Goal: Task Accomplishment & Management: Manage account settings

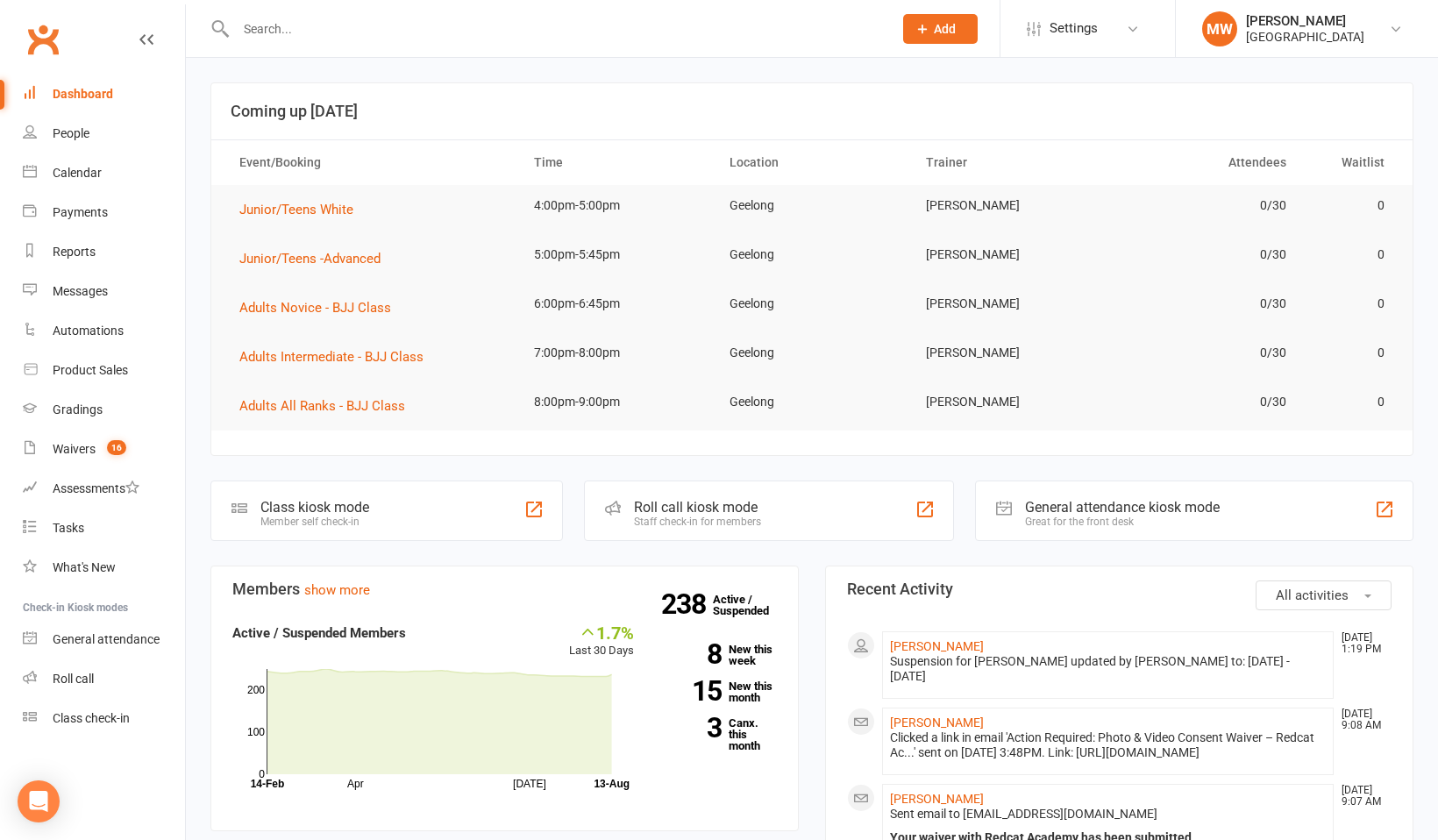
click at [279, 17] on input "text" at bounding box center [555, 29] width 650 height 25
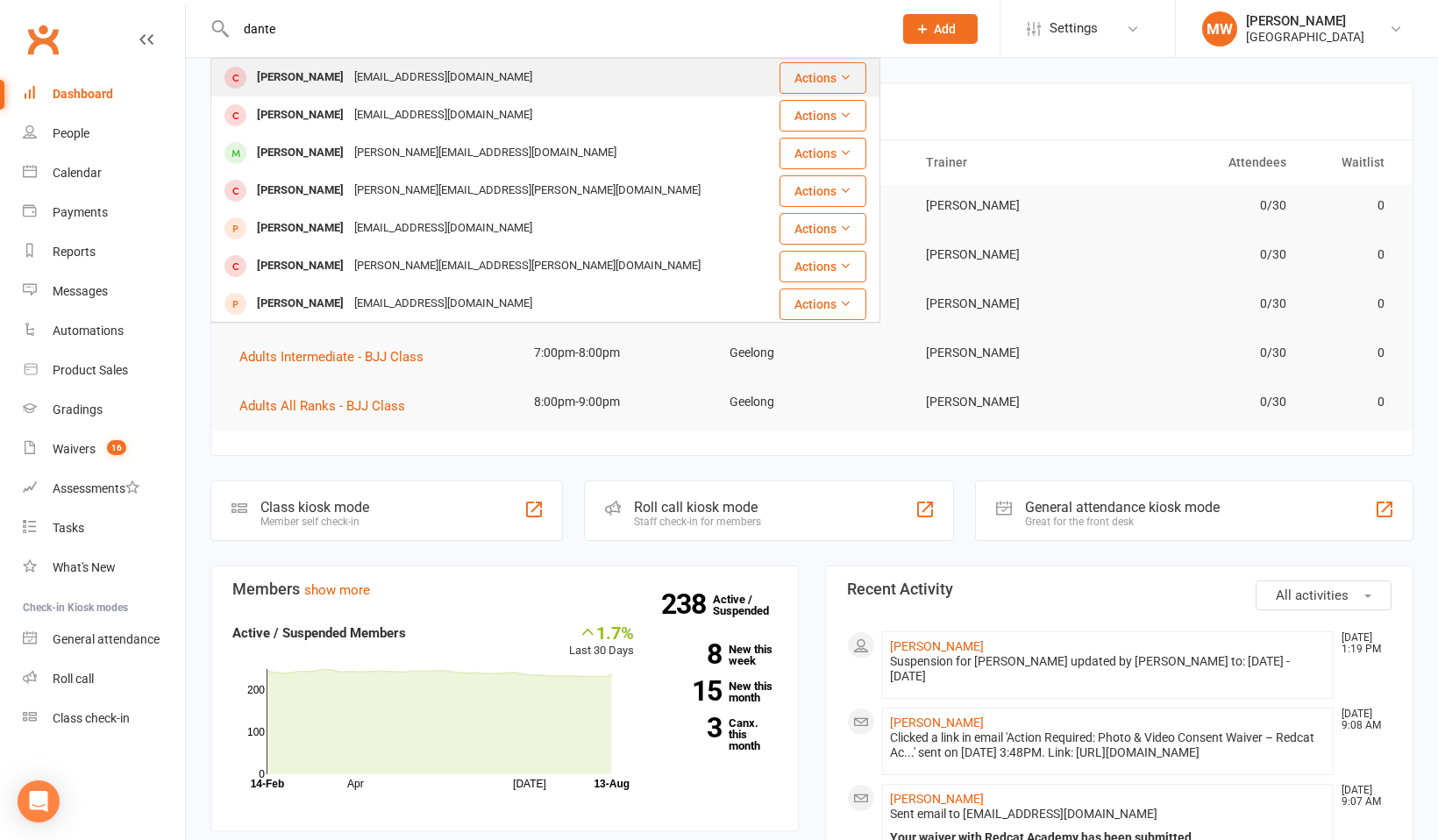
type input "dante"
click at [380, 75] on div "[EMAIL_ADDRESS][DOMAIN_NAME]" at bounding box center [443, 77] width 189 height 26
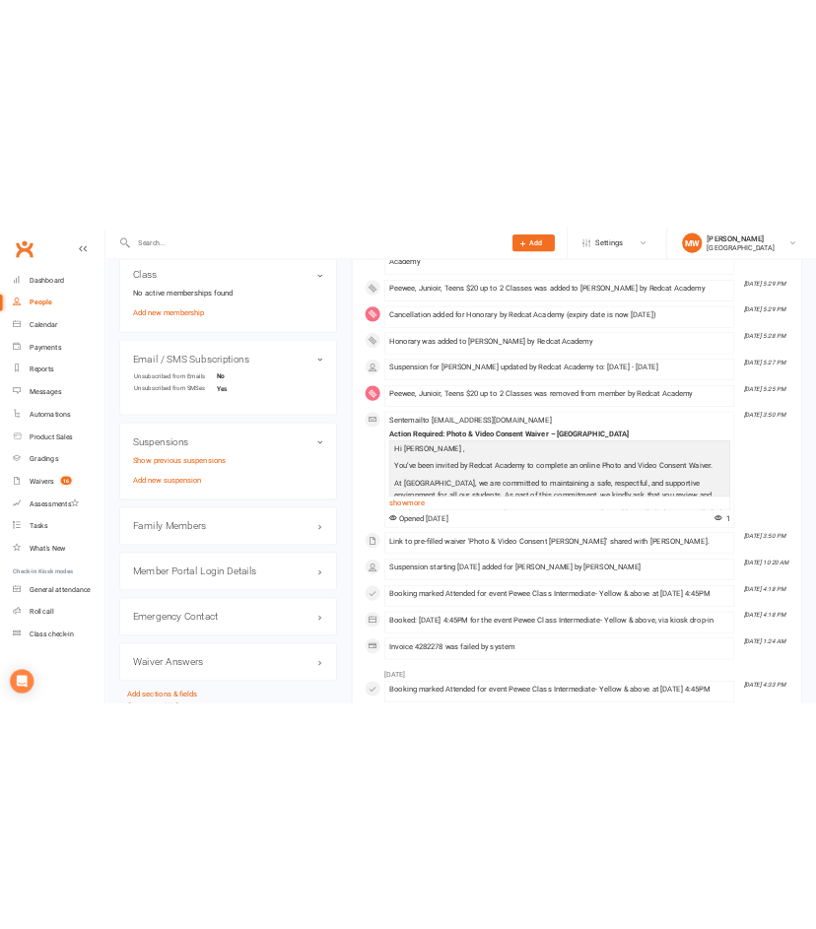
scroll to position [1378, 0]
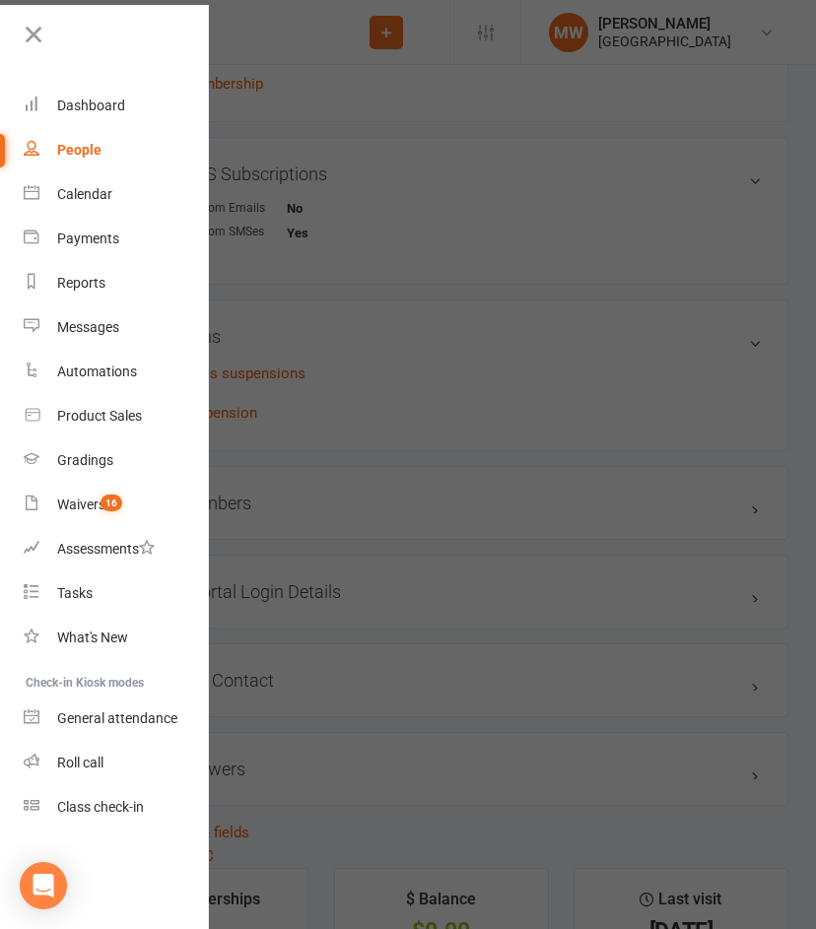
click at [130, 16] on nav "Clubworx Dashboard People Calendar Payments Reports Messages Automations Produc…" at bounding box center [104, 469] width 209 height 929
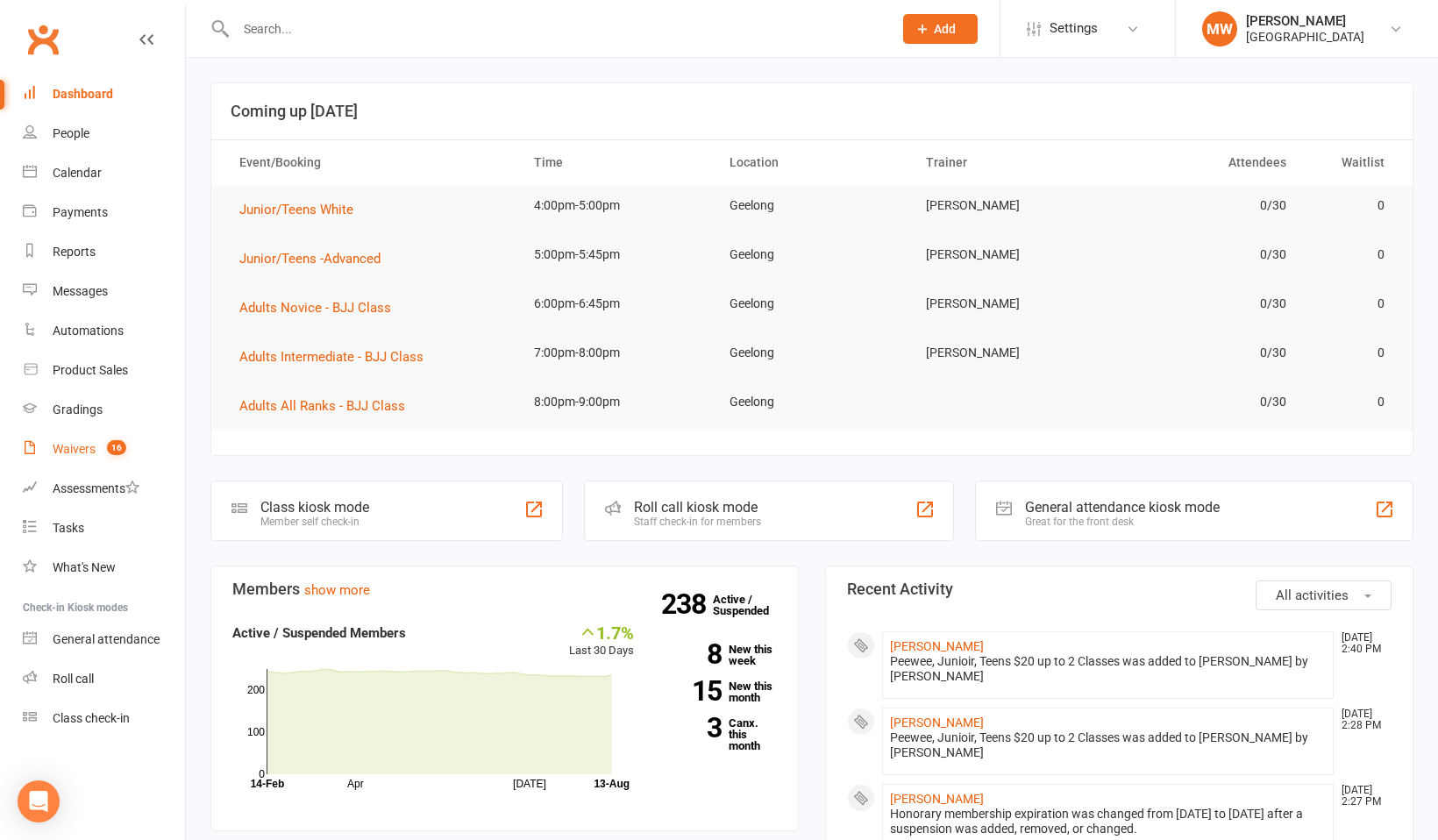
click at [85, 437] on link "Waivers 16" at bounding box center [104, 449] width 162 height 39
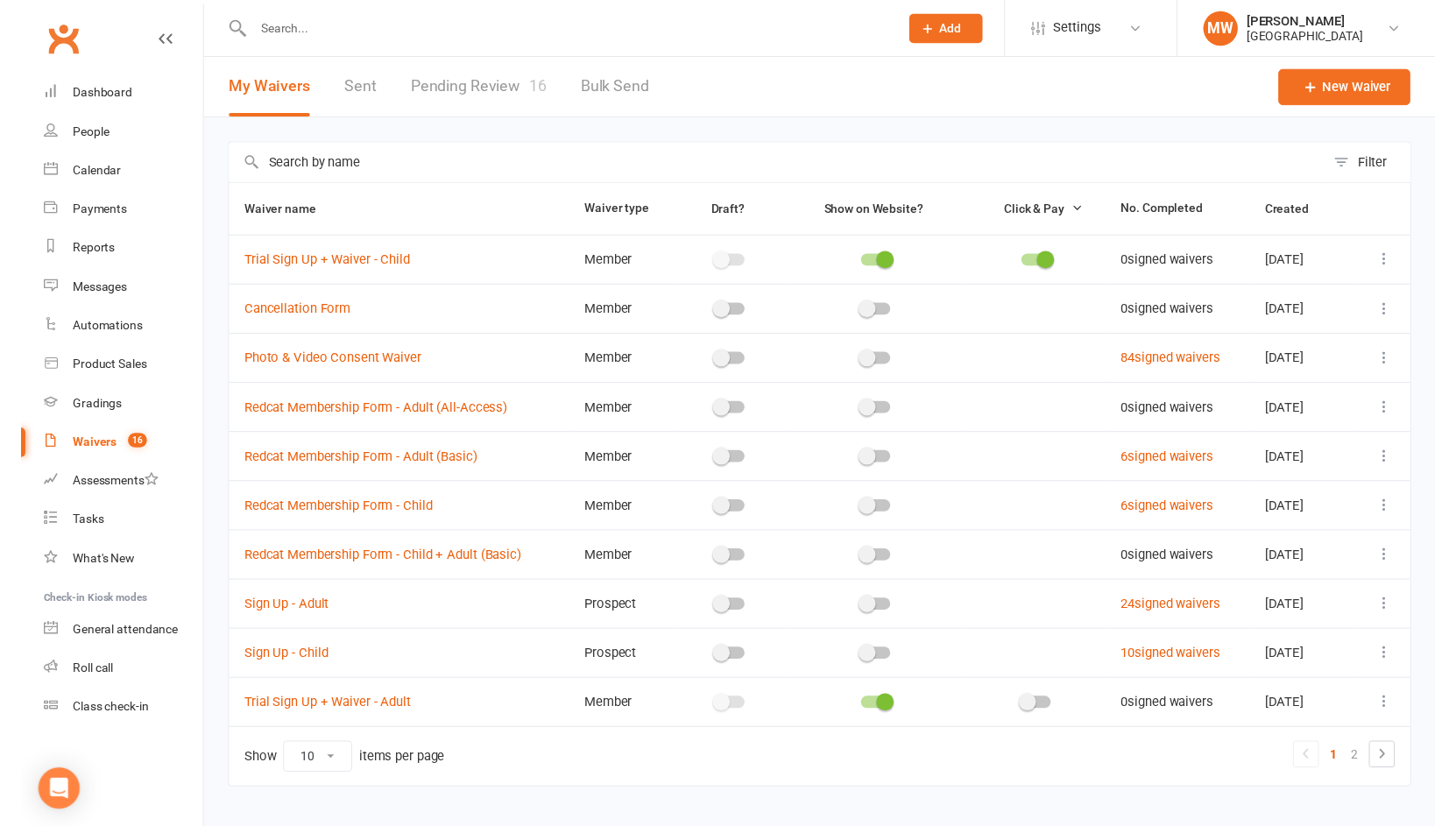
scroll to position [34, 0]
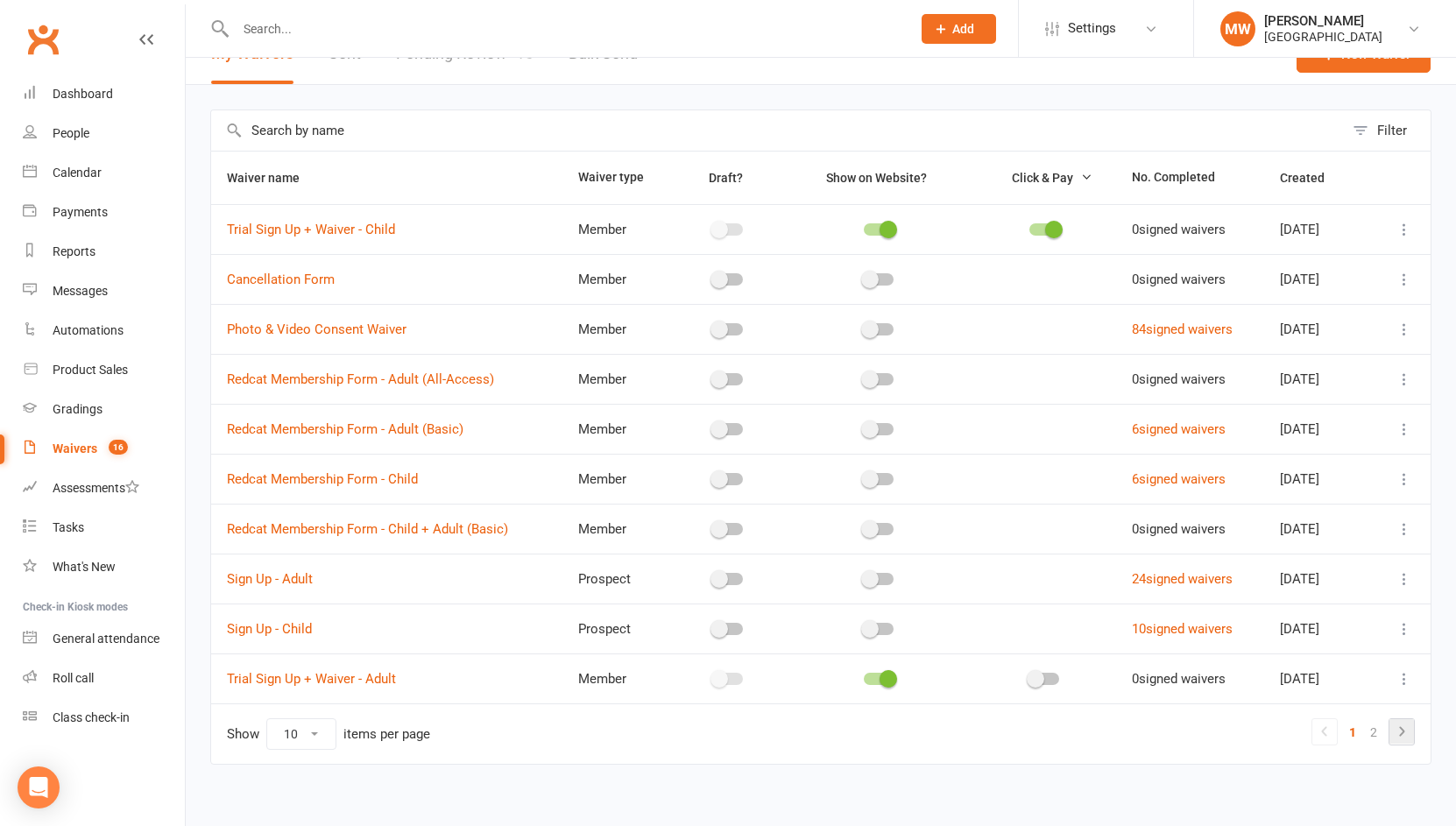
click at [1399, 722] on icon at bounding box center [1402, 732] width 21 height 21
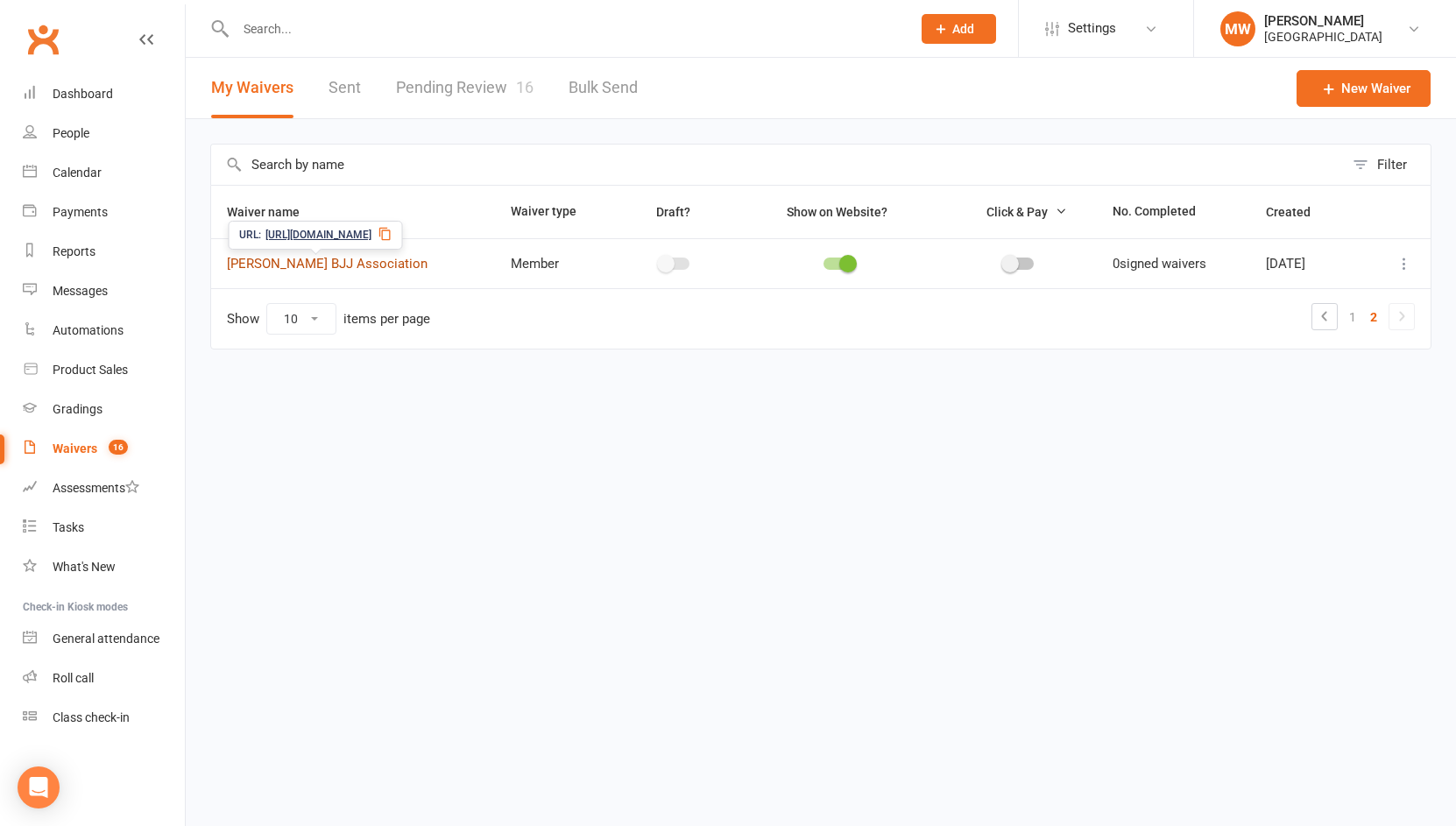
click at [378, 260] on link "[PERSON_NAME] BJJ Association" at bounding box center [327, 264] width 201 height 16
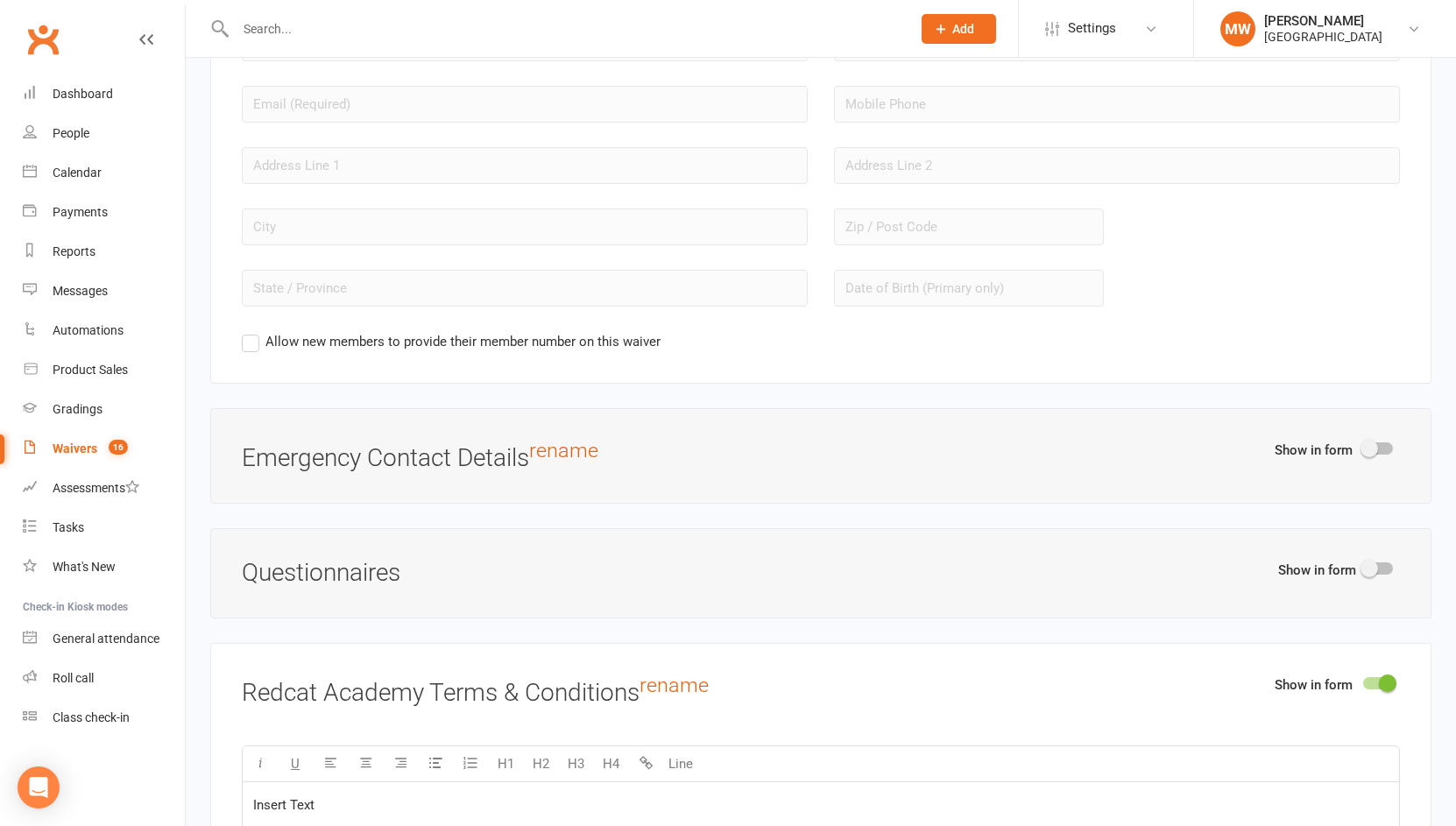
scroll to position [1631, 0]
click at [84, 447] on div "Waivers" at bounding box center [75, 448] width 44 height 14
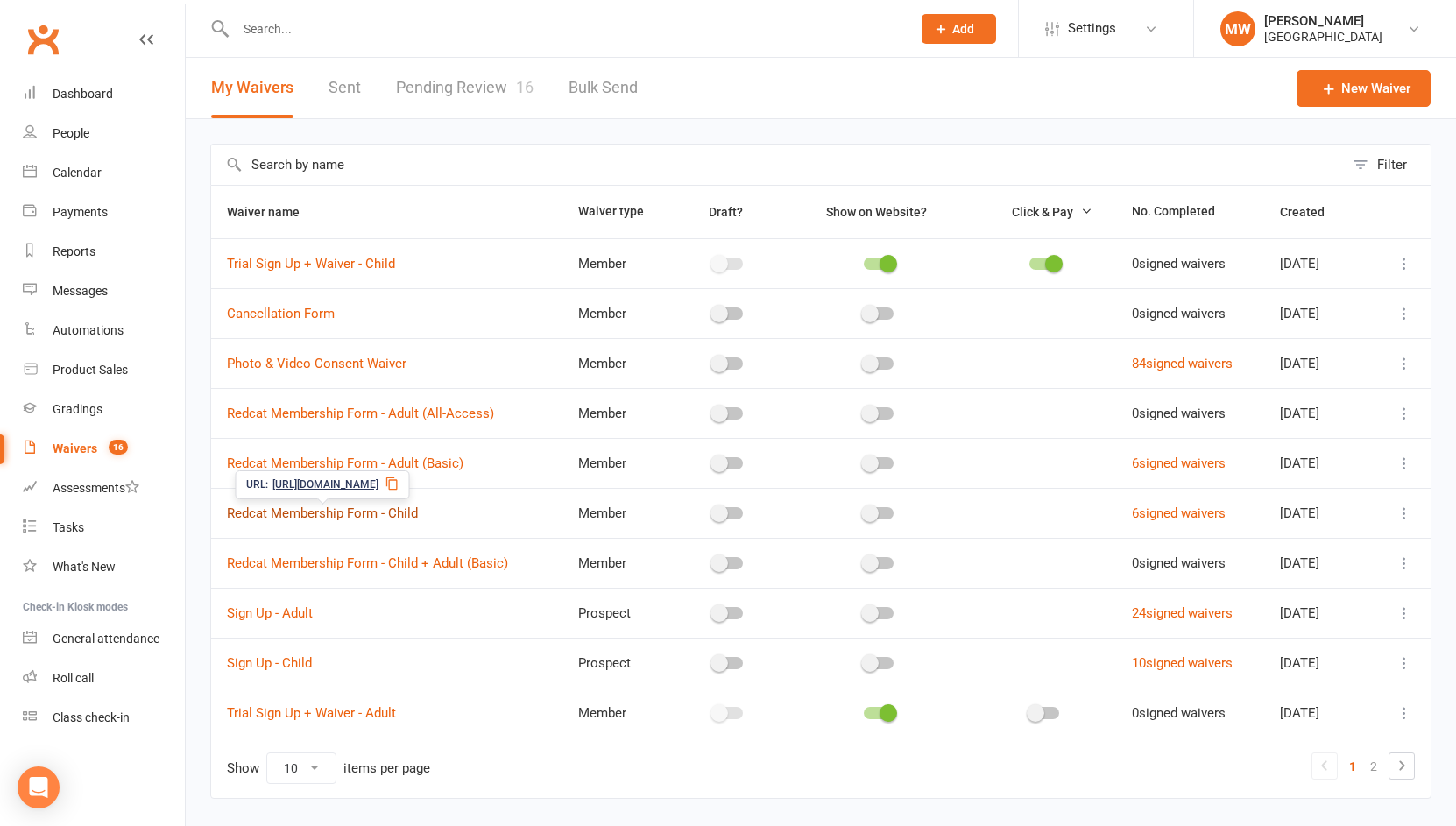
click at [315, 508] on link "Redcat Membership Form - Child" at bounding box center [322, 513] width 191 height 16
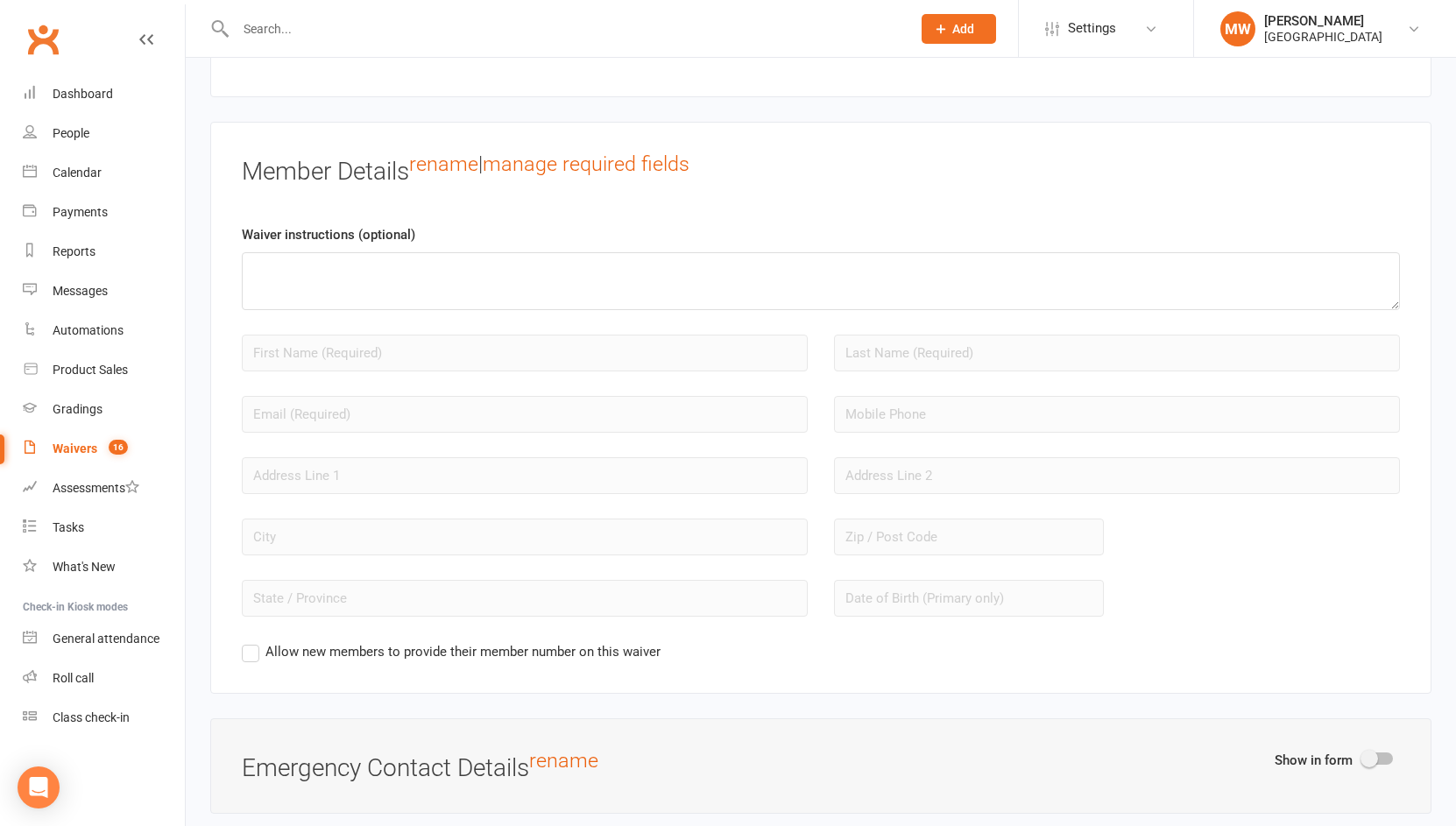
scroll to position [1281, 0]
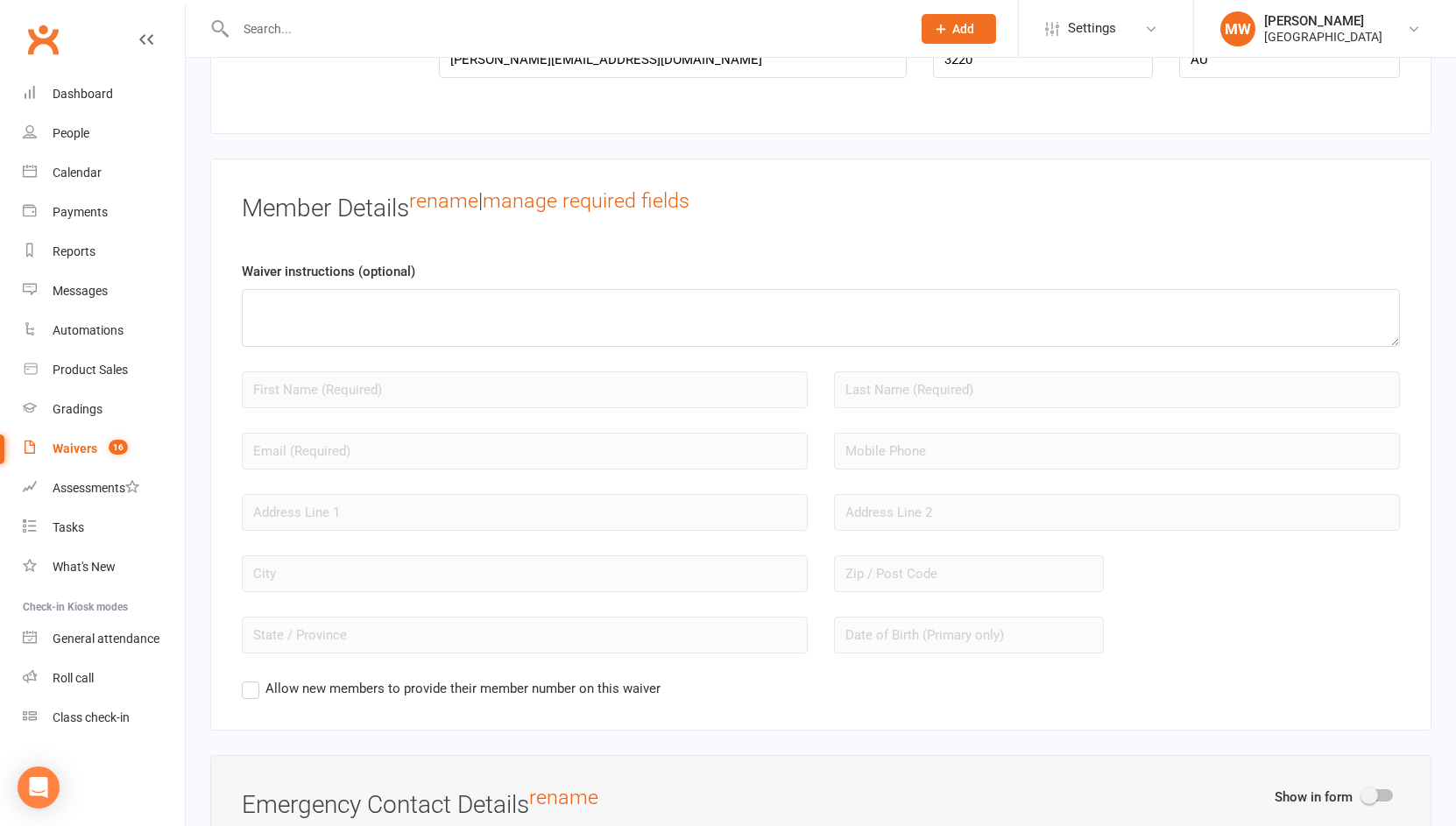
click at [69, 449] on div "Waivers" at bounding box center [75, 448] width 44 height 14
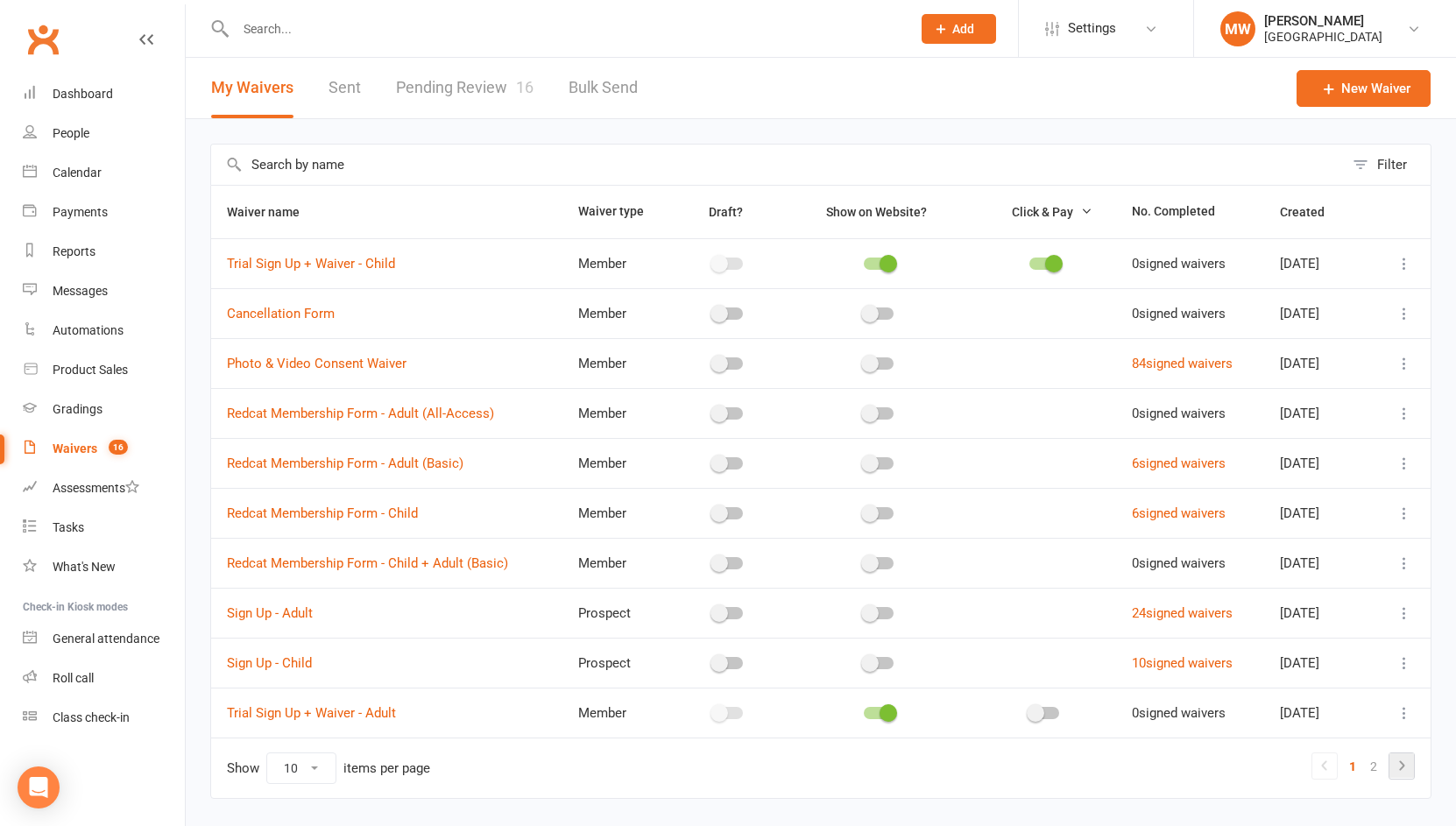
click at [1404, 762] on icon at bounding box center [1402, 766] width 21 height 21
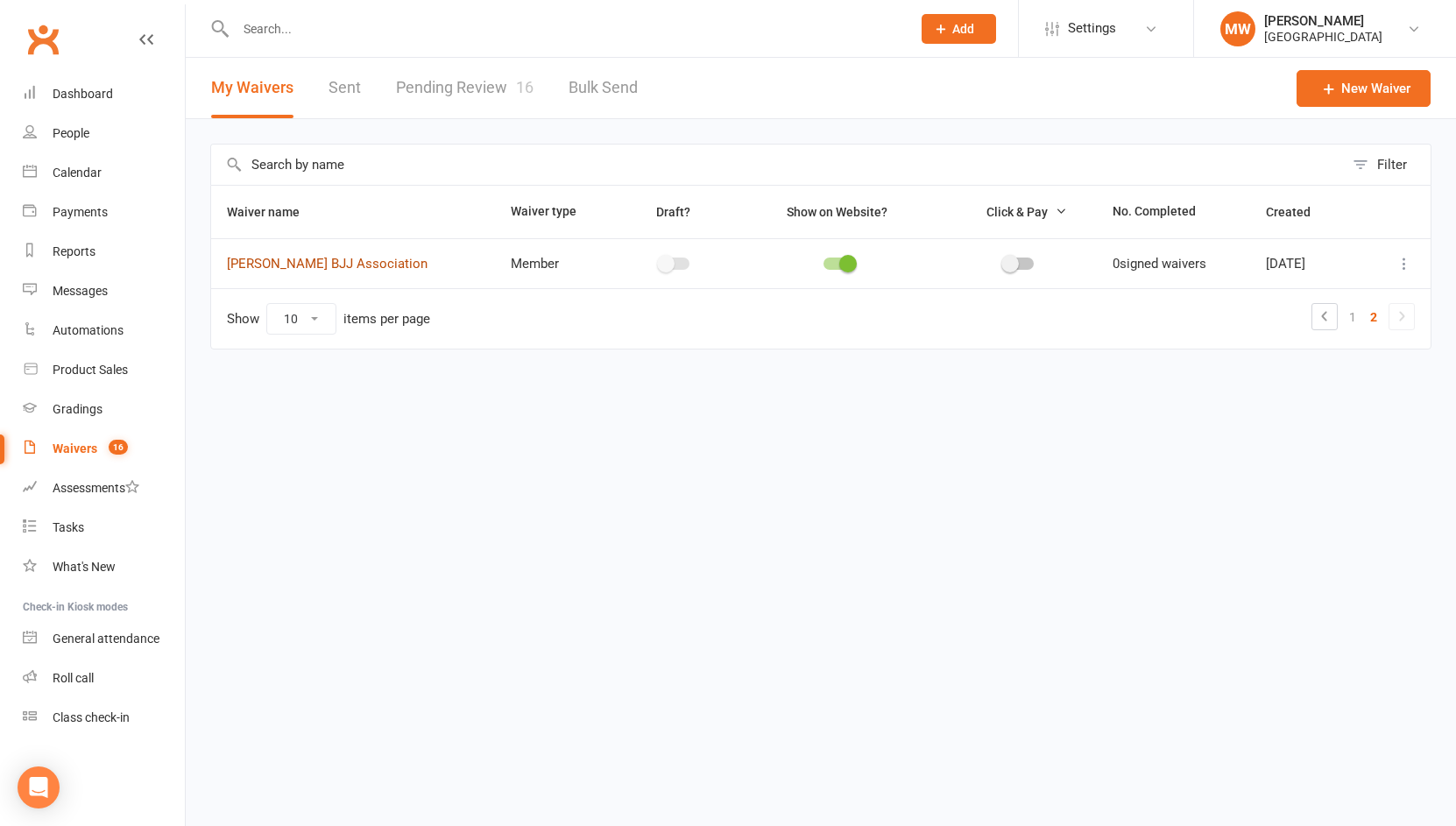
click at [382, 269] on link "Will Machado BJJ Association" at bounding box center [327, 264] width 201 height 16
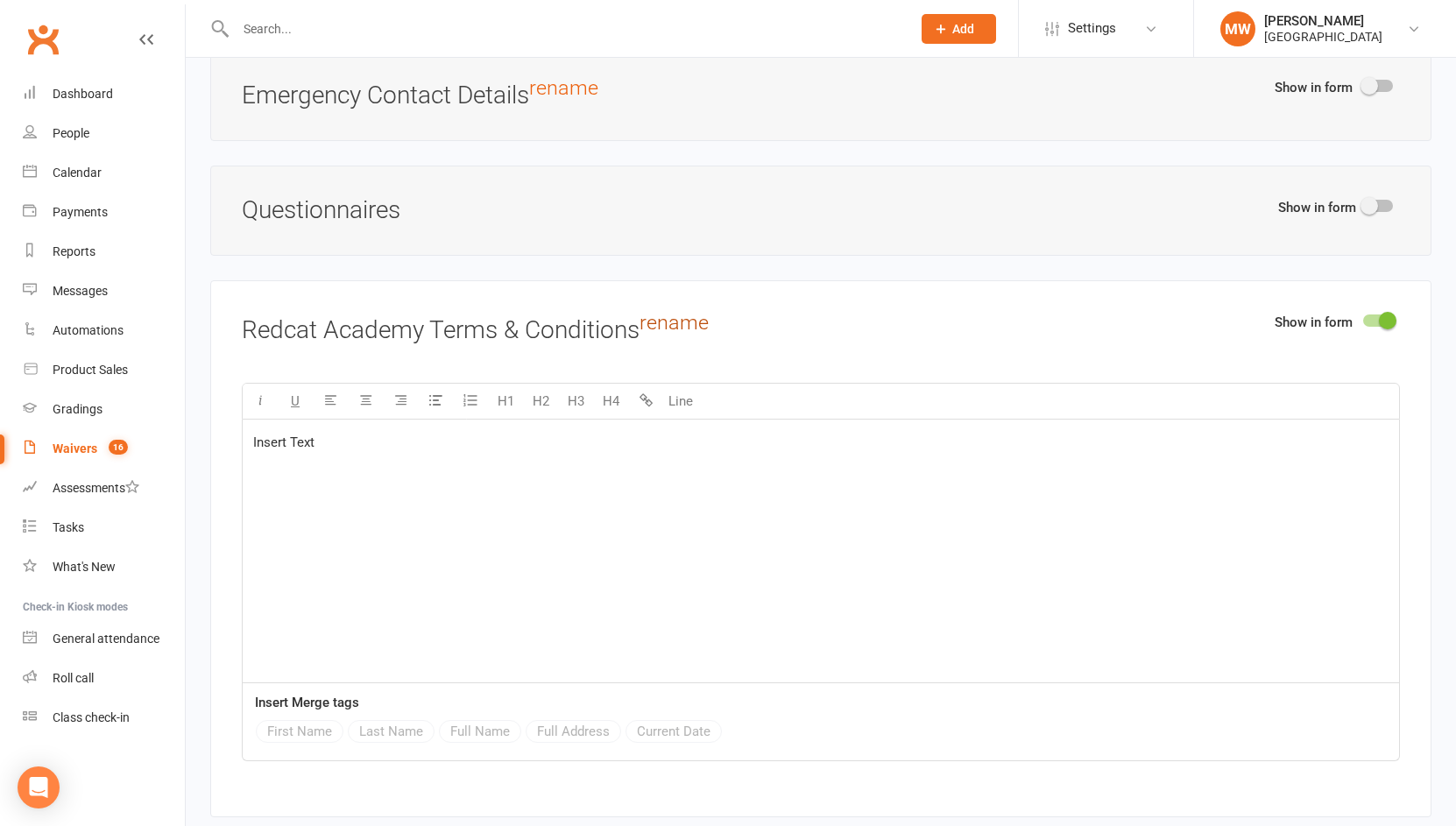
scroll to position [2121, 0]
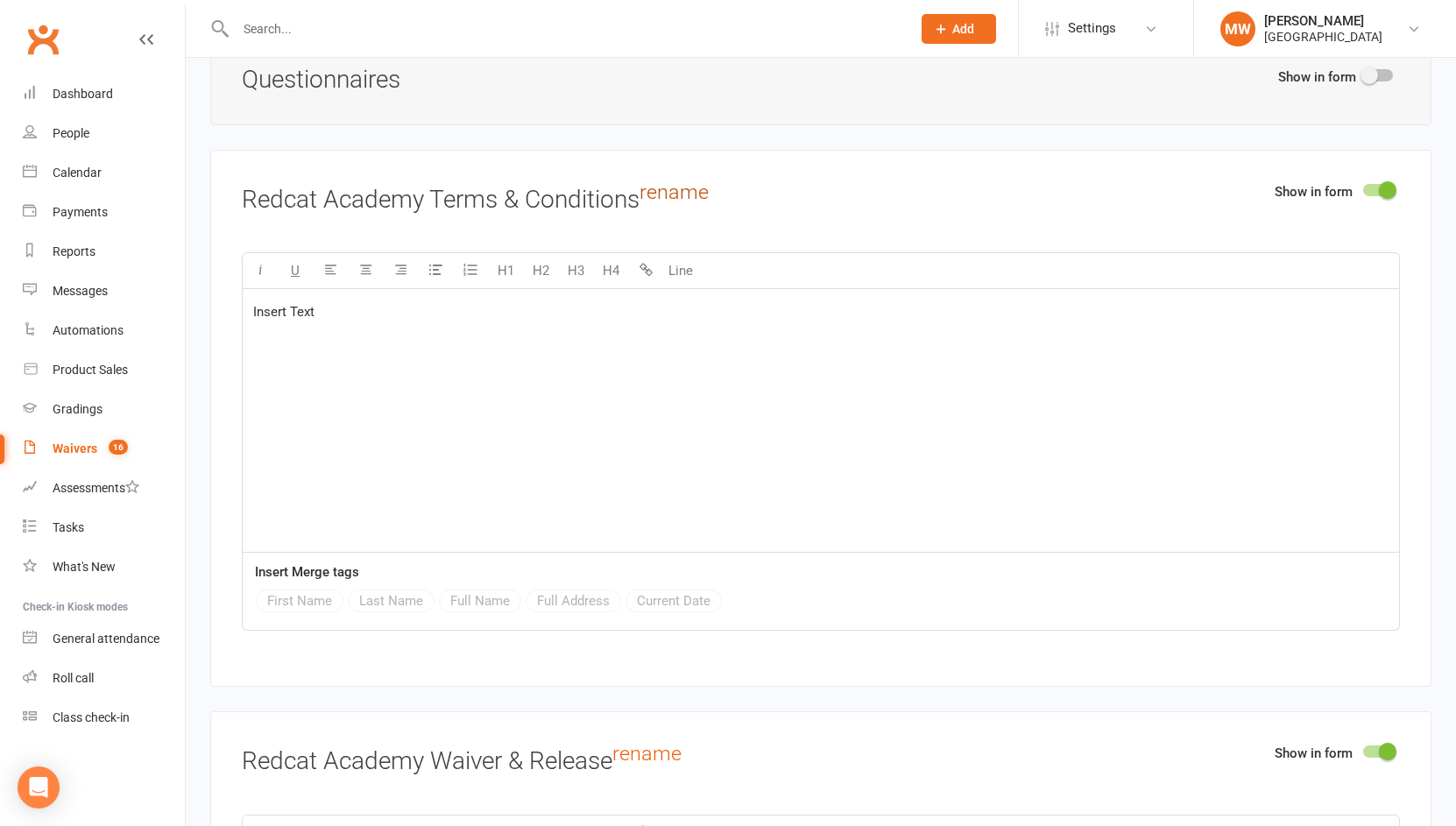
click at [675, 188] on link "rename" at bounding box center [674, 192] width 69 height 25
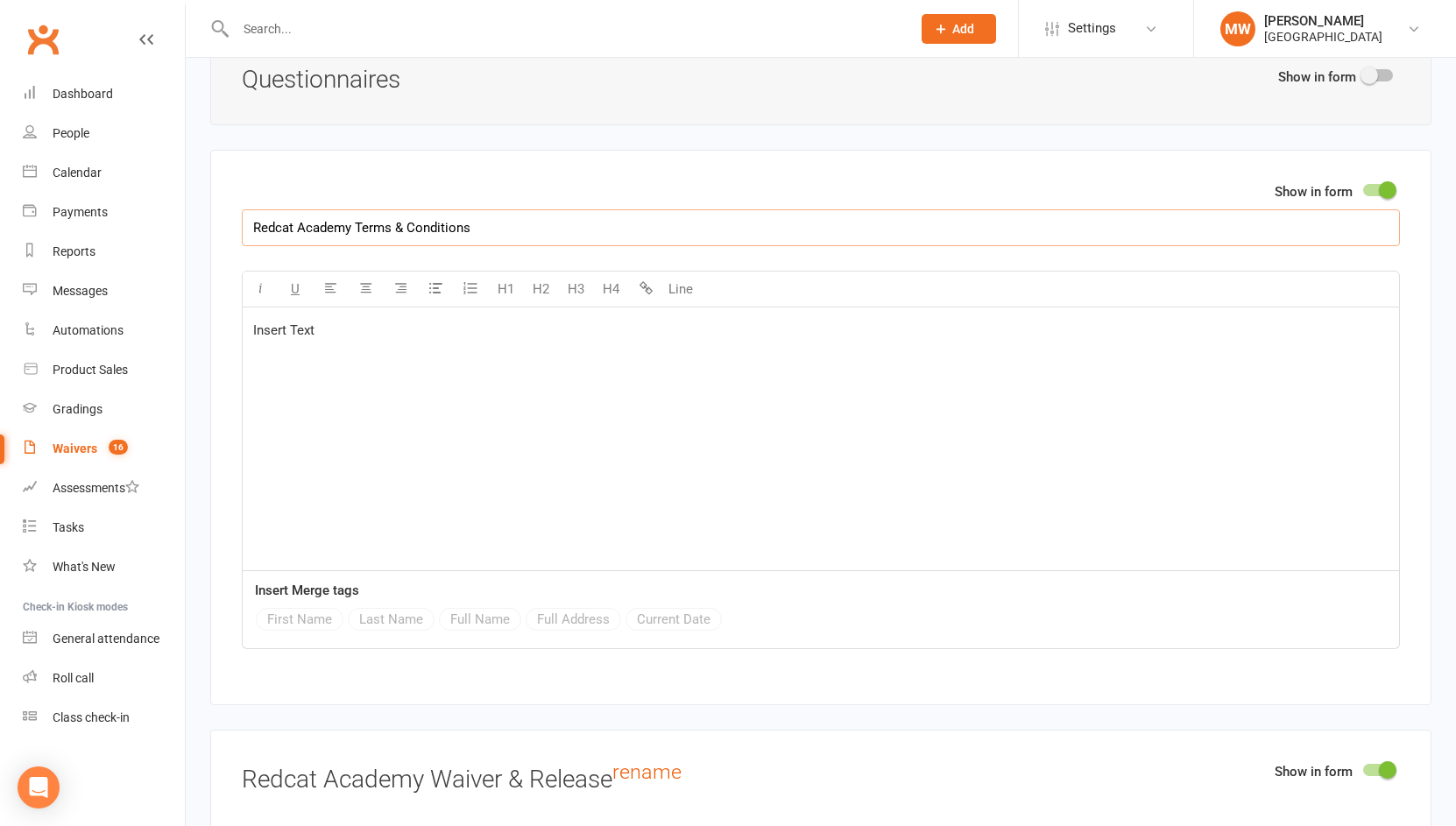
click at [354, 225] on input "Redcat Academy Terms & Conditions" at bounding box center [821, 227] width 1158 height 36
click at [539, 226] on input "Will / Machado Association (Terms & Conditions" at bounding box center [821, 227] width 1158 height 36
click at [414, 229] on input "Will / Machado Association (Terms & Conditions)" at bounding box center [821, 227] width 1158 height 36
click at [639, 225] on input "Will / Machado Association (Terms & Conditions)" at bounding box center [821, 227] width 1158 height 36
click at [420, 228] on input "Will / Machado Association (Terms & Conditions)" at bounding box center [821, 227] width 1158 height 36
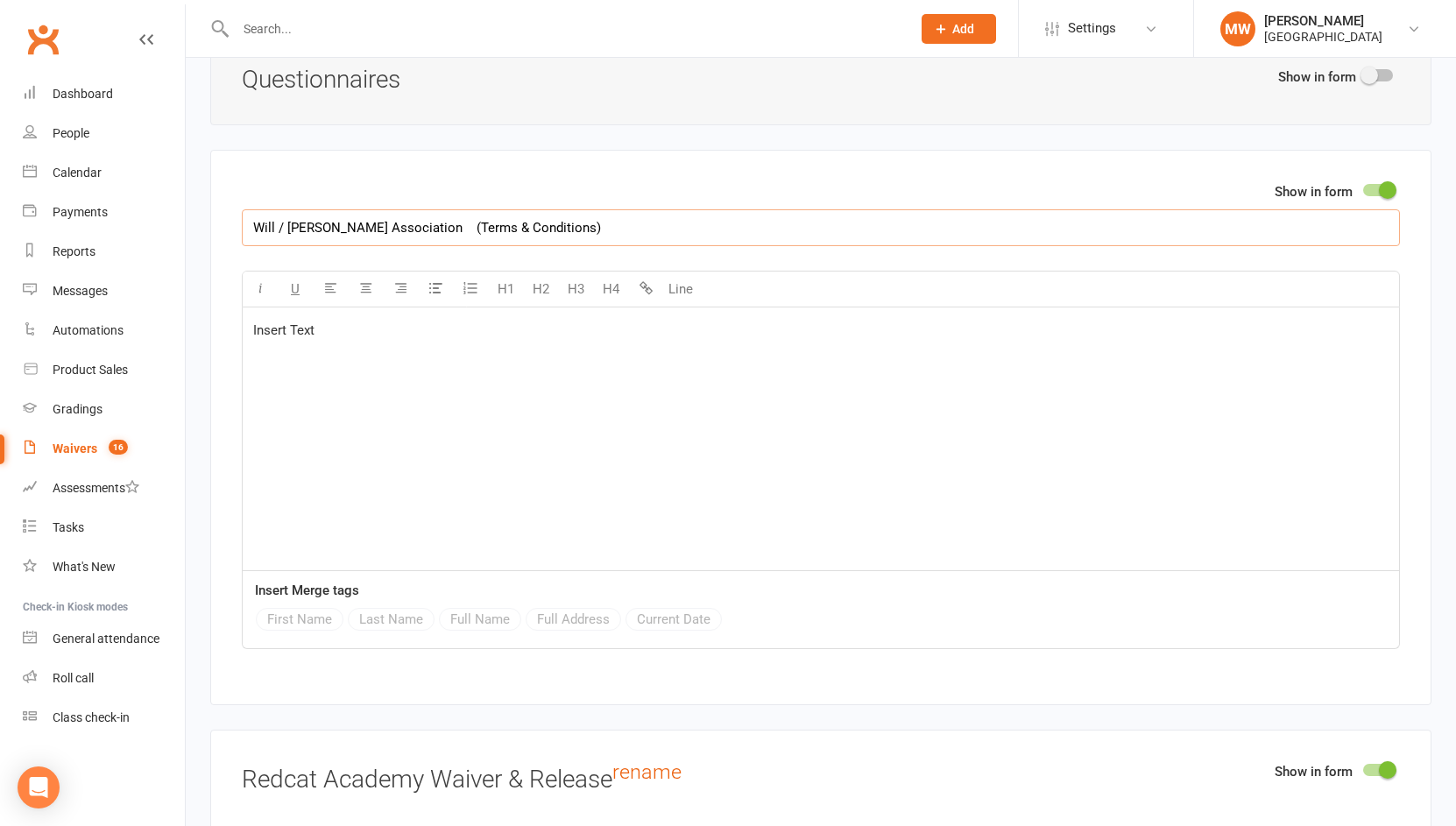
click at [634, 229] on input "Will / Machado Association (Terms & Conditions)" at bounding box center [821, 227] width 1158 height 36
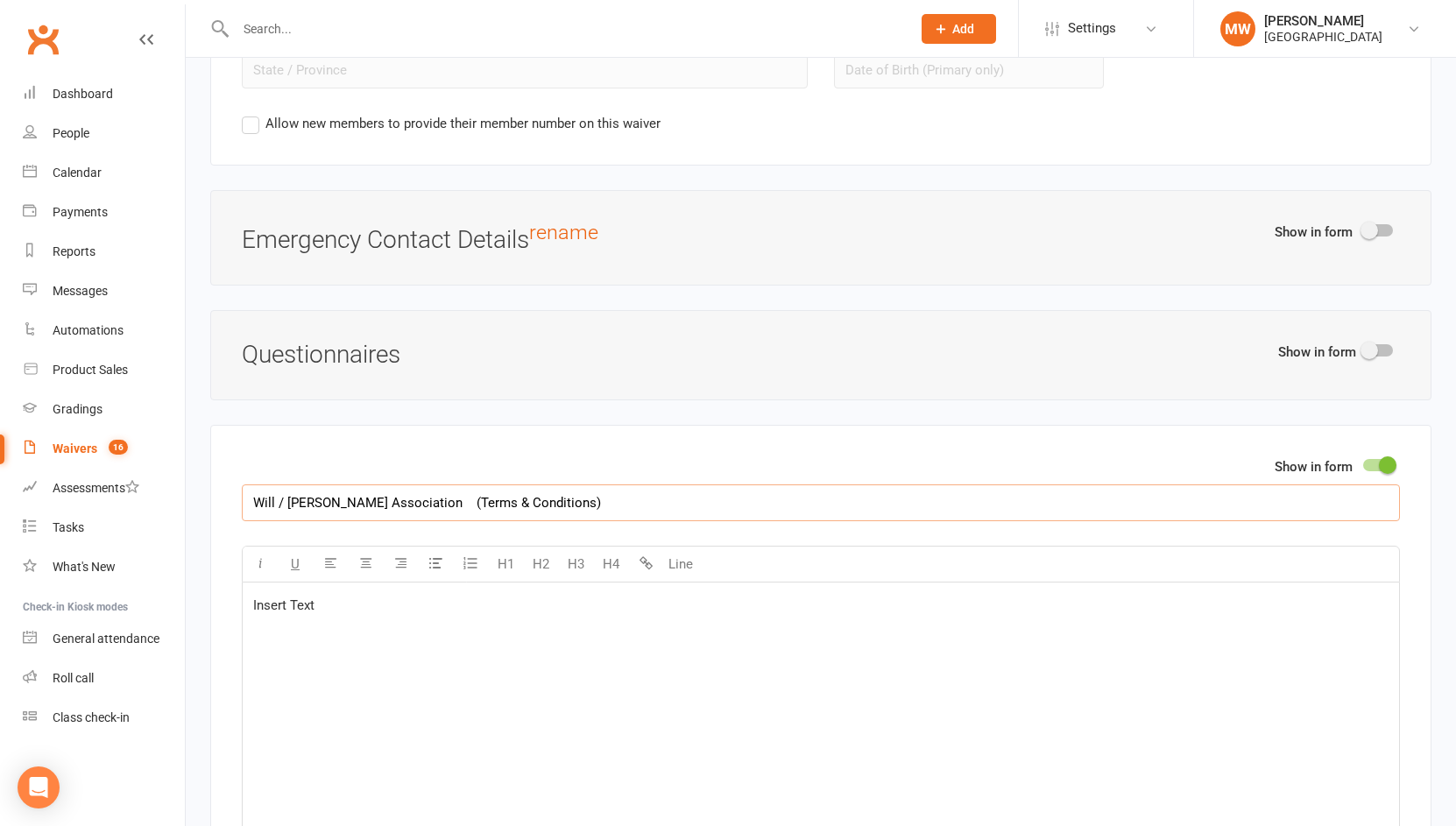
scroll to position [1851, 0]
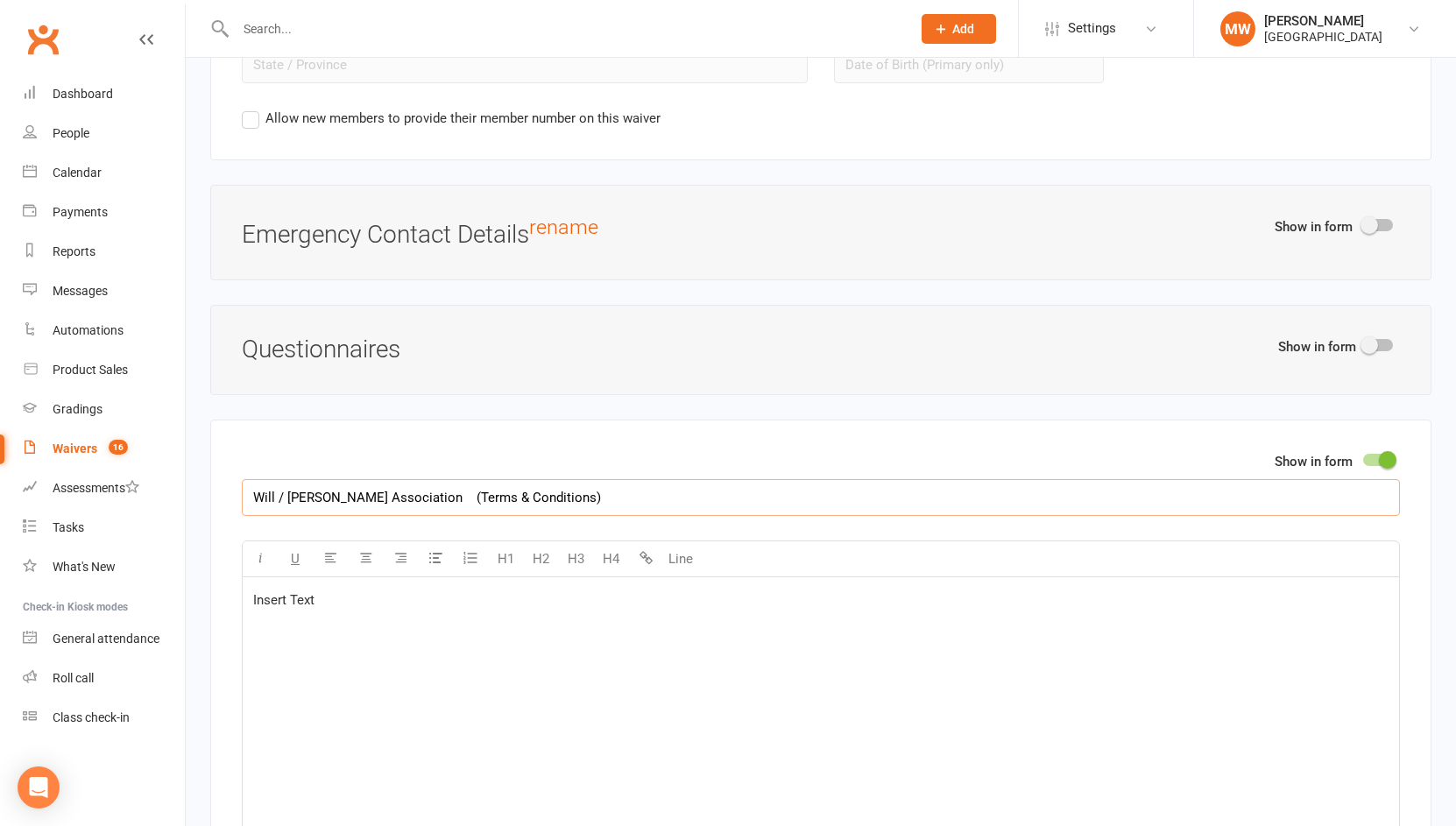
type input "Will / Machado Association (Terms & Conditions)"
click at [1369, 341] on span at bounding box center [1370, 345] width 18 height 18
click at [1363, 342] on input "checkbox" at bounding box center [1363, 342] width 0 height 0
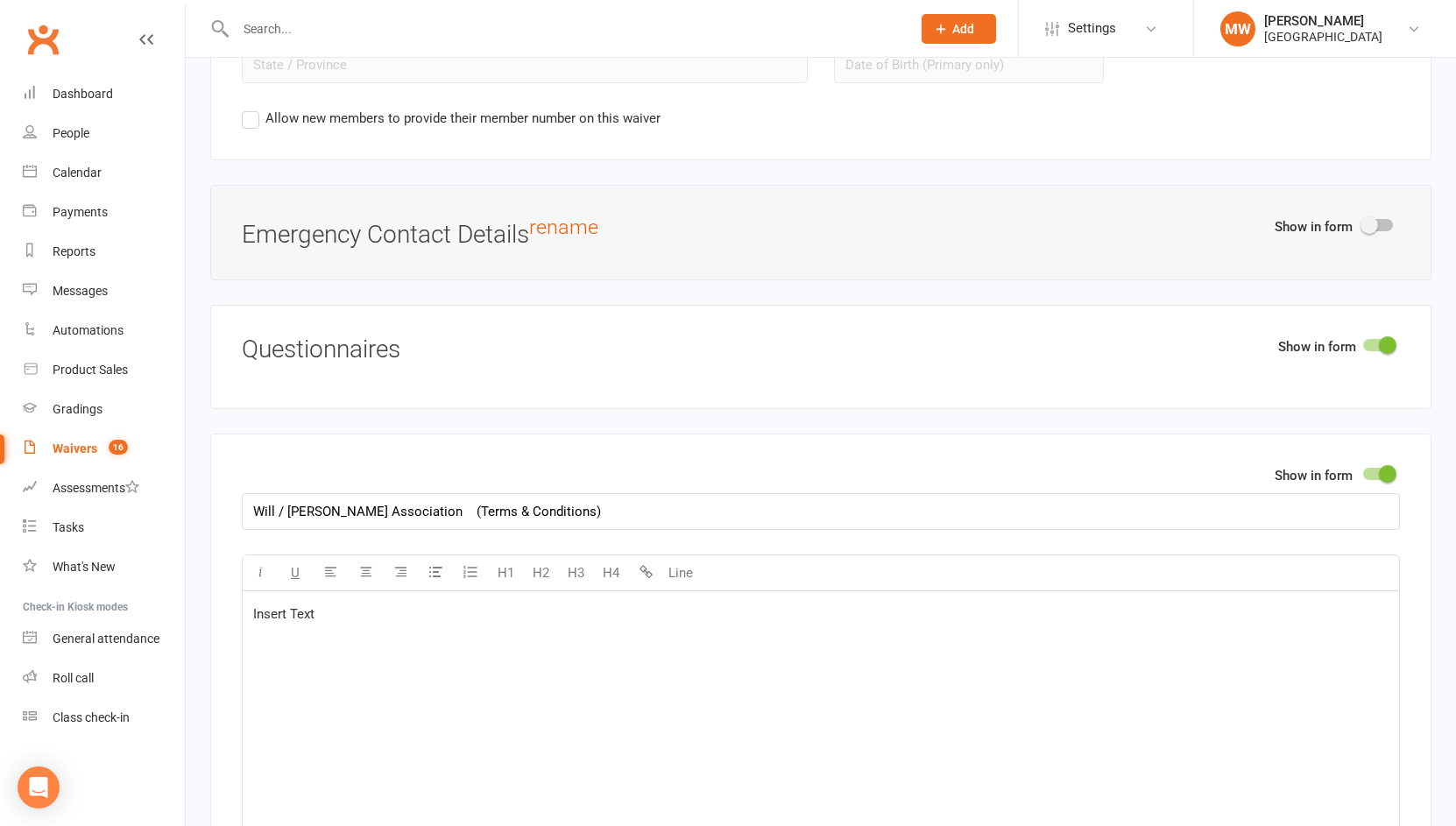
select select "do_not_copy_answers"
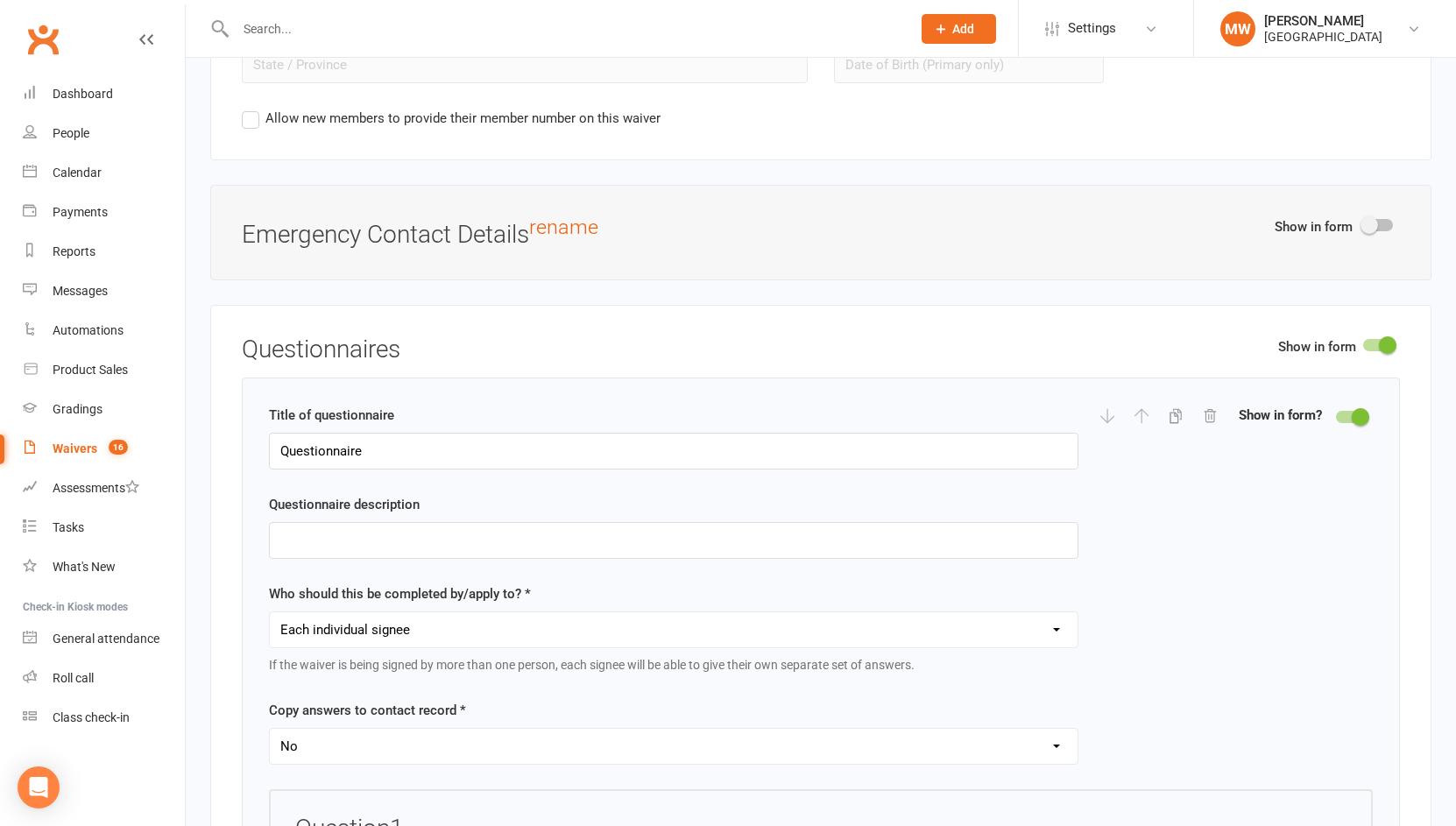
click at [1381, 341] on span at bounding box center [1388, 345] width 18 height 18
click at [1363, 342] on input "checkbox" at bounding box center [1363, 342] width 0 height 0
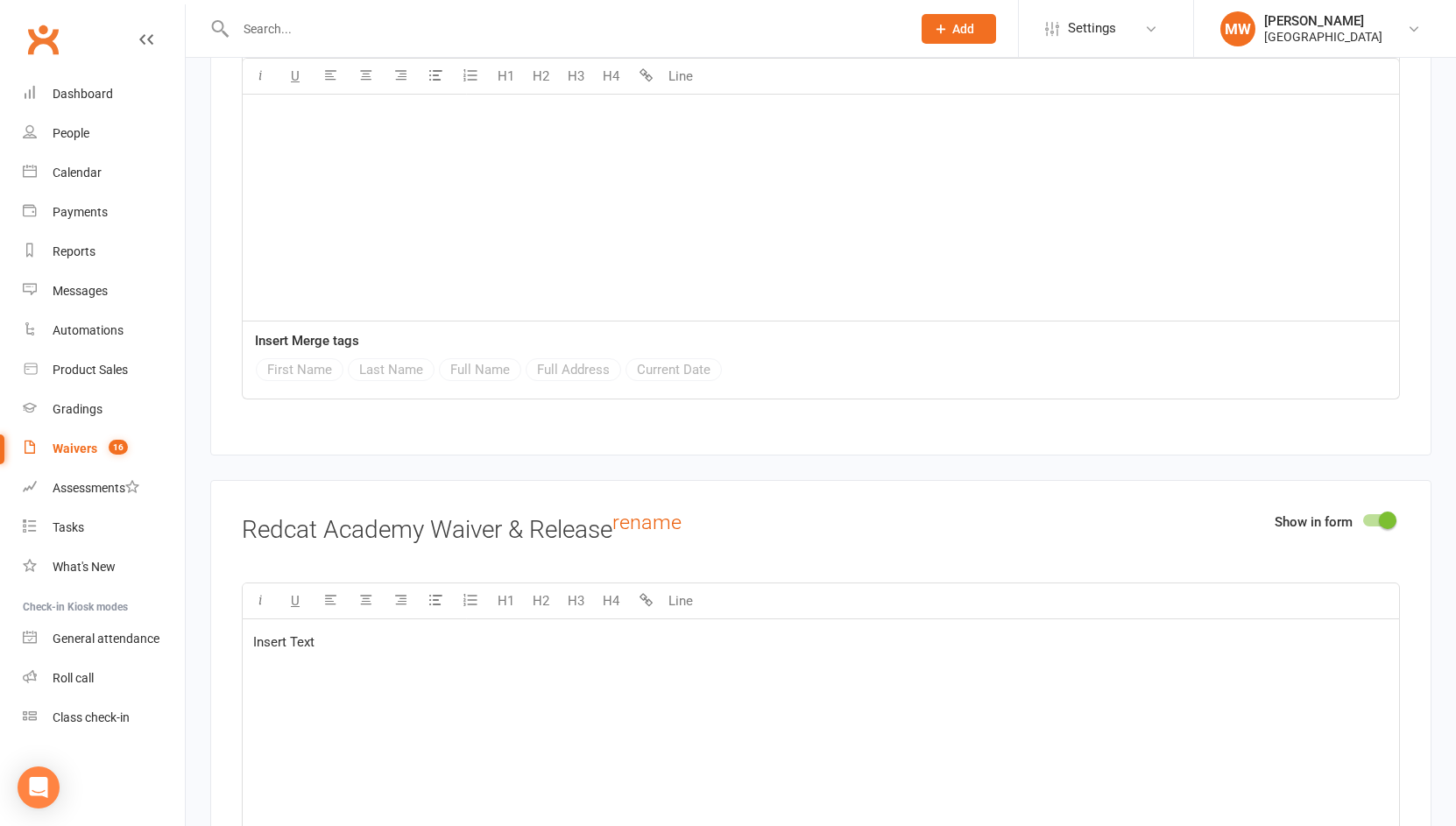
scroll to position [2416, 0]
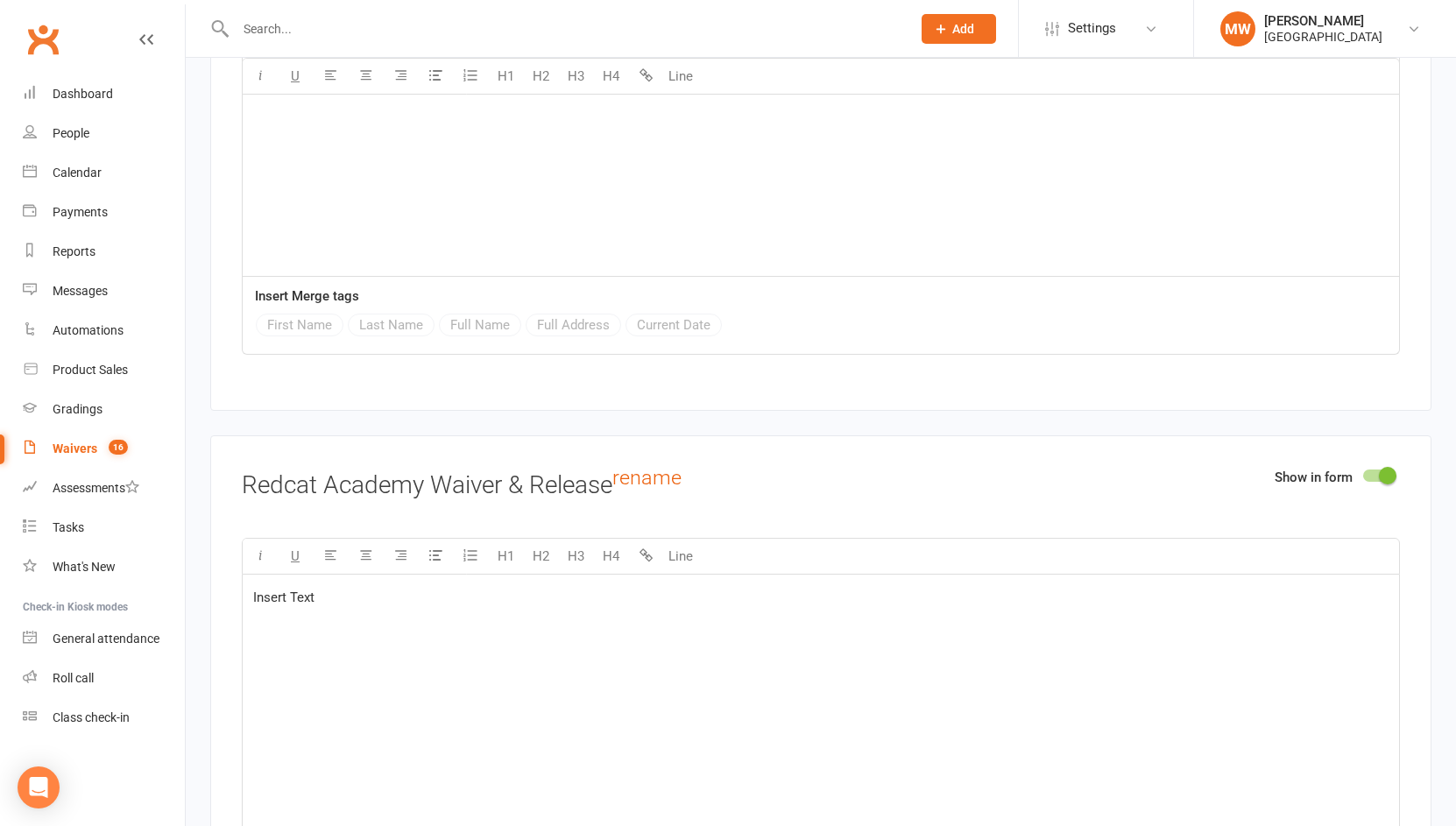
click at [89, 452] on div "Waivers" at bounding box center [75, 448] width 44 height 14
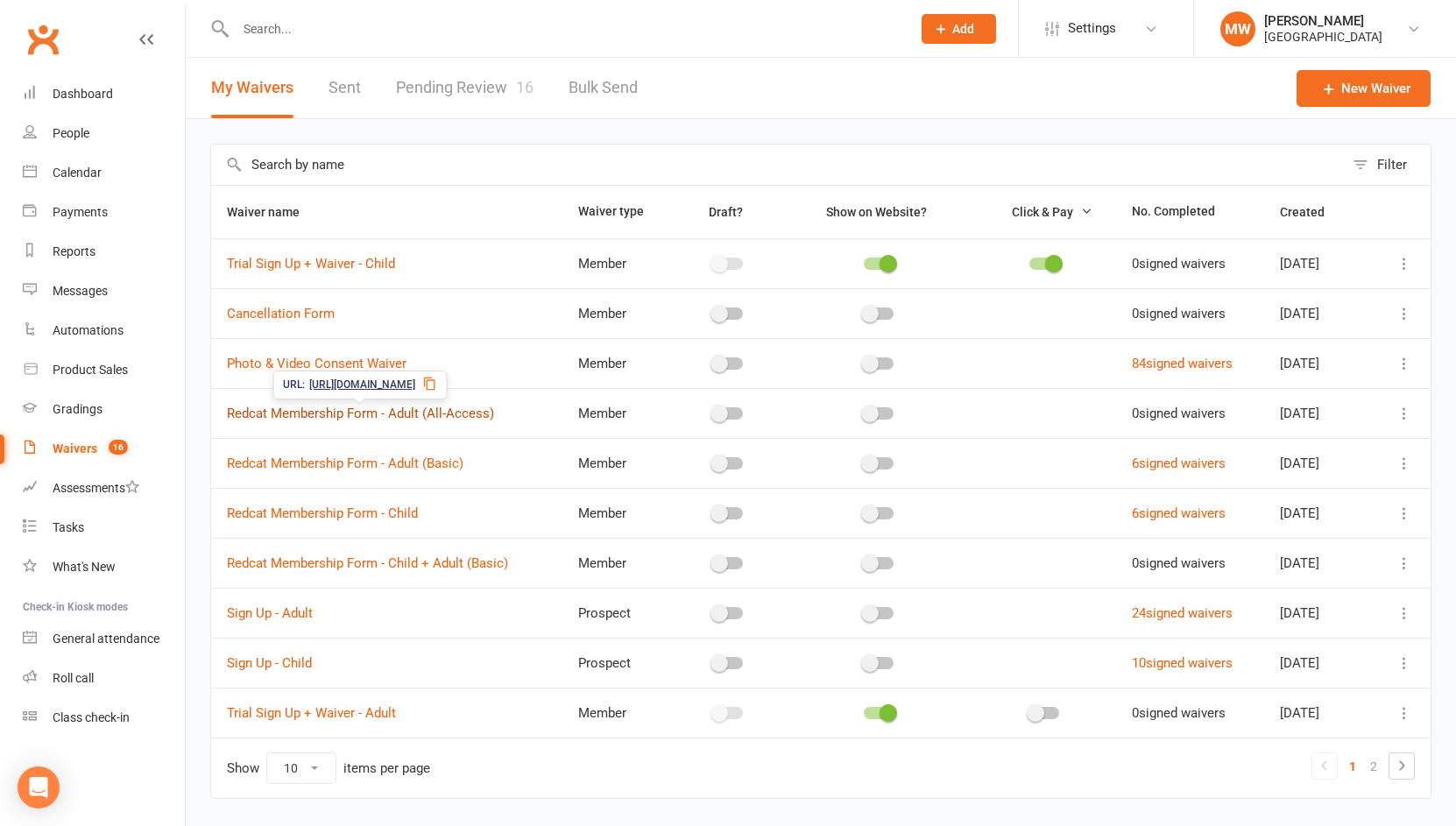
click at [372, 420] on link "Redcat Membership Form - Adult (All-Access)" at bounding box center [360, 413] width 267 height 16
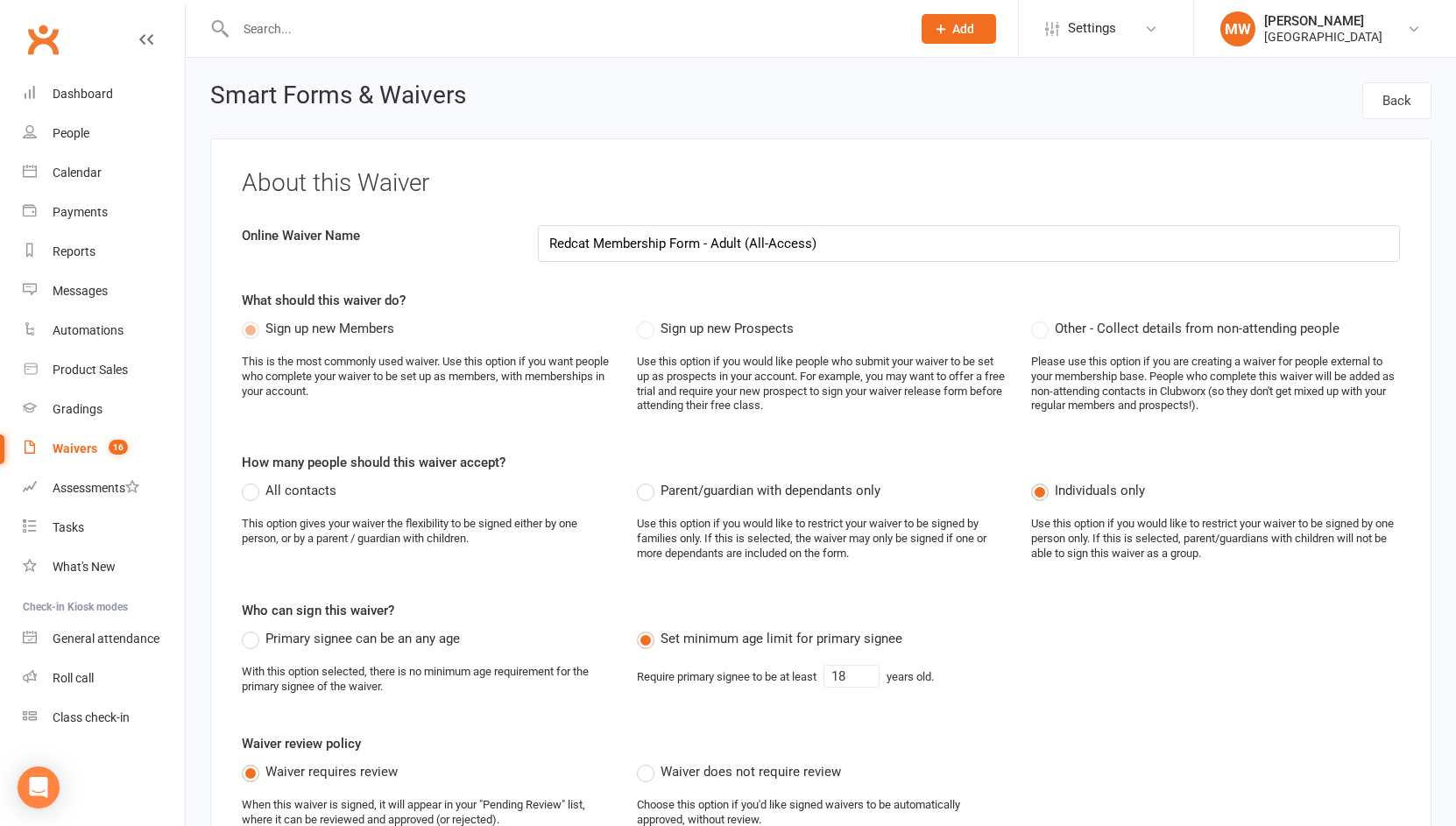
click at [92, 446] on div "Waivers" at bounding box center [75, 448] width 44 height 14
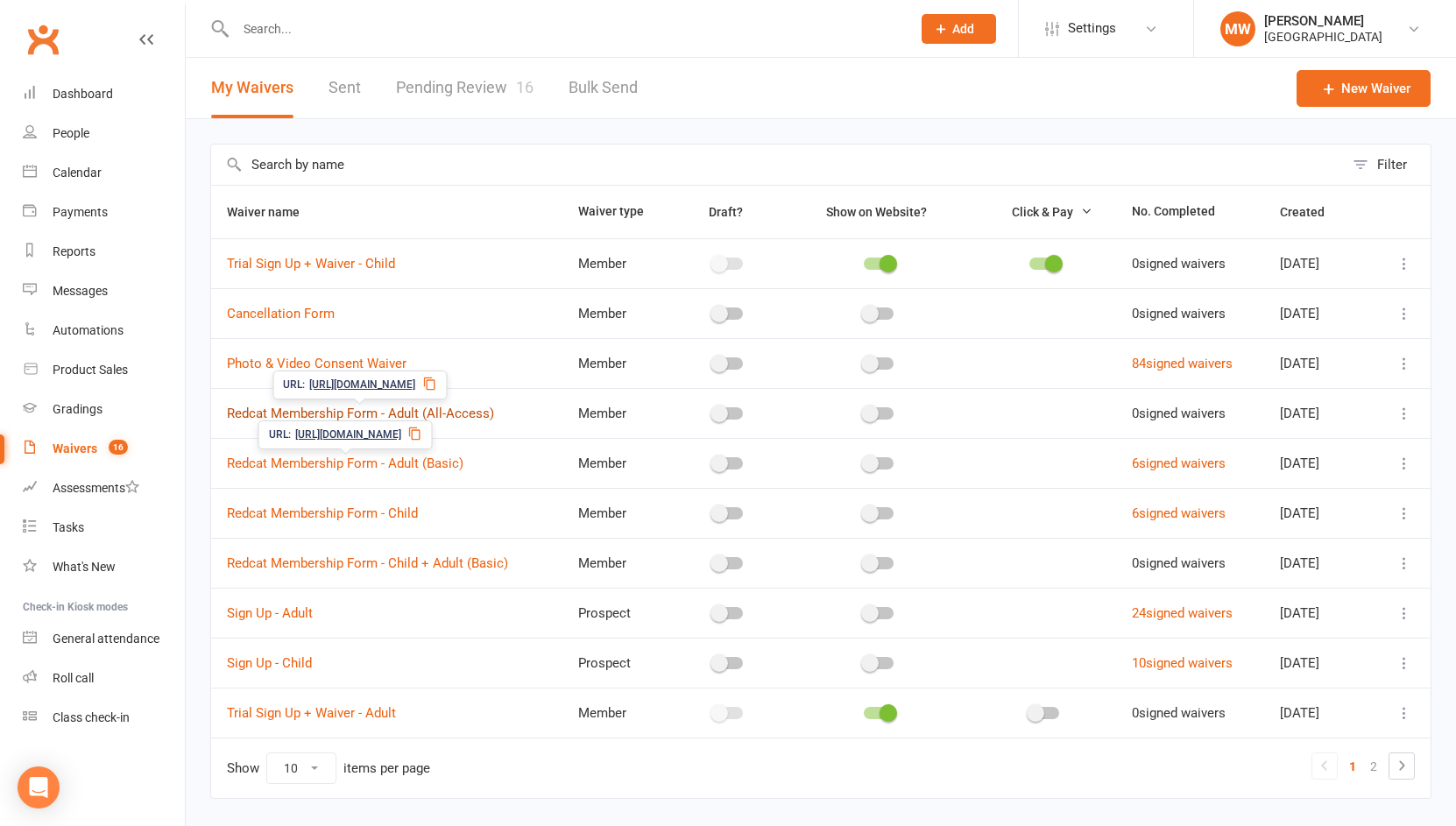
click at [410, 415] on link "Redcat Membership Form - Adult (All-Access)" at bounding box center [360, 413] width 267 height 16
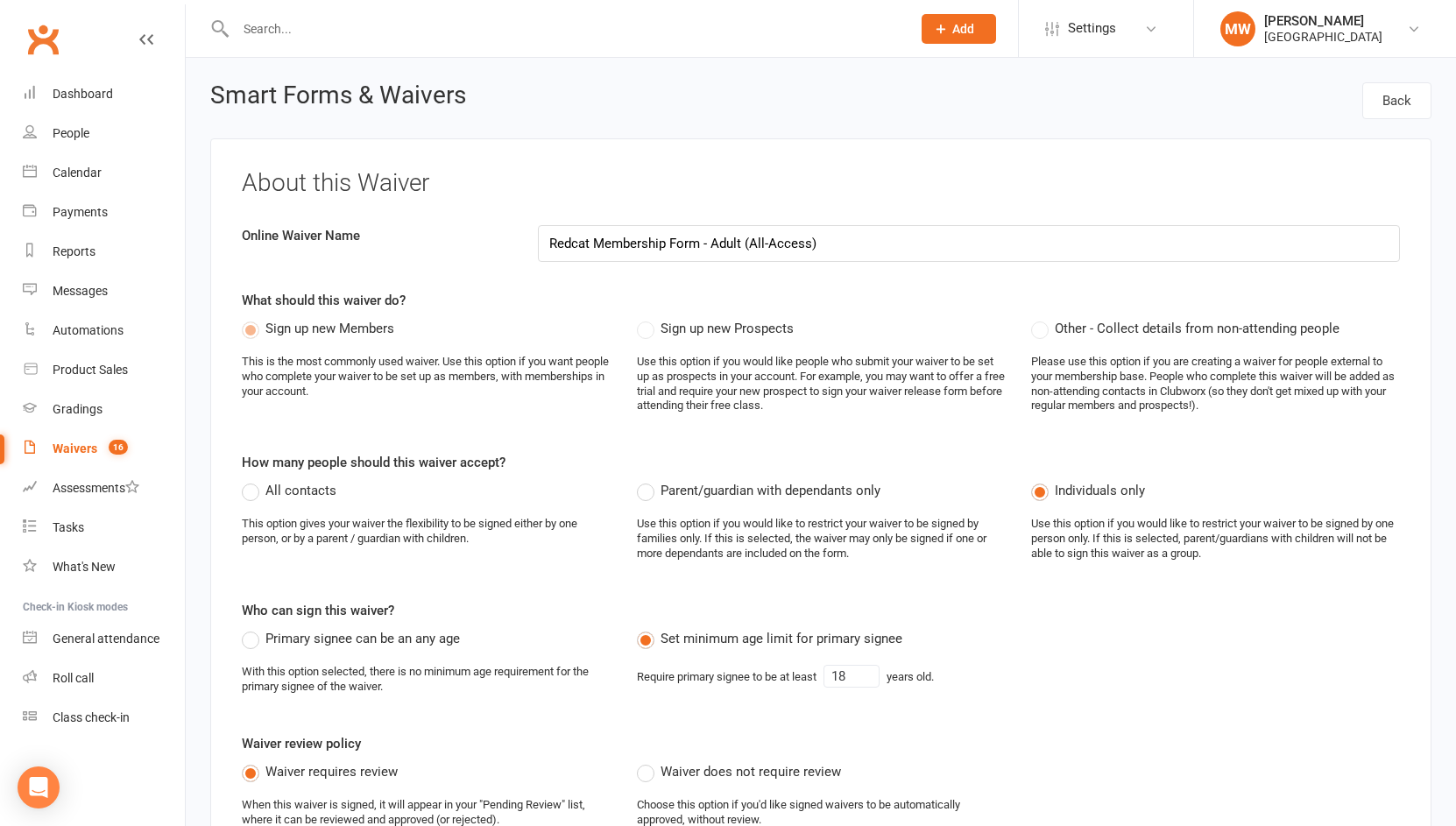
click at [95, 441] on div "Waivers" at bounding box center [75, 448] width 44 height 14
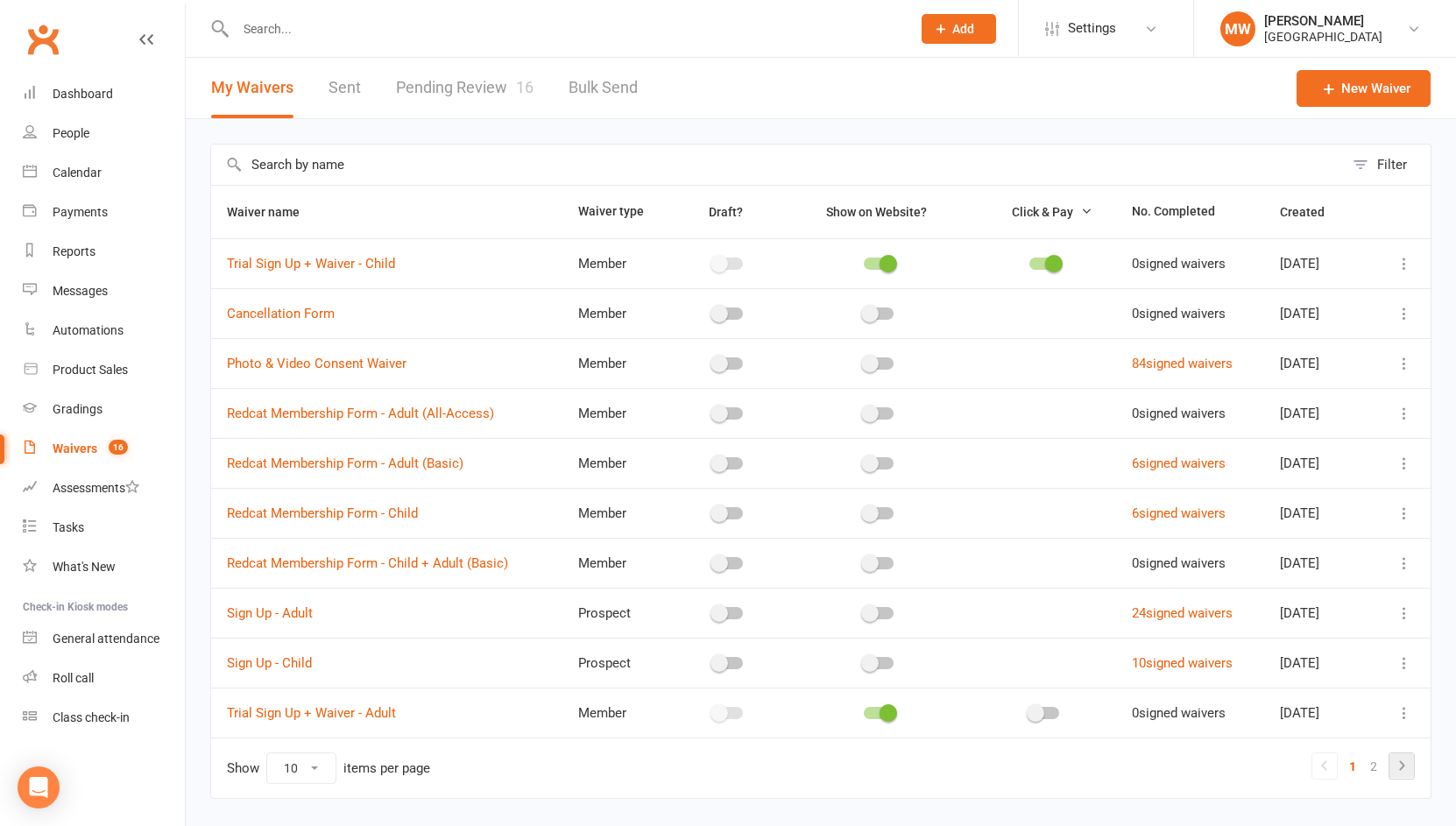
click at [1404, 758] on icon at bounding box center [1402, 766] width 21 height 21
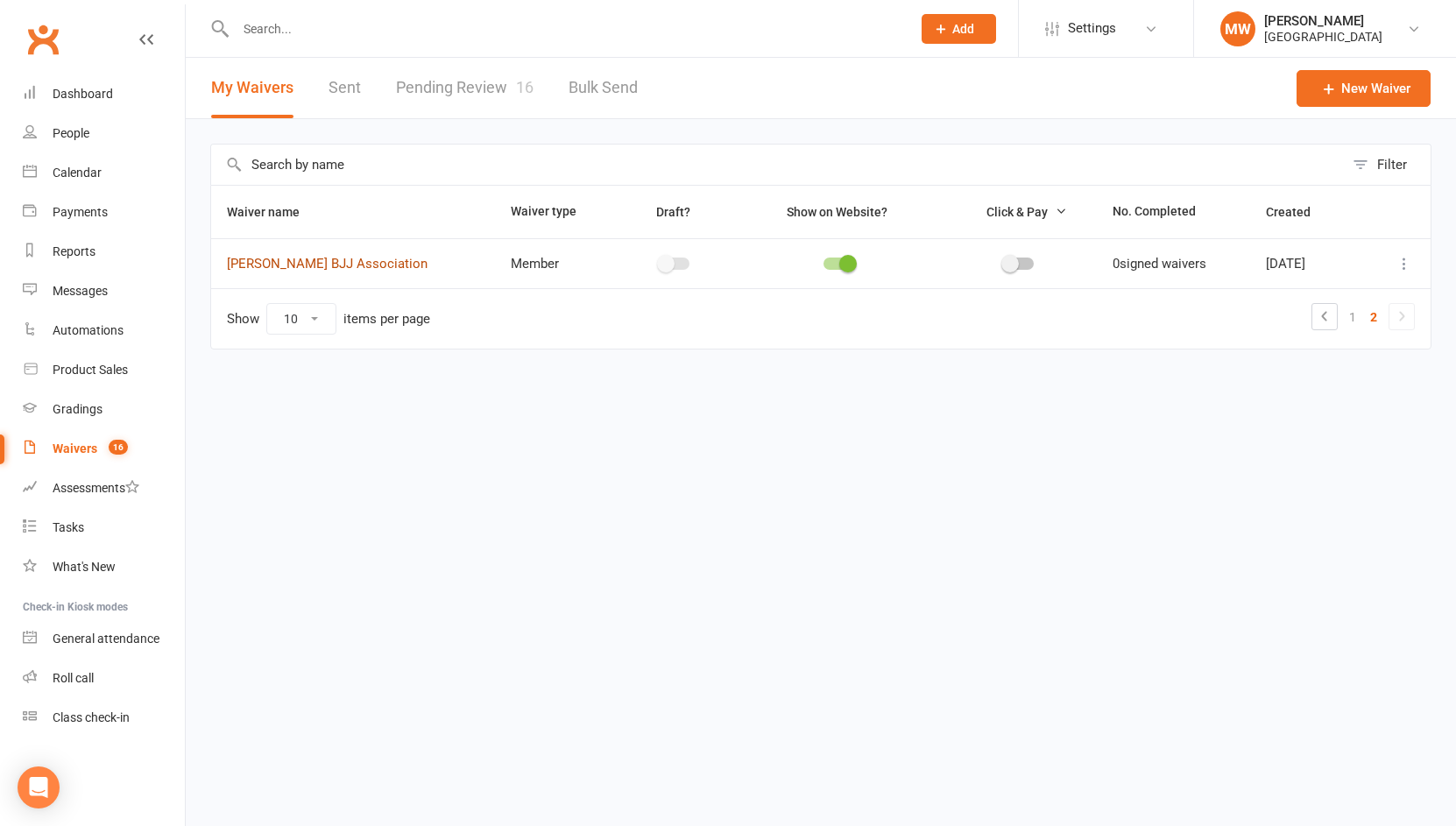
click at [323, 266] on link "Will Machado BJJ Association" at bounding box center [327, 264] width 201 height 16
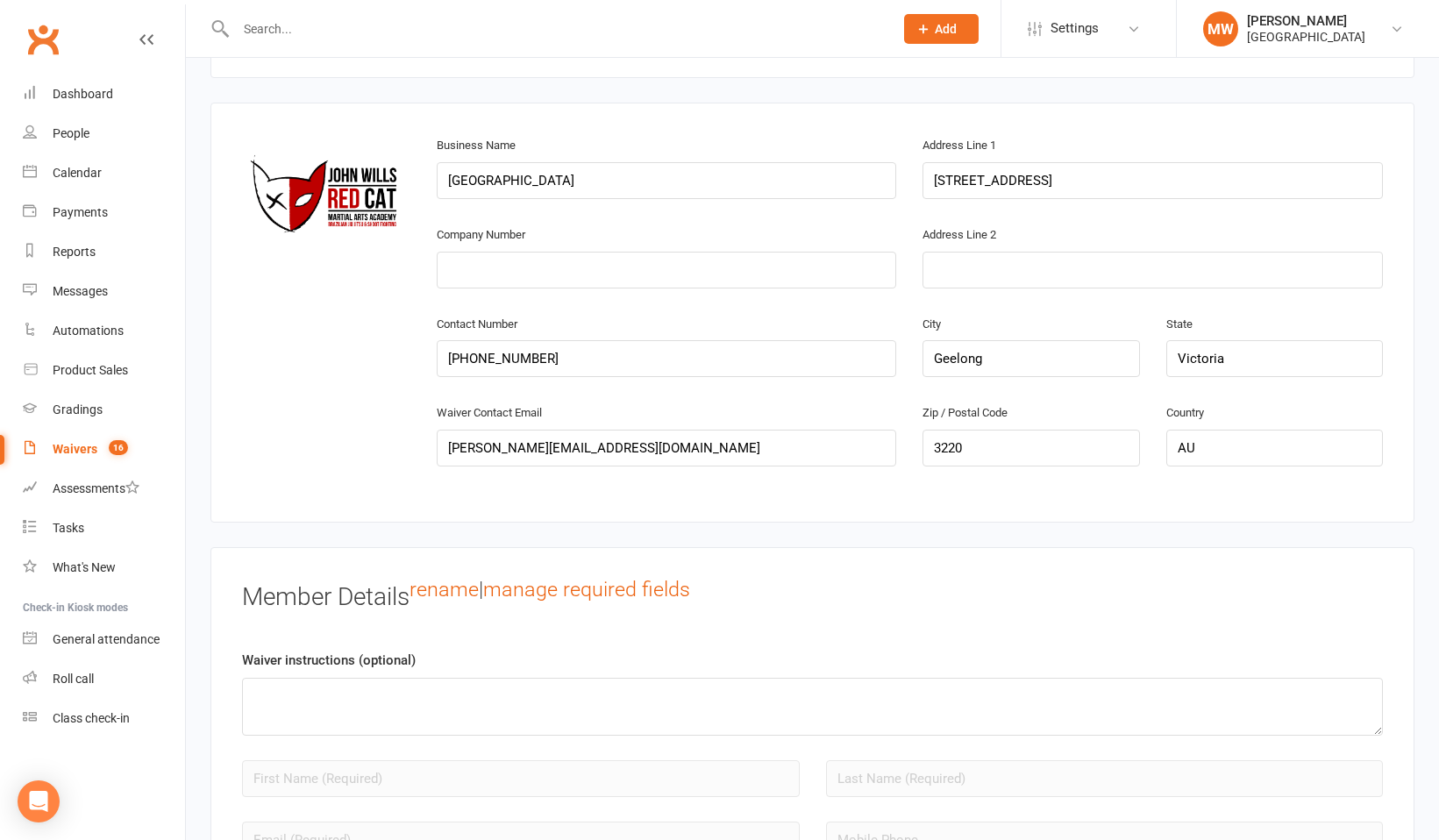
scroll to position [885, 0]
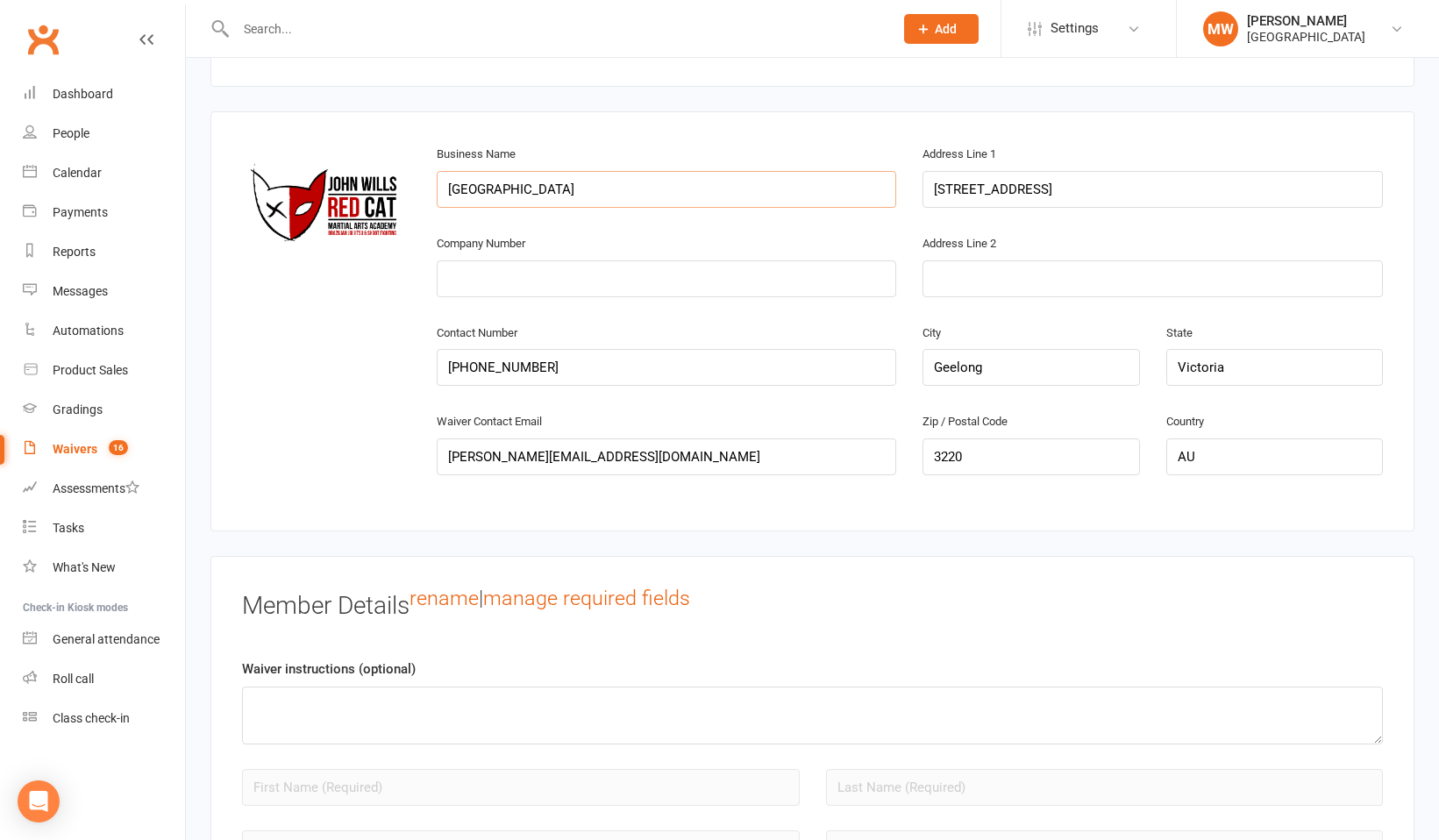
click at [557, 190] on input "[GEOGRAPHIC_DATA]" at bounding box center [667, 189] width 460 height 36
type input "R"
type input "Will/Machado Association"
click at [1023, 193] on input "159A Malop St" at bounding box center [1152, 189] width 460 height 36
type input "1"
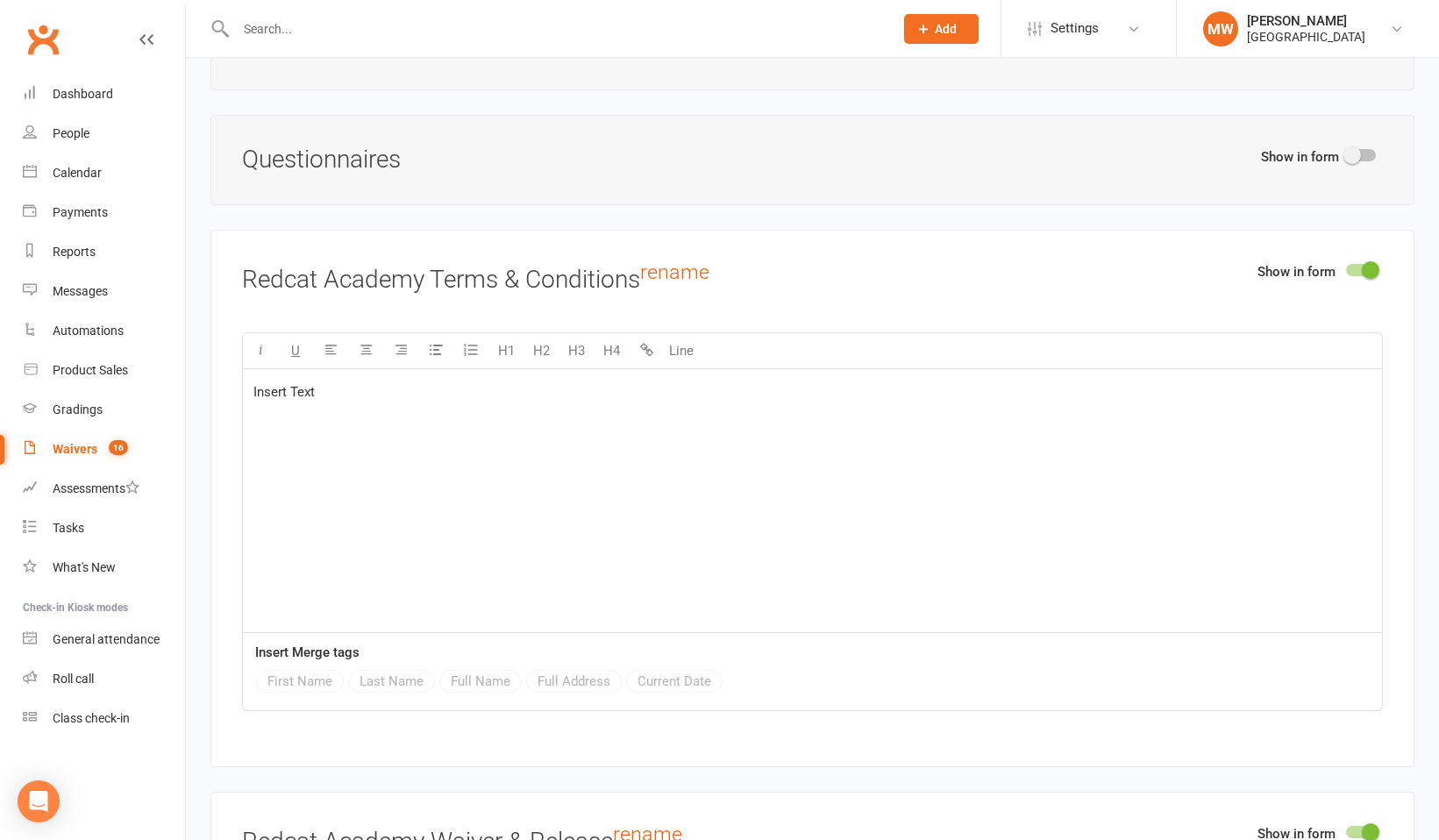
scroll to position [2071, 0]
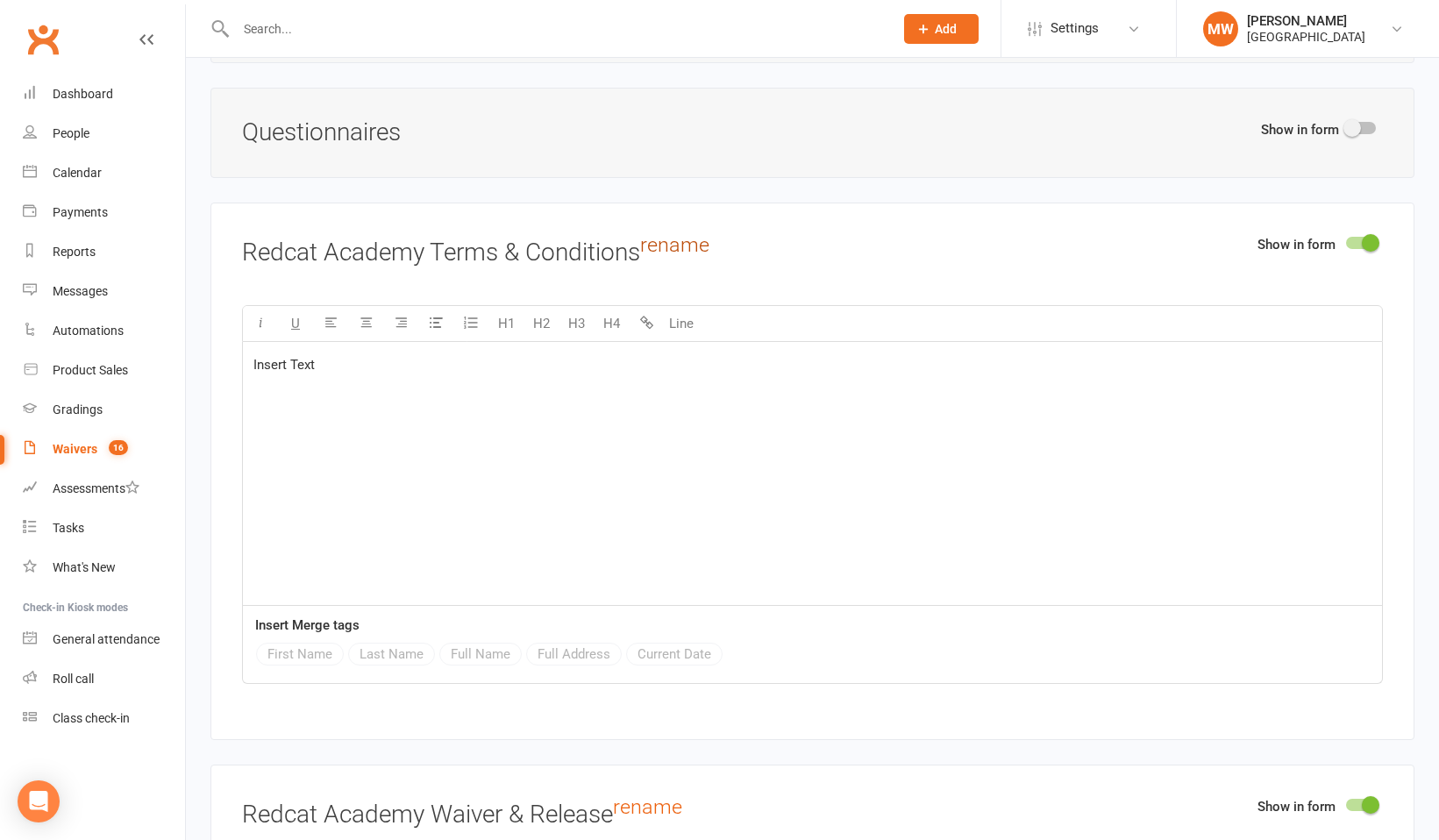
type input "1 Summerhill Terrace Highton Vic"
click at [658, 243] on link "rename" at bounding box center [675, 245] width 69 height 25
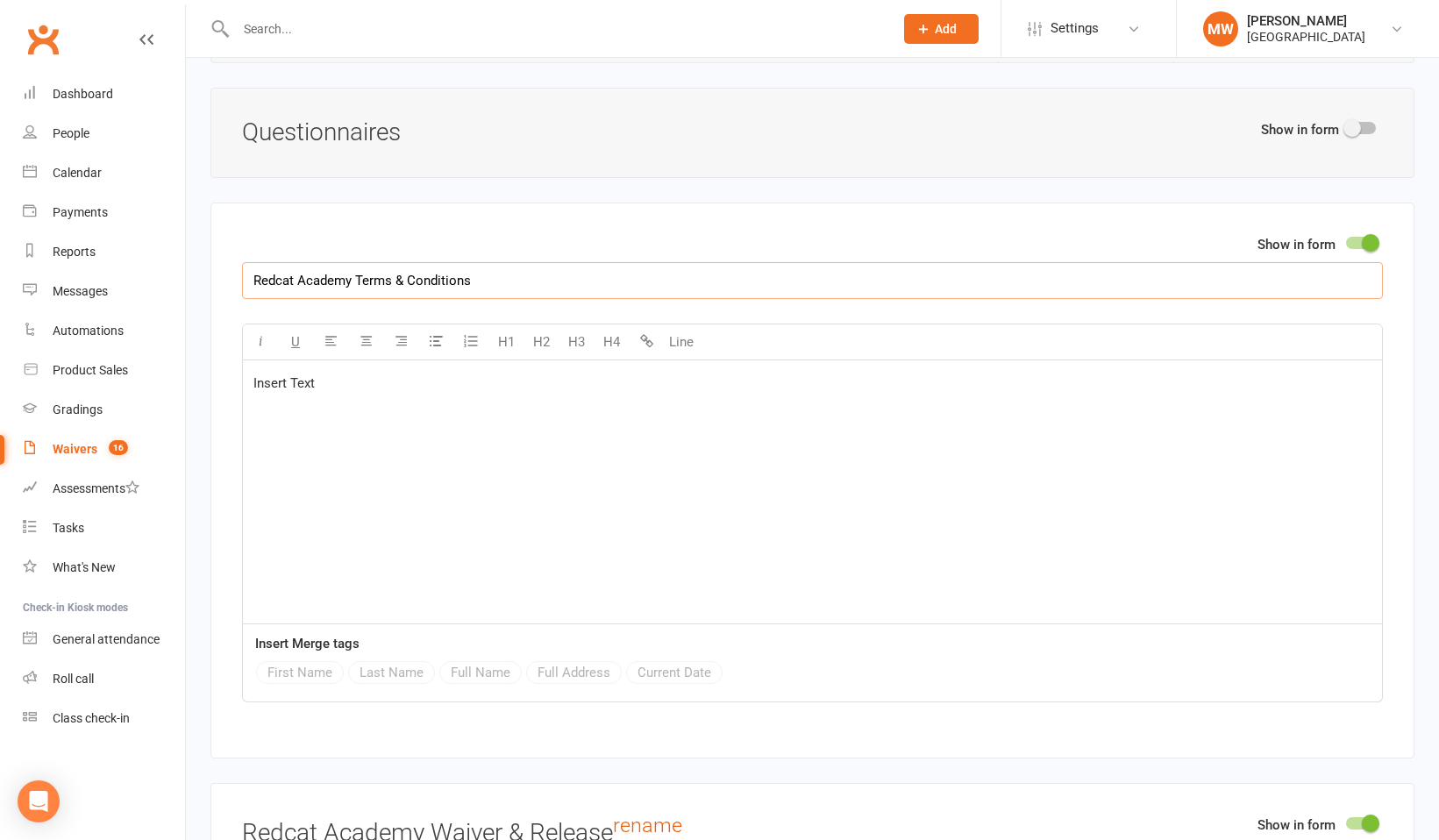
drag, startPoint x: 352, startPoint y: 279, endPoint x: 234, endPoint y: 279, distance: 118.0
click at [234, 279] on div "Show in form Redcat Academy Terms & Conditions U H1 H2 H3 H4 Line Insert Text I…" at bounding box center [812, 481] width 1204 height 556
click at [538, 279] on input "Will/ Machado Association (Terms & Conditions" at bounding box center [812, 280] width 1141 height 36
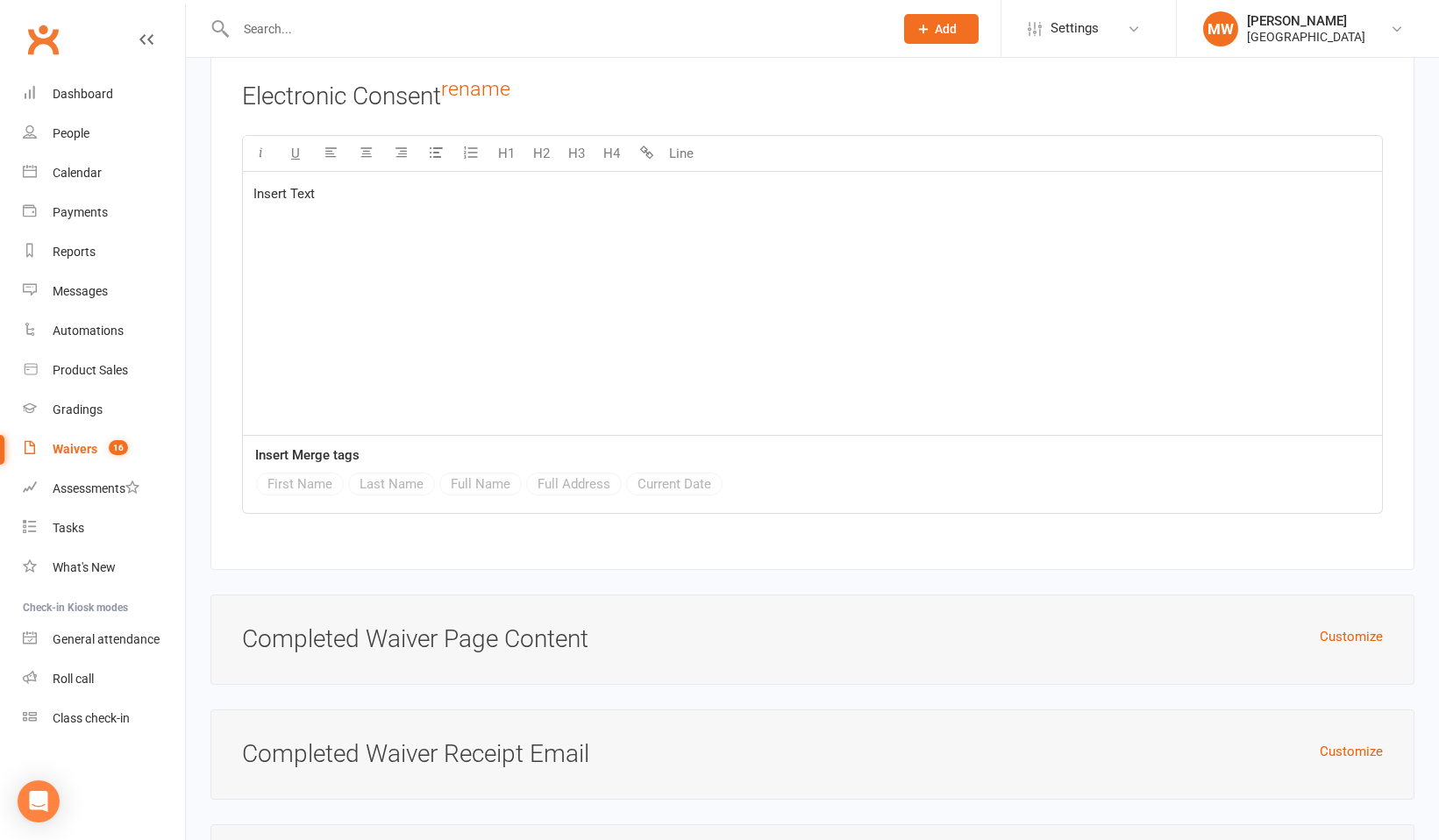
scroll to position [5556, 0]
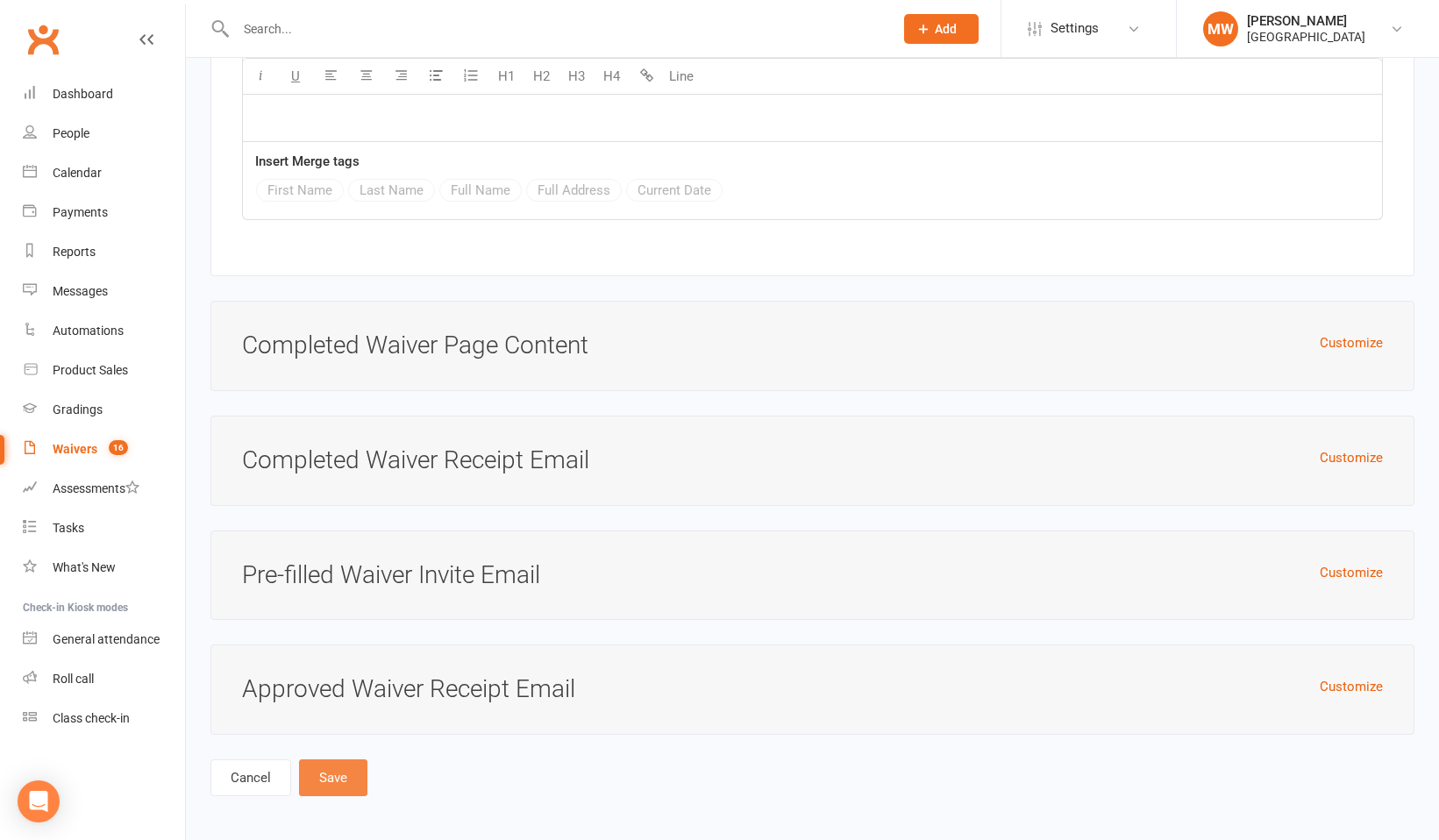
type input "Will/ Machado Association (Terms & Conditions)"
click at [332, 775] on button "Save" at bounding box center [333, 777] width 69 height 36
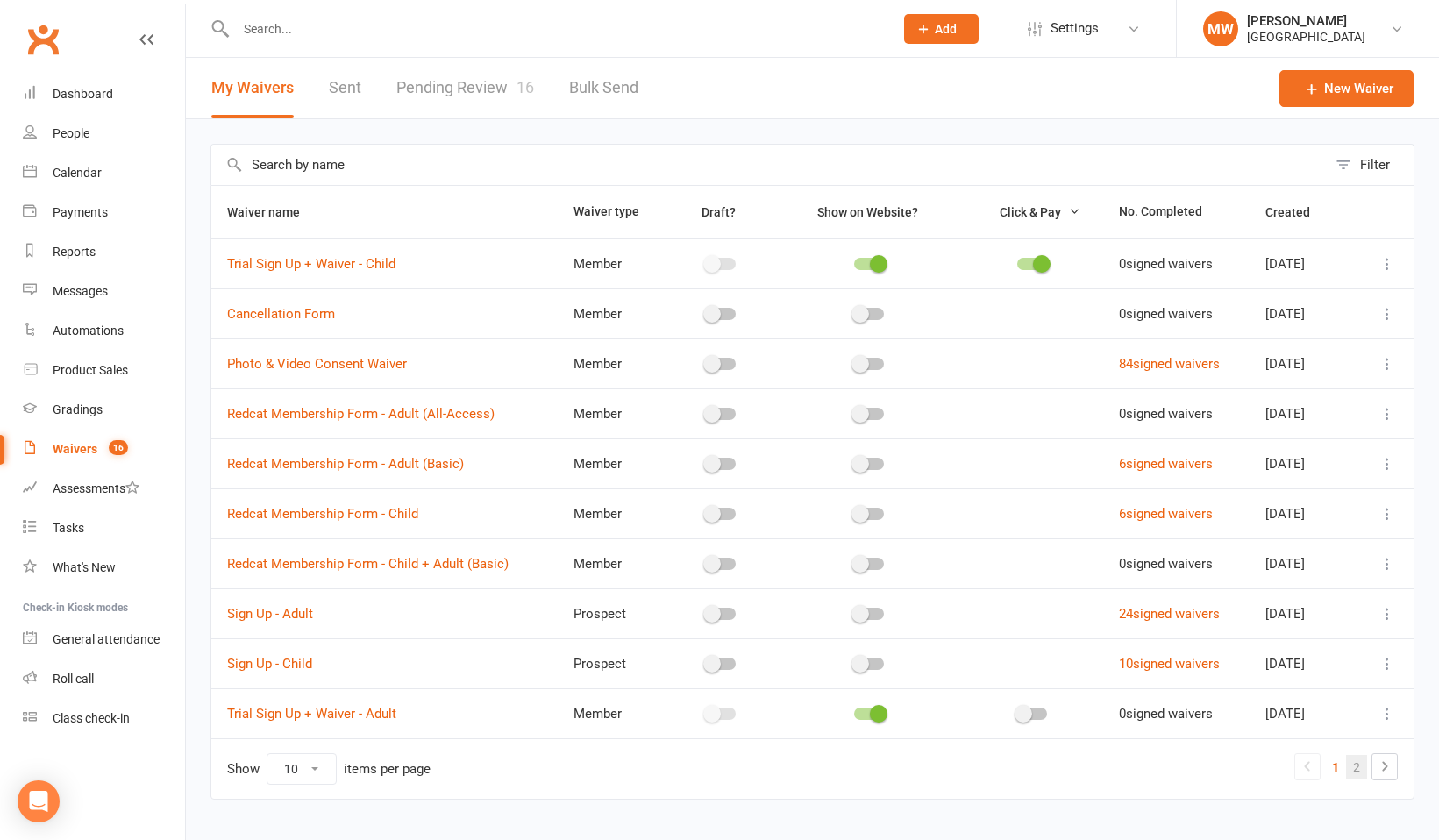
click at [1354, 766] on link "2" at bounding box center [1356, 767] width 21 height 25
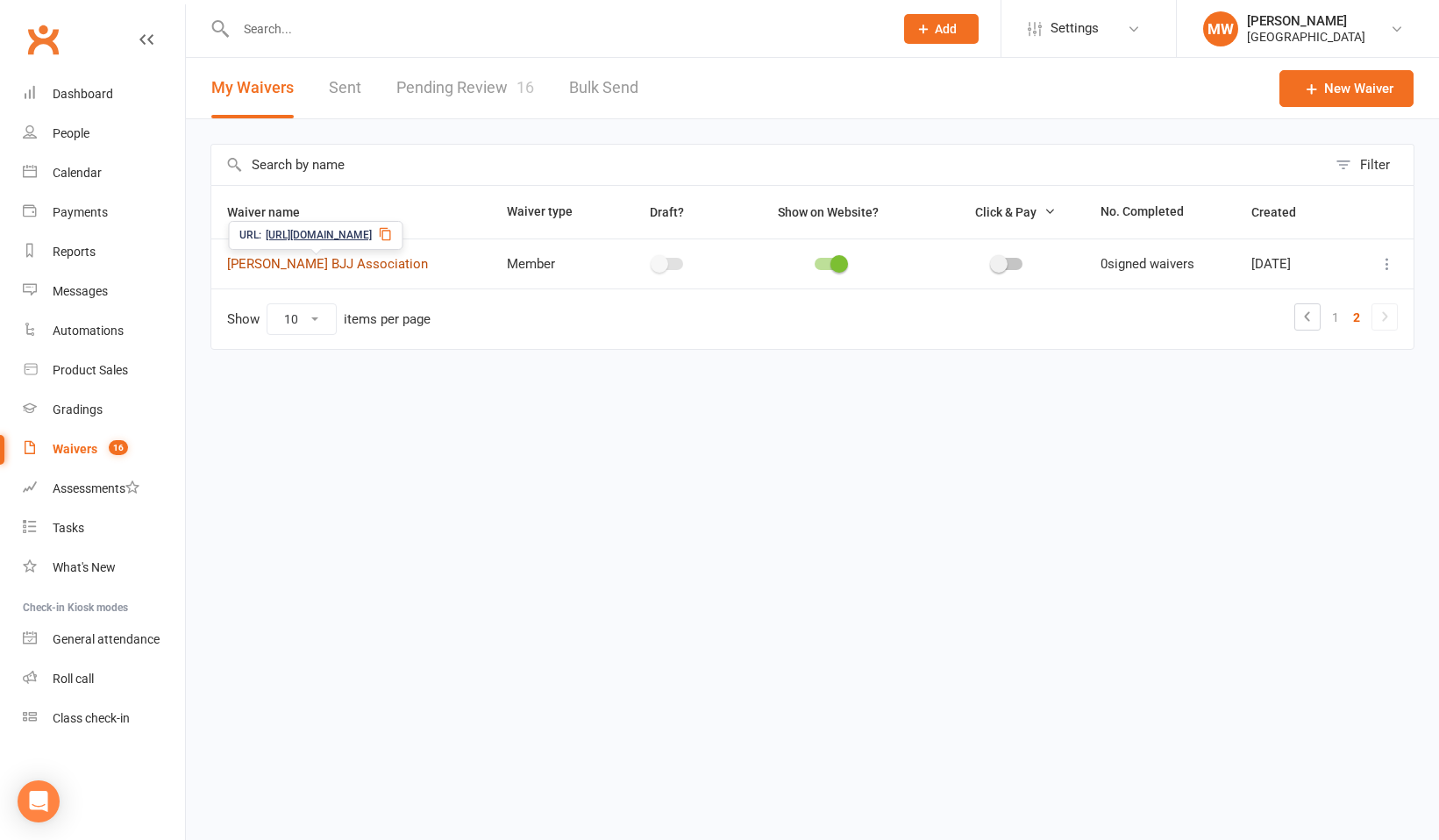
click at [384, 267] on link "Will Machado BJJ Association" at bounding box center [327, 264] width 201 height 16
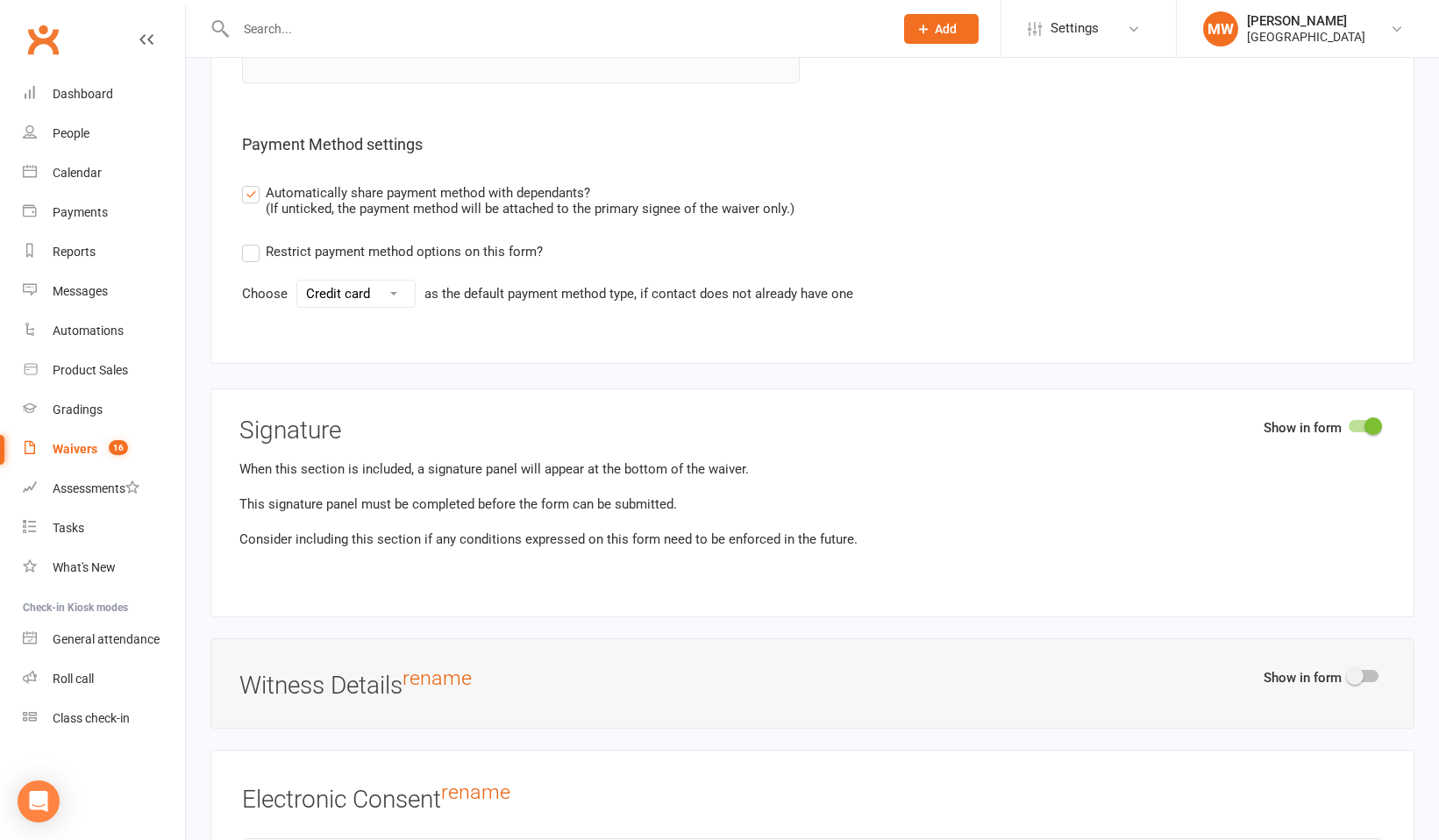
scroll to position [4568, 0]
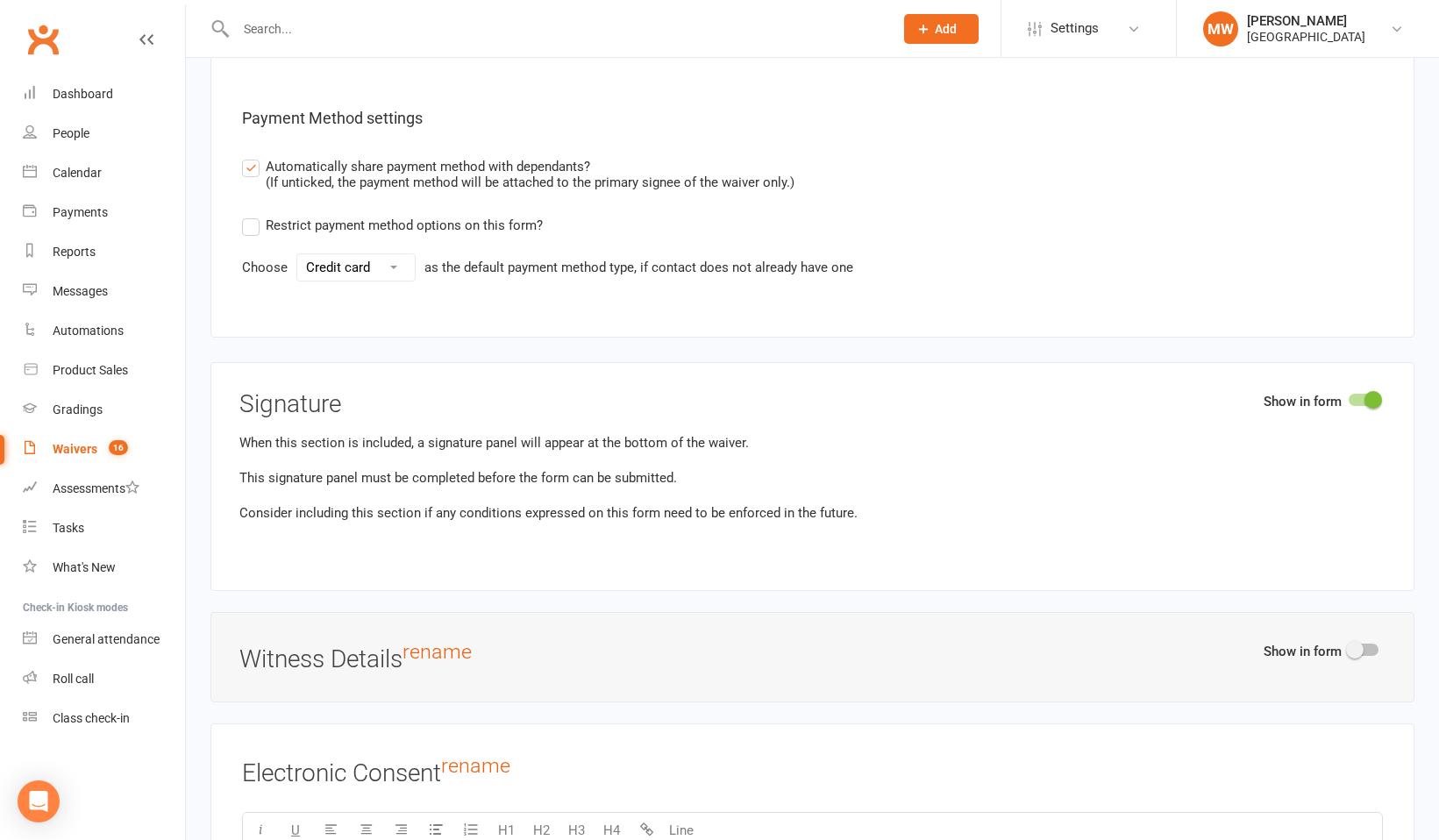
click at [251, 164] on label "Automatically share payment method with dependants? (If unticked, the payment m…" at bounding box center [518, 173] width 553 height 34
click at [251, 156] on input "Automatically share payment method with dependants? (If unticked, the payment m…" at bounding box center [247, 156] width 12 height 0
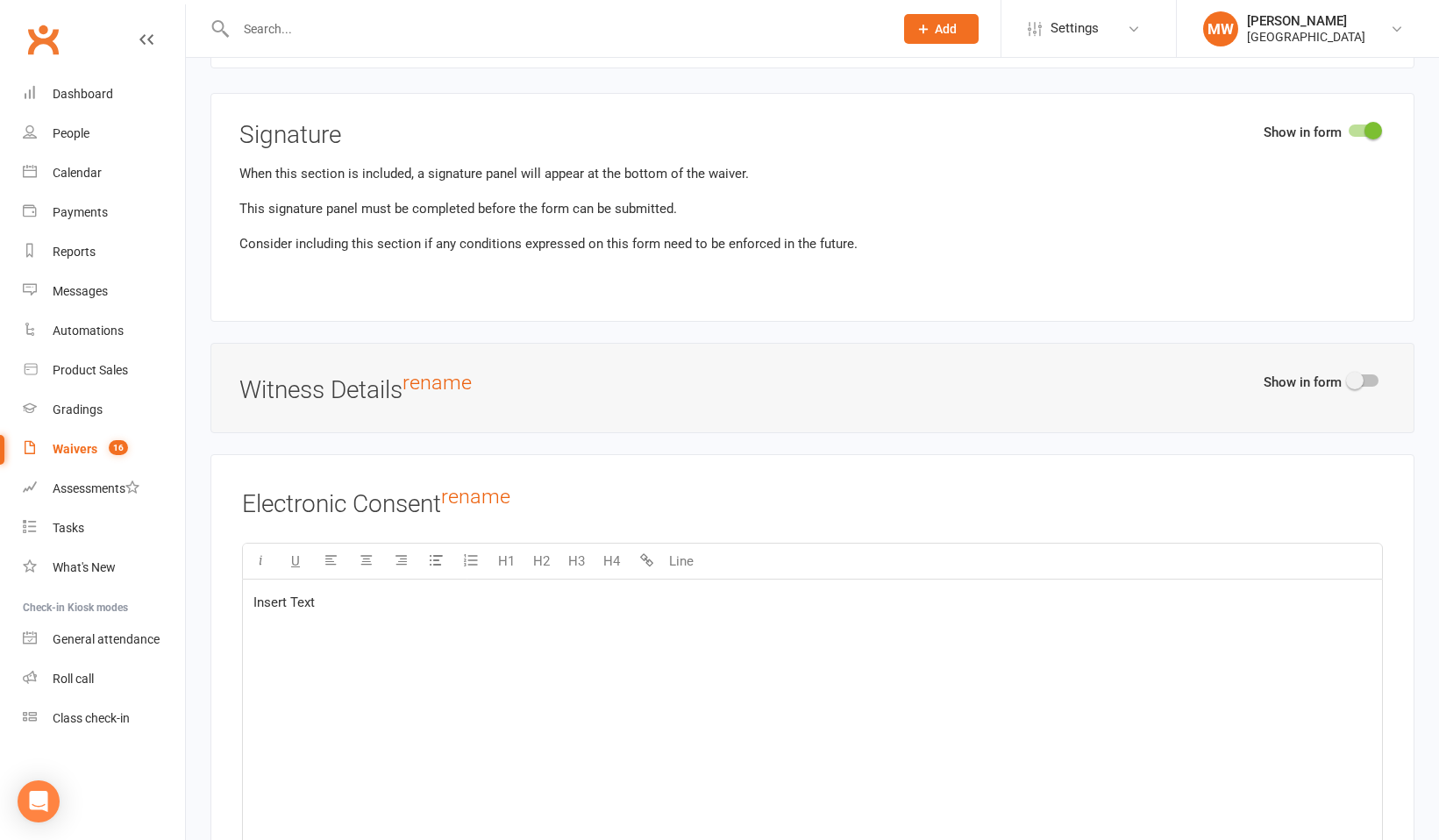
scroll to position [5538, 0]
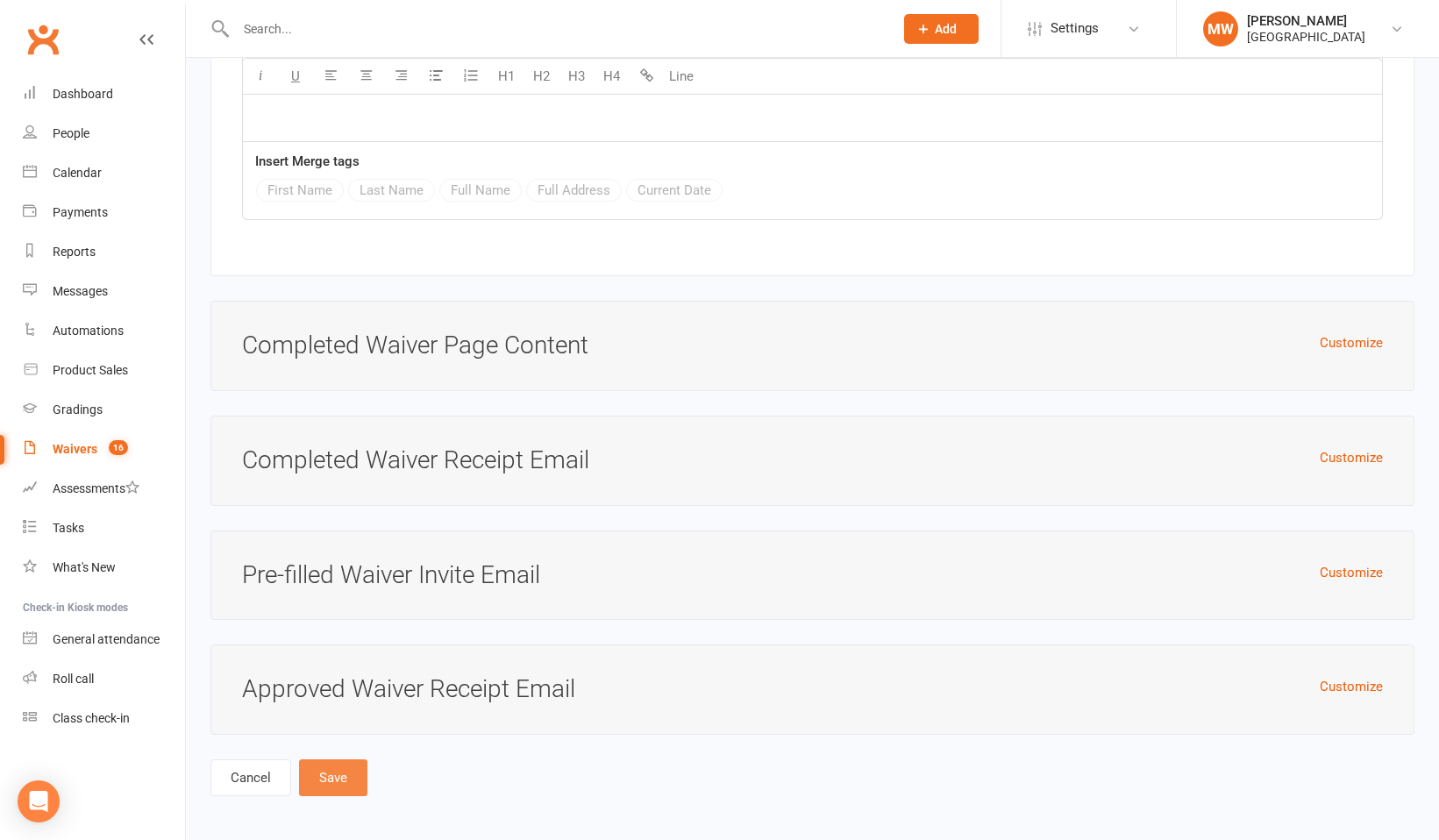
click at [335, 772] on button "Save" at bounding box center [333, 777] width 69 height 36
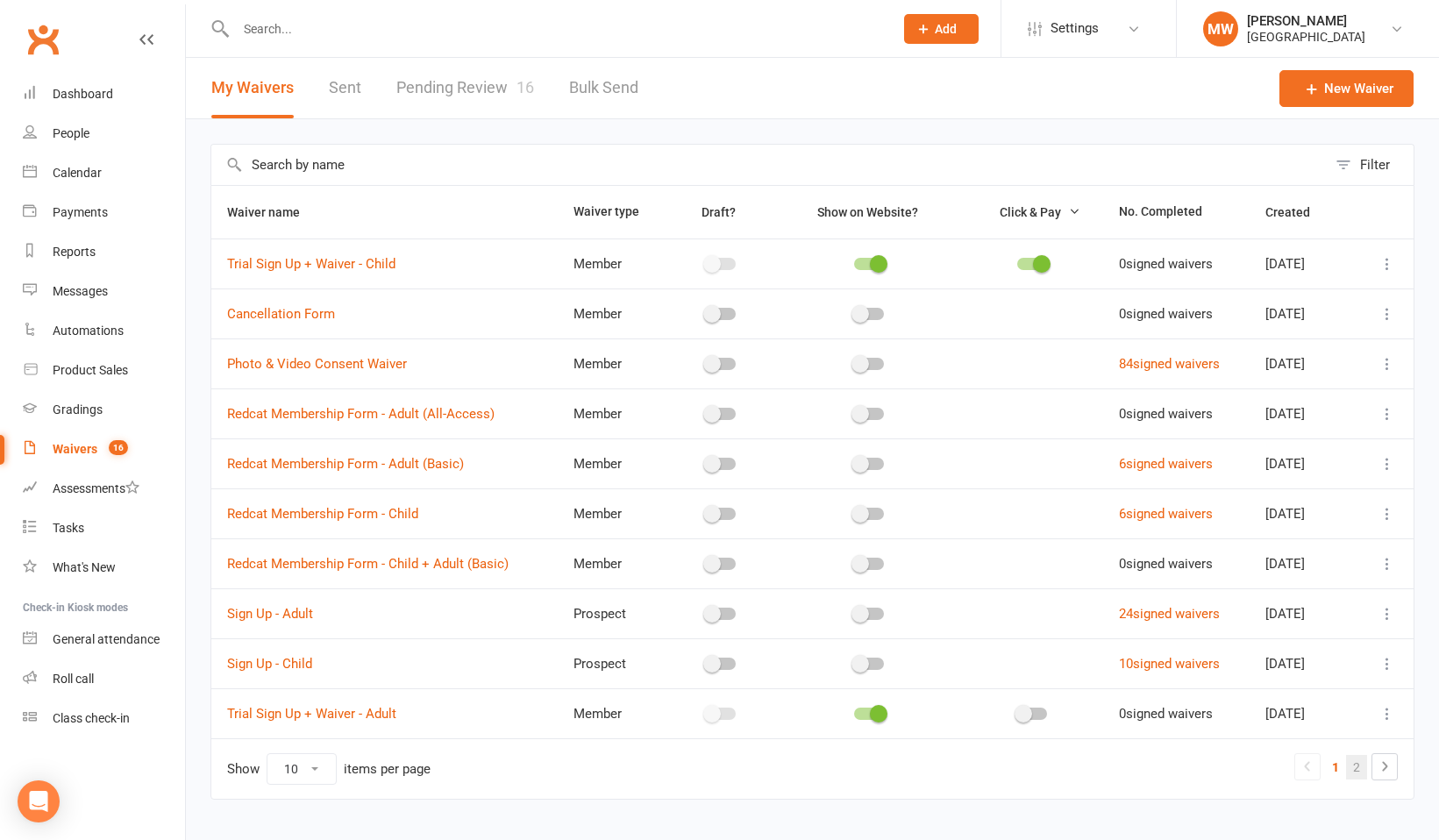
click at [1351, 770] on link "2" at bounding box center [1356, 767] width 21 height 25
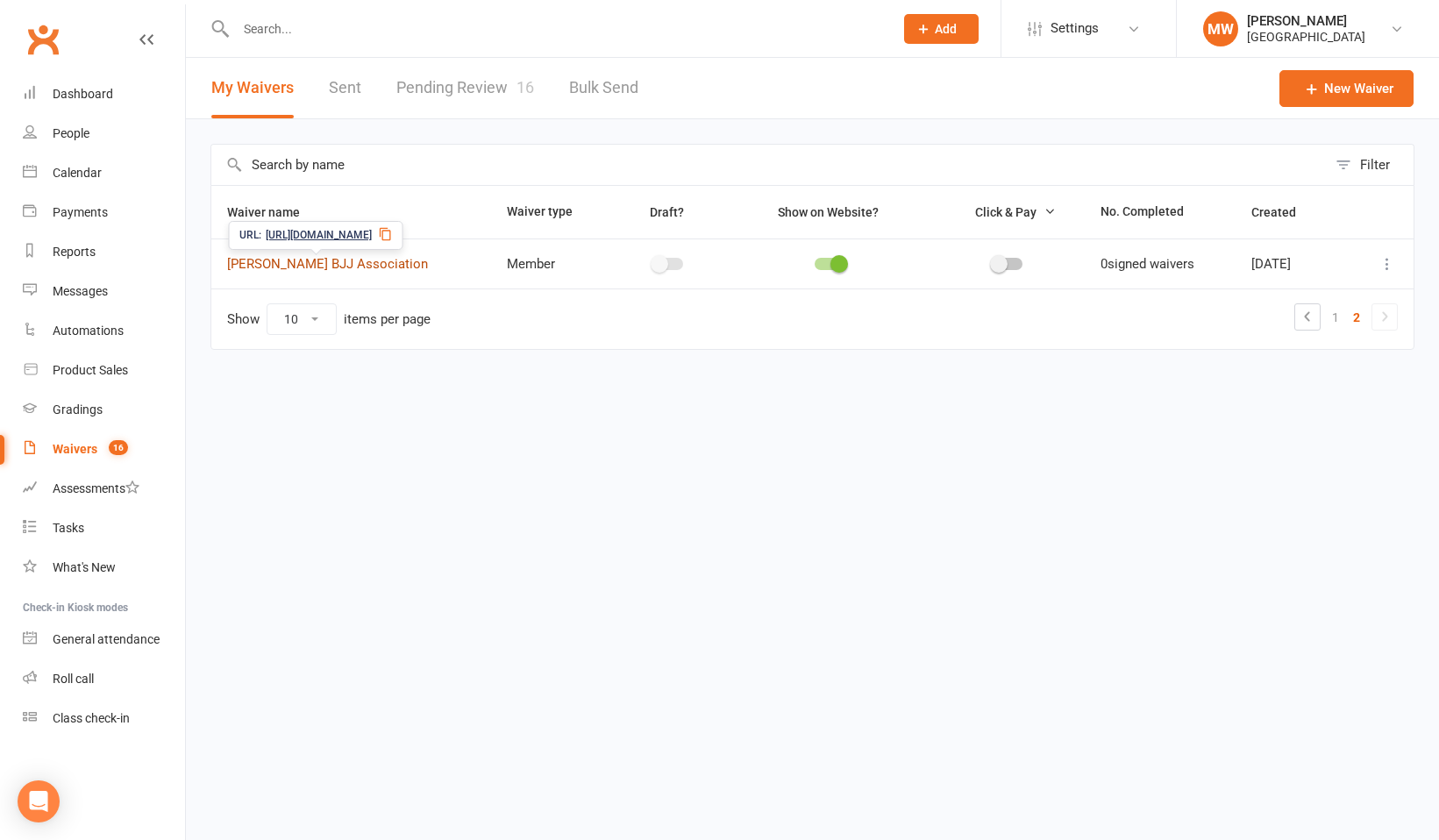
click at [373, 261] on link "Will Machado BJJ Association" at bounding box center [327, 264] width 201 height 16
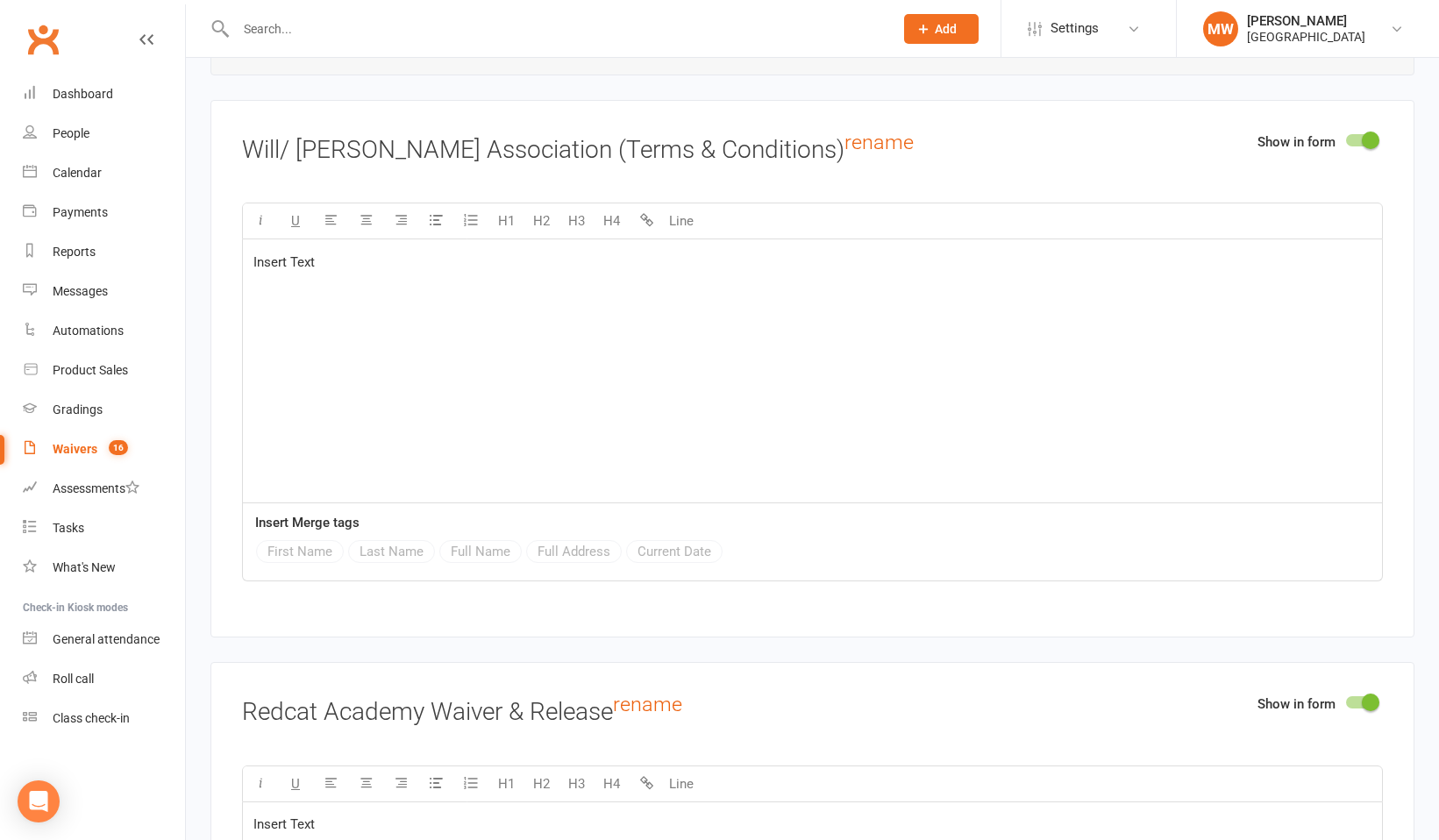
scroll to position [2172, 0]
click at [342, 263] on p "Insert Text" at bounding box center [812, 263] width 1118 height 21
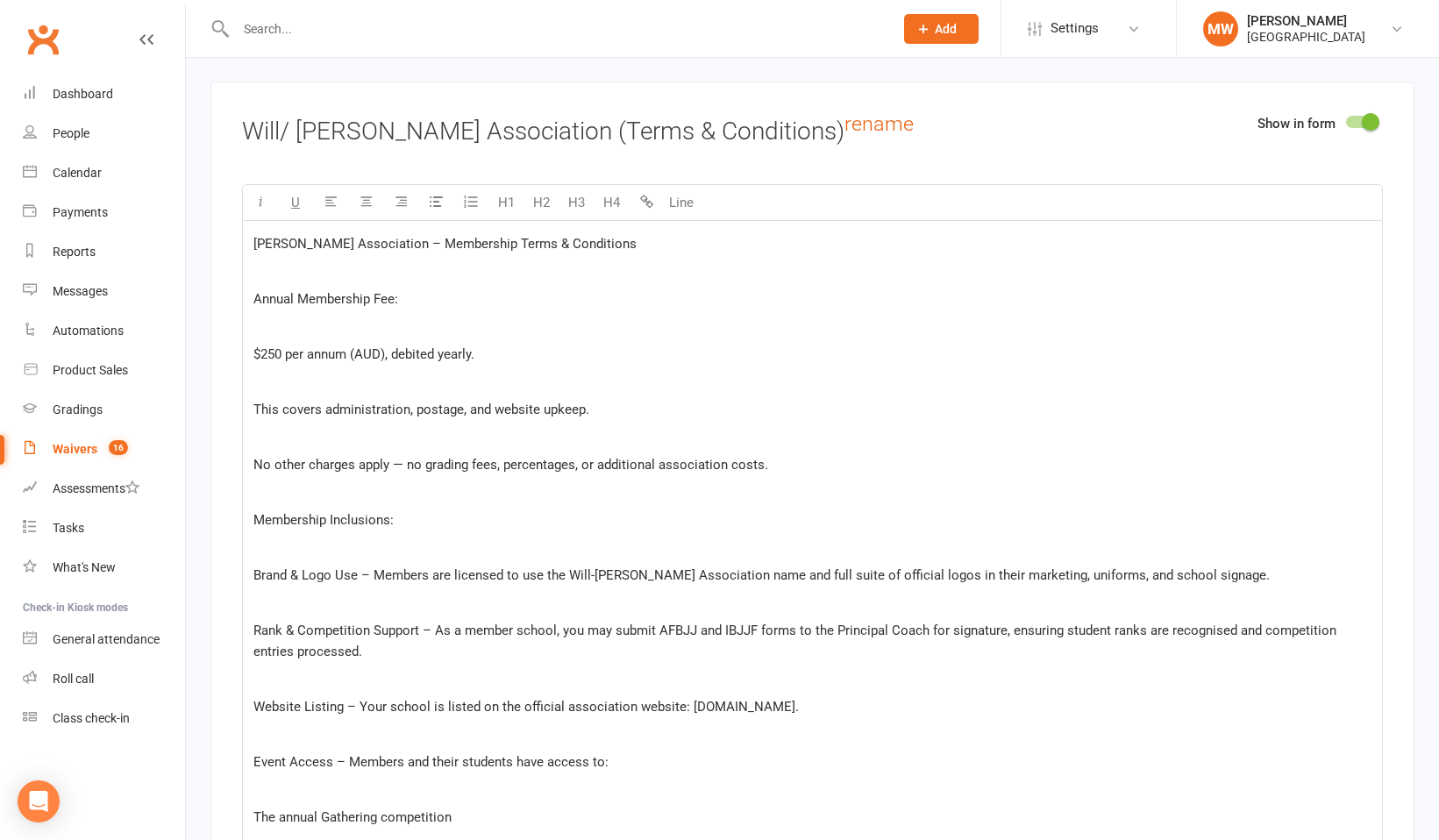
scroll to position [2199, 0]
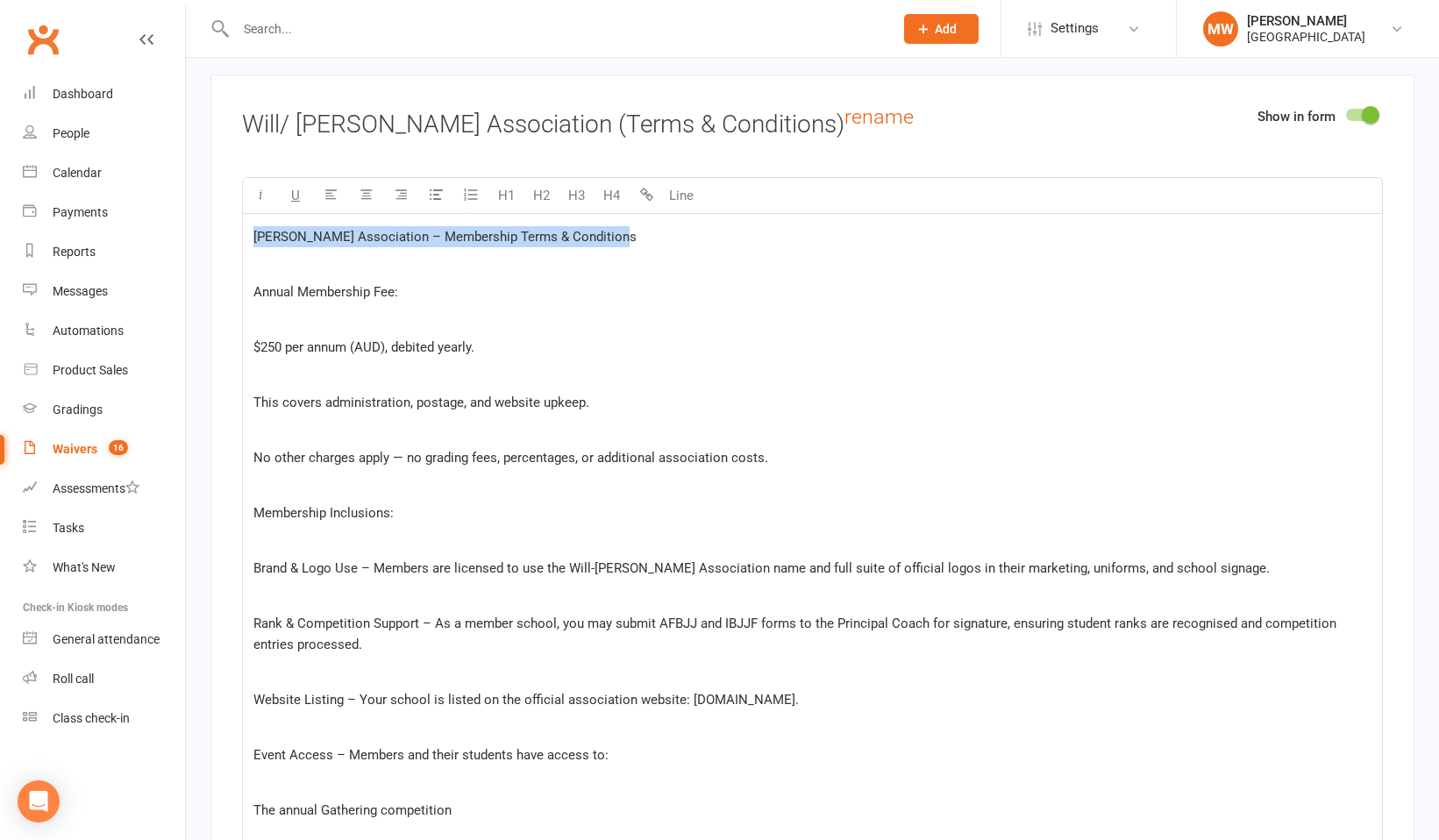
drag, startPoint x: 638, startPoint y: 238, endPoint x: 253, endPoint y: 232, distance: 385.0
click at [253, 232] on div "Will-Machado Association – Membership Terms & Conditions ﻿ Annual Membership Fe…" at bounding box center [812, 809] width 1139 height 1191
click at [683, 193] on button "Line" at bounding box center [681, 195] width 35 height 35
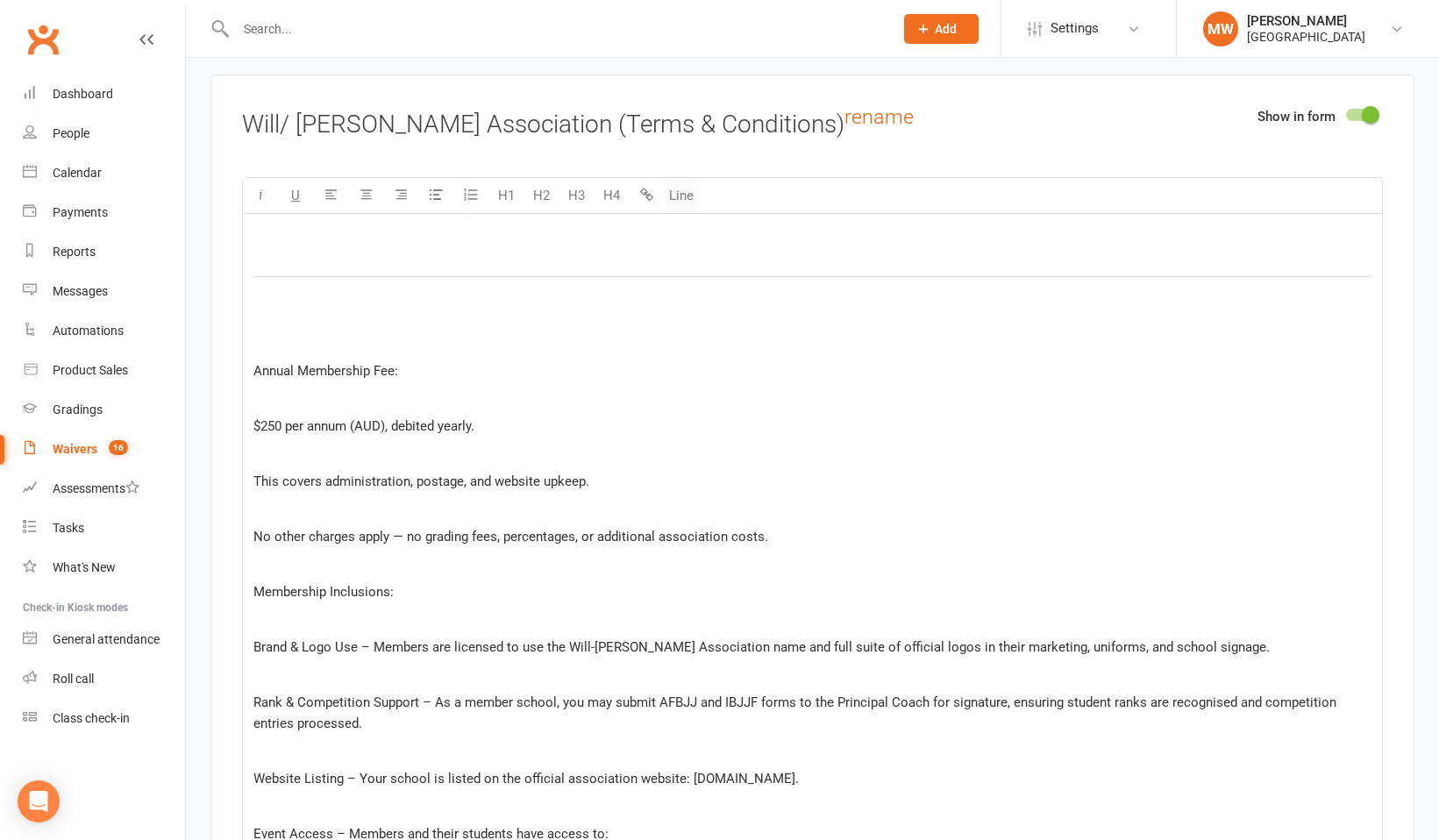
click at [683, 193] on button "Line" at bounding box center [681, 195] width 35 height 35
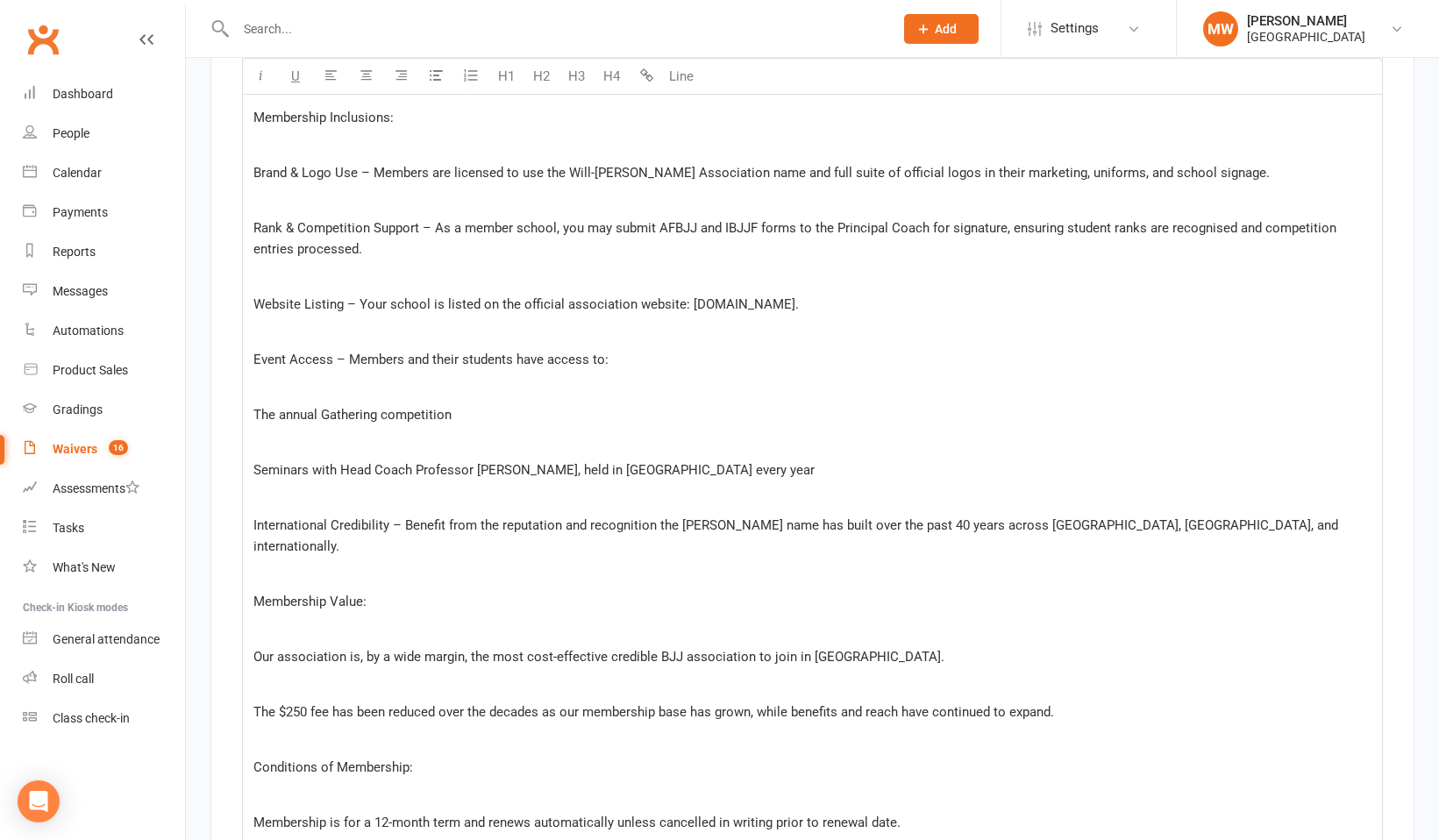
scroll to position [2393, 0]
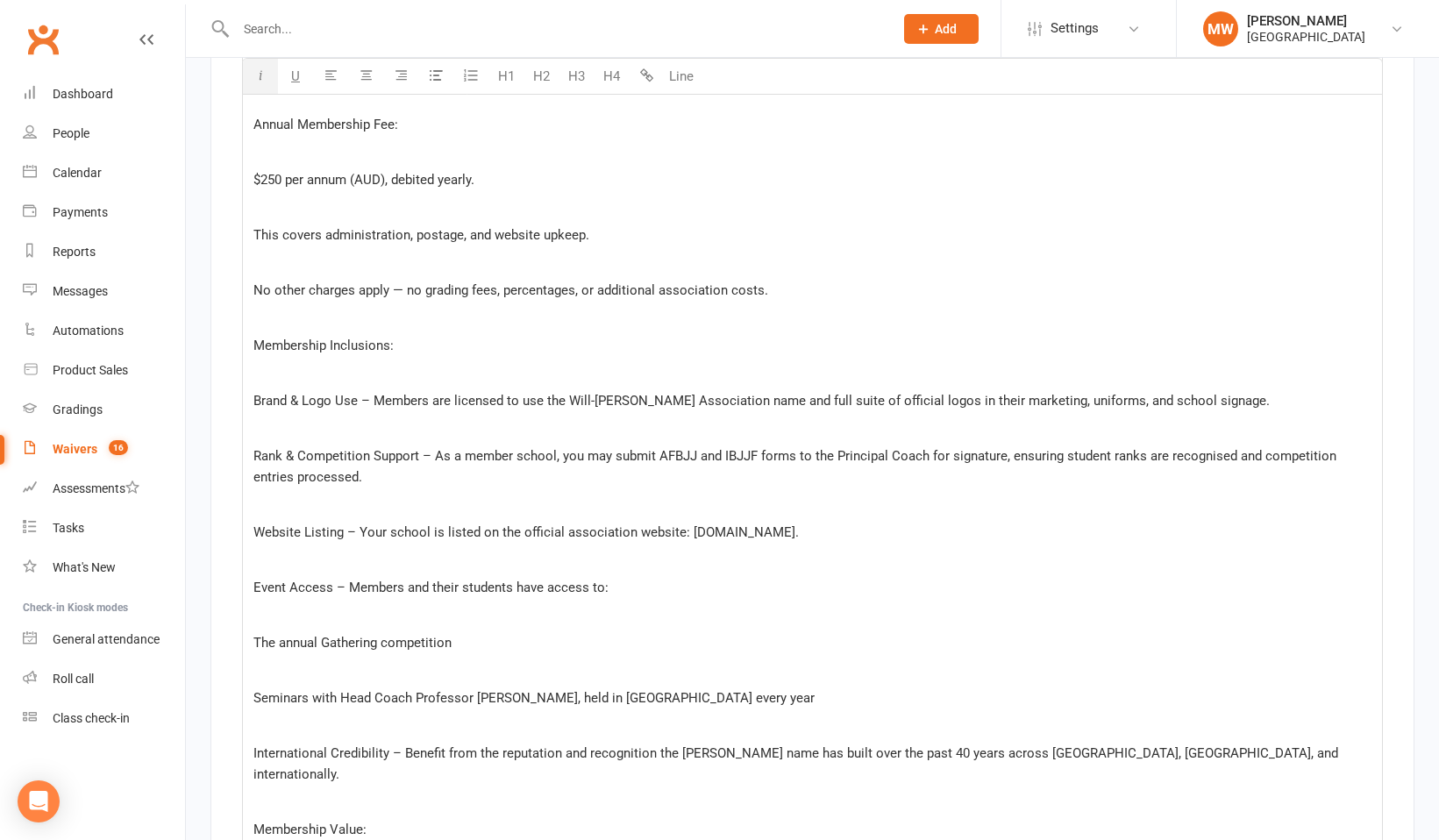
click at [264, 76] on icon "button" at bounding box center [261, 75] width 13 height 13
click at [405, 114] on p "Annual Membership Fee:" at bounding box center [812, 125] width 1118 height 21
drag, startPoint x: 413, startPoint y: 123, endPoint x: 233, endPoint y: 117, distance: 180.1
click at [232, 117] on div "Show in form Will/ Machado Association (Terms & Conditions) rename U H1 H2 H3 H…" at bounding box center [812, 626] width 1204 height 1494
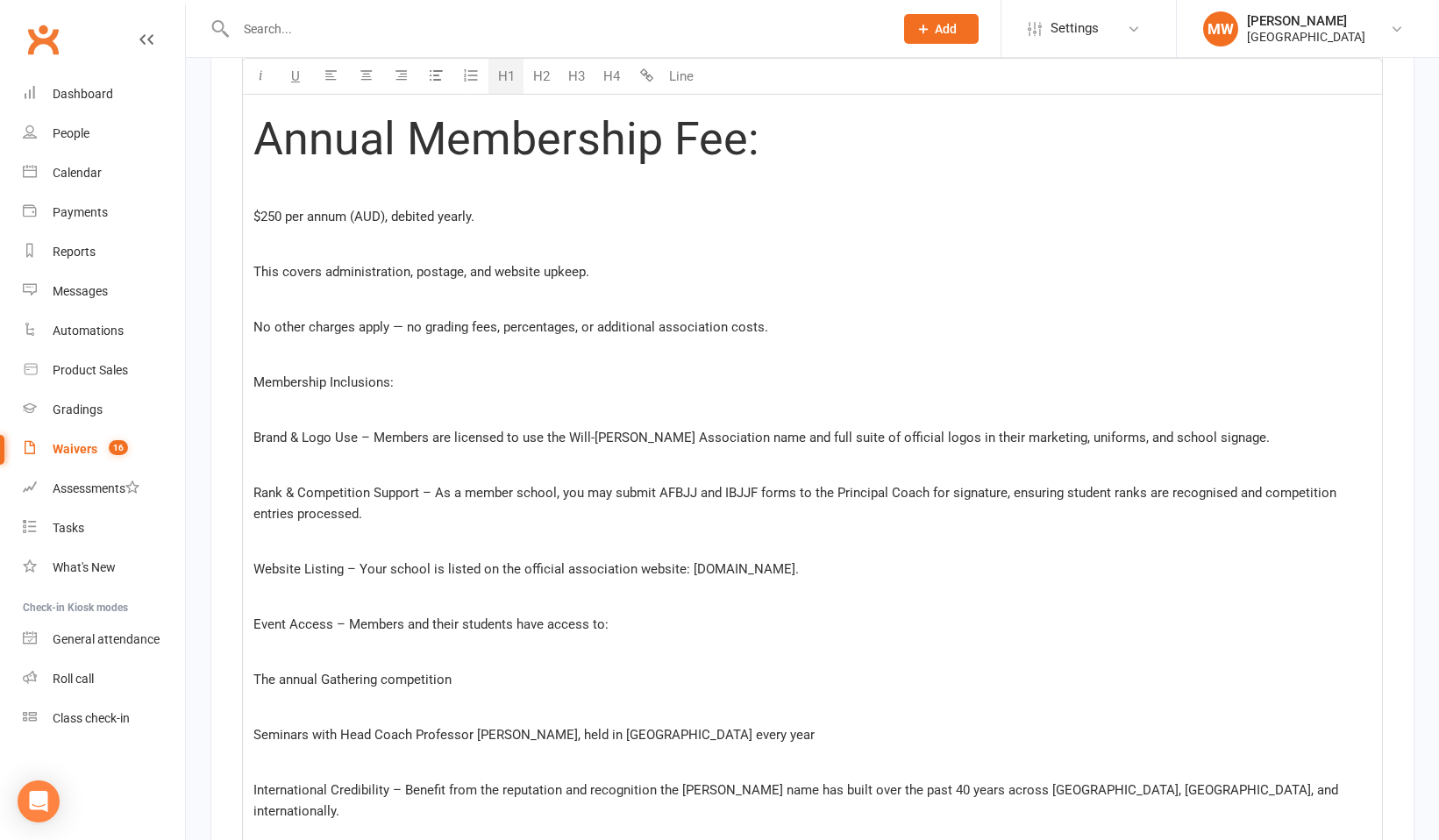
click at [510, 78] on button "H1" at bounding box center [505, 76] width 35 height 35
click at [799, 144] on h1 "Annual Membership Fee:" at bounding box center [812, 139] width 1118 height 50
drag, startPoint x: 282, startPoint y: 213, endPoint x: 254, endPoint y: 213, distance: 28.0
click at [254, 213] on span "$250 per annum (AUD), debited yearly." at bounding box center [364, 216] width 221 height 16
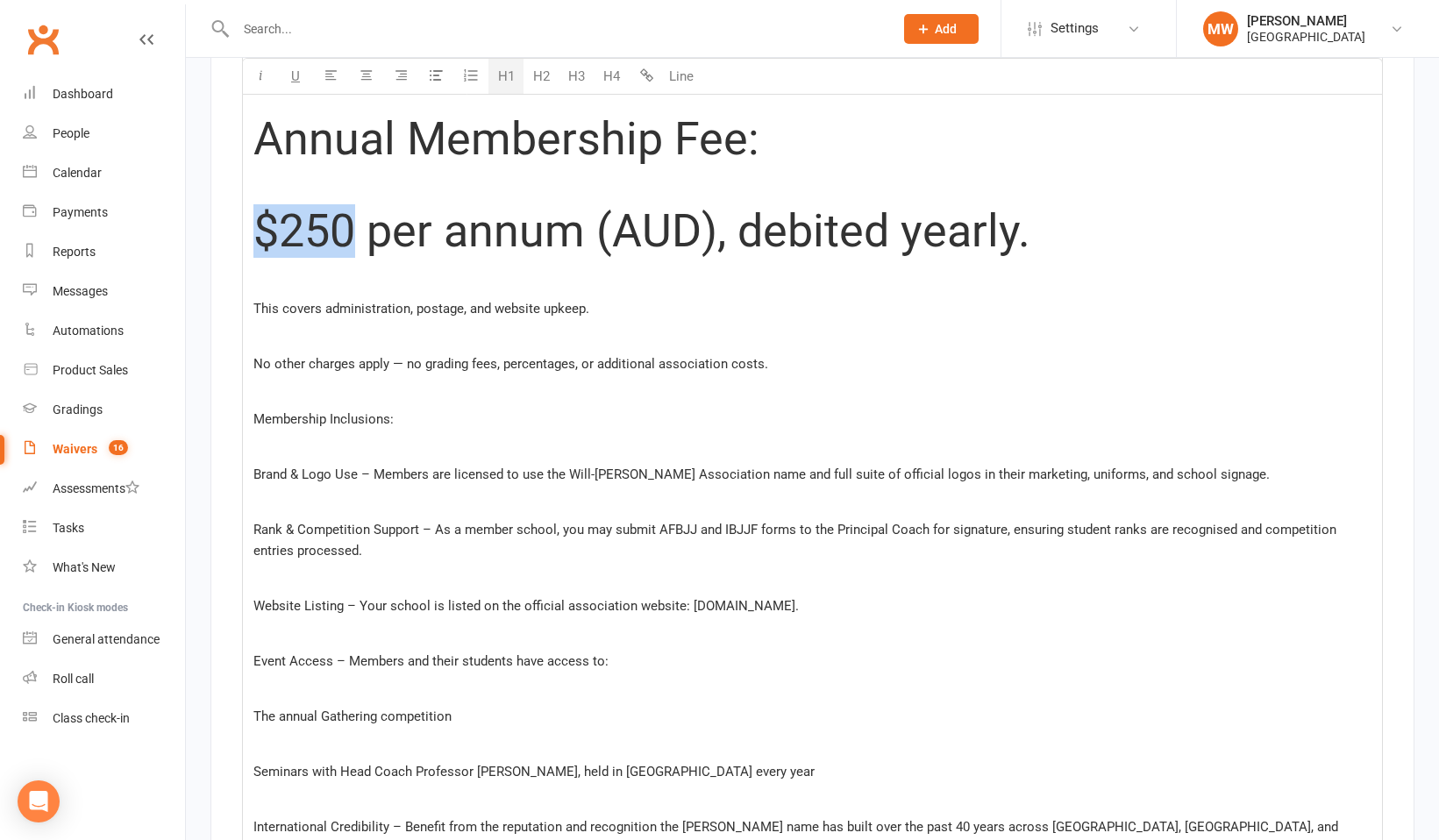
click at [508, 79] on button "H1" at bounding box center [505, 76] width 35 height 35
click at [610, 82] on button "H4" at bounding box center [610, 76] width 35 height 35
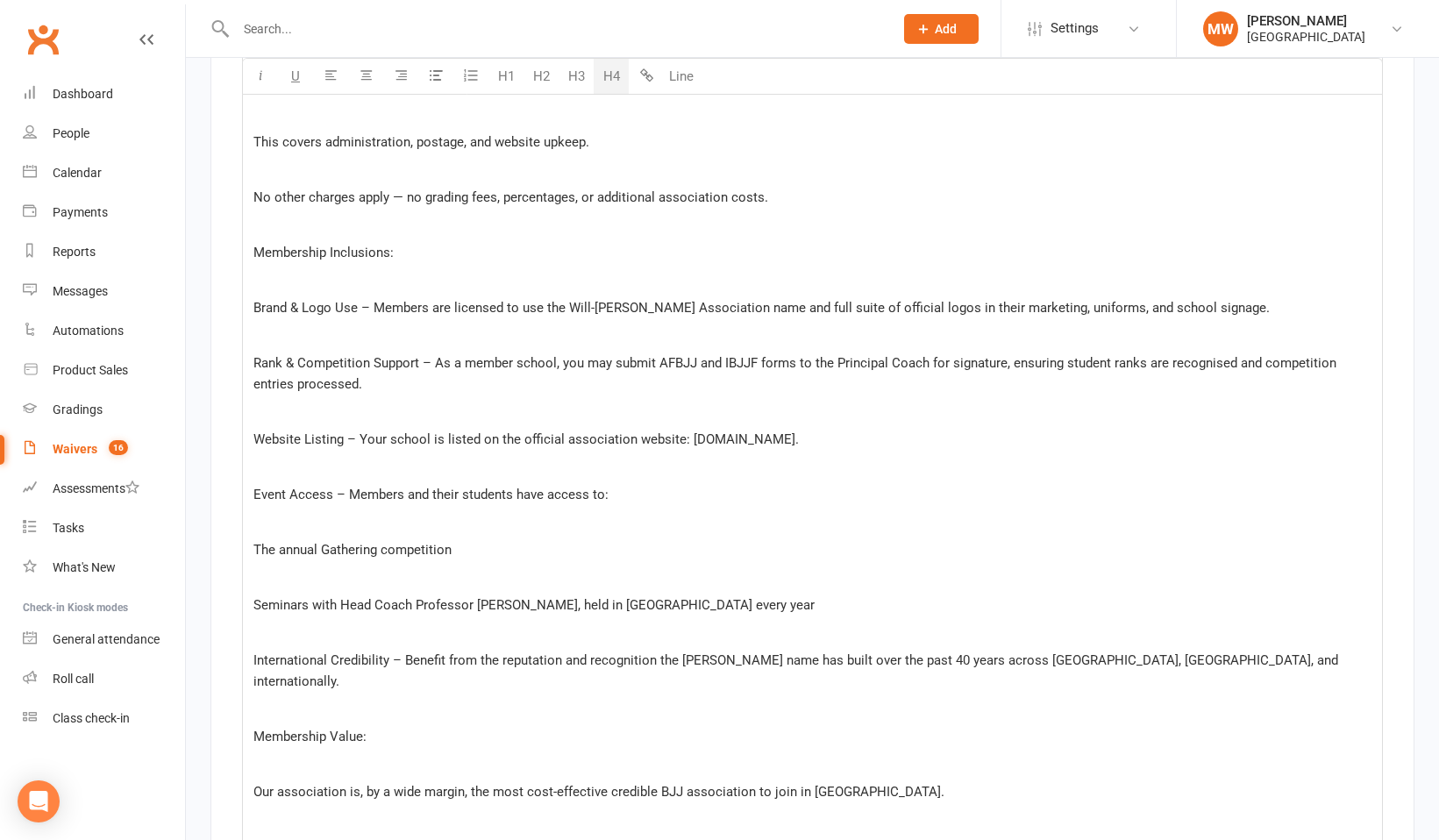
scroll to position [2539, 0]
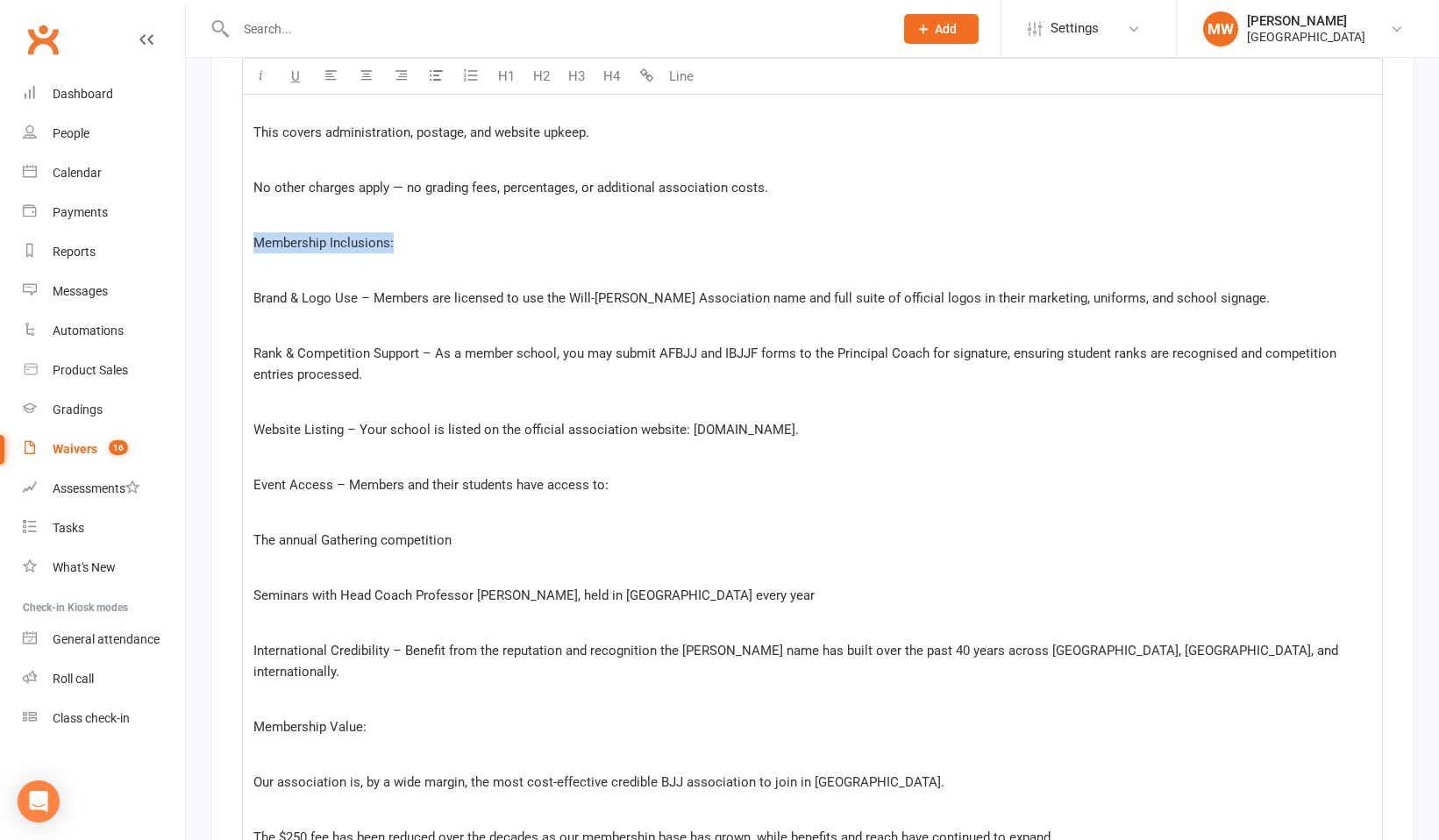
drag, startPoint x: 395, startPoint y: 240, endPoint x: 238, endPoint y: 242, distance: 157.0
click at [238, 242] on div "Show in form Will/ Machado Association (Terms & Conditions) rename U H1 H2 H3 H…" at bounding box center [812, 503] width 1204 height 1536
click at [614, 72] on button "H4" at bounding box center [610, 76] width 35 height 35
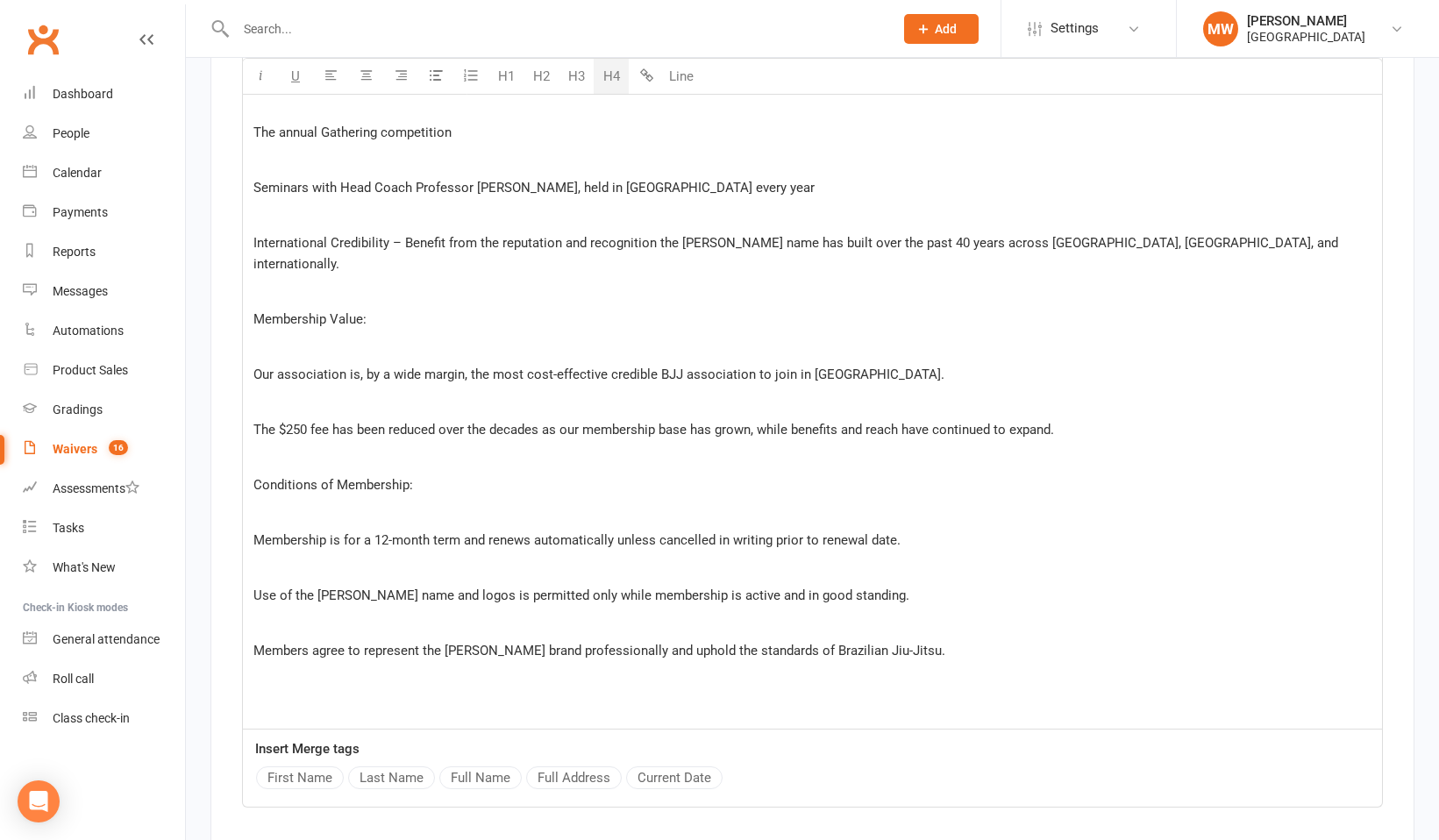
scroll to position [2952, 0]
drag, startPoint x: 377, startPoint y: 295, endPoint x: 238, endPoint y: 295, distance: 139.0
click at [238, 295] on div "Show in form Will/ Machado Association (Terms & Conditions) rename U H1 H2 H3 H…" at bounding box center [812, 92] width 1204 height 1541
click at [610, 80] on button "H4" at bounding box center [610, 76] width 35 height 35
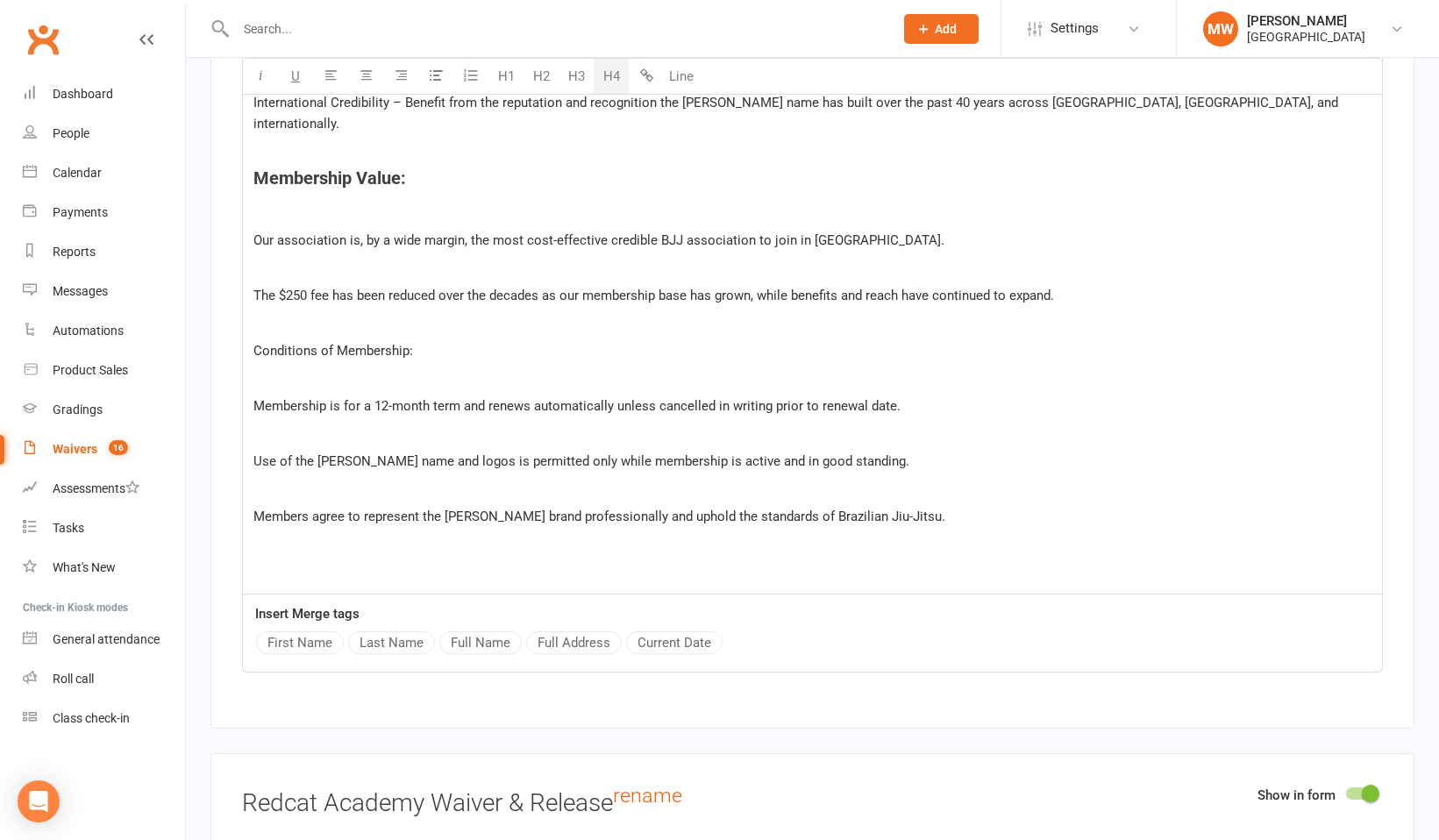
scroll to position [3105, 0]
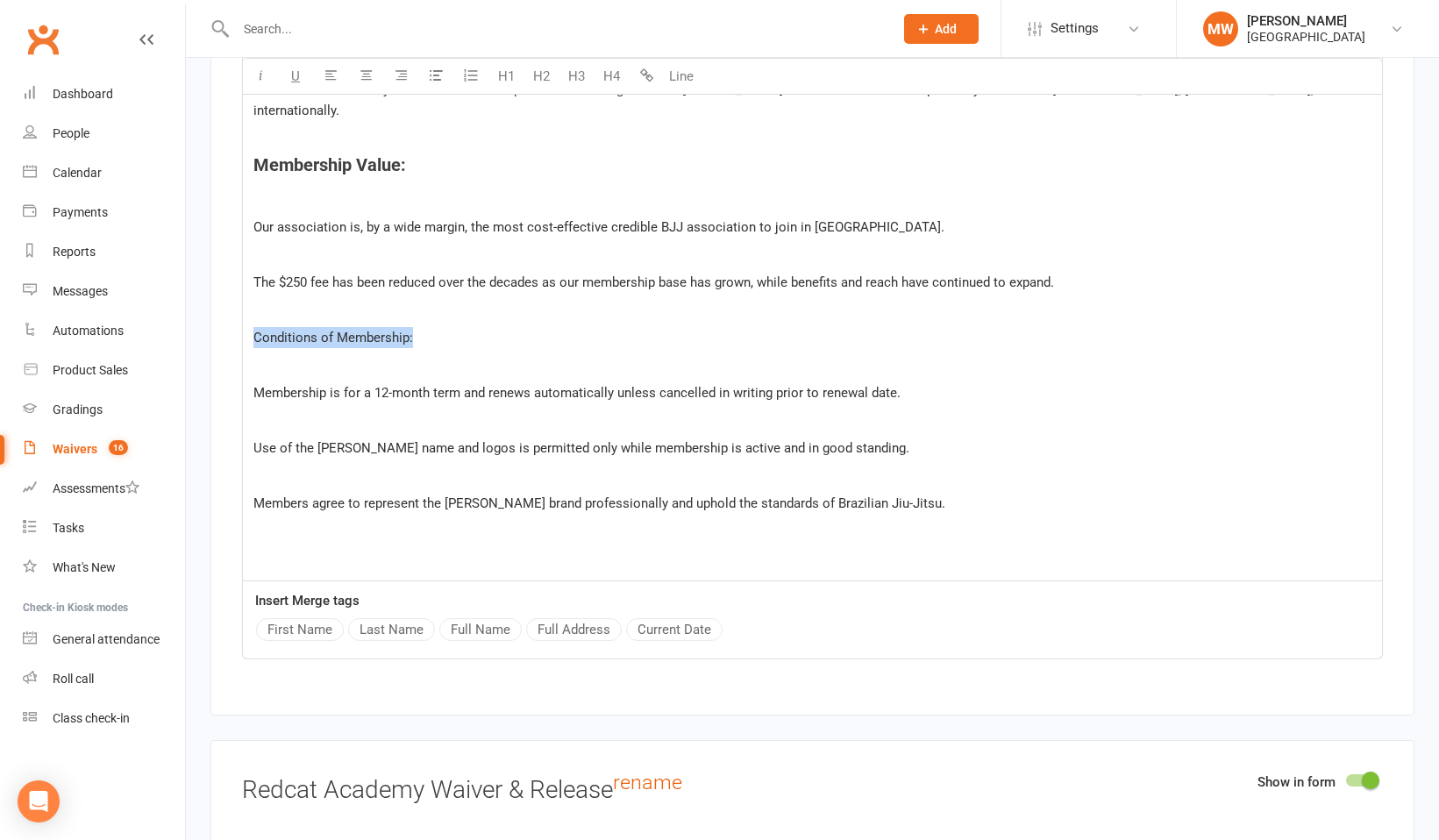
drag, startPoint x: 424, startPoint y: 321, endPoint x: 252, endPoint y: 318, distance: 172.0
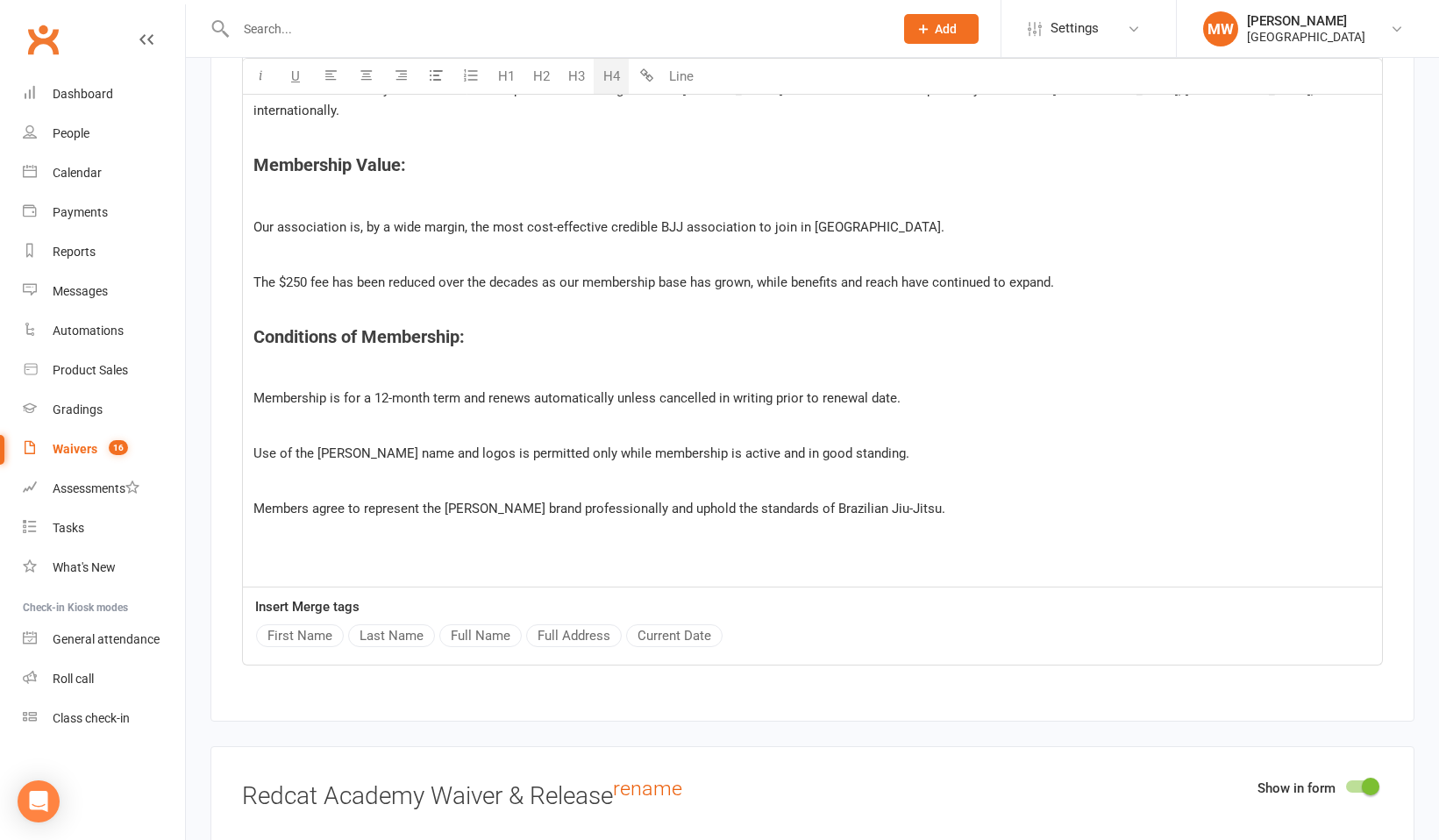
click at [608, 71] on button "H4" at bounding box center [610, 76] width 35 height 35
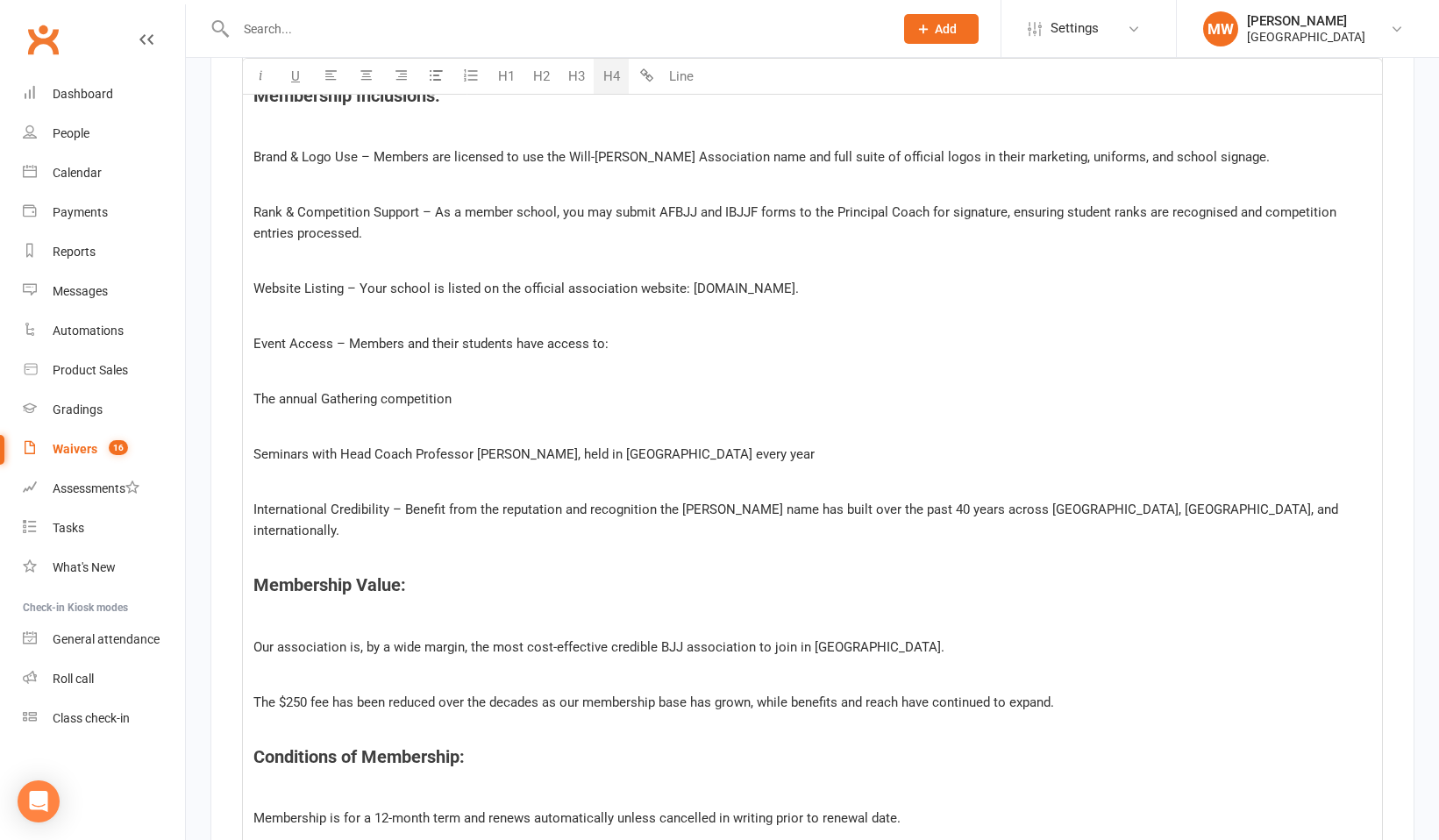
scroll to position [2683, 0]
drag, startPoint x: 613, startPoint y: 342, endPoint x: 247, endPoint y: 342, distance: 366.0
click at [247, 342] on div "﻿ ﻿ ﻿ Annual Membership Fee: ﻿ $250 per annum (AUD), debited yearly. ﻿ This cov…" at bounding box center [812, 368] width 1139 height 1278
click at [613, 77] on button "H4" at bounding box center [610, 76] width 35 height 35
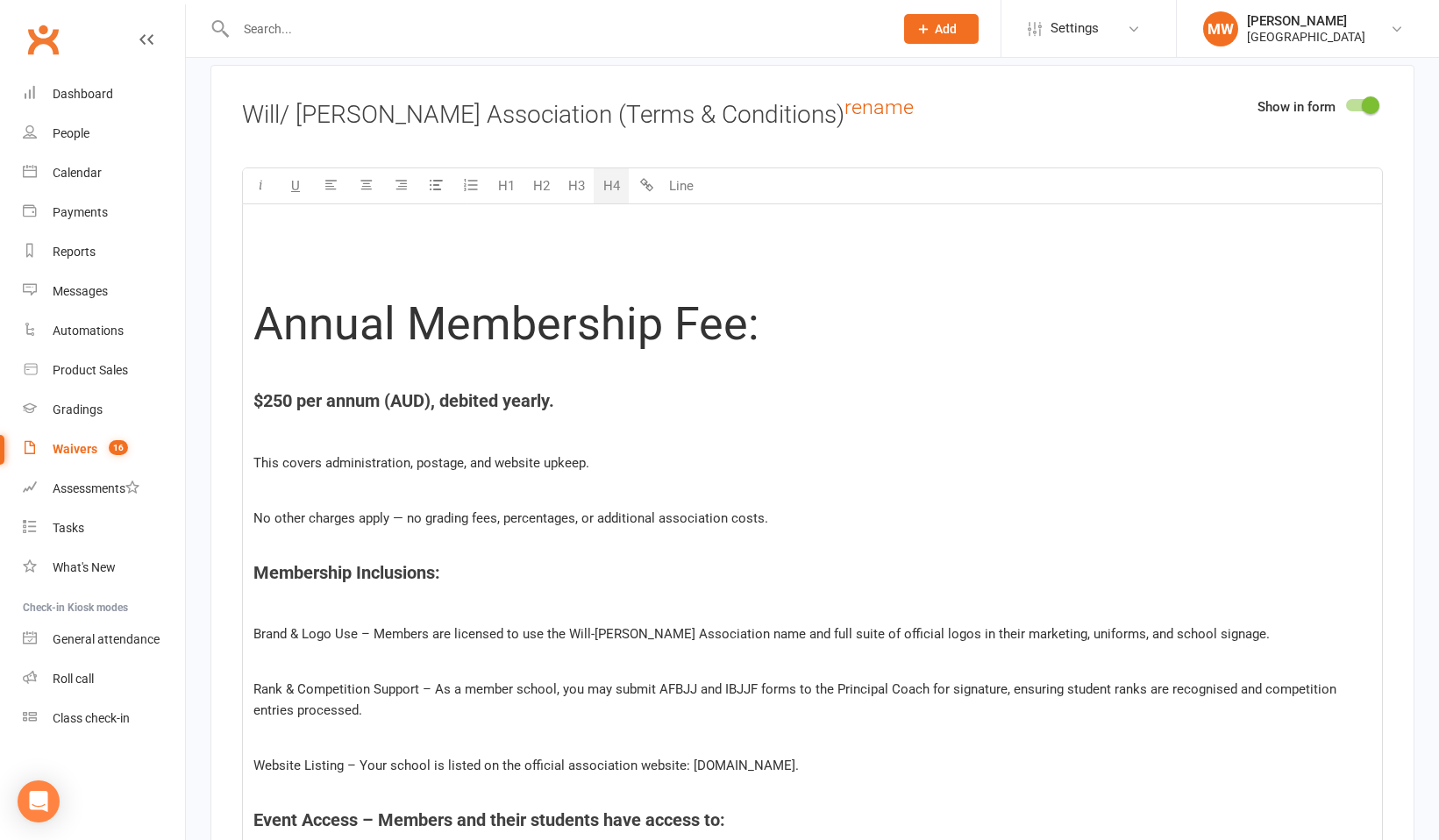
scroll to position [2217, 0]
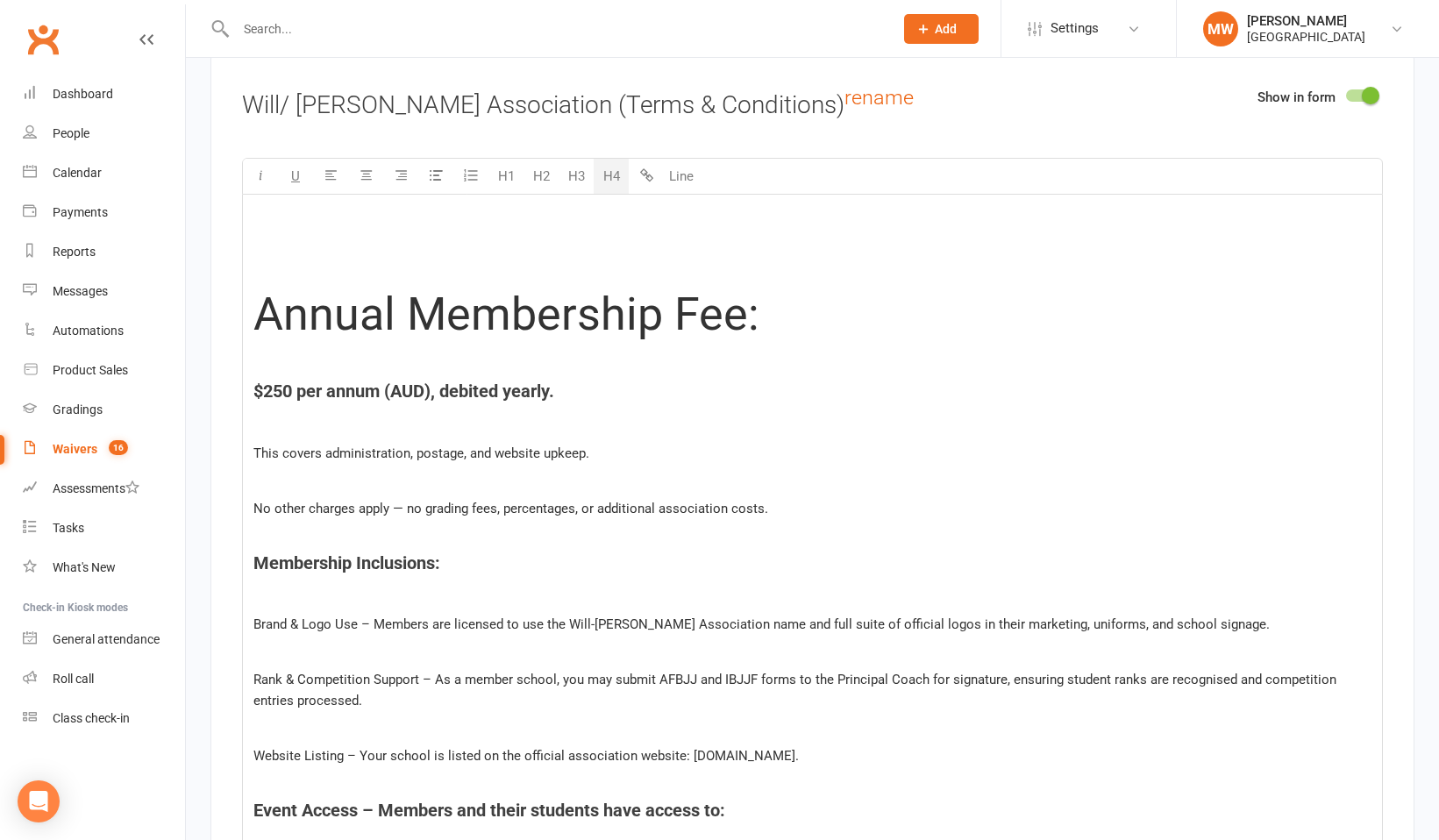
click at [279, 273] on p "﻿" at bounding box center [812, 273] width 1118 height 21
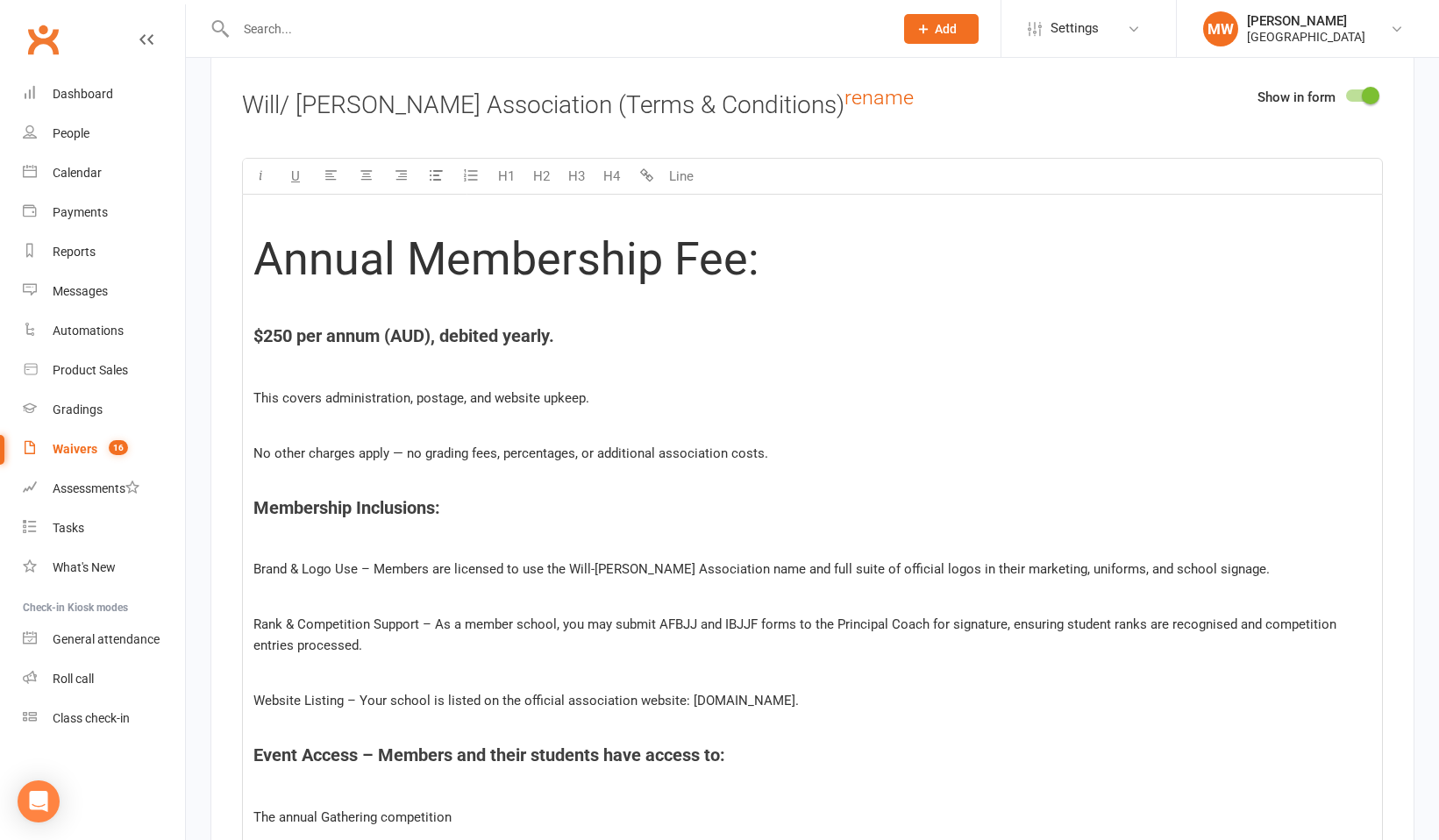
click at [257, 221] on p "﻿" at bounding box center [812, 217] width 1118 height 21
click at [257, 232] on span "Annual Membership Fee:" at bounding box center [506, 259] width 505 height 53
click at [257, 226] on div "﻿ Annual Membership Fee: ﻿ $250 per annum (AUD), debited yearly. ﻿ This covers …" at bounding box center [812, 809] width 1139 height 1229
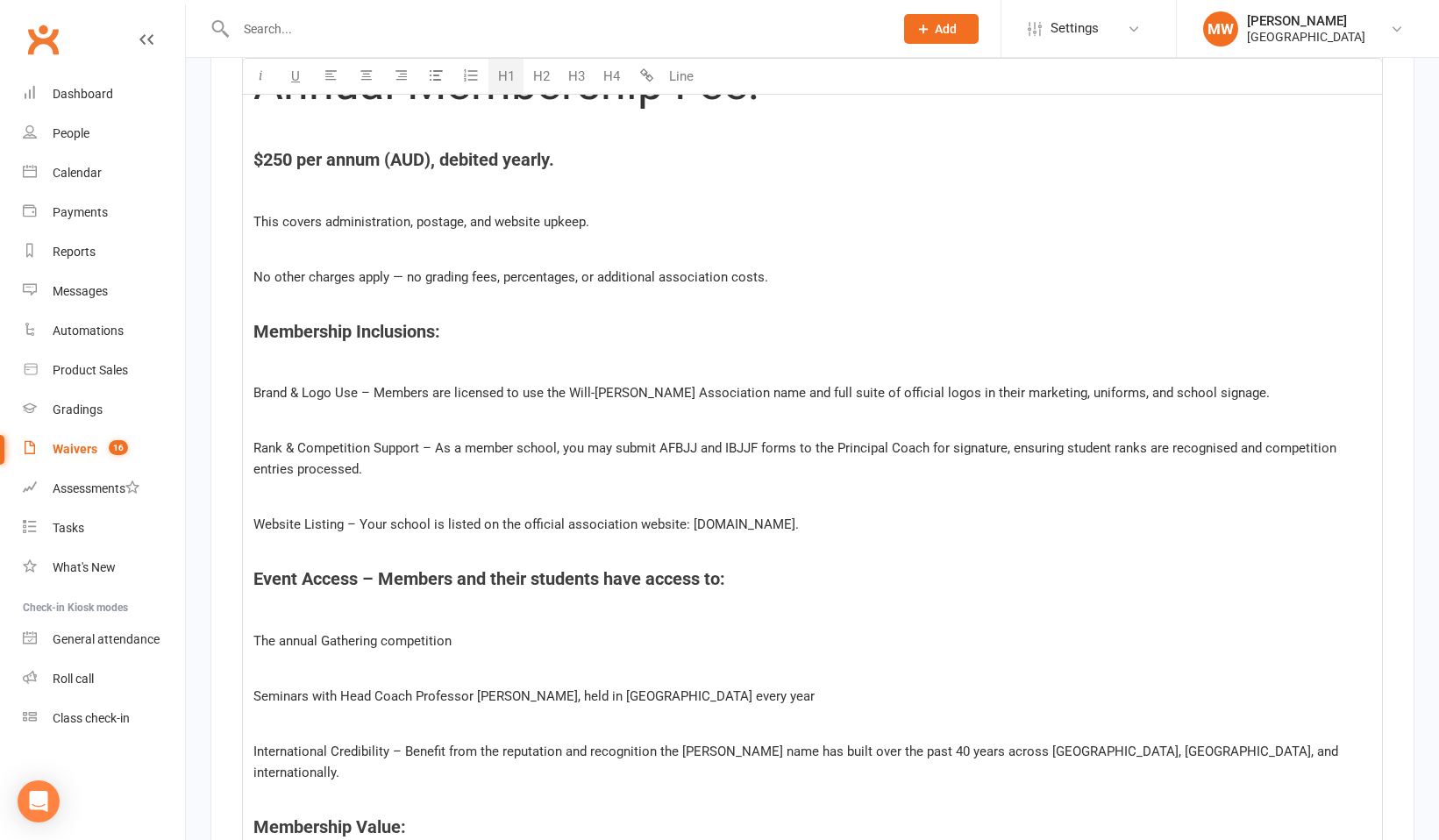
scroll to position [2434, 0]
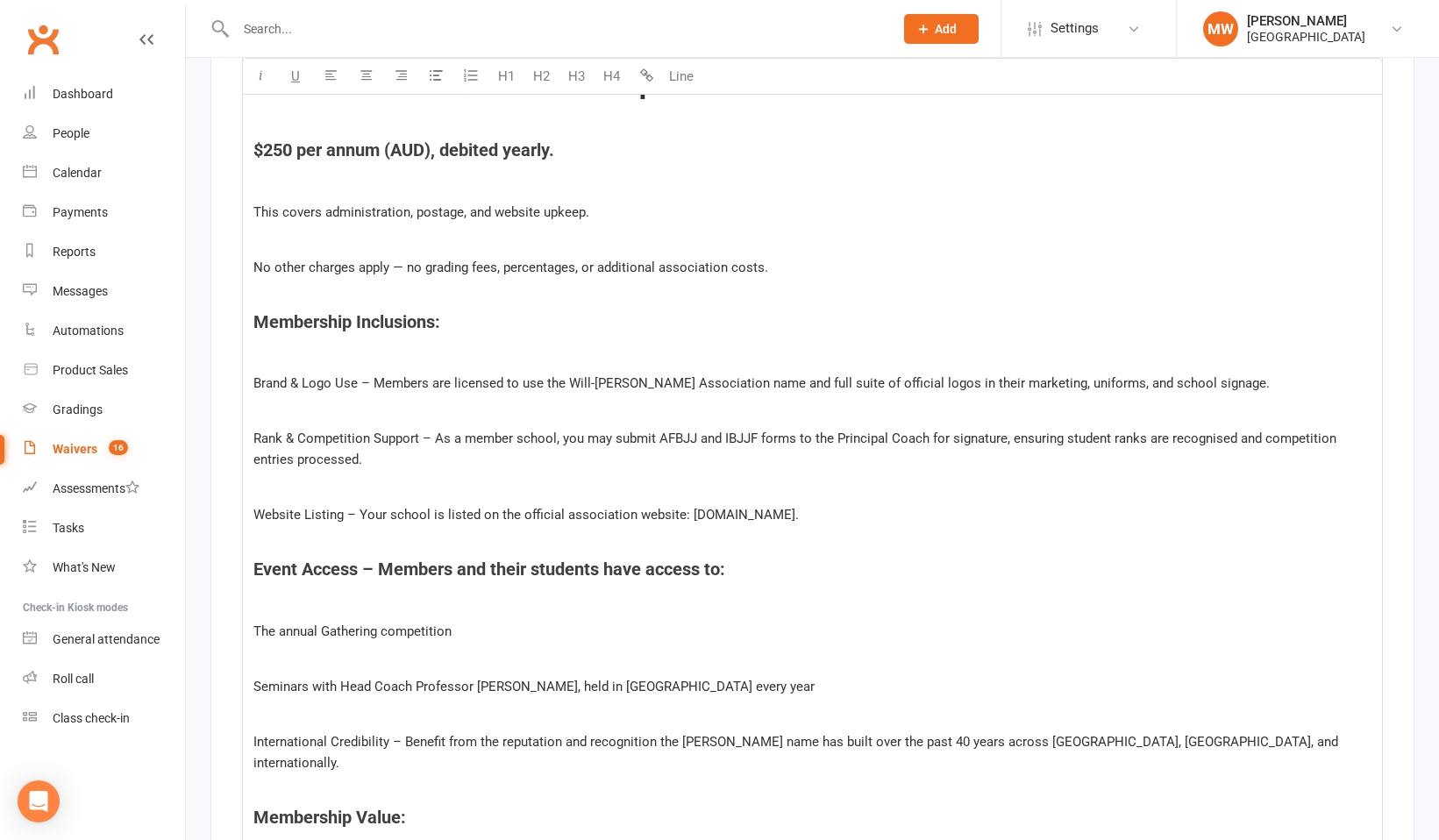
click at [278, 238] on p "﻿" at bounding box center [812, 239] width 1118 height 21
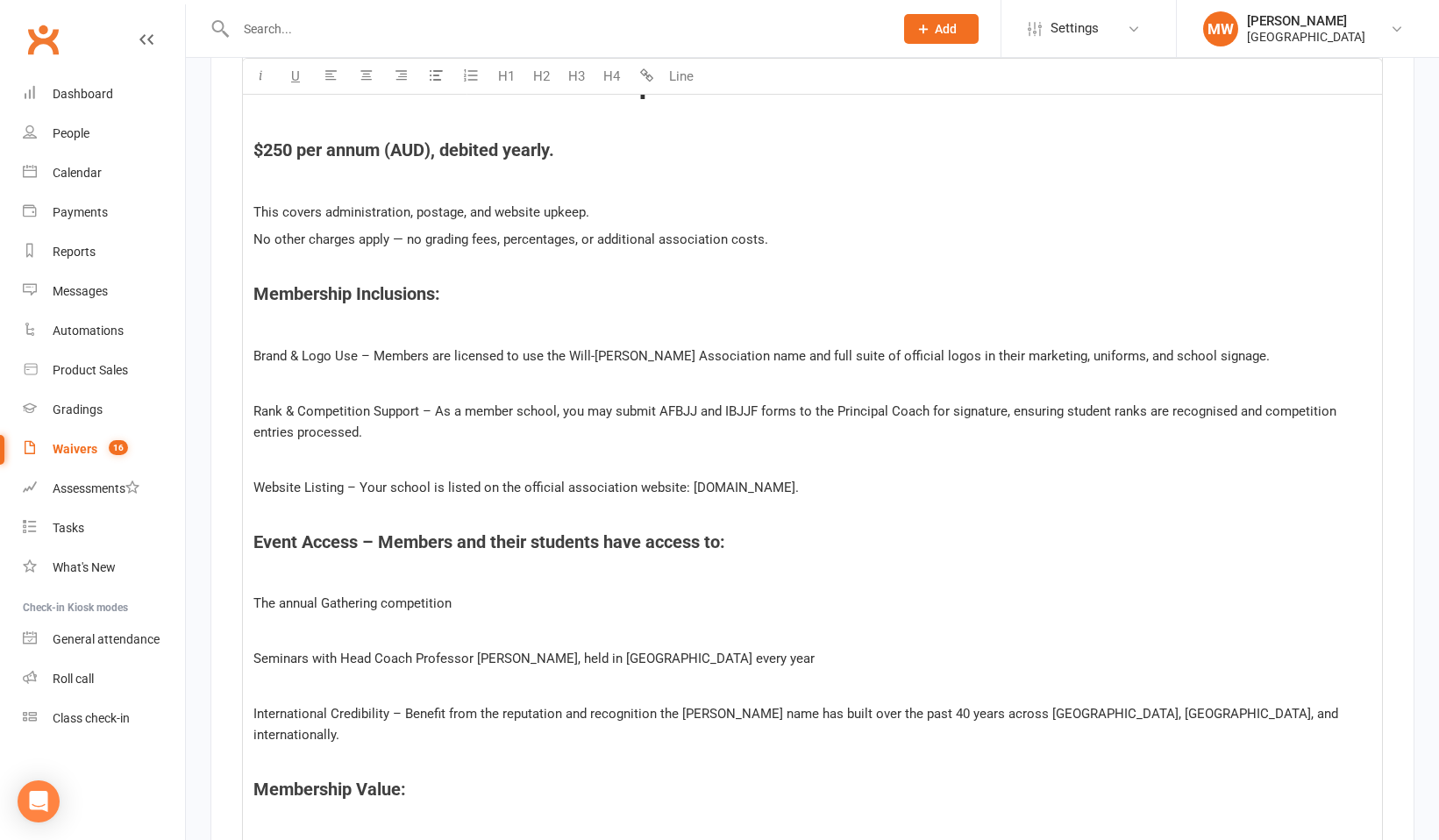
click at [264, 383] on p "﻿" at bounding box center [812, 384] width 1118 height 21
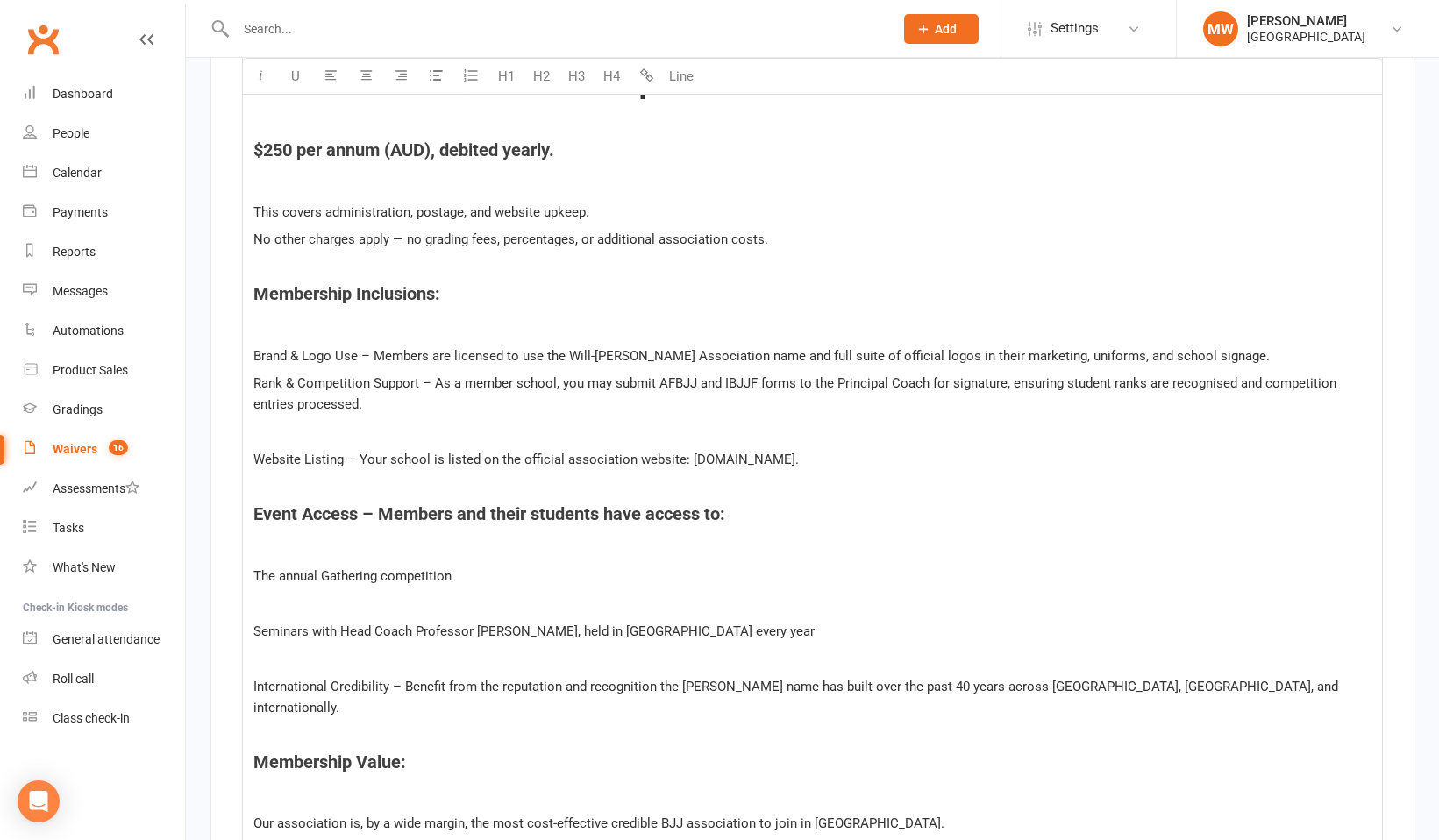
click at [263, 437] on p "﻿" at bounding box center [812, 432] width 1118 height 21
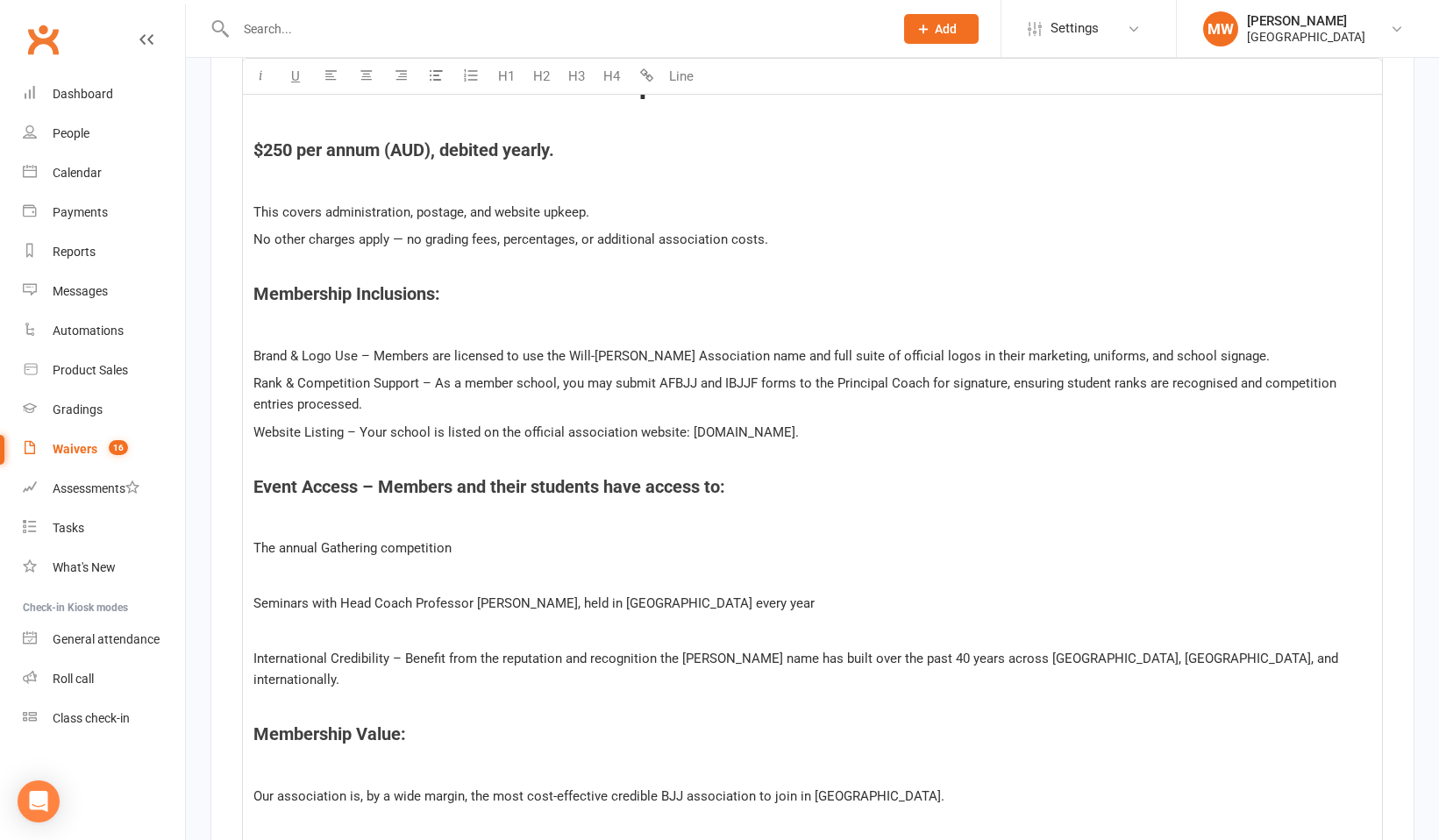
click at [275, 327] on p "﻿" at bounding box center [812, 328] width 1118 height 21
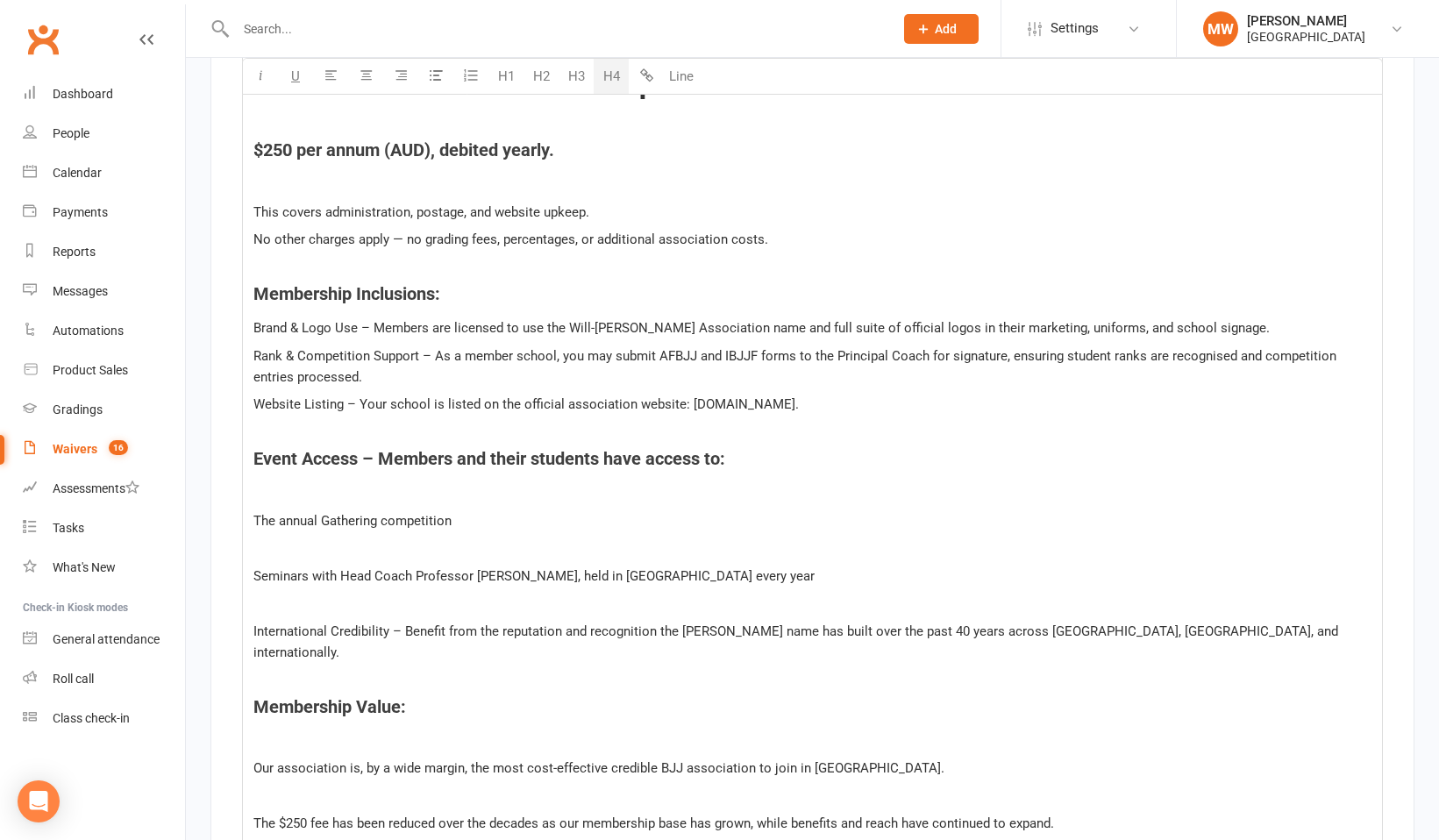
click at [266, 176] on p "﻿" at bounding box center [812, 184] width 1118 height 21
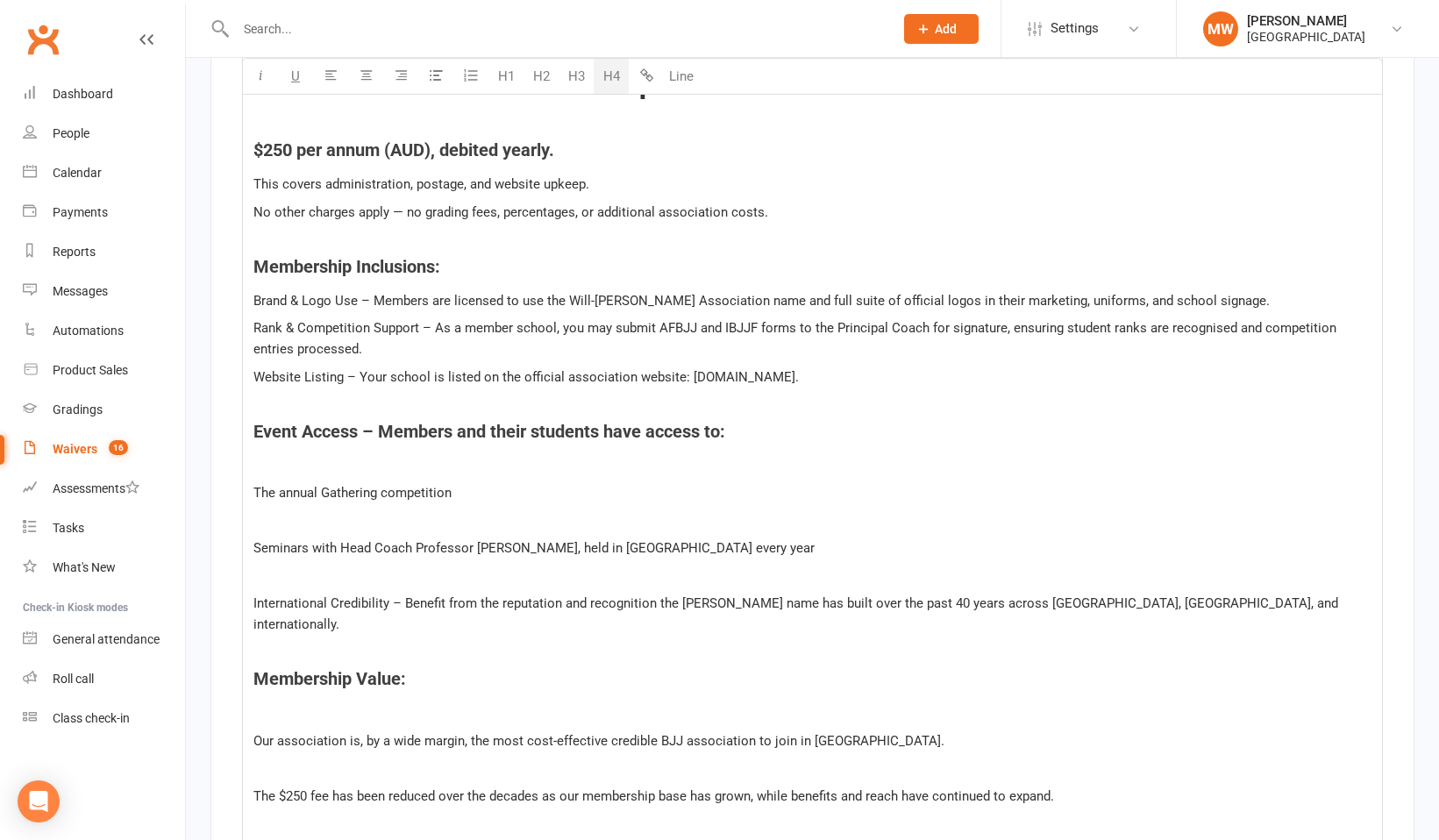
click at [278, 474] on div "﻿ Annual Membership Fee: ﻿ $250 per annum (AUD), debited yearly. This covers ad…" at bounding box center [812, 538] width 1139 height 1120
click at [273, 471] on p "﻿" at bounding box center [812, 465] width 1118 height 21
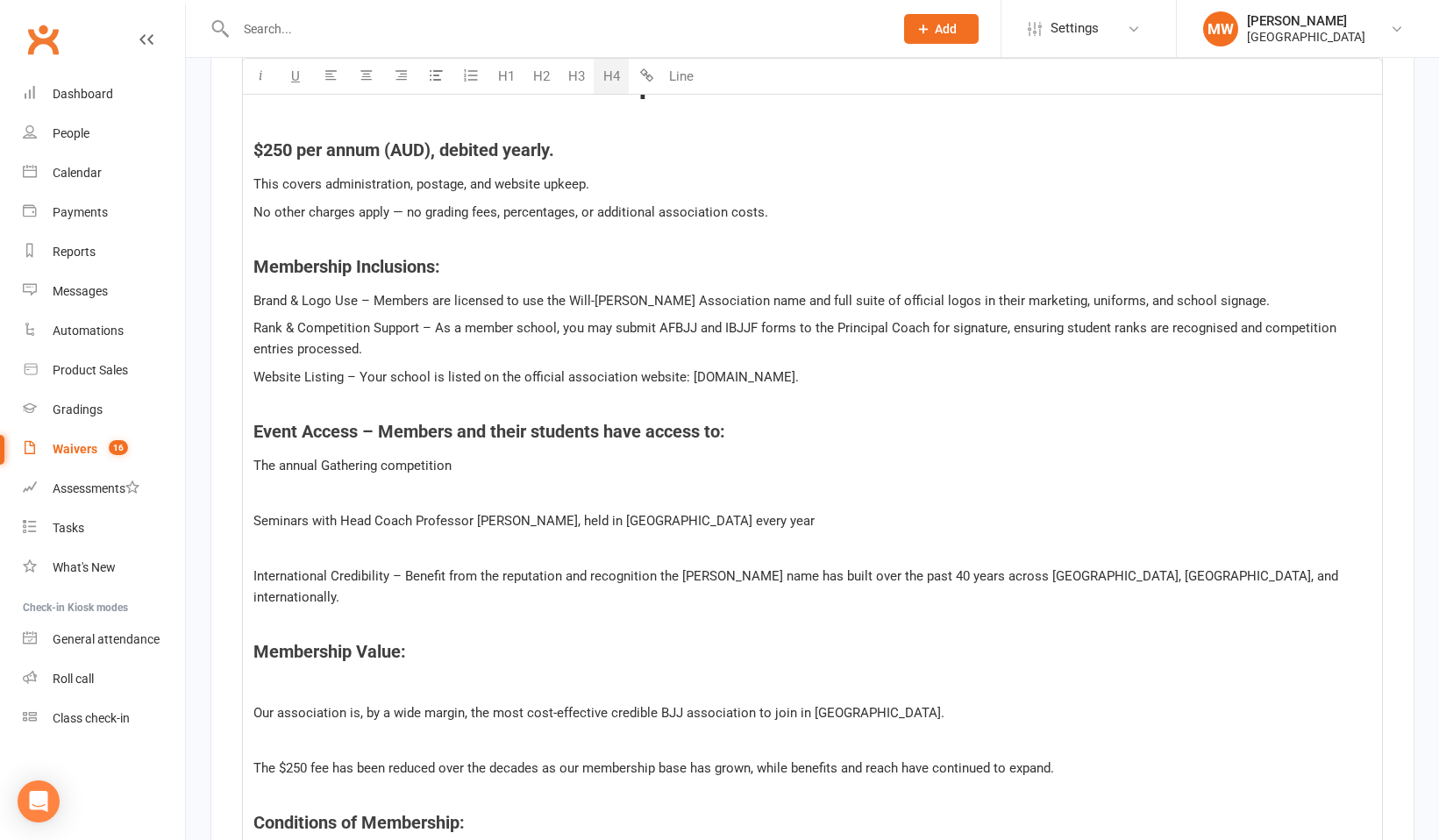
click at [263, 505] on div "﻿ Annual Membership Fee: ﻿ $250 per annum (AUD), debited yearly. This covers ad…" at bounding box center [812, 525] width 1139 height 1093
click at [267, 497] on p "﻿" at bounding box center [812, 493] width 1118 height 21
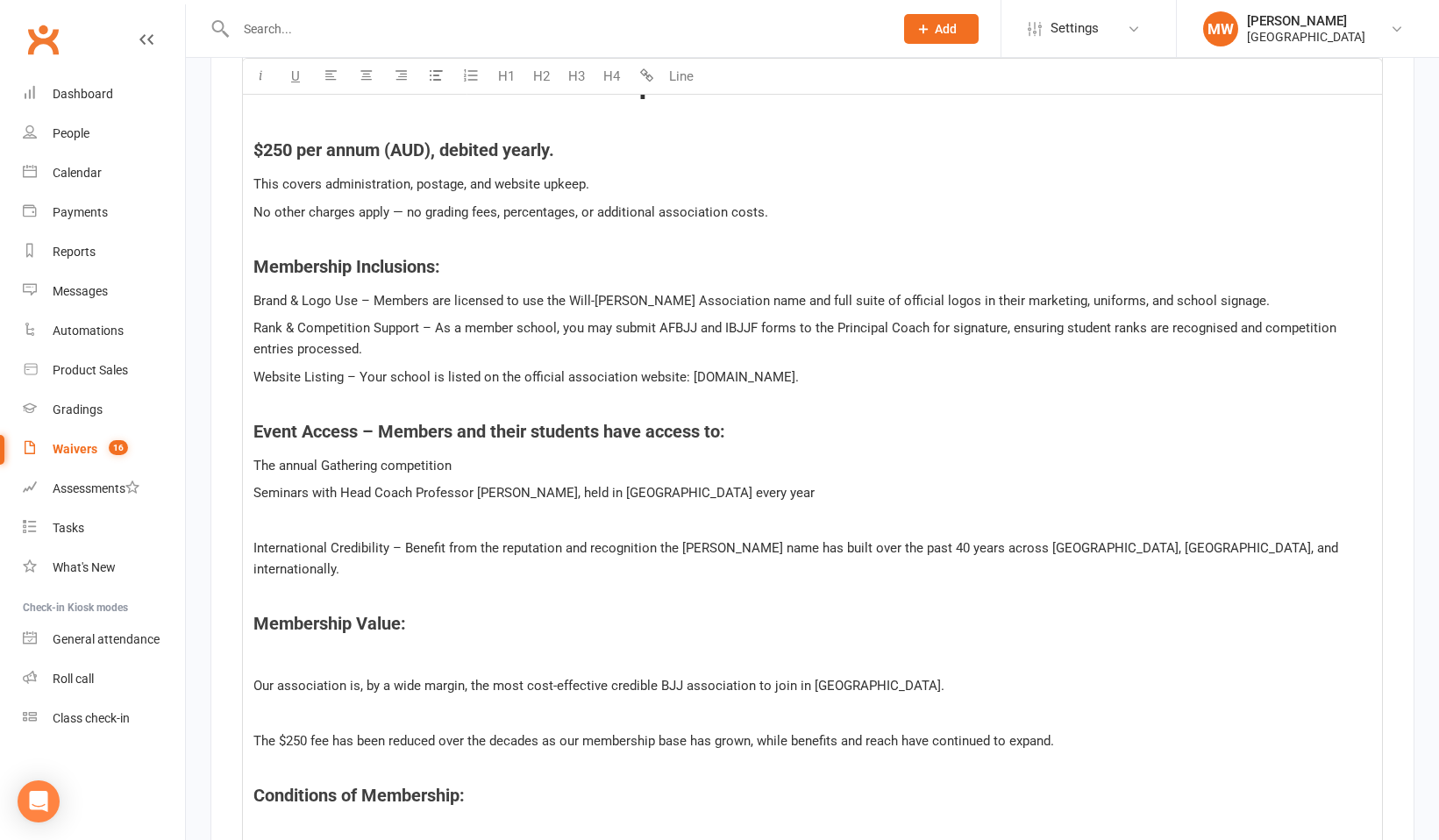
click at [263, 532] on div "﻿ Annual Membership Fee: ﻿ $250 per annum (AUD), debited yearly. This covers ad…" at bounding box center [812, 511] width 1139 height 1065
click at [272, 514] on p "﻿" at bounding box center [812, 521] width 1118 height 21
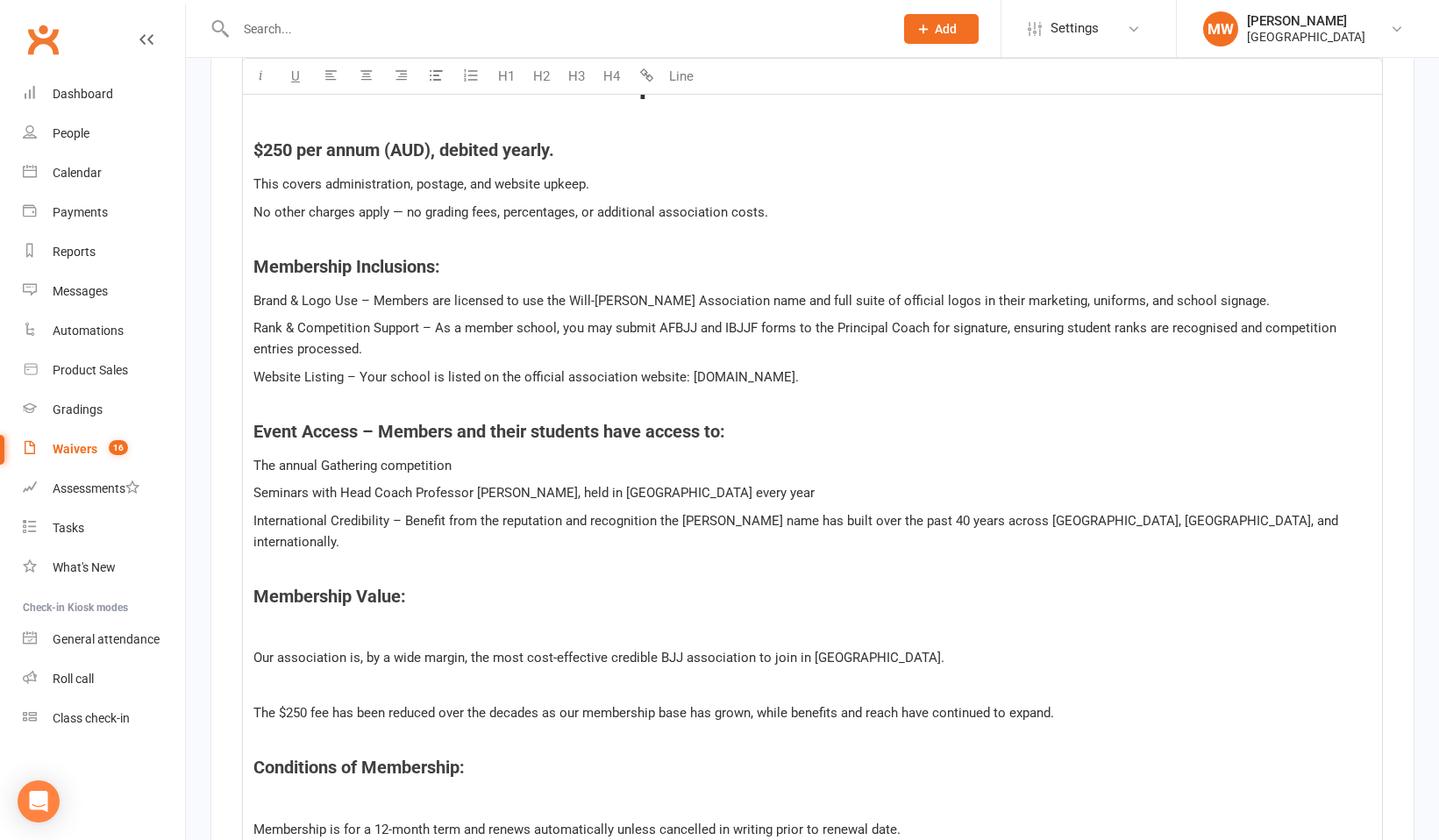
click at [270, 619] on p "﻿" at bounding box center [812, 630] width 1118 height 21
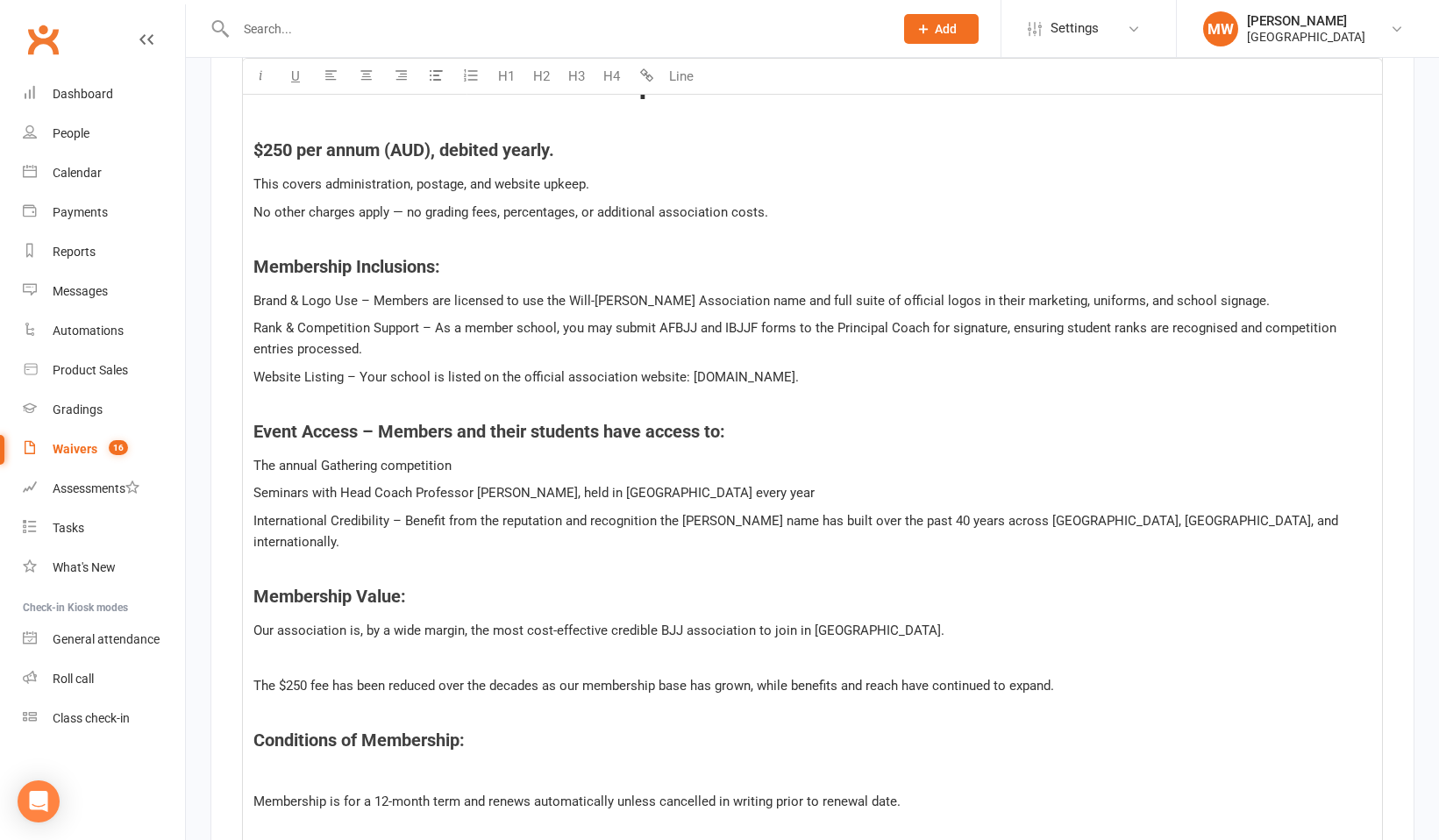
click at [270, 647] on p "﻿" at bounding box center [812, 658] width 1118 height 21
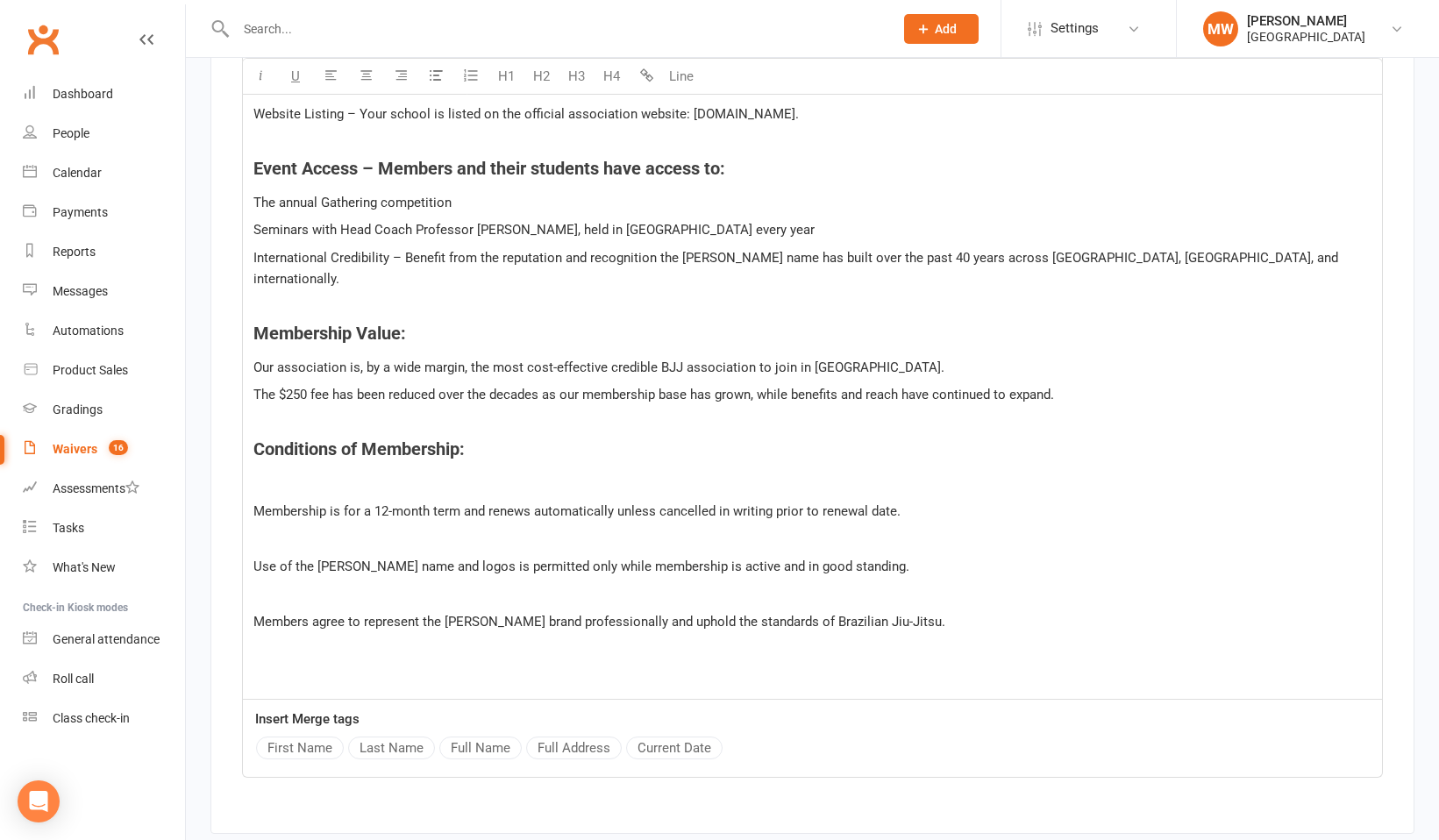
scroll to position [2719, 0]
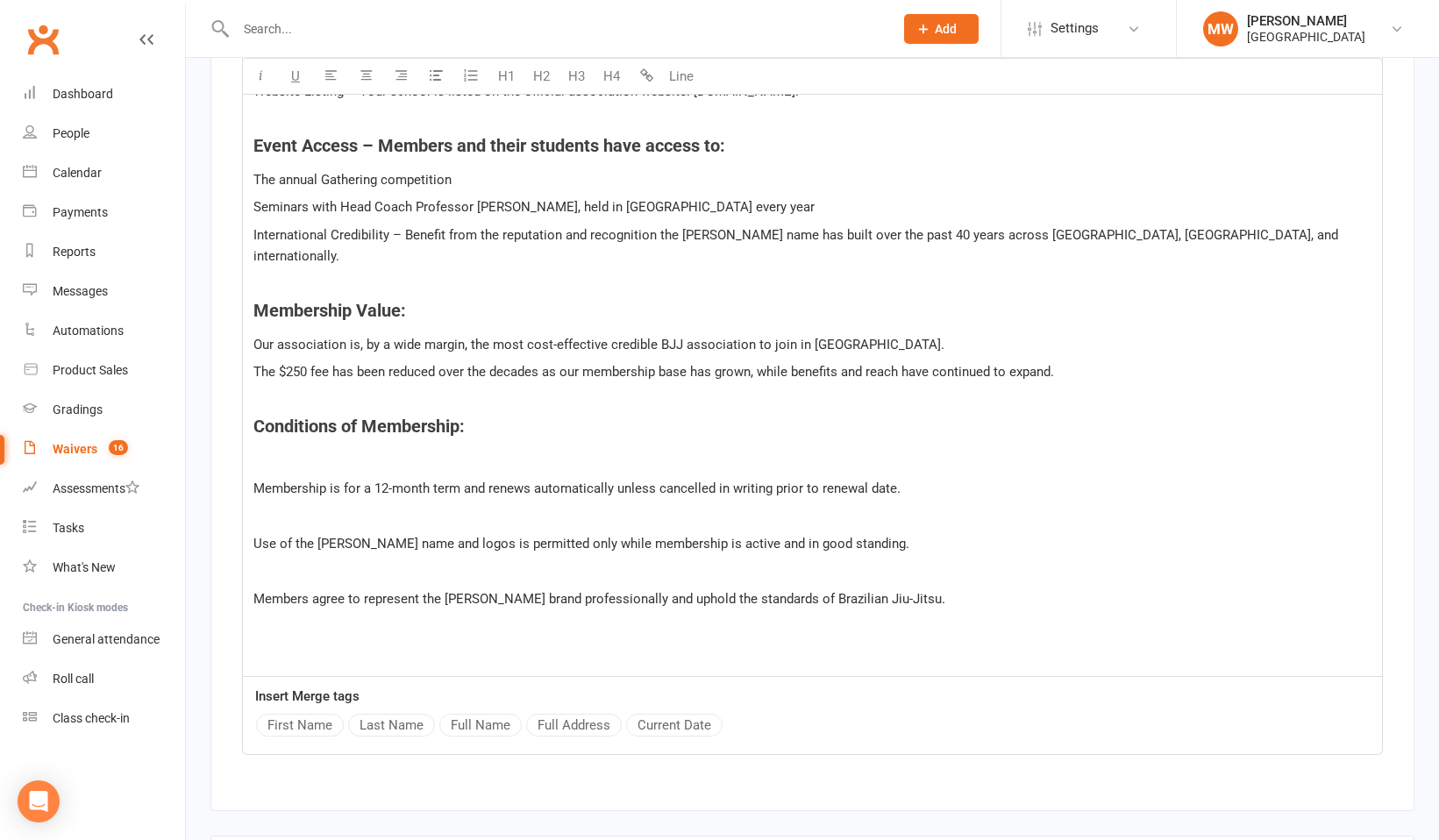
click at [268, 478] on p "Membership is for a 12-month term and renews automatically unless cancelled in …" at bounding box center [812, 489] width 1118 height 21
click at [262, 447] on div "﻿ Annual Membership Fee: ﻿ $250 per annum (AUD), debited yearly. This covers ad…" at bounding box center [812, 184] width 1139 height 982
click at [261, 449] on p "﻿" at bounding box center [812, 460] width 1118 height 21
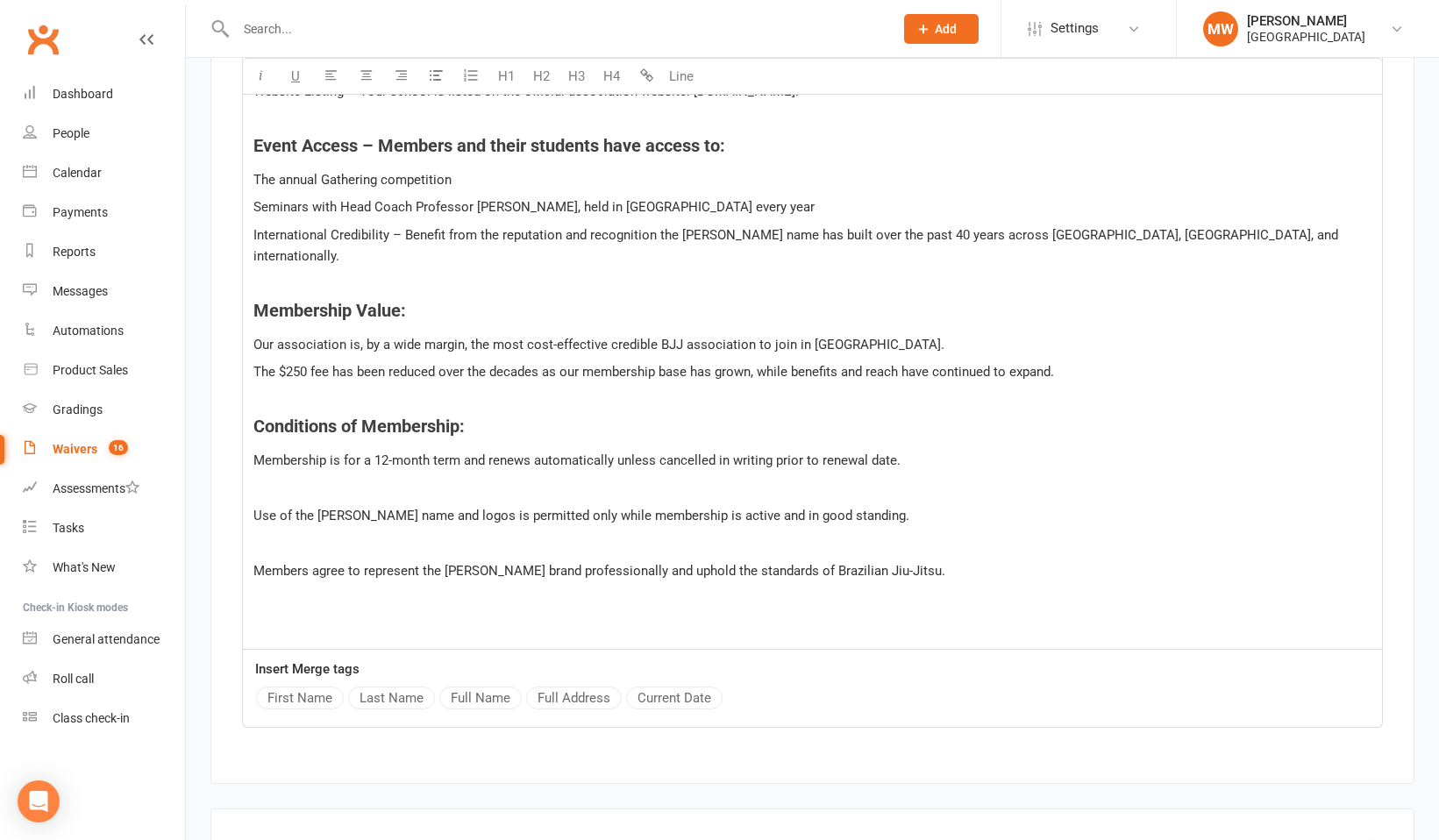
click at [260, 478] on p "﻿" at bounding box center [812, 489] width 1118 height 21
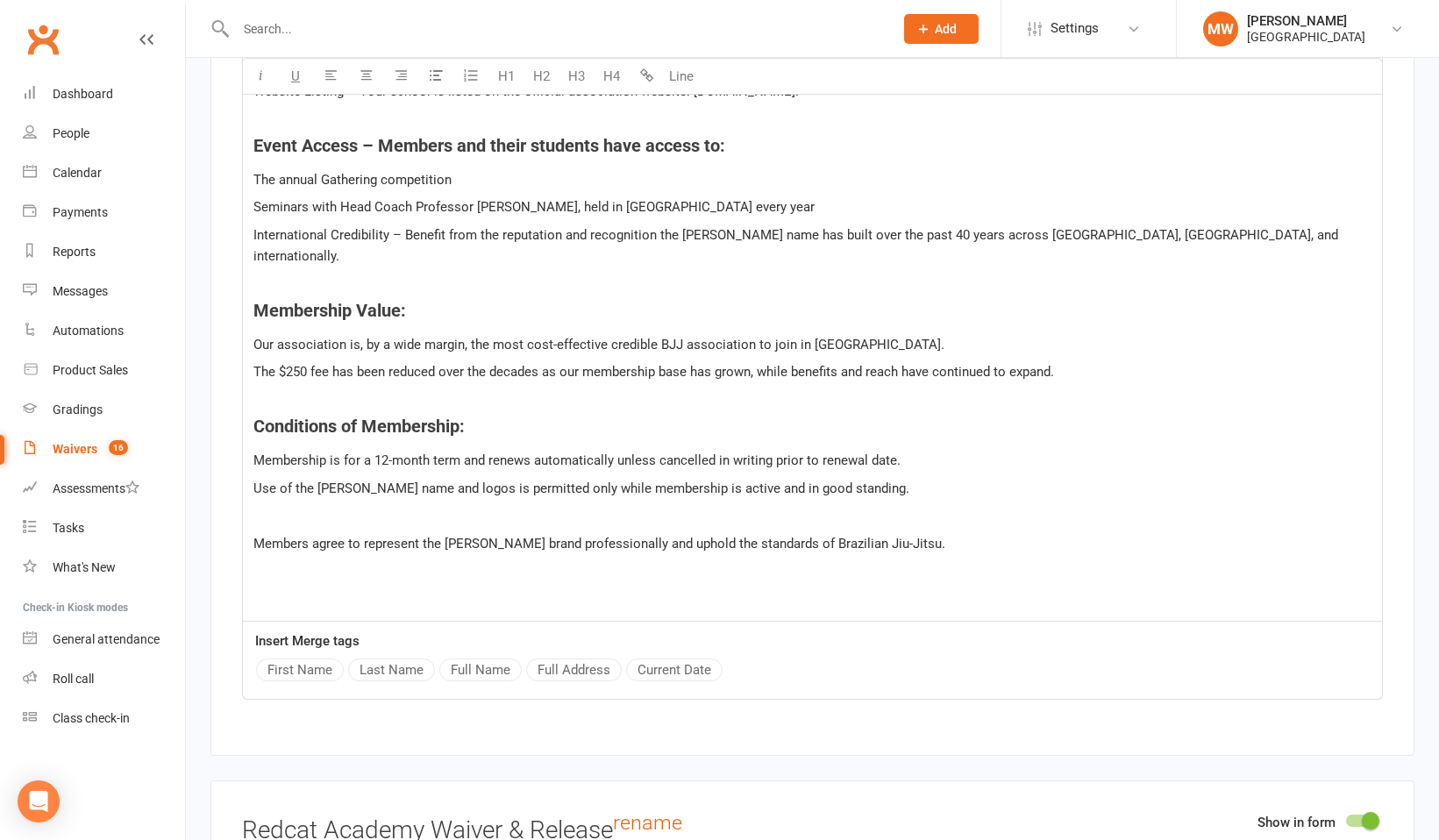
click at [265, 505] on p "﻿" at bounding box center [812, 515] width 1118 height 21
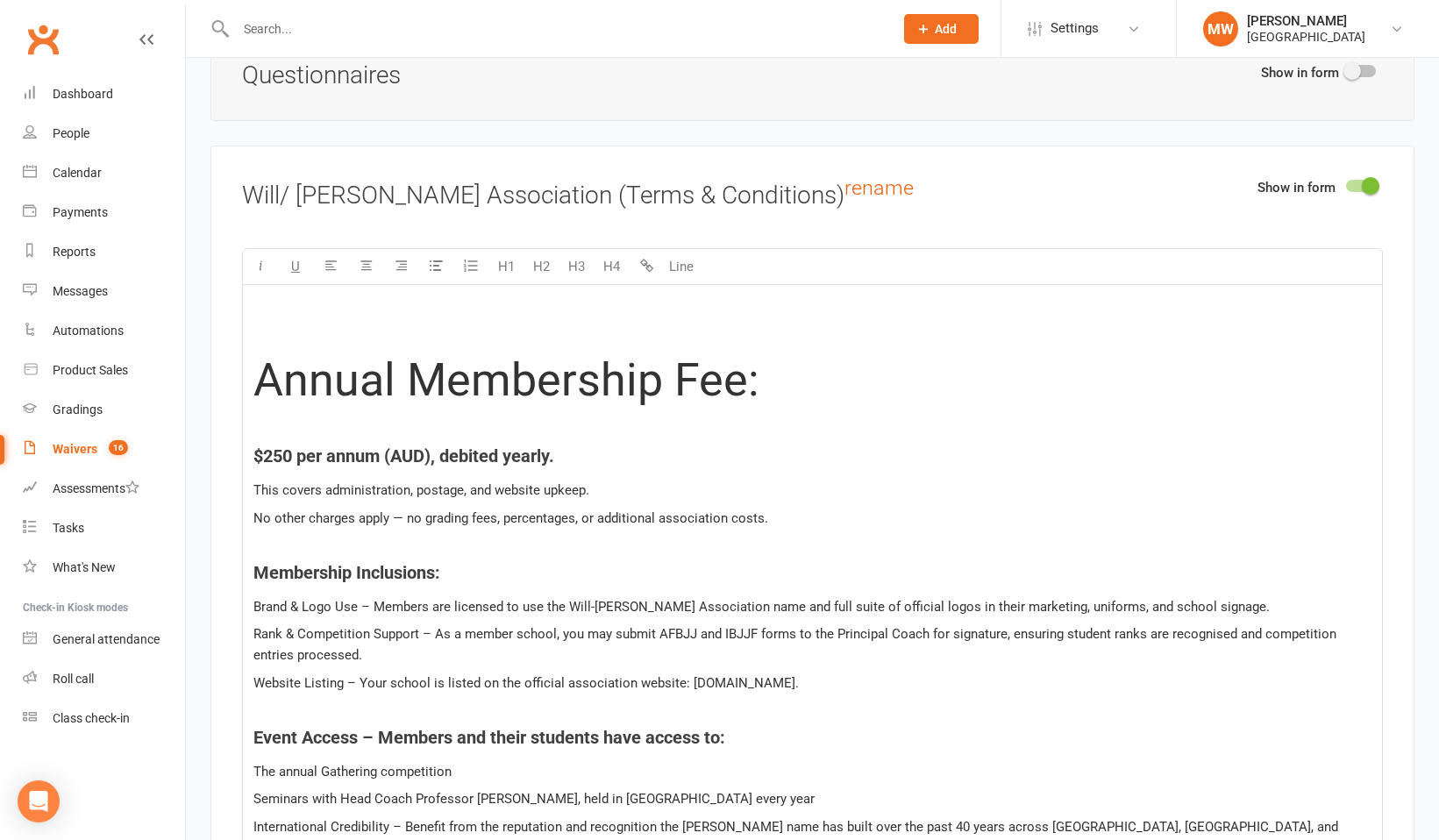
scroll to position [2085, 0]
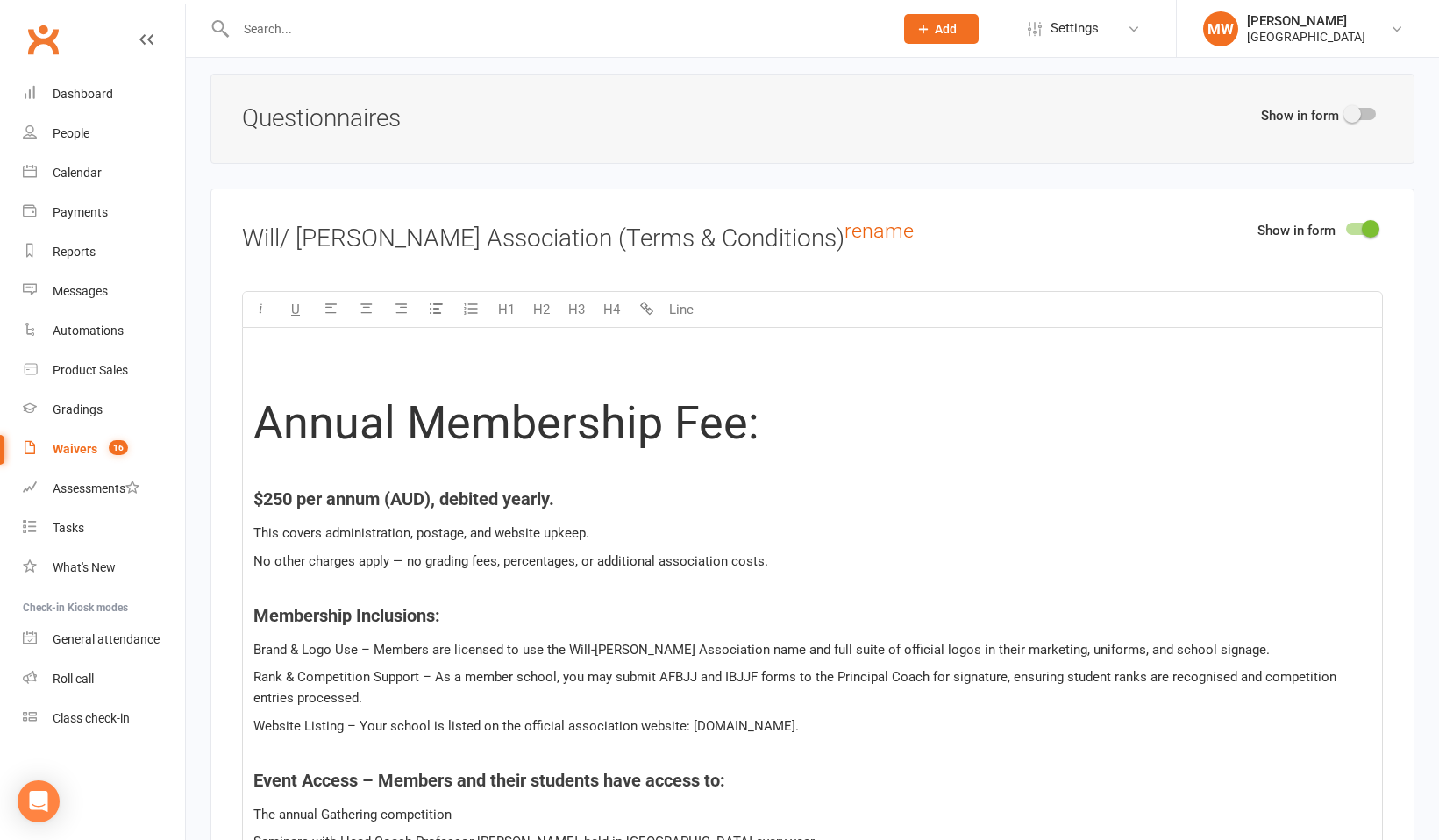
click at [264, 359] on h1 "﻿" at bounding box center [812, 358] width 1118 height 50
click at [578, 309] on button "H3" at bounding box center [575, 309] width 35 height 35
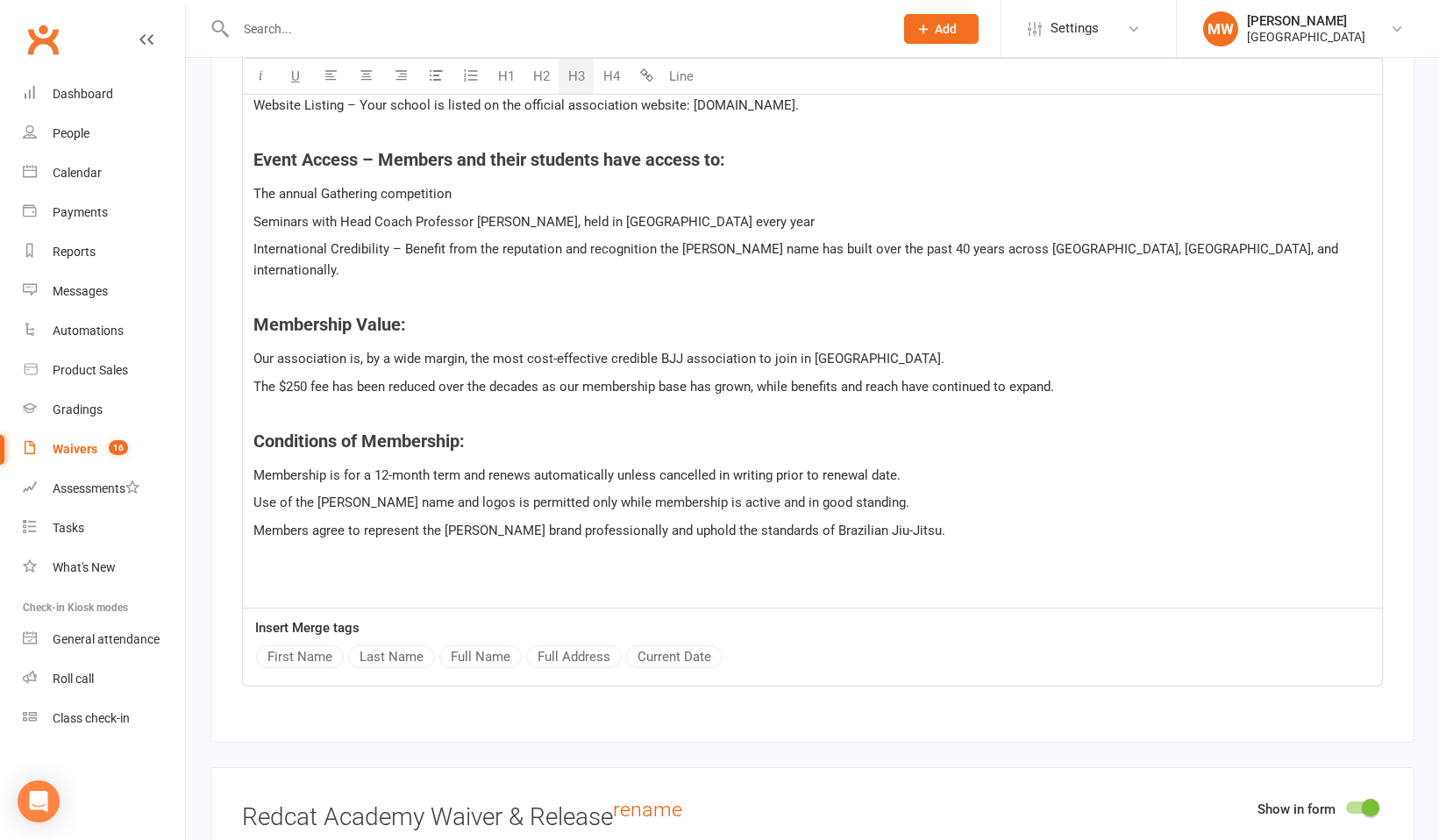
scroll to position [2008, 0]
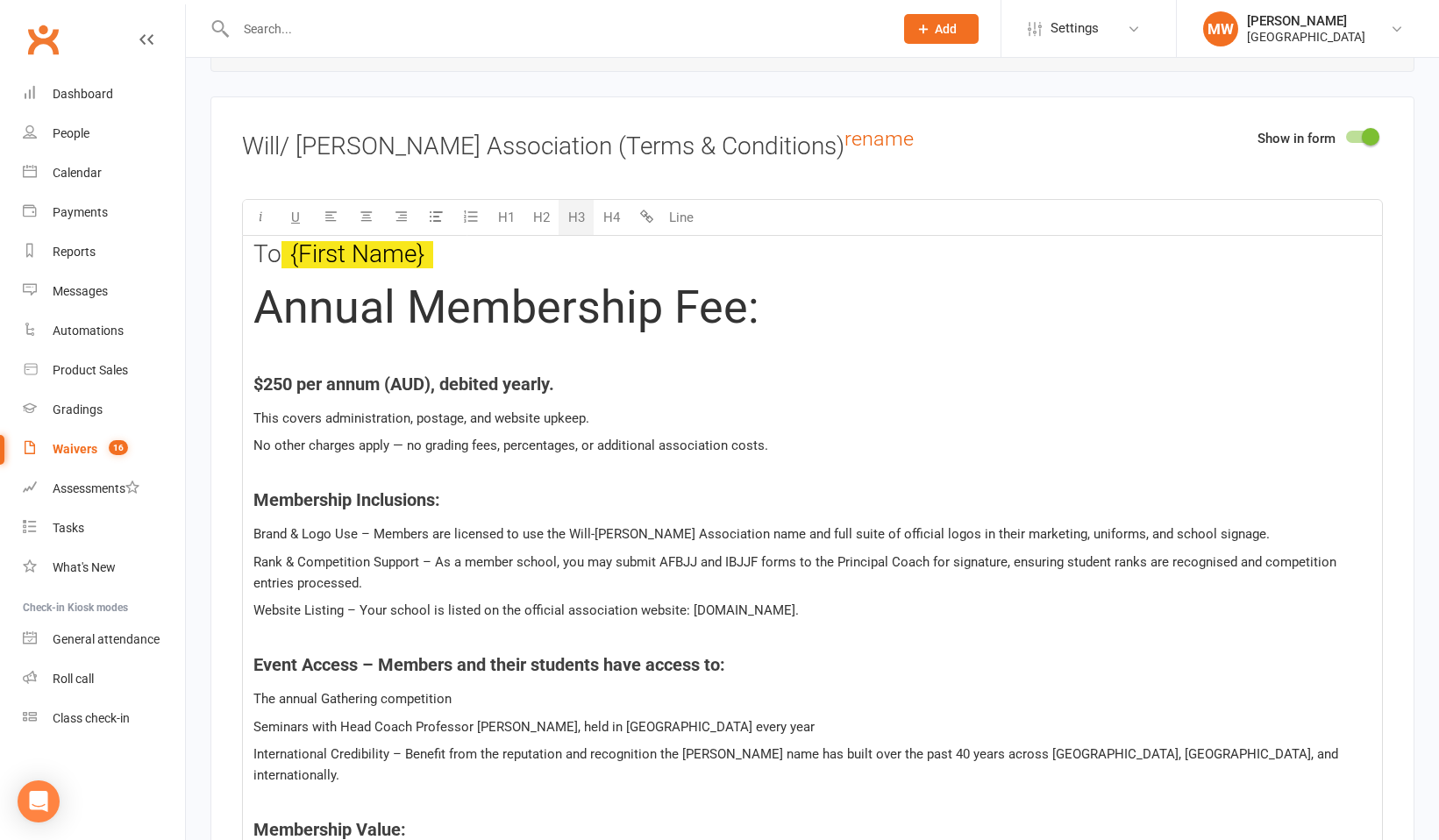
scroll to position [1983, 0]
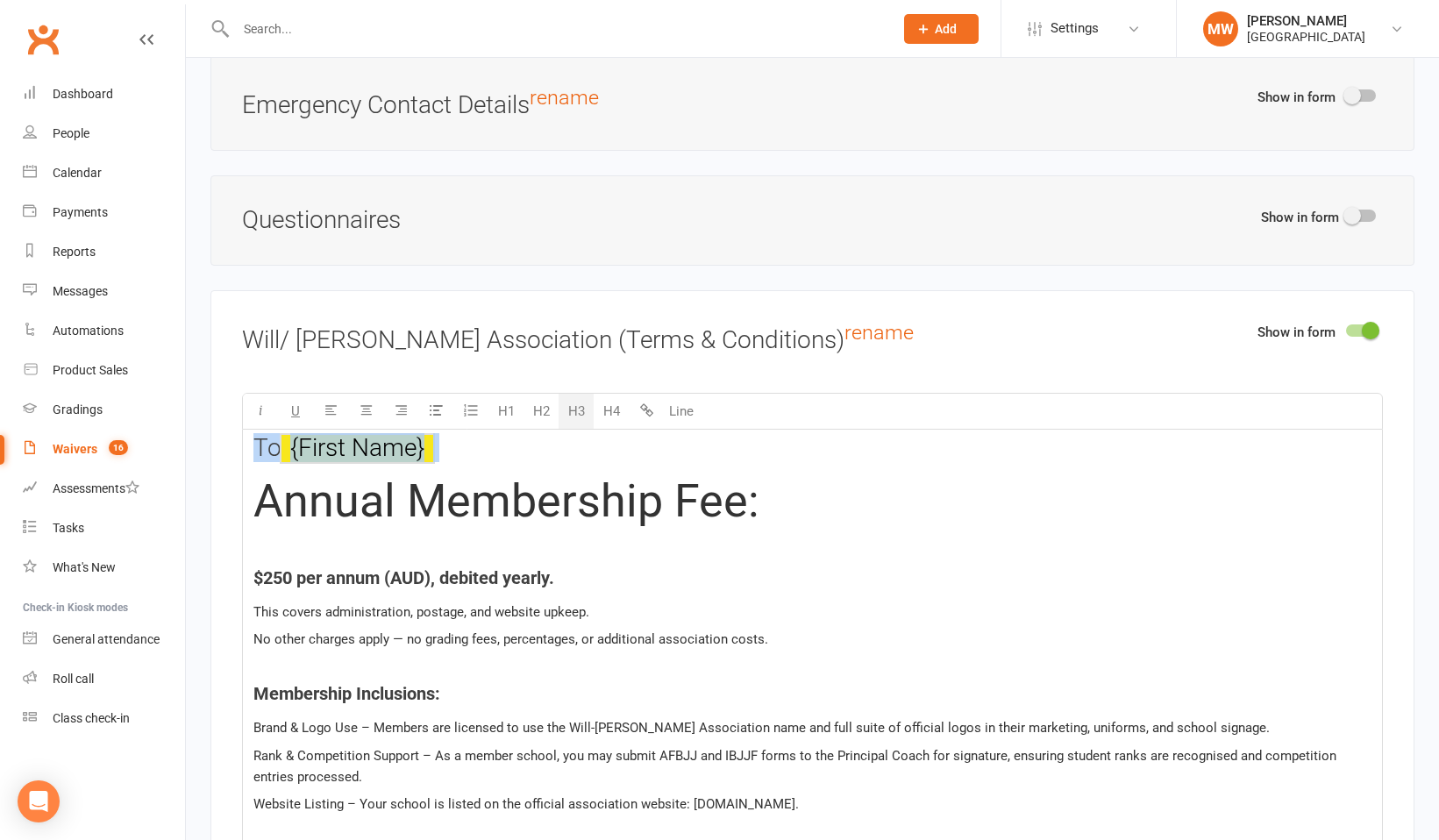
drag, startPoint x: 446, startPoint y: 446, endPoint x: 247, endPoint y: 440, distance: 199.1
click at [276, 450] on h3 "﻿" at bounding box center [812, 448] width 1118 height 28
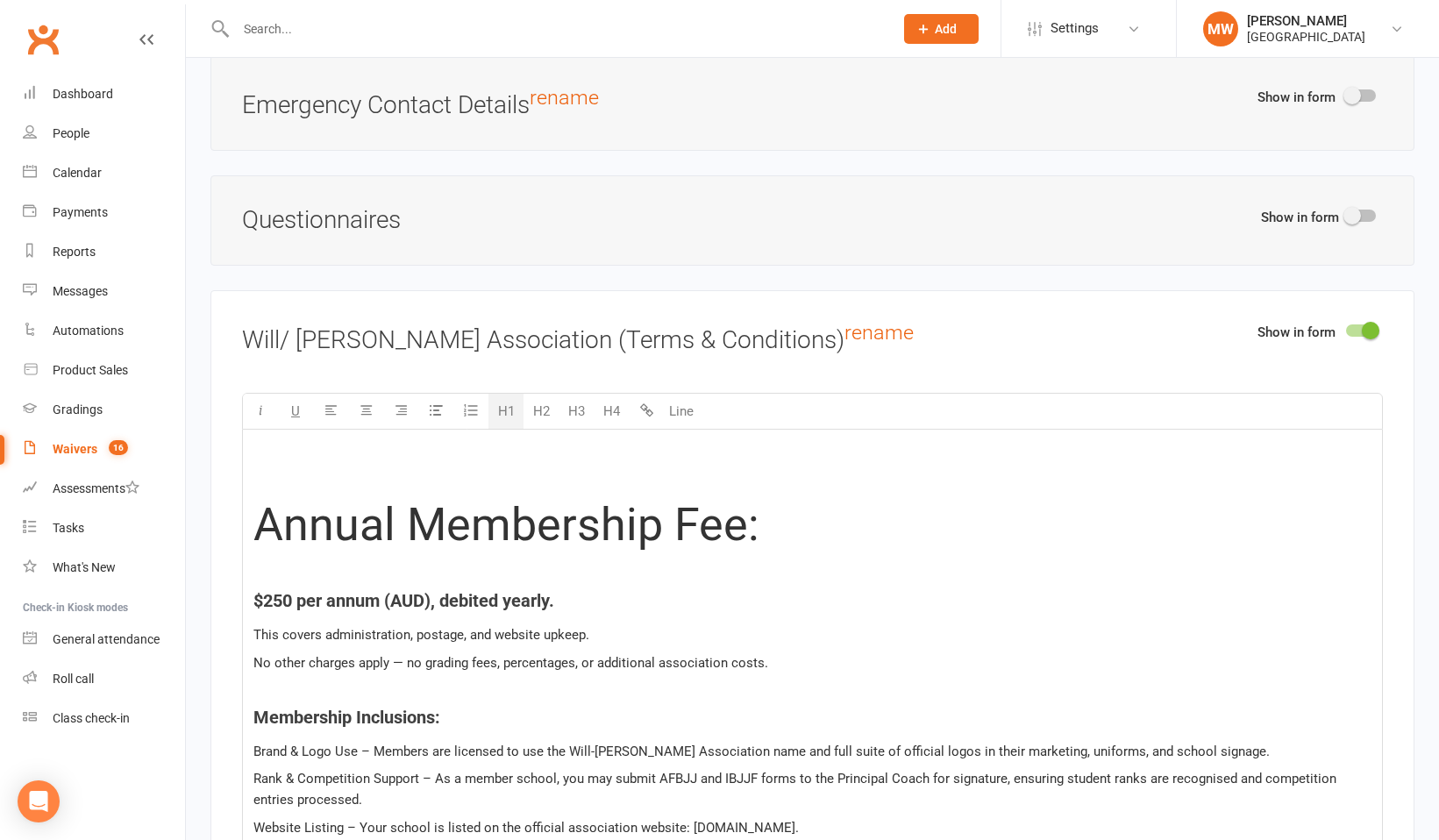
click at [503, 408] on button "H1" at bounding box center [505, 410] width 35 height 35
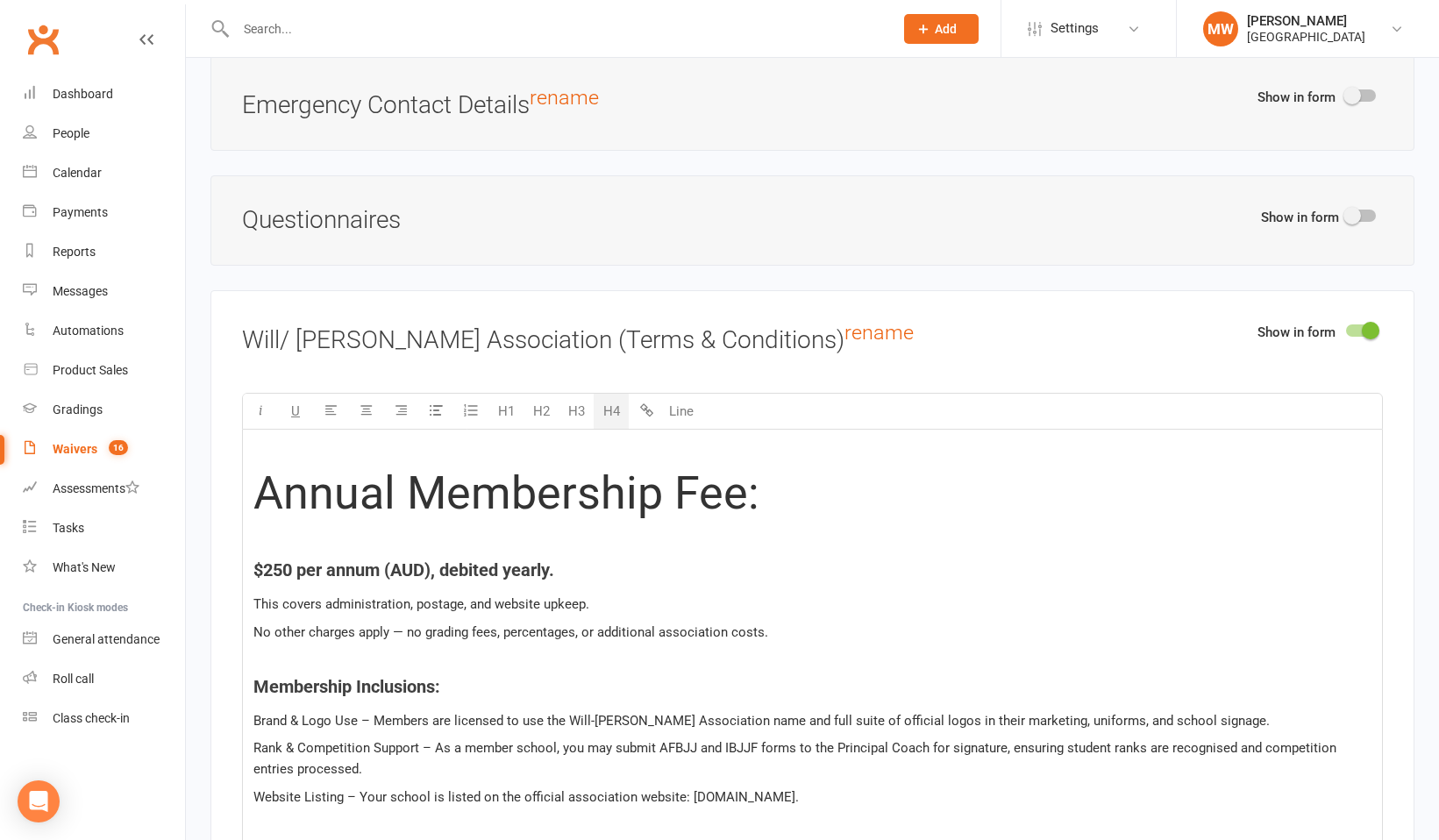
click at [610, 411] on button "H4" at bounding box center [610, 410] width 35 height 35
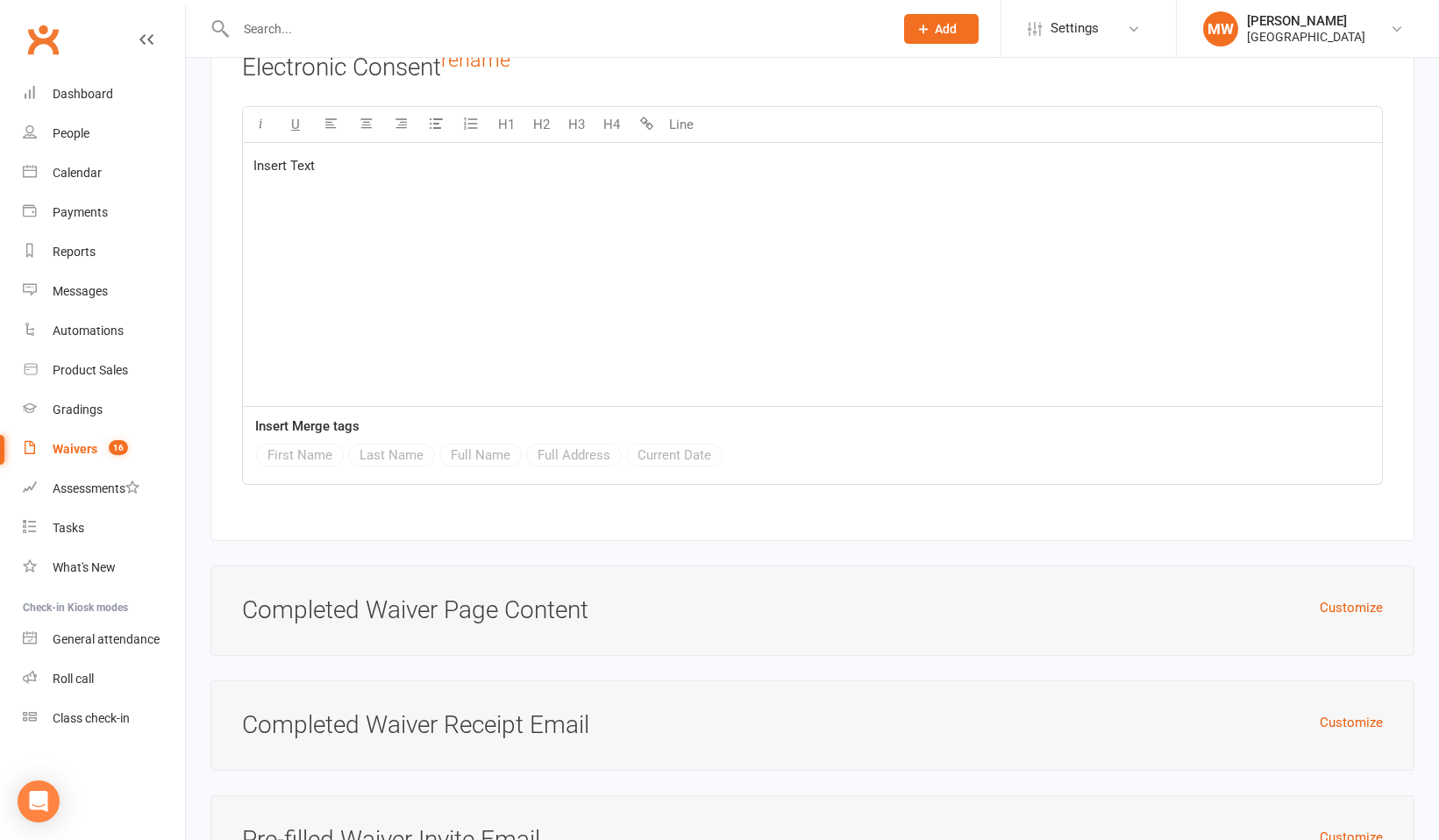
scroll to position [6123, 0]
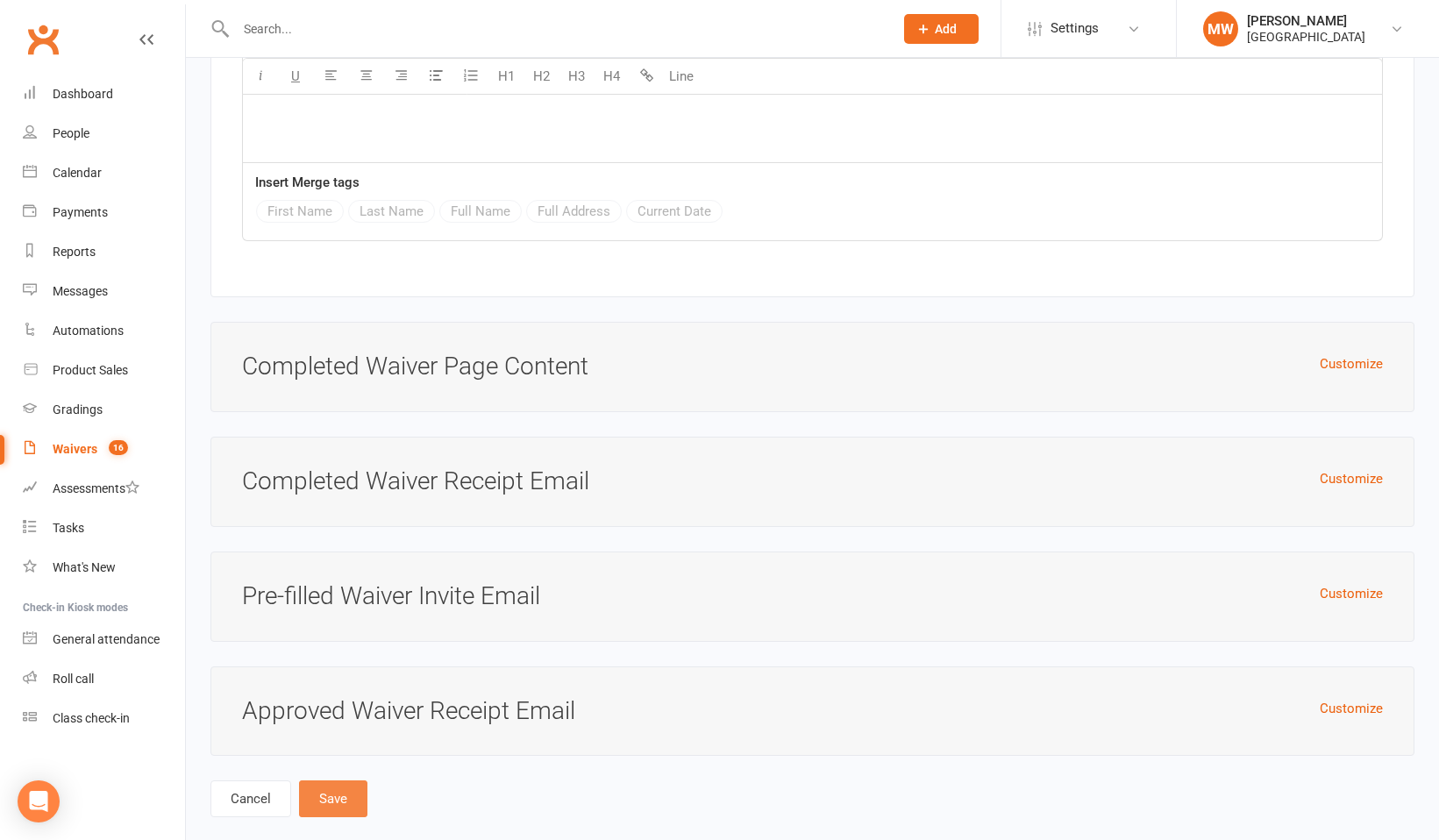
click at [338, 780] on button "Save" at bounding box center [333, 798] width 69 height 36
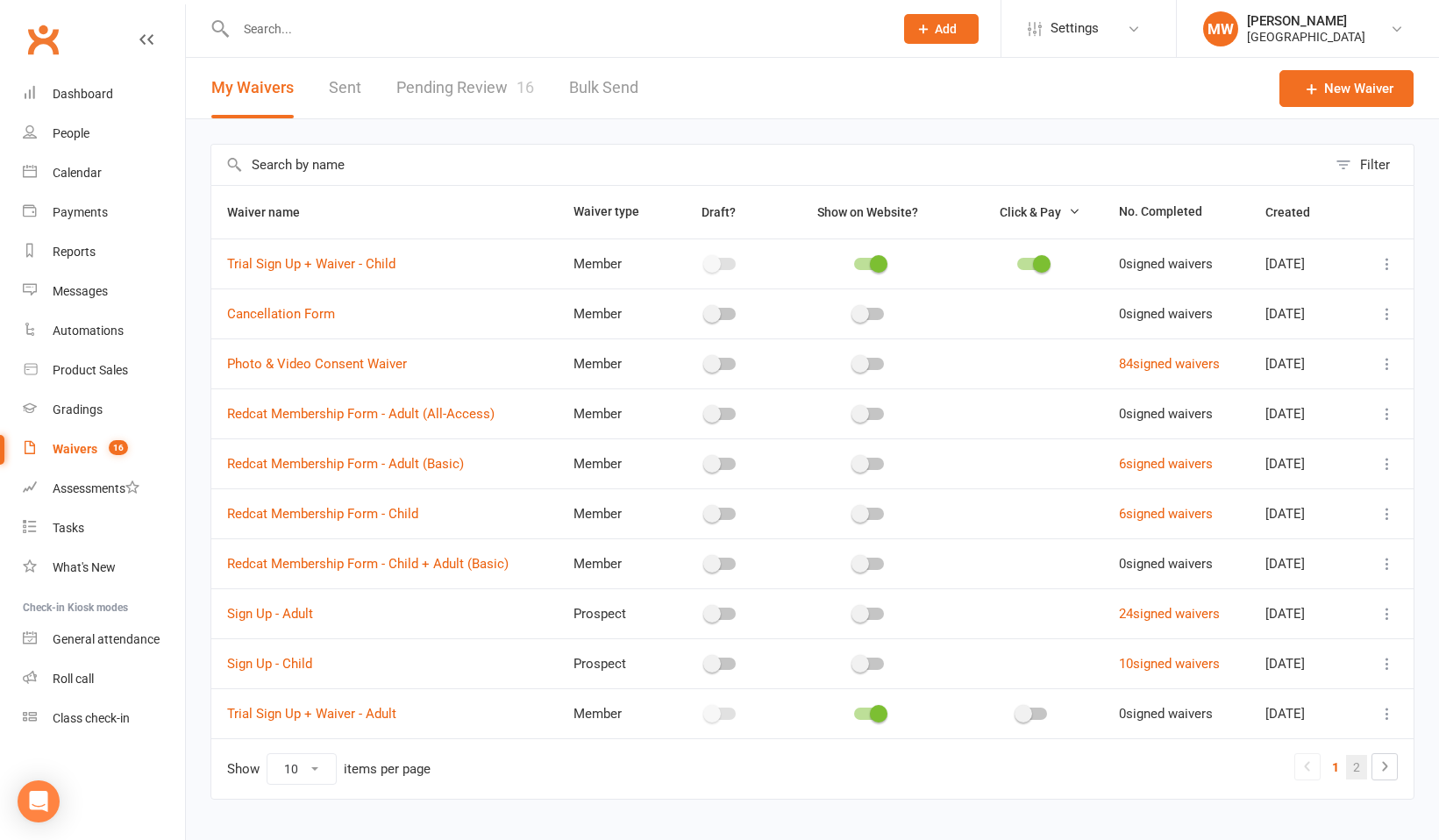
click at [1360, 764] on link "2" at bounding box center [1356, 767] width 21 height 25
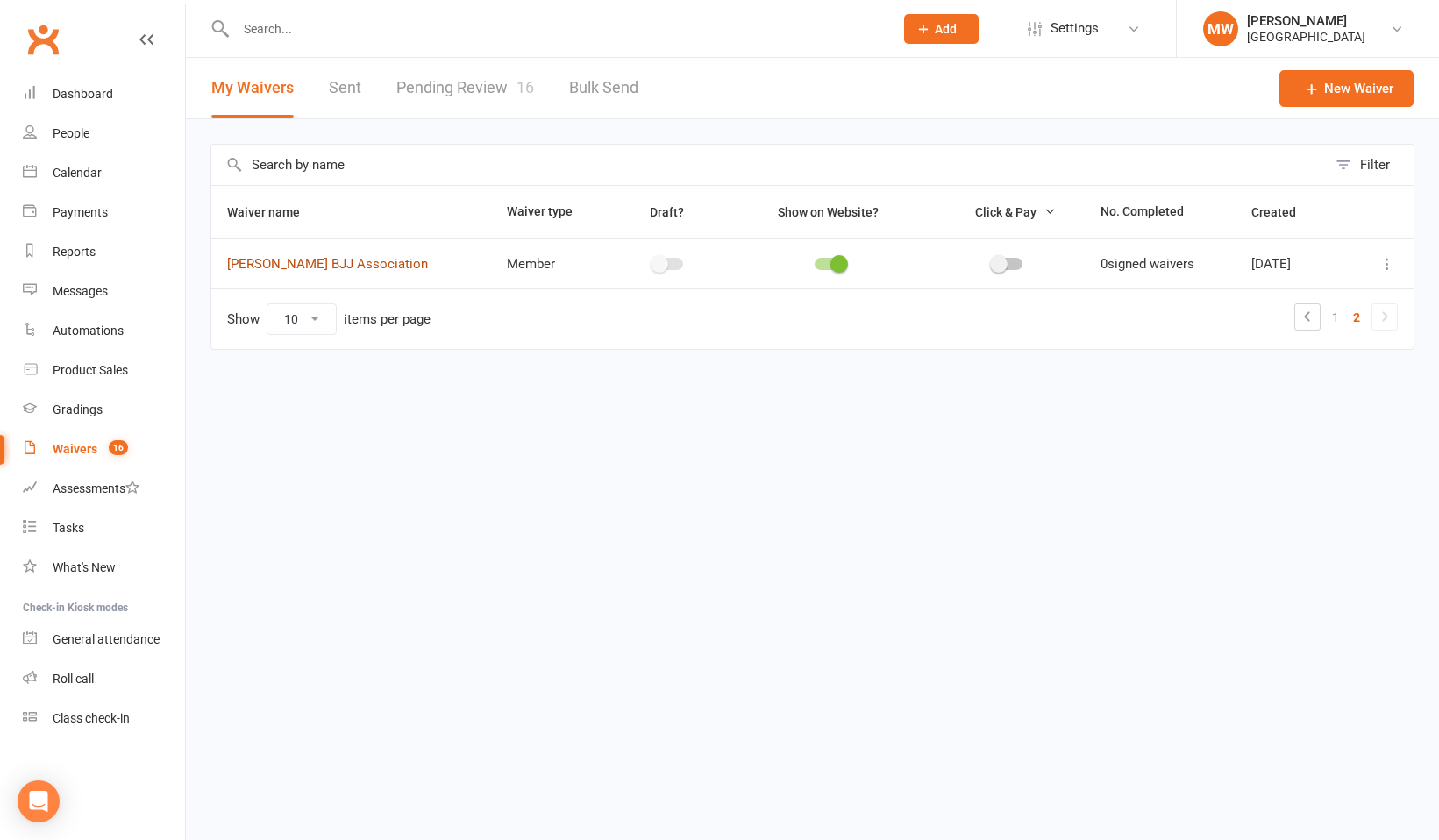
click at [398, 269] on link "Will Machado BJJ Association" at bounding box center [327, 264] width 201 height 16
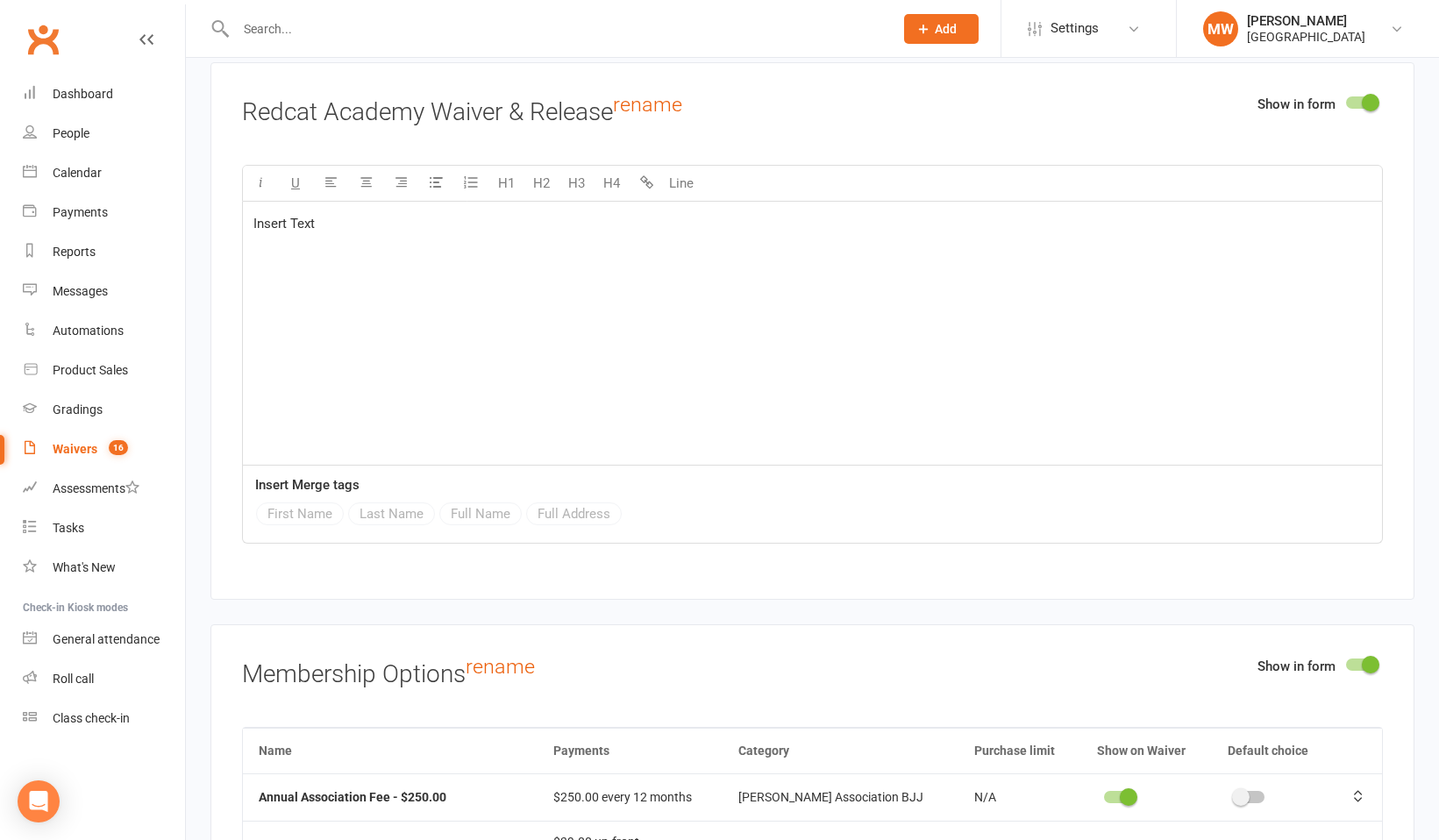
scroll to position [3380, 0]
drag, startPoint x: 323, startPoint y: 201, endPoint x: 239, endPoint y: 199, distance: 84.0
click at [239, 199] on div "Show in form Redcat Academy Waiver & Release rename U H1 H2 H3 H4 Line Insert T…" at bounding box center [812, 330] width 1204 height 537
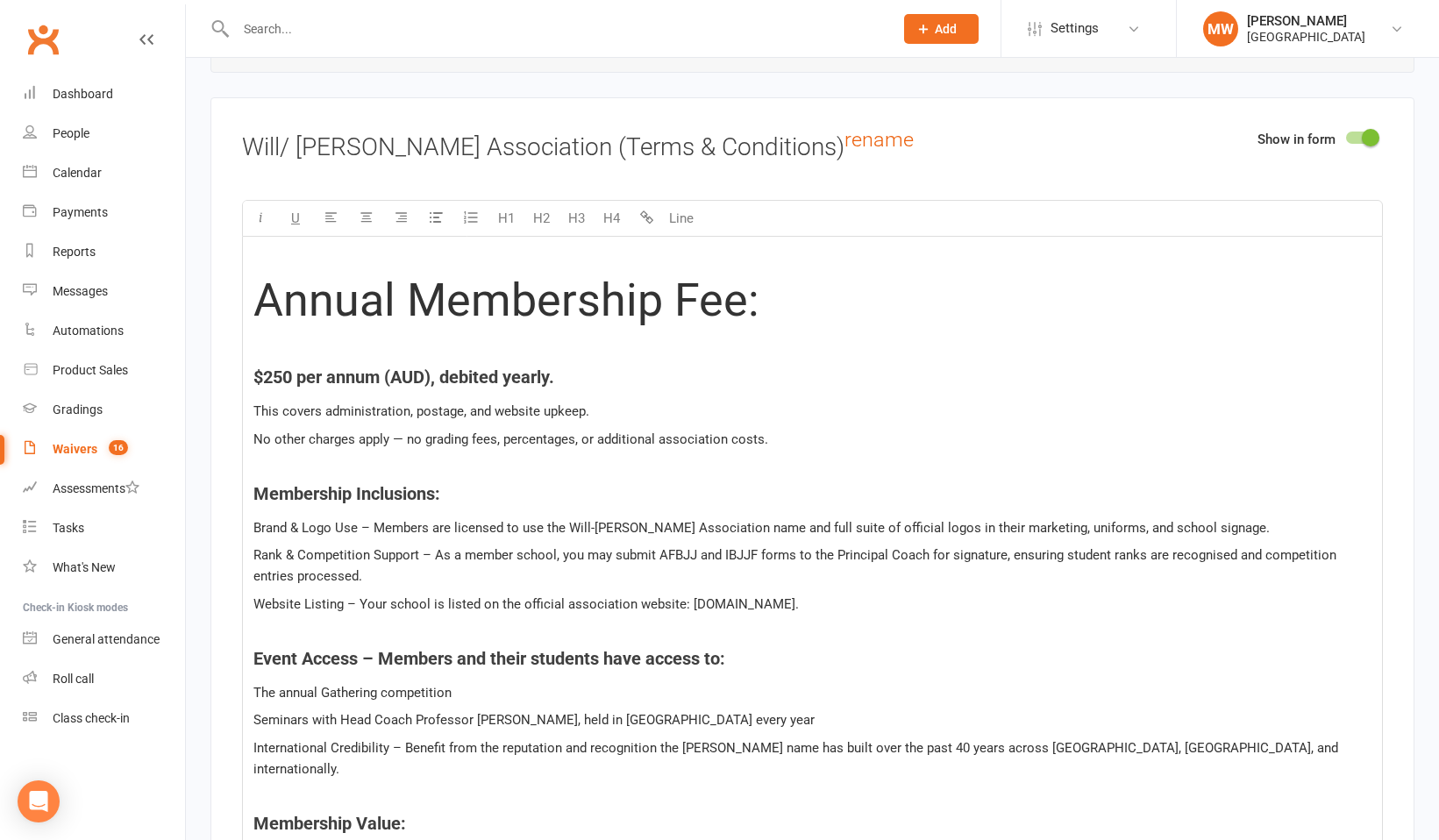
scroll to position [2178, 0]
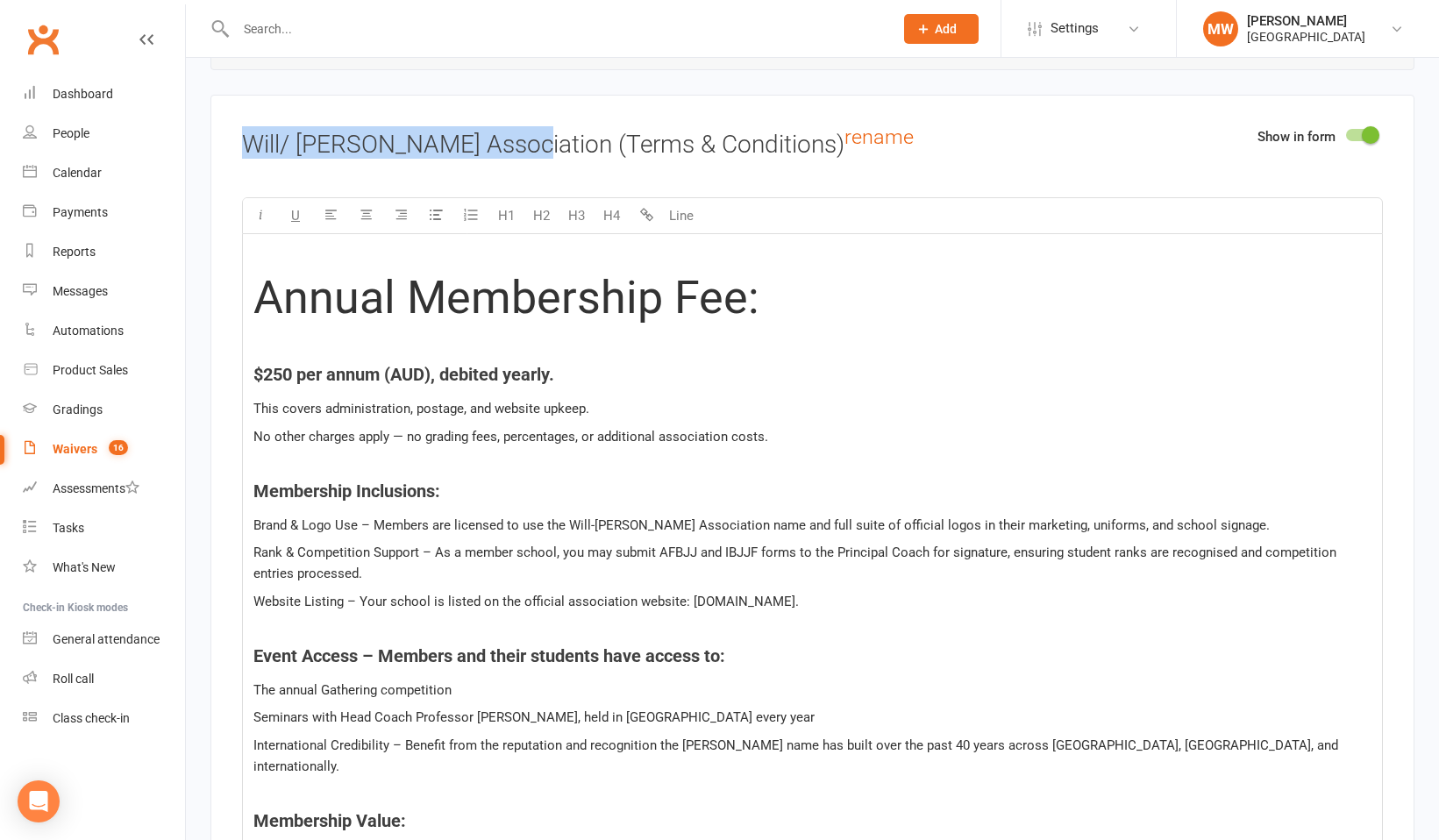
drag, startPoint x: 528, startPoint y: 142, endPoint x: 229, endPoint y: 143, distance: 299.0
click at [229, 143] on div "Show in form Will/ Machado Association (Terms & Conditions) rename U H1 H2 H3 H…" at bounding box center [812, 666] width 1204 height 1143
copy h3 "Will/ Machado Association"
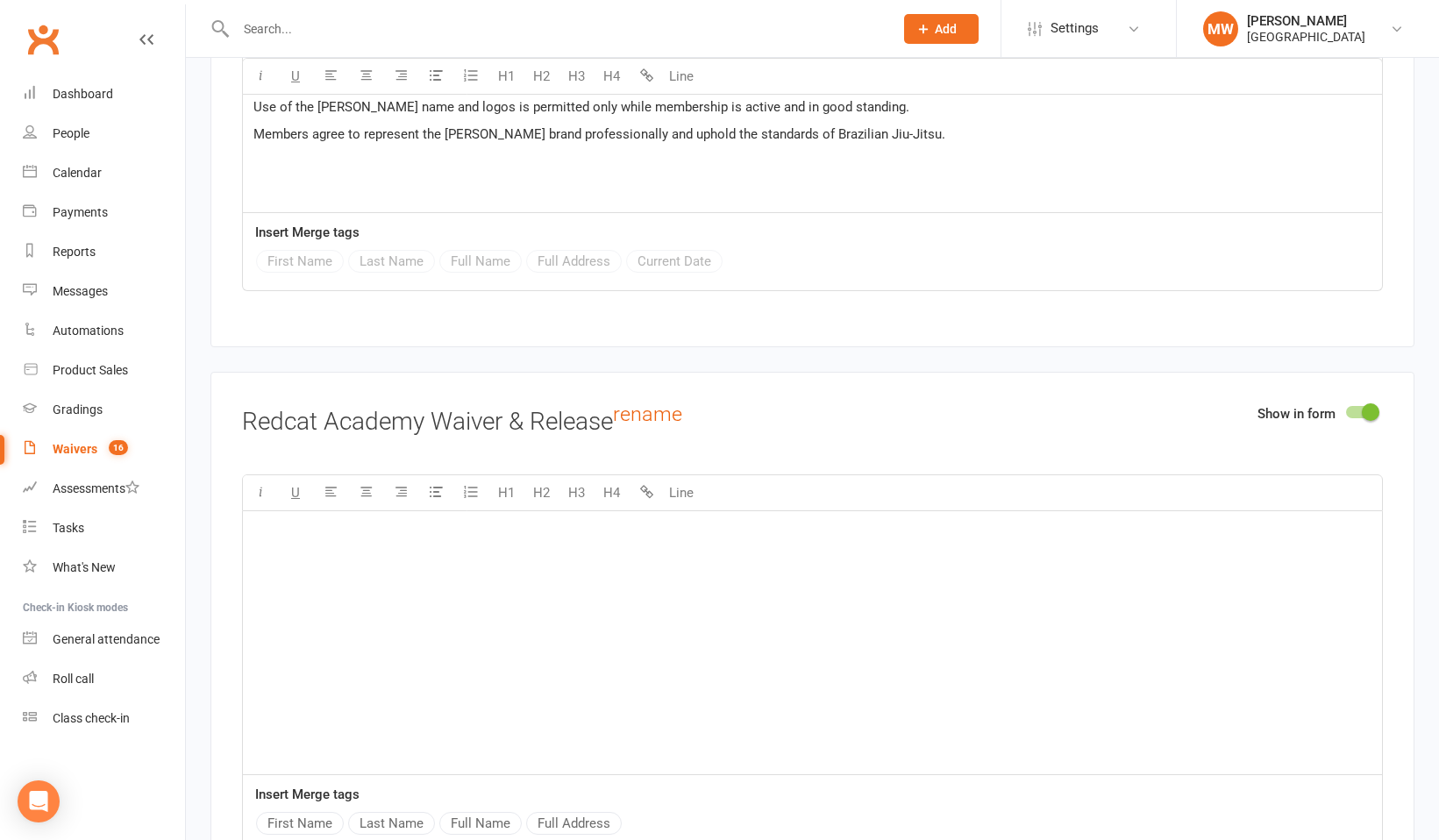
scroll to position [3095, 0]
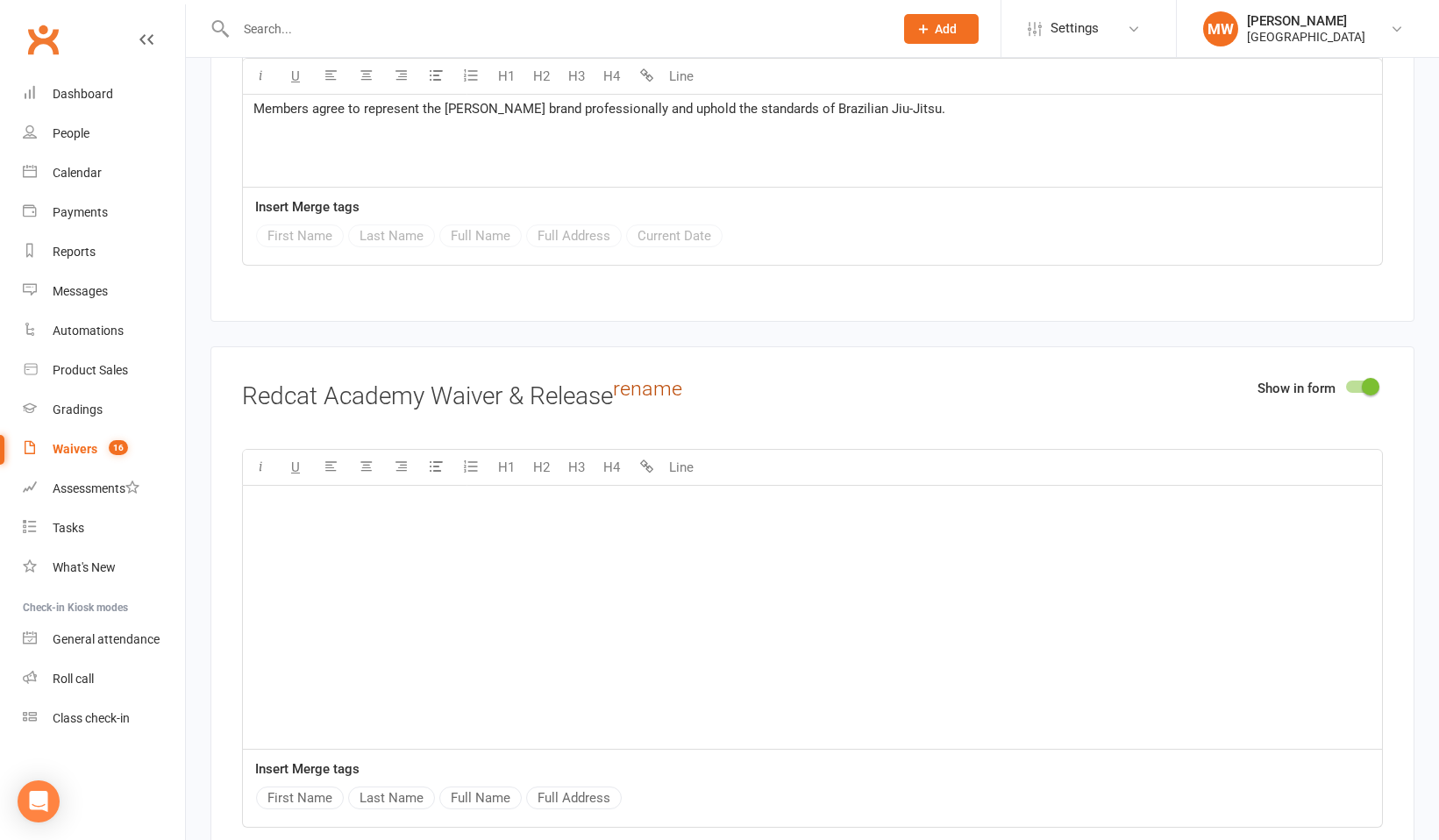
click at [643, 376] on link "rename" at bounding box center [648, 389] width 69 height 25
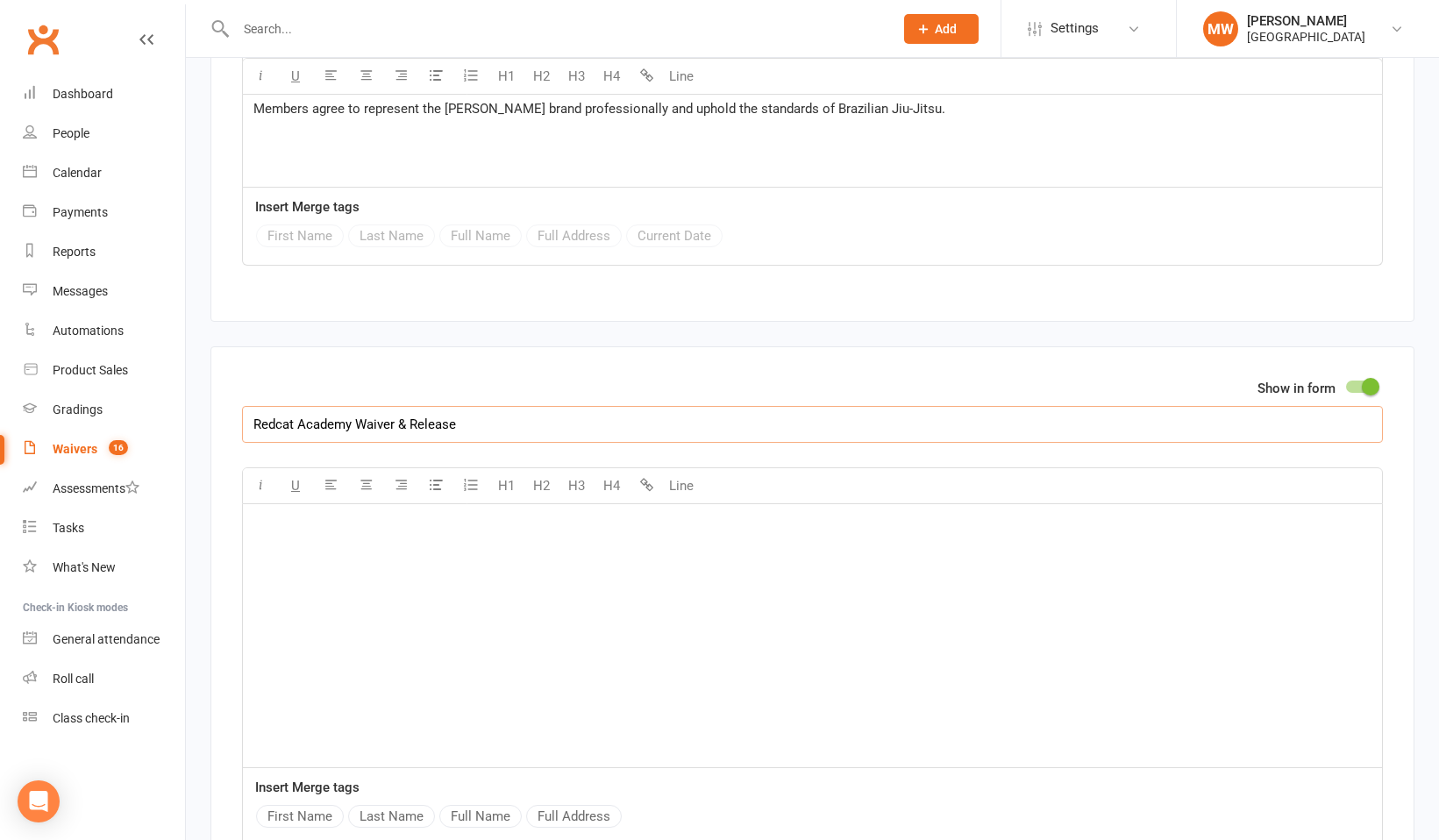
drag, startPoint x: 352, startPoint y: 397, endPoint x: 244, endPoint y: 393, distance: 108.1
click at [244, 406] on input "Redcat Academy Waiver & Release" at bounding box center [812, 424] width 1141 height 36
paste input "Will/ Machado Association"
click at [525, 406] on input "Will/ Machado Association (Waiver & Release" at bounding box center [812, 424] width 1141 height 36
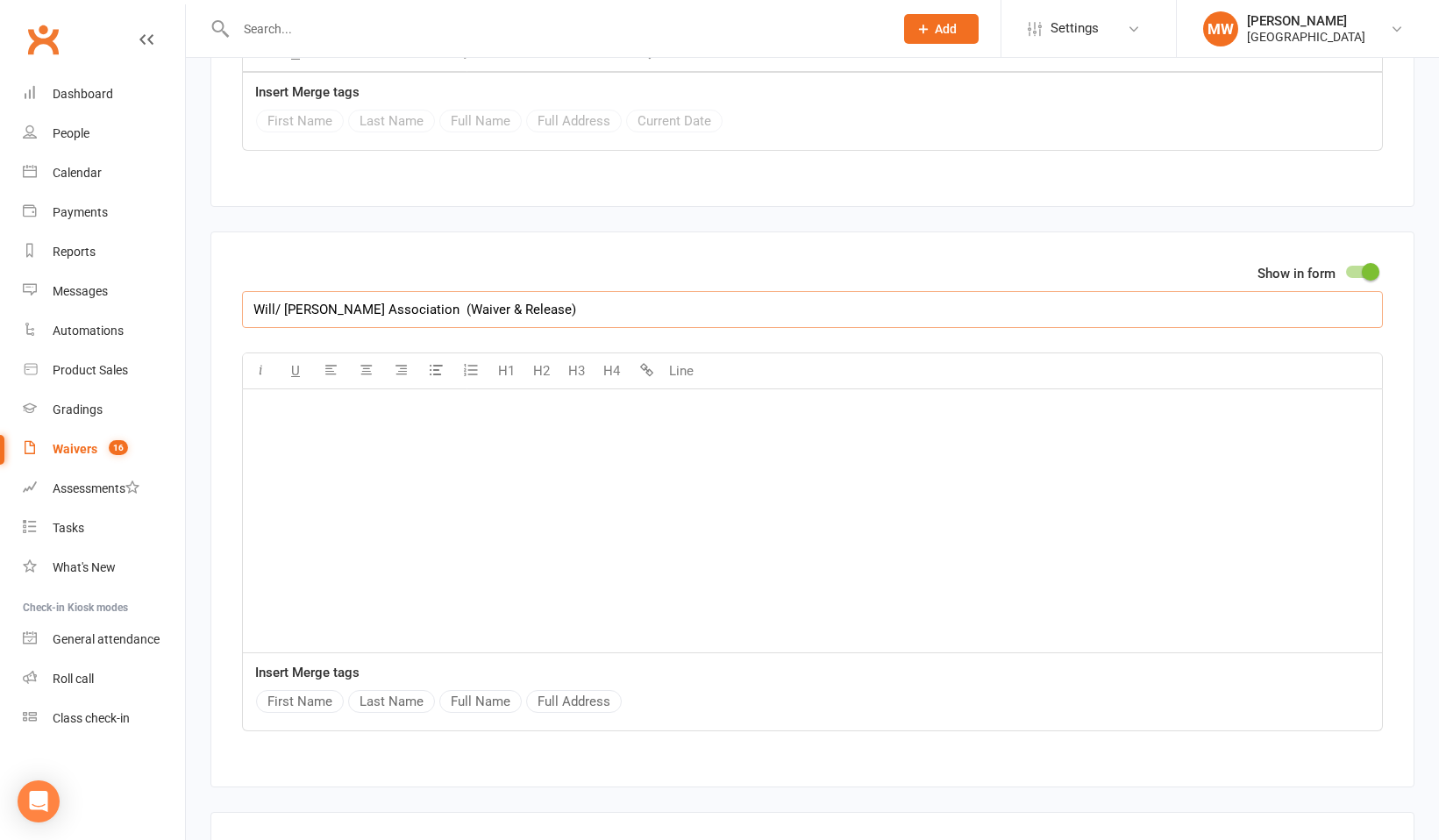
scroll to position [3324, 0]
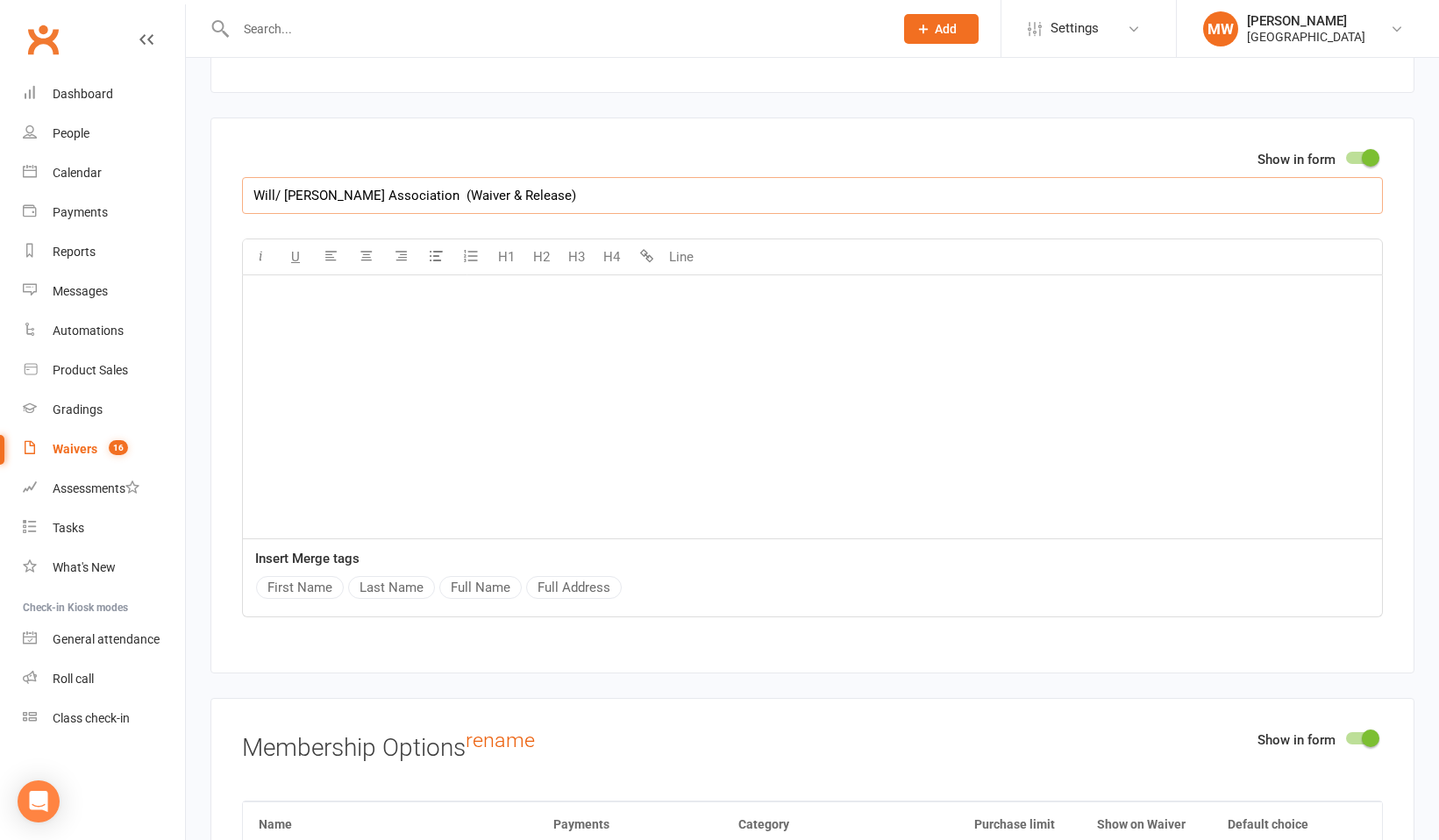
type input "Will/ Machado Association (Waiver & Release)"
click at [265, 287] on p "﻿" at bounding box center [812, 297] width 1118 height 21
click at [308, 576] on button "First Name" at bounding box center [300, 587] width 88 height 23
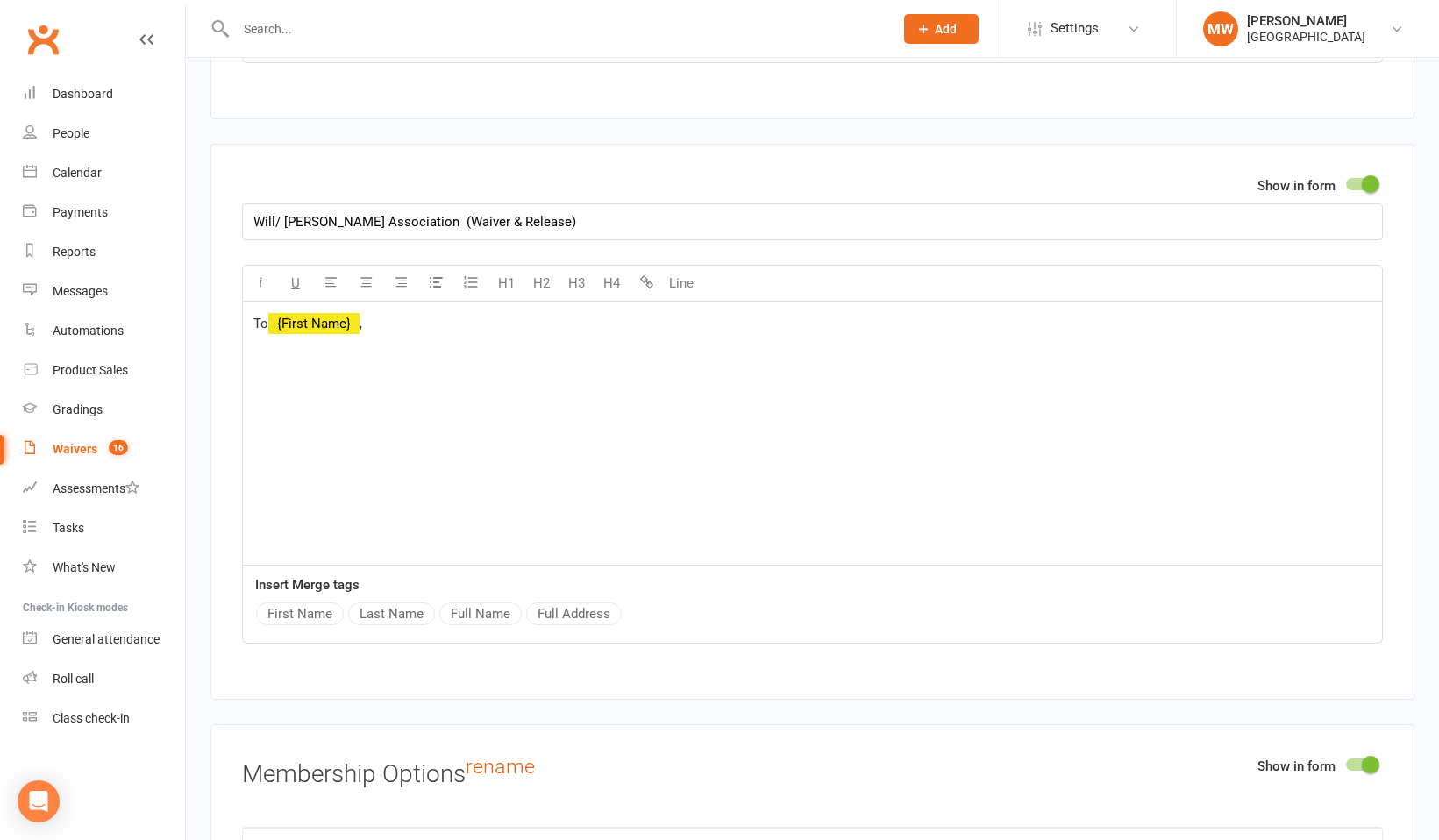
scroll to position [3239, 0]
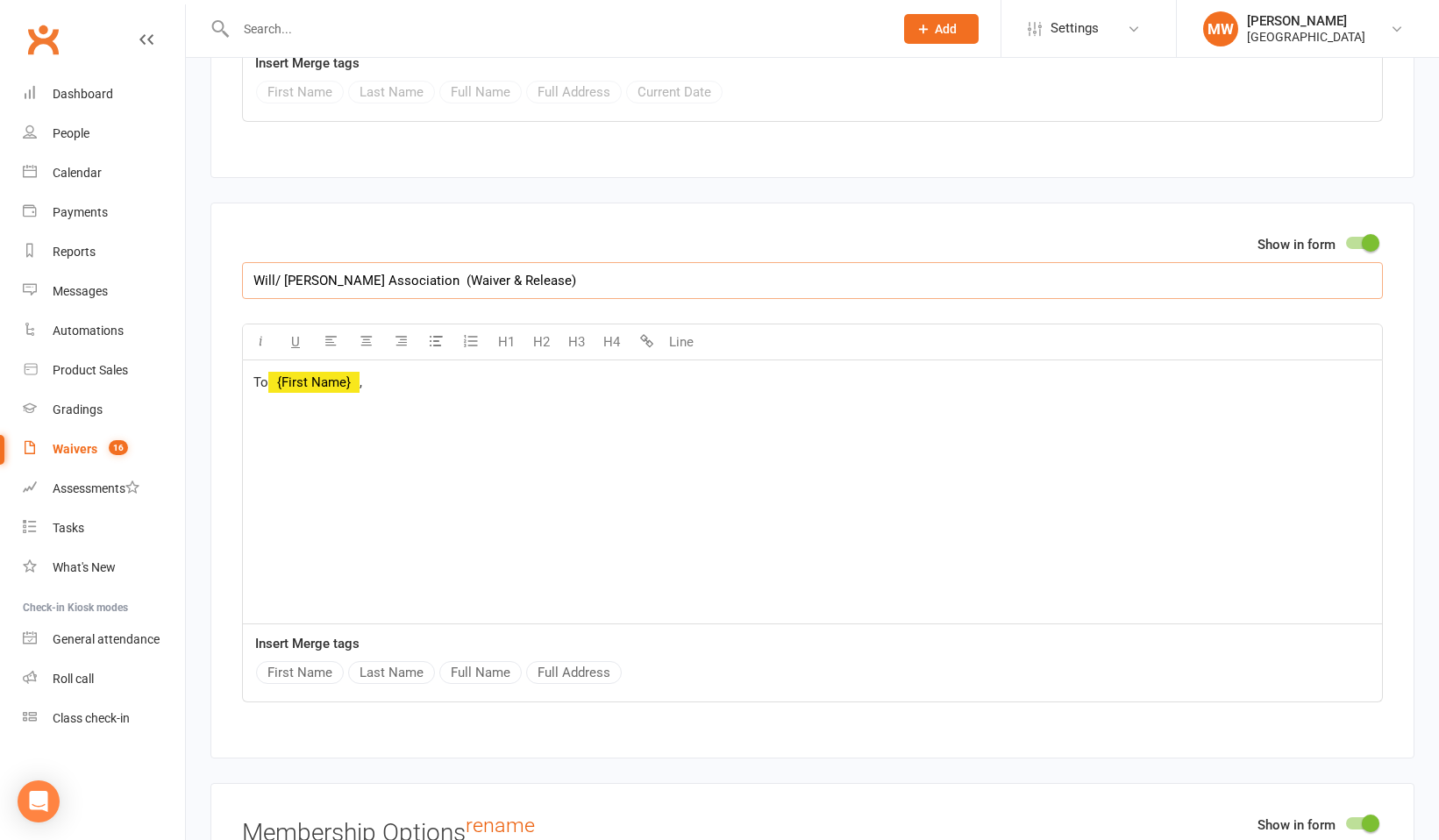
click at [274, 262] on input "Will/ Machado Association (Waiver & Release)" at bounding box center [812, 280] width 1141 height 36
type input "Will / Machado Association (Waiver & Release)"
click at [520, 427] on p "﻿" at bounding box center [812, 438] width 1118 height 21
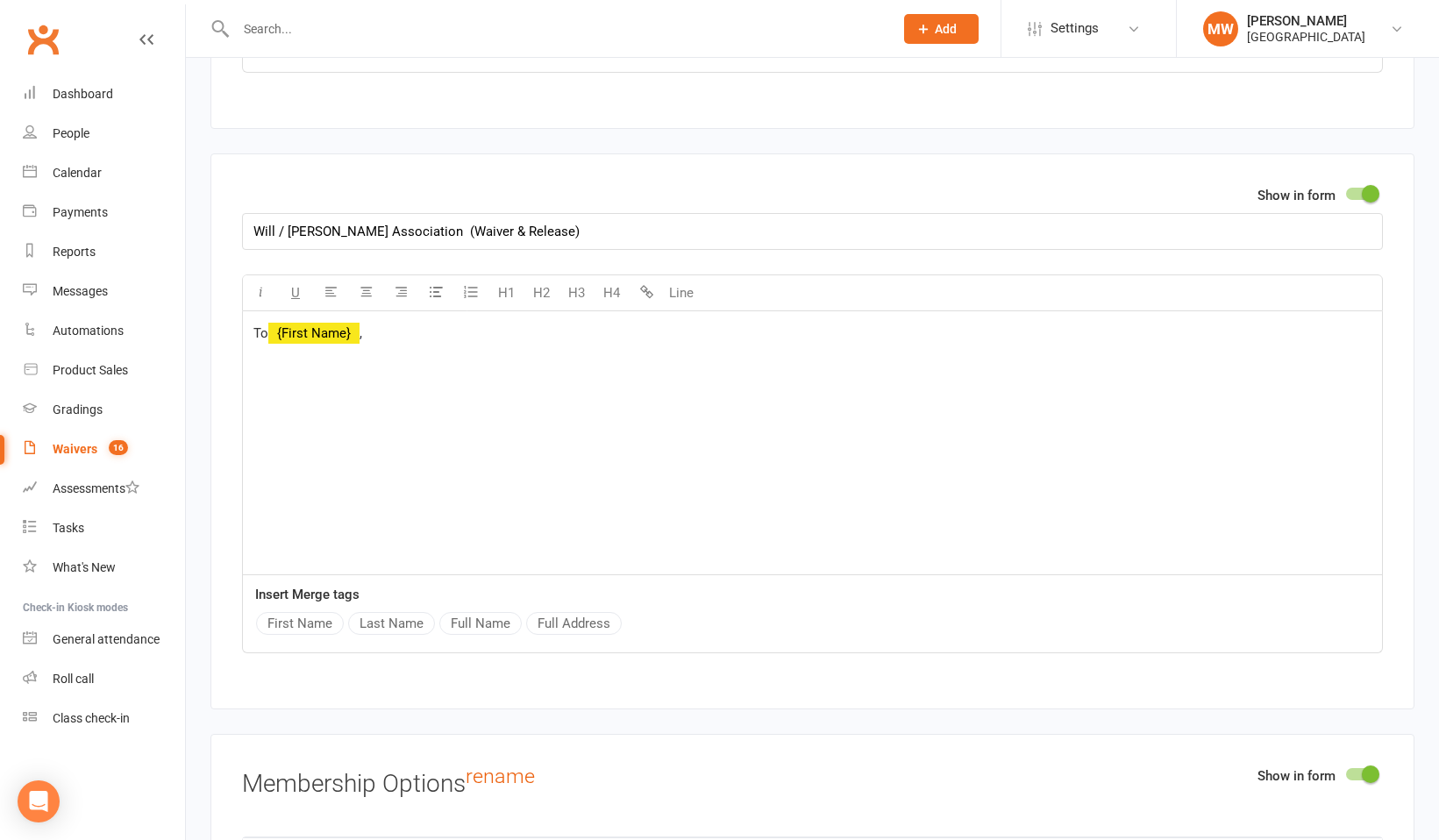
scroll to position [3262, 0]
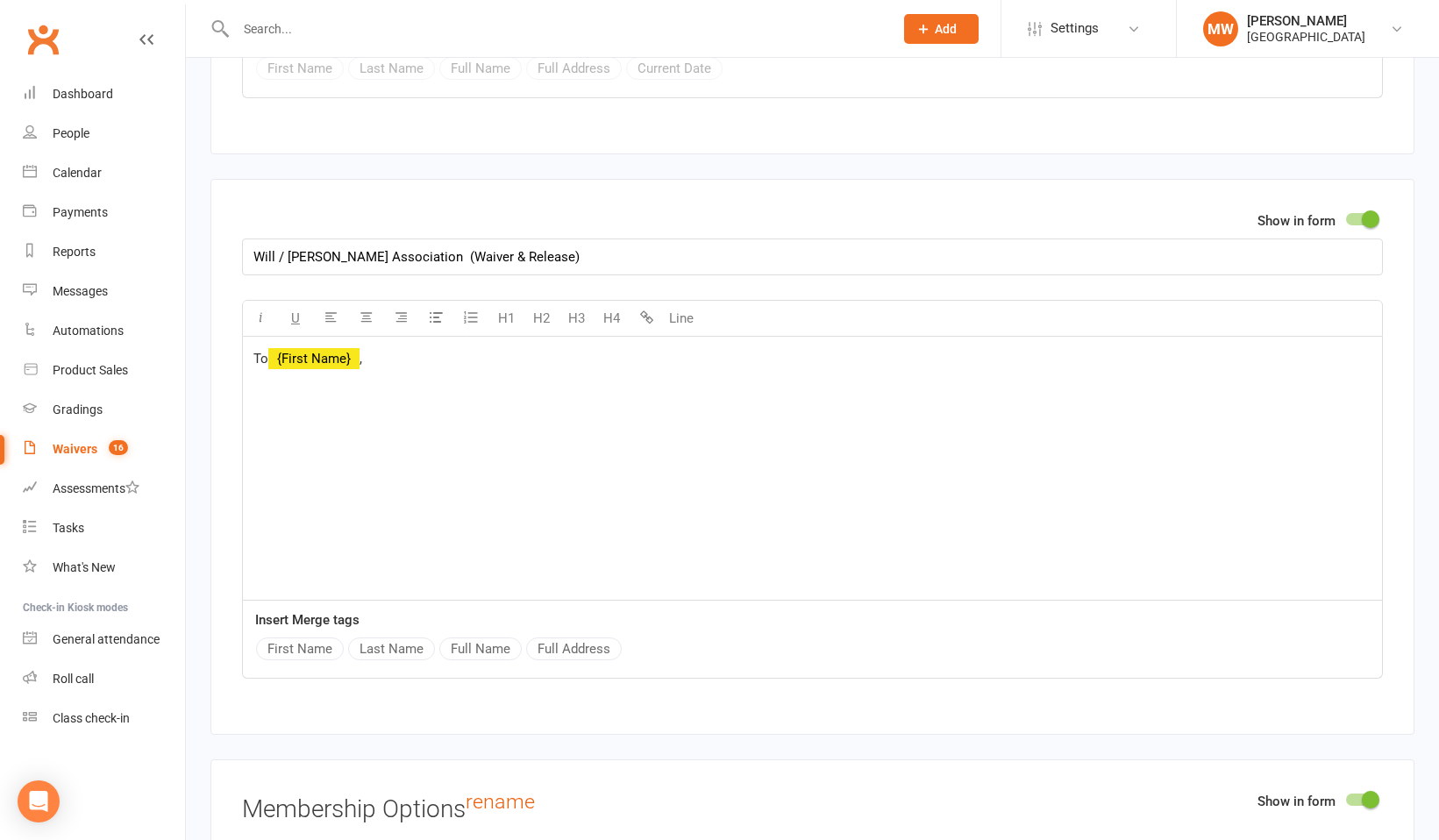
click at [278, 376] on p "﻿" at bounding box center [812, 387] width 1118 height 21
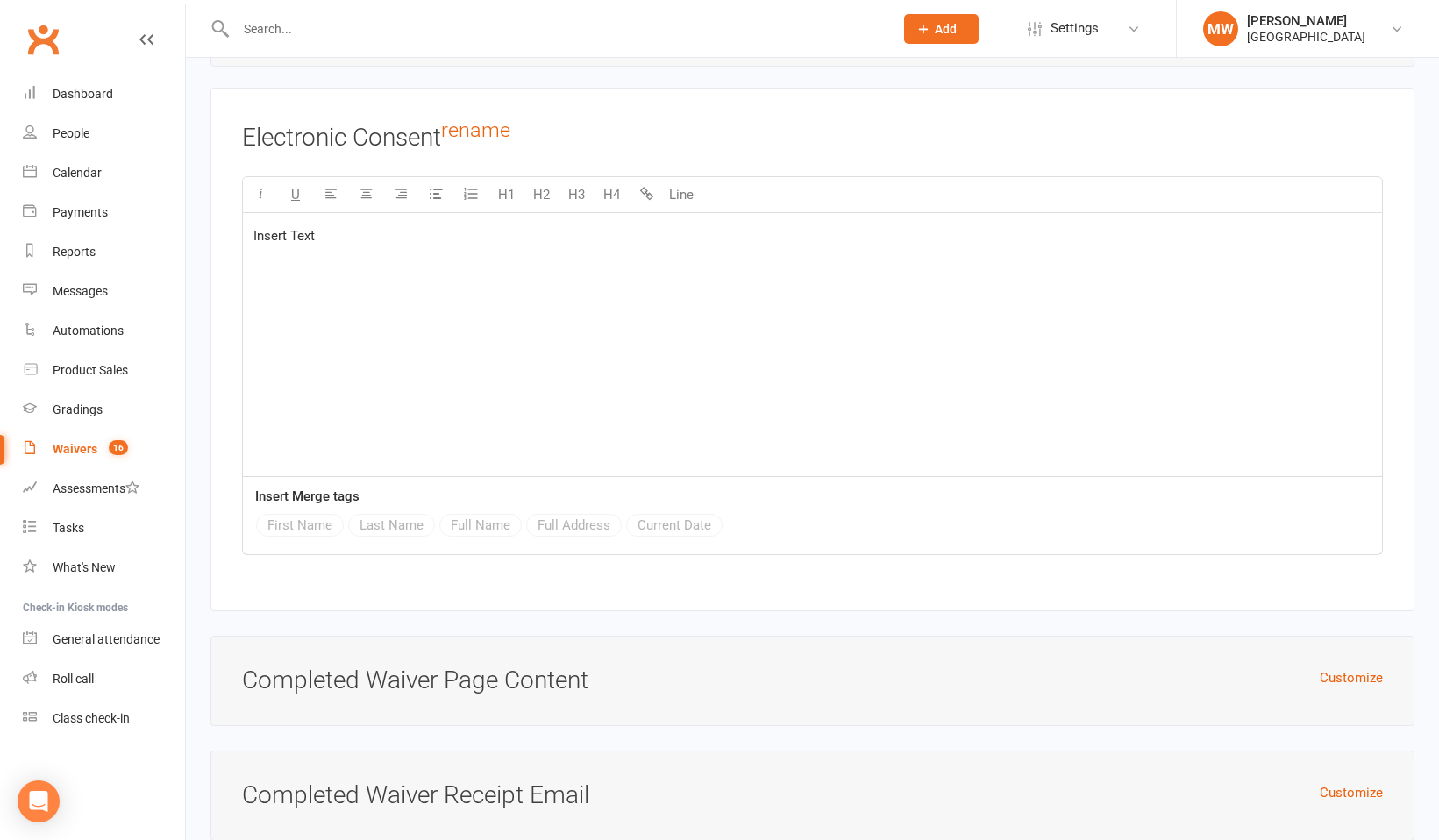
scroll to position [5803, 0]
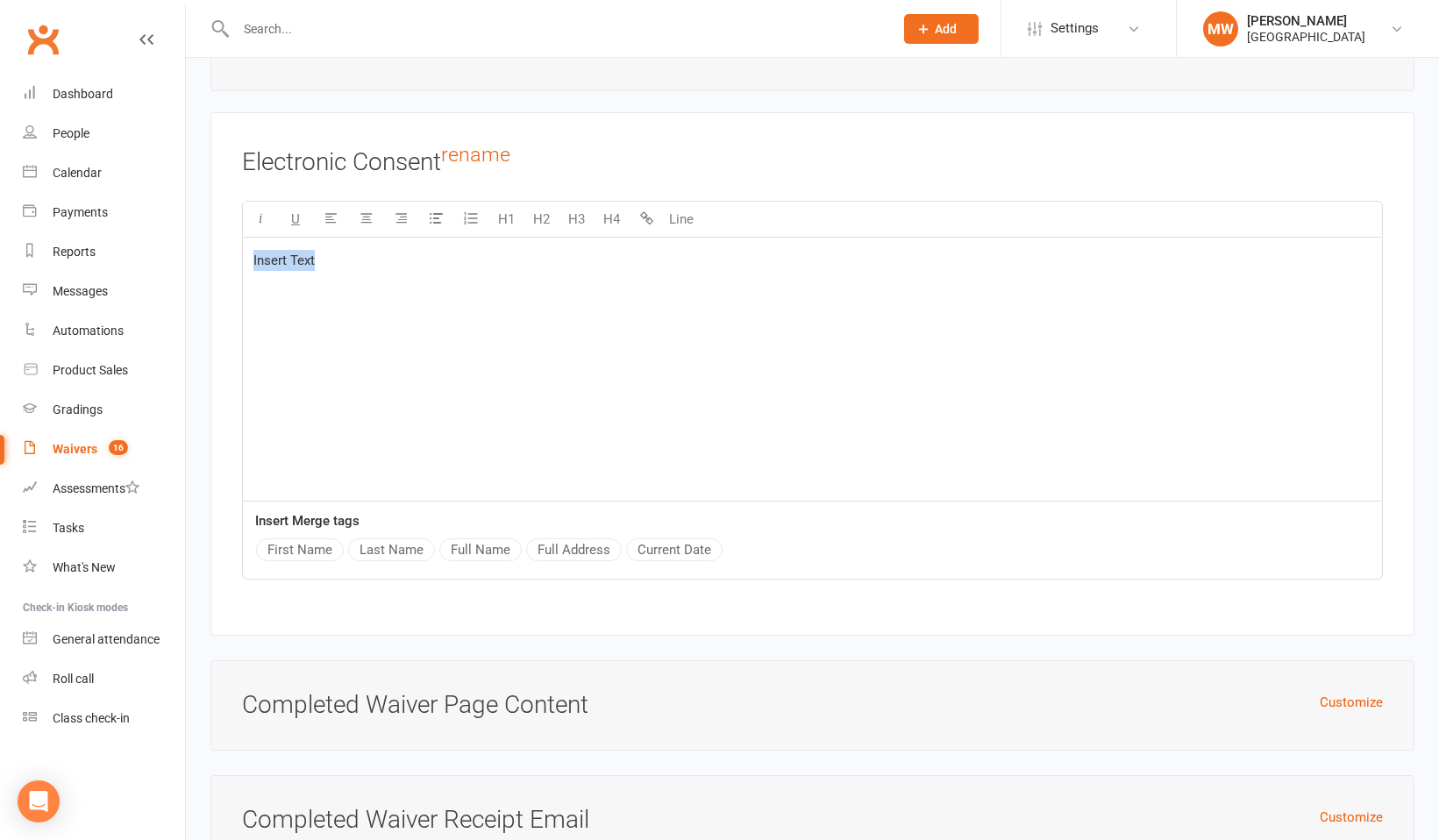
drag, startPoint x: 324, startPoint y: 230, endPoint x: 188, endPoint y: 236, distance: 136.1
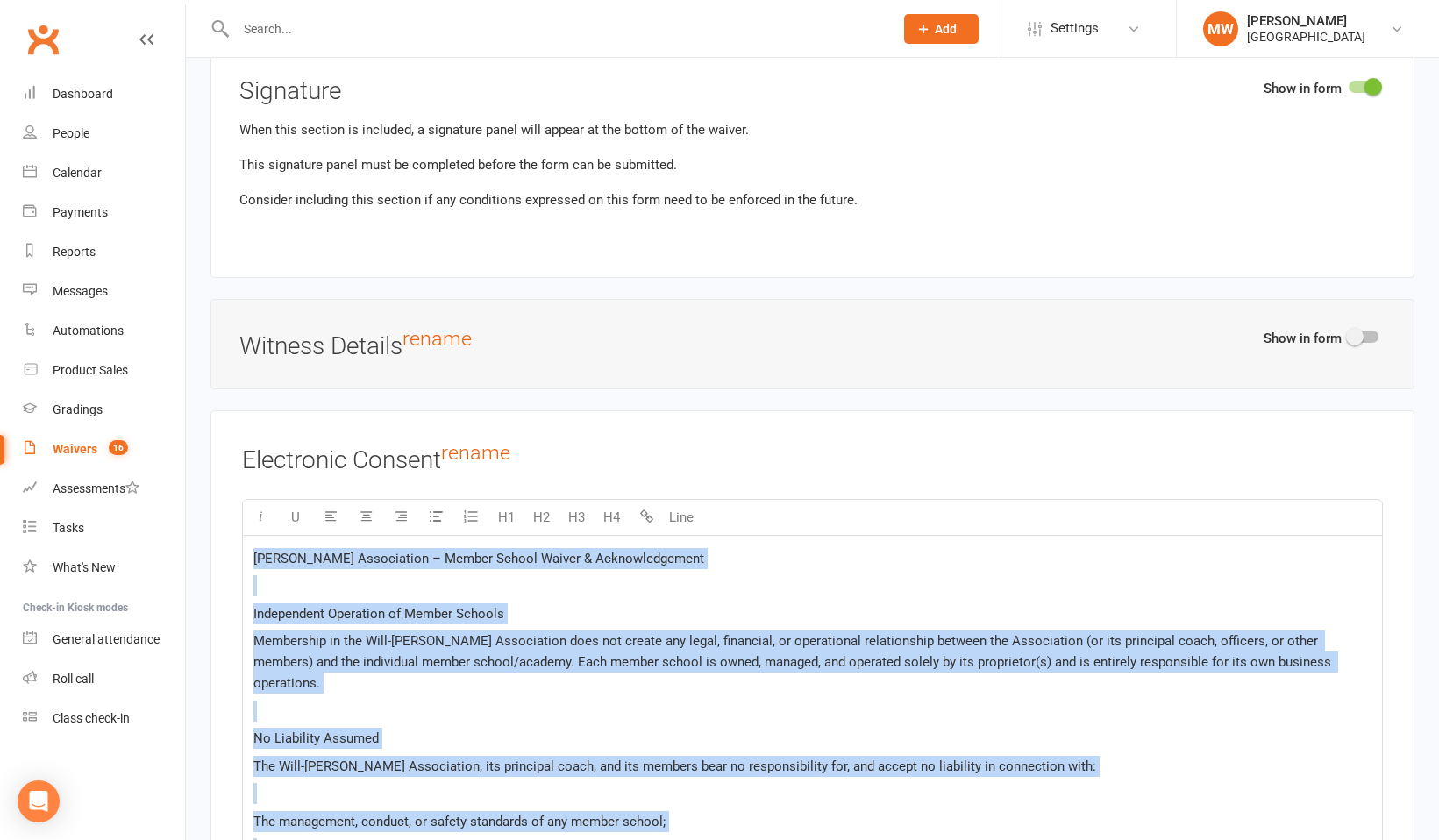
scroll to position [5478, 0]
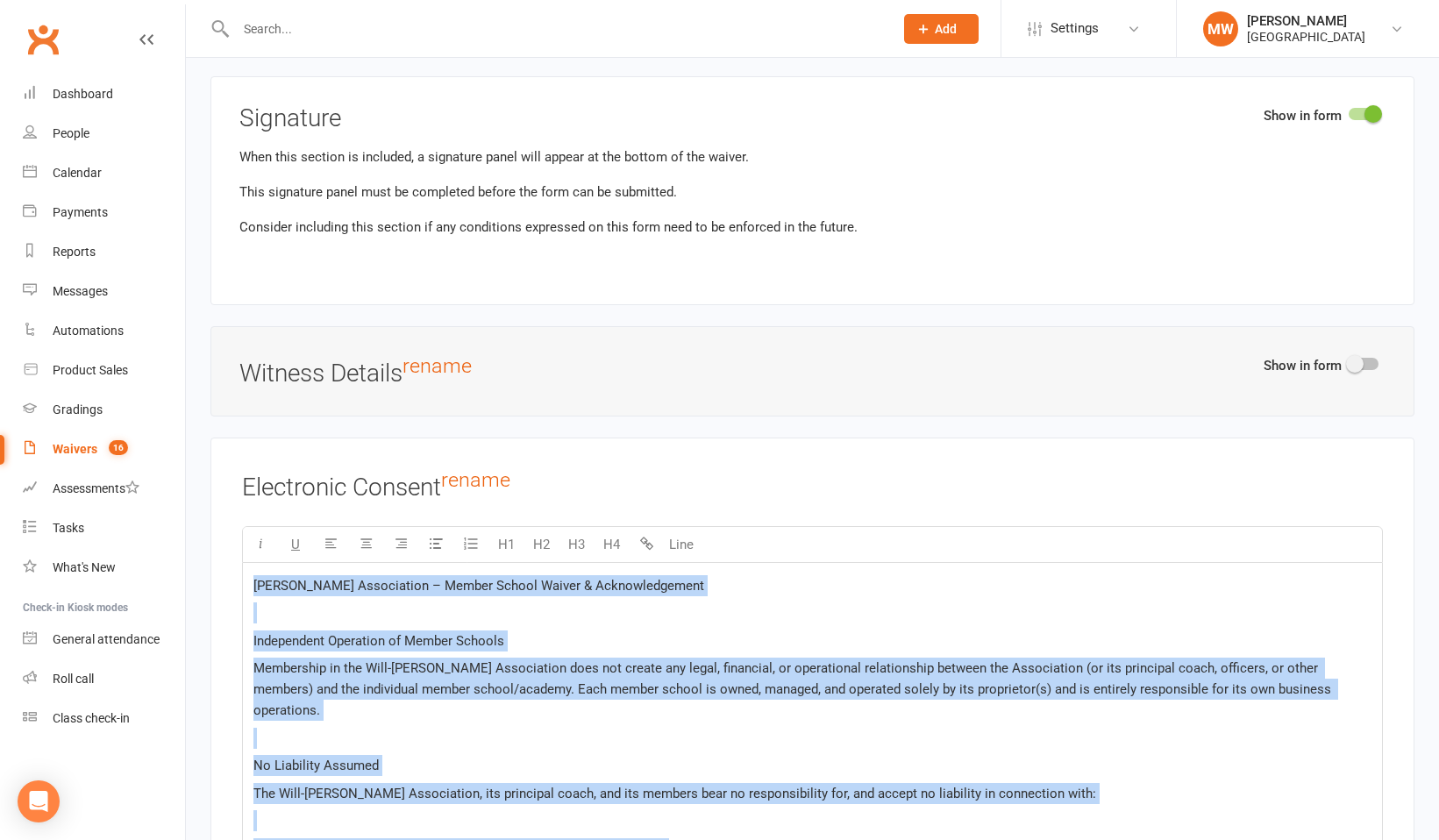
drag, startPoint x: 305, startPoint y: 418, endPoint x: 249, endPoint y: 550, distance: 143.4
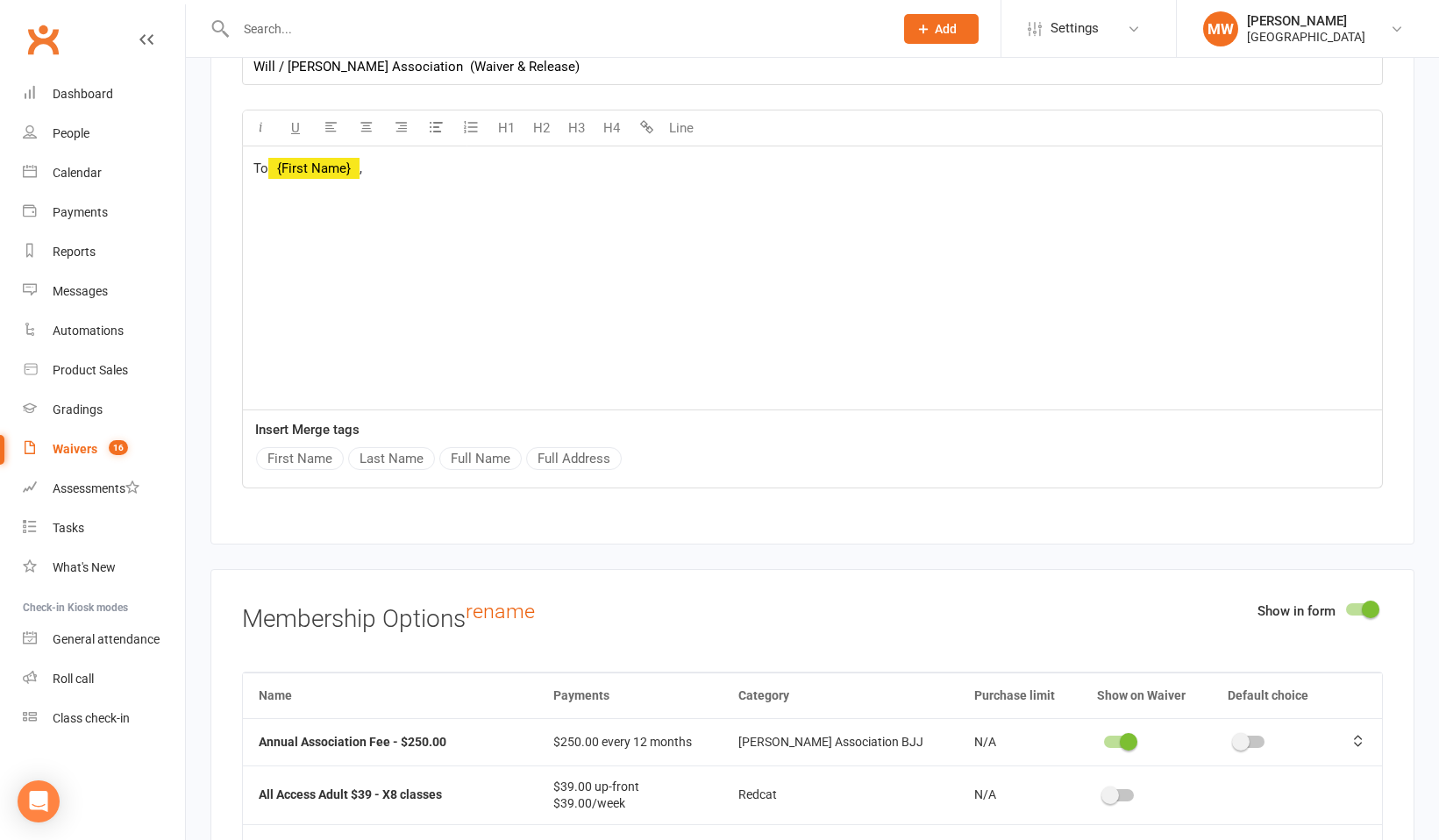
scroll to position [3439, 0]
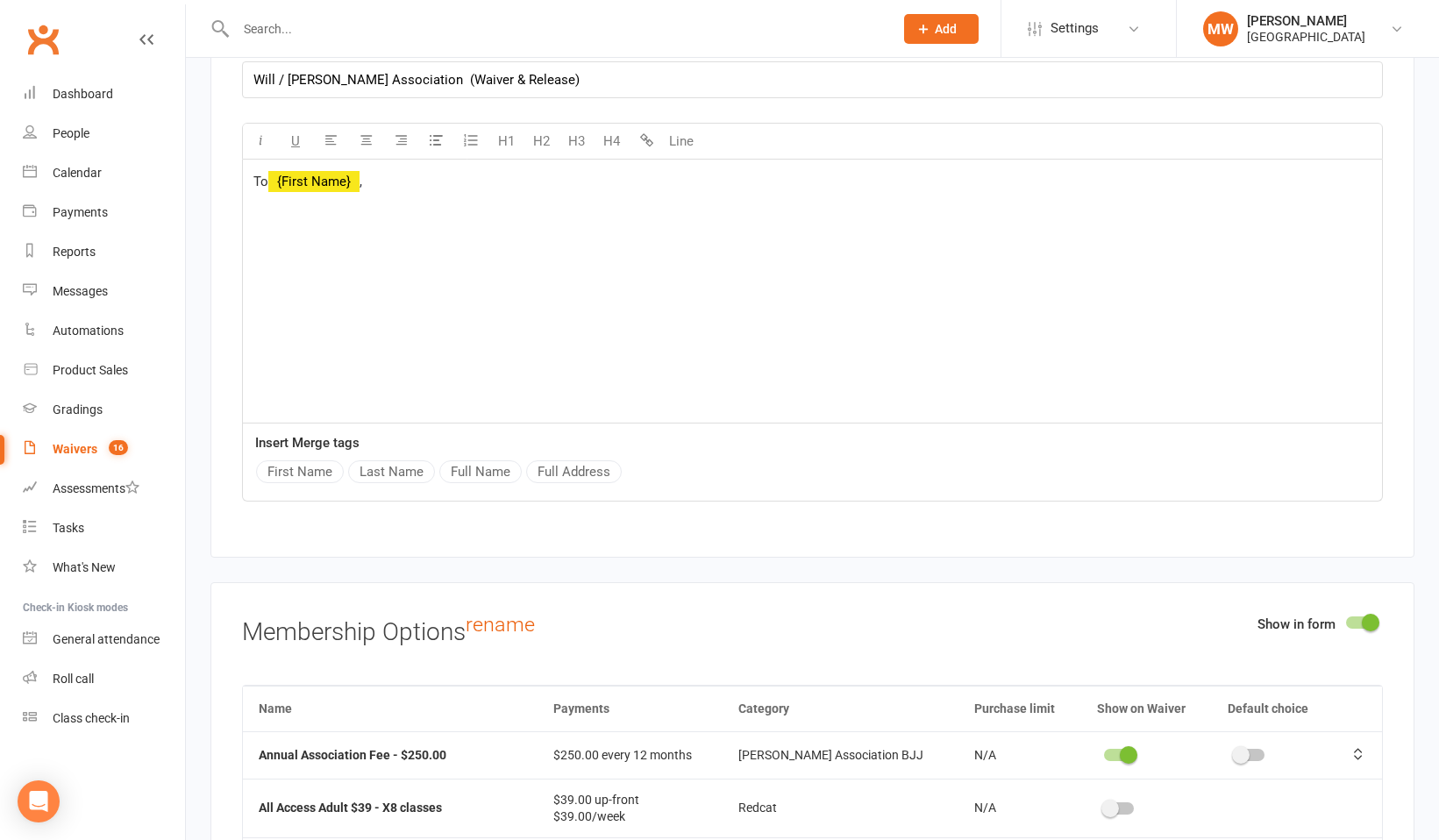
click at [283, 196] on div "To ﻿ {First Name} , ﻿ ﻿" at bounding box center [812, 291] width 1139 height 263
click at [264, 199] on p "﻿" at bounding box center [812, 210] width 1118 height 21
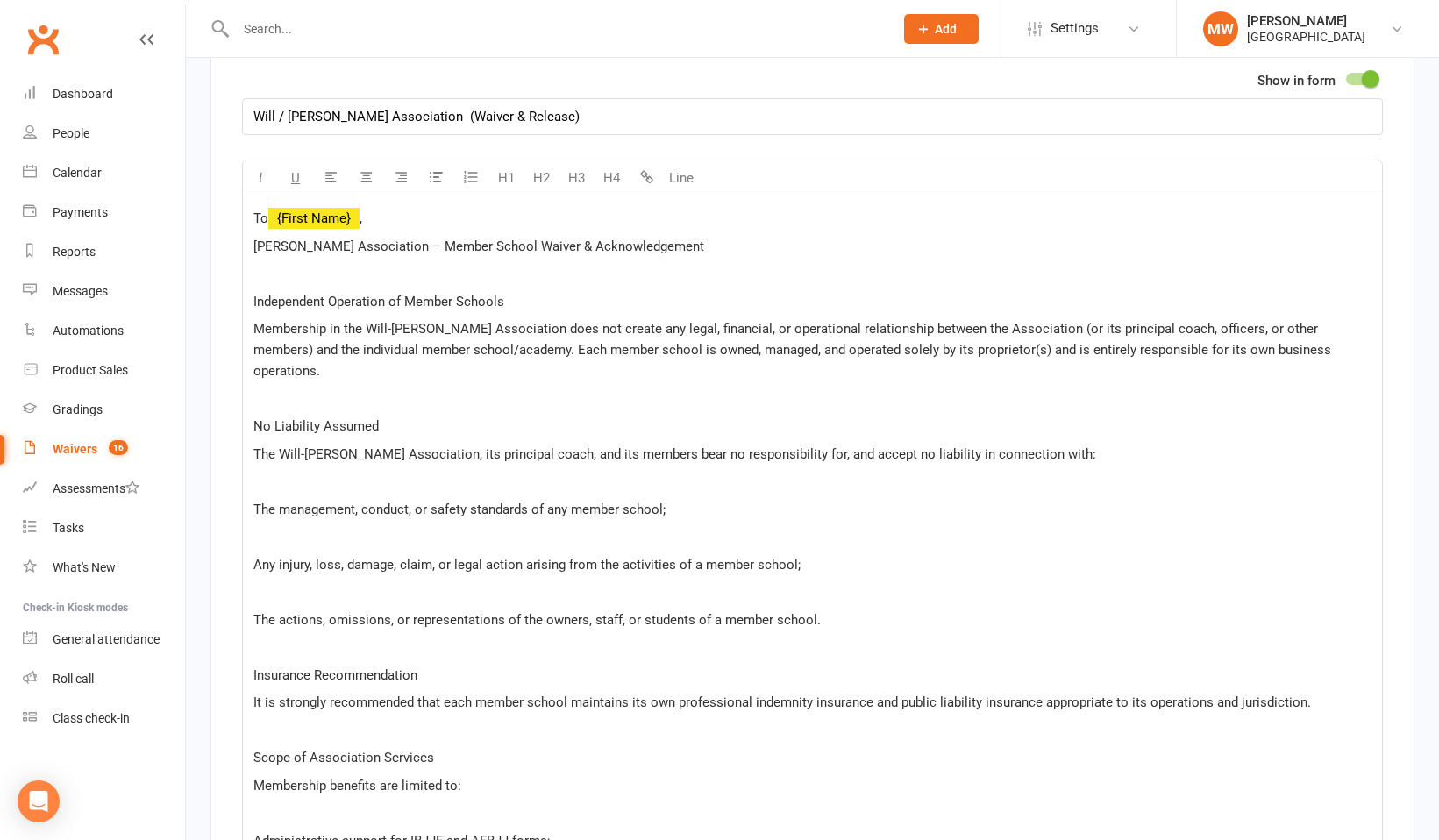
scroll to position [3396, 0]
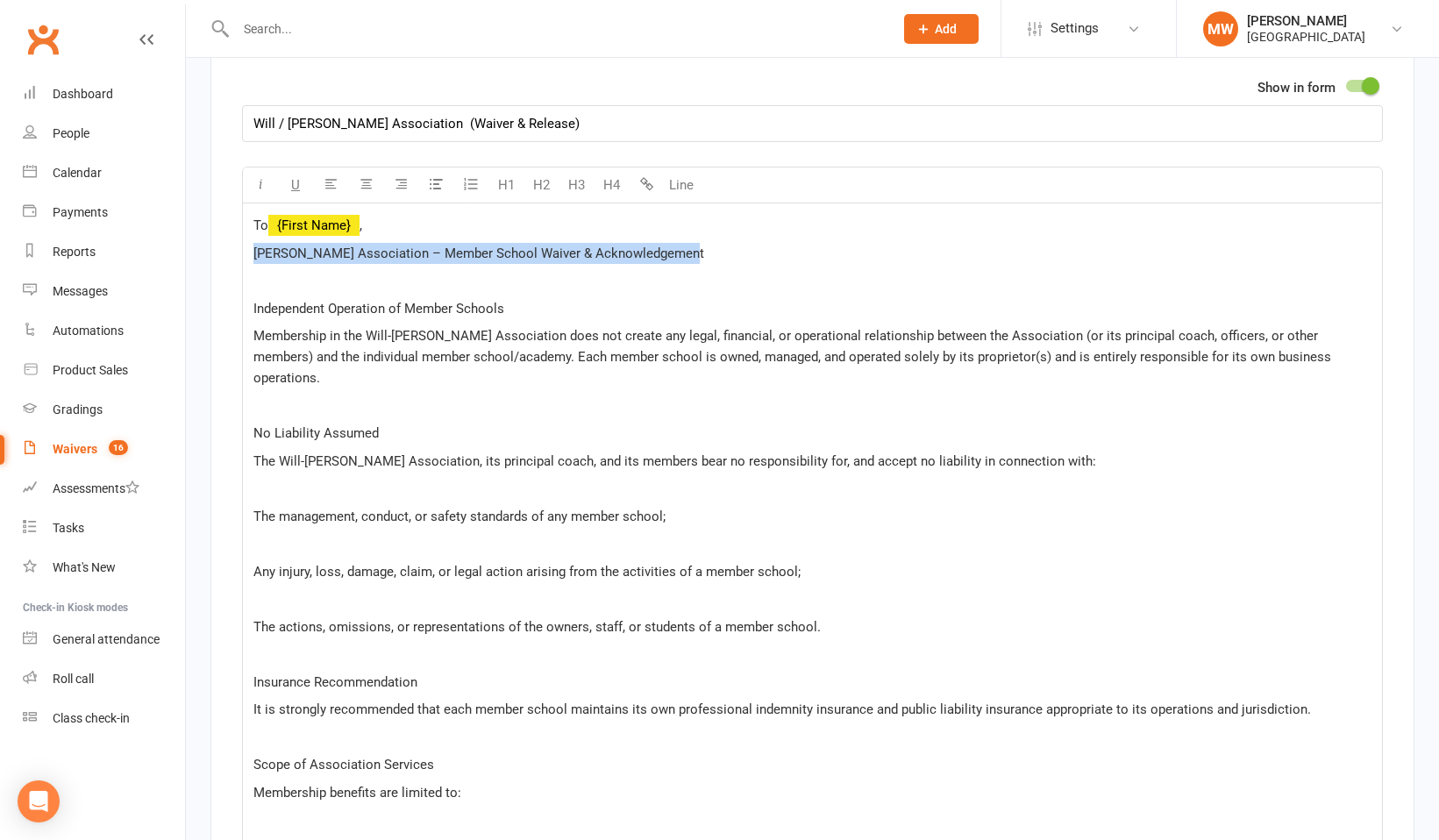
drag, startPoint x: 688, startPoint y: 230, endPoint x: 252, endPoint y: 229, distance: 436.0
click at [252, 229] on div "To ﻿ {First Name} , Will-Machado Association – Member School Waiver & Acknowled…" at bounding box center [812, 758] width 1139 height 1109
click at [510, 167] on button "H1" at bounding box center [505, 184] width 35 height 35
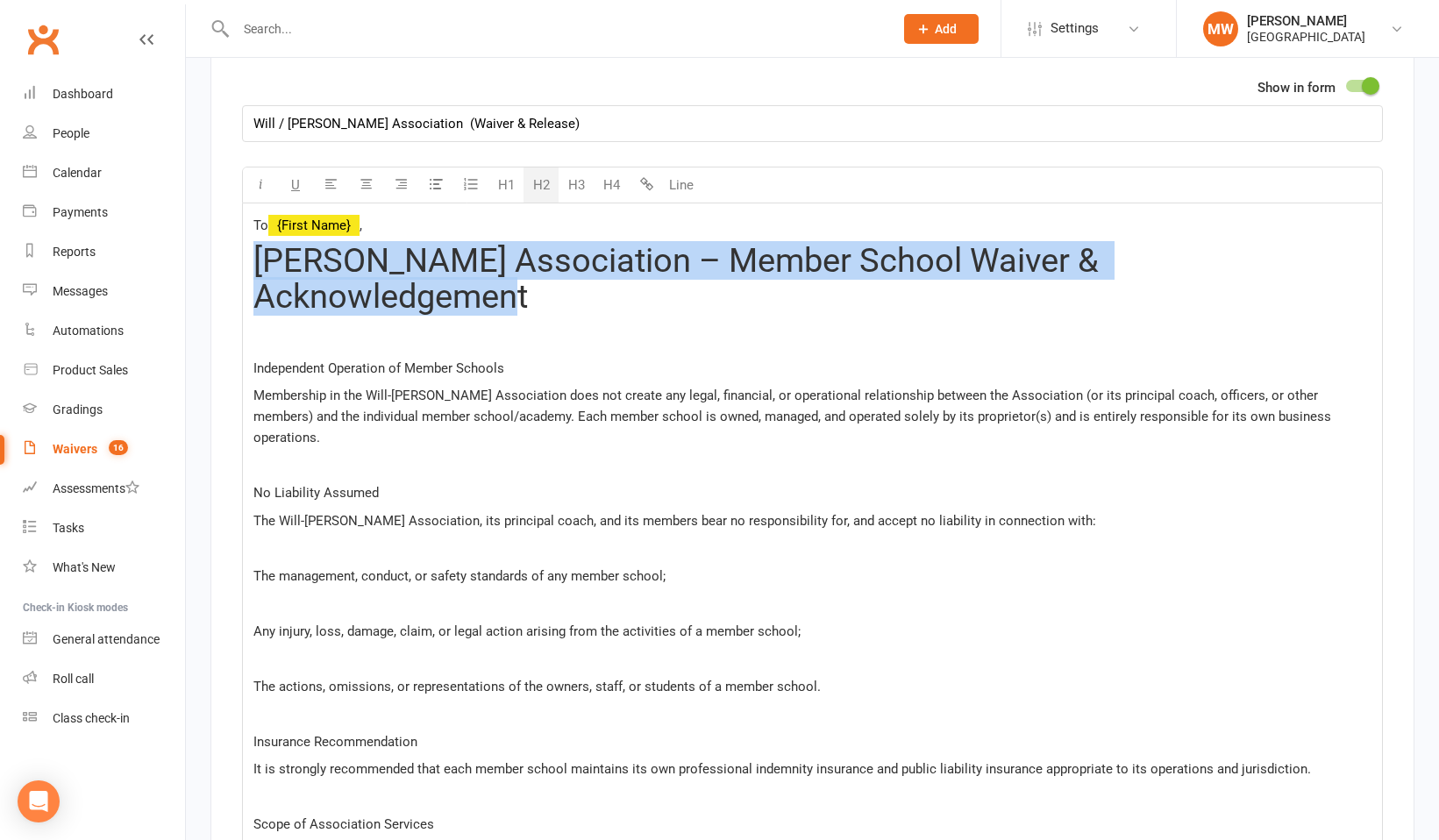
click at [542, 167] on button "H2" at bounding box center [540, 184] width 35 height 35
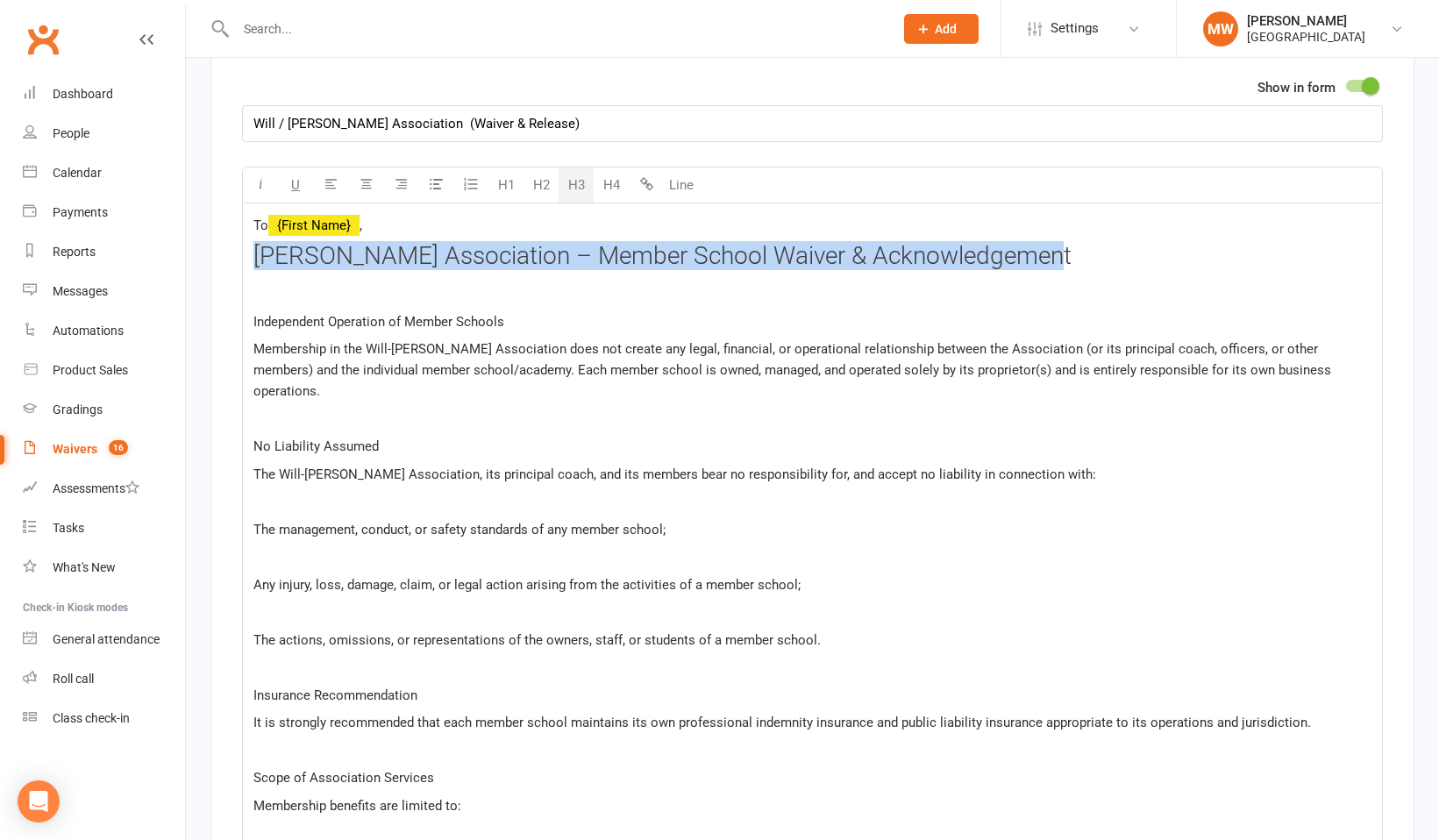
click at [578, 167] on button "H3" at bounding box center [575, 184] width 35 height 35
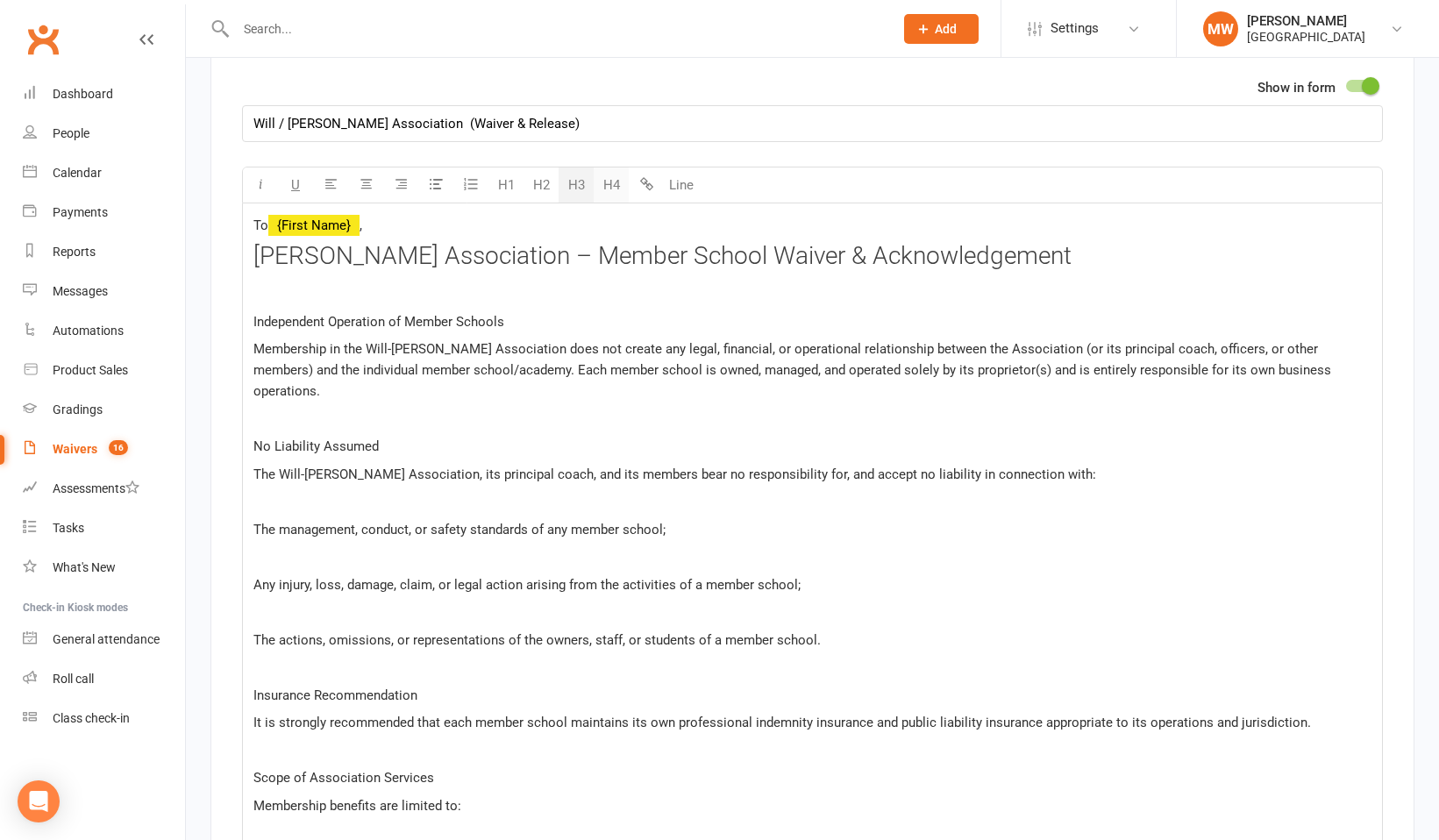
click at [608, 167] on button "H4" at bounding box center [610, 184] width 35 height 35
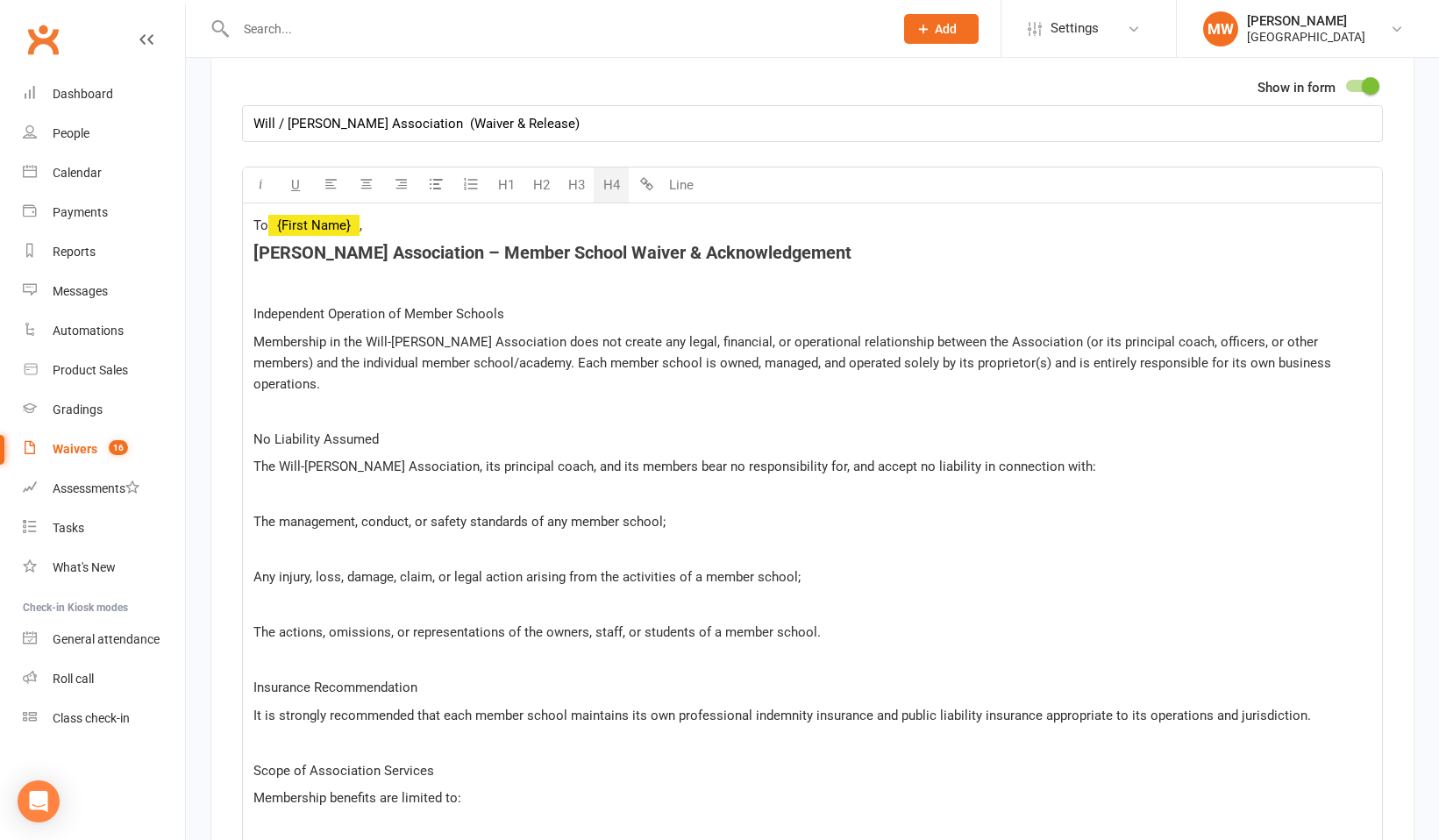
click at [650, 276] on p "﻿" at bounding box center [812, 287] width 1118 height 21
click at [379, 214] on p "To ﻿ {First Name} ," at bounding box center [812, 225] width 1118 height 21
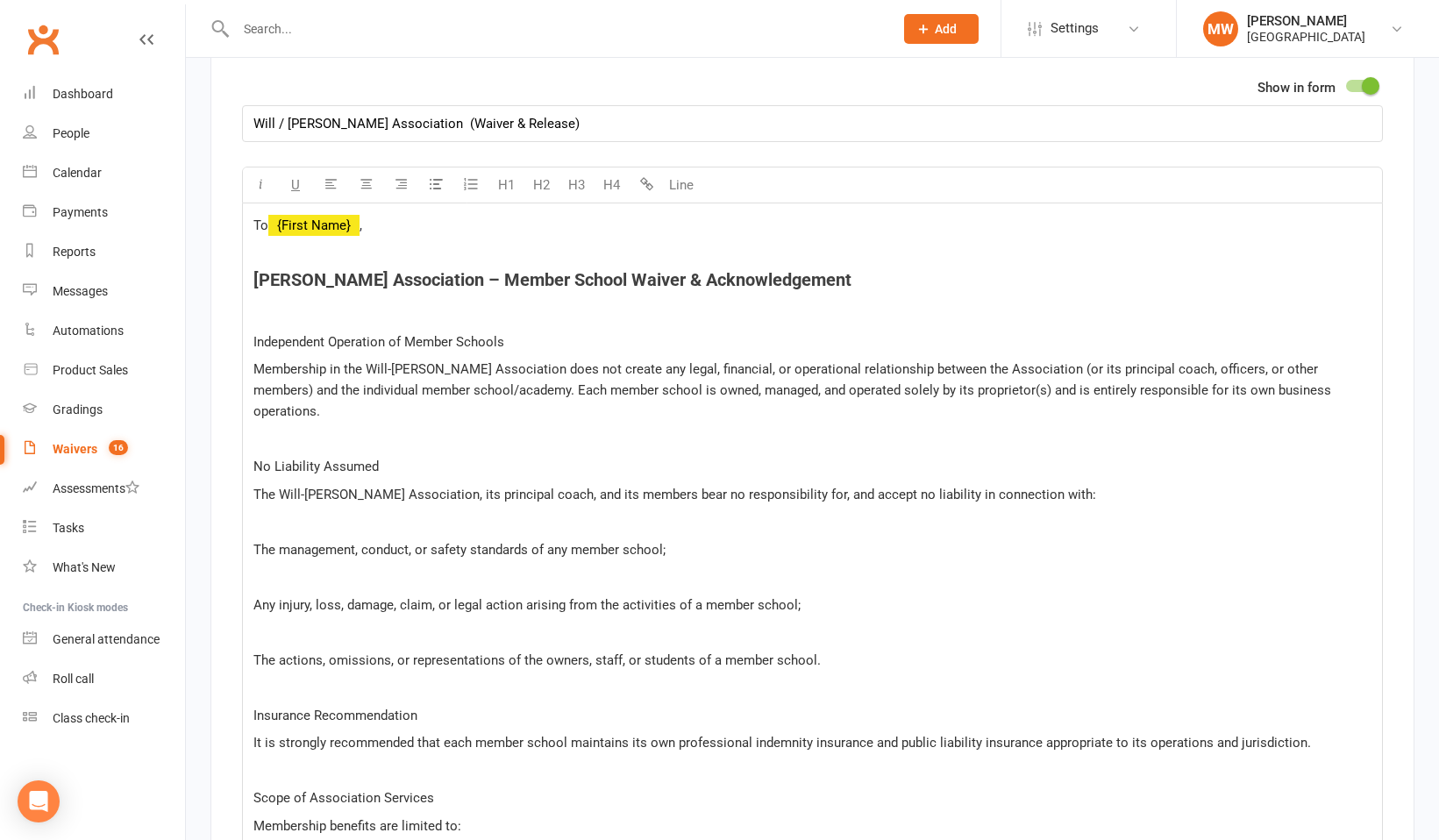
click at [271, 303] on p "﻿" at bounding box center [812, 314] width 1118 height 21
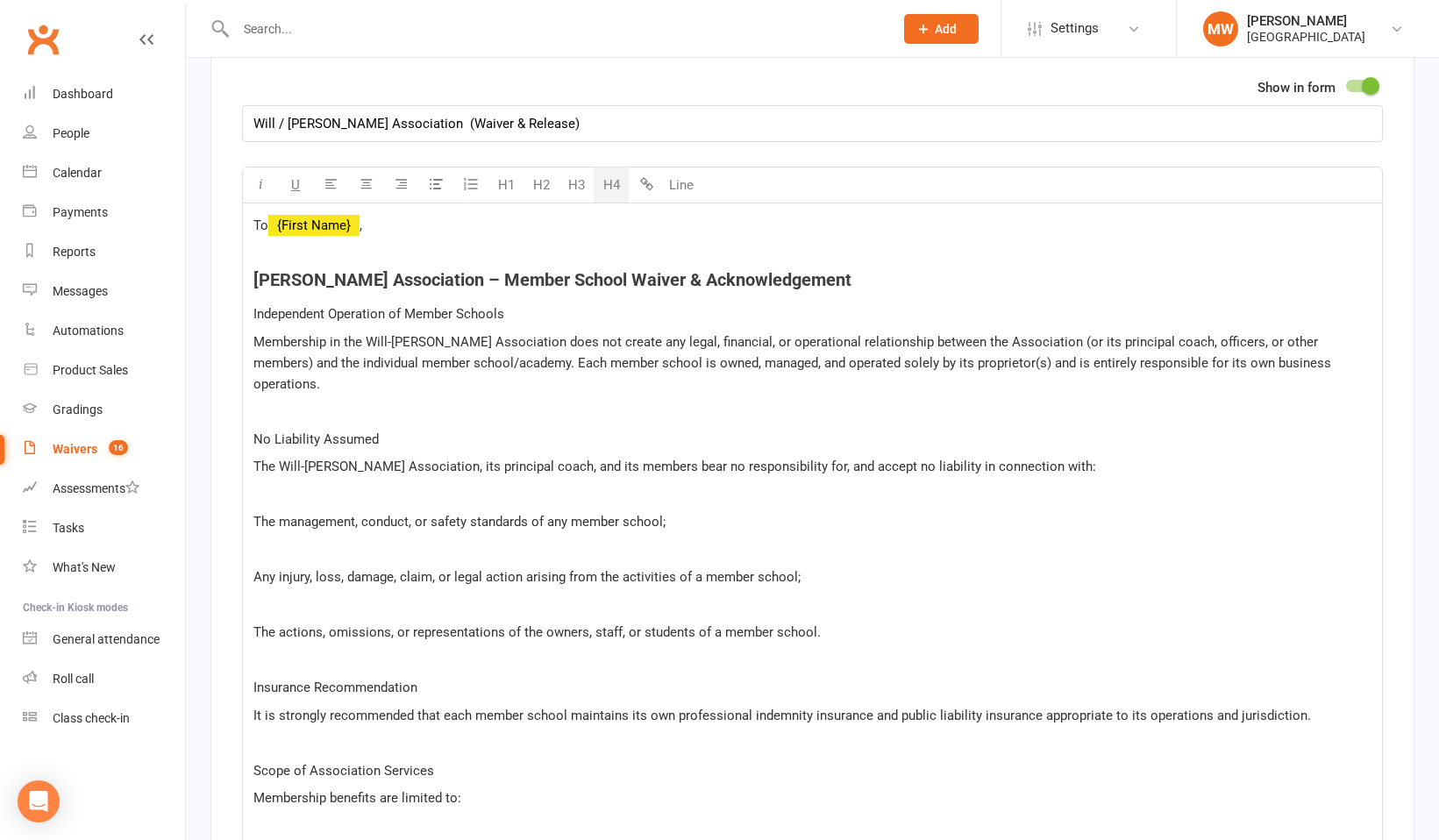
click at [279, 400] on p "﻿" at bounding box center [812, 411] width 1118 height 21
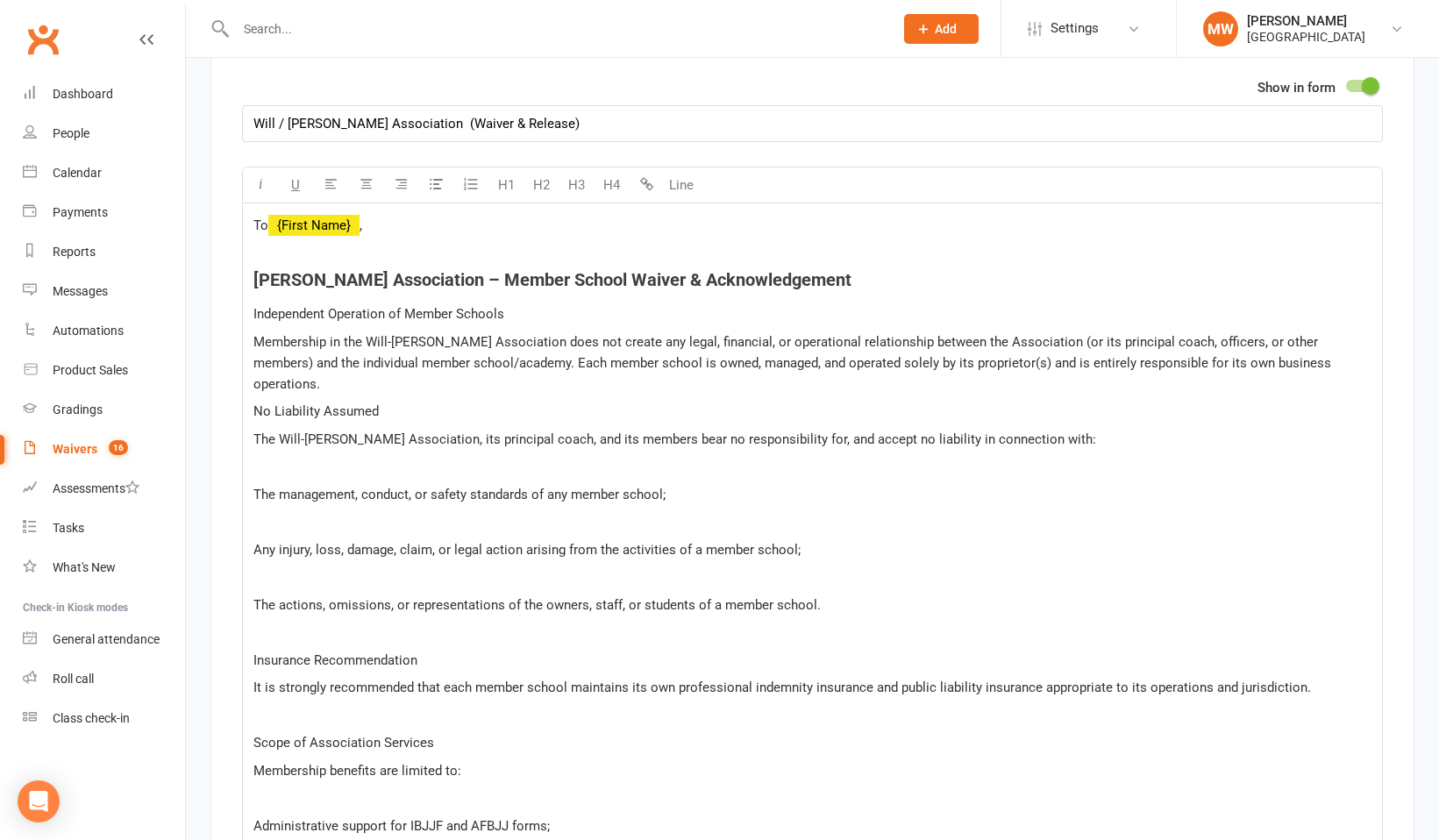
click at [276, 456] on p "﻿" at bounding box center [812, 466] width 1118 height 21
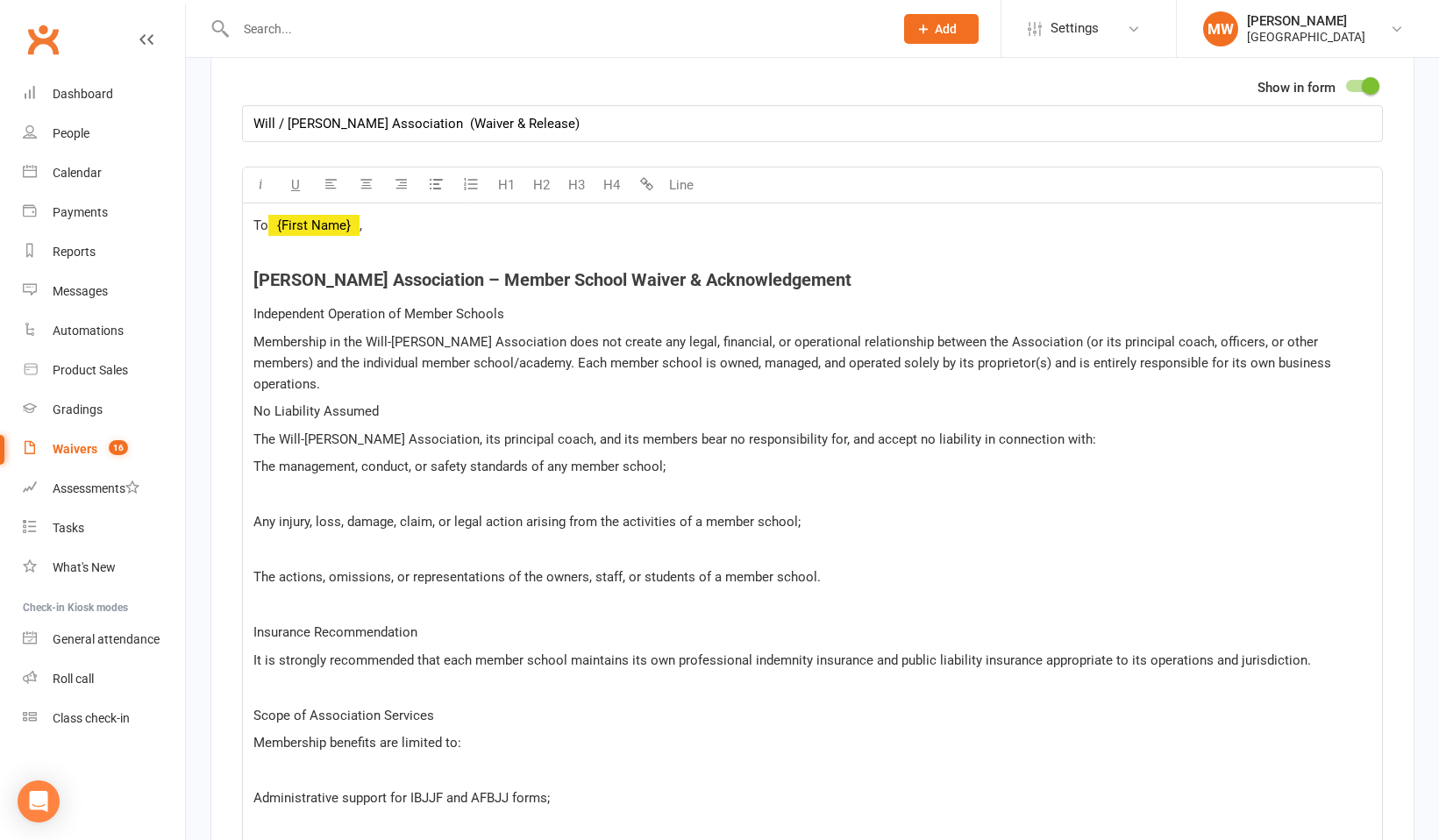
click at [263, 484] on p "﻿" at bounding box center [812, 495] width 1118 height 21
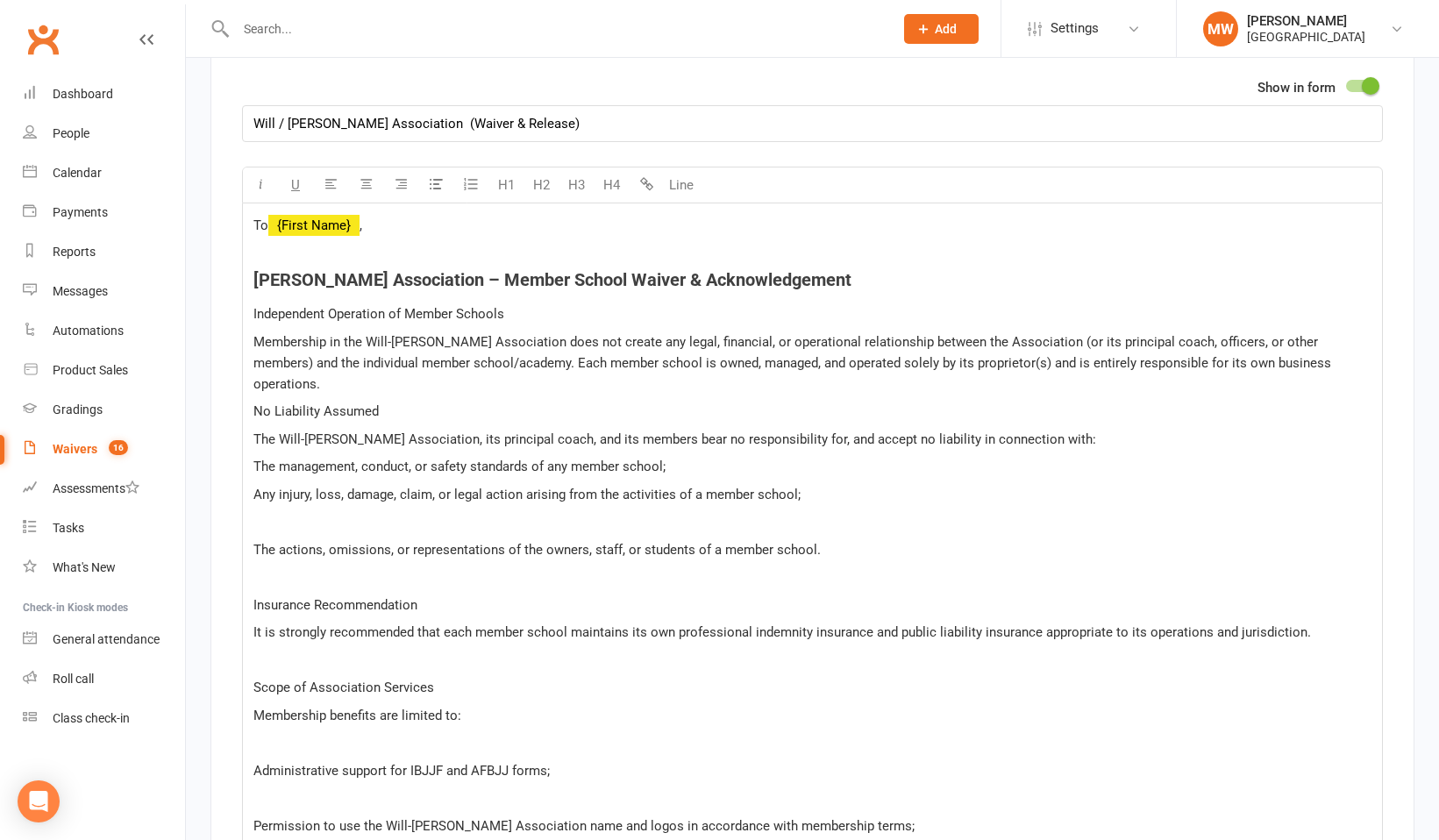
click at [261, 511] on p "﻿" at bounding box center [812, 521] width 1118 height 21
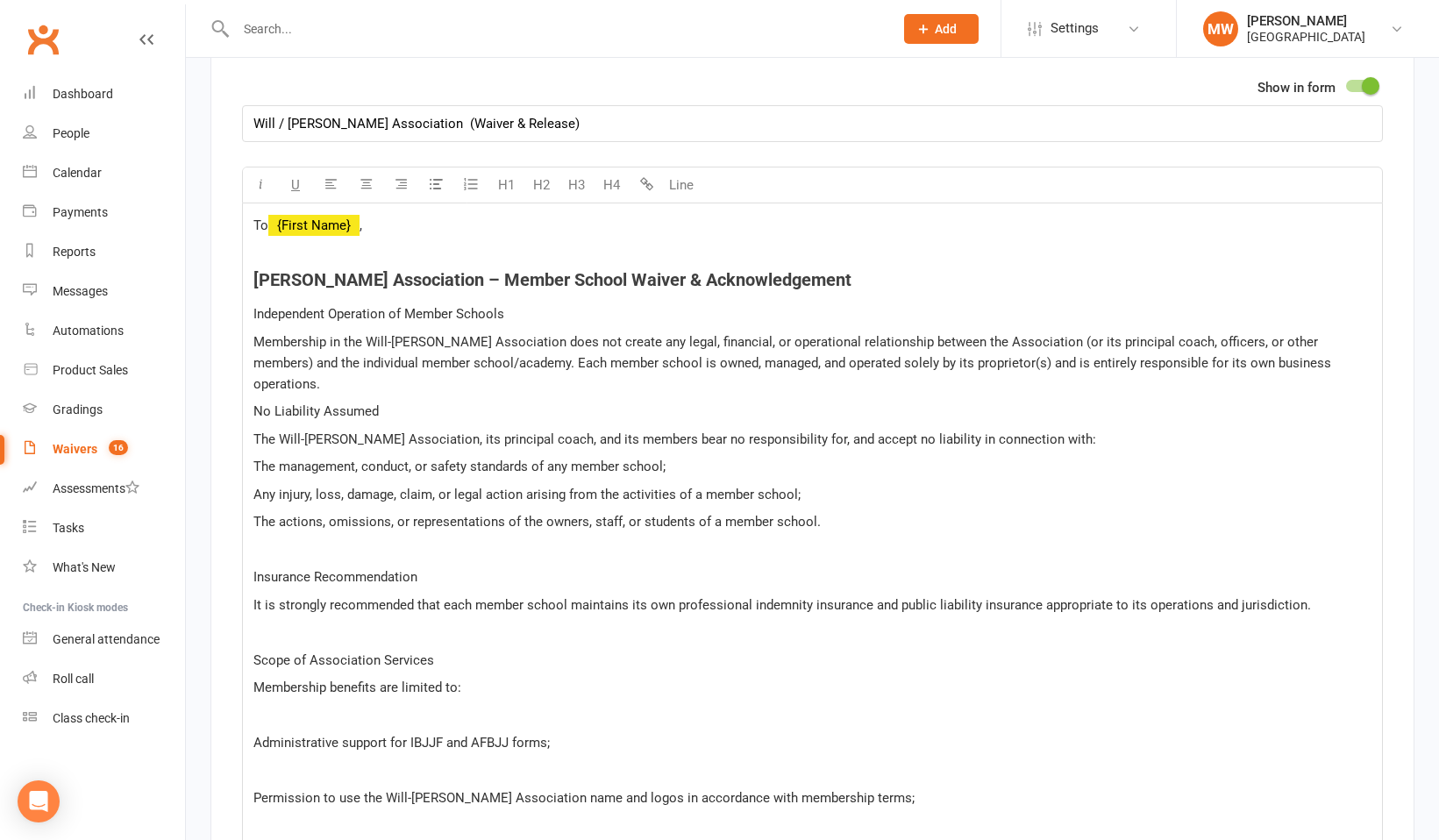
click at [260, 566] on p "Insurance Recommendation" at bounding box center [812, 577] width 1118 height 21
click at [258, 539] on p "﻿" at bounding box center [812, 550] width 1118 height 21
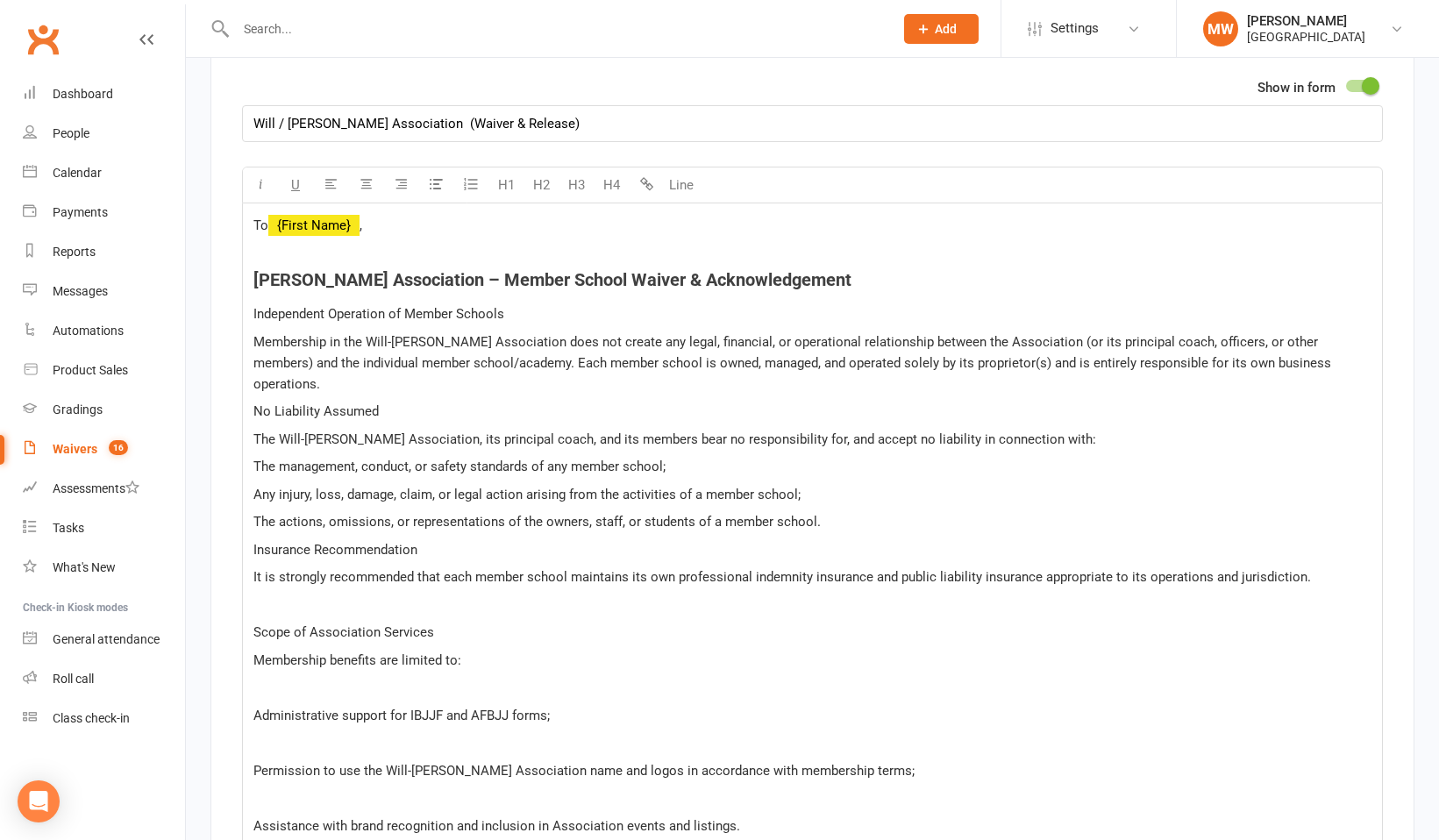
click at [271, 594] on p "﻿" at bounding box center [812, 605] width 1118 height 21
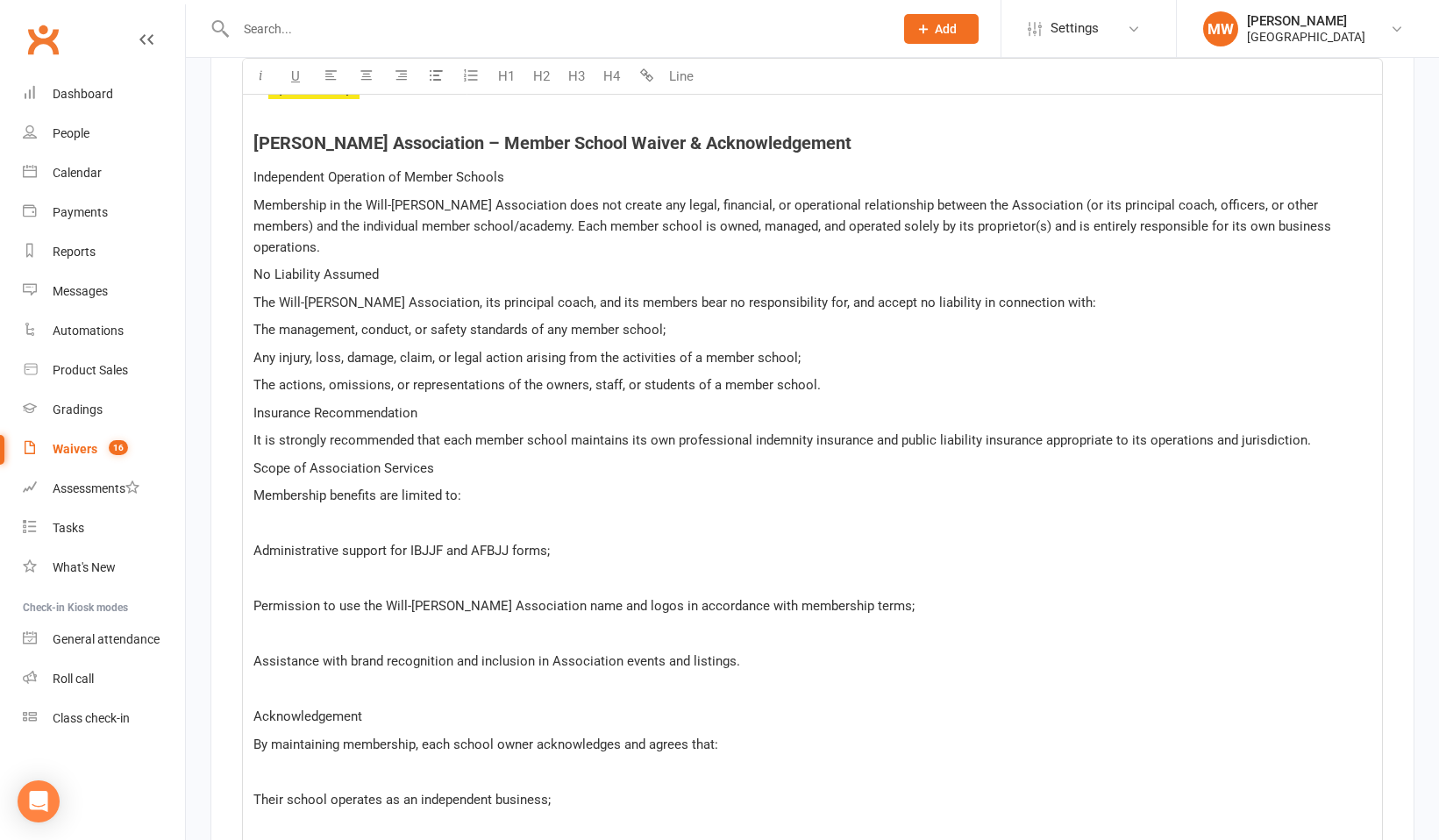
scroll to position [3557, 0]
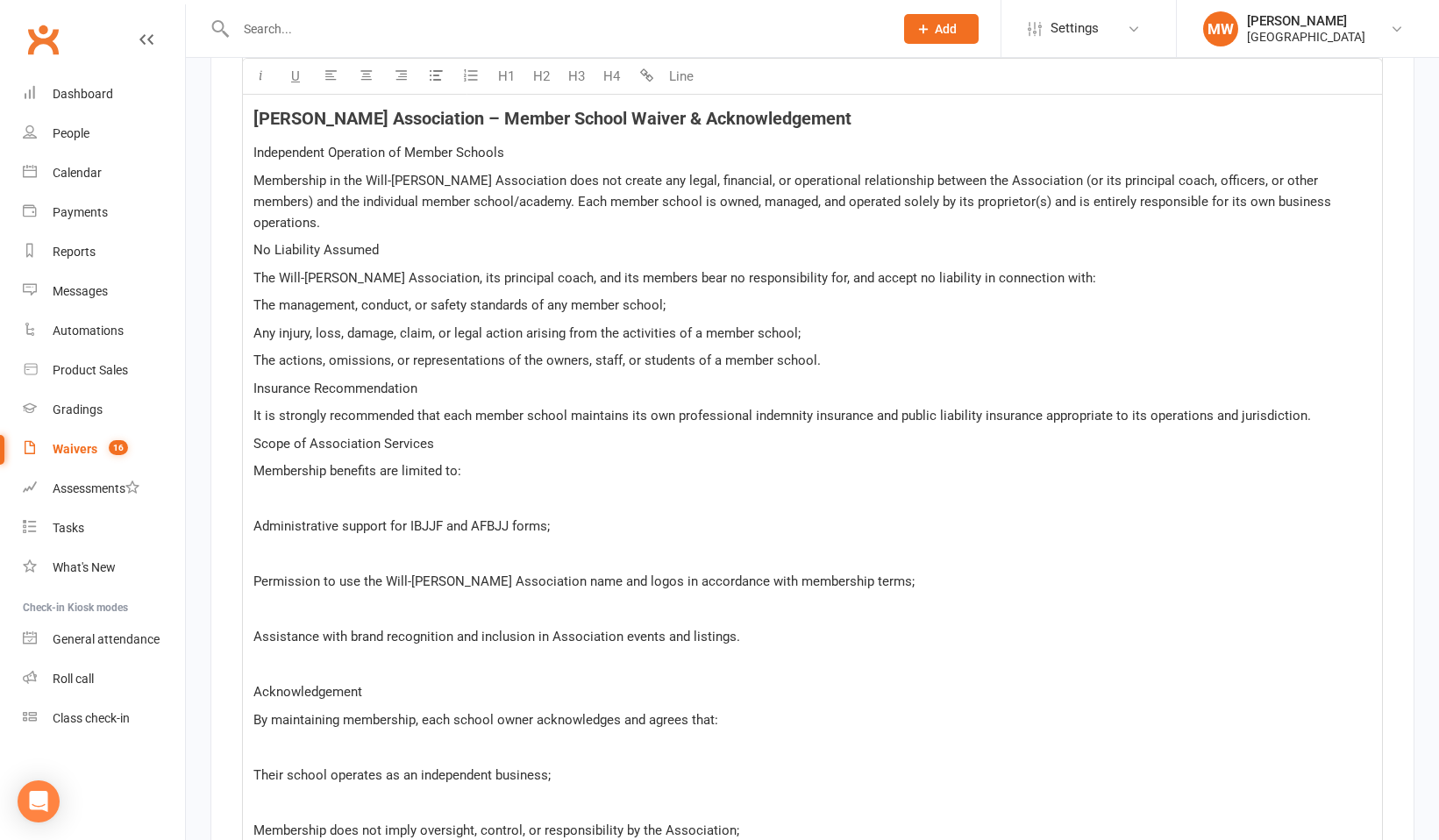
click at [441, 433] on p "Scope of Association Services" at bounding box center [812, 444] width 1118 height 21
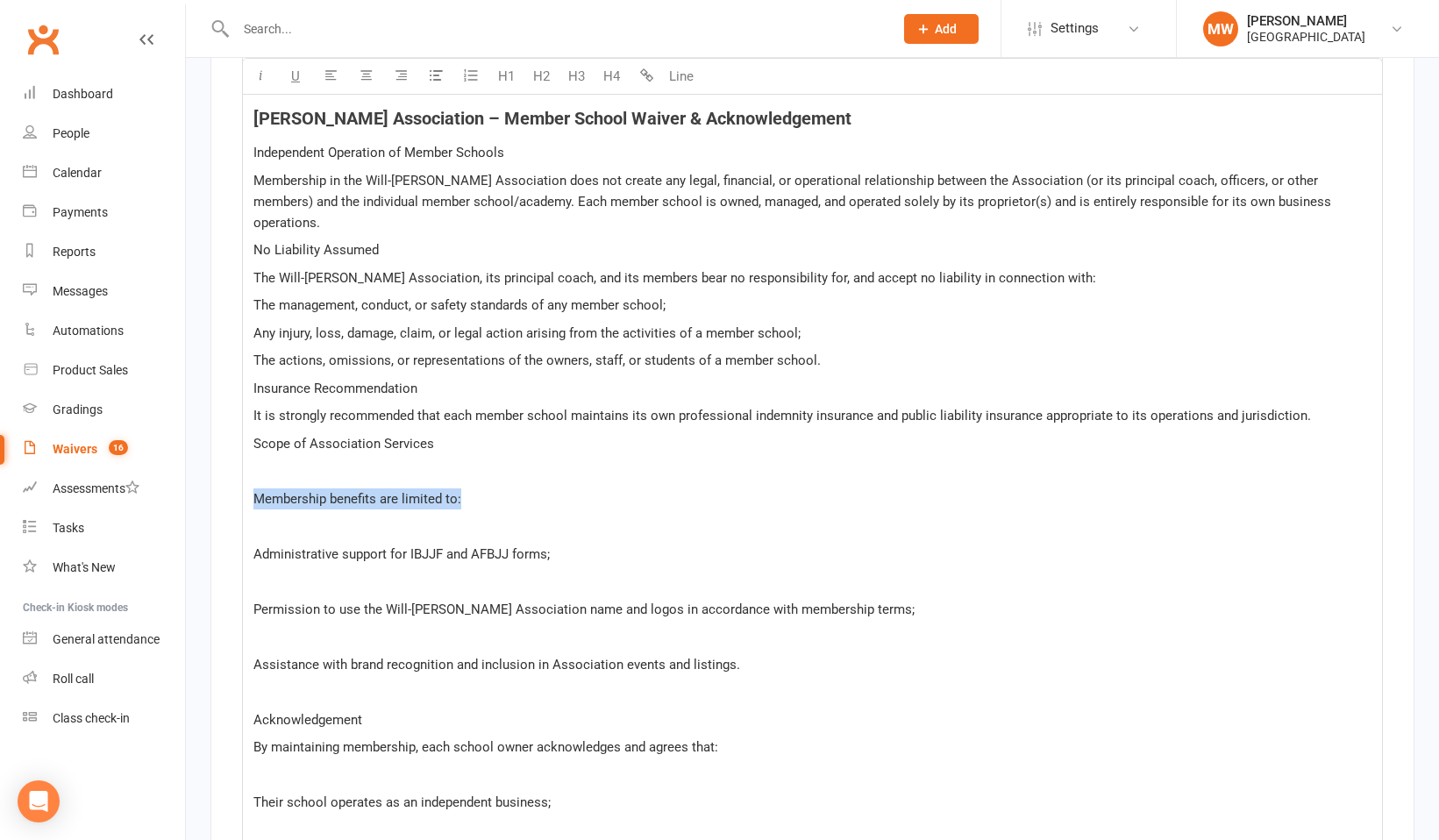
drag, startPoint x: 470, startPoint y: 448, endPoint x: 238, endPoint y: 449, distance: 232.0
click at [238, 449] on div "Show in form Will / Machado Association (Waiver & Release) U H1 H2 H3 H4 Line T…" at bounding box center [812, 519] width 1204 height 1269
click at [611, 82] on button "H4" at bounding box center [610, 76] width 35 height 35
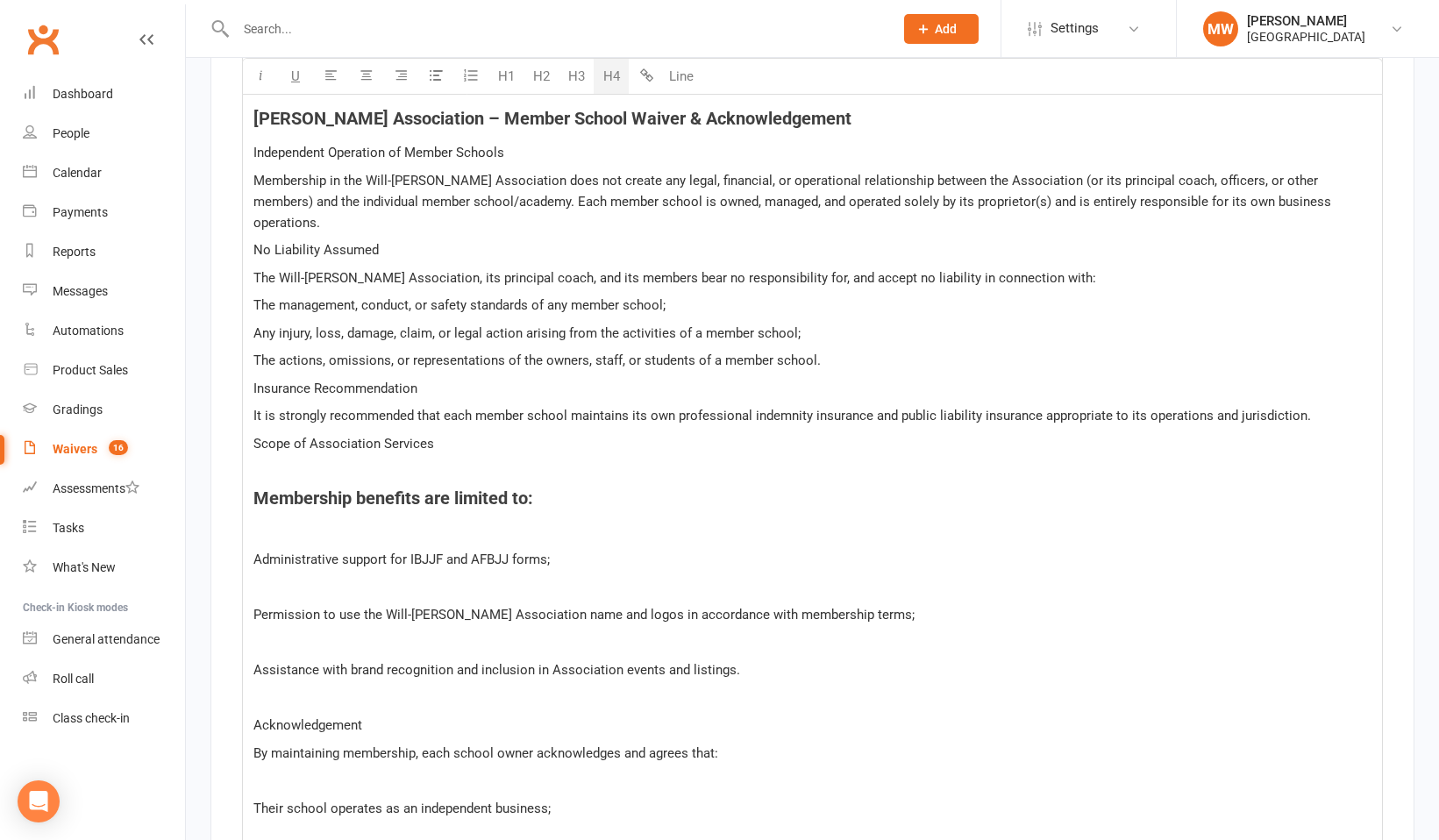
click at [564, 489] on h4 "Membership benefits are limited to:" at bounding box center [812, 498] width 1118 height 20
click at [276, 521] on p "﻿" at bounding box center [812, 532] width 1118 height 21
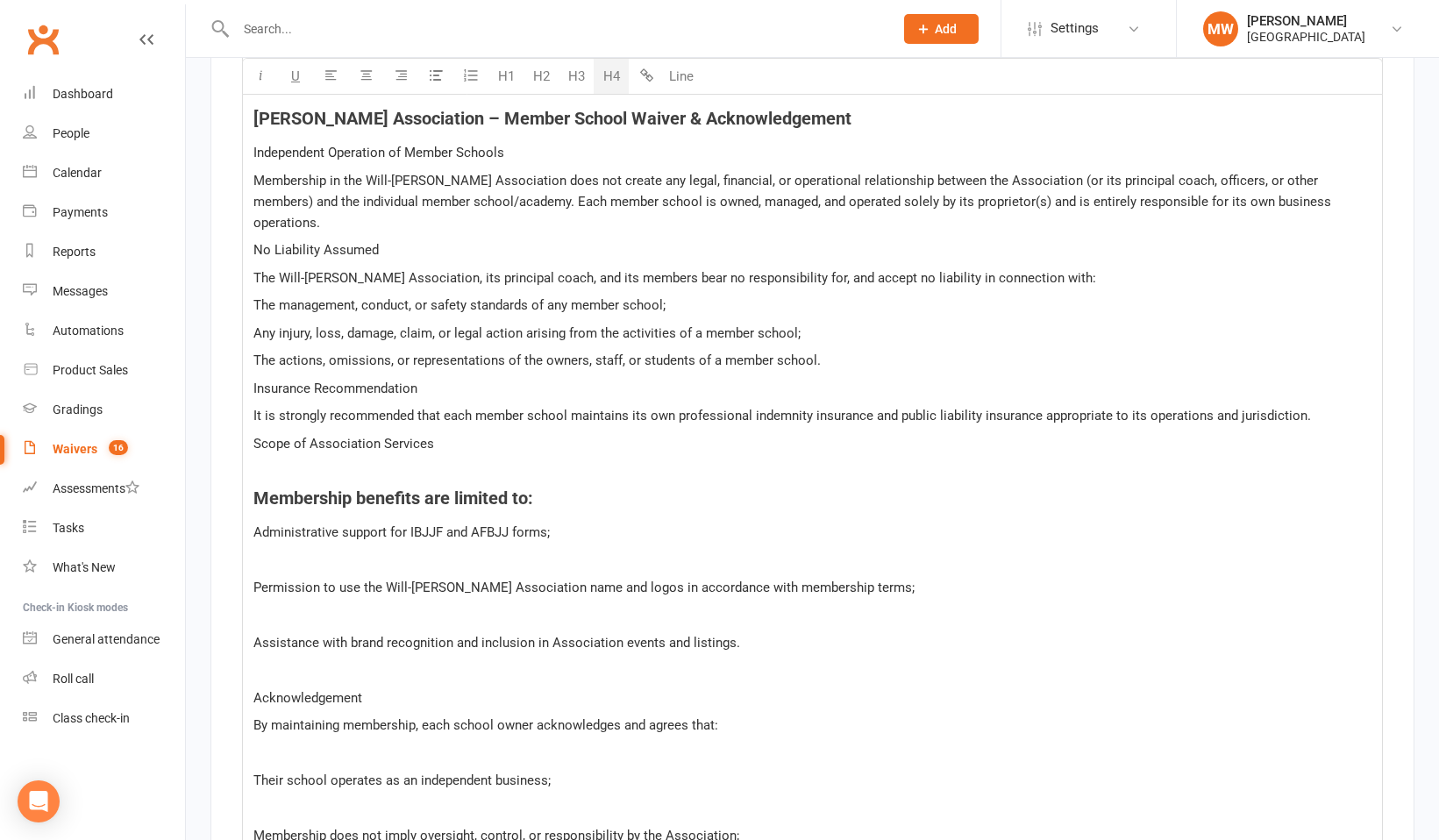
click at [261, 549] on p "﻿" at bounding box center [812, 560] width 1118 height 21
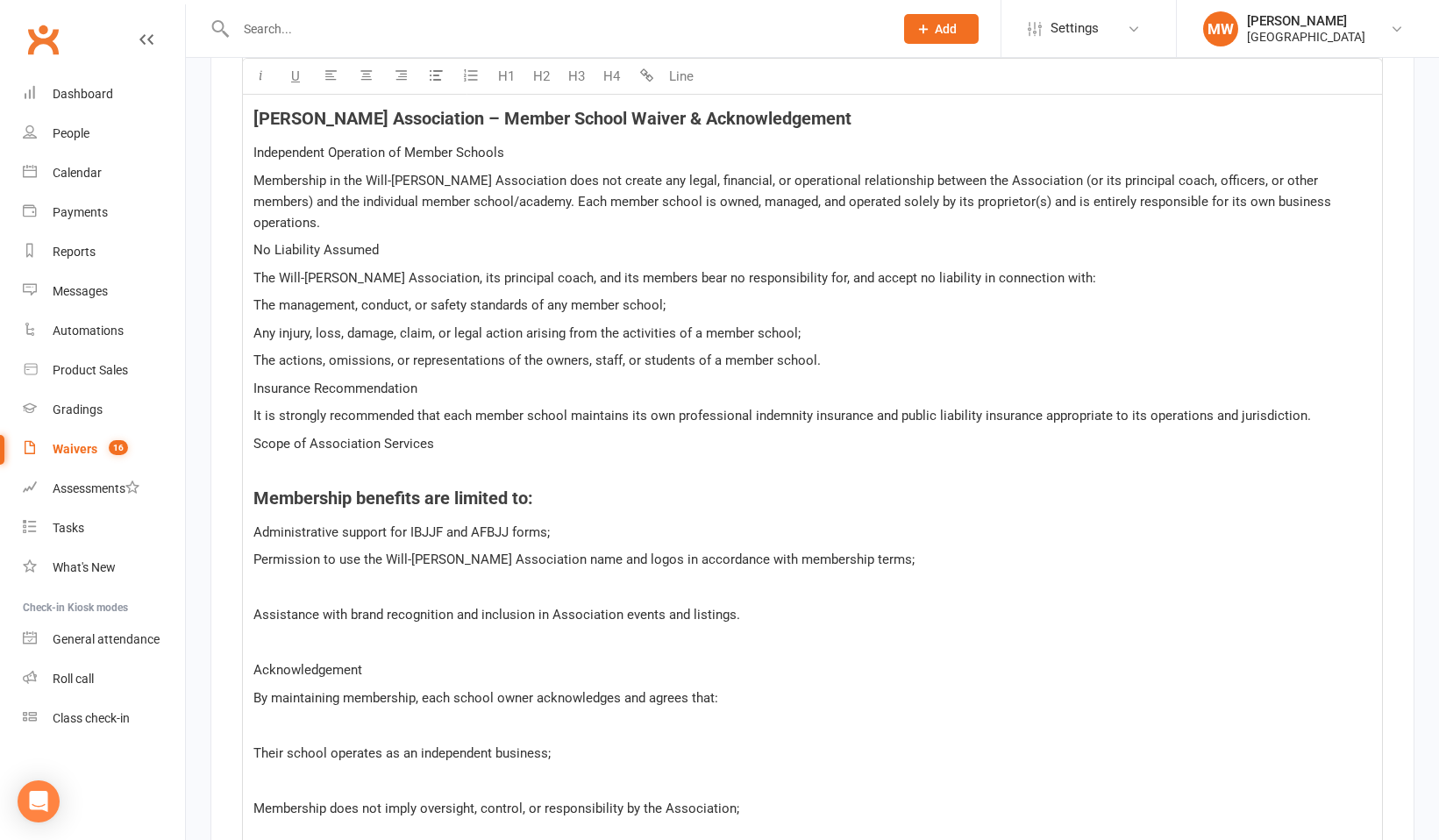
click at [259, 577] on p "﻿" at bounding box center [812, 587] width 1118 height 21
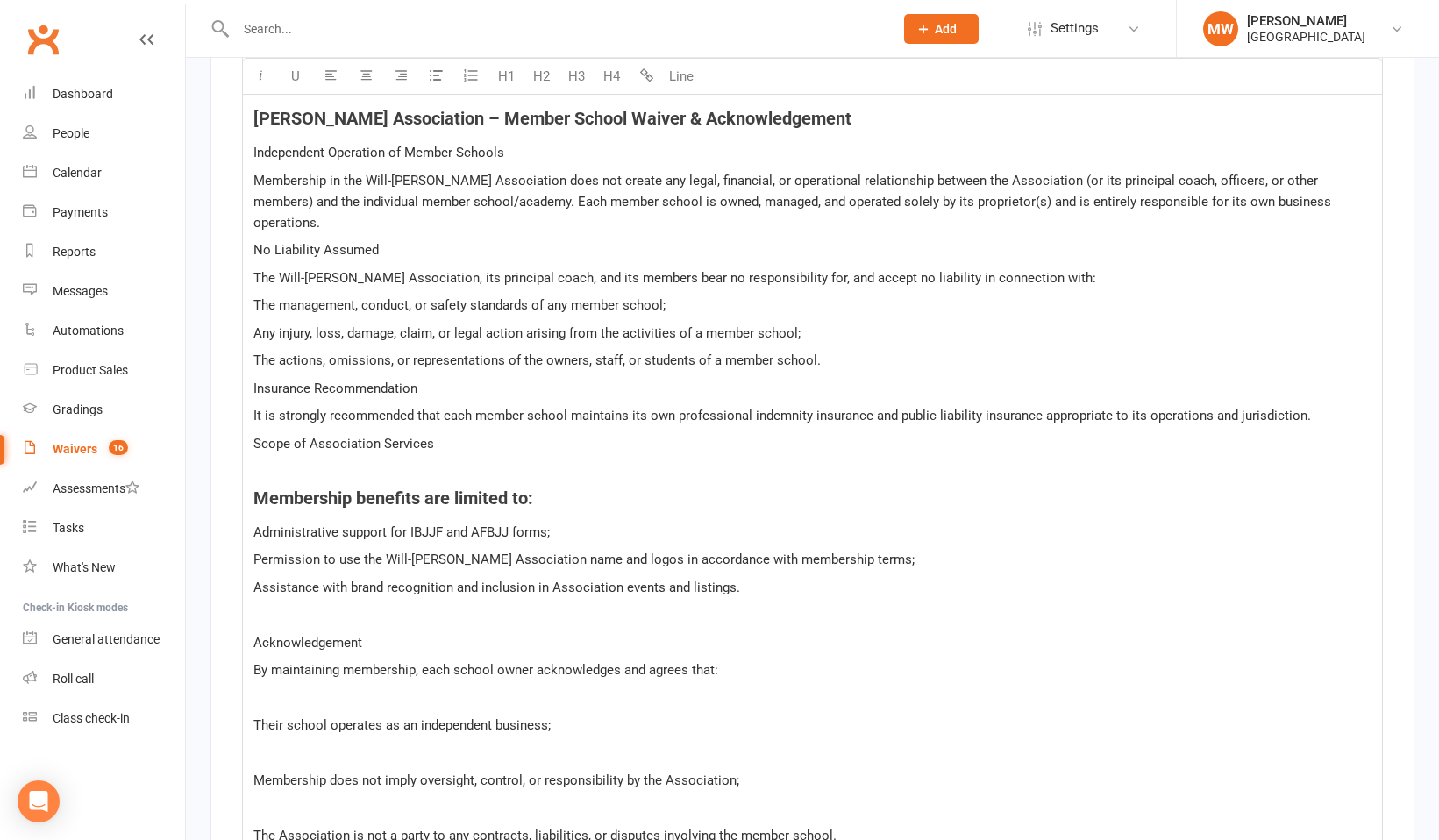
click at [262, 604] on p "﻿" at bounding box center [812, 615] width 1118 height 21
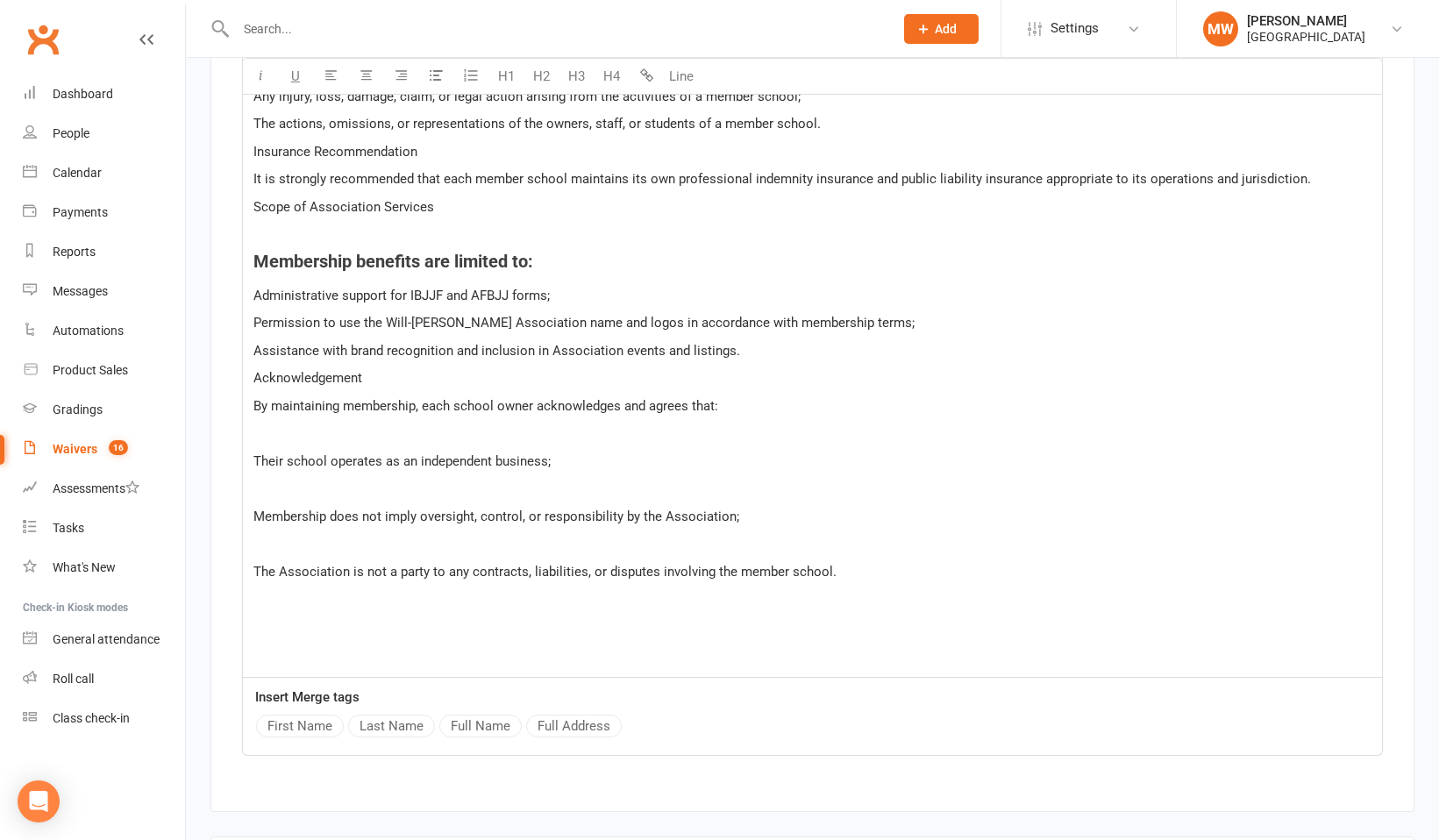
scroll to position [3798, 0]
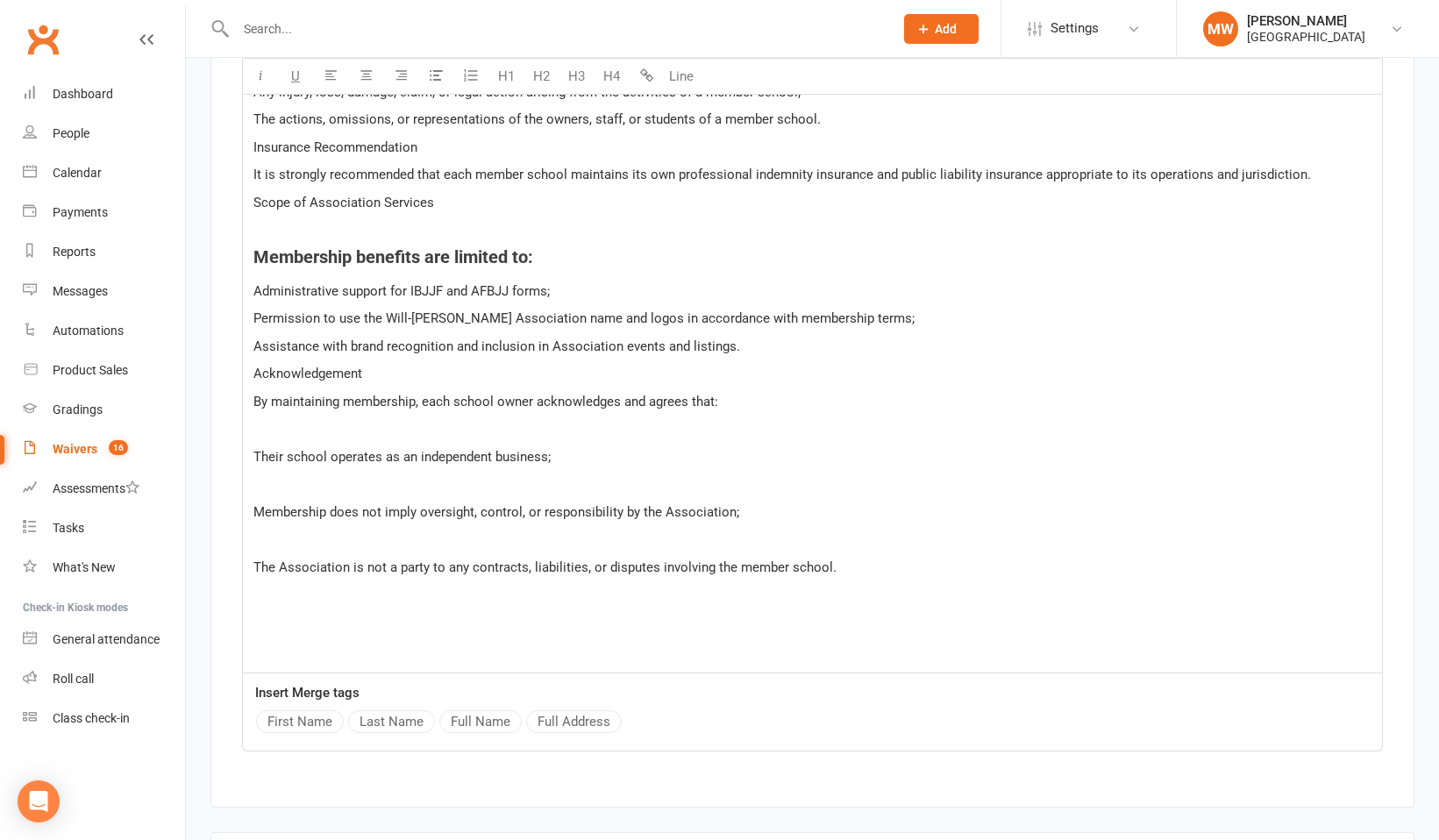
click at [254, 393] on span "By maintaining membership, each school owner acknowledges and agrees that:" at bounding box center [486, 401] width 465 height 16
click at [377, 363] on p "Acknowledgement" at bounding box center [812, 374] width 1118 height 21
click at [744, 335] on p "Assistance with brand recognition and inclusion in Association events and listi…" at bounding box center [812, 346] width 1118 height 21
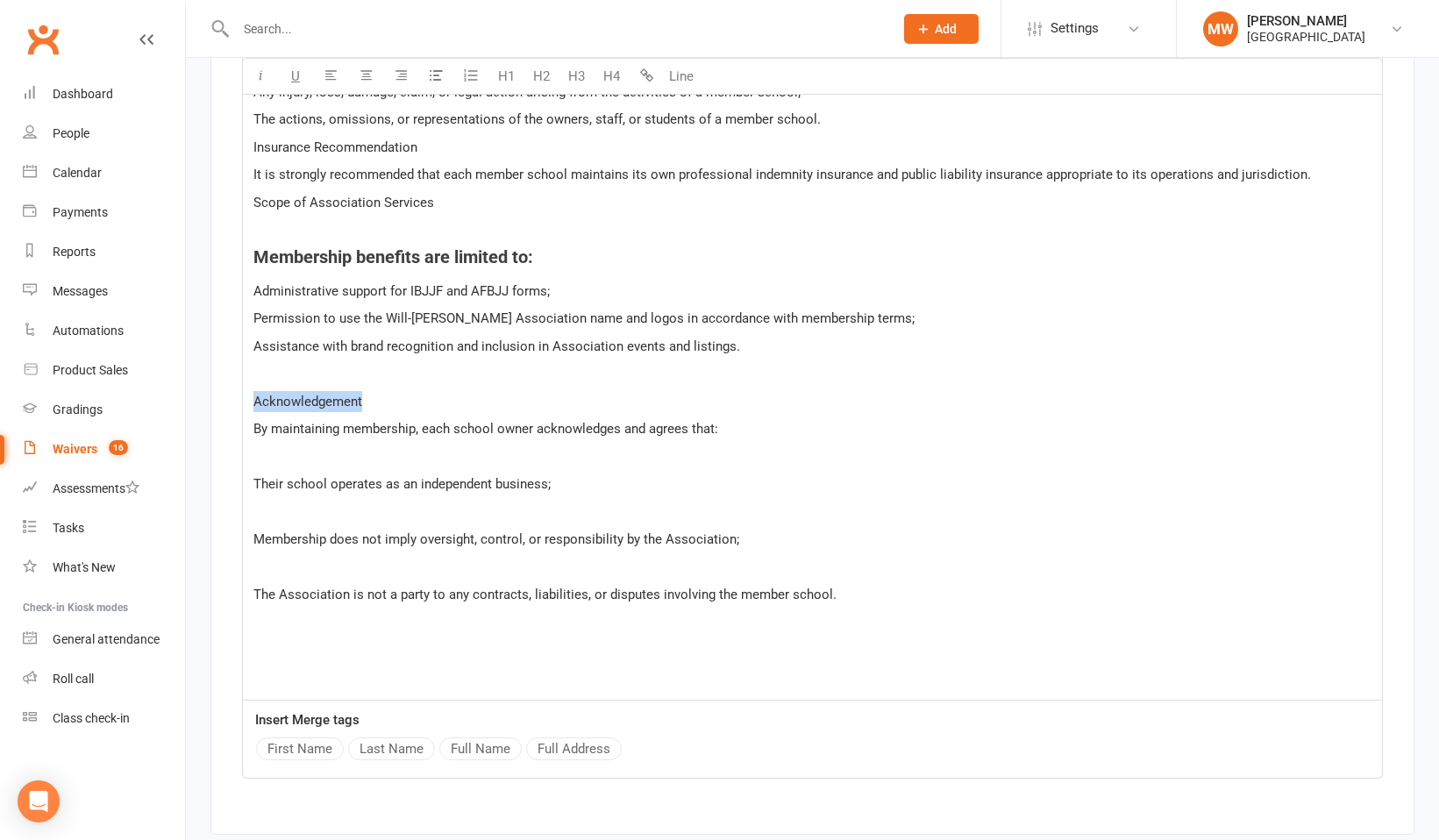
drag, startPoint x: 251, startPoint y: 356, endPoint x: 374, endPoint y: 362, distance: 123.1
click at [374, 362] on div "To ﻿ {First Name} , ﻿ Will-Machado Association – Member School Waiver & Acknowl…" at bounding box center [812, 250] width 1139 height 900
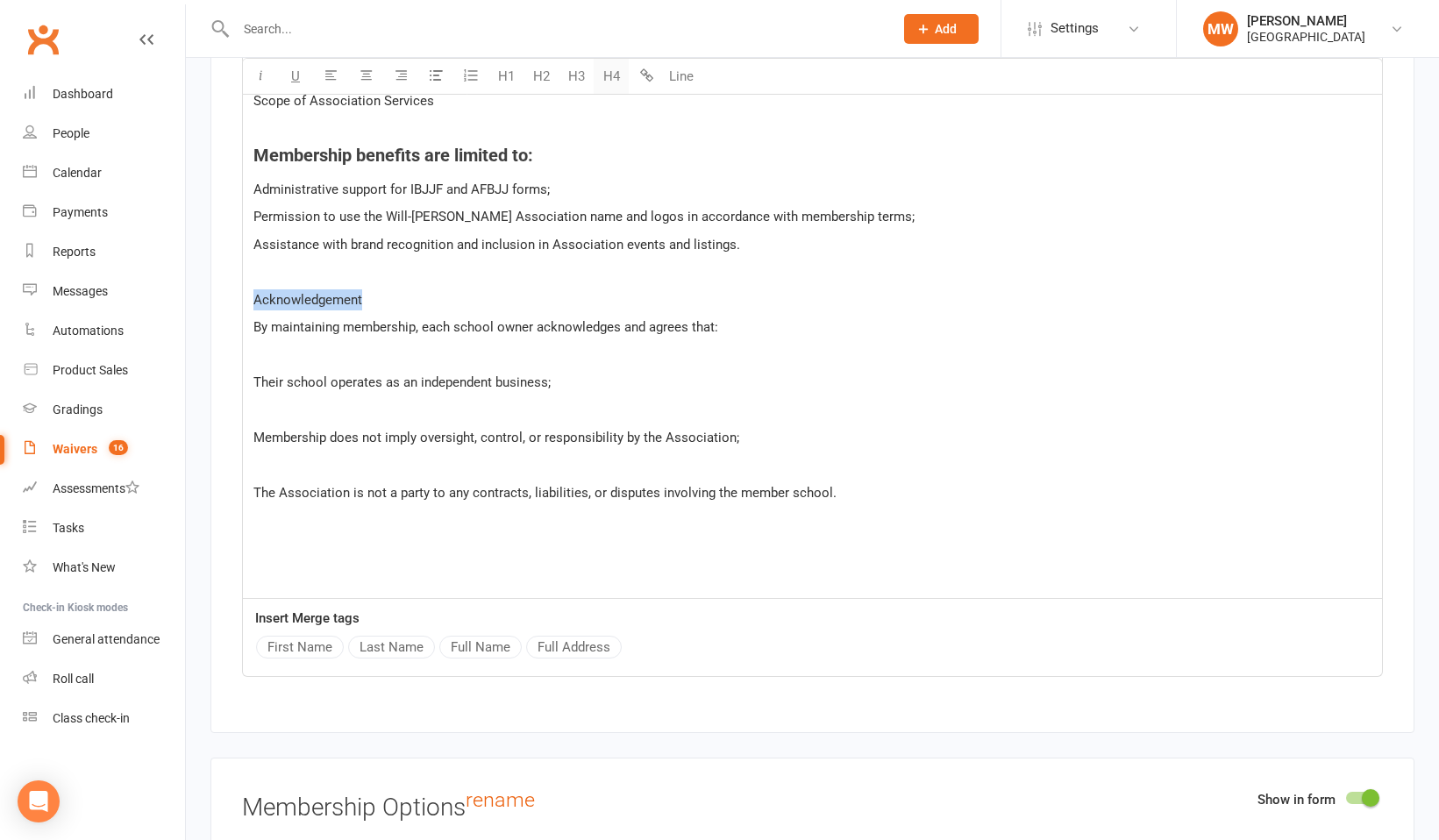
scroll to position [3906, 0]
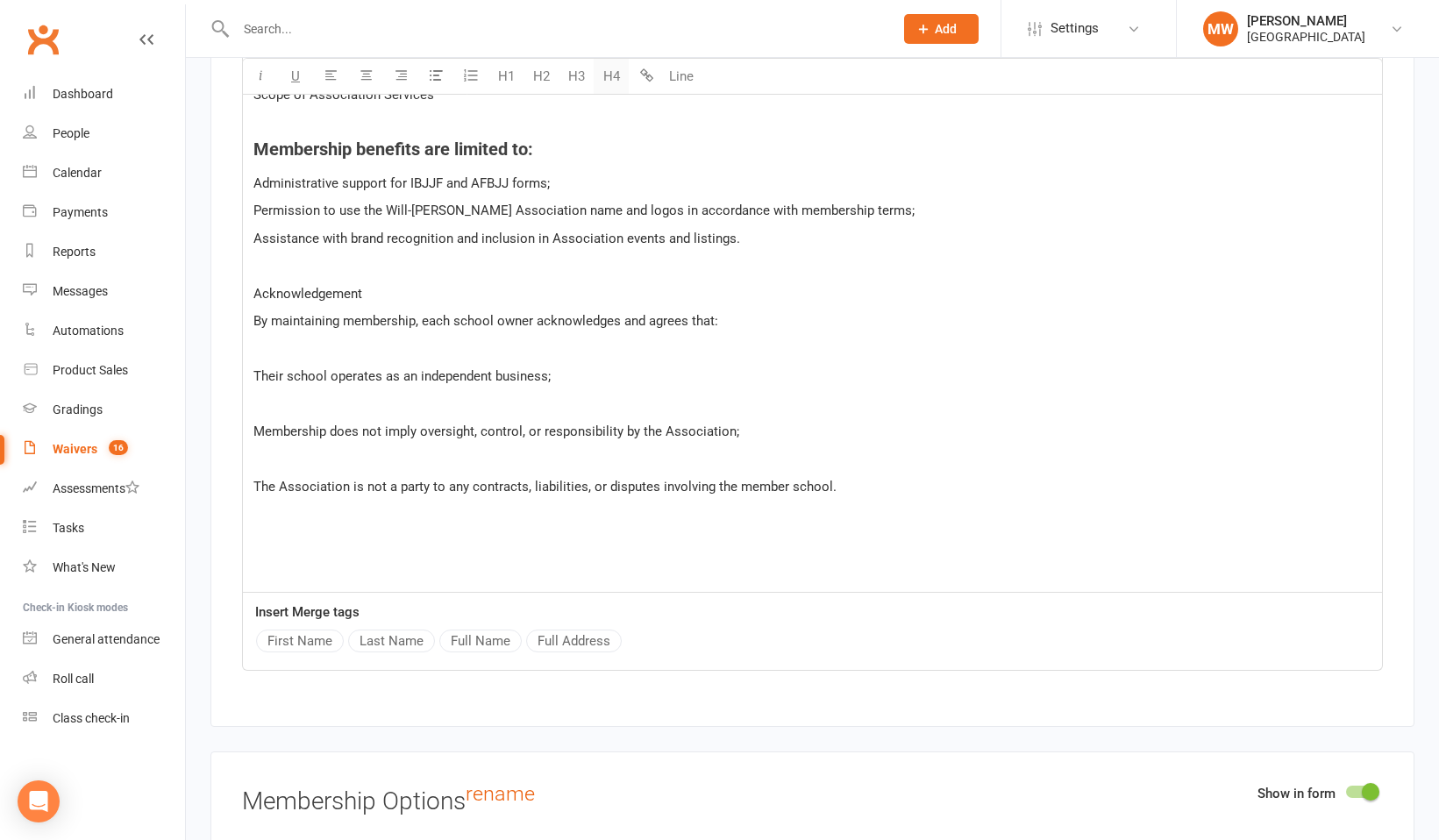
click at [610, 83] on button "H4" at bounding box center [610, 76] width 35 height 35
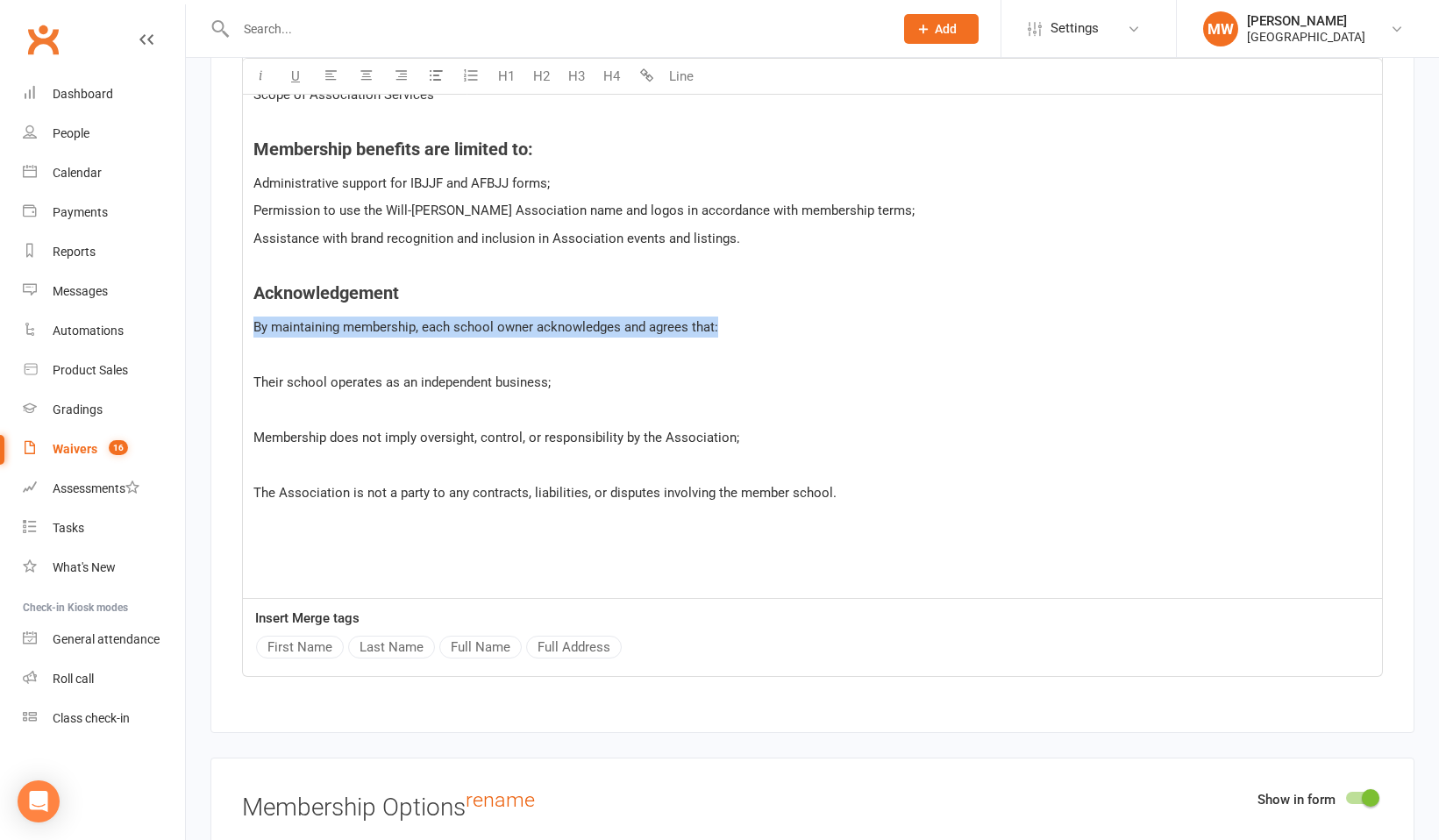
drag, startPoint x: 252, startPoint y: 282, endPoint x: 728, endPoint y: 274, distance: 476.1
click at [728, 274] on div "To ﻿ {First Name} , ﻿ Will-Machado Association – Member School Waiver & Acknowl…" at bounding box center [812, 145] width 1139 height 905
click at [610, 88] on button "H4" at bounding box center [610, 76] width 35 height 35
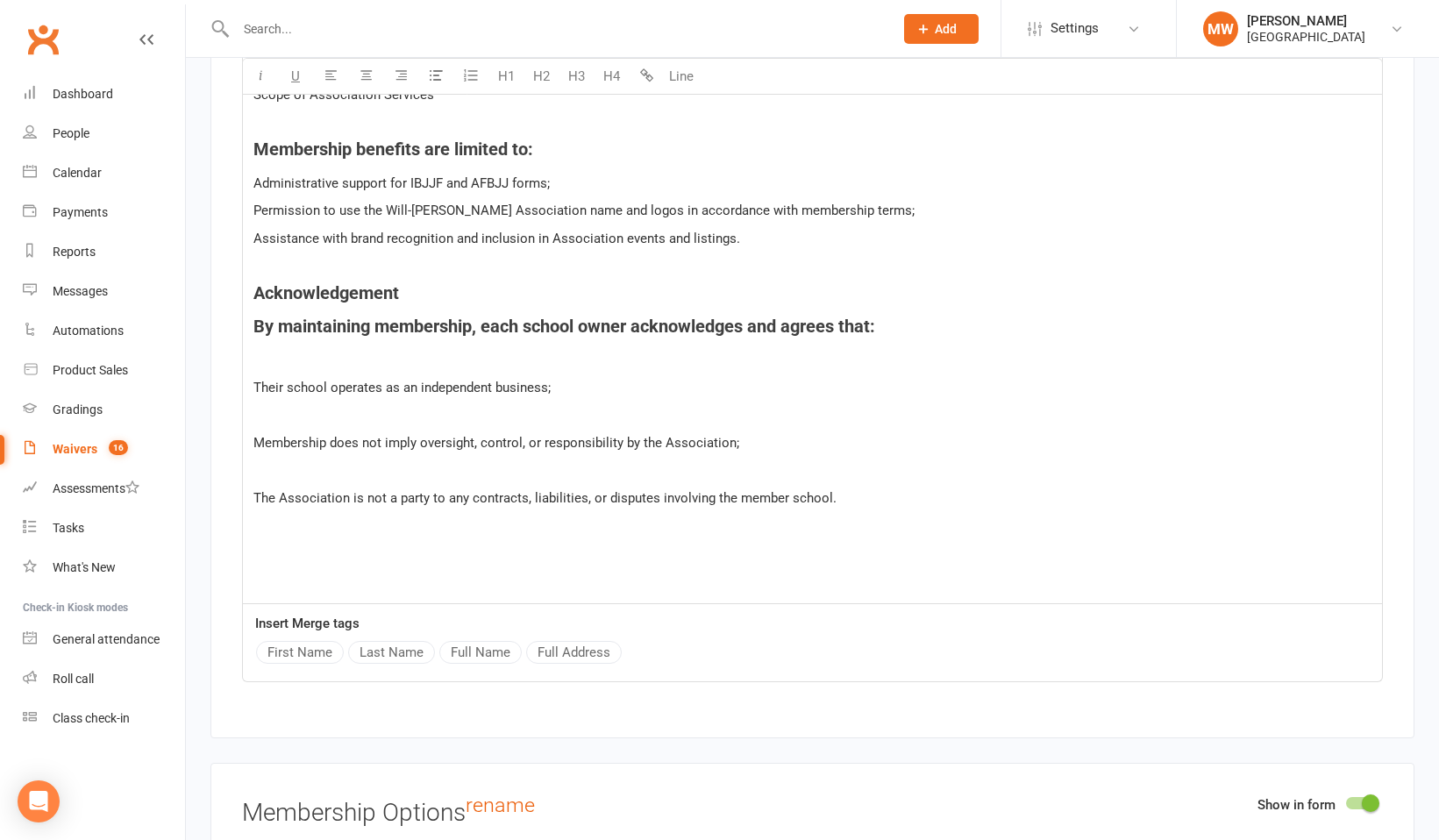
click at [269, 326] on div "To ﻿ {First Name} , ﻿ Will-Machado Association – Member School Waiver & Acknowl…" at bounding box center [812, 149] width 1139 height 911
click at [263, 325] on div "To ﻿ {First Name} , ﻿ Will-Machado Association – Member School Waiver & Acknowl…" at bounding box center [812, 149] width 1139 height 911
click at [263, 350] on p "﻿" at bounding box center [812, 360] width 1118 height 21
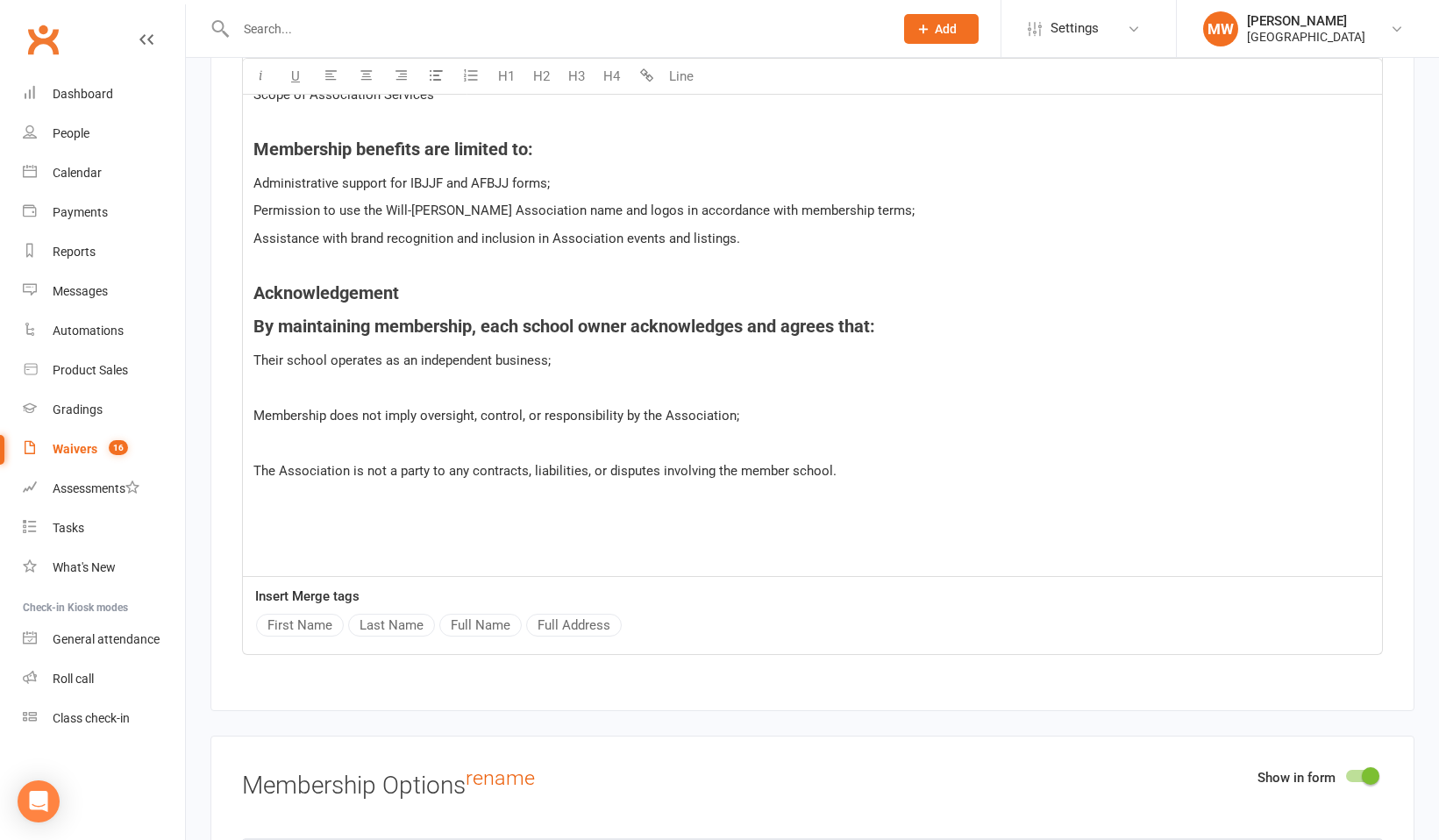
click at [264, 377] on p "﻿" at bounding box center [812, 388] width 1118 height 21
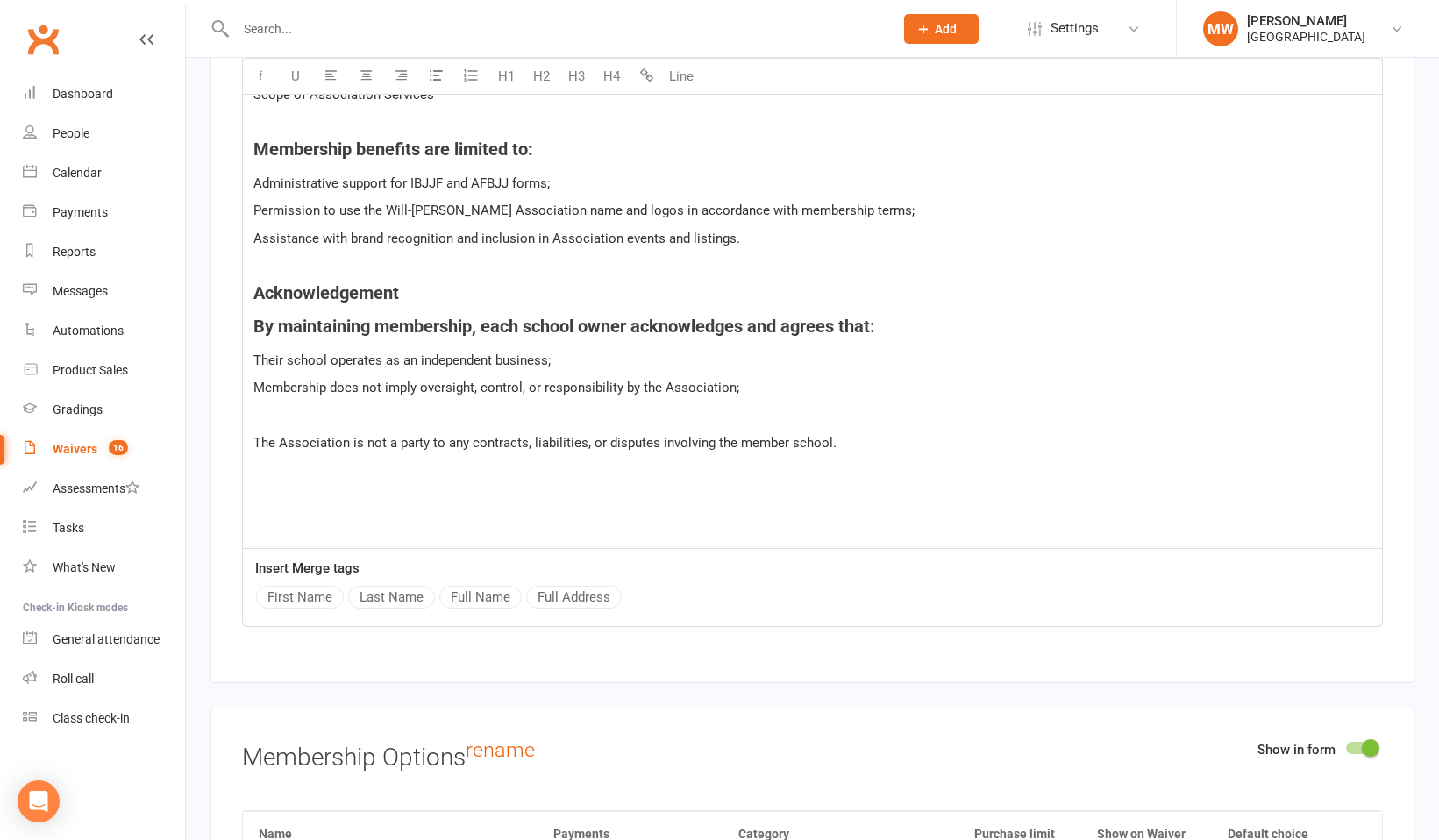
click at [275, 405] on p "﻿" at bounding box center [812, 416] width 1118 height 21
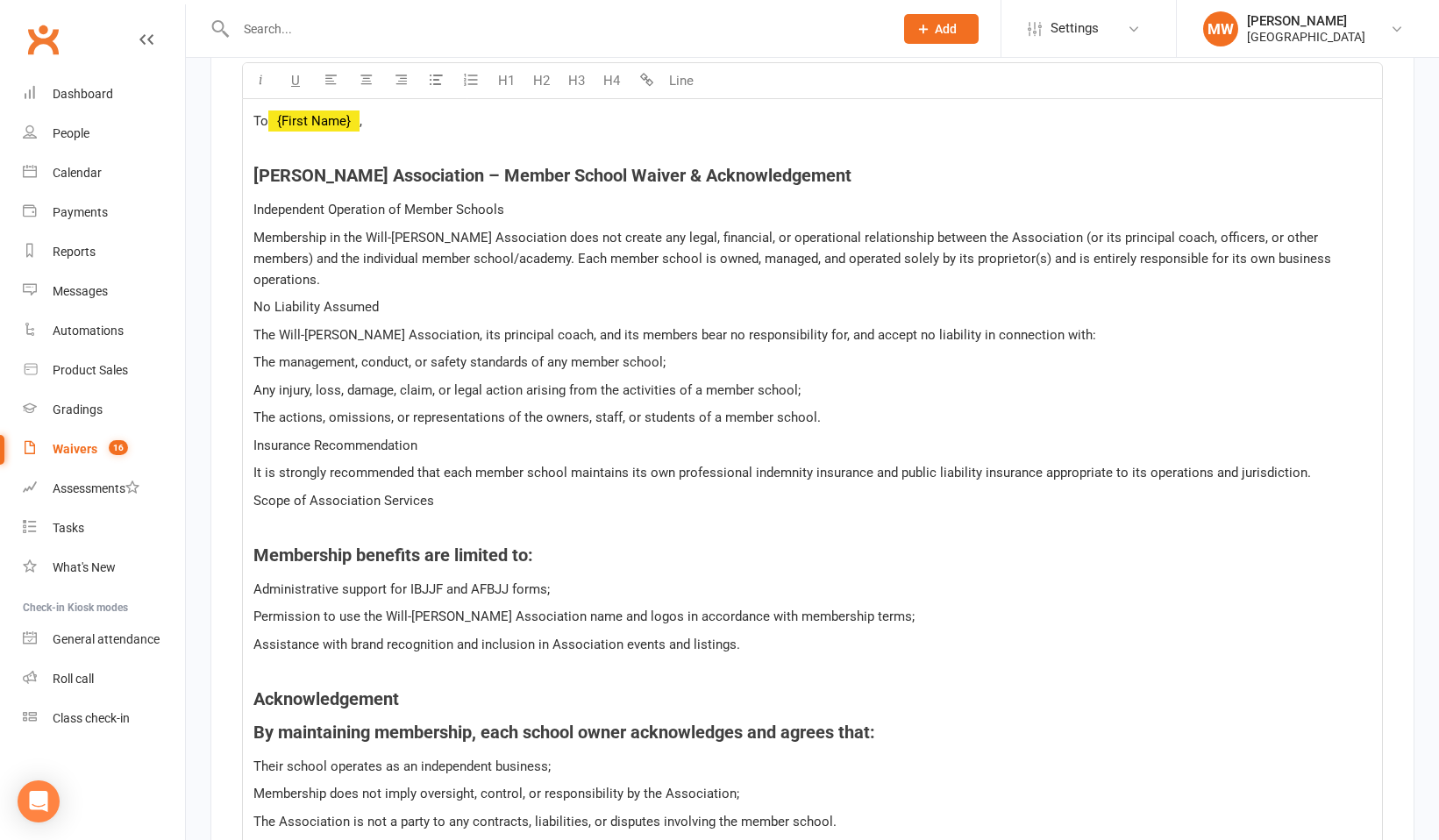
scroll to position [3502, 0]
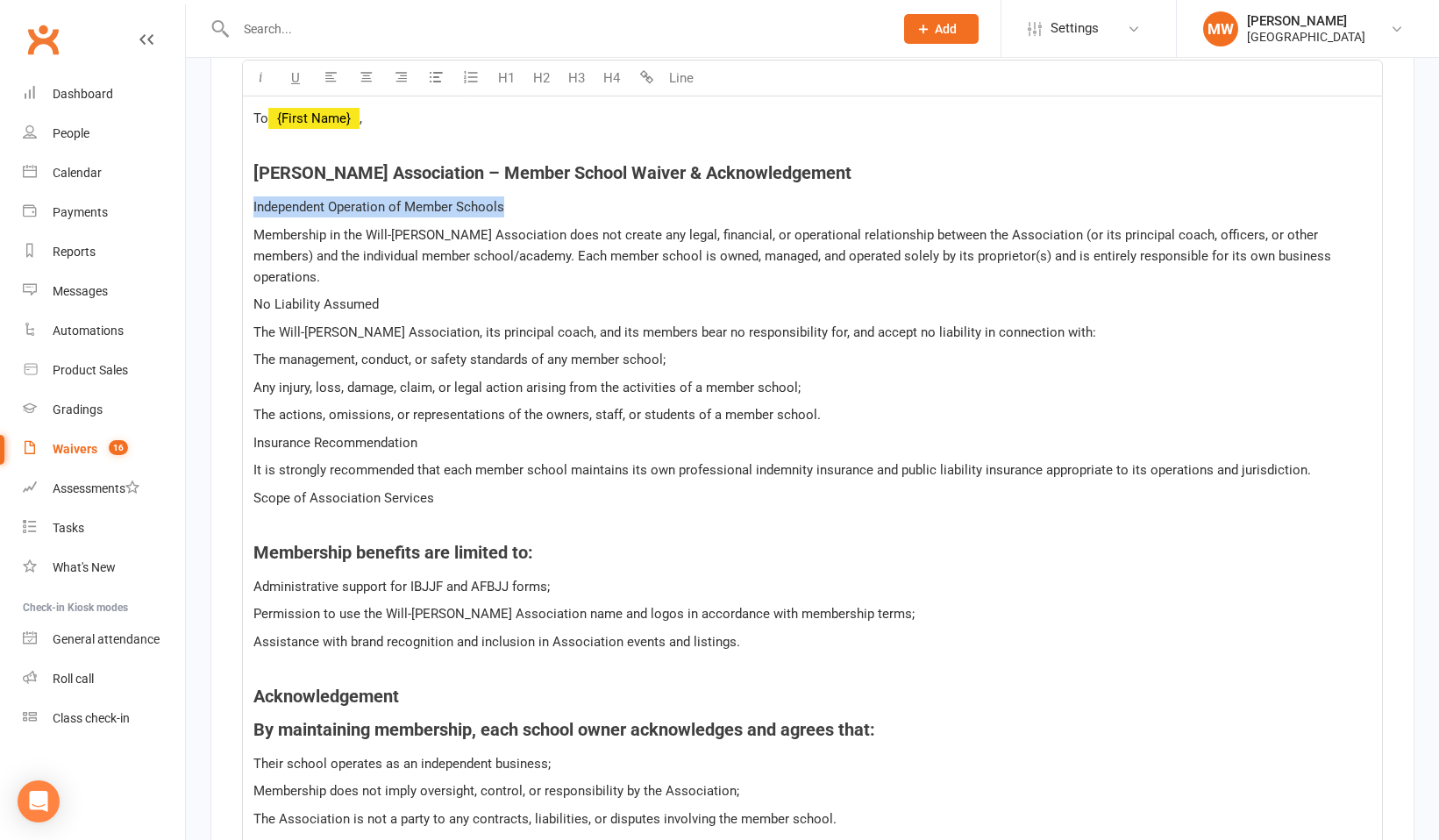
drag, startPoint x: 508, startPoint y: 180, endPoint x: 253, endPoint y: 188, distance: 255.1
click at [253, 188] on div "To ﻿ {First Name} , ﻿ Will-Machado Association – Member School Waiver & Acknowl…" at bounding box center [812, 510] width 1139 height 828
click at [610, 70] on button "H4" at bounding box center [610, 77] width 35 height 35
click at [613, 74] on button "H4" at bounding box center [610, 77] width 35 height 35
click at [555, 197] on p "Independent Operation of Member Schools" at bounding box center [812, 207] width 1118 height 21
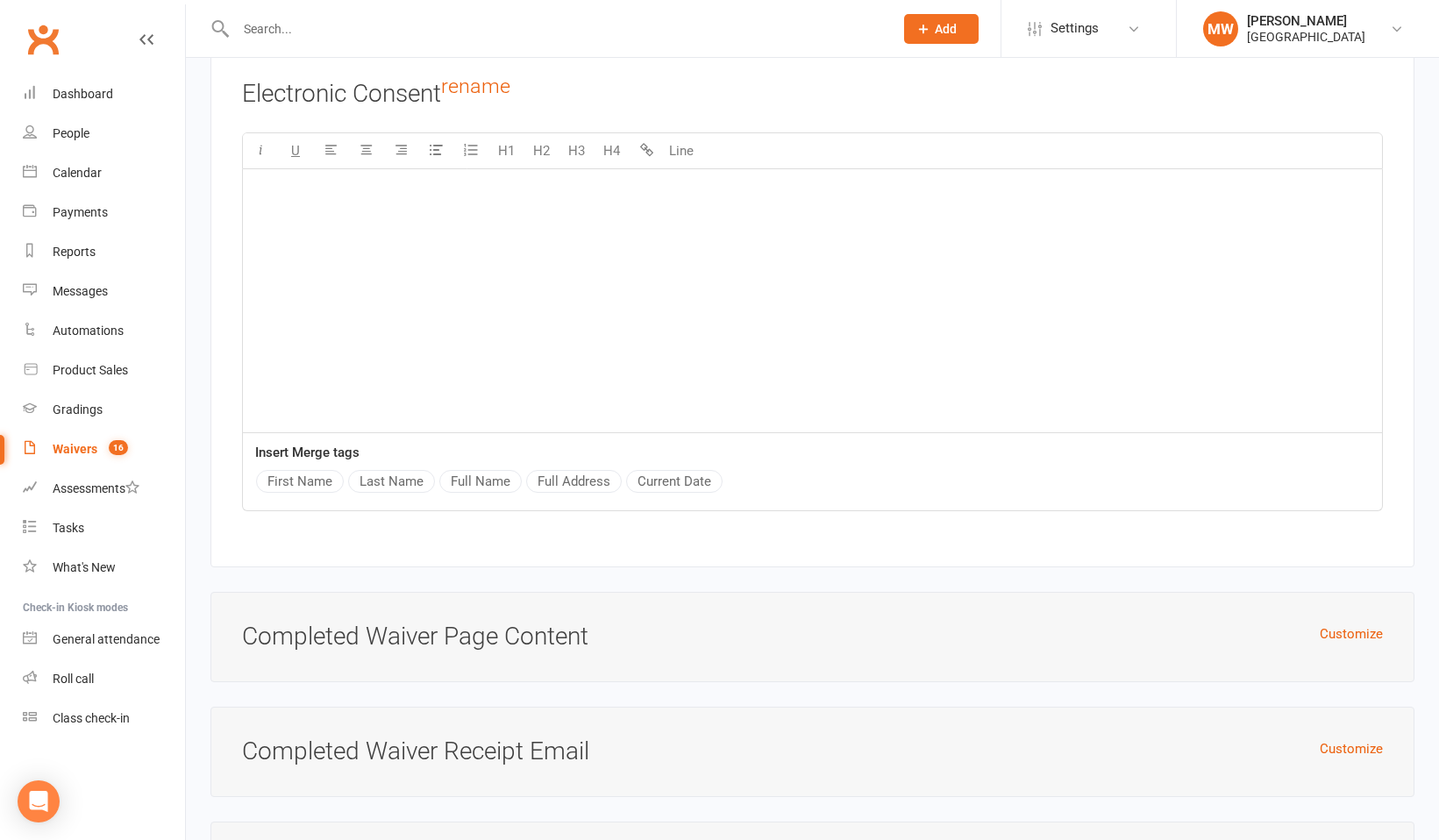
scroll to position [6684, 0]
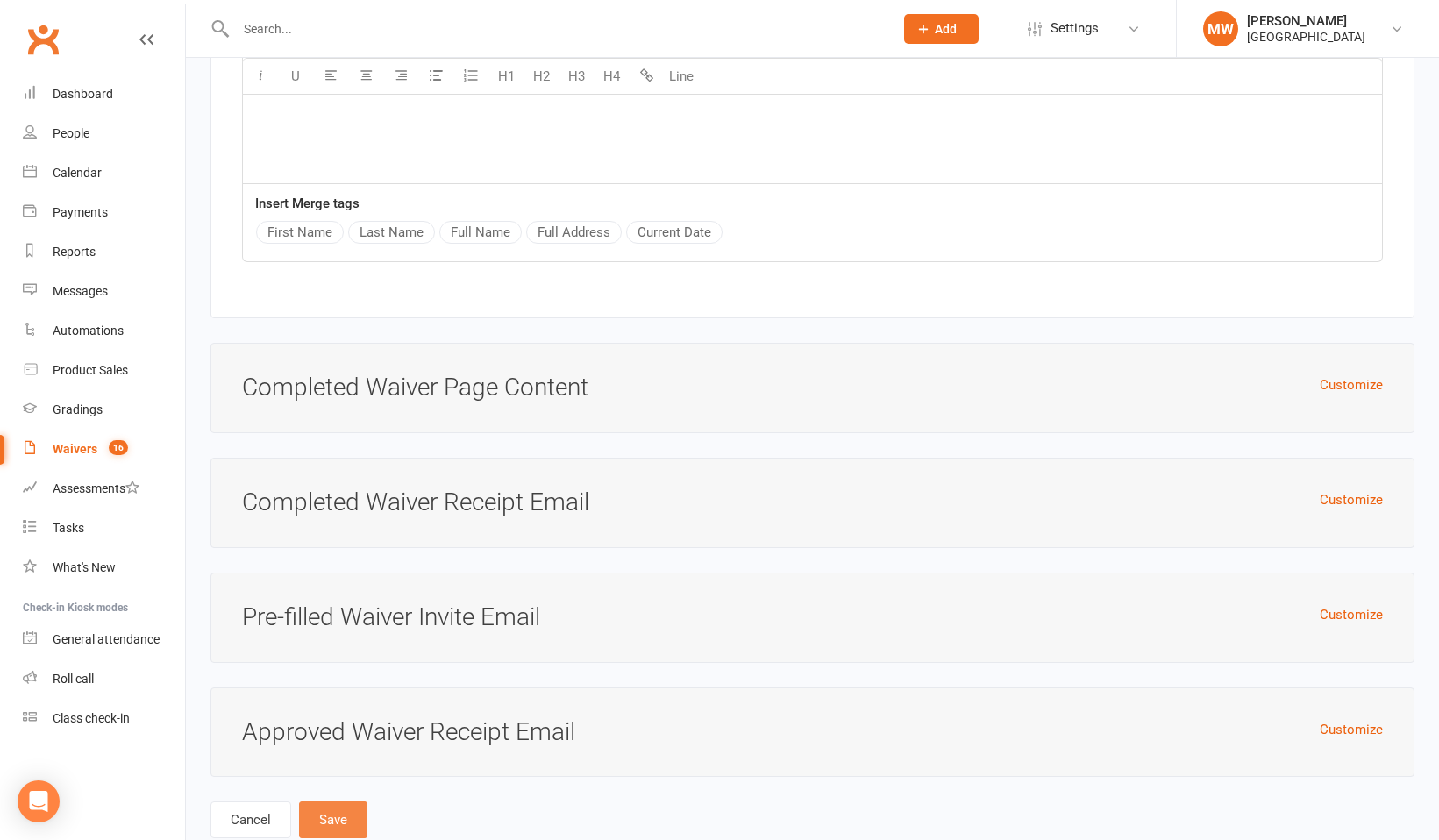
click at [349, 801] on button "Save" at bounding box center [333, 819] width 69 height 36
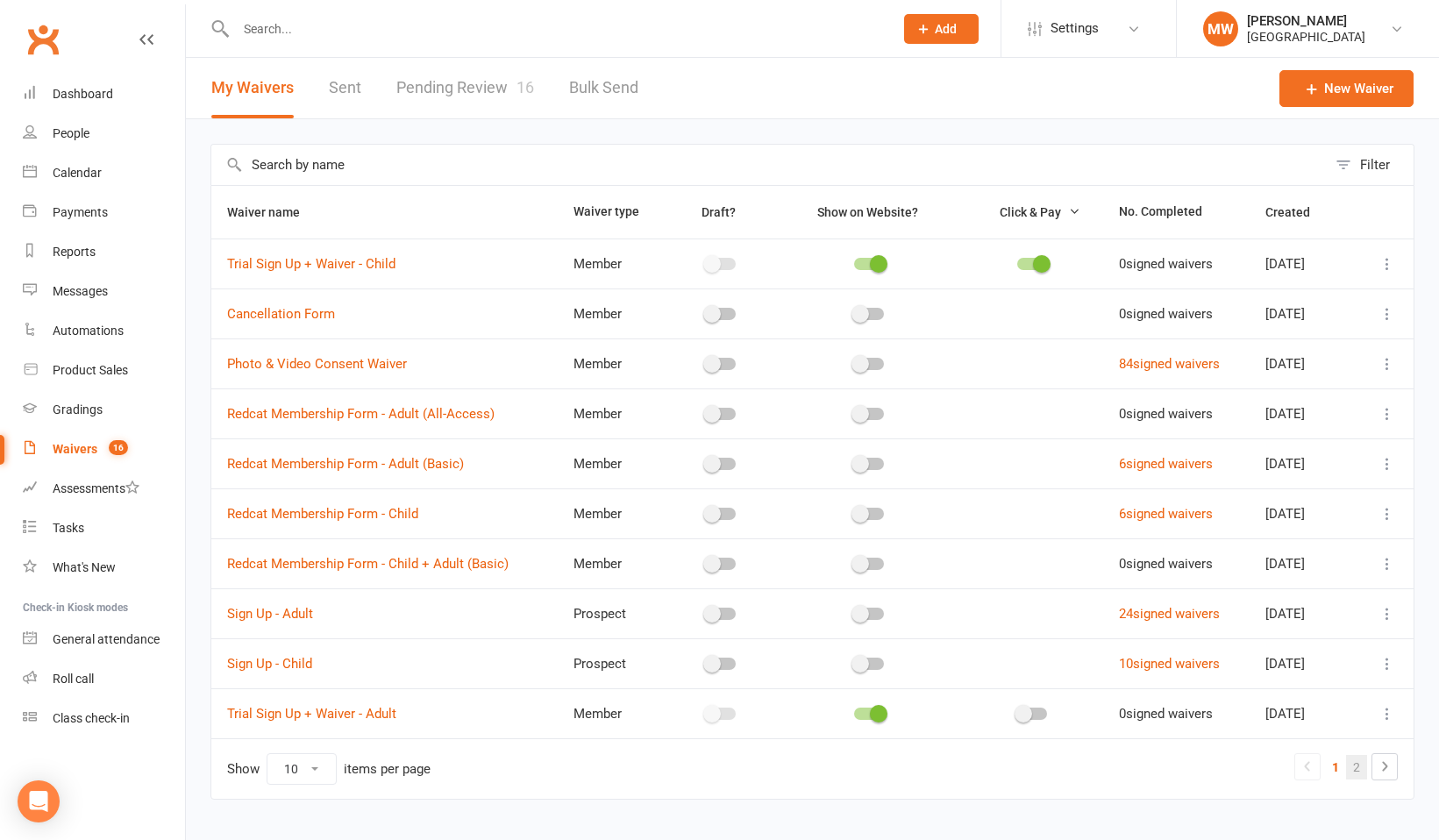
click at [1361, 764] on link "2" at bounding box center [1356, 767] width 21 height 25
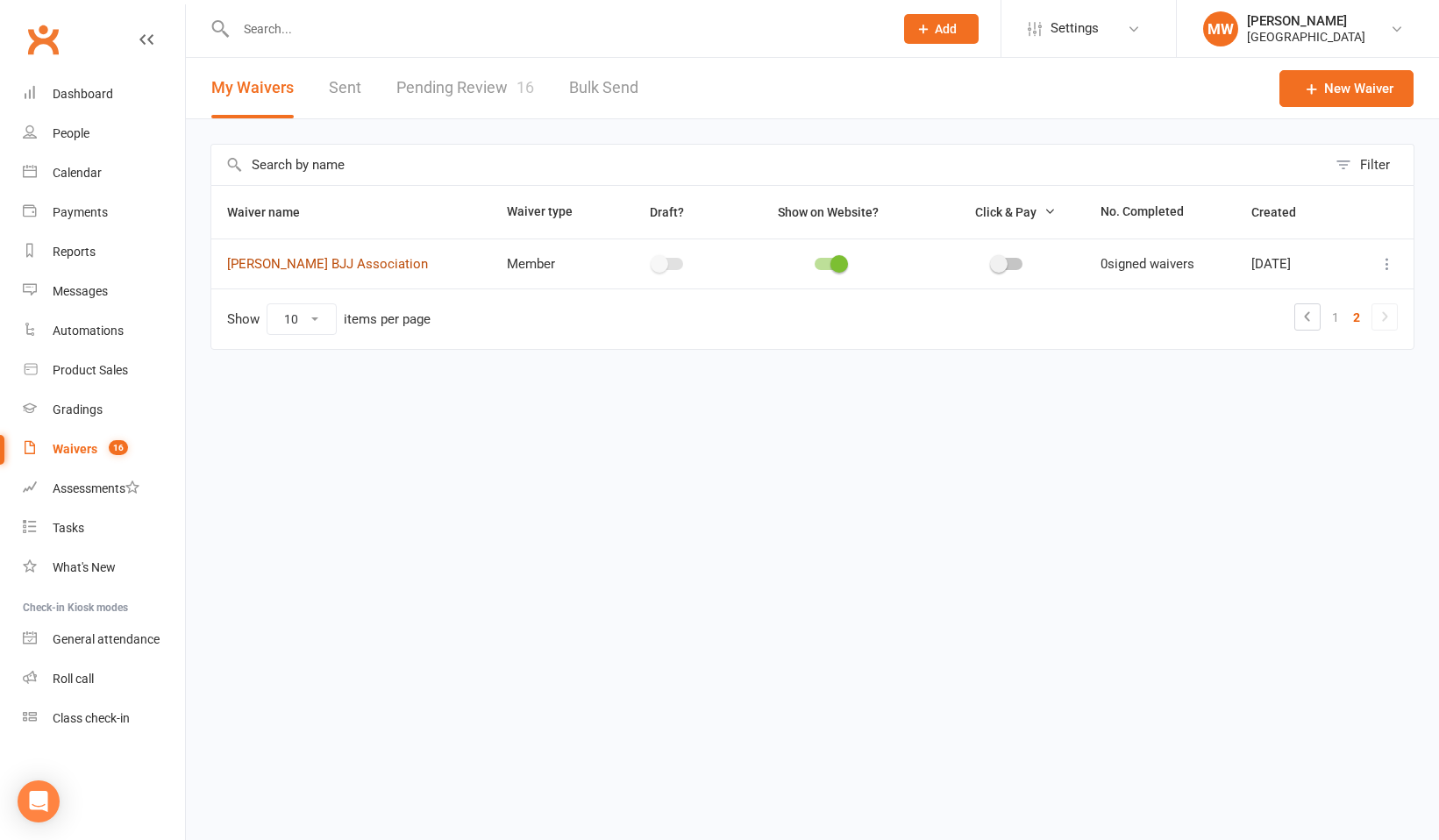
click at [361, 264] on link "Will Machado BJJ Association" at bounding box center [327, 264] width 201 height 16
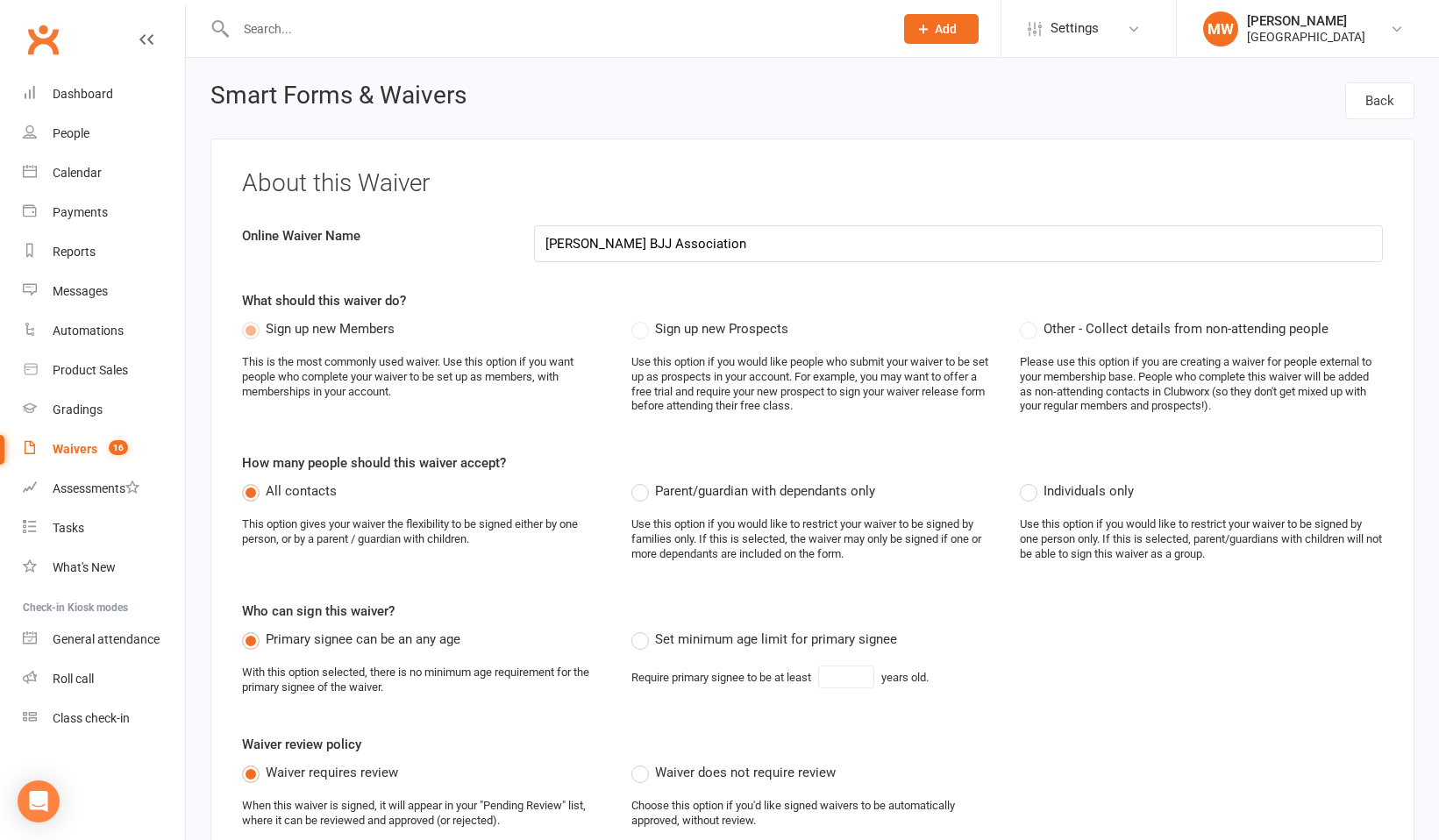
click at [147, 43] on icon at bounding box center [147, 39] width 14 height 14
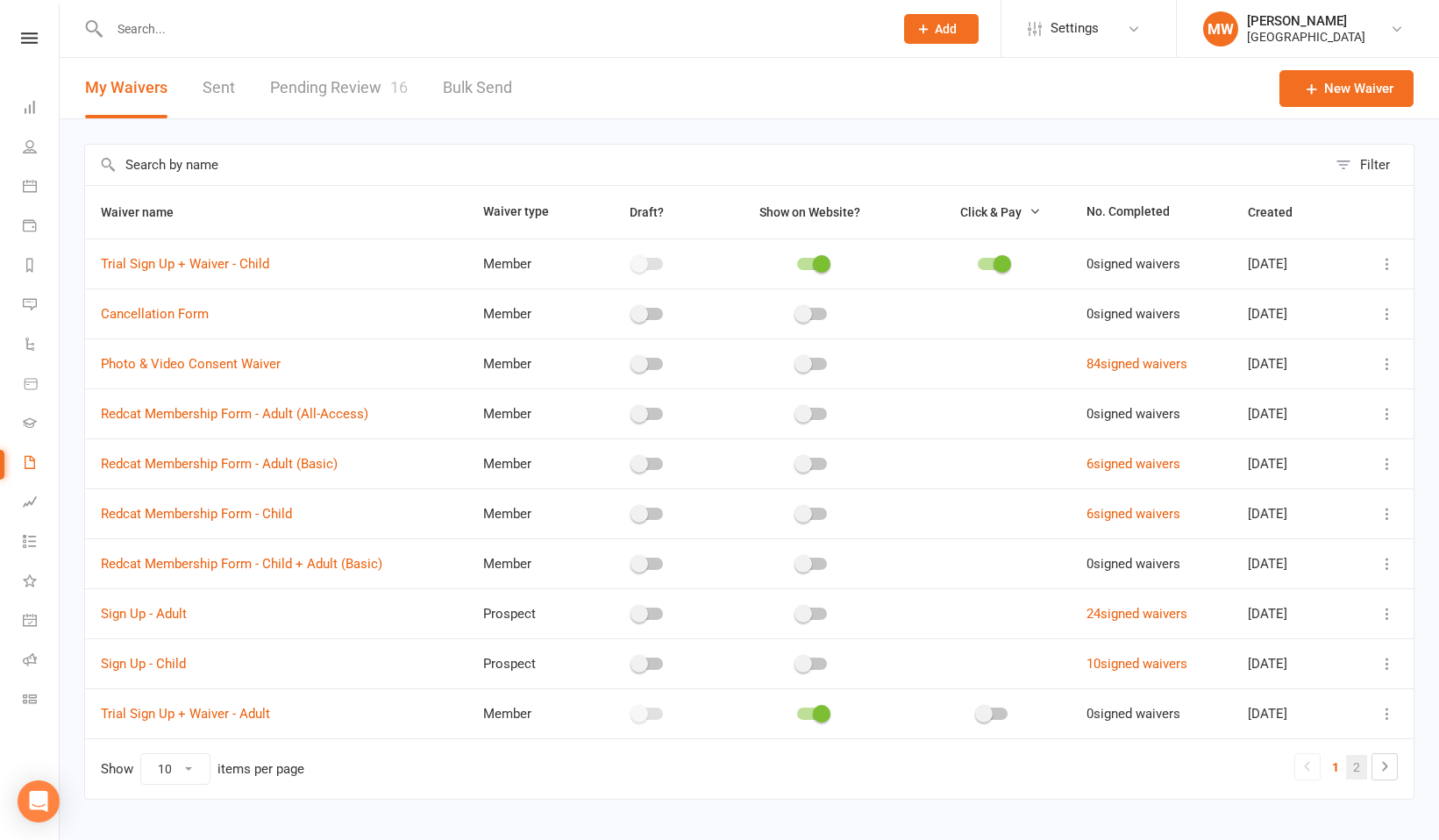
click at [1358, 765] on link "2" at bounding box center [1356, 767] width 21 height 25
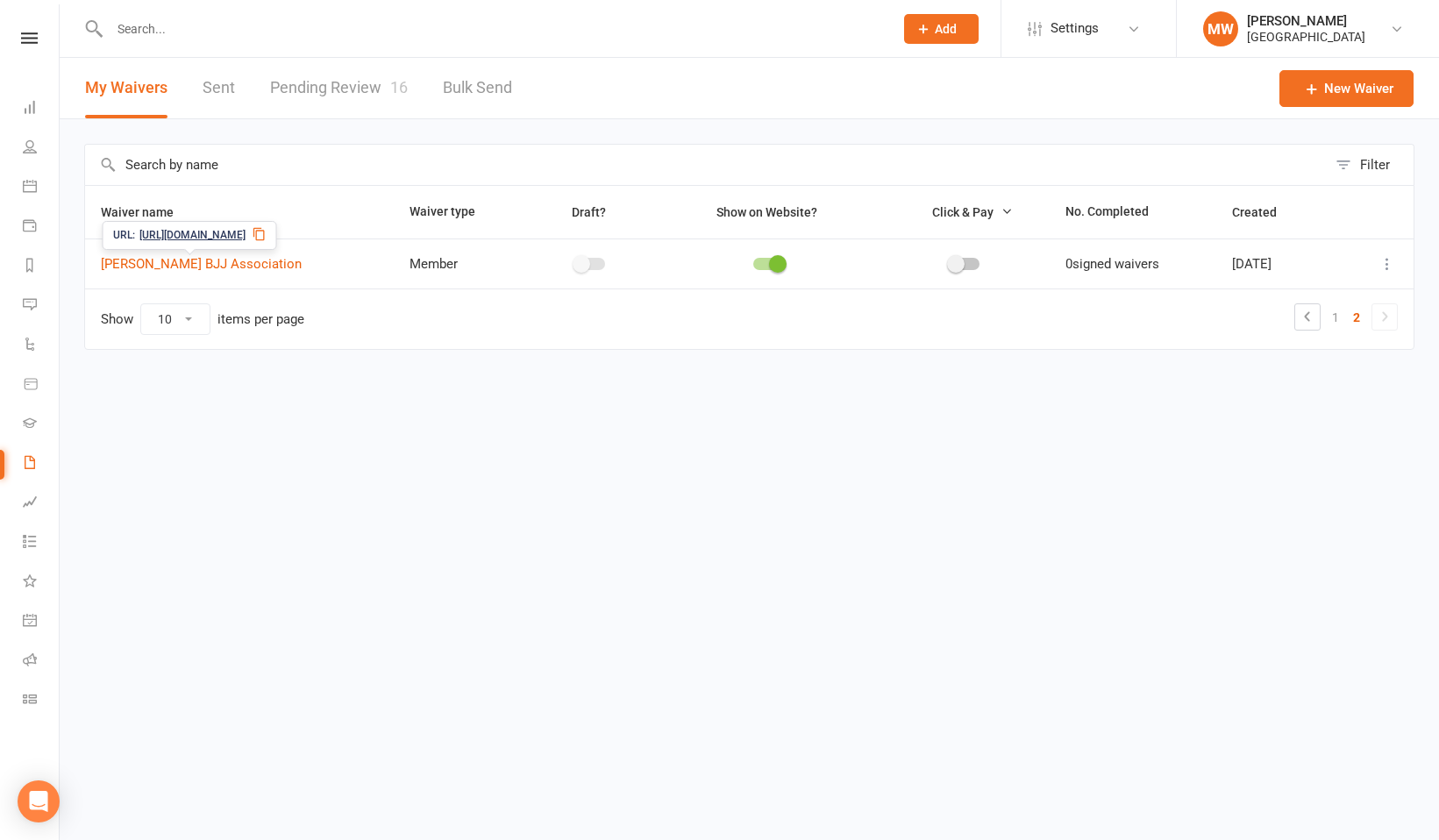
click at [246, 233] on span "https://app.clubworx.com/s/vYA4bpKR" at bounding box center [192, 235] width 106 height 17
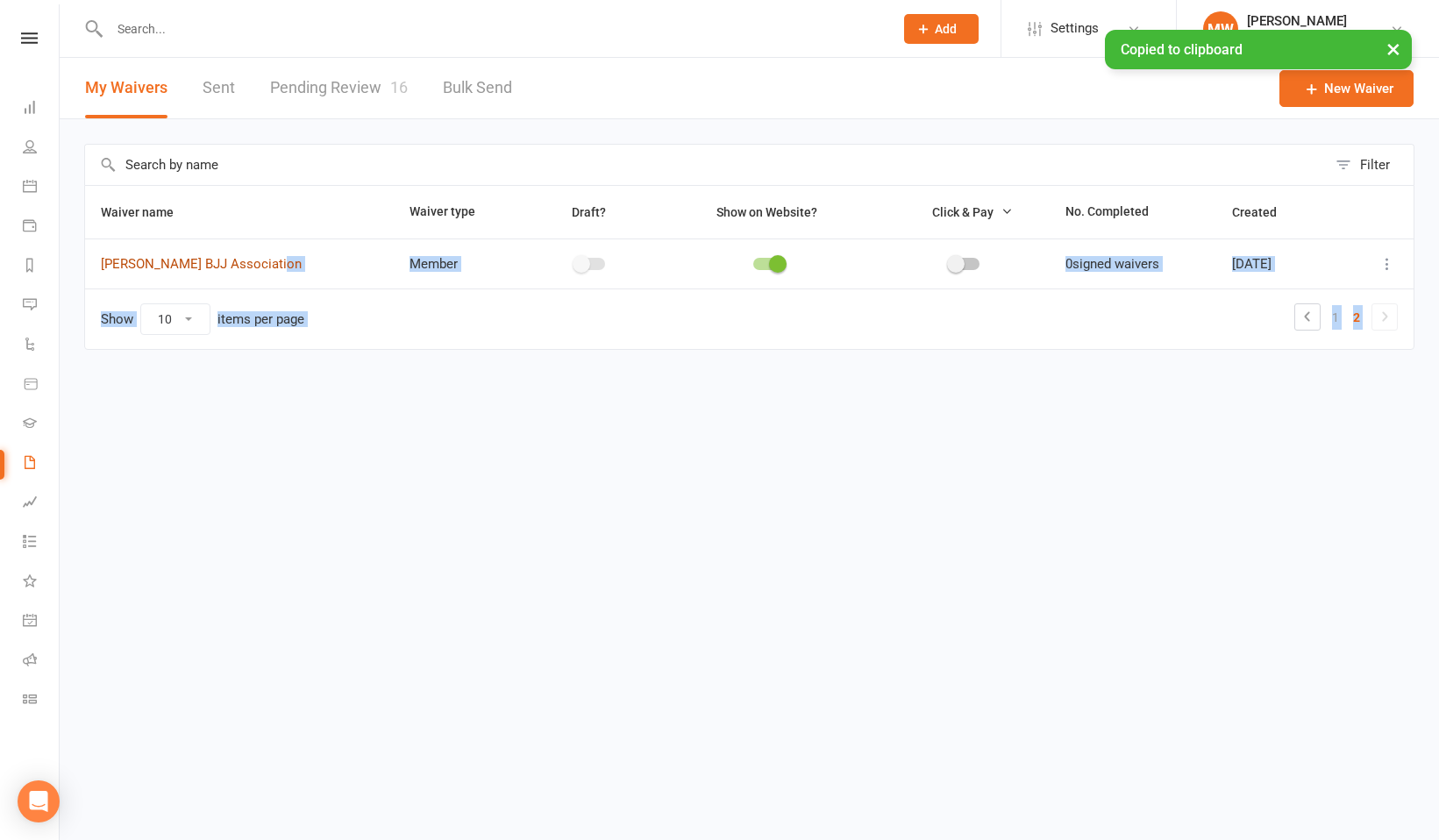
drag, startPoint x: 266, startPoint y: 232, endPoint x: 267, endPoint y: 270, distance: 38.0
click at [266, 230] on icon at bounding box center [260, 234] width 14 height 14
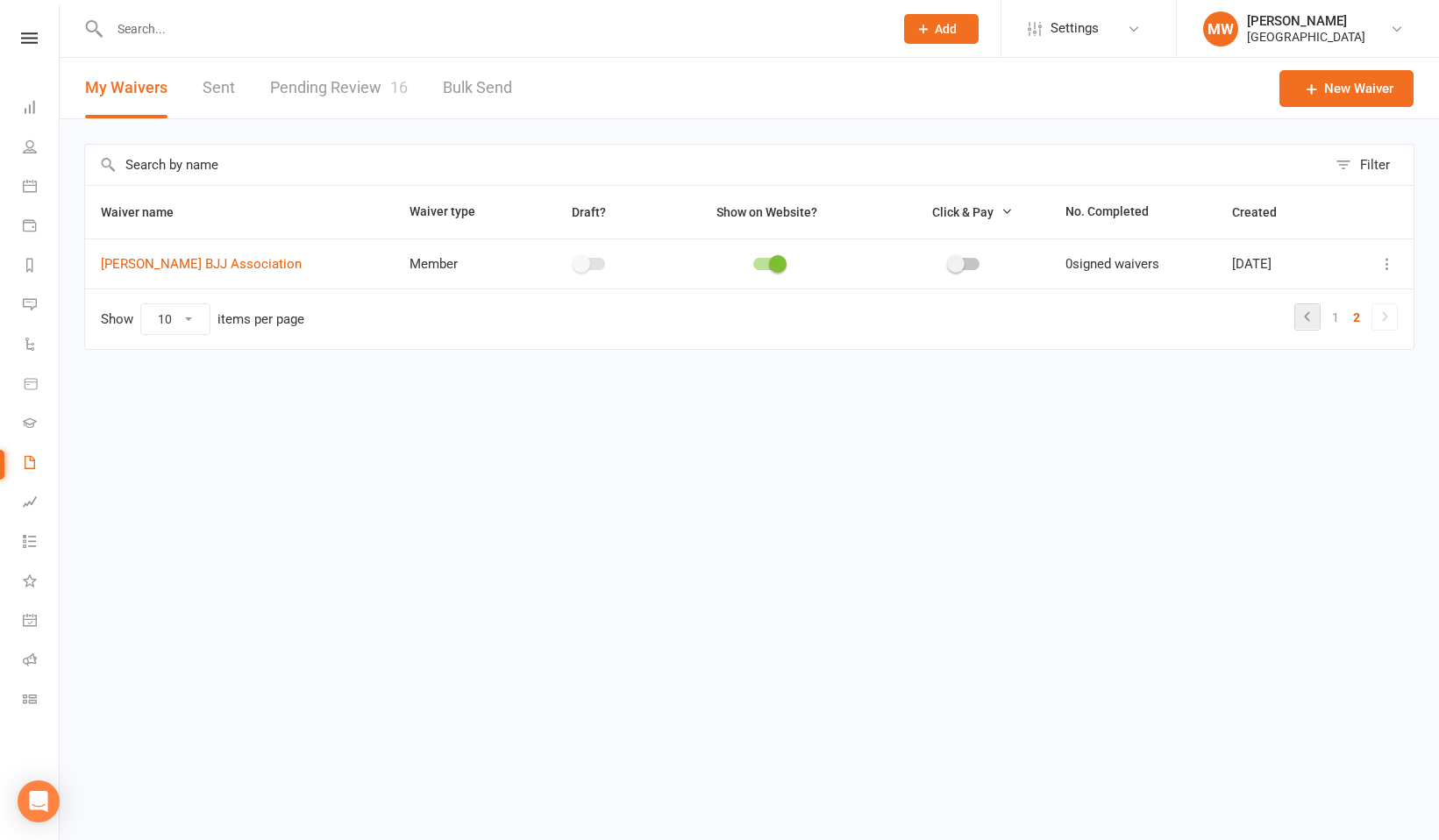
click at [1311, 309] on icon at bounding box center [1307, 317] width 21 height 21
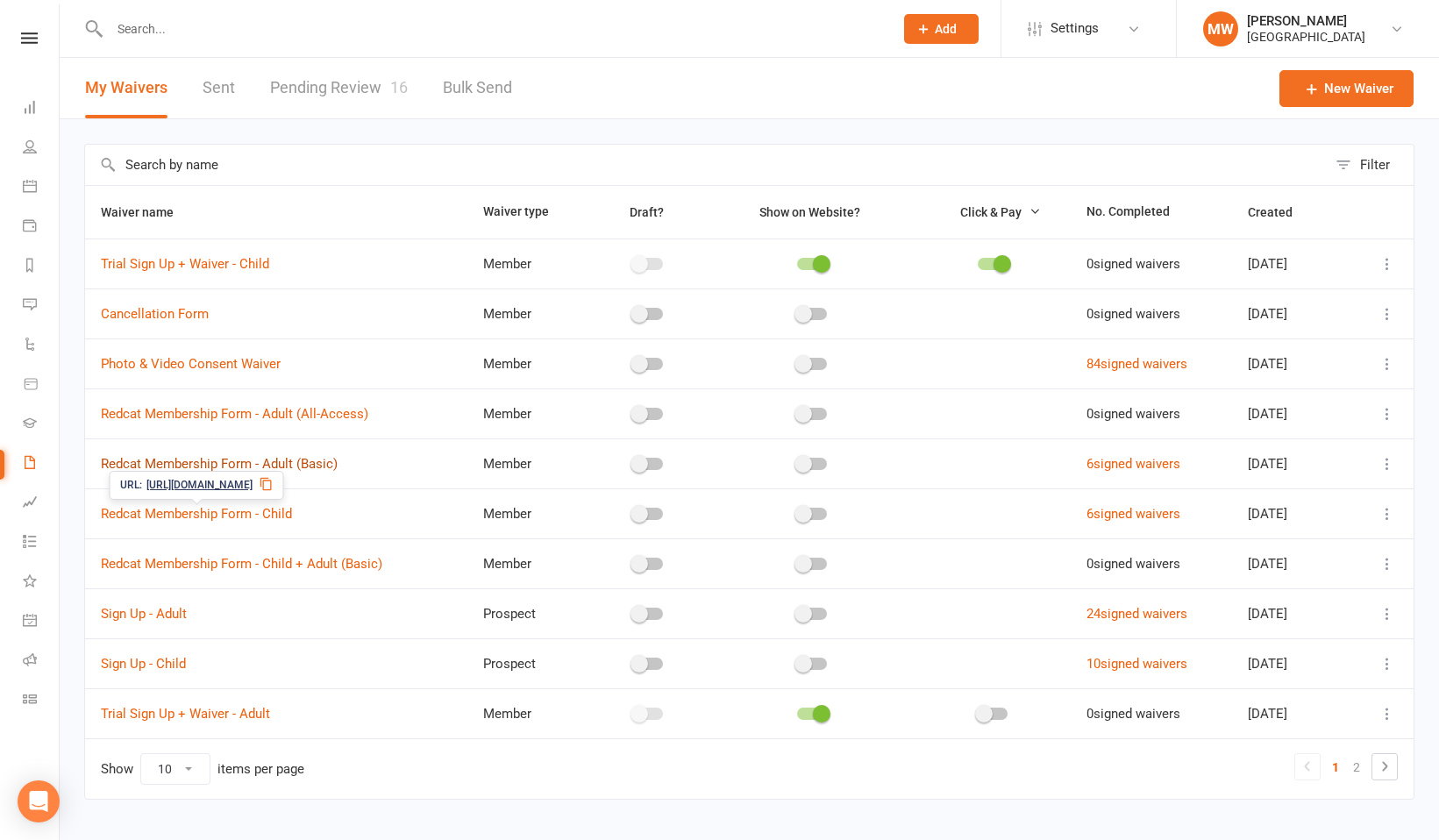
click at [210, 466] on link "Redcat Membership Form - Adult (Basic)" at bounding box center [219, 464] width 237 height 16
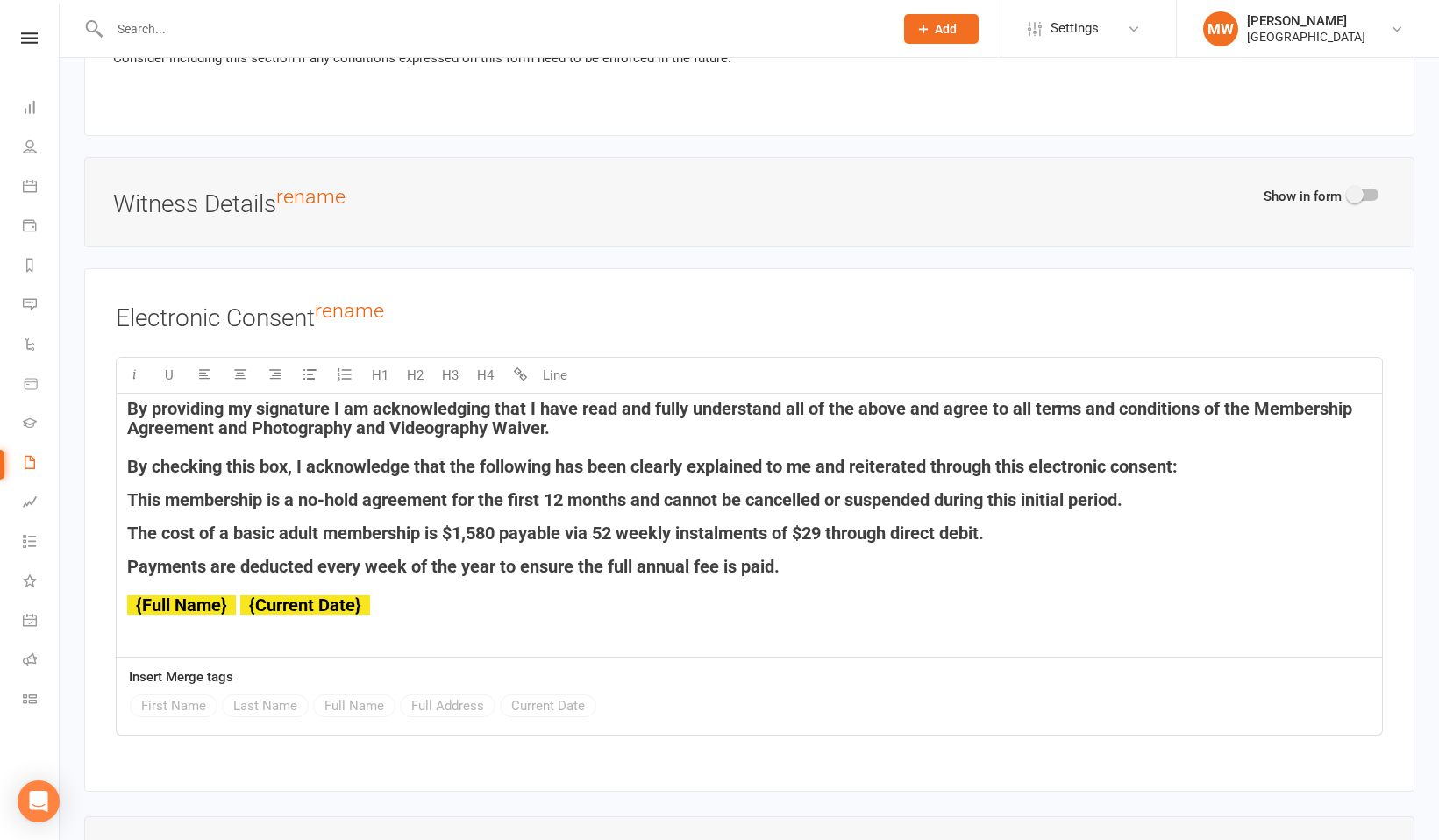
scroll to position [3856, 0]
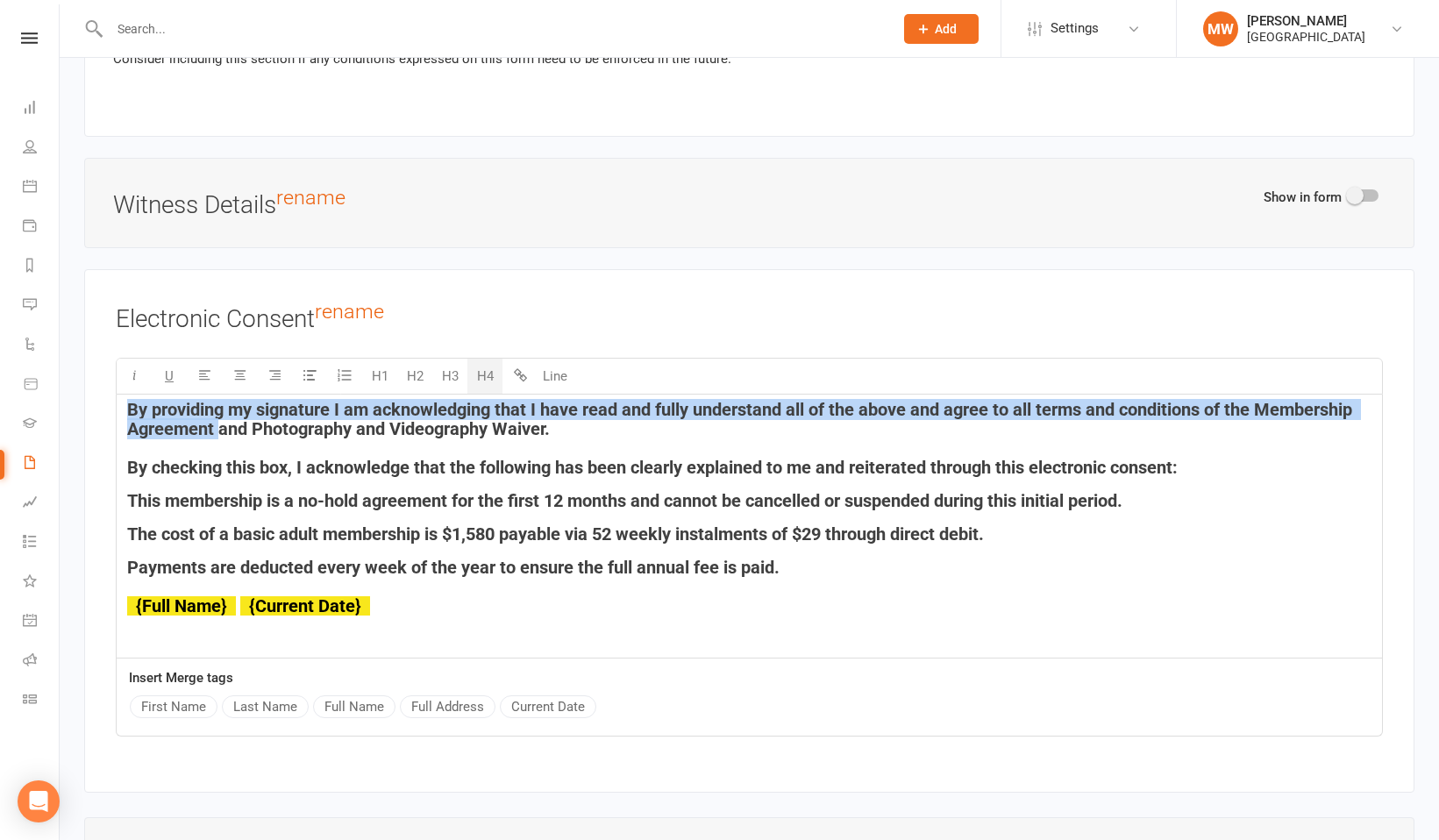
drag, startPoint x: 218, startPoint y: 429, endPoint x: 115, endPoint y: 399, distance: 107.3
click at [115, 398] on div "Electronic Consent rename U H1 H2 H3 H4 Line By providing my signature I am ack…" at bounding box center [749, 530] width 1330 height 523
copy span "By providing my signature I am acknowledging that I have read and fully underst…"
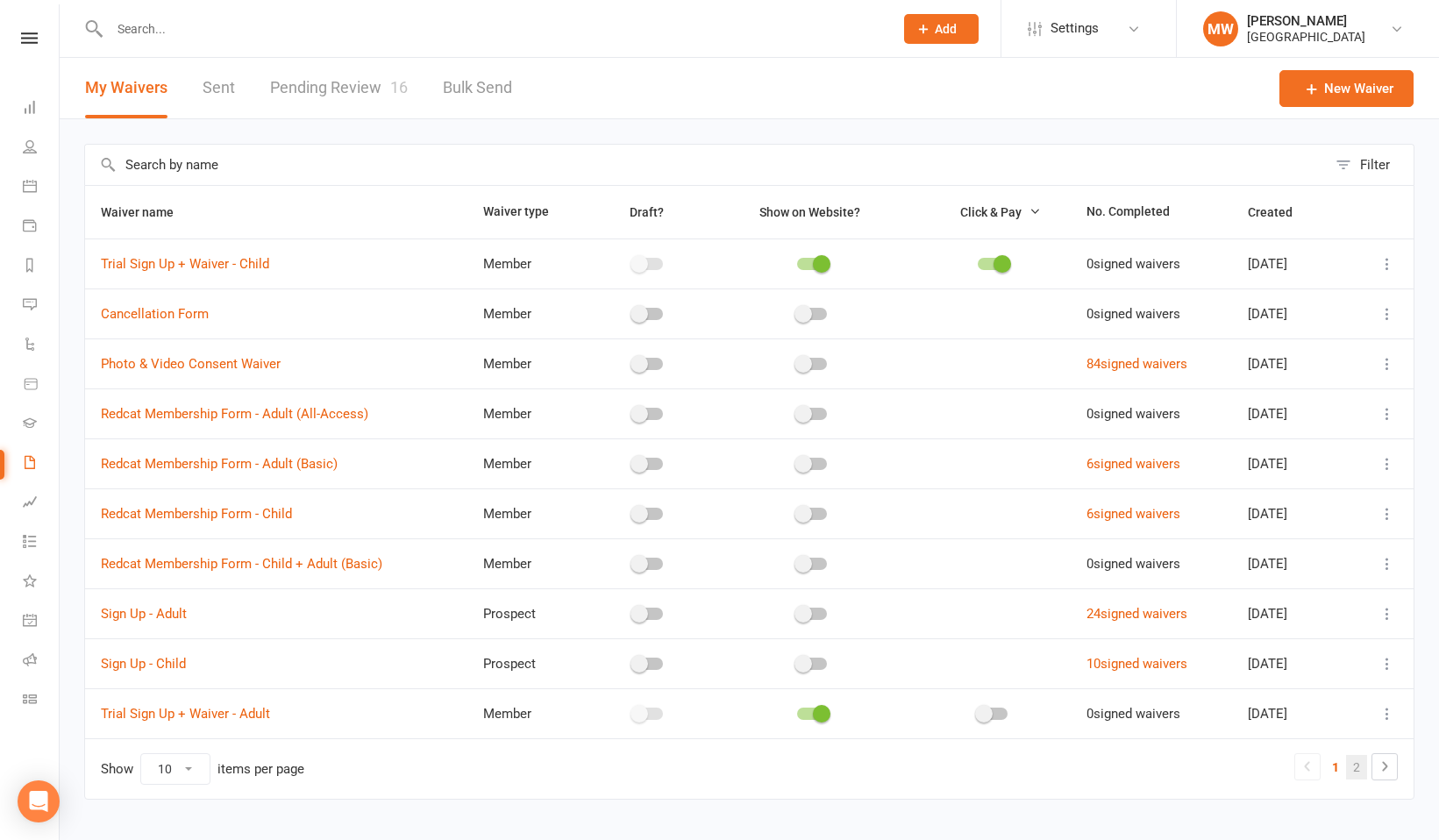
click at [1354, 757] on link "2" at bounding box center [1356, 767] width 21 height 25
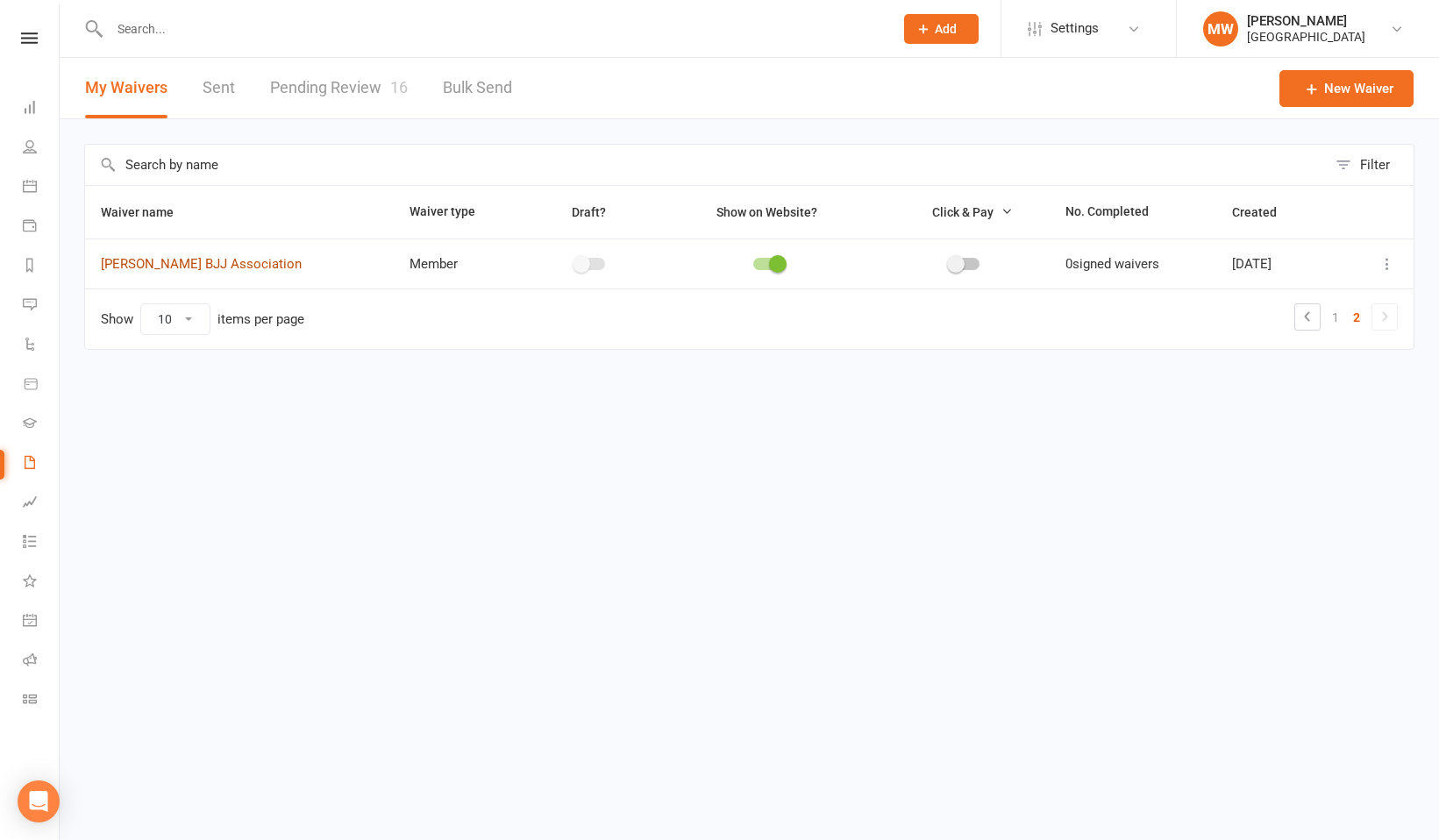
click at [252, 267] on link "Will Machado BJJ Association" at bounding box center [201, 264] width 201 height 16
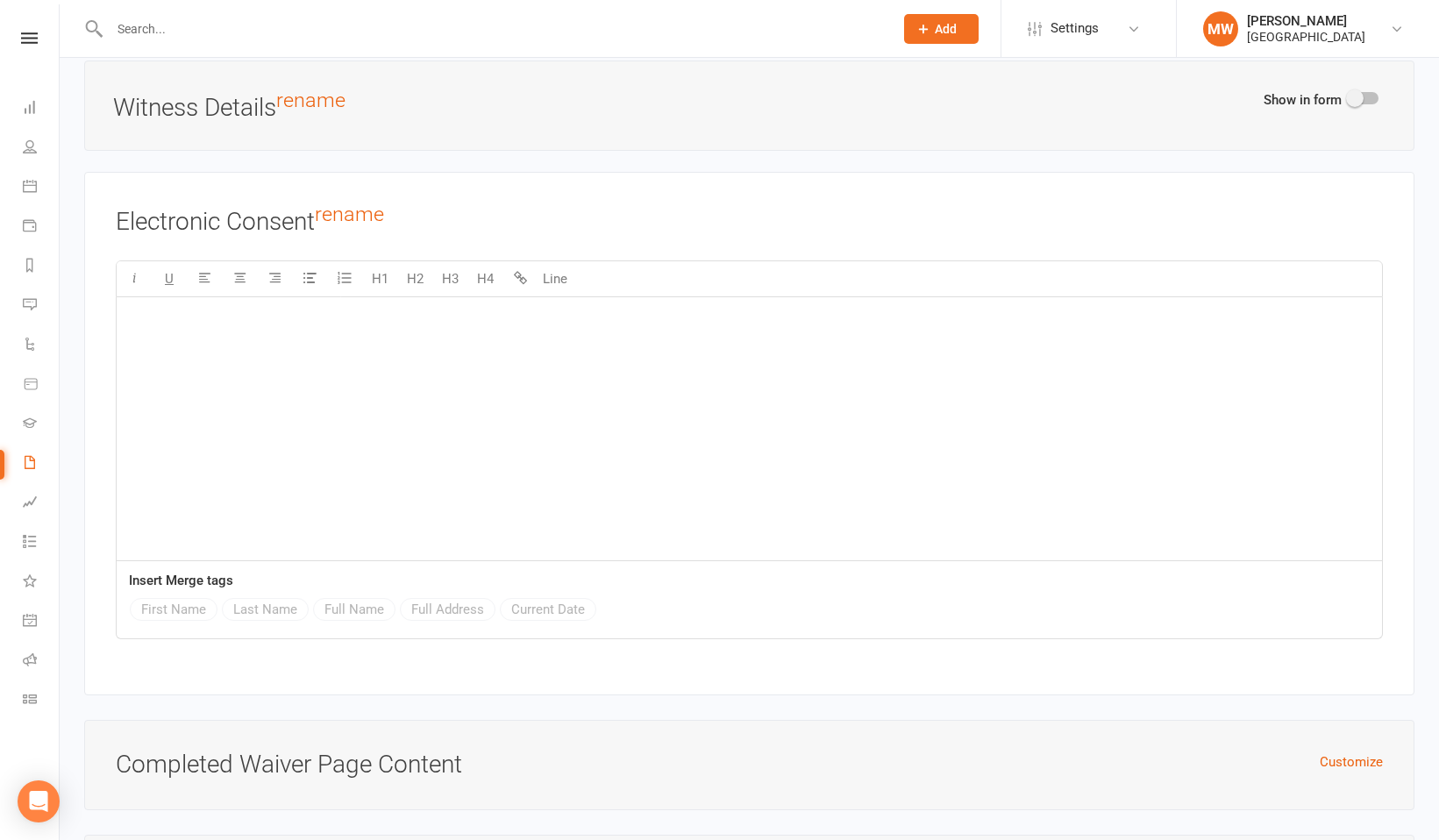
scroll to position [6257, 0]
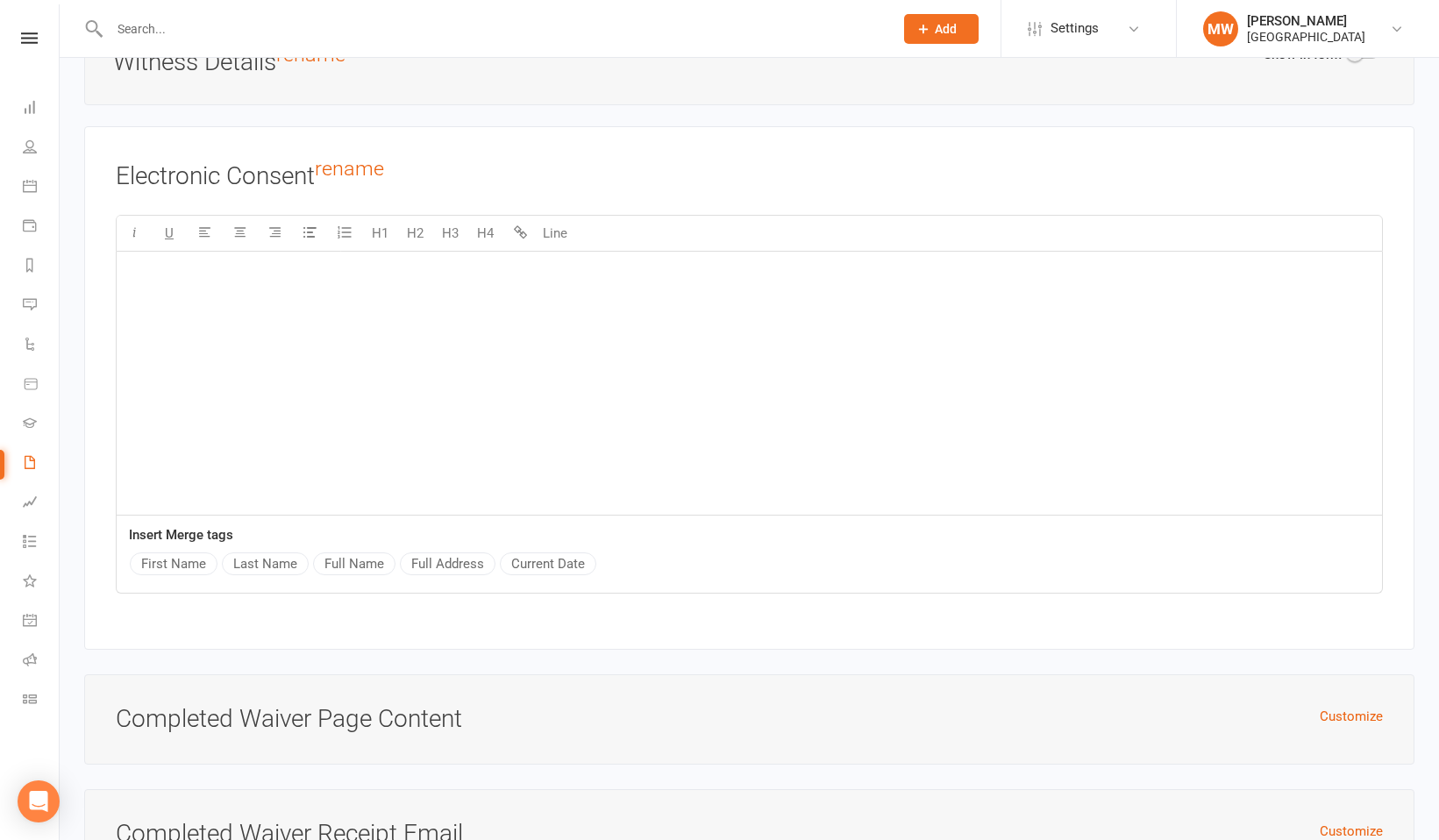
click at [207, 291] on p at bounding box center [749, 302] width 1244 height 21
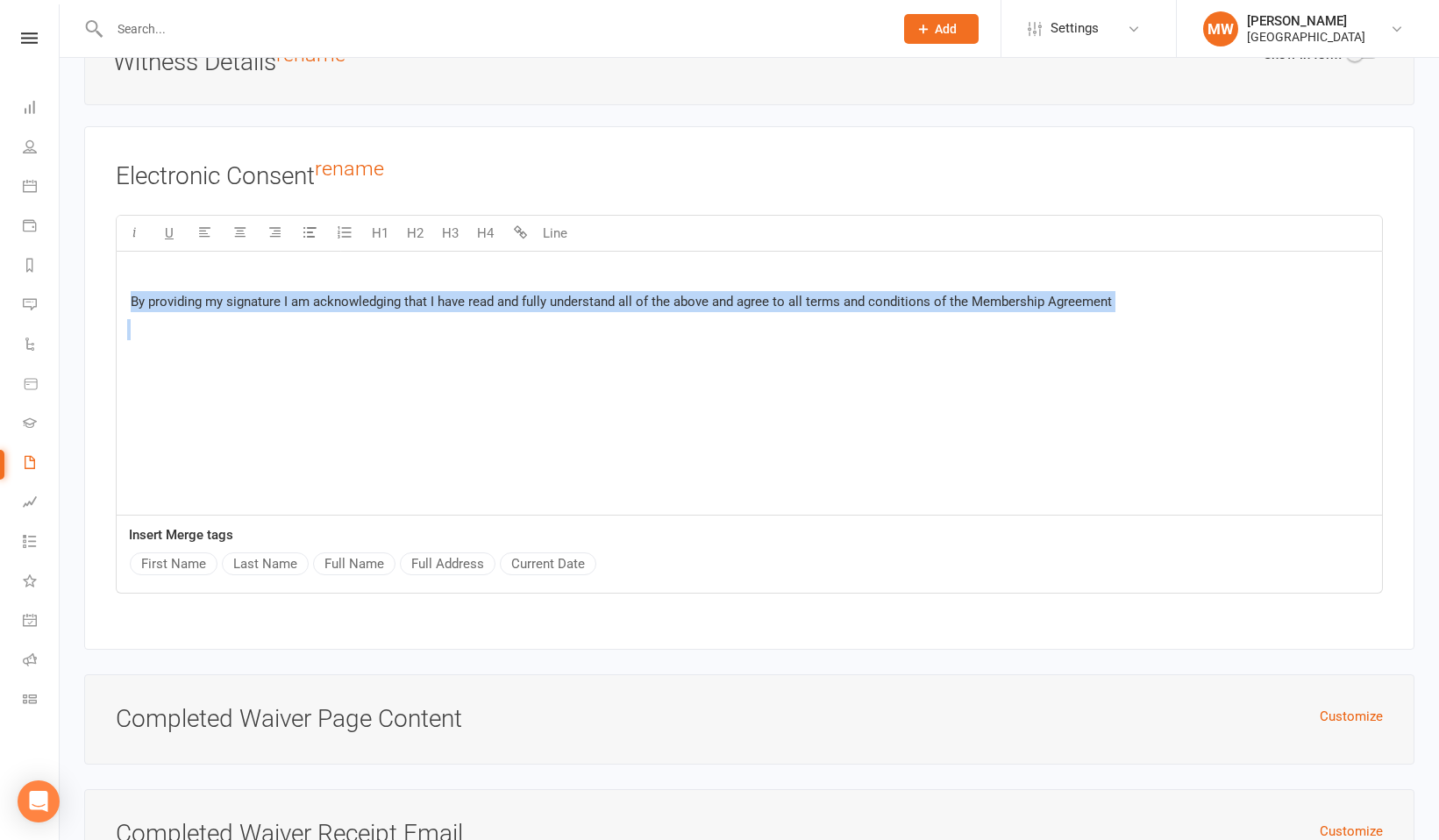
drag, startPoint x: 131, startPoint y: 295, endPoint x: 1062, endPoint y: 322, distance: 931.4
click at [1062, 322] on div "By providing my signature I am acknowledging that I have read and fully underst…" at bounding box center [748, 384] width 1265 height 263
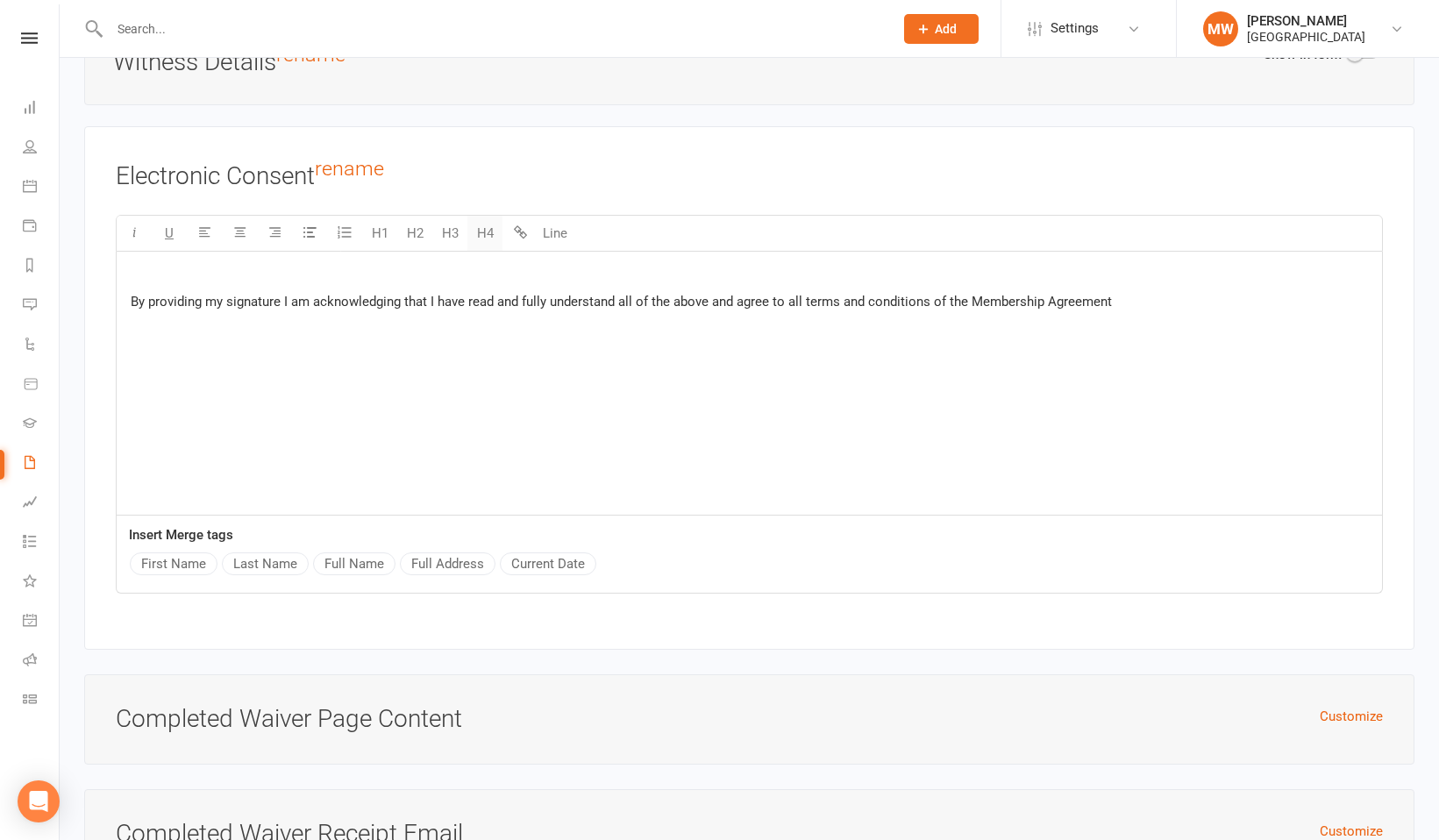
click at [490, 225] on button "H4" at bounding box center [484, 232] width 35 height 35
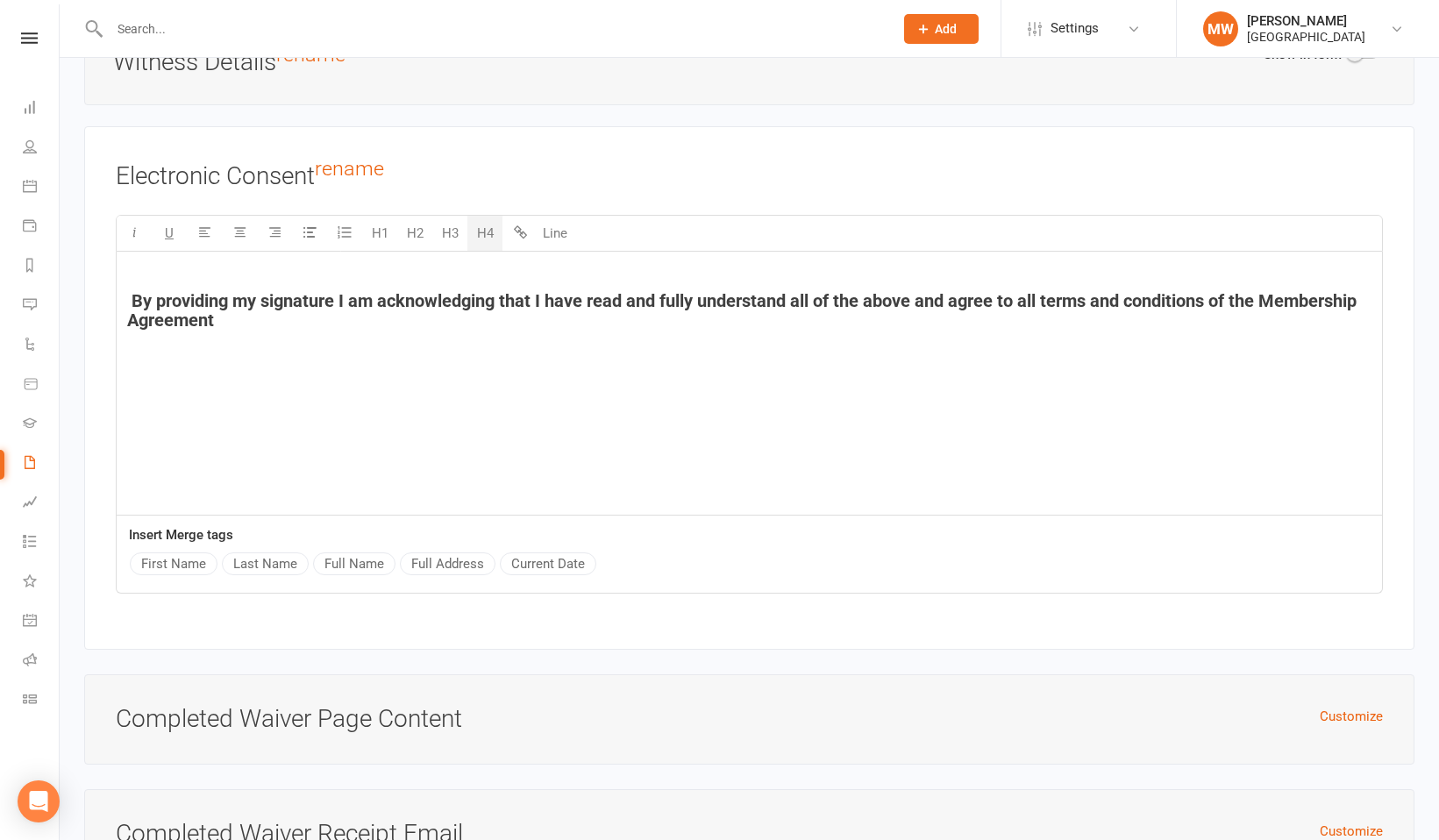
click at [460, 378] on div "By providing my signature I am acknowledging that I have read and fully underst…" at bounding box center [748, 384] width 1265 height 263
click at [173, 553] on button "First Name" at bounding box center [174, 564] width 88 height 23
click at [520, 553] on button "Current Date" at bounding box center [547, 564] width 96 height 23
drag, startPoint x: 242, startPoint y: 323, endPoint x: 113, endPoint y: 284, distance: 134.8
click at [113, 284] on div "Electronic Consent rename U H1 H2 H3 H4 Line By providing my signature I am ack…" at bounding box center [749, 388] width 1330 height 523
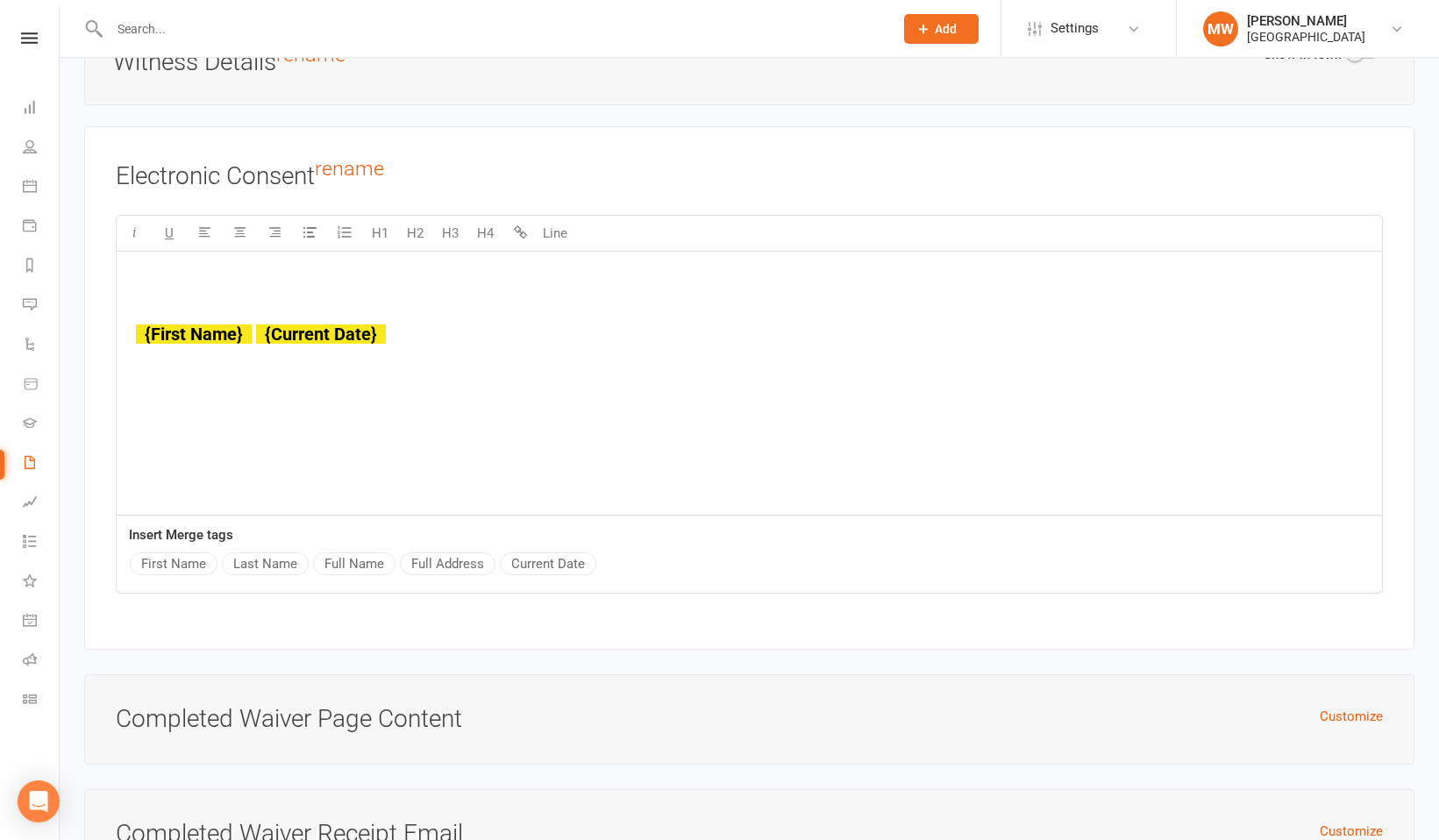
click at [137, 264] on p at bounding box center [749, 275] width 1244 height 21
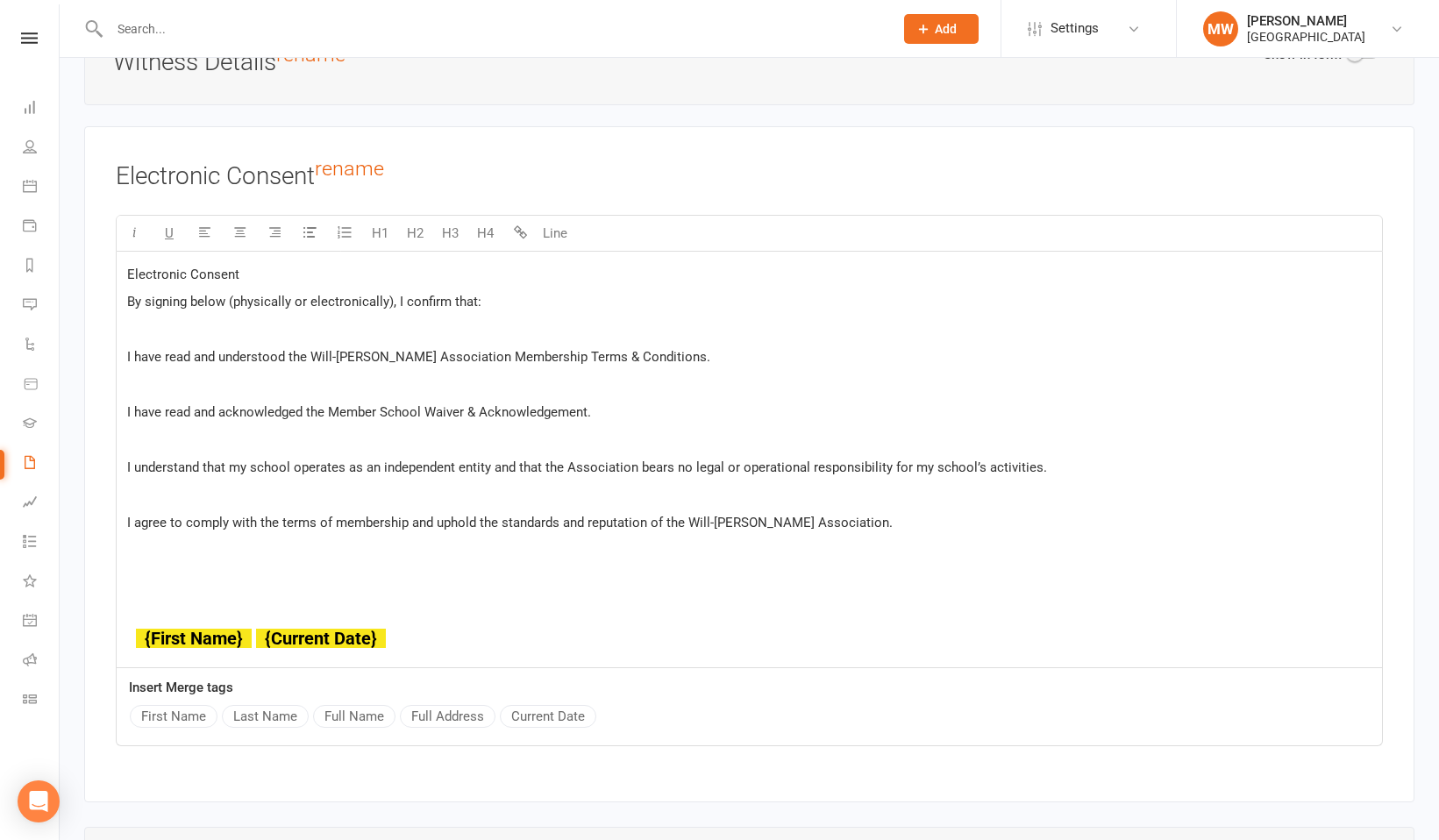
drag, startPoint x: 251, startPoint y: 272, endPoint x: 60, endPoint y: 272, distance: 191.0
click at [378, 222] on button "H1" at bounding box center [379, 232] width 35 height 35
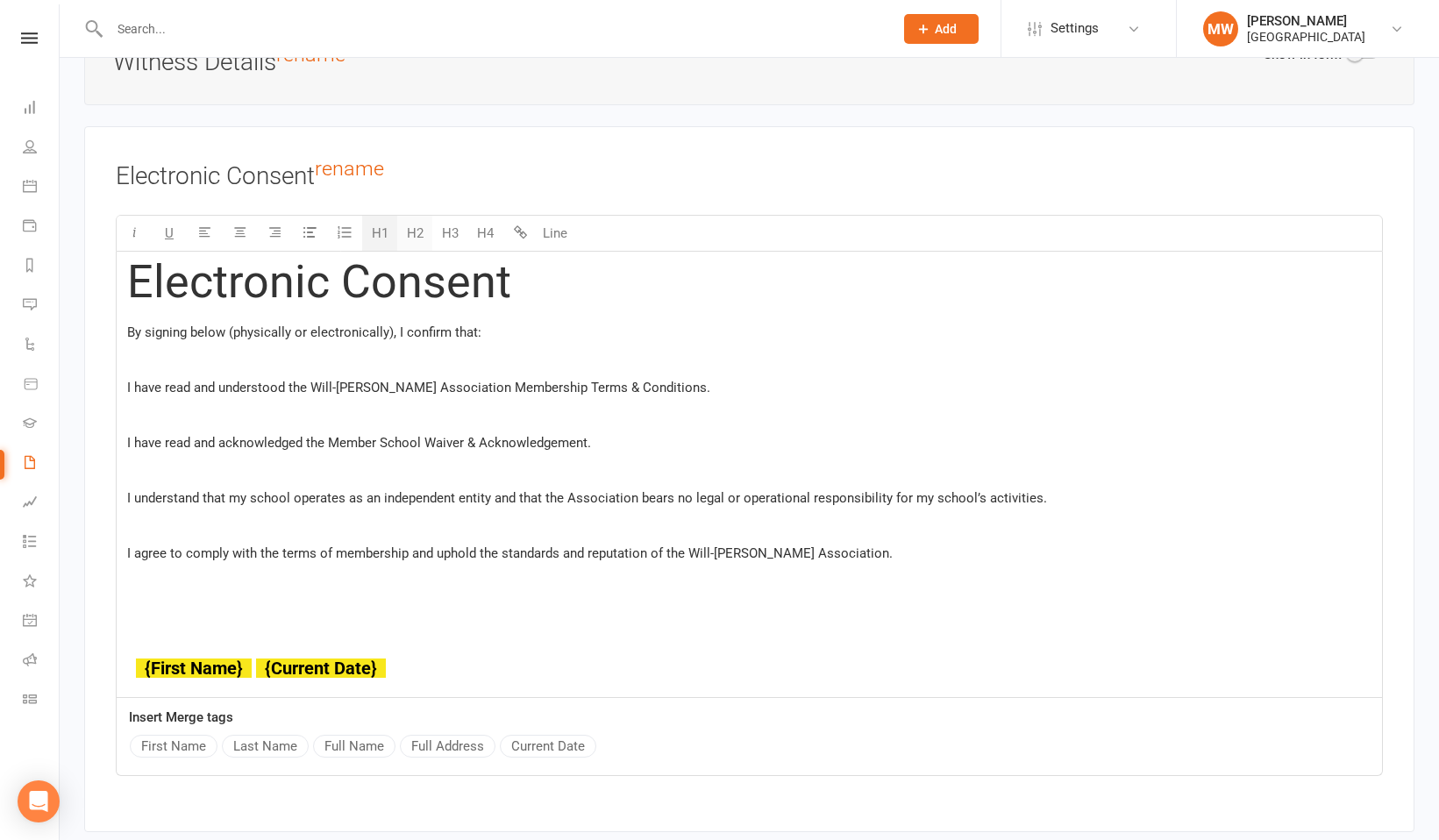
click at [421, 225] on button "H2" at bounding box center [414, 232] width 35 height 35
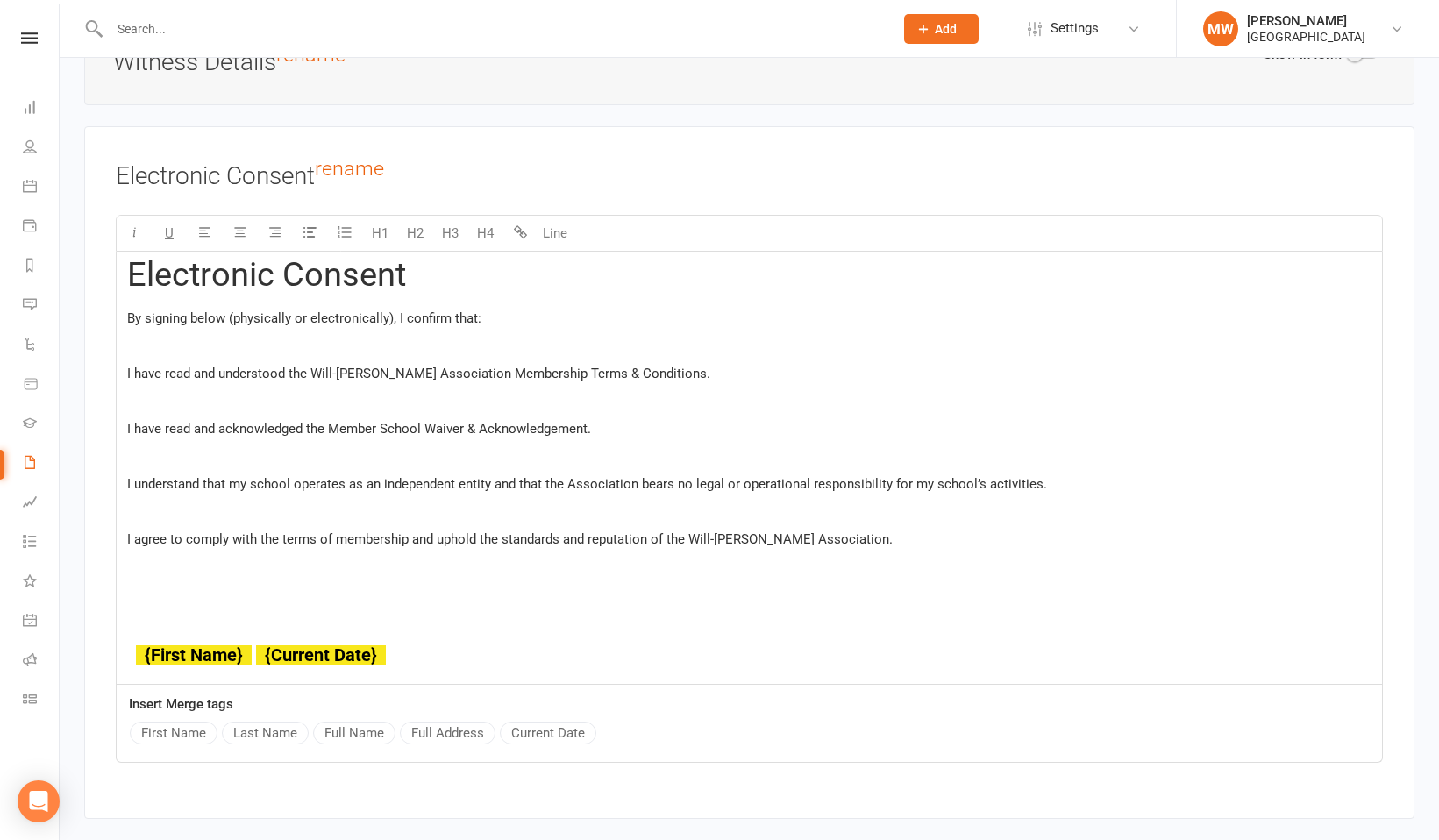
click at [485, 295] on div "Electronic Consent By signing below (physically or electronically), I confirm t…" at bounding box center [748, 467] width 1265 height 432
drag, startPoint x: 312, startPoint y: 366, endPoint x: 521, endPoint y: 387, distance: 210.1
click at [521, 387] on div "Electronic Consent By signing below (physically or electronically), I confirm t…" at bounding box center [748, 467] width 1265 height 432
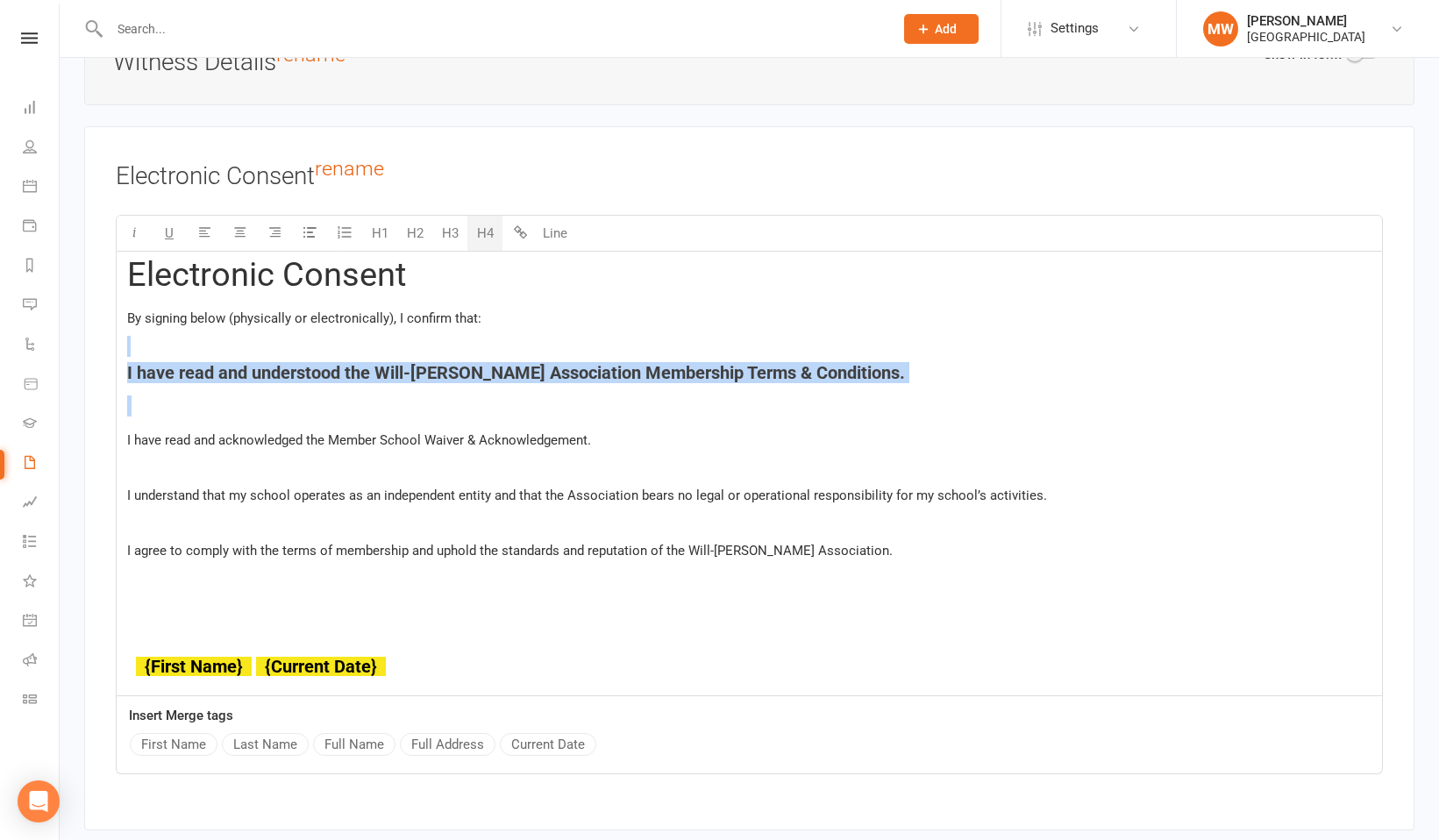
click at [481, 225] on button "H4" at bounding box center [484, 232] width 35 height 35
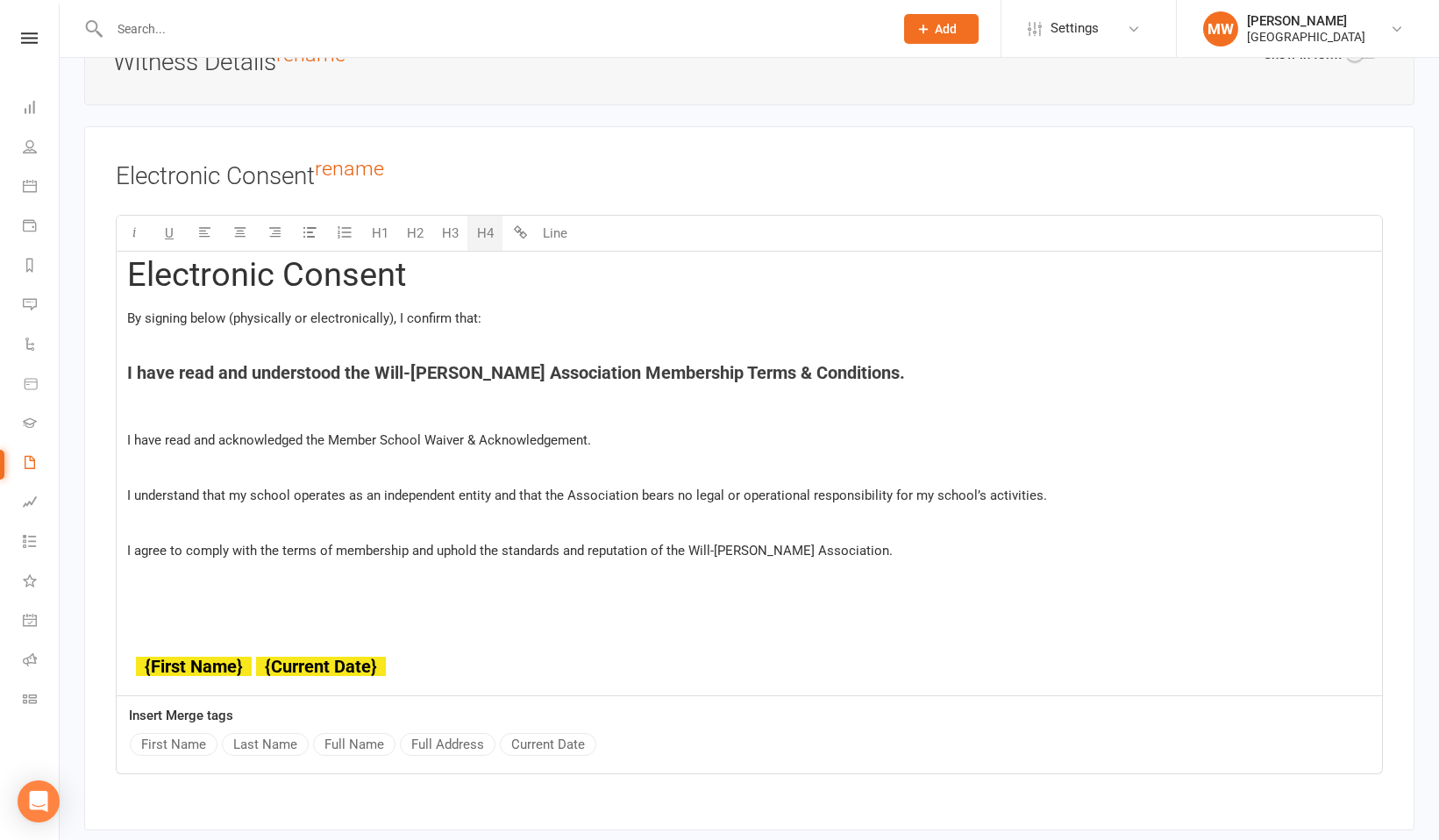
click at [368, 368] on span "I have read and understood the Will-Machado Association Membership Terms & Cond…" at bounding box center [516, 373] width 778 height 21
drag, startPoint x: 368, startPoint y: 368, endPoint x: 84, endPoint y: 366, distance: 284.0
click at [381, 230] on button "H1" at bounding box center [379, 232] width 35 height 35
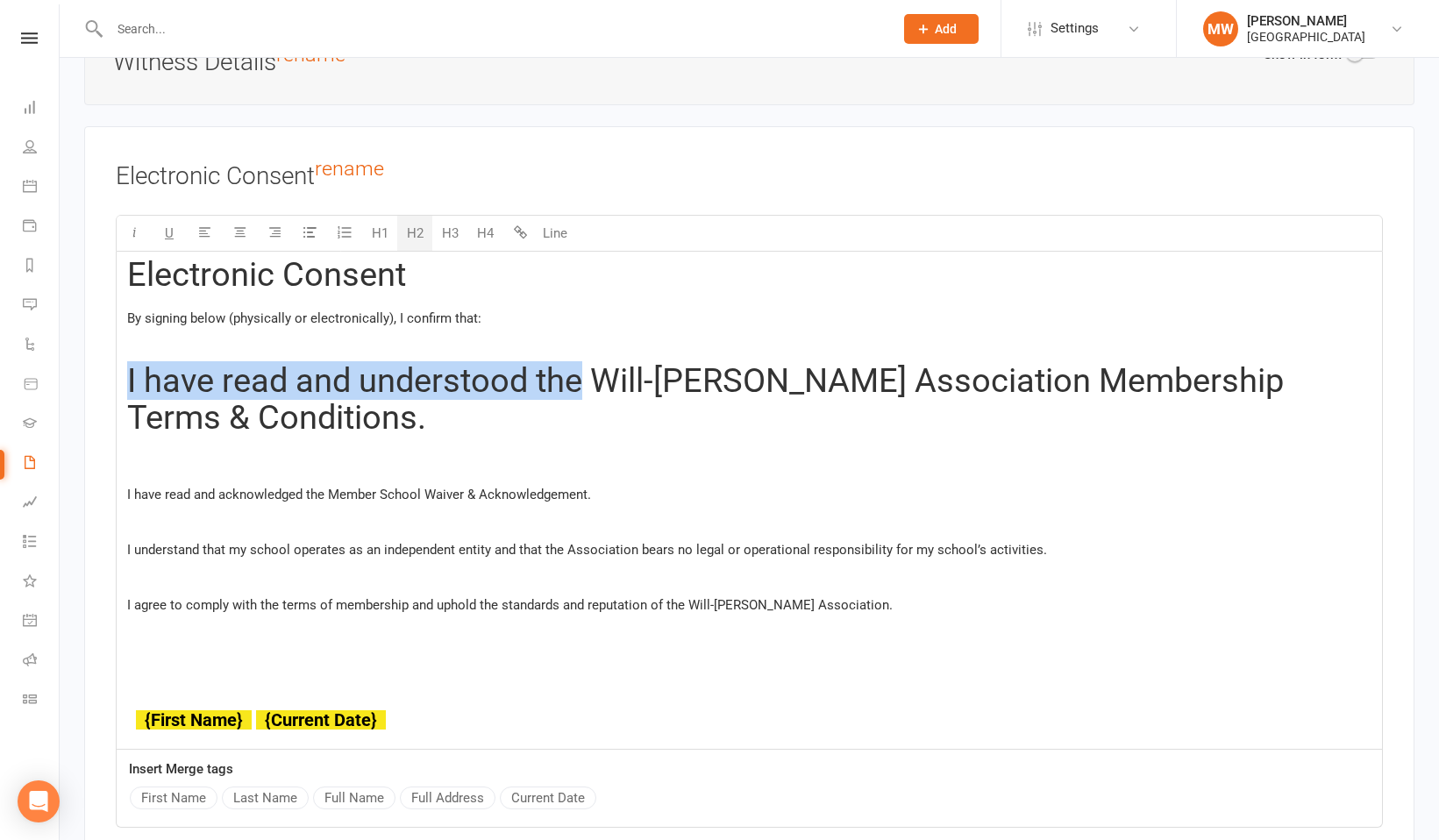
click at [423, 233] on button "H2" at bounding box center [414, 232] width 35 height 35
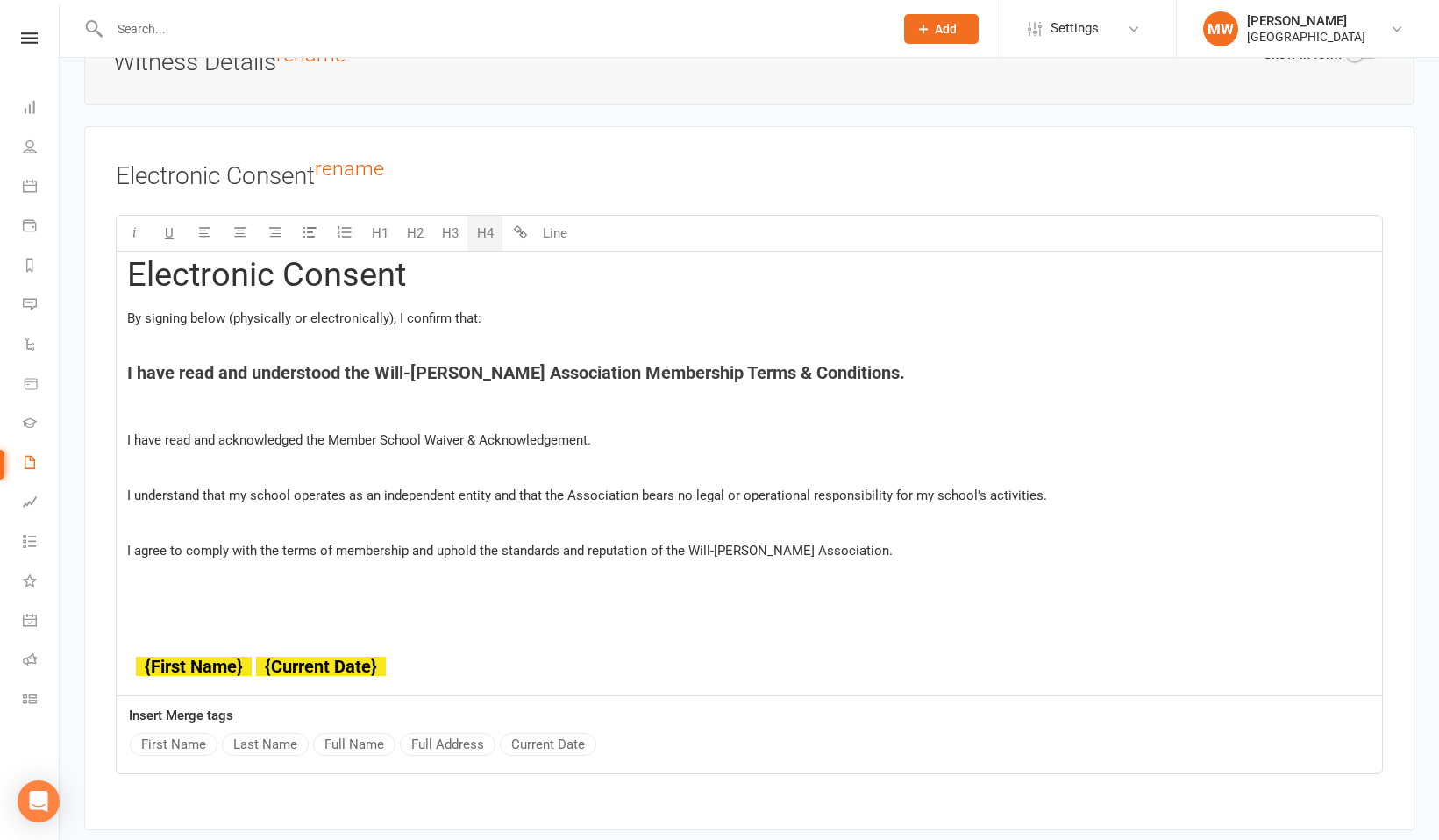
click at [480, 230] on button "H4" at bounding box center [484, 232] width 35 height 35
click at [405, 404] on h4 "﻿" at bounding box center [749, 406] width 1244 height 20
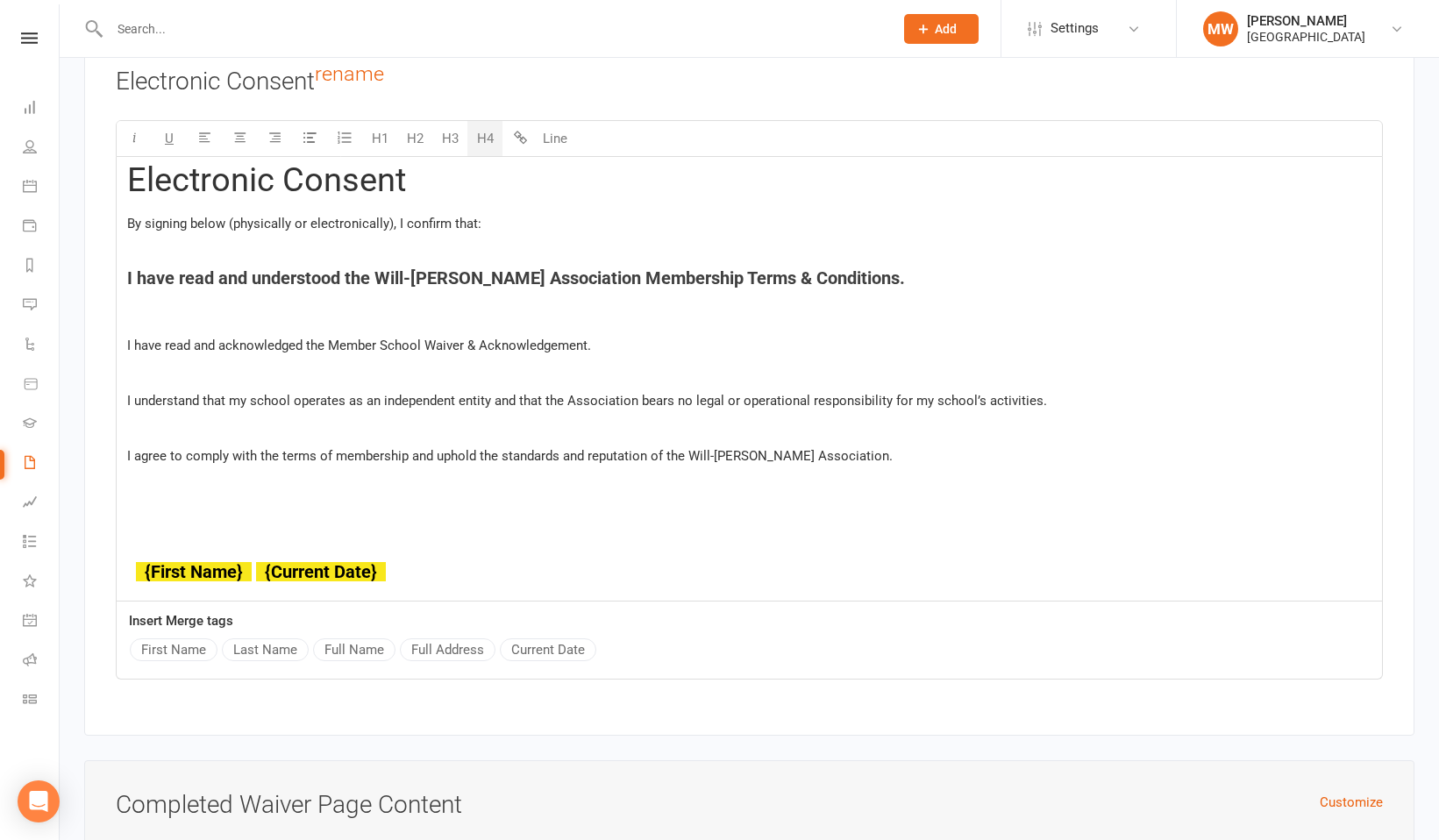
scroll to position [6352, 0]
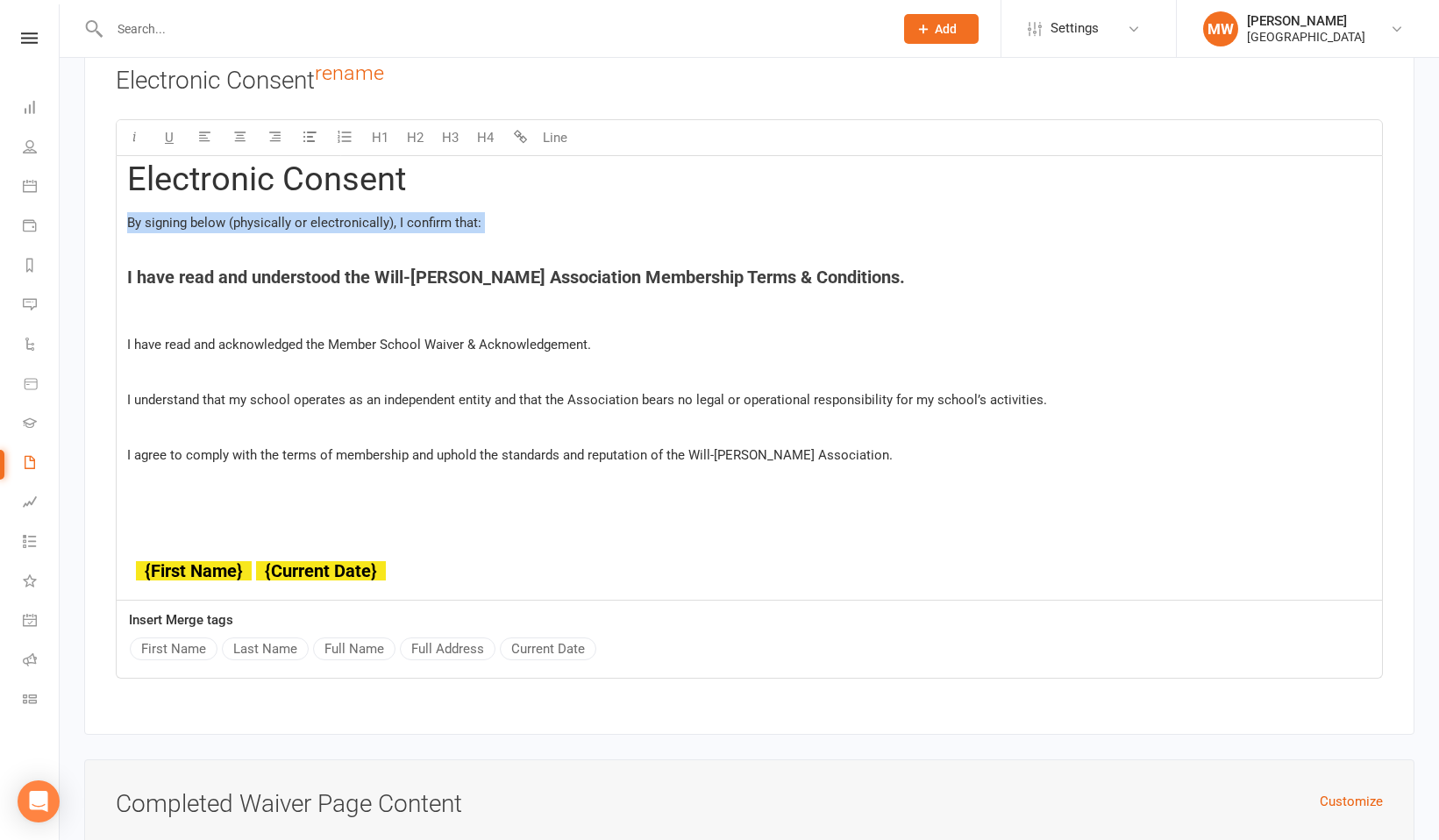
drag, startPoint x: 131, startPoint y: 215, endPoint x: 433, endPoint y: 254, distance: 304.5
click at [433, 254] on div "Electronic Consent By signing below (physically or electronically), I confirm t…" at bounding box center [748, 376] width 1265 height 442
click at [481, 137] on button "H4" at bounding box center [484, 137] width 35 height 35
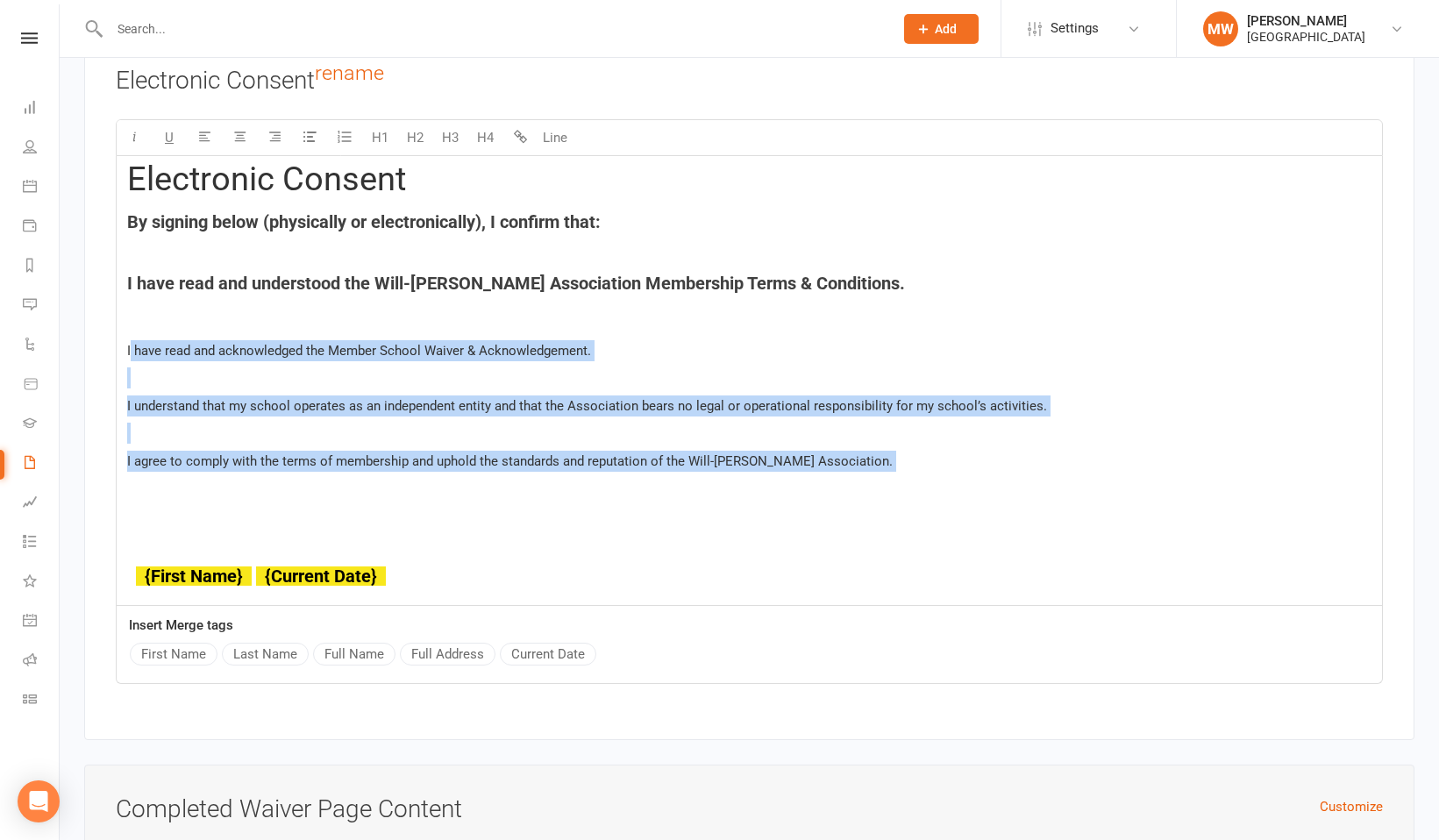
drag, startPoint x: 131, startPoint y: 346, endPoint x: 707, endPoint y: 474, distance: 590.1
click at [707, 474] on div "Electronic Consent By signing below (physically or electronically), I confirm t…" at bounding box center [748, 380] width 1265 height 448
click at [482, 128] on button "H4" at bounding box center [484, 137] width 35 height 35
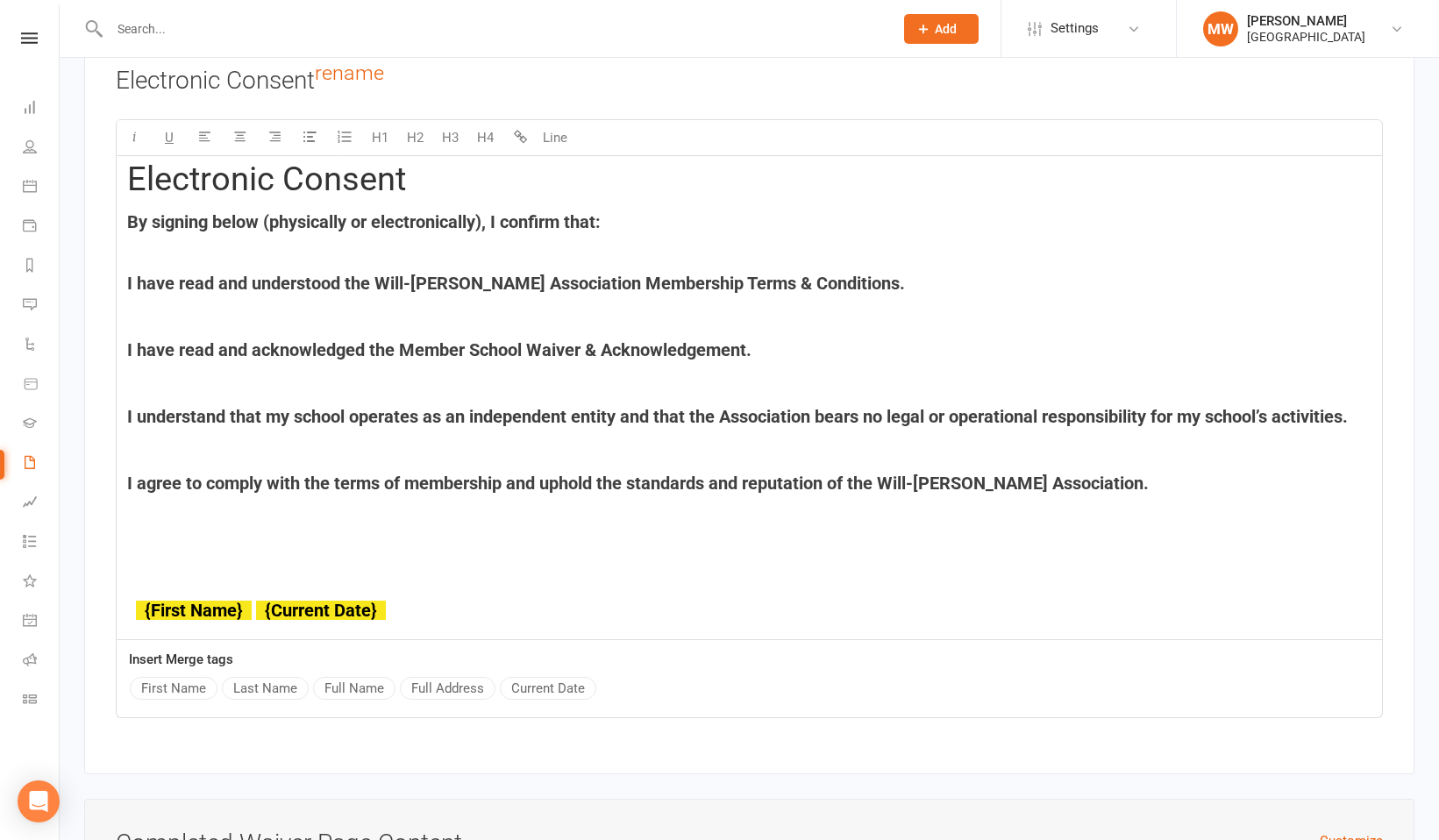
click at [156, 254] on p "﻿" at bounding box center [749, 256] width 1244 height 21
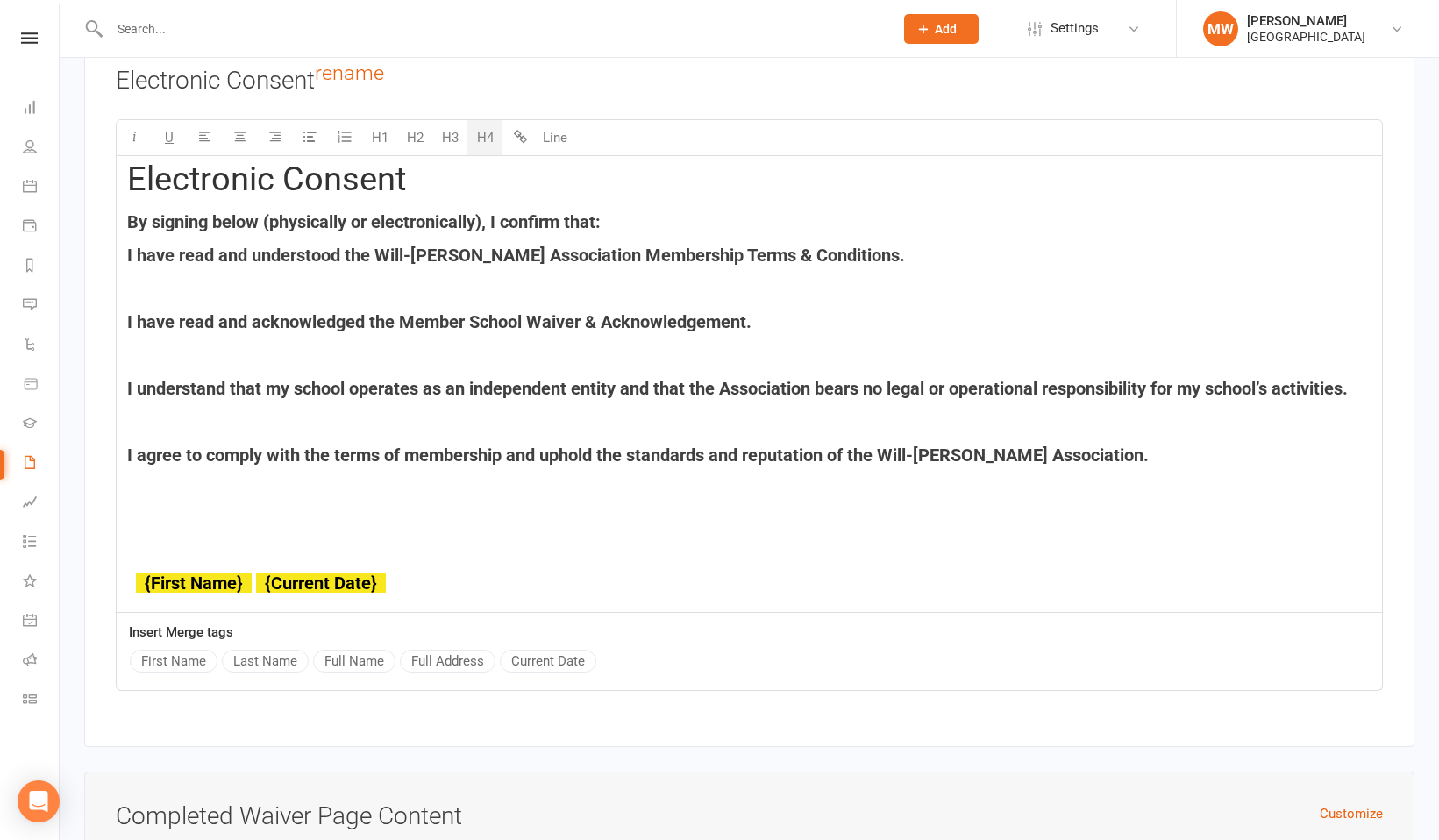
click at [137, 287] on h4 "﻿" at bounding box center [749, 288] width 1244 height 20
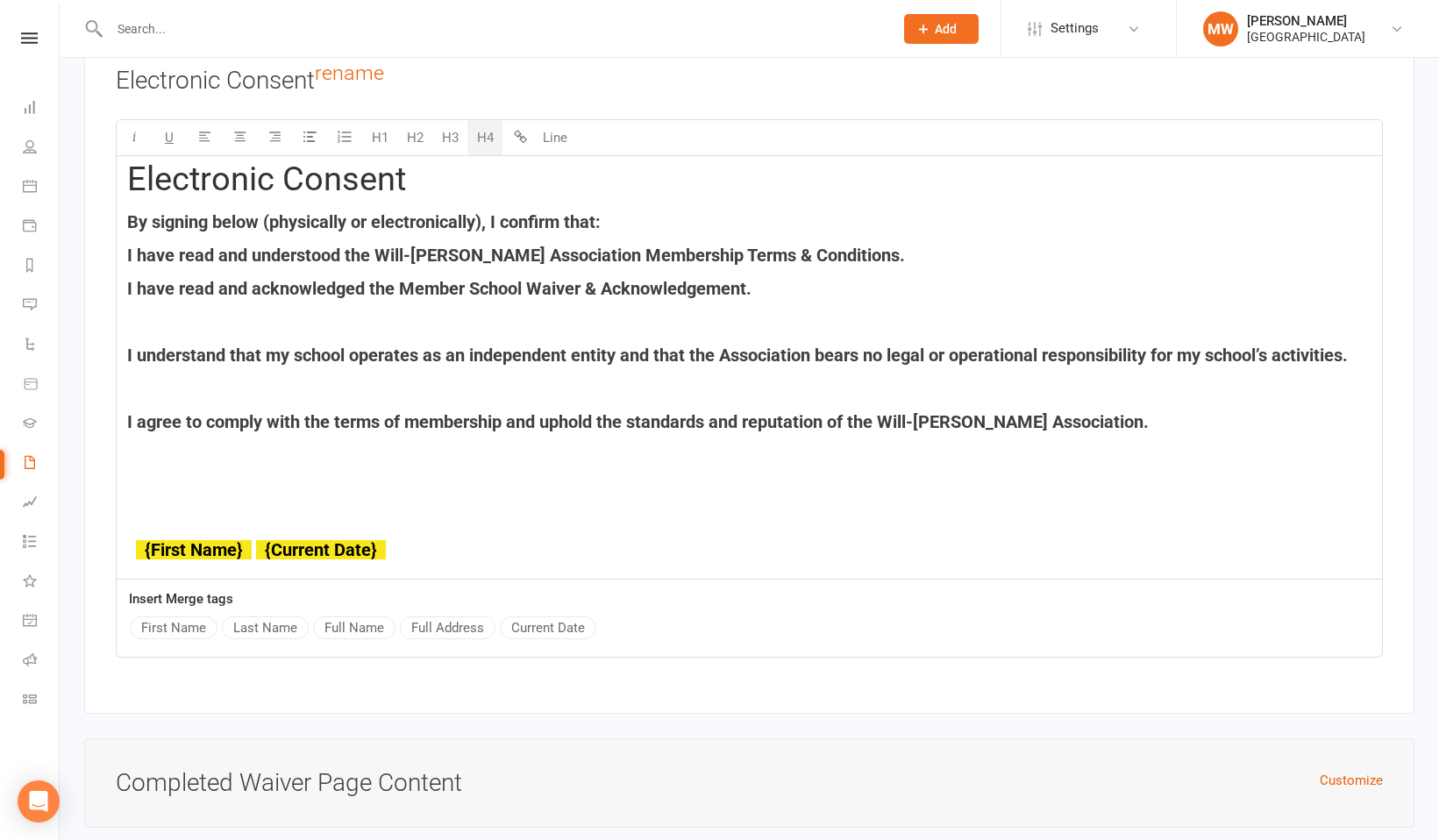
click at [140, 316] on h4 "﻿" at bounding box center [749, 322] width 1244 height 20
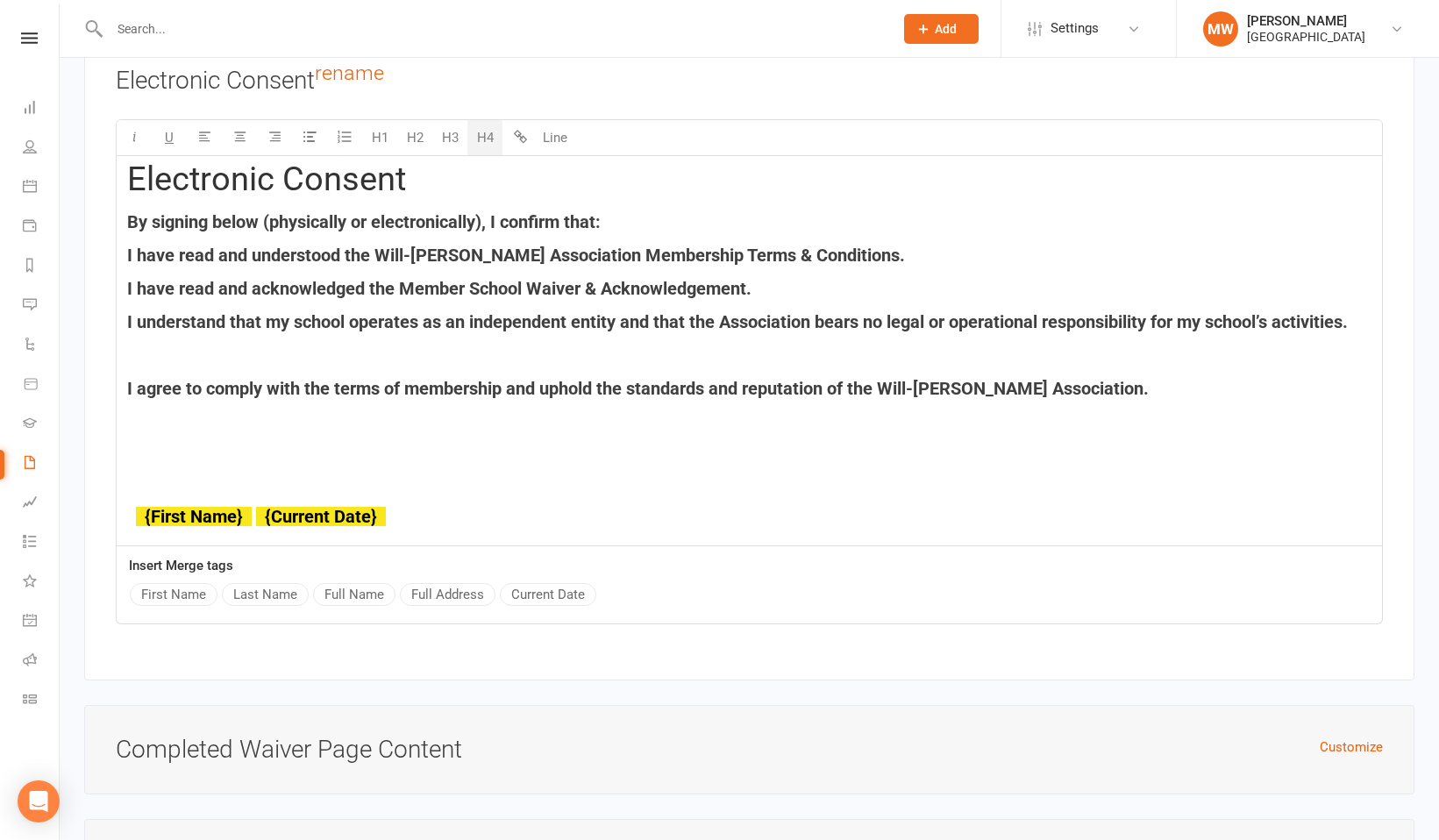
click at [142, 357] on h4 "﻿" at bounding box center [749, 355] width 1244 height 20
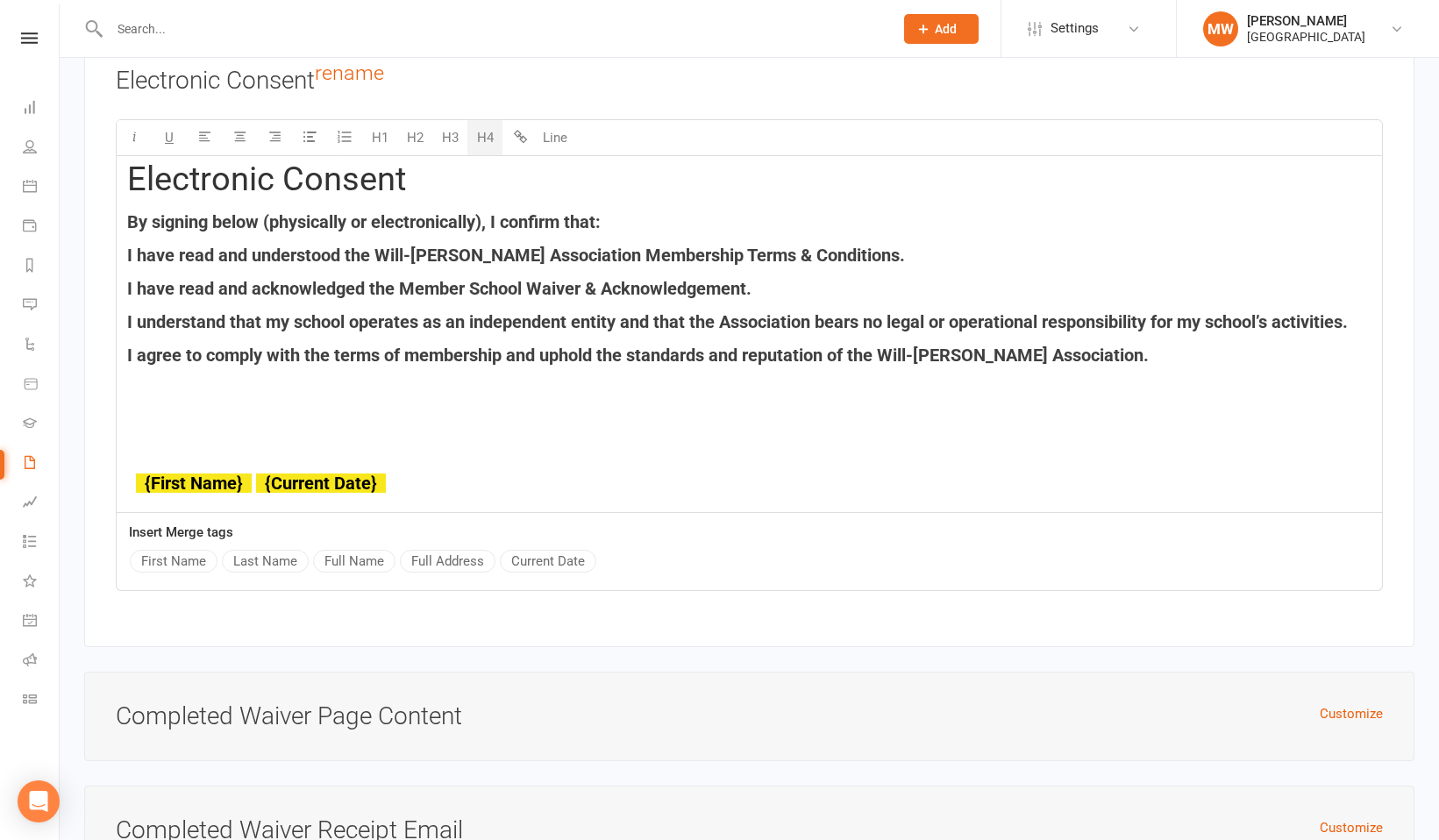
click at [637, 223] on h4 "By signing below (physically or electronically), I confirm that:" at bounding box center [749, 222] width 1244 height 20
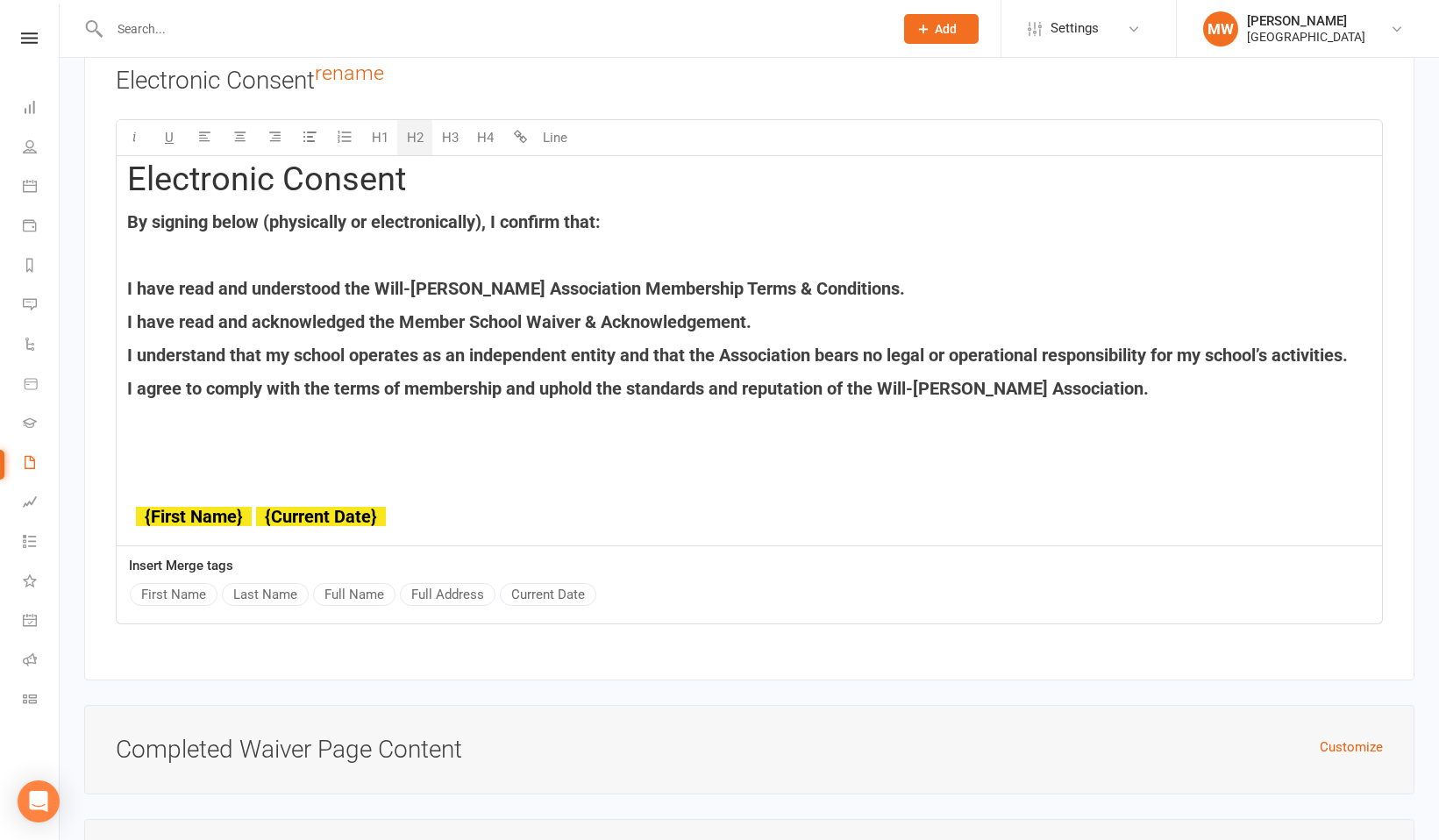
click at [499, 182] on h2 "Electronic Consent" at bounding box center [749, 179] width 1244 height 36
click at [198, 455] on p "﻿" at bounding box center [749, 456] width 1244 height 21
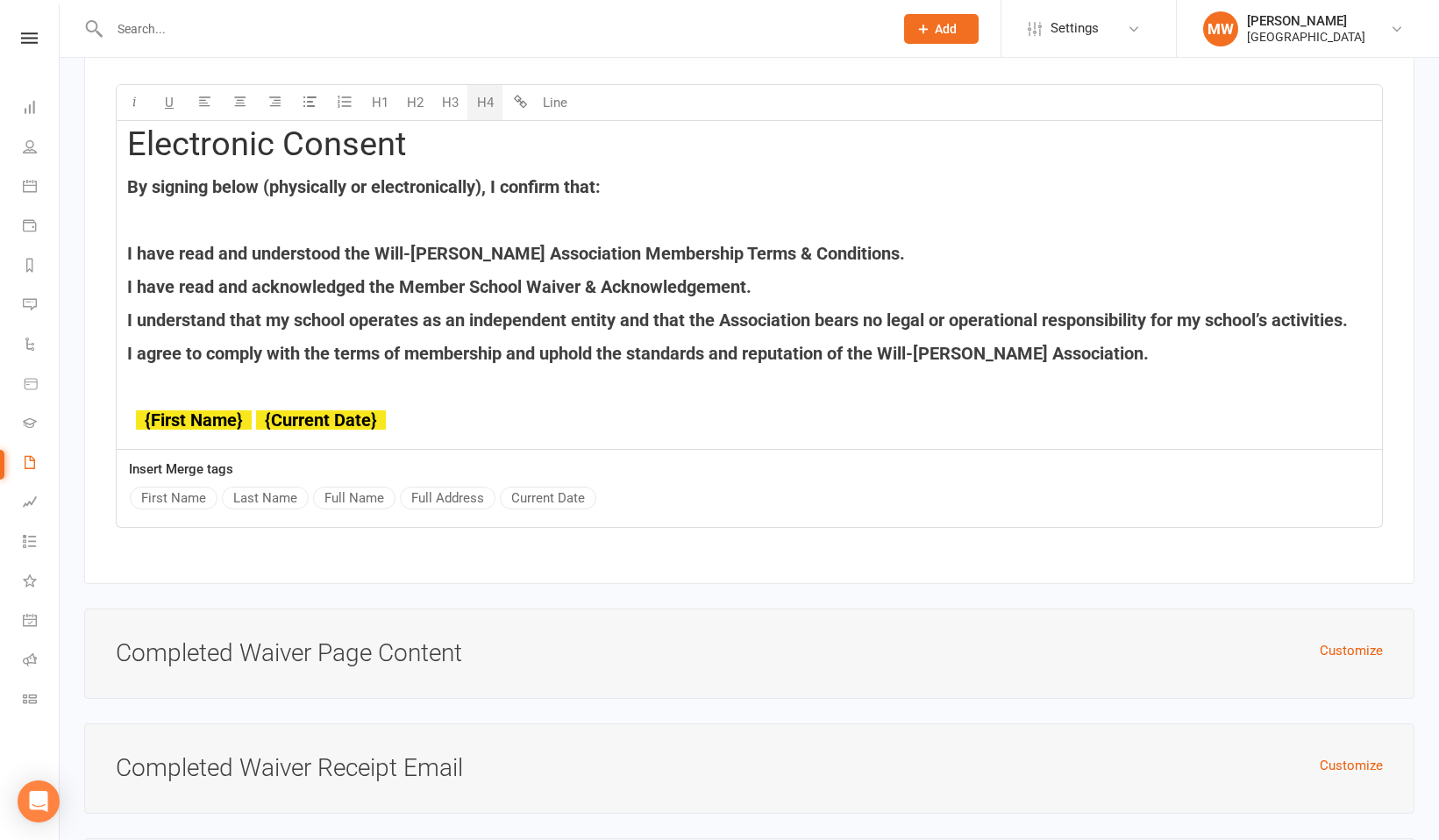
scroll to position [6214, 0]
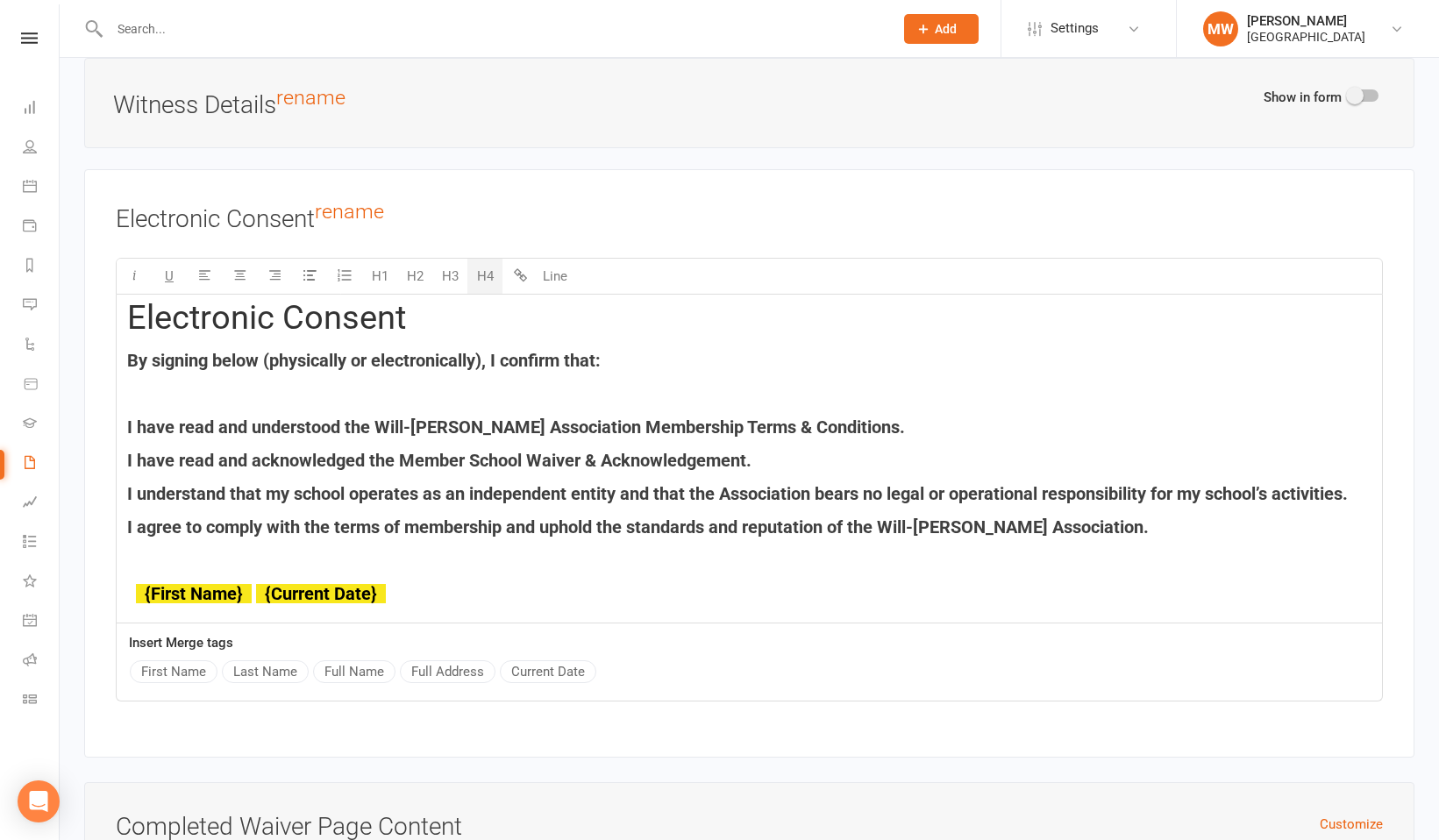
click at [250, 586] on span "﻿ {First Name}" at bounding box center [194, 594] width 116 height 21
click at [255, 583] on span at bounding box center [254, 594] width 4 height 21
click at [275, 660] on button "Last Name" at bounding box center [265, 672] width 87 height 23
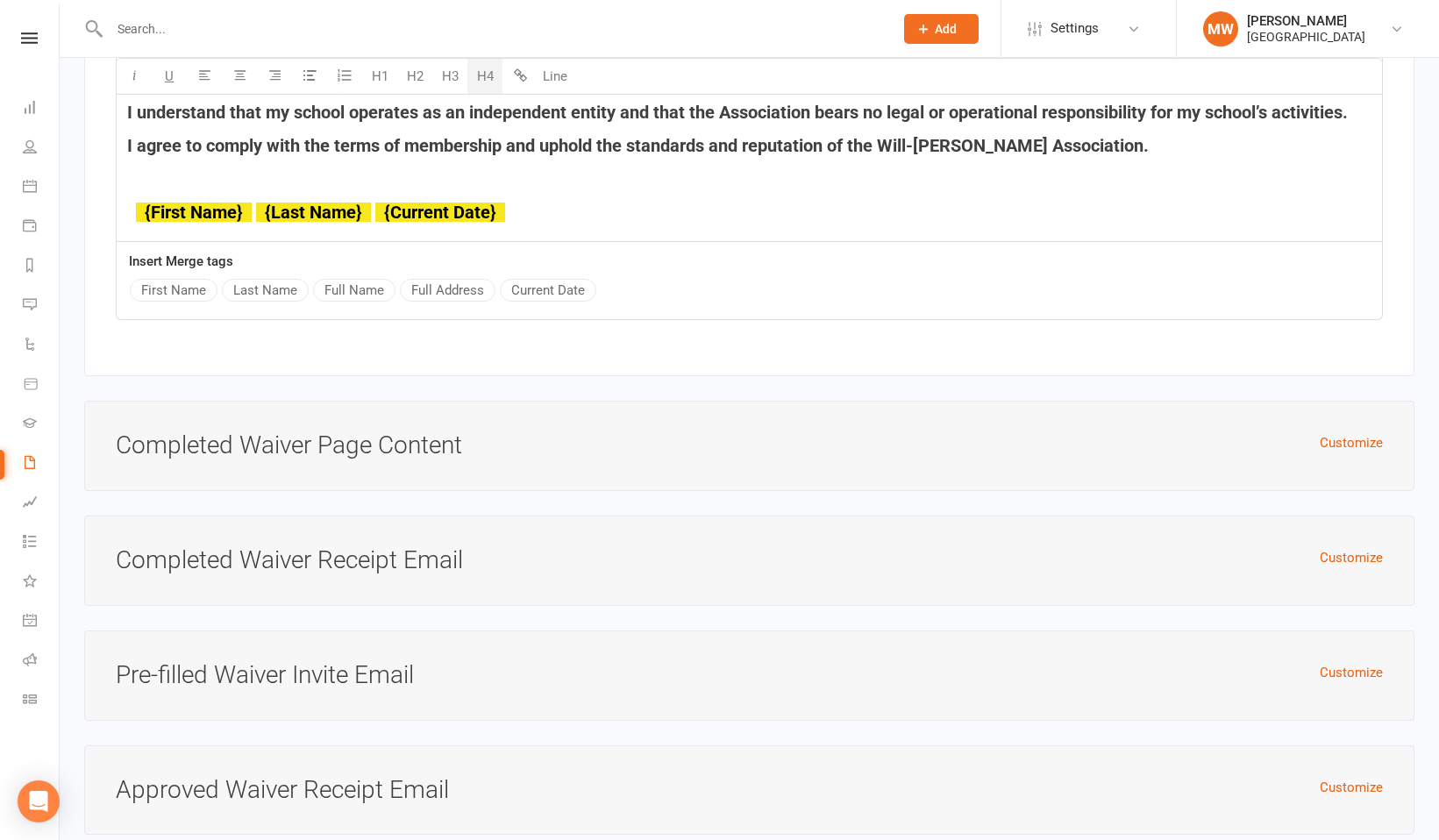
scroll to position [6695, 0]
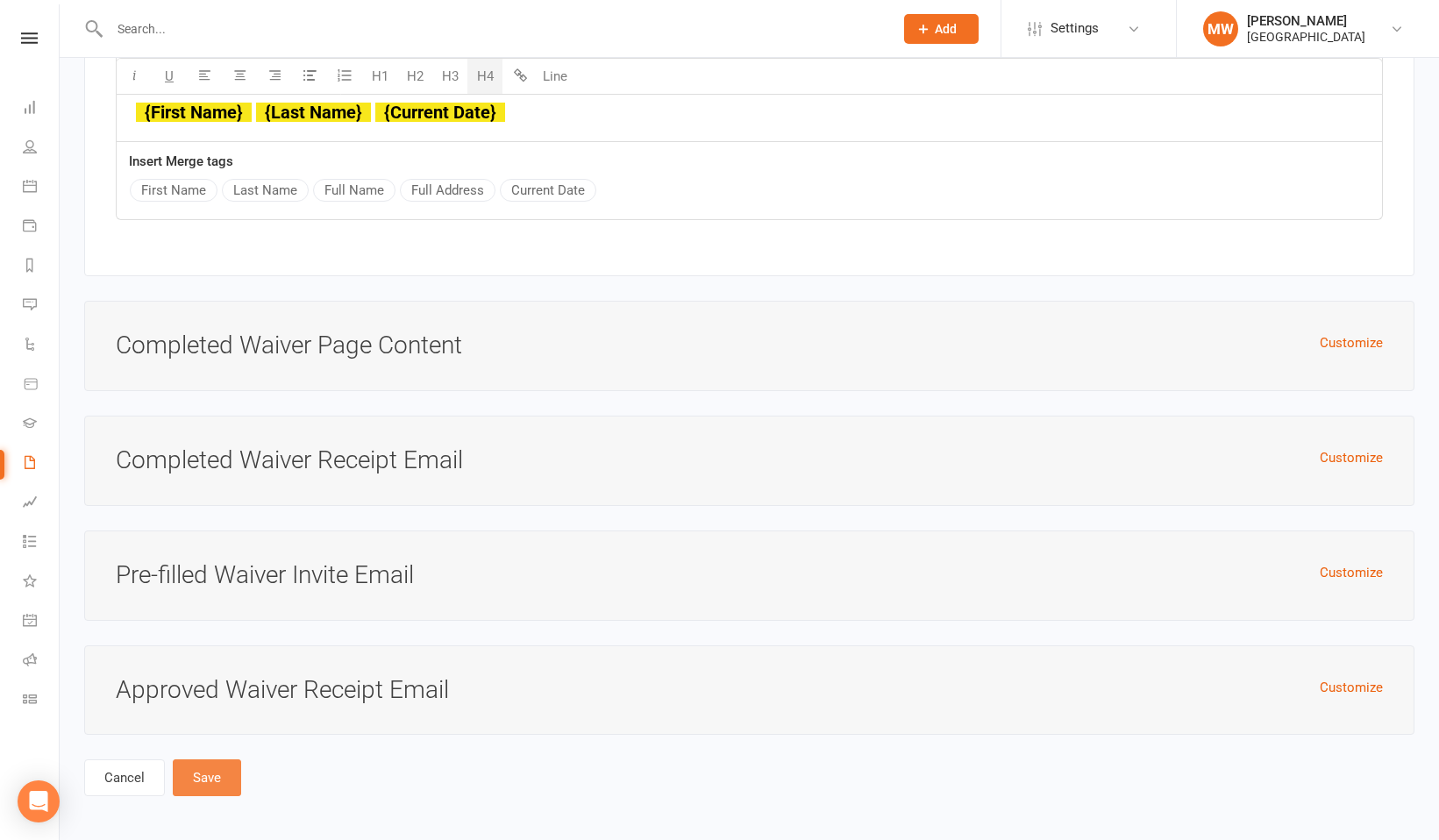
click at [205, 773] on button "Save" at bounding box center [206, 777] width 69 height 36
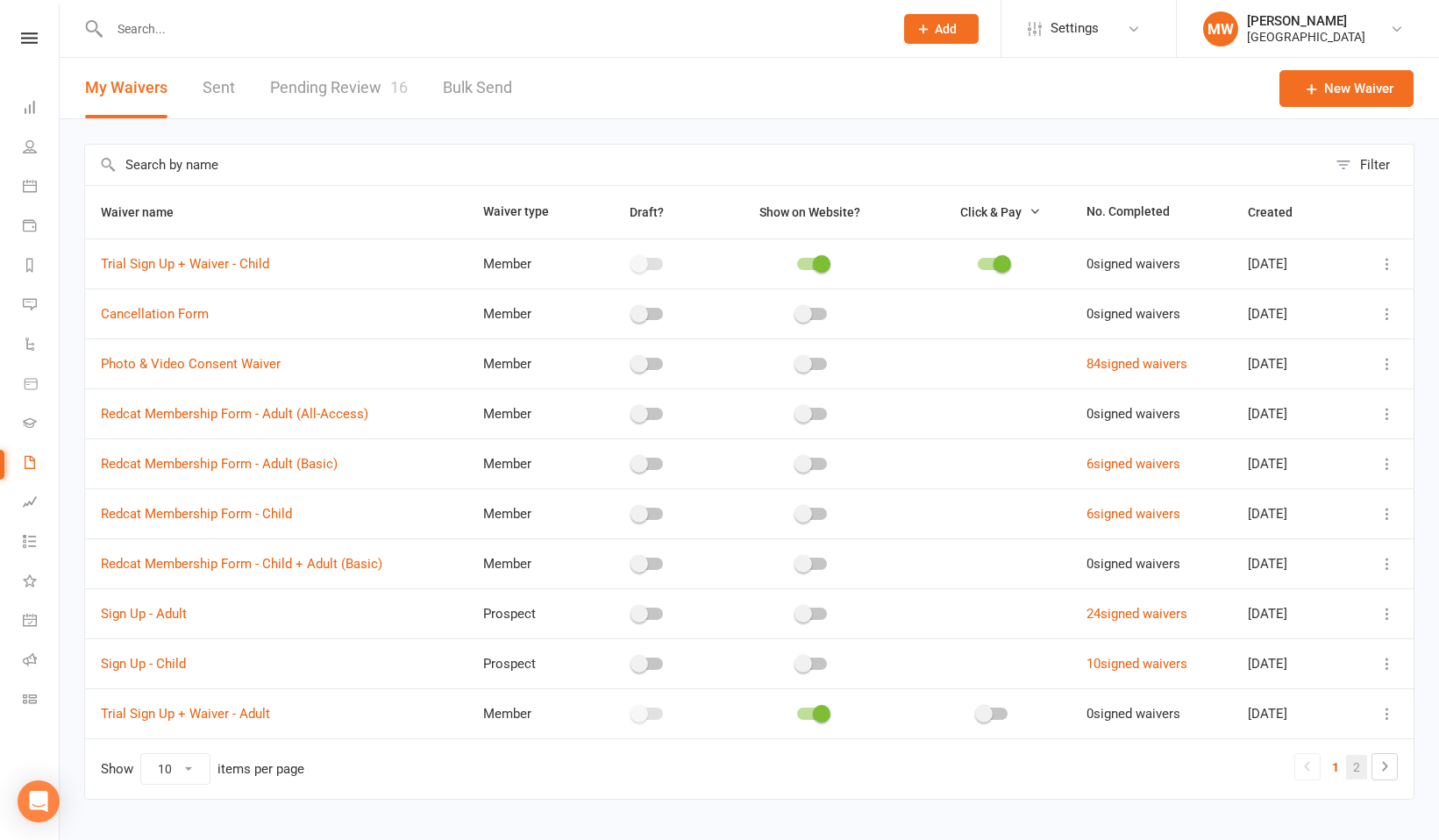
click at [1360, 764] on link "2" at bounding box center [1356, 767] width 21 height 25
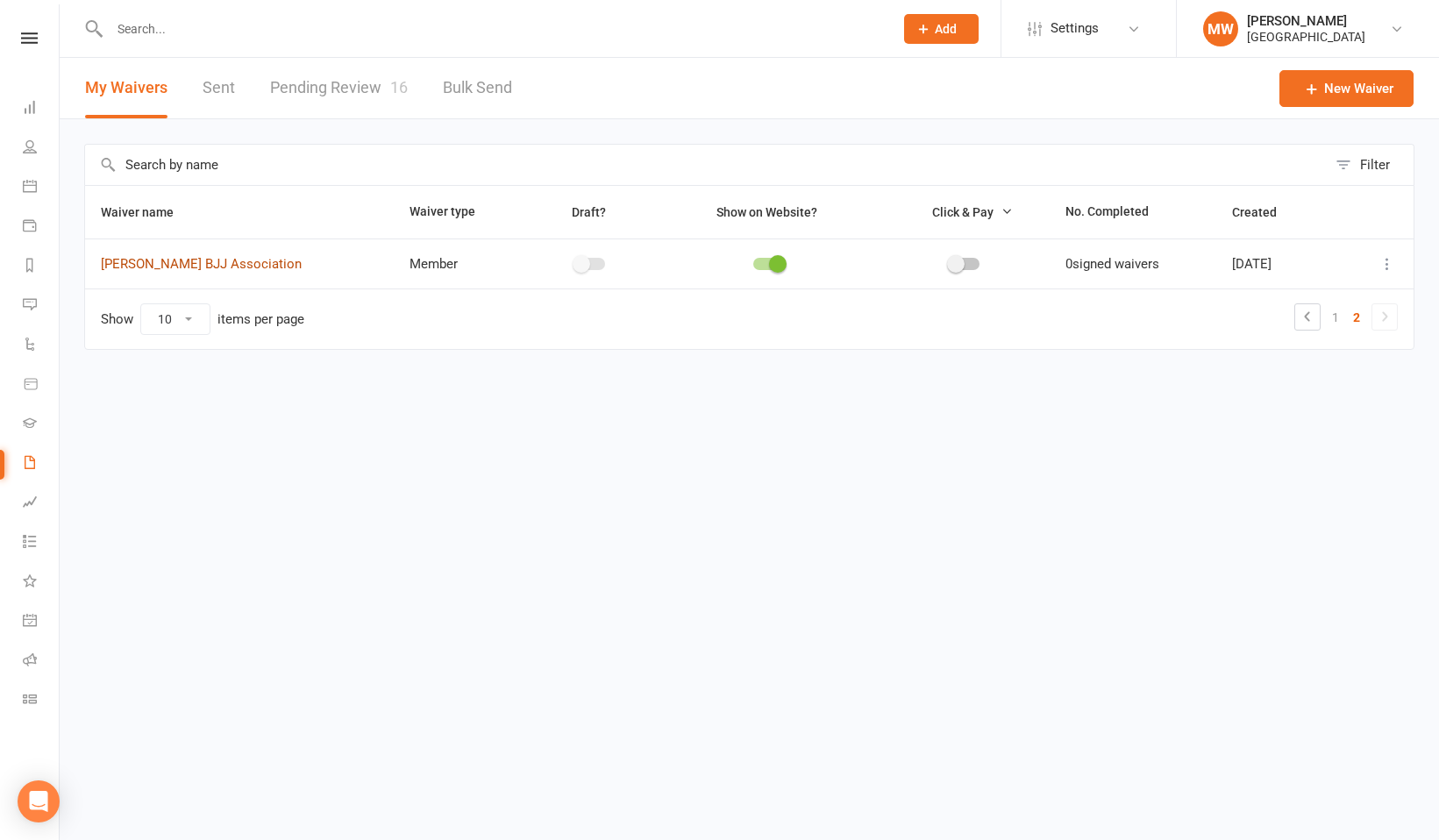
click at [252, 264] on link "Will Machado BJJ Association" at bounding box center [201, 264] width 201 height 16
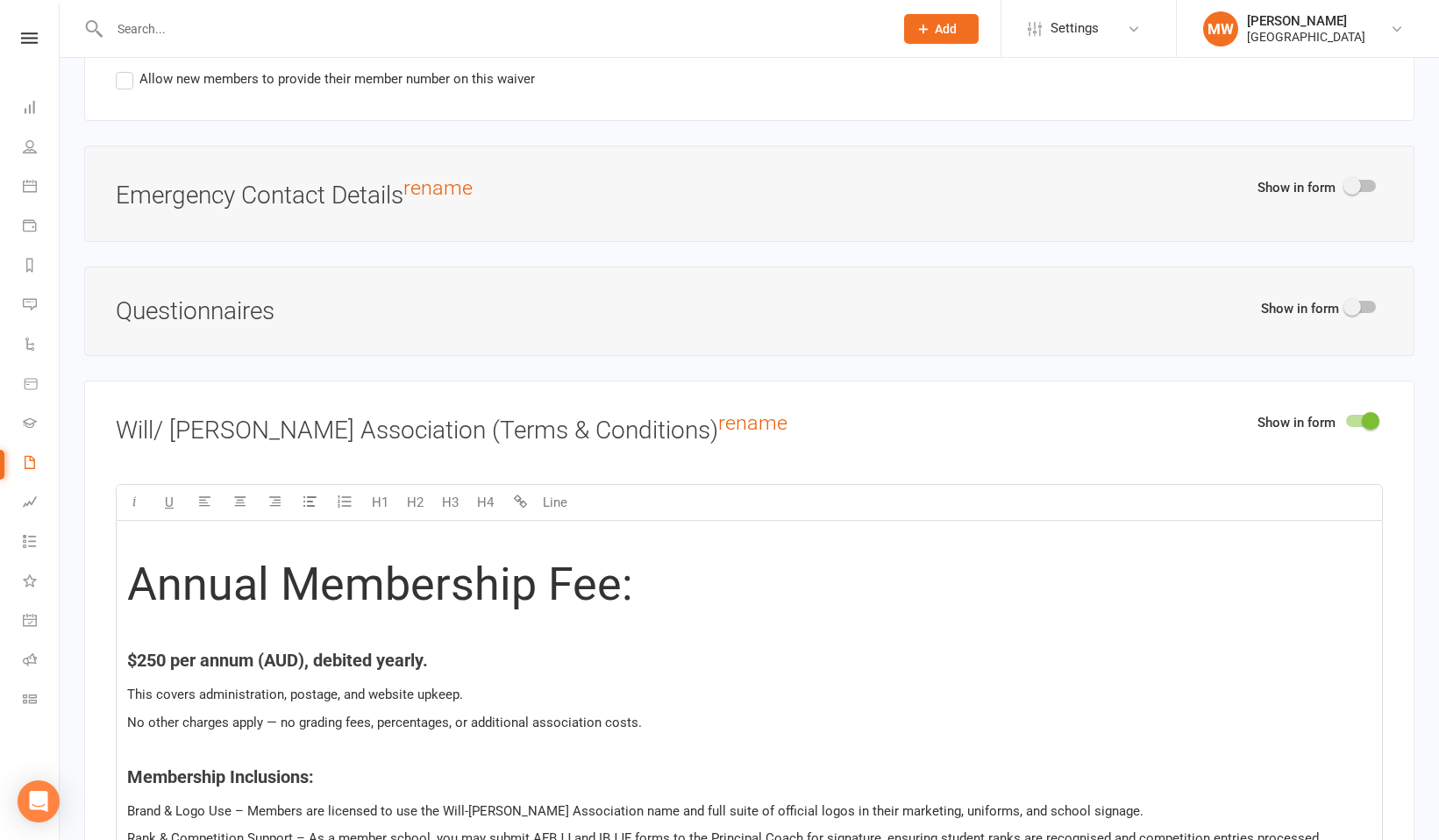
scroll to position [1912, 0]
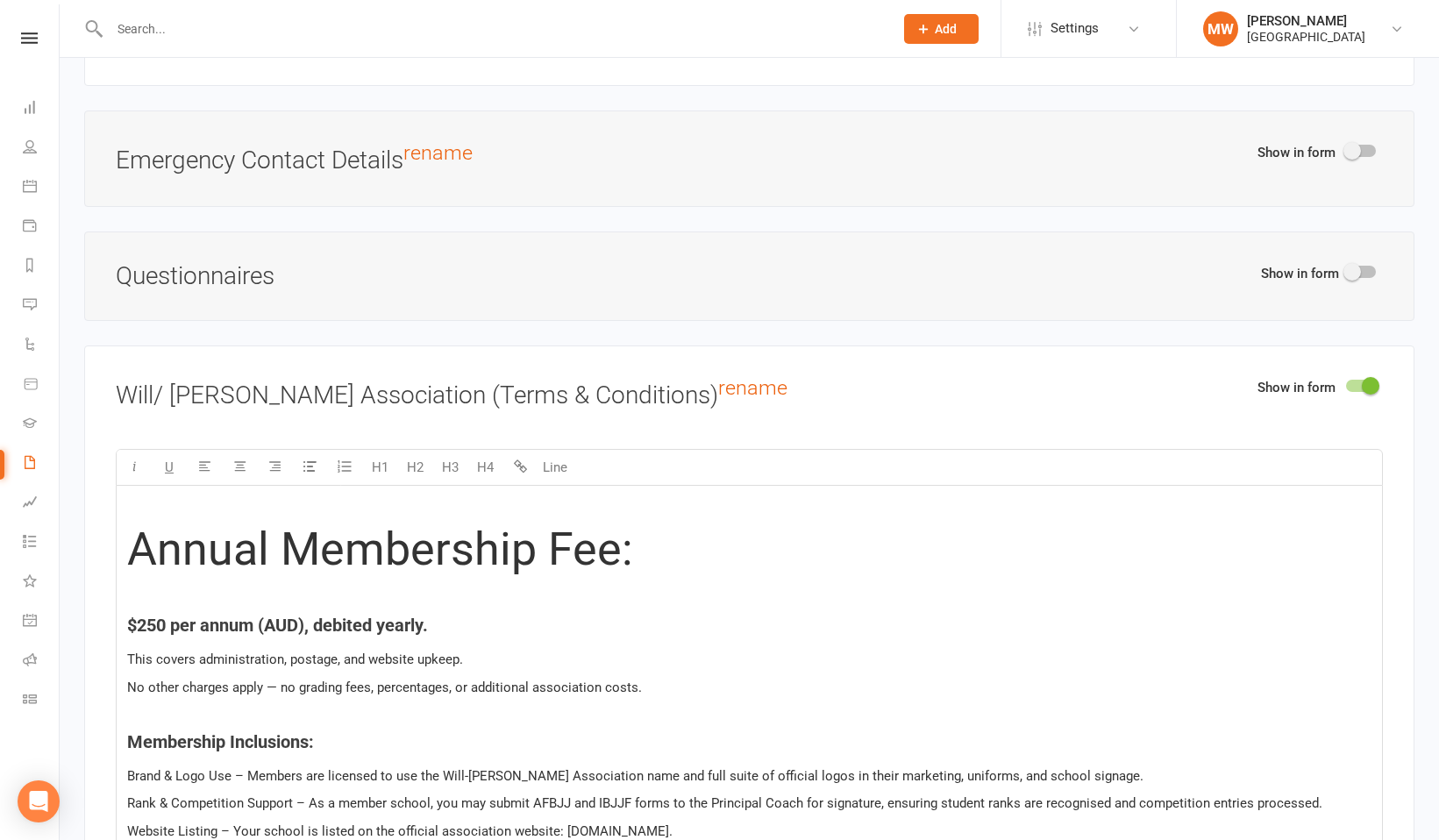
click at [1354, 269] on span at bounding box center [1352, 272] width 18 height 18
click at [1346, 269] on input "checkbox" at bounding box center [1346, 269] width 0 height 0
select select "do_not_copy_answers"
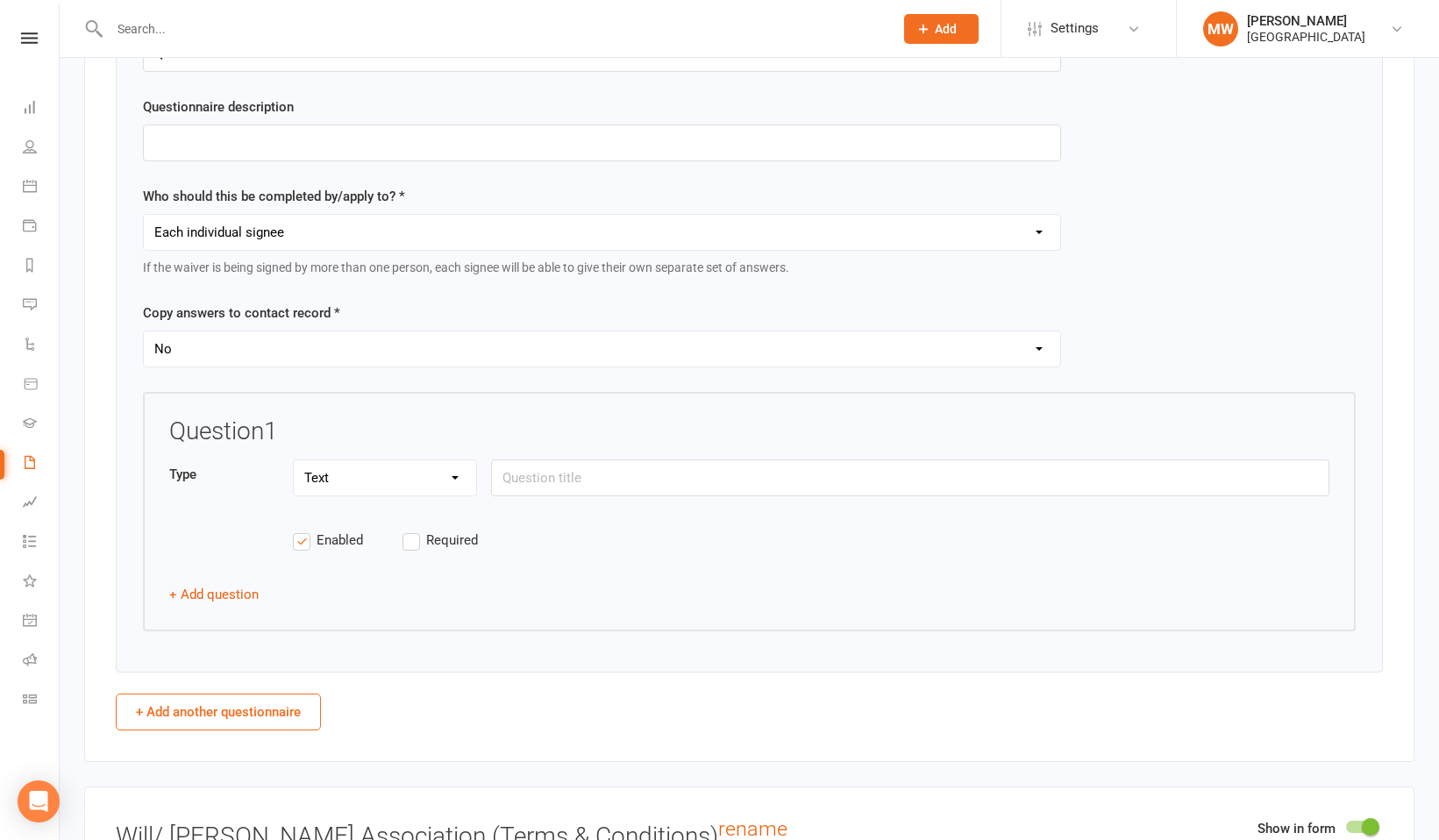
scroll to position [2251, 0]
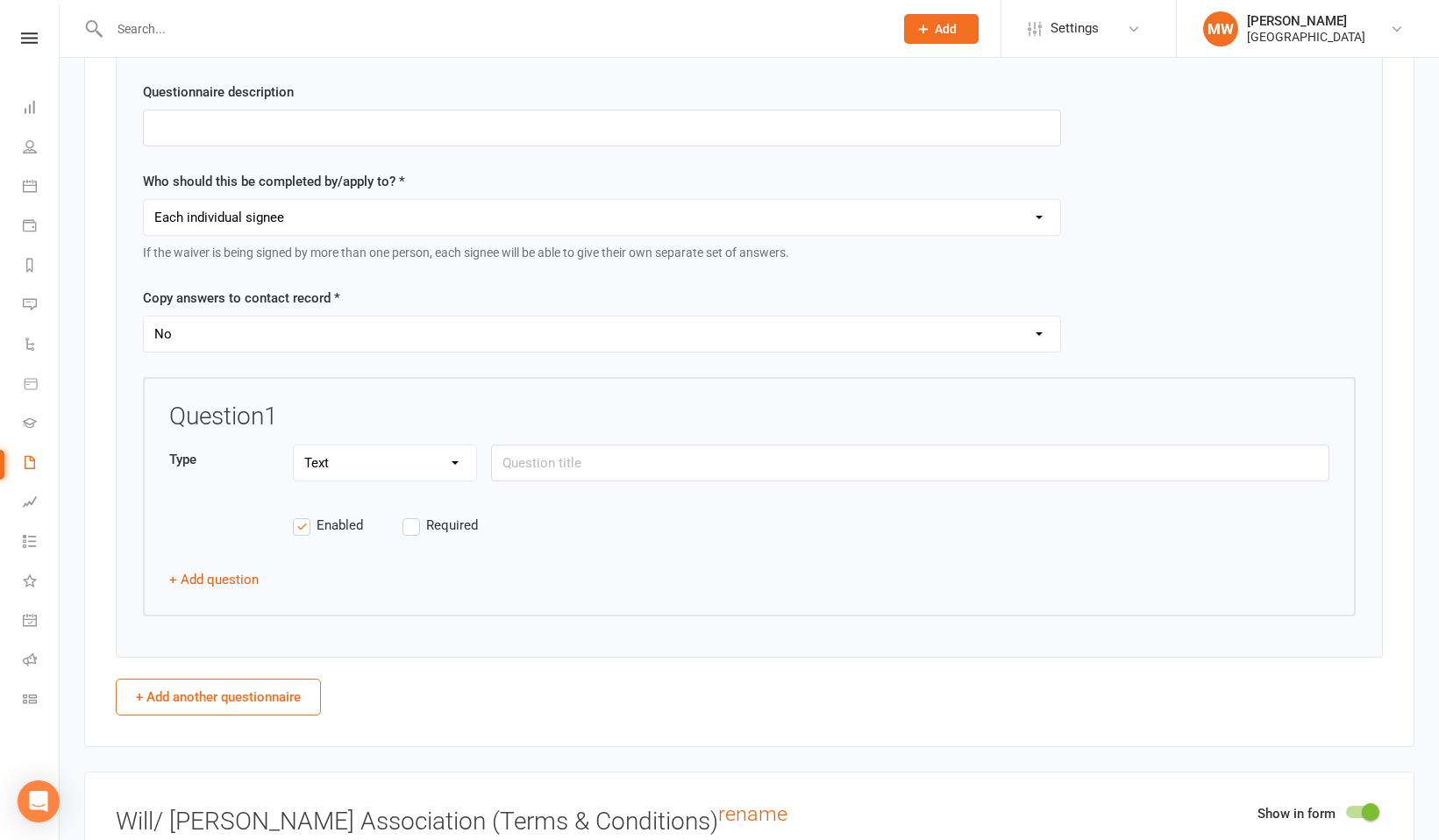
click at [462, 461] on select "Text Select Checkbox" at bounding box center [384, 462] width 182 height 35
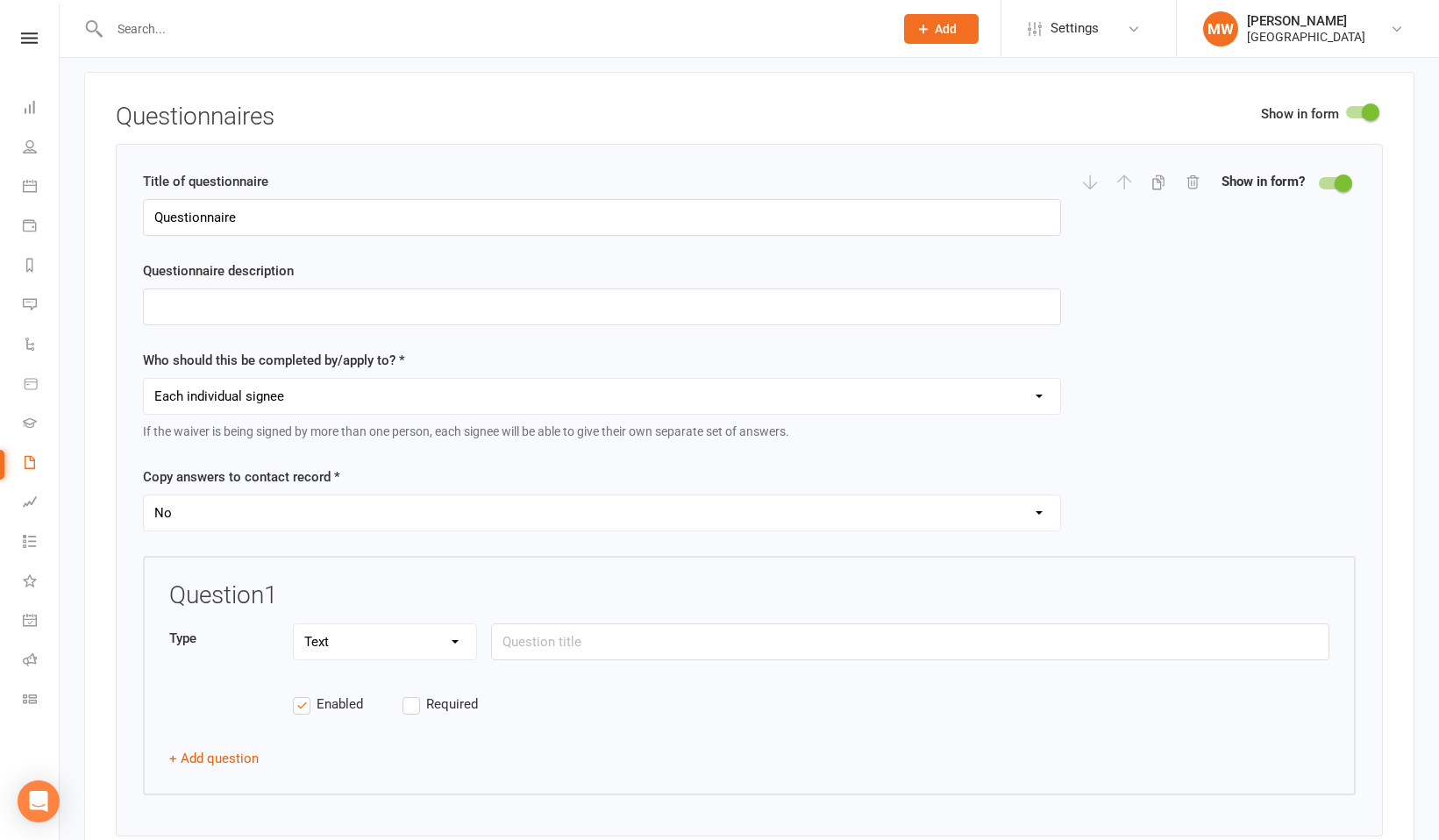
scroll to position [2074, 0]
click at [522, 303] on input "text" at bounding box center [602, 304] width 918 height 36
click at [253, 304] on input "Club Name & Adress" at bounding box center [602, 304] width 918 height 36
click at [327, 308] on input "Club Name & Address" at bounding box center [602, 304] width 918 height 36
type input "Club Name & Address"
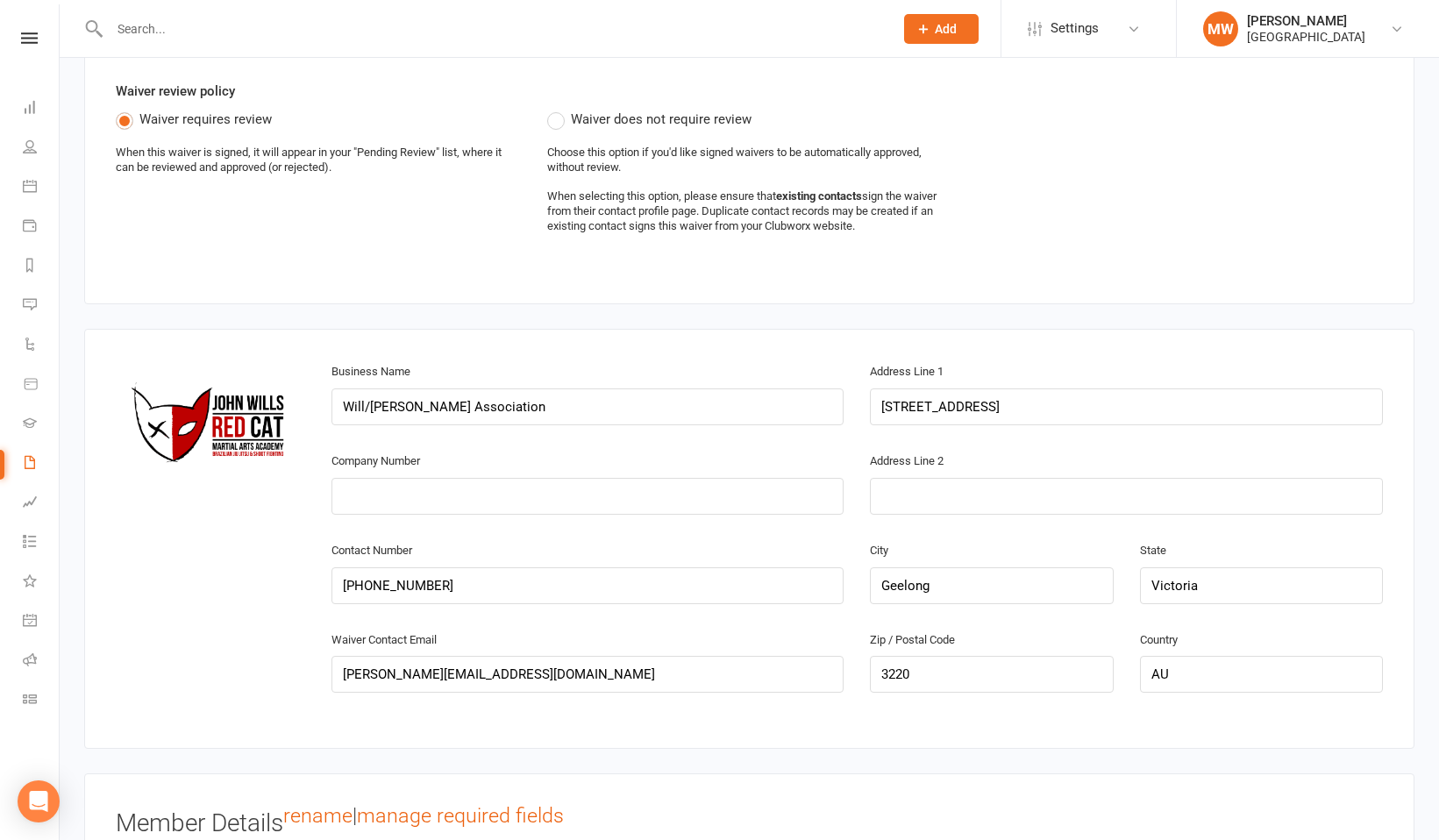
scroll to position [537, 0]
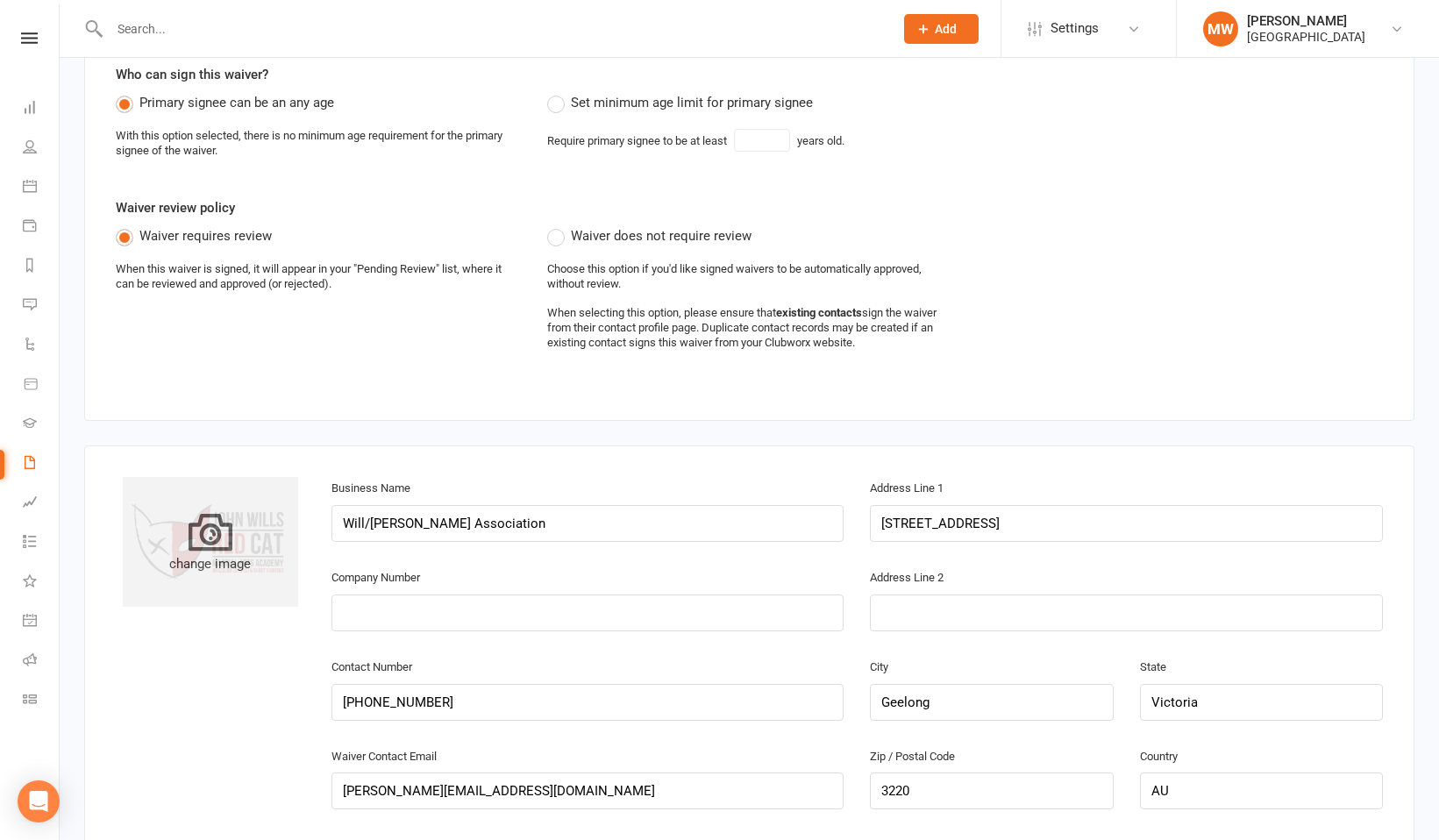
click at [206, 531] on icon at bounding box center [210, 530] width 44 height 44
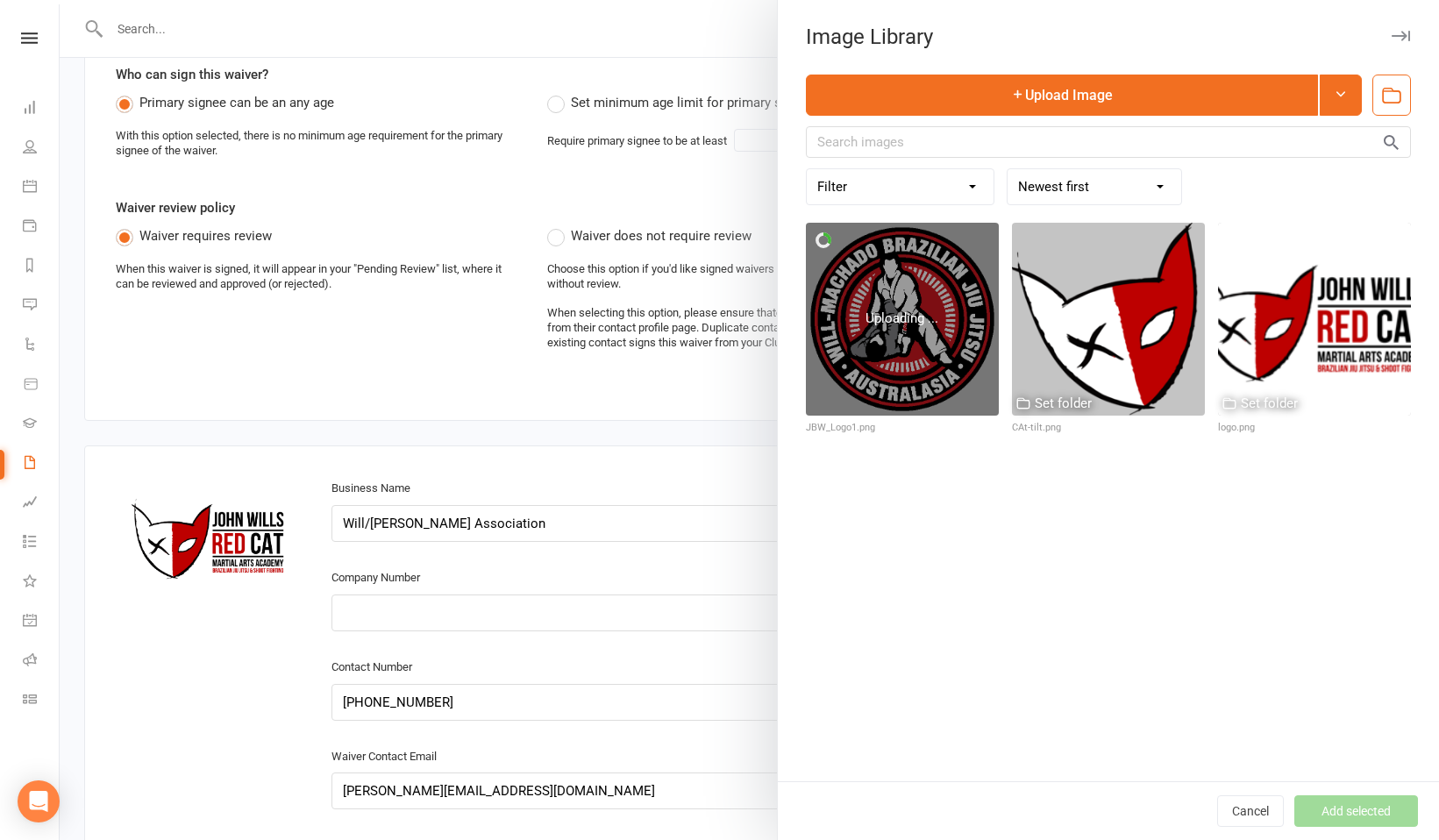
click at [916, 318] on div "Uploading ..." at bounding box center [901, 319] width 73 height 21
click at [908, 289] on div at bounding box center [901, 319] width 193 height 193
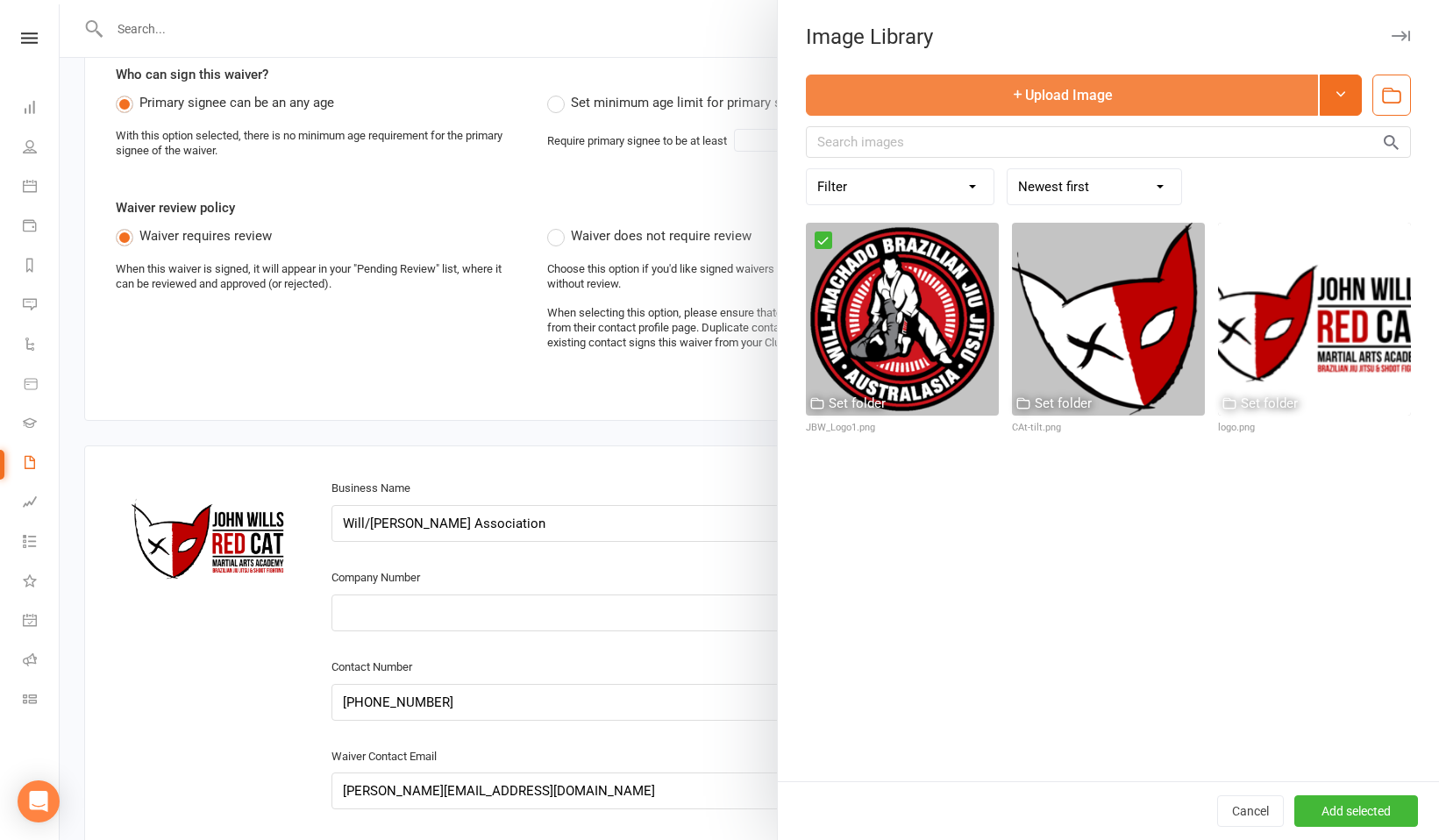
click at [1038, 98] on button "Upload Image" at bounding box center [1061, 95] width 512 height 41
click at [1160, 103] on button "Upload Image" at bounding box center [1061, 95] width 512 height 41
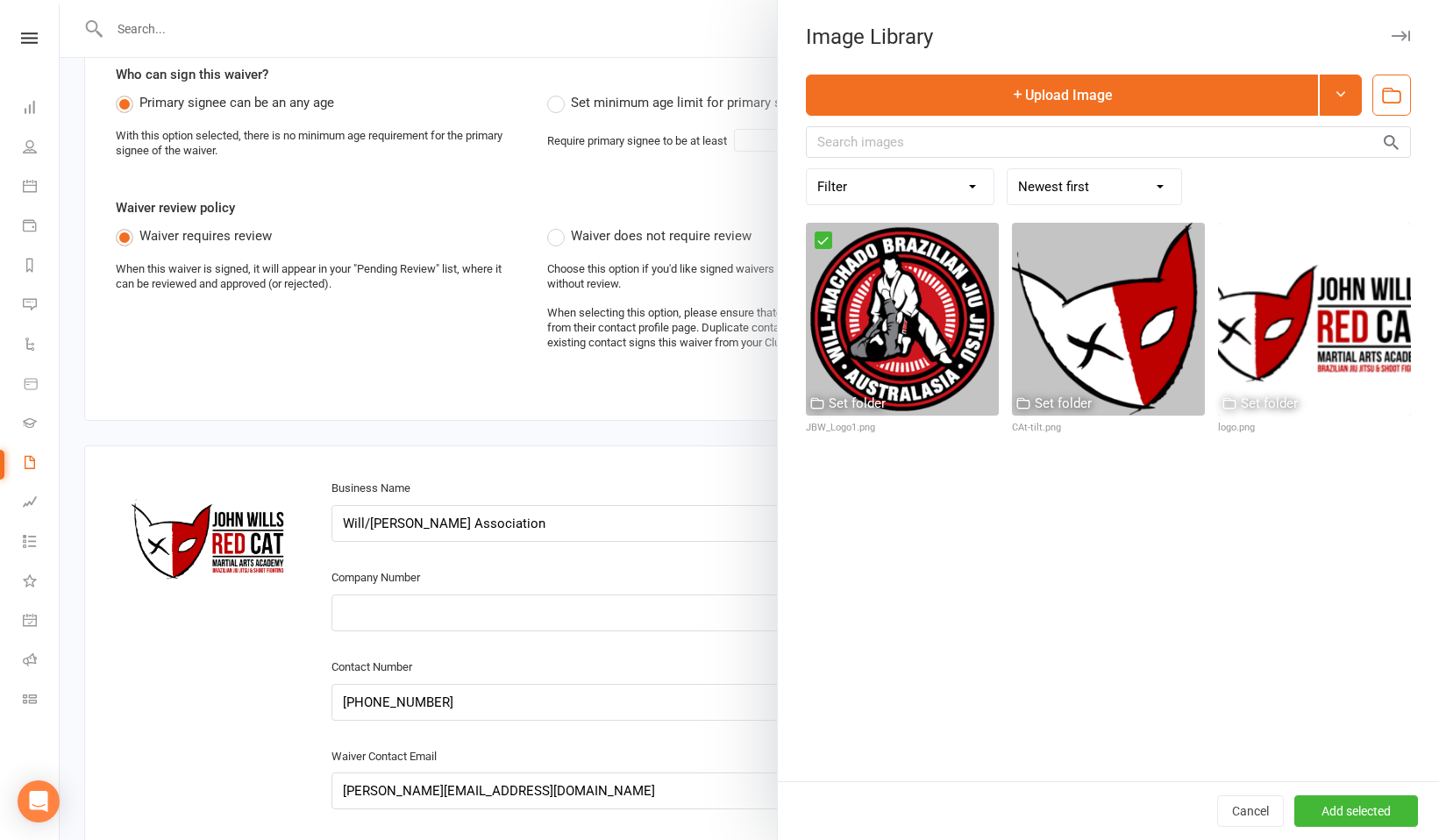
click at [211, 518] on div at bounding box center [749, 420] width 1379 height 840
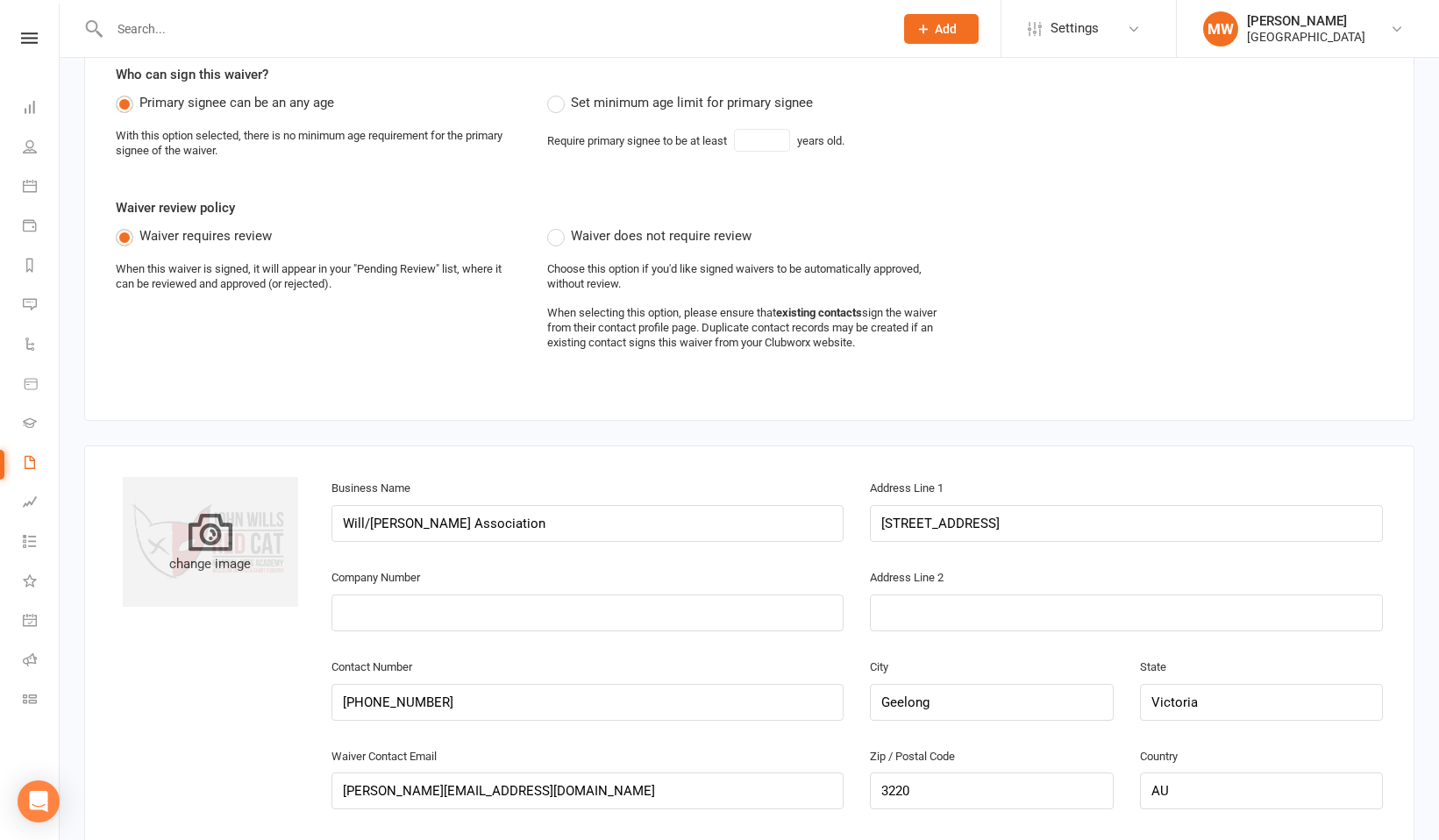
click at [208, 537] on icon at bounding box center [210, 530] width 44 height 44
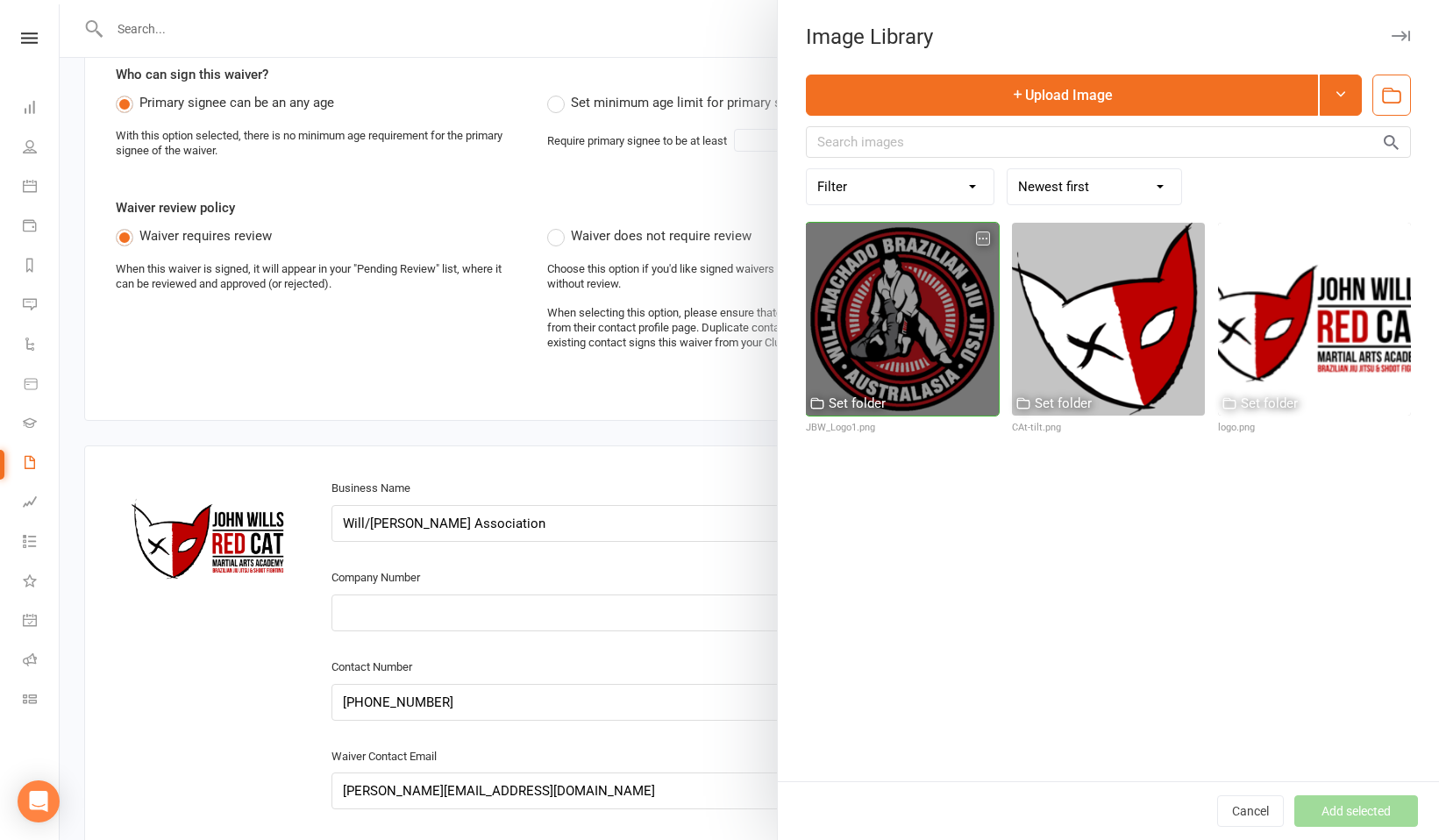
click at [863, 345] on div at bounding box center [901, 319] width 193 height 193
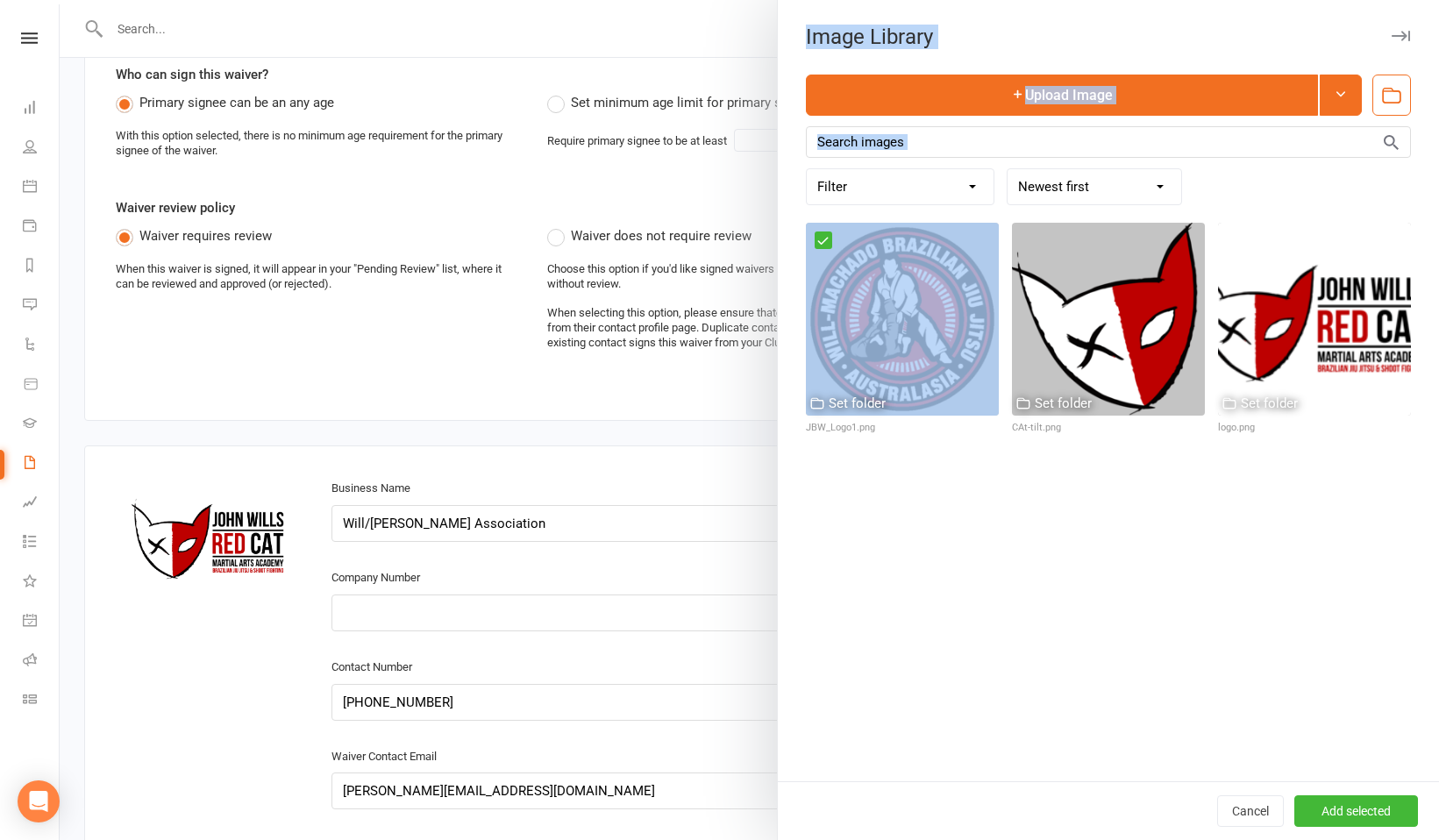
drag, startPoint x: 863, startPoint y: 345, endPoint x: 192, endPoint y: 533, distance: 696.8
click at [60, 0] on react-component "Image Library Upload Image Filter Used as Logo Used as Website header Used in W…" at bounding box center [60, 0] width 0 height 0
drag, startPoint x: 888, startPoint y: 351, endPoint x: 190, endPoint y: 556, distance: 727.5
click at [60, 0] on react-component "Image Library Upload Image Filter Used as Logo Used as Website header Used in W…" at bounding box center [60, 0] width 0 height 0
click at [190, 556] on div at bounding box center [749, 420] width 1379 height 840
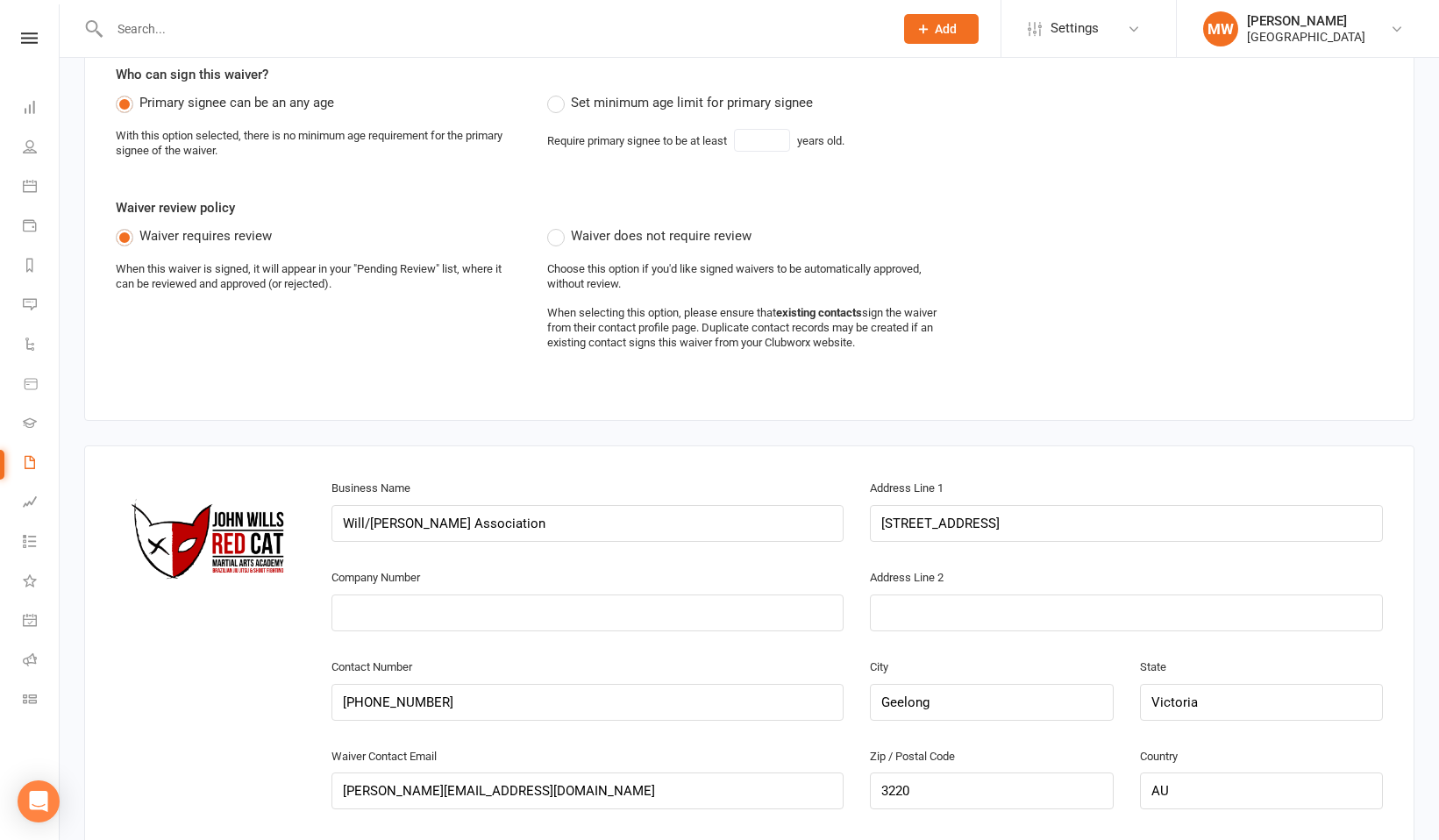
click at [0, 0] on icon at bounding box center [0, 0] width 0 height 0
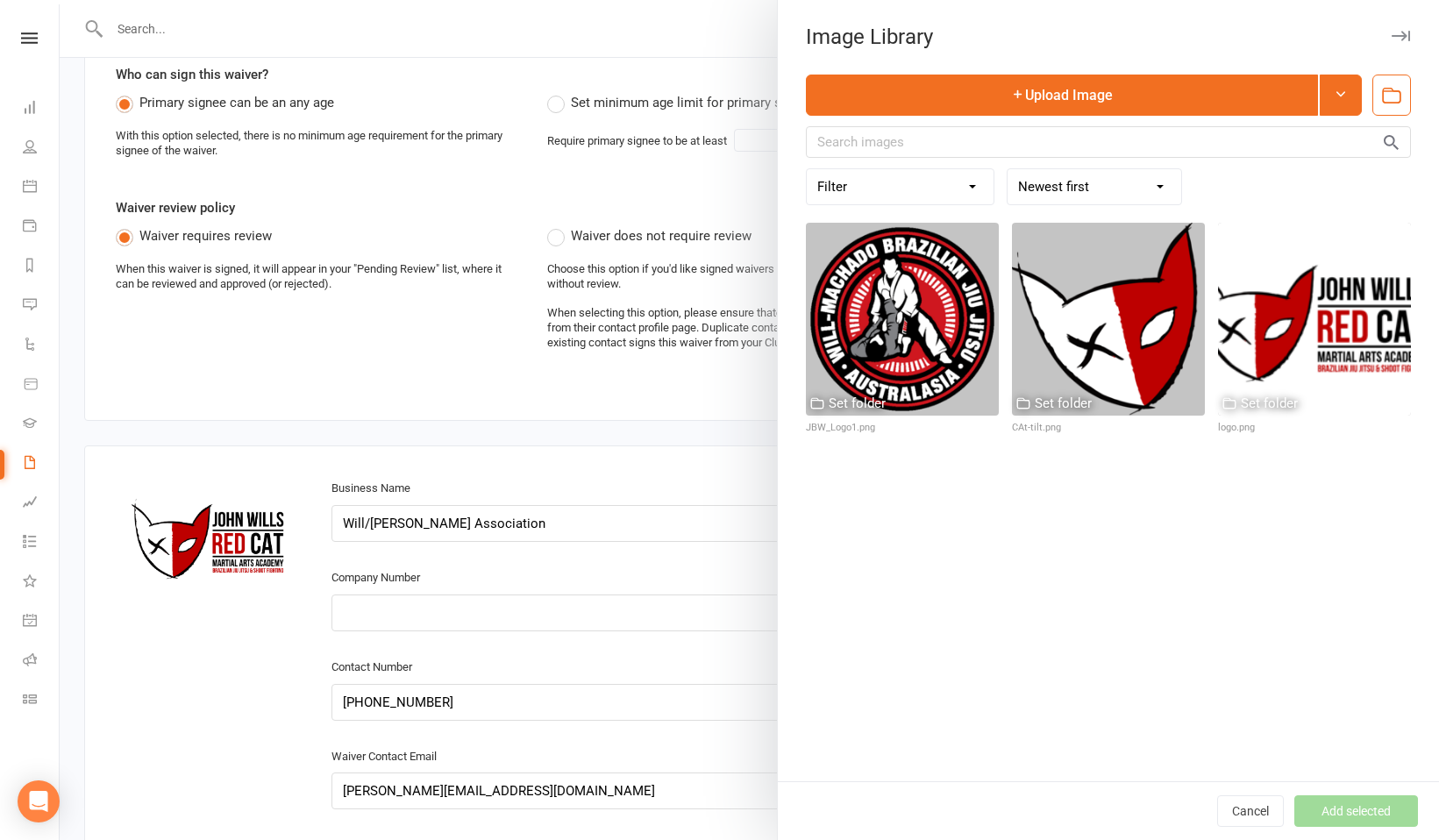
click at [204, 549] on div at bounding box center [749, 420] width 1379 height 840
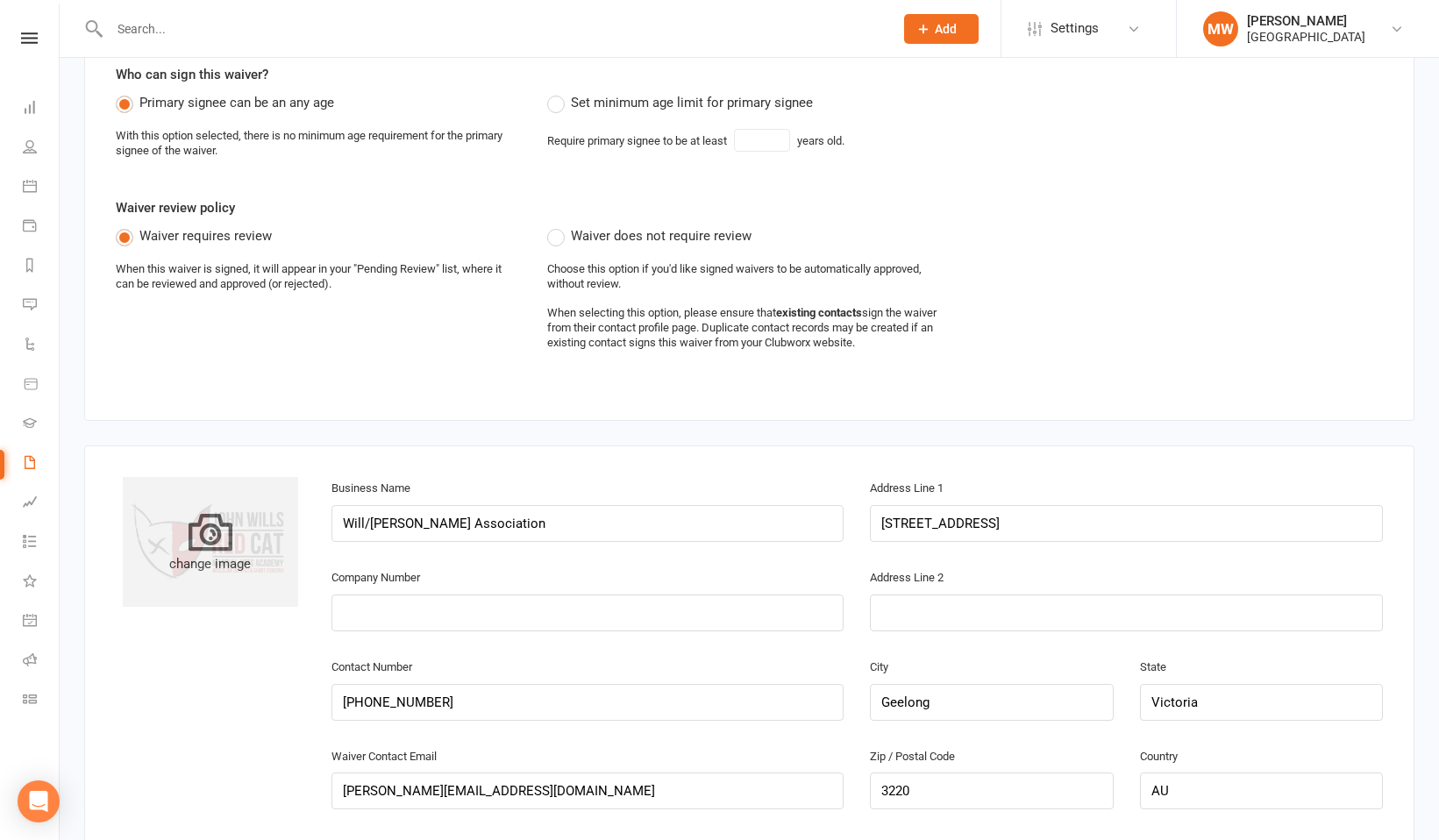
click at [212, 536] on icon at bounding box center [210, 530] width 44 height 44
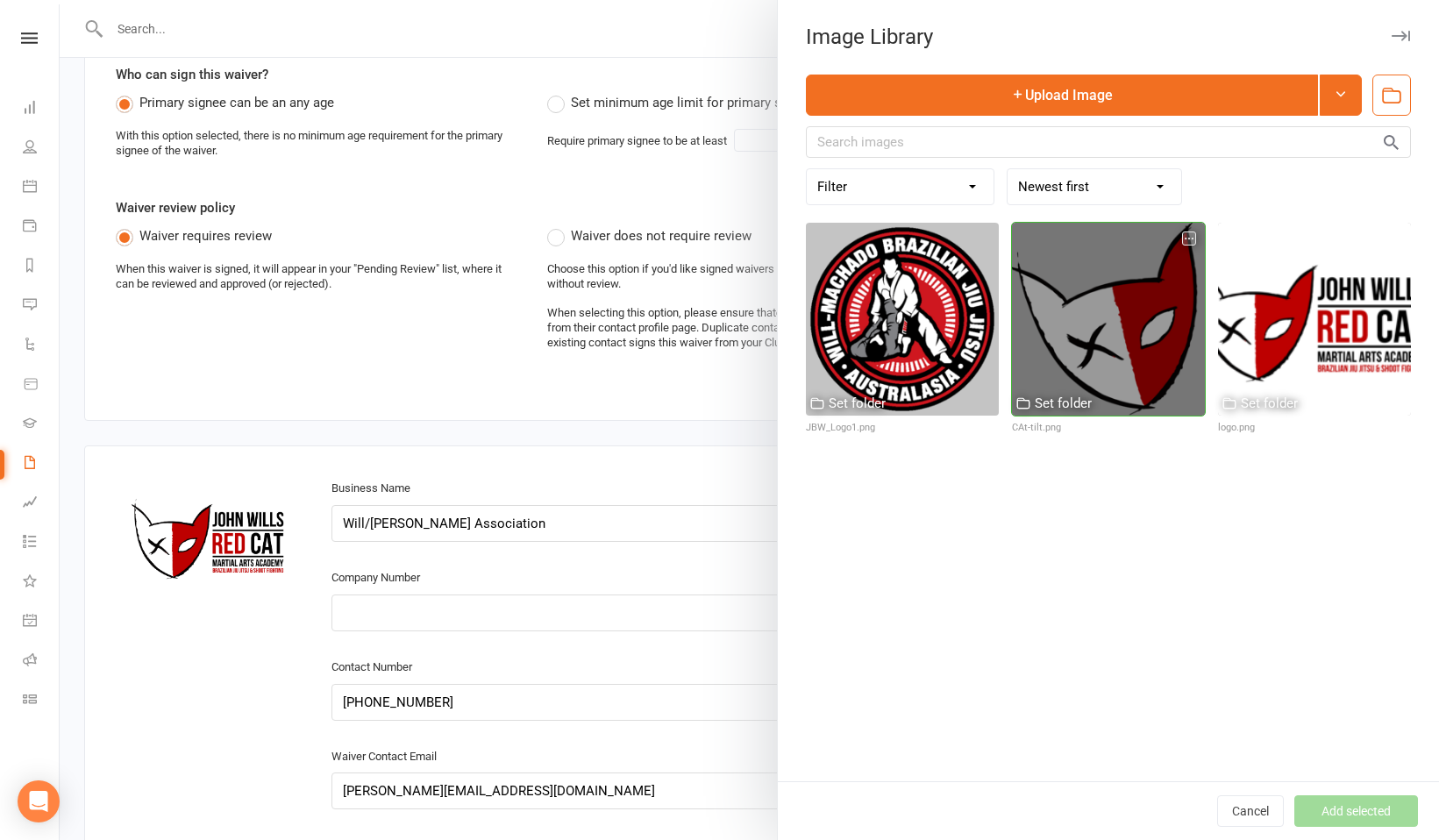
click at [1041, 399] on div "Set folder" at bounding box center [1063, 403] width 57 height 21
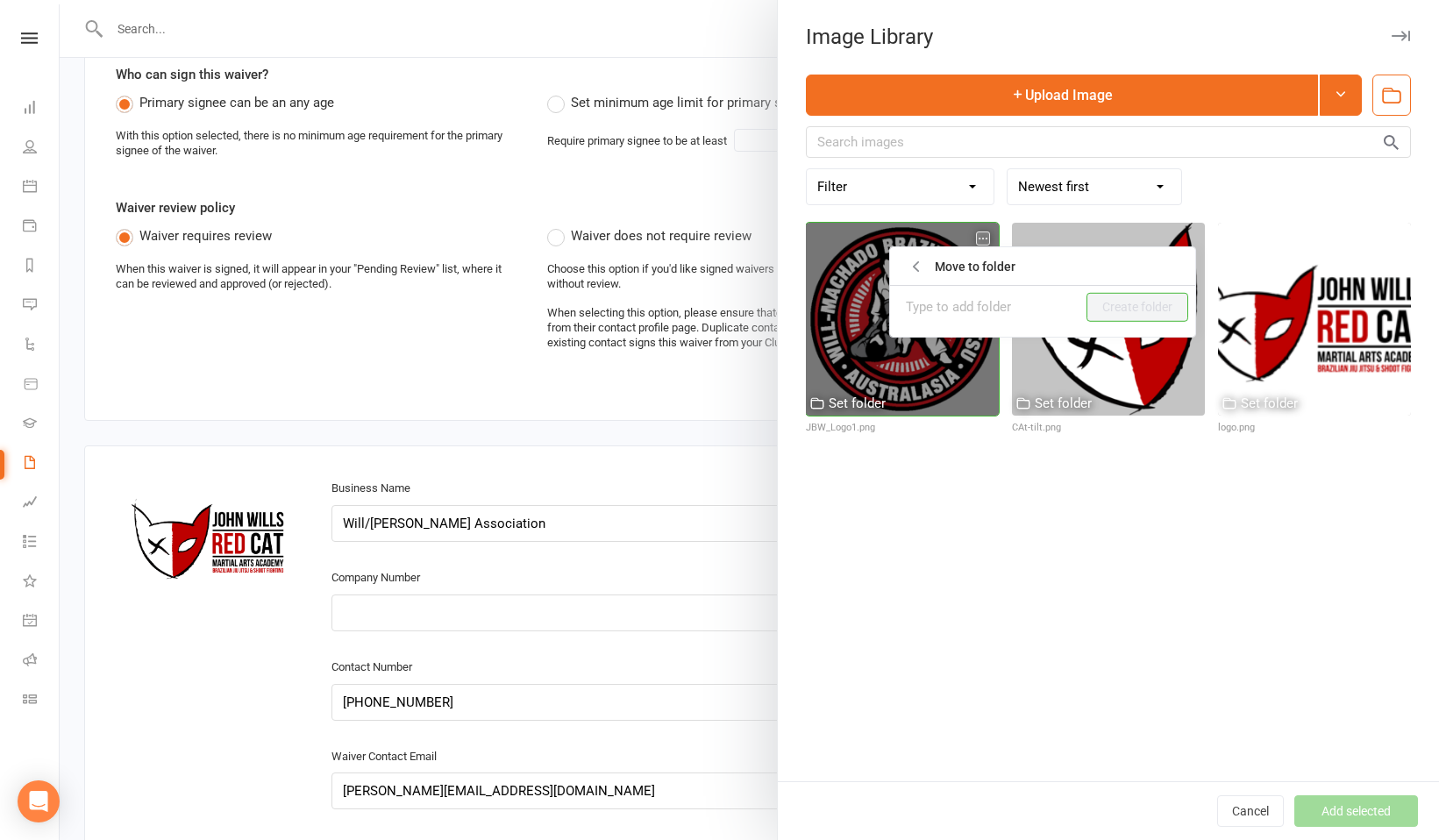
click at [870, 395] on div "Set folder" at bounding box center [857, 403] width 57 height 21
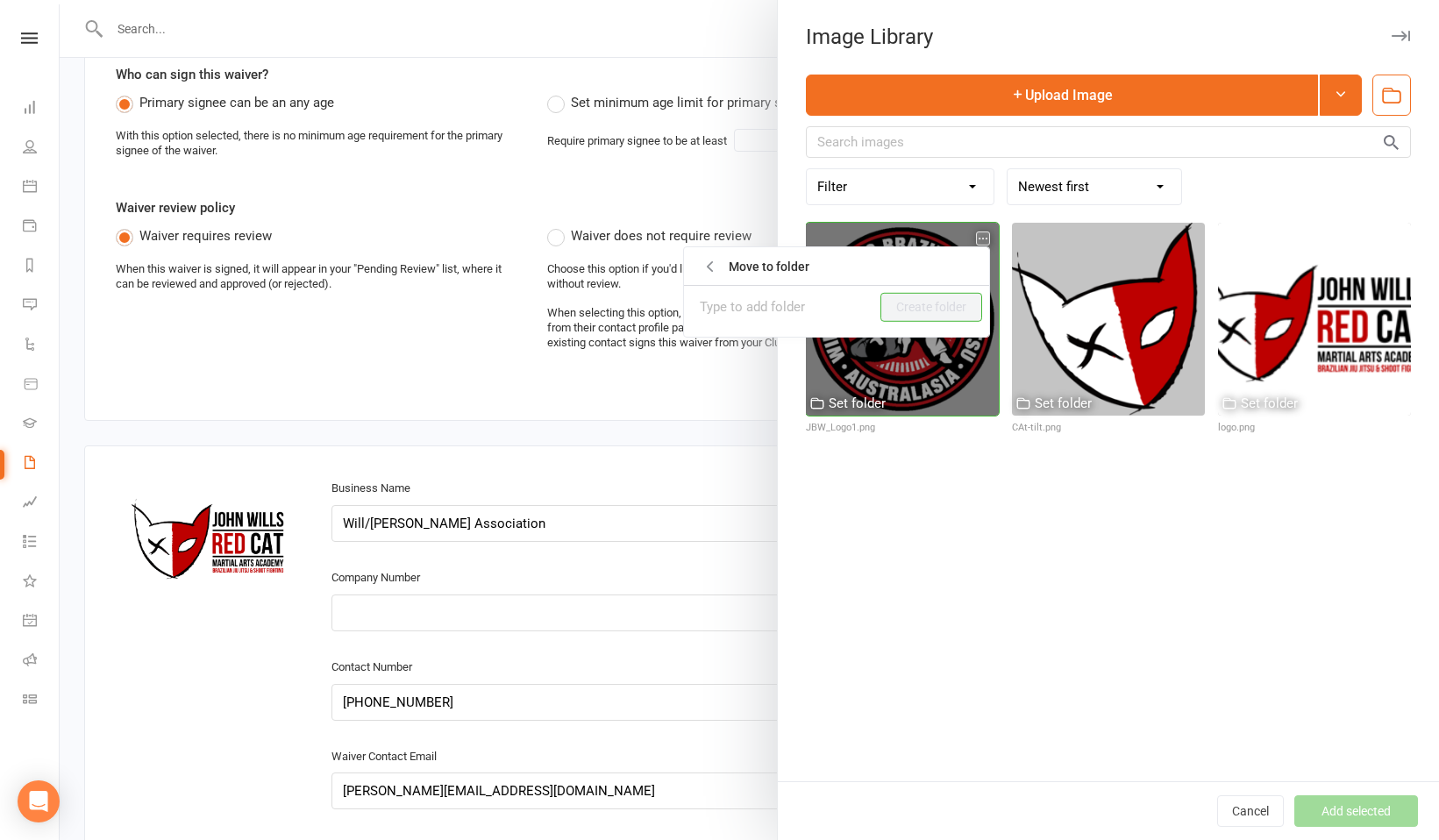
click at [943, 385] on div at bounding box center [901, 319] width 193 height 193
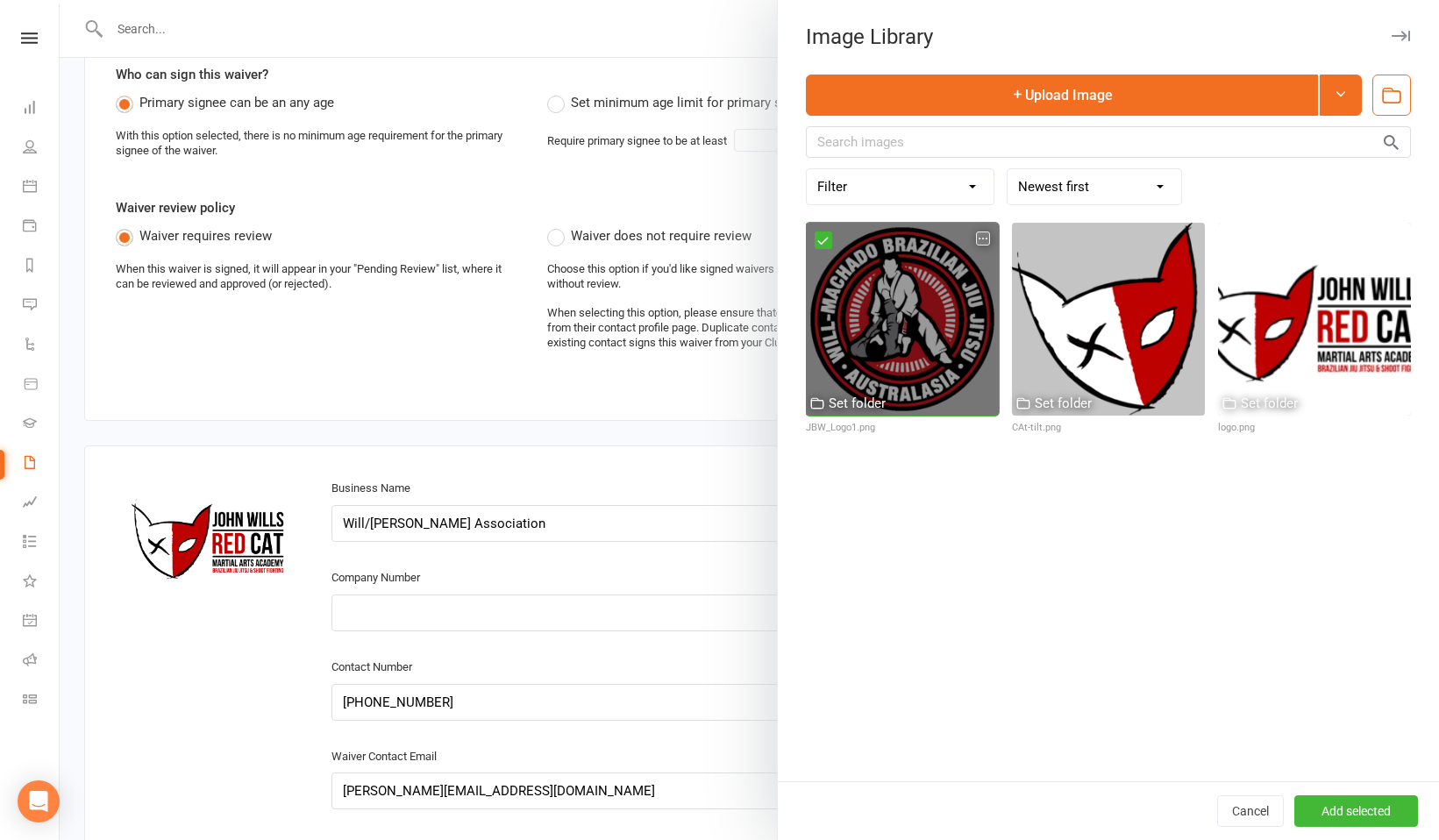
click at [984, 234] on icon "button" at bounding box center [982, 238] width 12 height 12
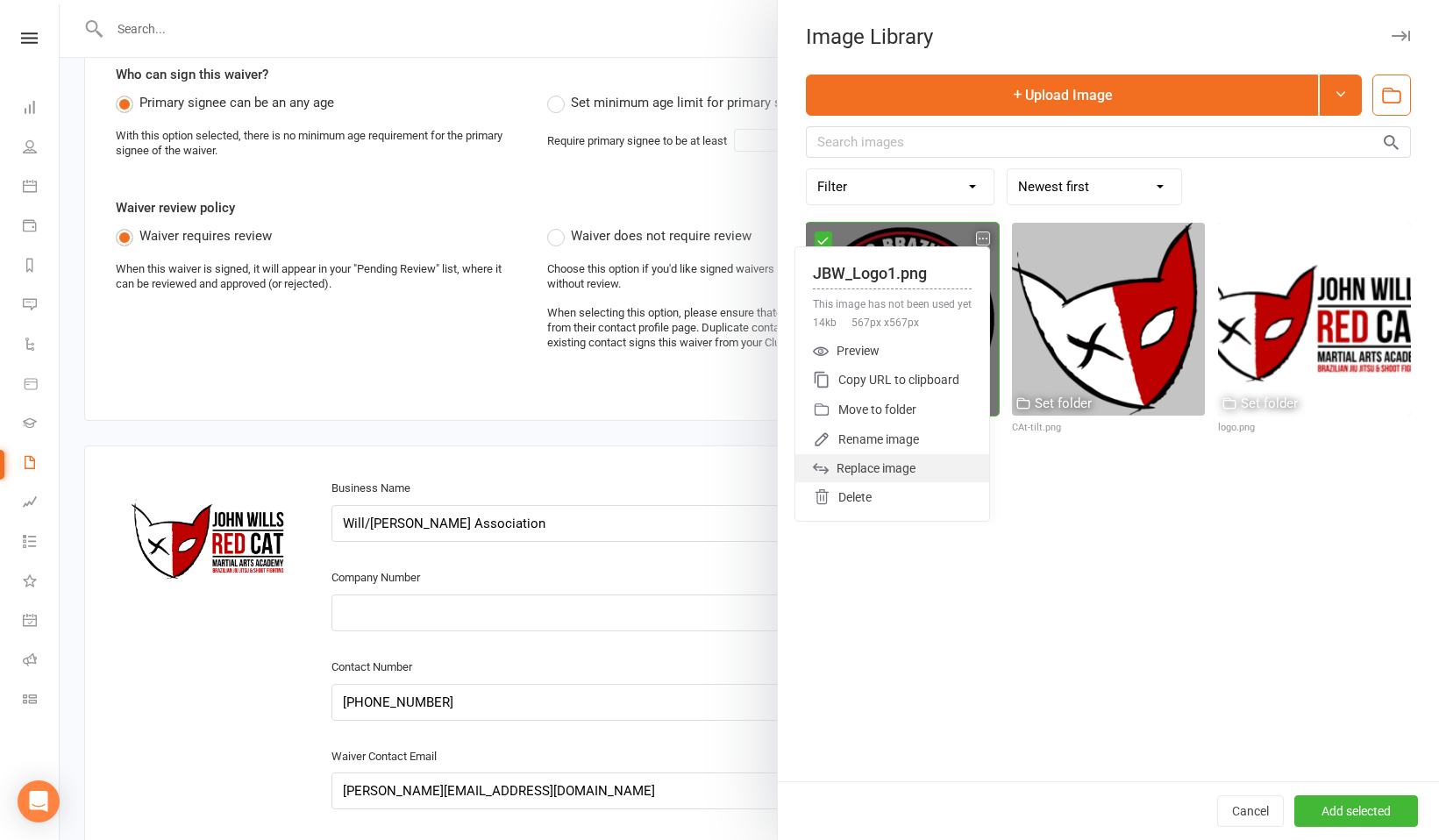
click at [883, 467] on div "Replace image" at bounding box center [892, 468] width 194 height 28
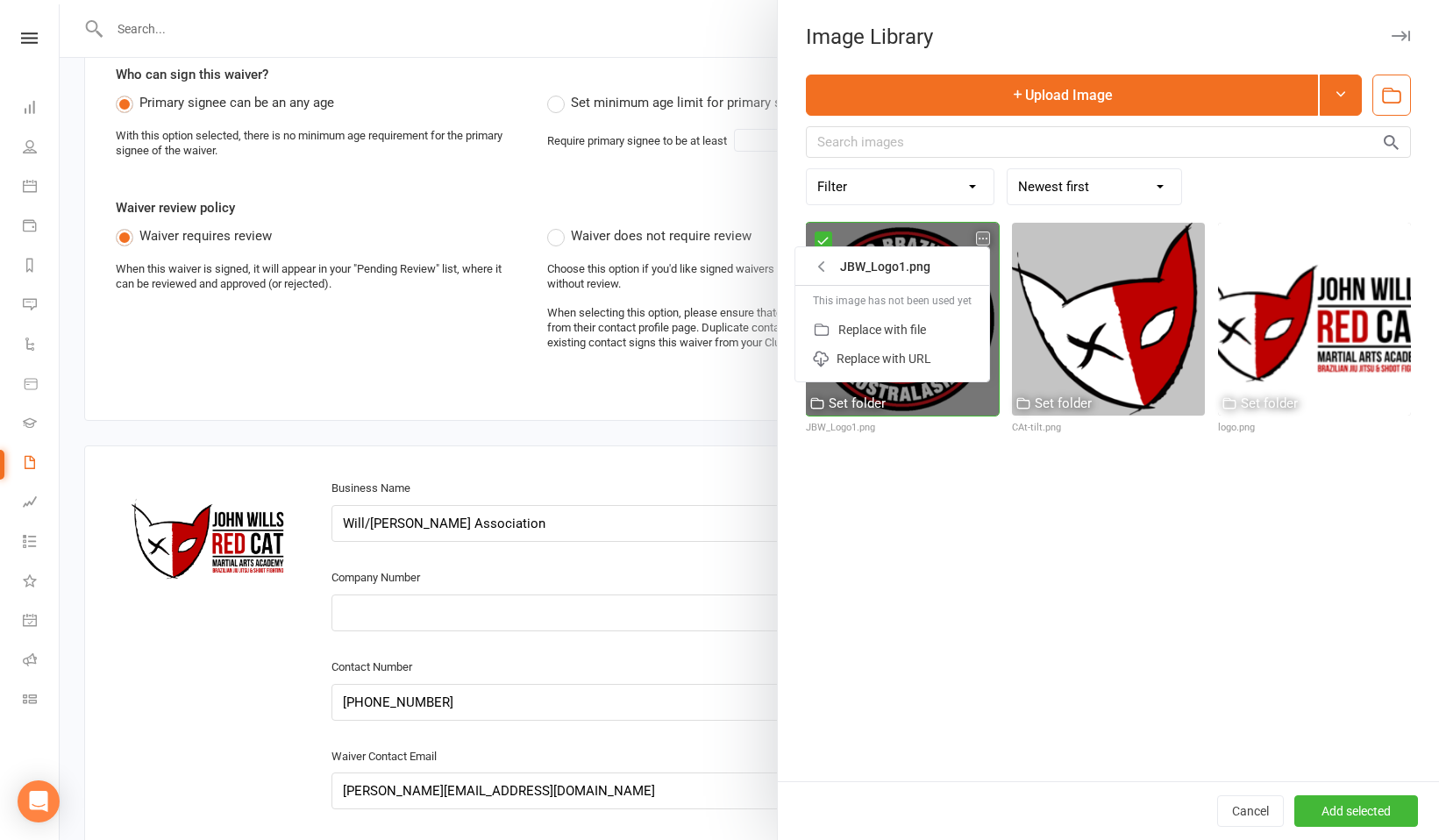
click at [896, 406] on div at bounding box center [901, 319] width 193 height 193
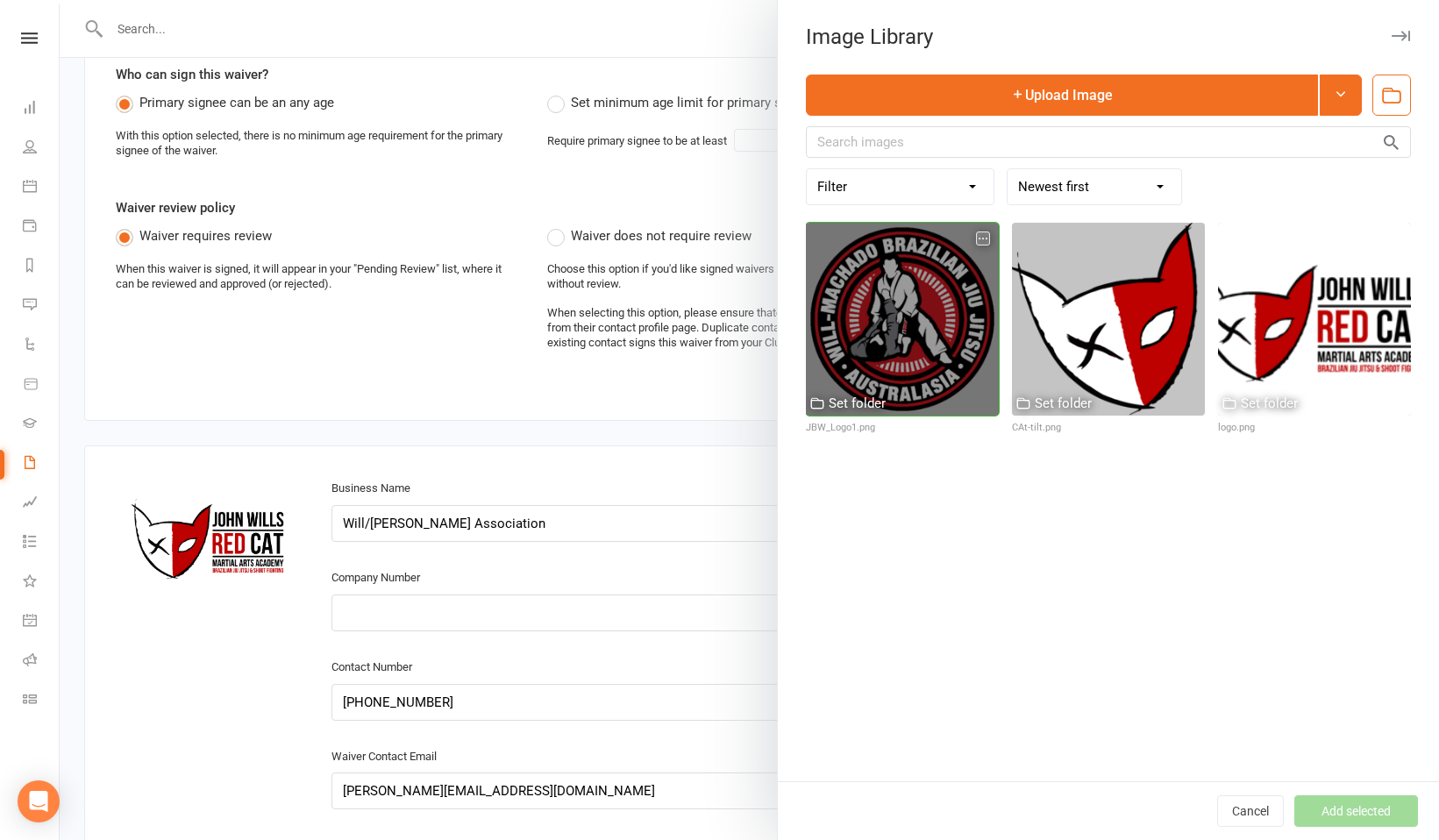
click at [946, 258] on div at bounding box center [901, 319] width 193 height 193
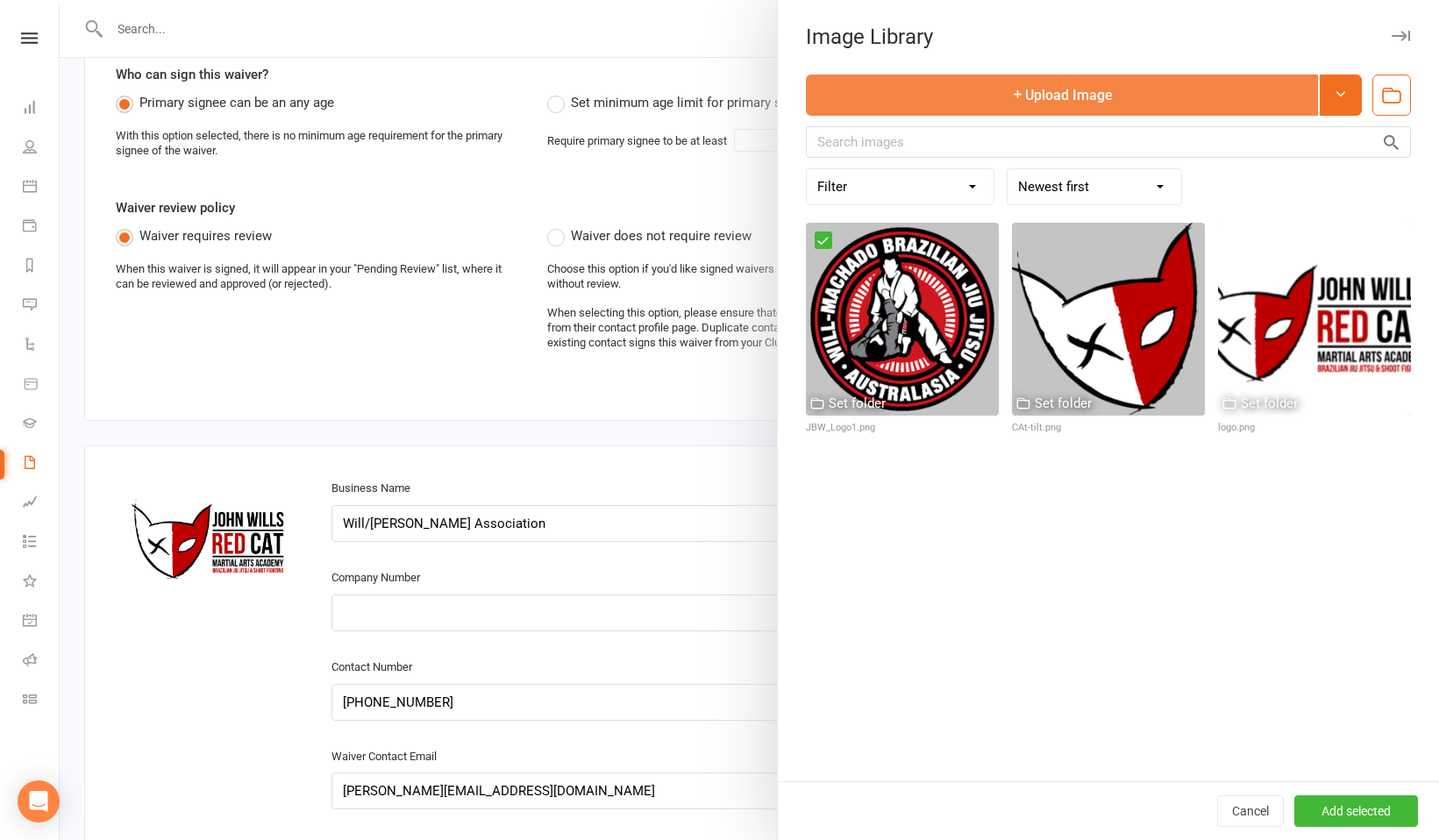
click at [1072, 101] on button "Upload Image" at bounding box center [1061, 95] width 512 height 41
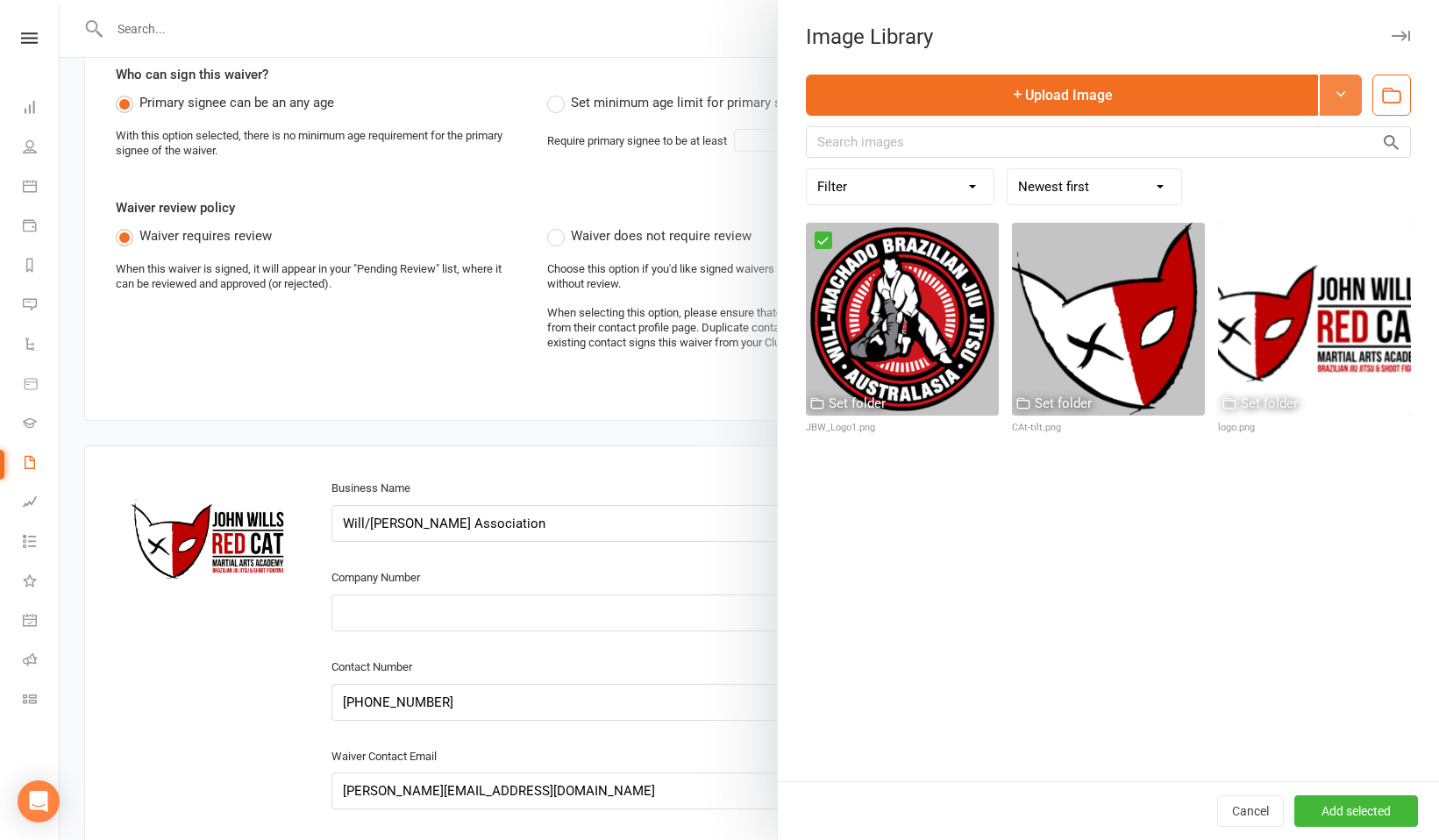
click at [1342, 101] on button at bounding box center [1340, 95] width 42 height 41
click at [1342, 87] on icon at bounding box center [1340, 94] width 14 height 14
click at [1315, 133] on link "Import from URL" at bounding box center [1273, 140] width 174 height 35
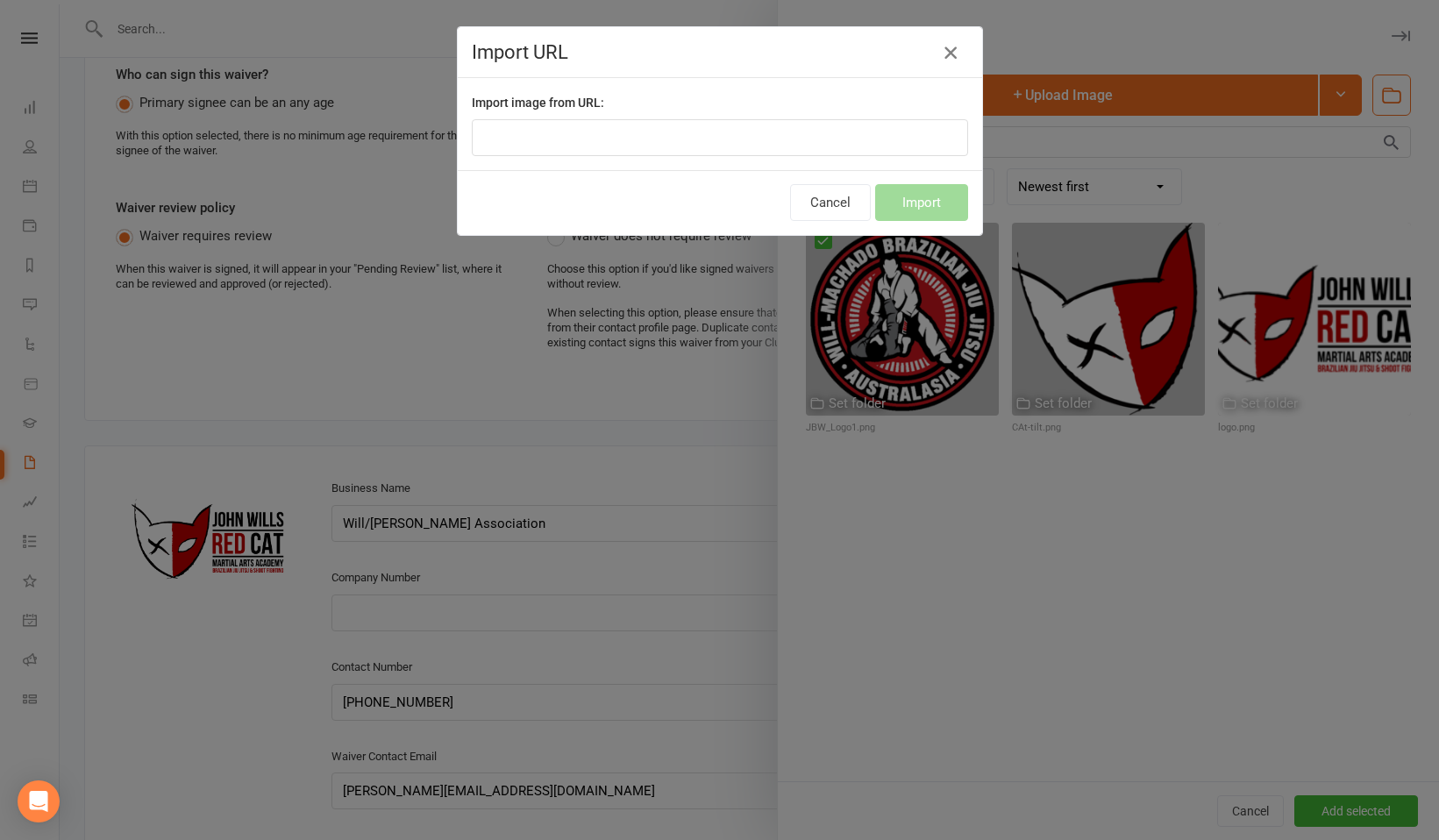
click at [950, 56] on icon "button" at bounding box center [950, 52] width 21 height 21
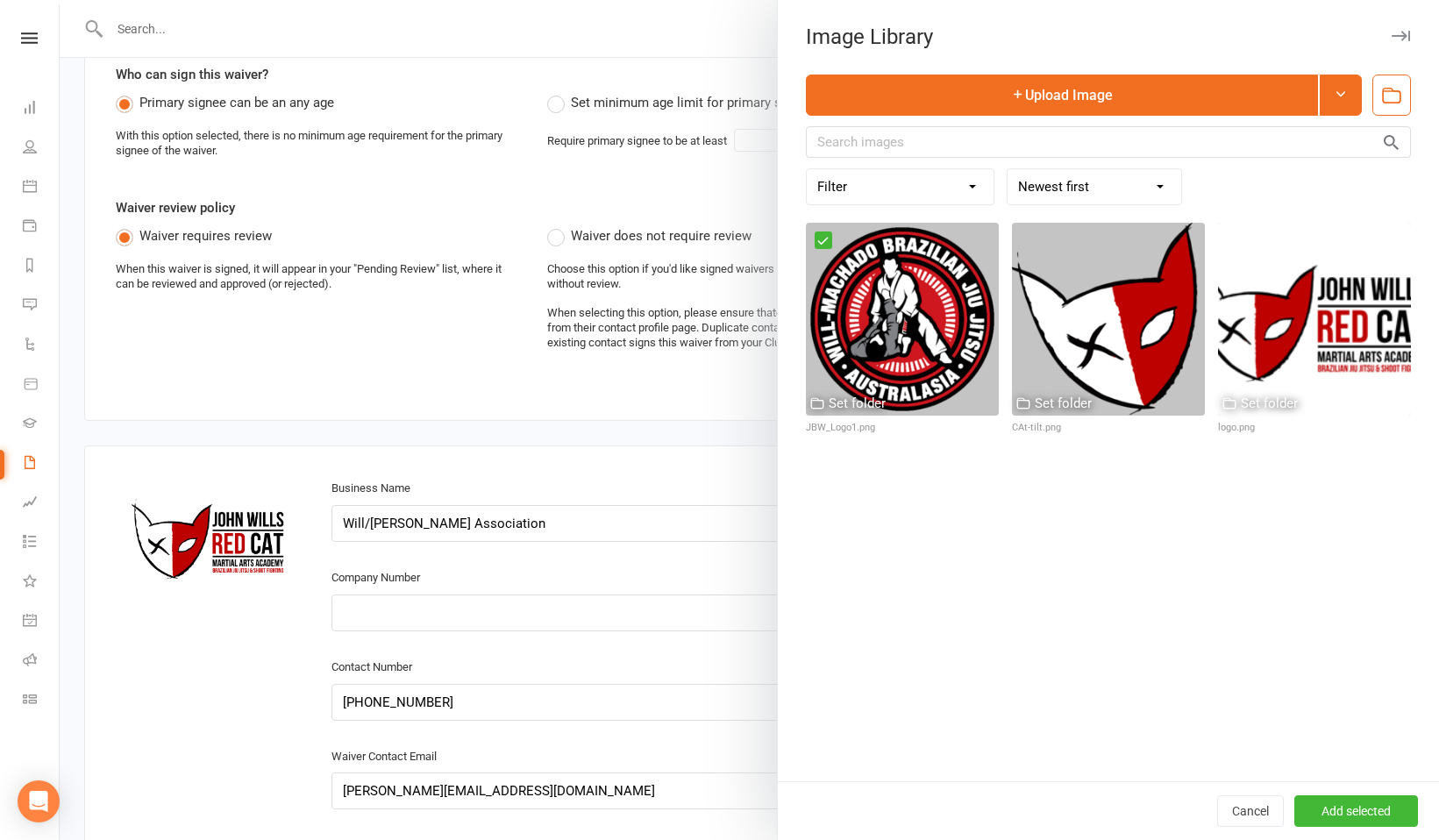
click at [1393, 97] on icon "button" at bounding box center [1392, 96] width 23 height 23
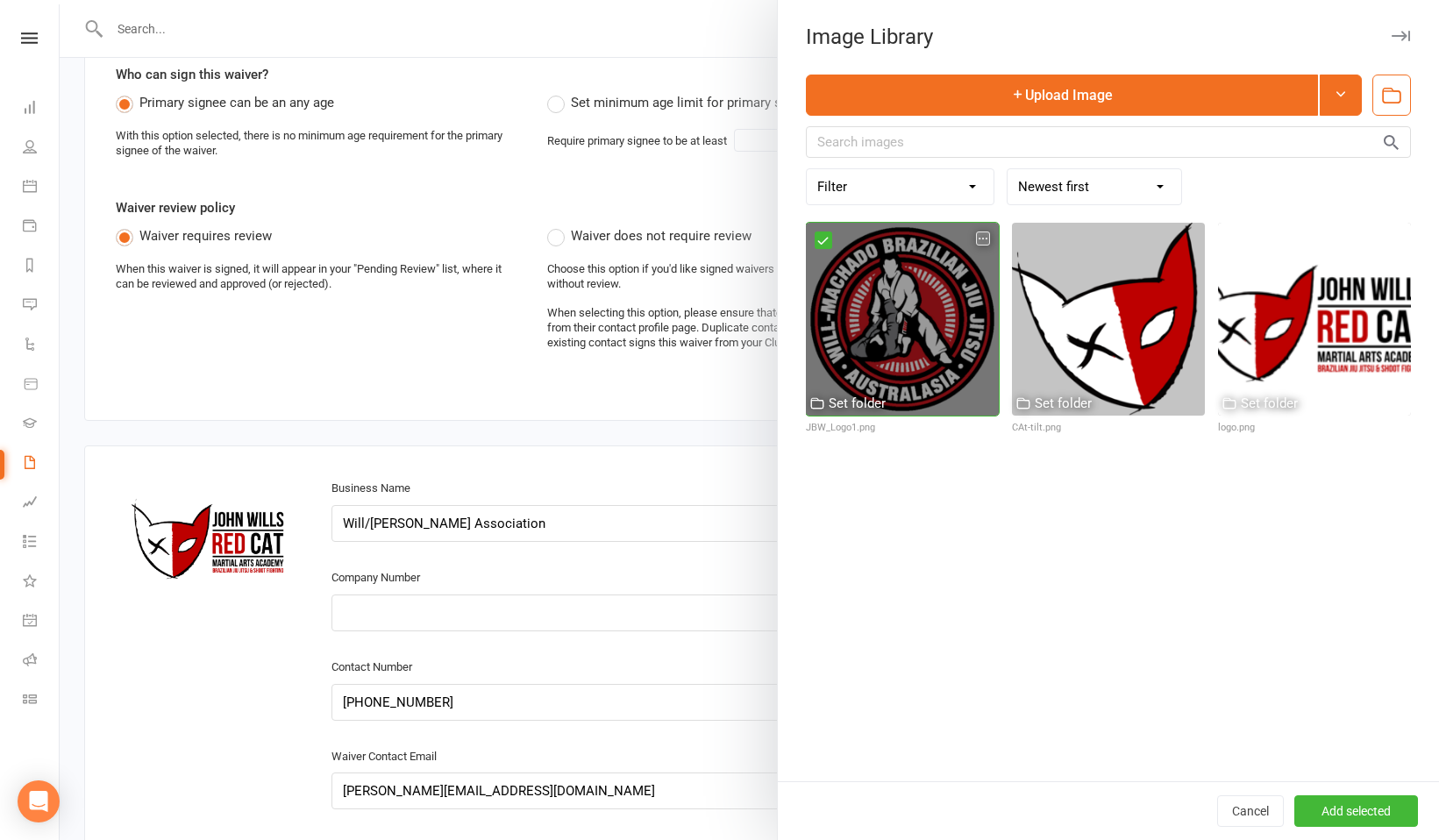
click at [901, 304] on div at bounding box center [901, 319] width 193 height 193
click at [929, 351] on div at bounding box center [901, 319] width 193 height 193
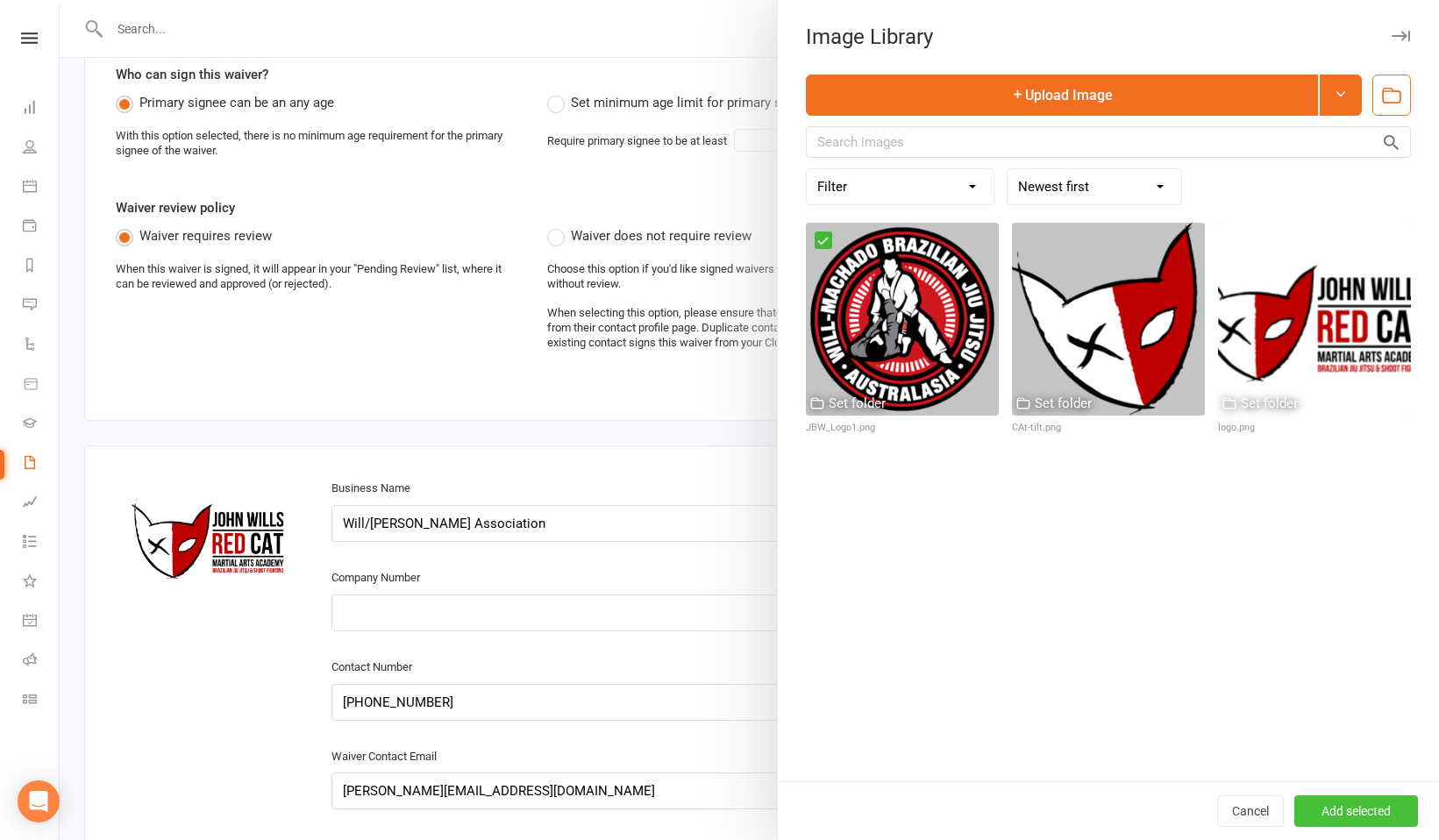
click at [1342, 813] on button "Add selected" at bounding box center [1355, 810] width 124 height 31
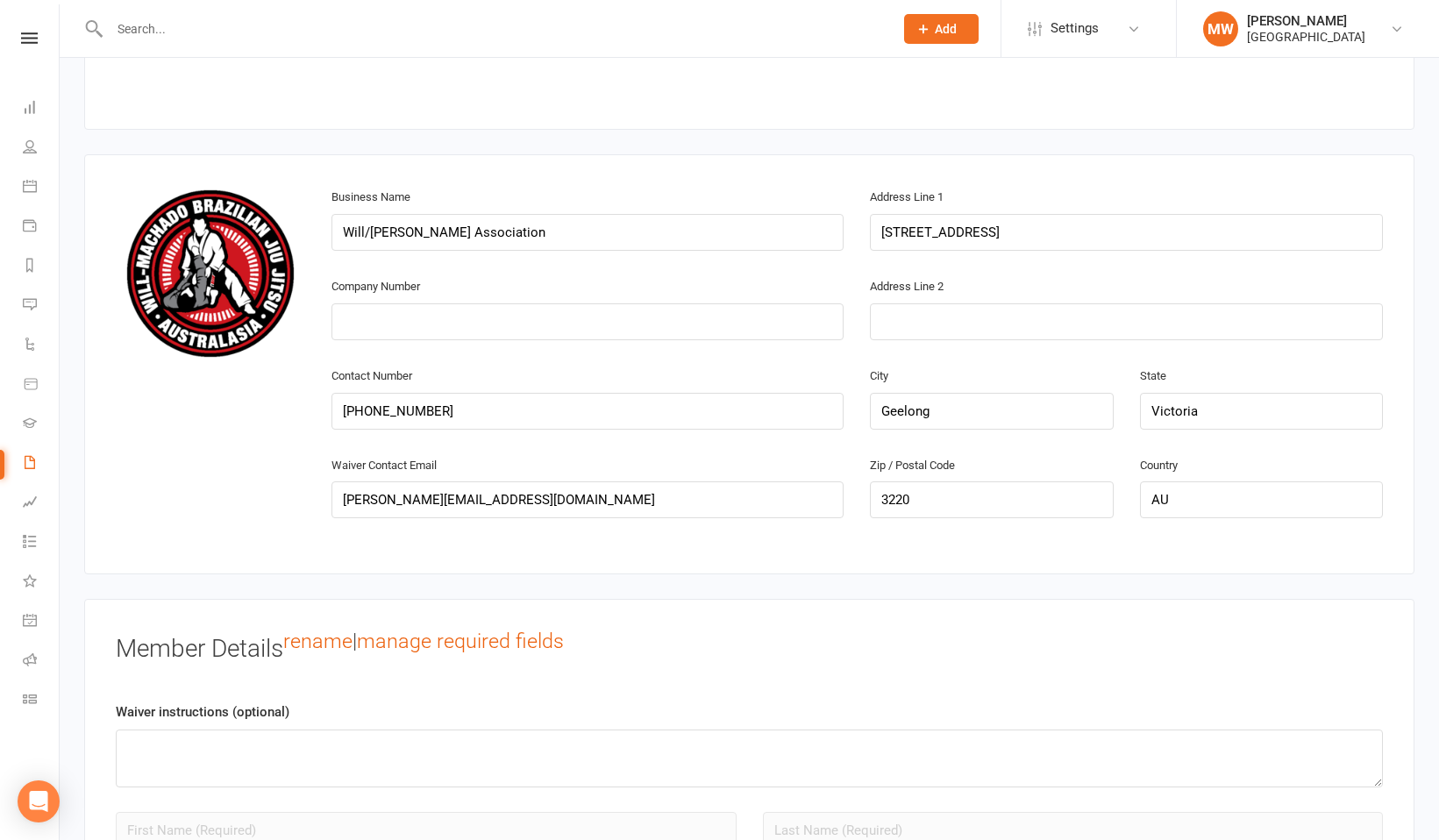
scroll to position [829, 0]
click at [440, 408] on input "(03) 5223 3666" at bounding box center [587, 408] width 513 height 36
type input "("
type input "0418324835"
drag, startPoint x: 444, startPoint y: 406, endPoint x: 346, endPoint y: 387, distance: 99.8
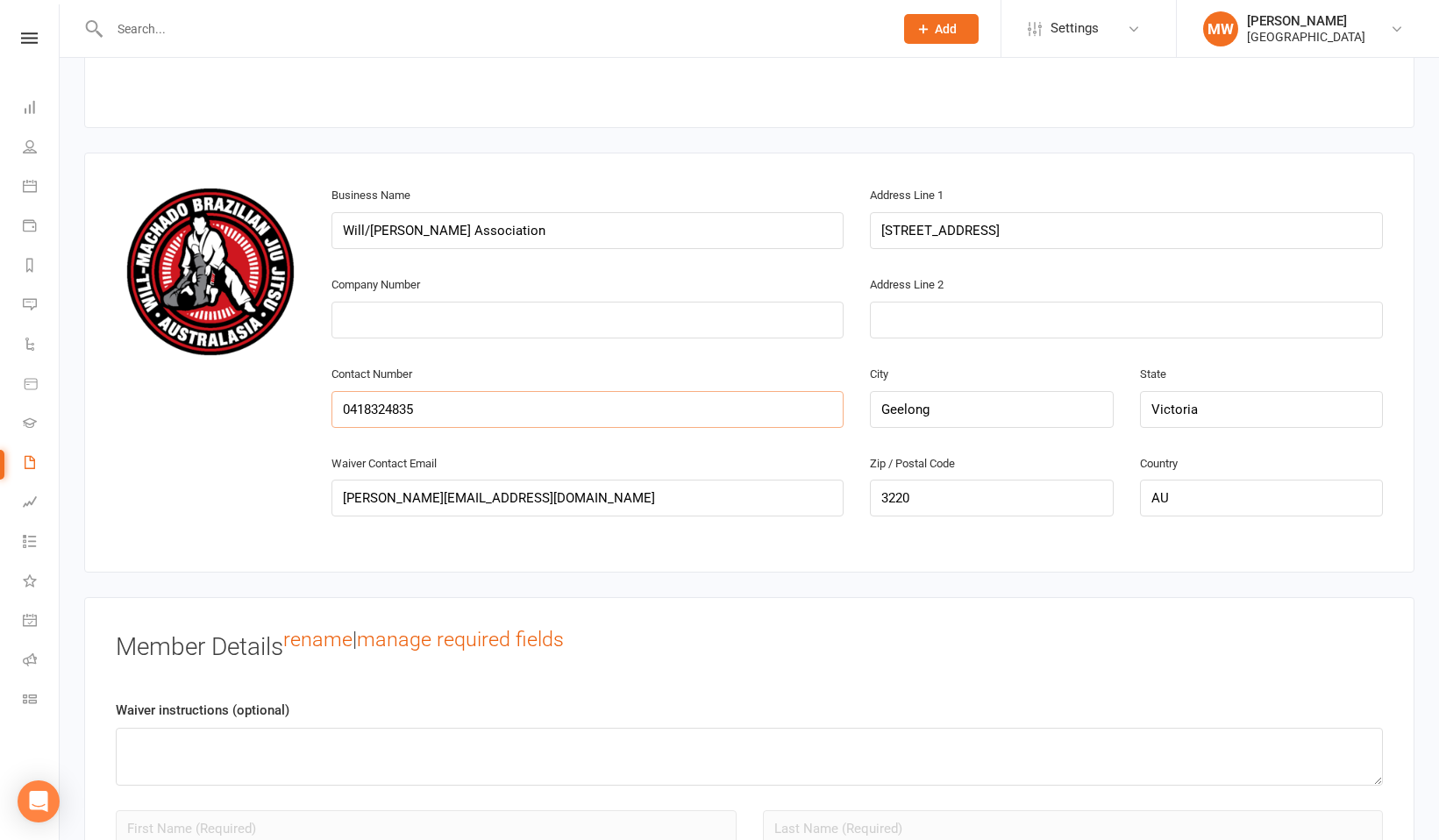
click at [344, 388] on div "Contact Number 0418324835" at bounding box center [587, 395] width 513 height 65
type input "0408520030"
click at [580, 349] on div "Company Number" at bounding box center [588, 318] width 539 height 89
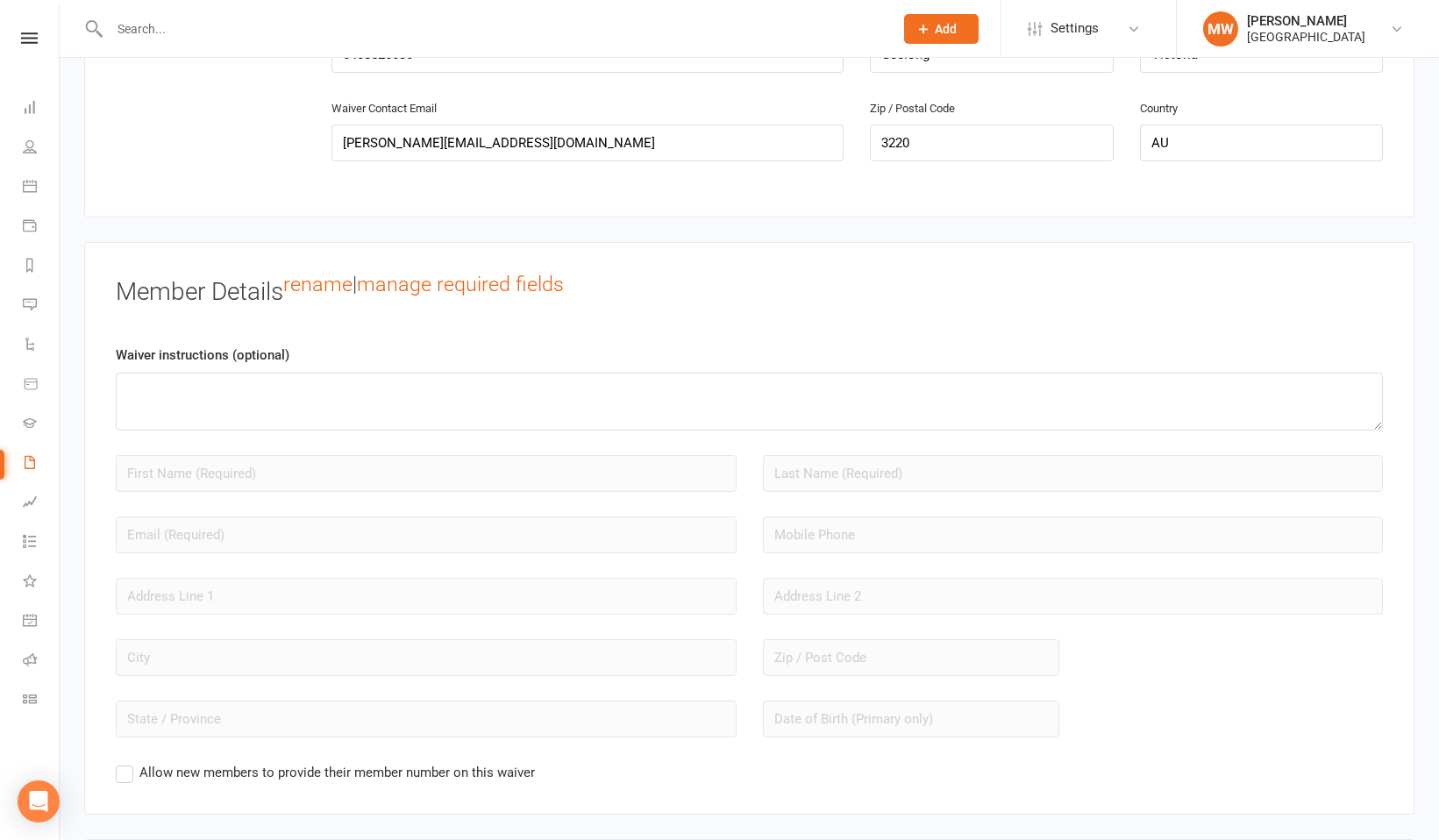
scroll to position [1365, 0]
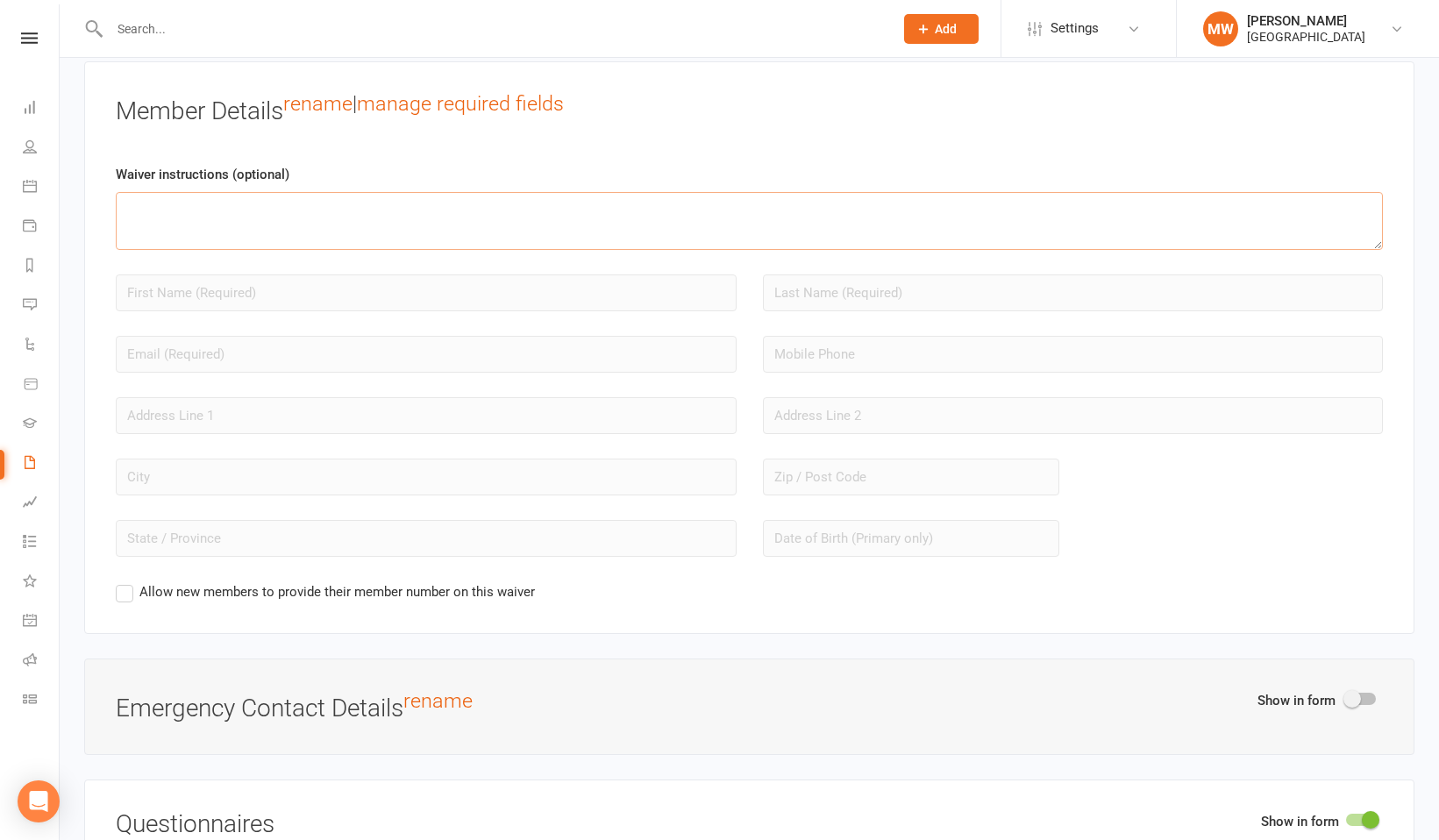
click at [198, 196] on textarea at bounding box center [748, 221] width 1266 height 58
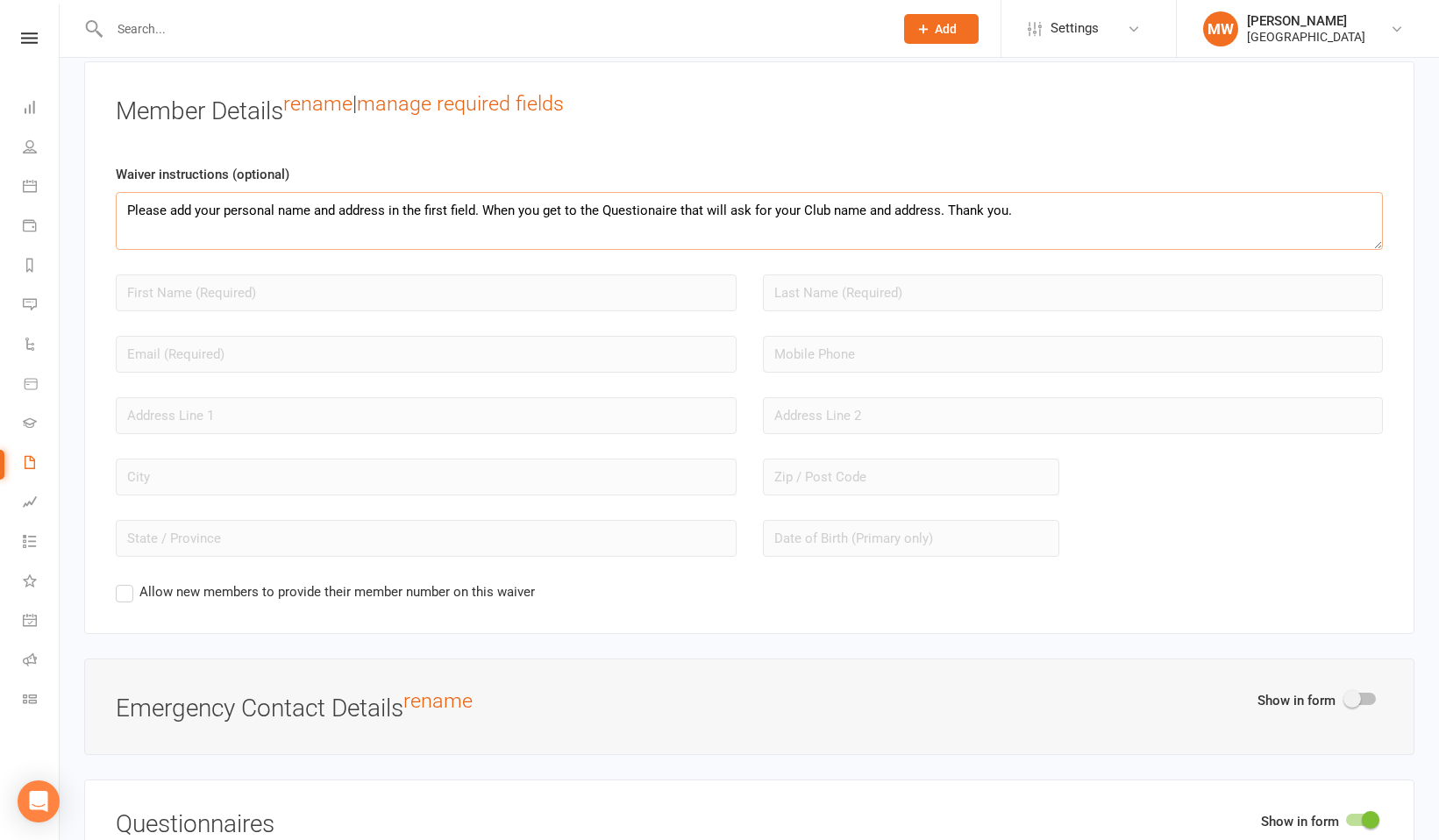
click at [124, 208] on textarea "Please add your personal name and address in the first field. When you get to t…" at bounding box center [748, 221] width 1266 height 58
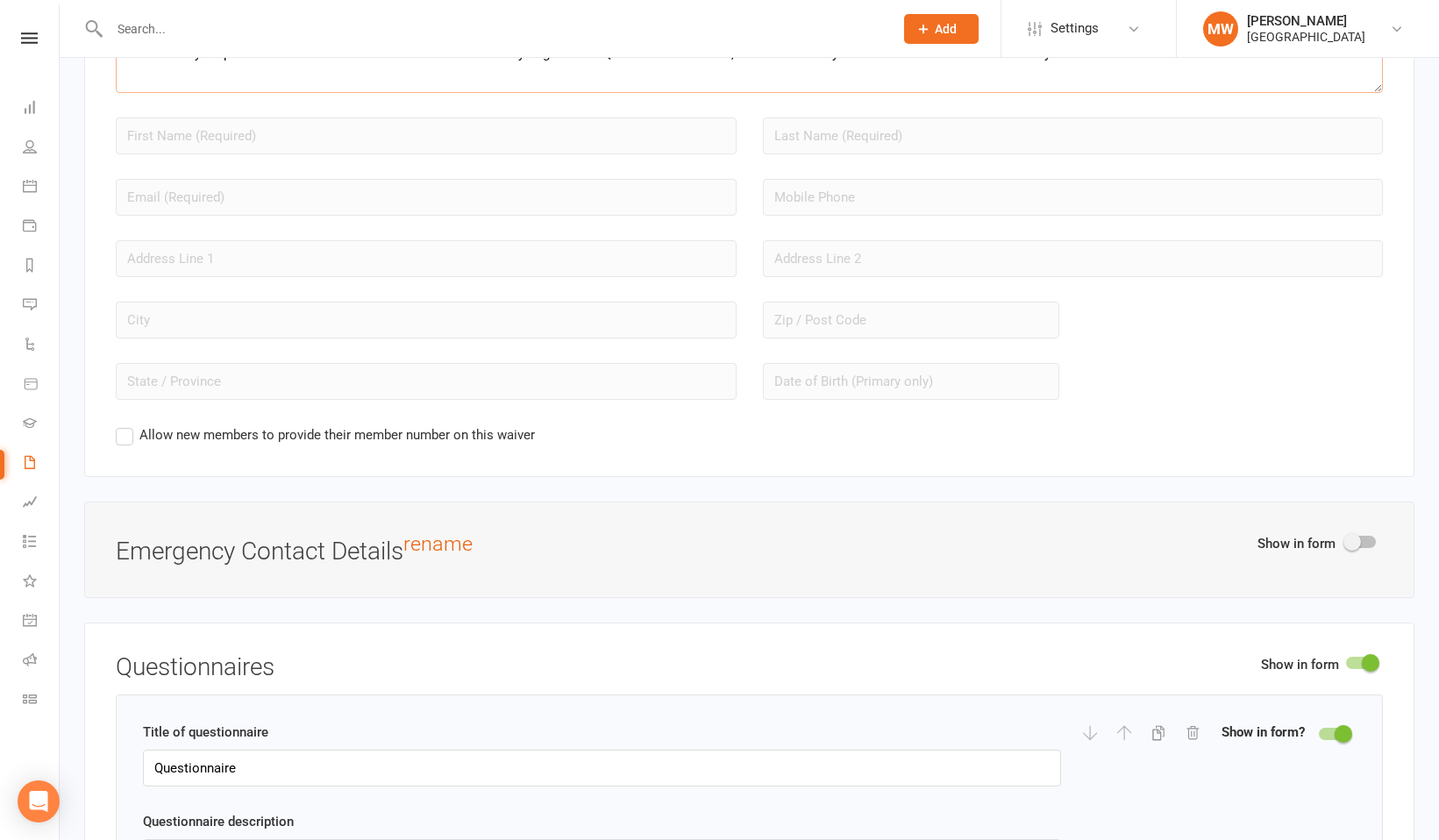
scroll to position [1536, 0]
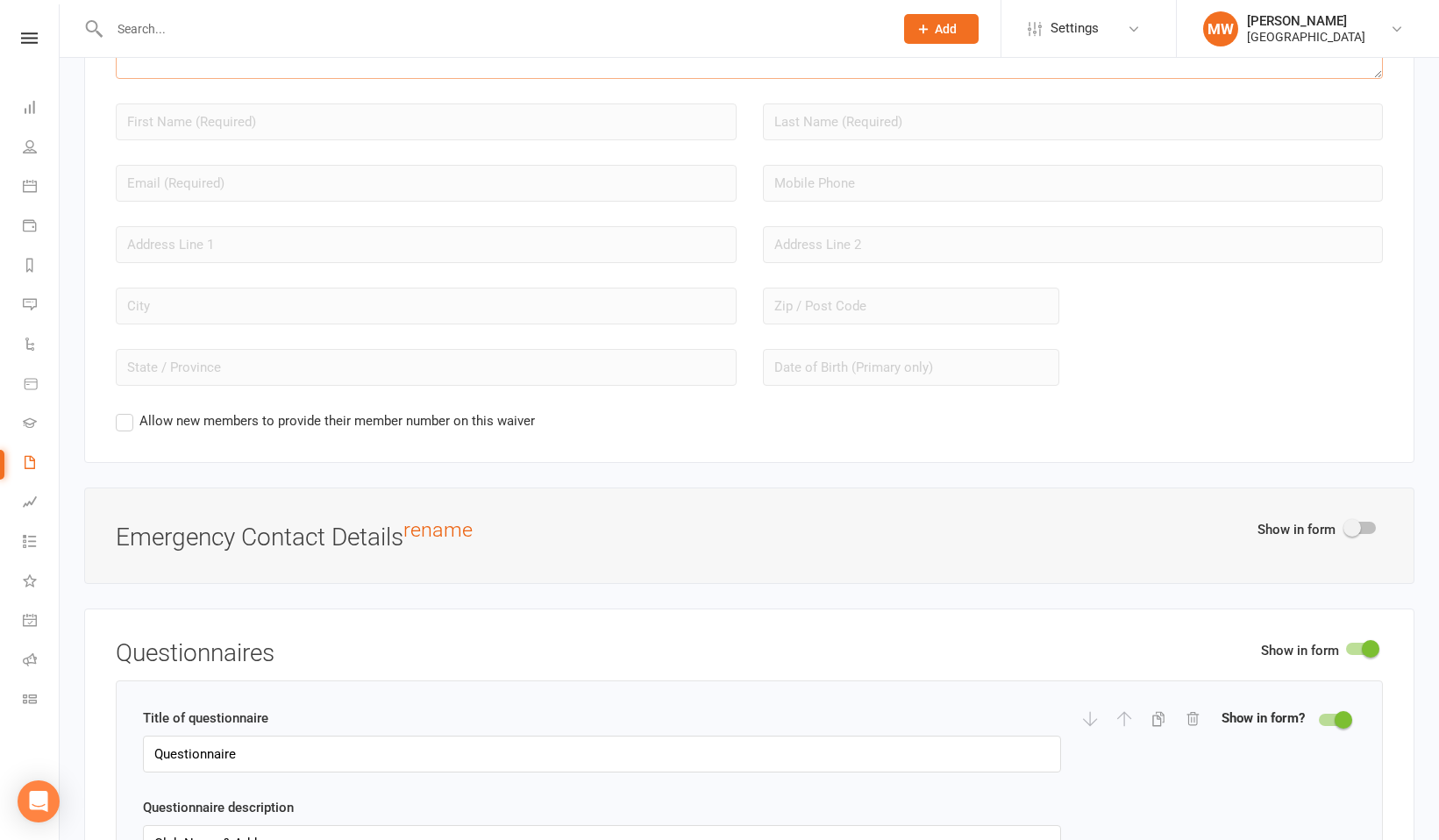
type textarea "Please add your personal name and address in the first field. When you get to t…"
click at [119, 421] on label "Allow new members to provide their member number on this waiver" at bounding box center [325, 421] width 419 height 21
click at [119, 410] on input "Allow new members to provide their member number on this waiver" at bounding box center [121, 410] width 12 height 0
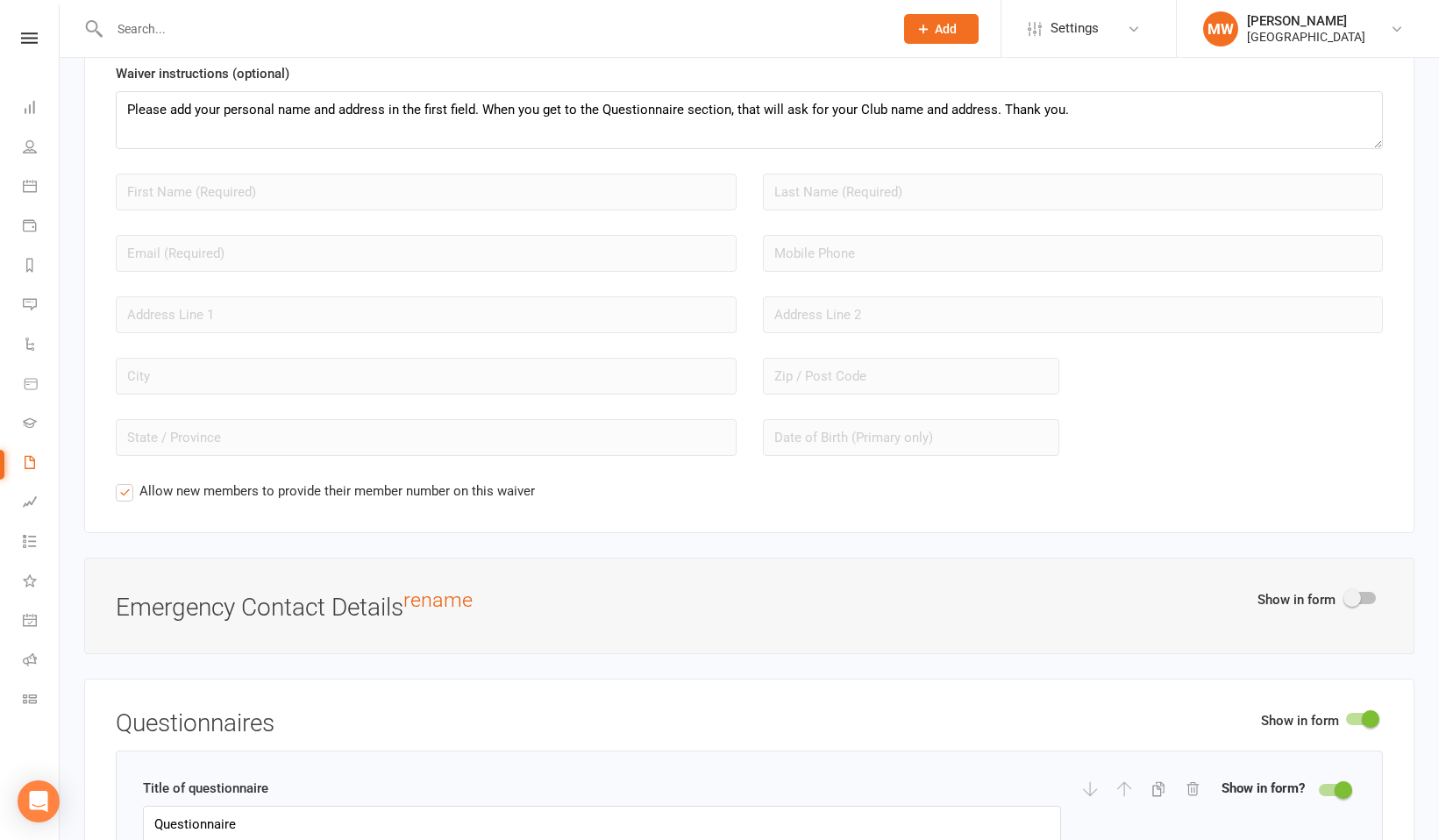
scroll to position [1463, 0]
click at [123, 497] on label "Allow new members to provide their member number on this waiver" at bounding box center [325, 494] width 419 height 21
click at [123, 483] on input "Allow new members to provide their member number on this waiver" at bounding box center [121, 483] width 12 height 0
click at [123, 497] on label "Allow new members to provide their member number on this waiver" at bounding box center [325, 494] width 419 height 21
click at [123, 483] on input "Allow new members to provide their member number on this waiver" at bounding box center [121, 483] width 12 height 0
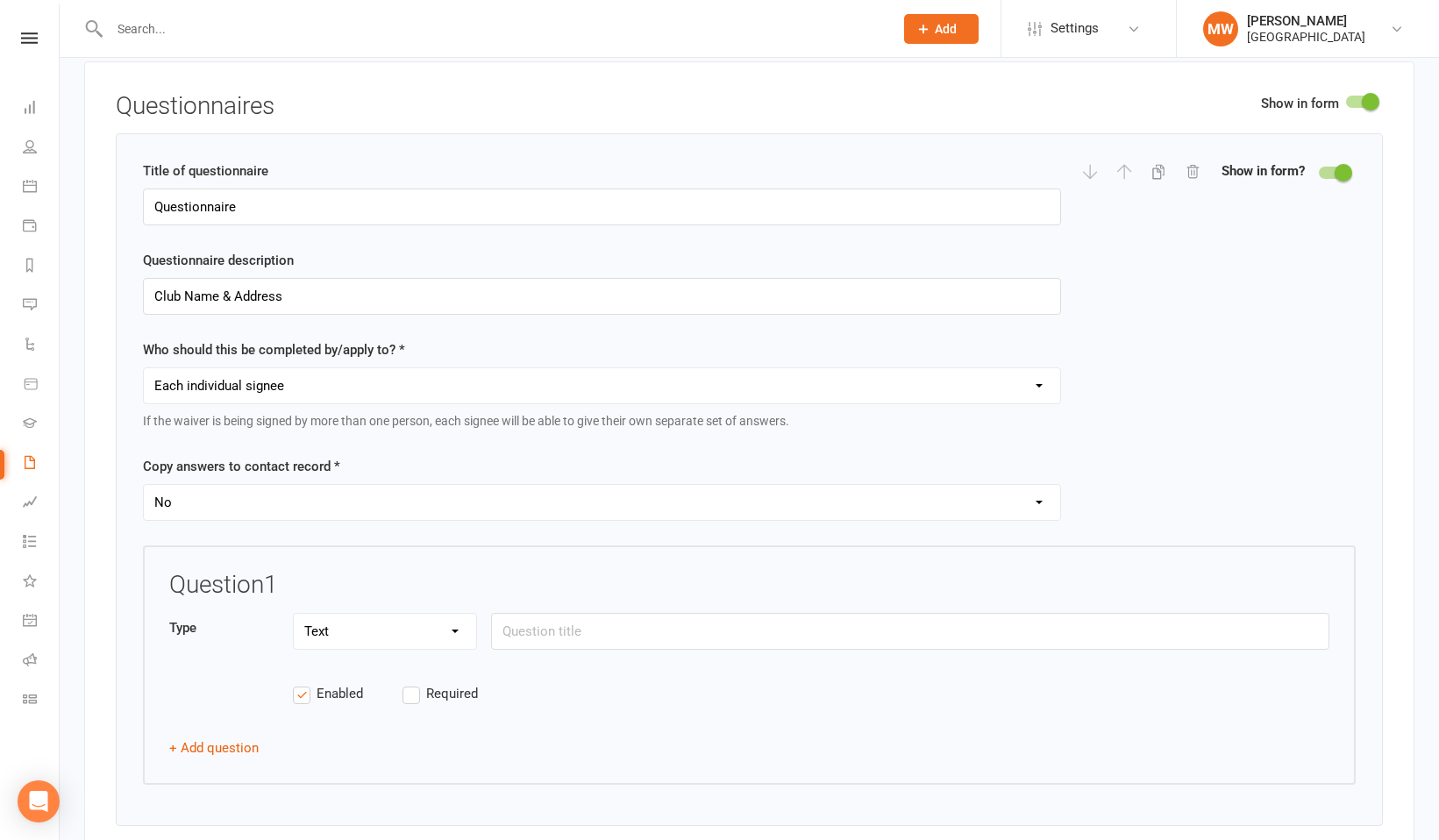
scroll to position [2096, 0]
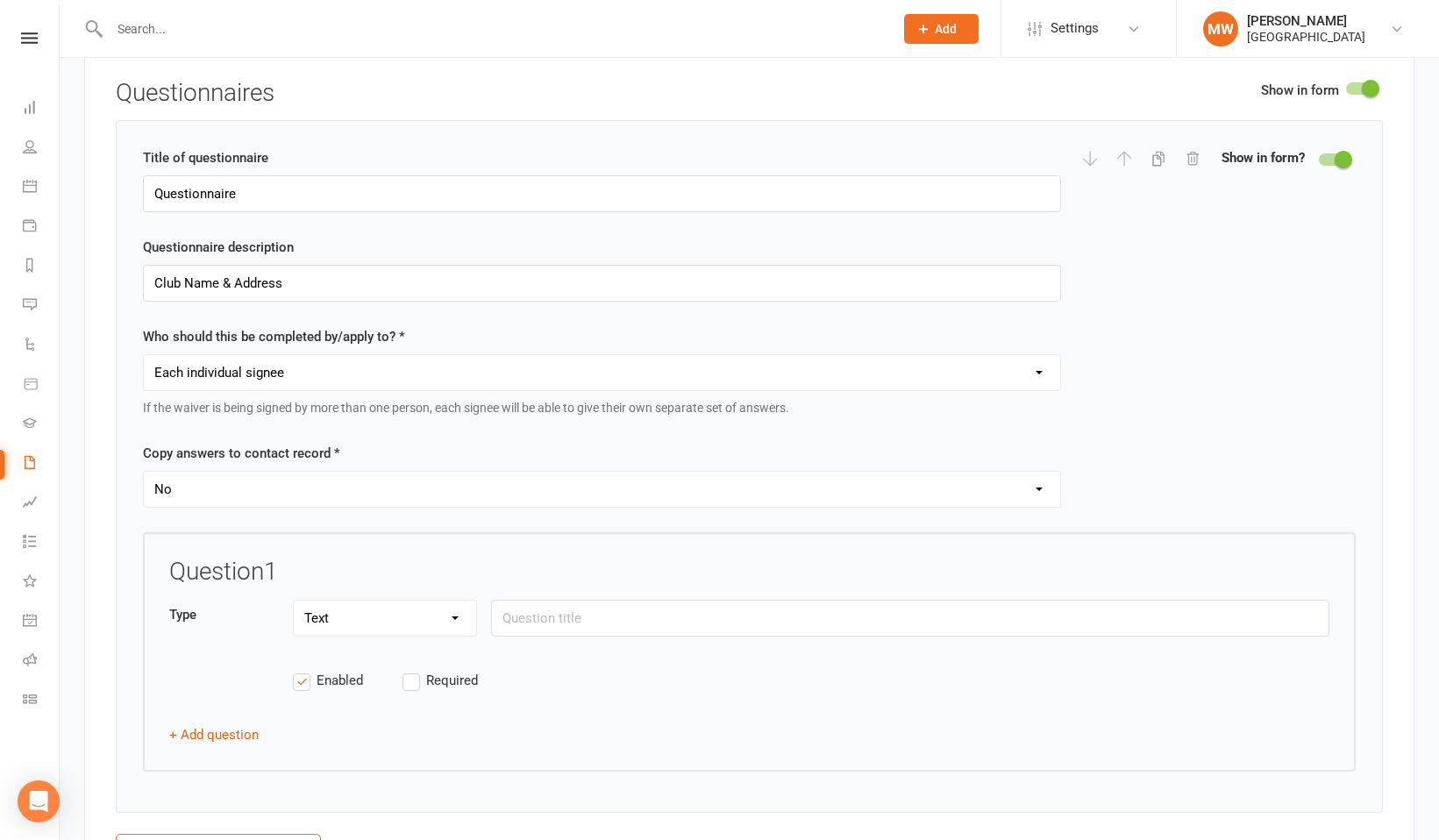
click at [450, 380] on select "Each individual signee Primary signee only Dependent signees only Attending sig…" at bounding box center [602, 372] width 916 height 35
select select "applies_to_primary_signee"
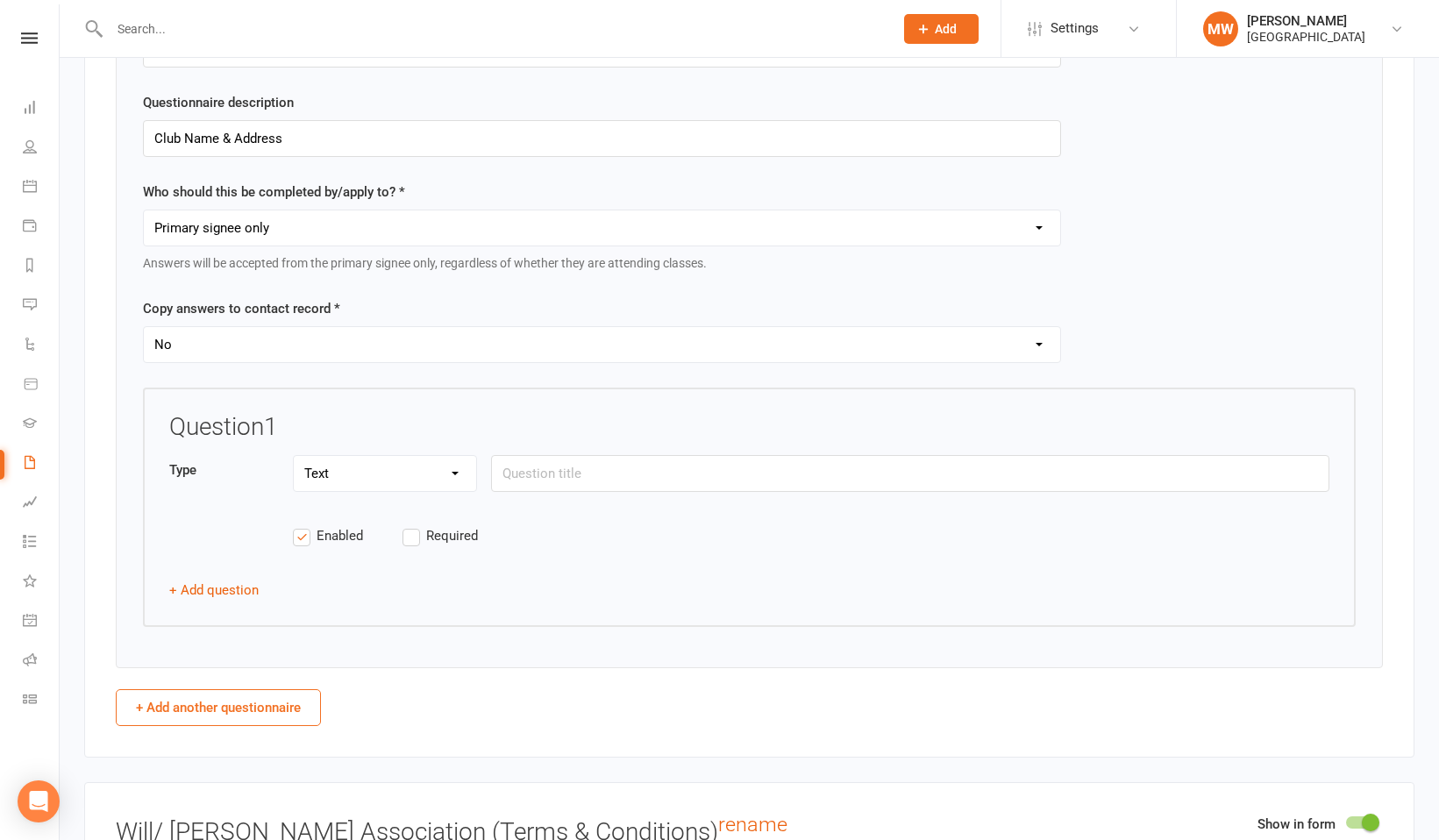
scroll to position [2248, 0]
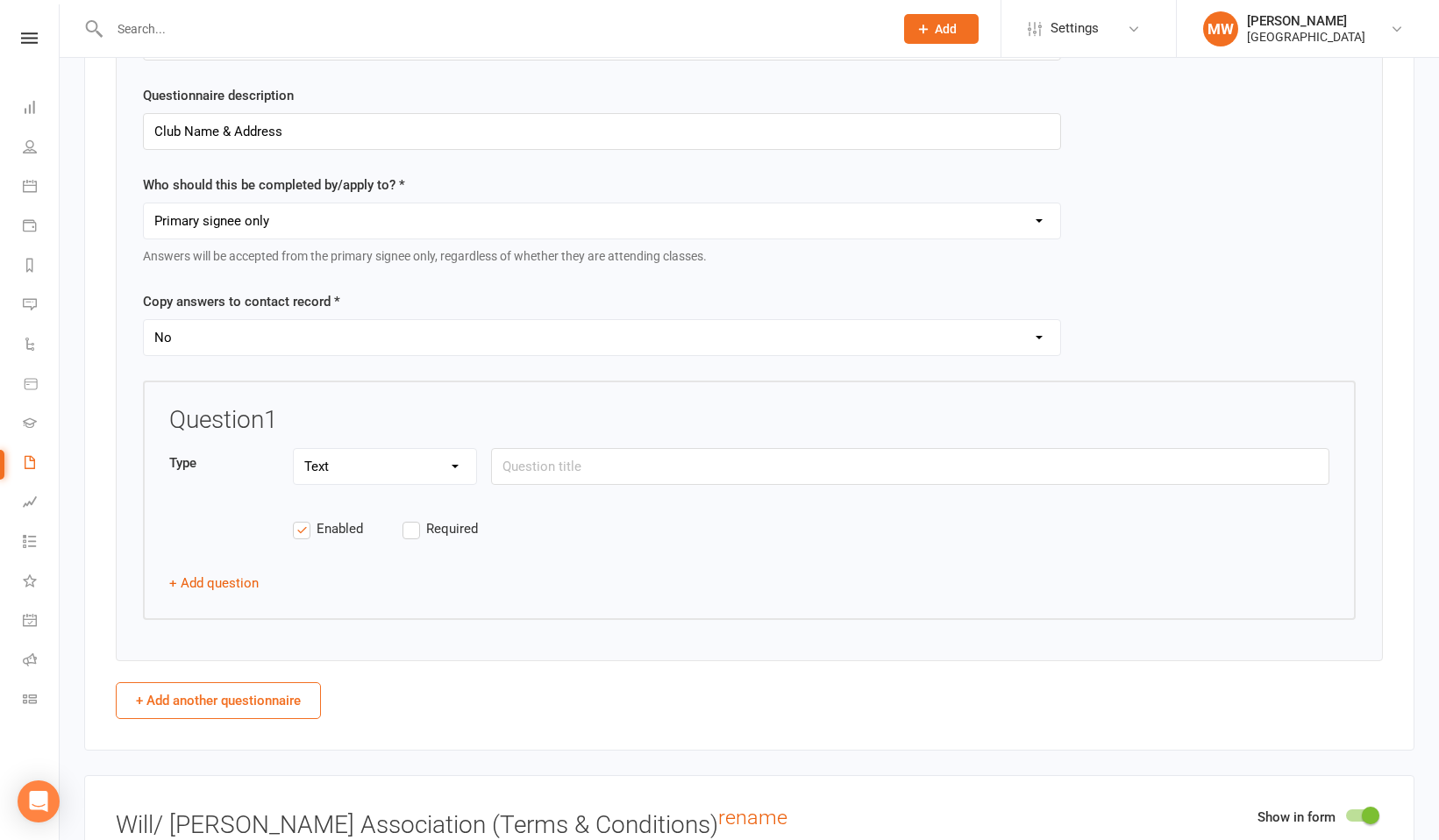
click at [298, 327] on select "Yes No" at bounding box center [602, 337] width 916 height 35
click at [1034, 336] on select "Yes No" at bounding box center [602, 337] width 916 height 35
select select "copy_answers_for_all_signees"
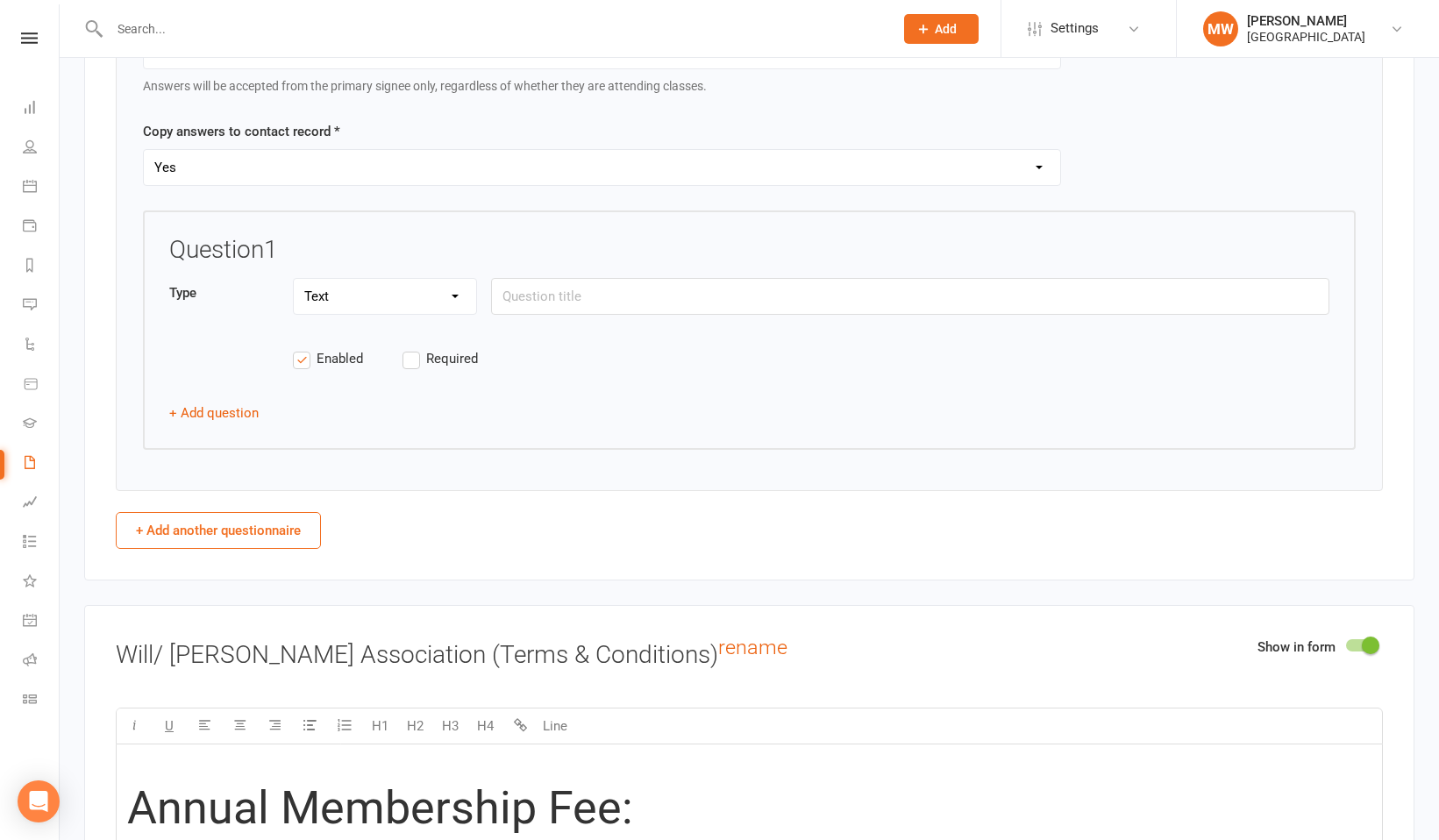
scroll to position [2420, 0]
click at [454, 288] on select "Text Select Checkbox" at bounding box center [384, 293] width 182 height 35
click at [454, 287] on select "Text Select Checkbox" at bounding box center [384, 293] width 182 height 35
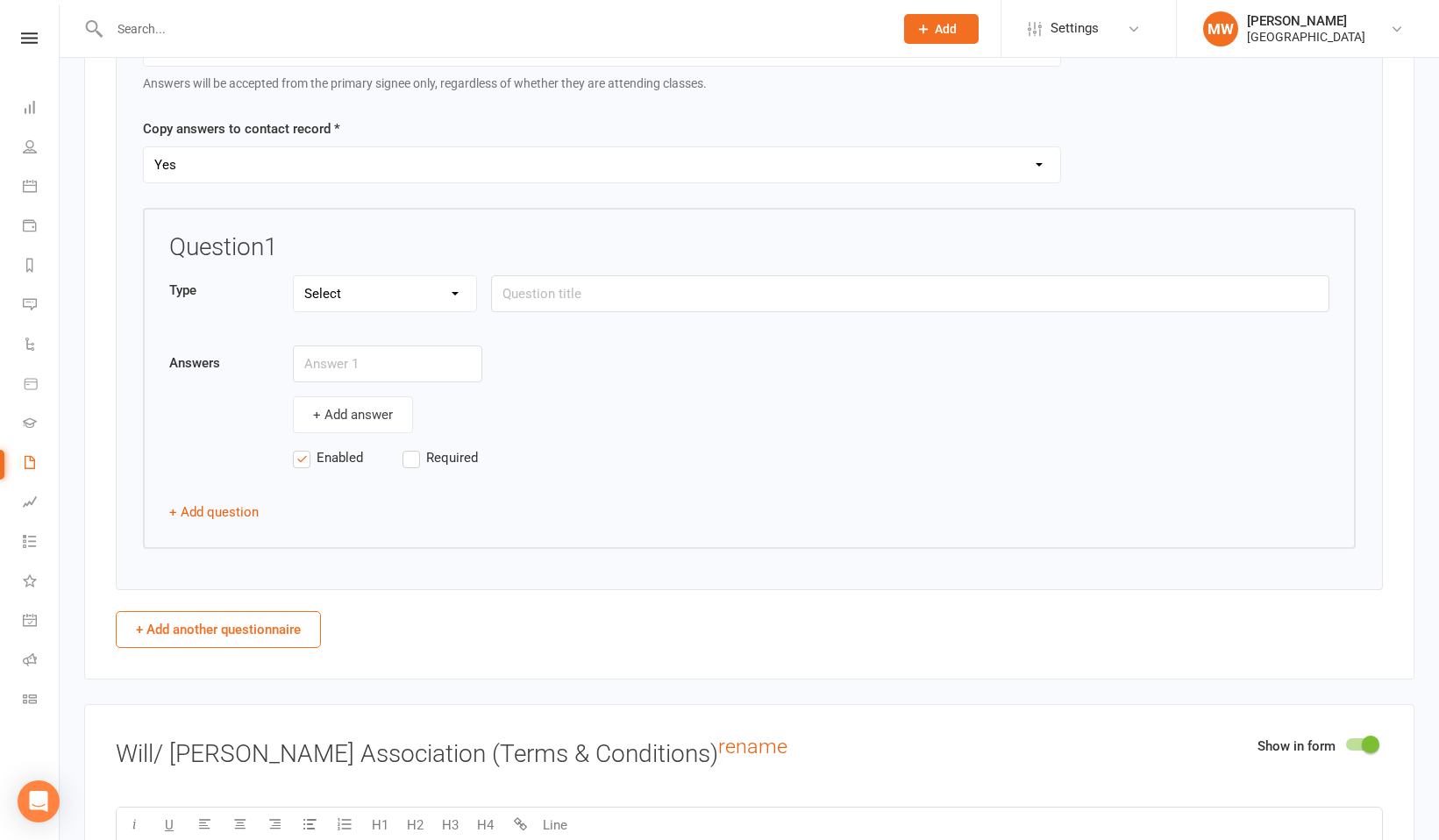
click at [450, 288] on select "Text Select Checkbox" at bounding box center [384, 293] width 182 height 35
select select "string"
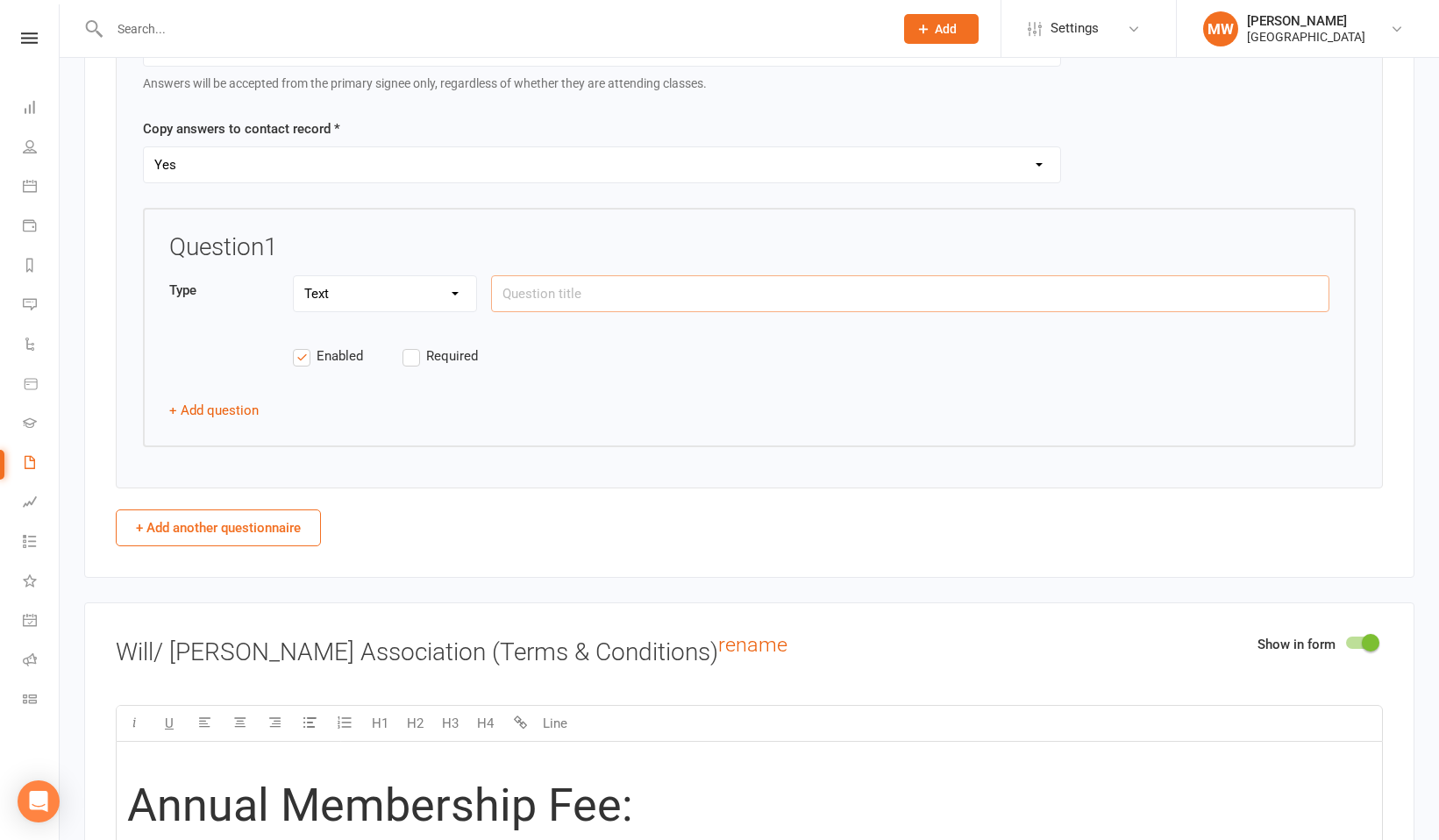
click at [539, 290] on input "text" at bounding box center [910, 293] width 838 height 36
type input "What is your Club name:"
click at [409, 352] on label "Required" at bounding box center [457, 356] width 109 height 21
click at [409, 345] on input "Required" at bounding box center [457, 345] width 109 height 0
click at [300, 354] on label "Enabled" at bounding box center [347, 356] width 109 height 21
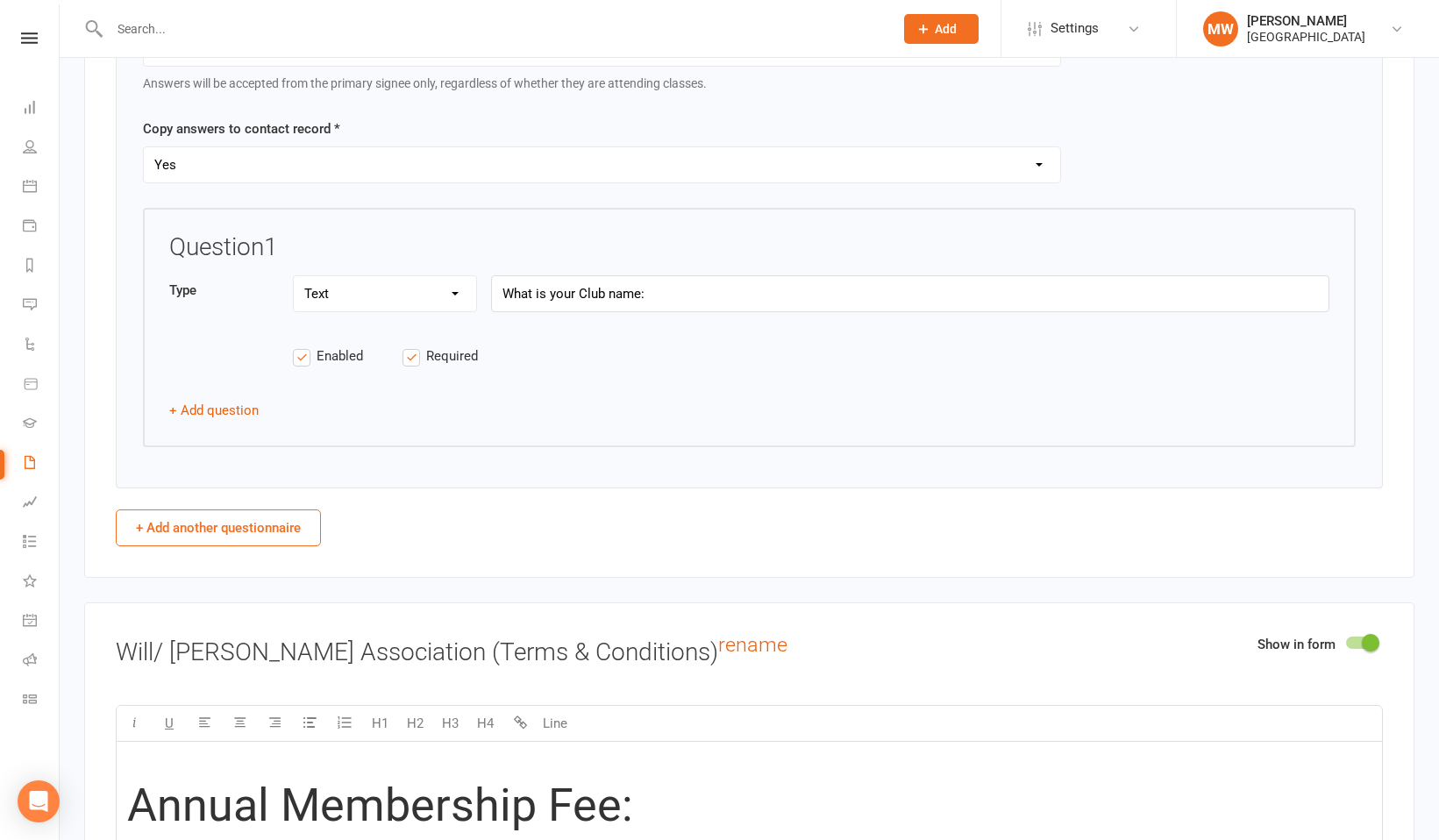
click at [300, 345] on input "Enabled" at bounding box center [347, 345] width 109 height 0
click at [305, 356] on label "Enabled" at bounding box center [347, 356] width 109 height 21
click at [305, 345] on input "Enabled" at bounding box center [347, 345] width 109 height 0
click at [237, 406] on button "+ Add question" at bounding box center [214, 410] width 89 height 21
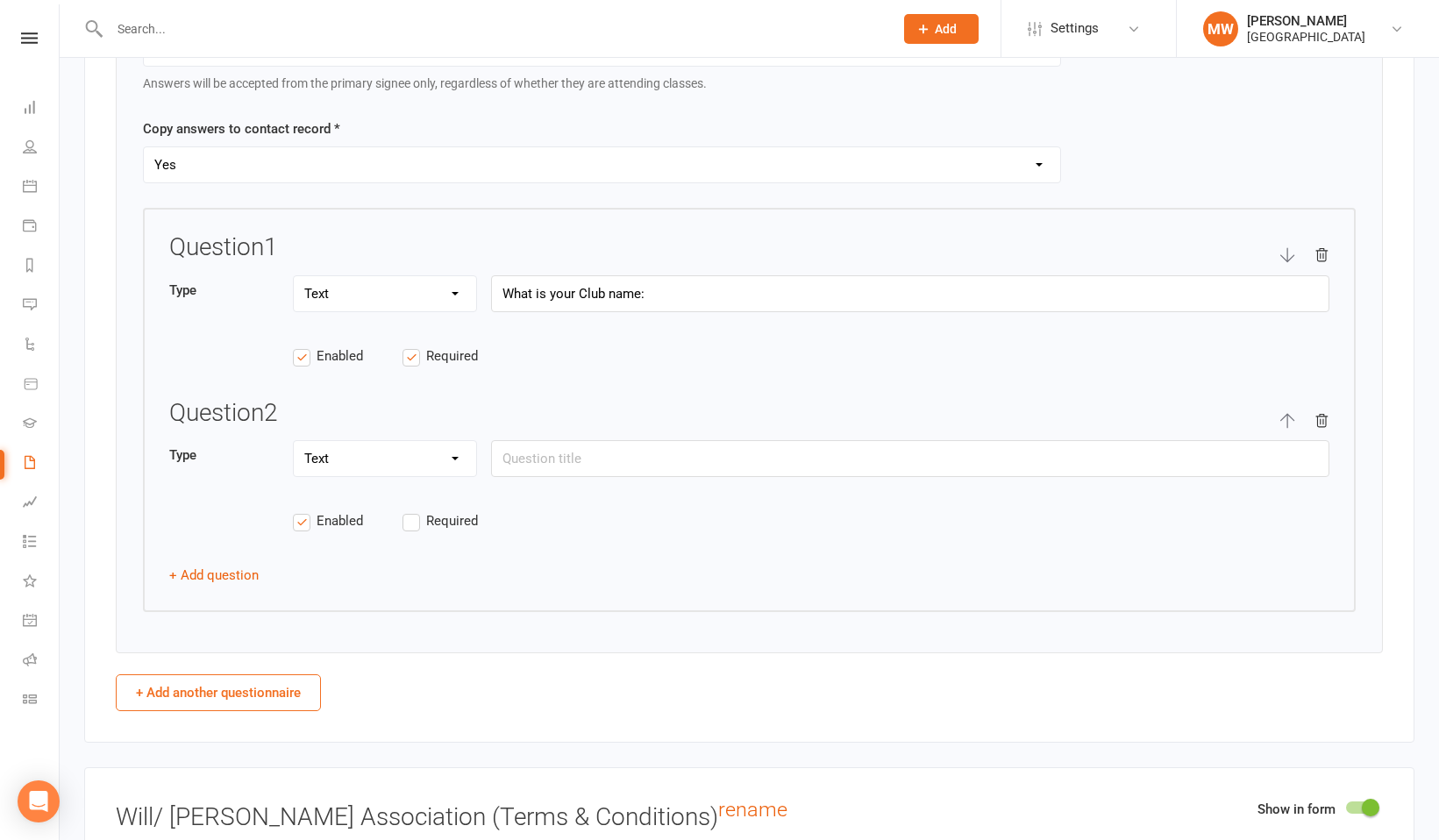
click at [450, 456] on select "Text Select Checkbox" at bounding box center [384, 457] width 182 height 35
click at [546, 455] on input "text" at bounding box center [910, 458] width 838 height 36
type input "What is your Club Address:"
click at [418, 520] on label "Required" at bounding box center [457, 521] width 109 height 21
click at [418, 510] on input "Required" at bounding box center [457, 510] width 109 height 0
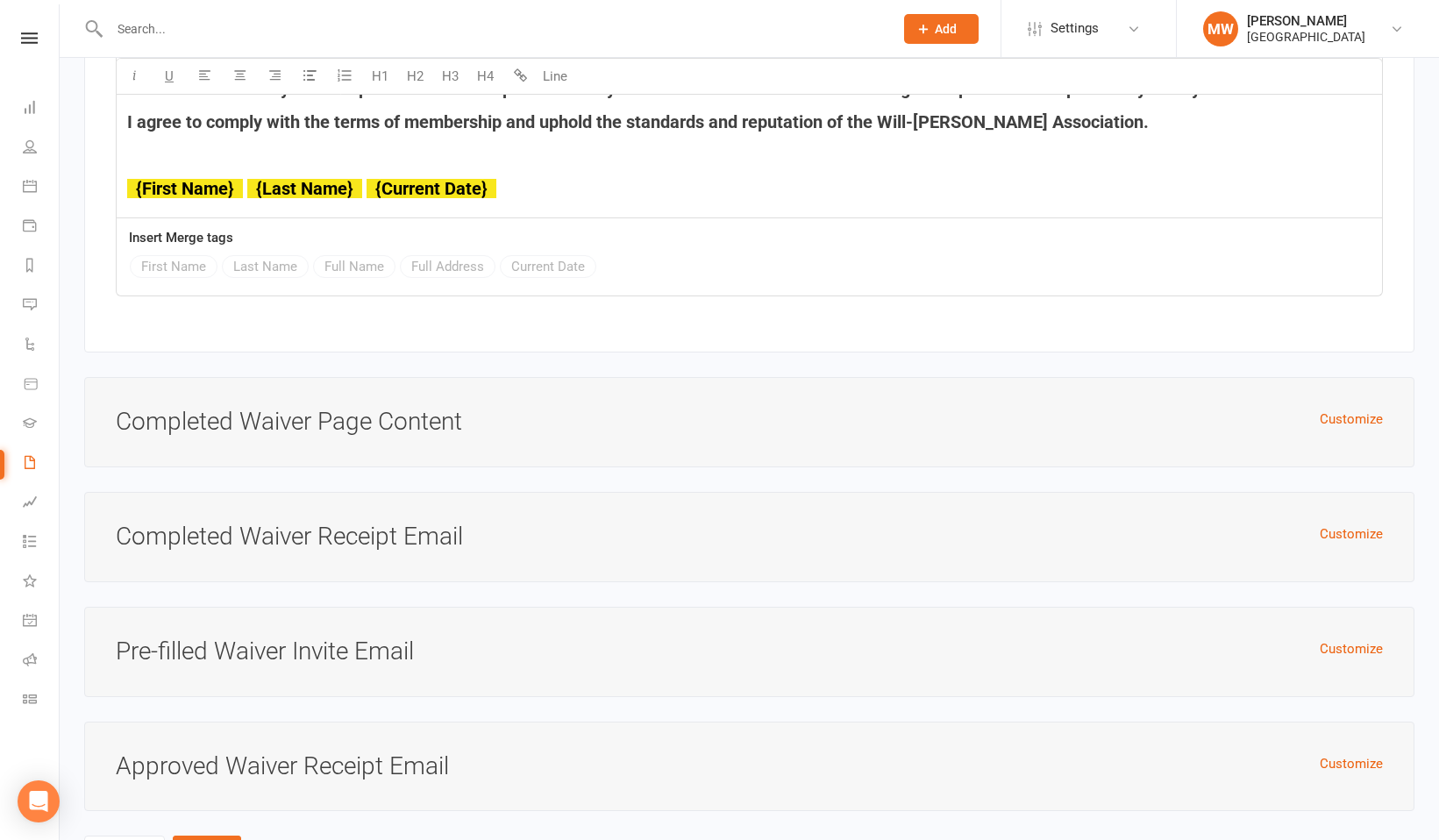
scroll to position [7624, 0]
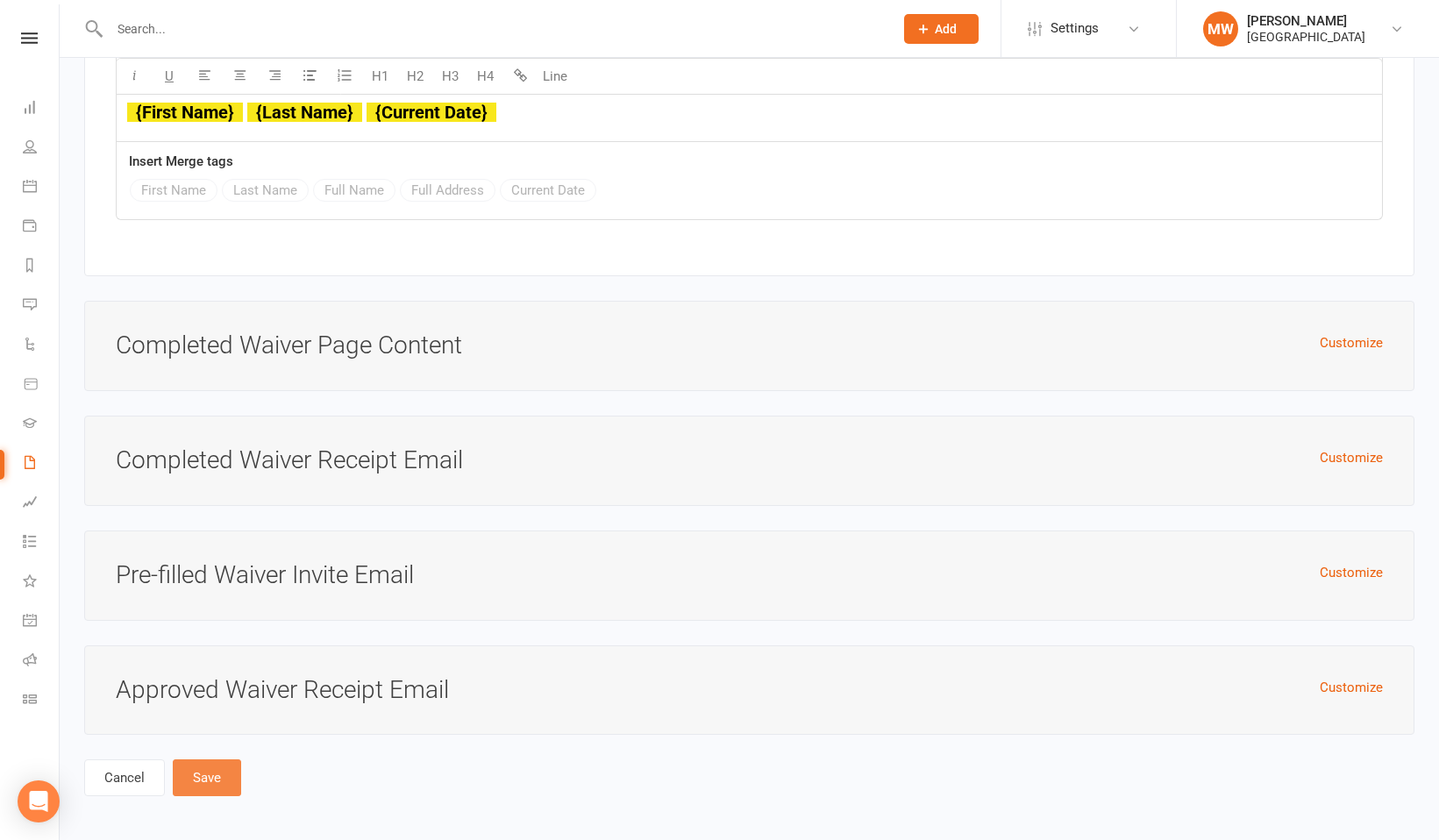
click at [219, 771] on button "Save" at bounding box center [206, 777] width 69 height 36
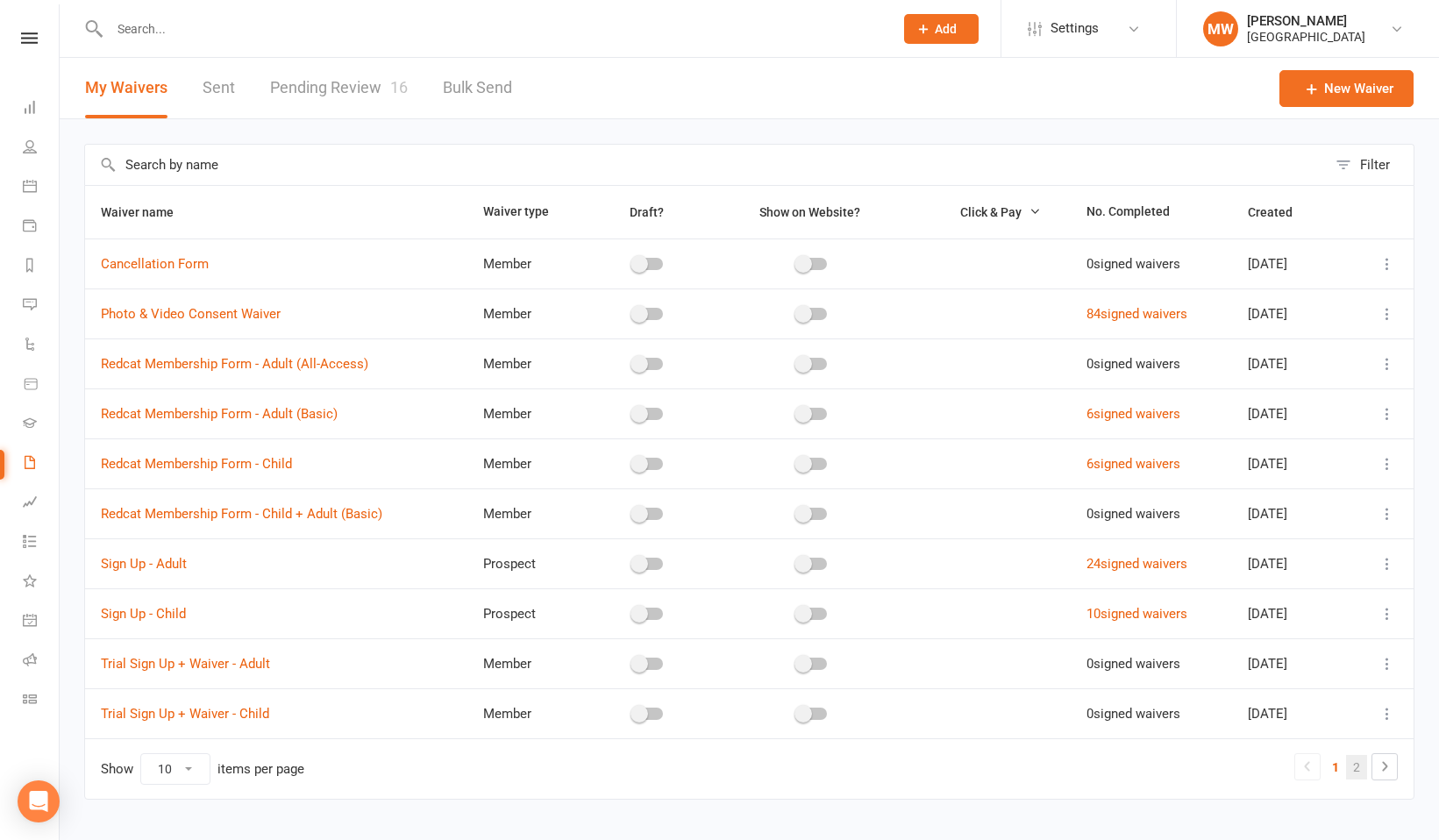
click at [1354, 766] on link "2" at bounding box center [1356, 767] width 21 height 25
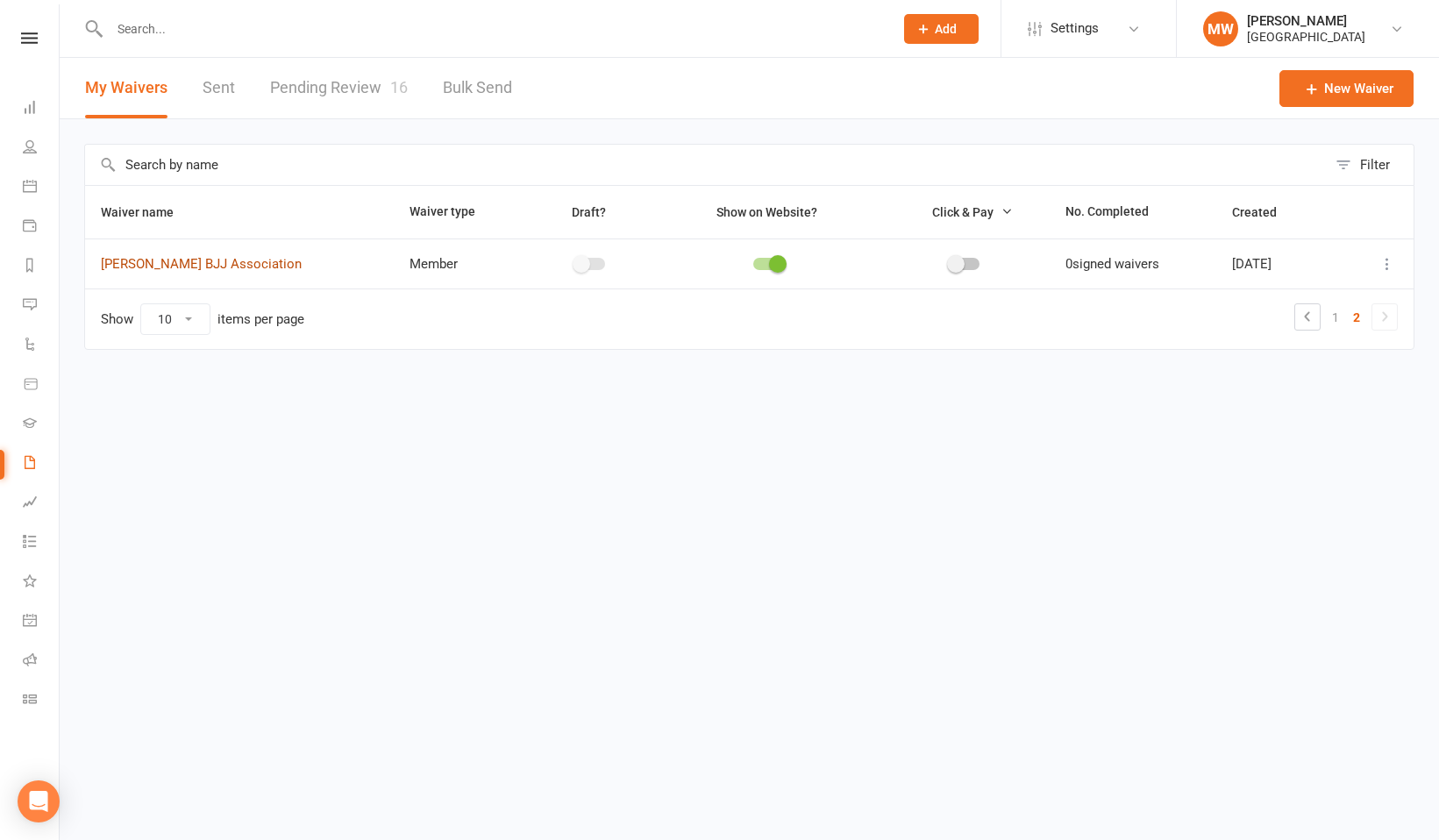
click at [199, 263] on link "Will Machado BJJ Association" at bounding box center [201, 264] width 201 height 16
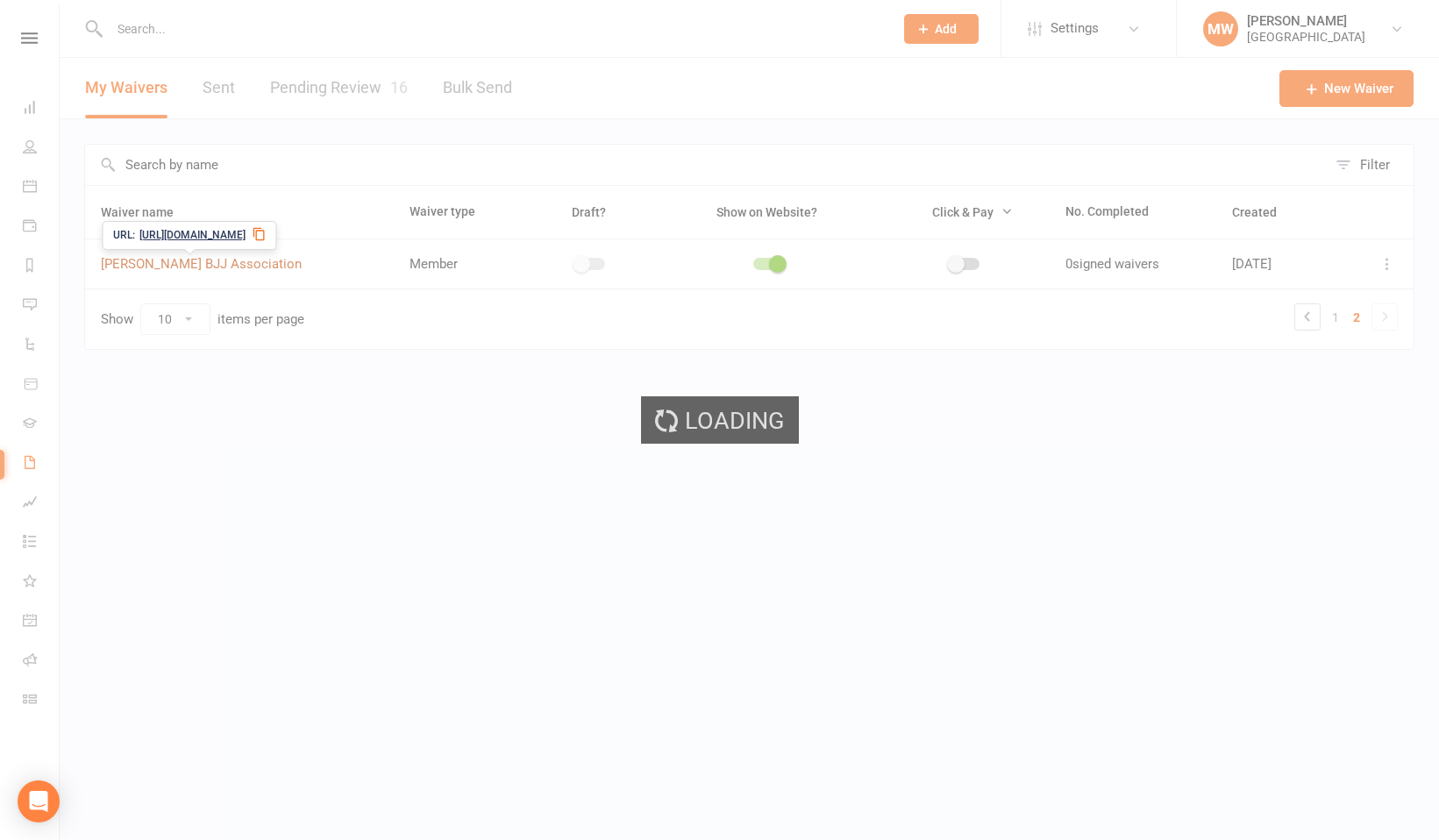
select select "applies_to_primary_signee"
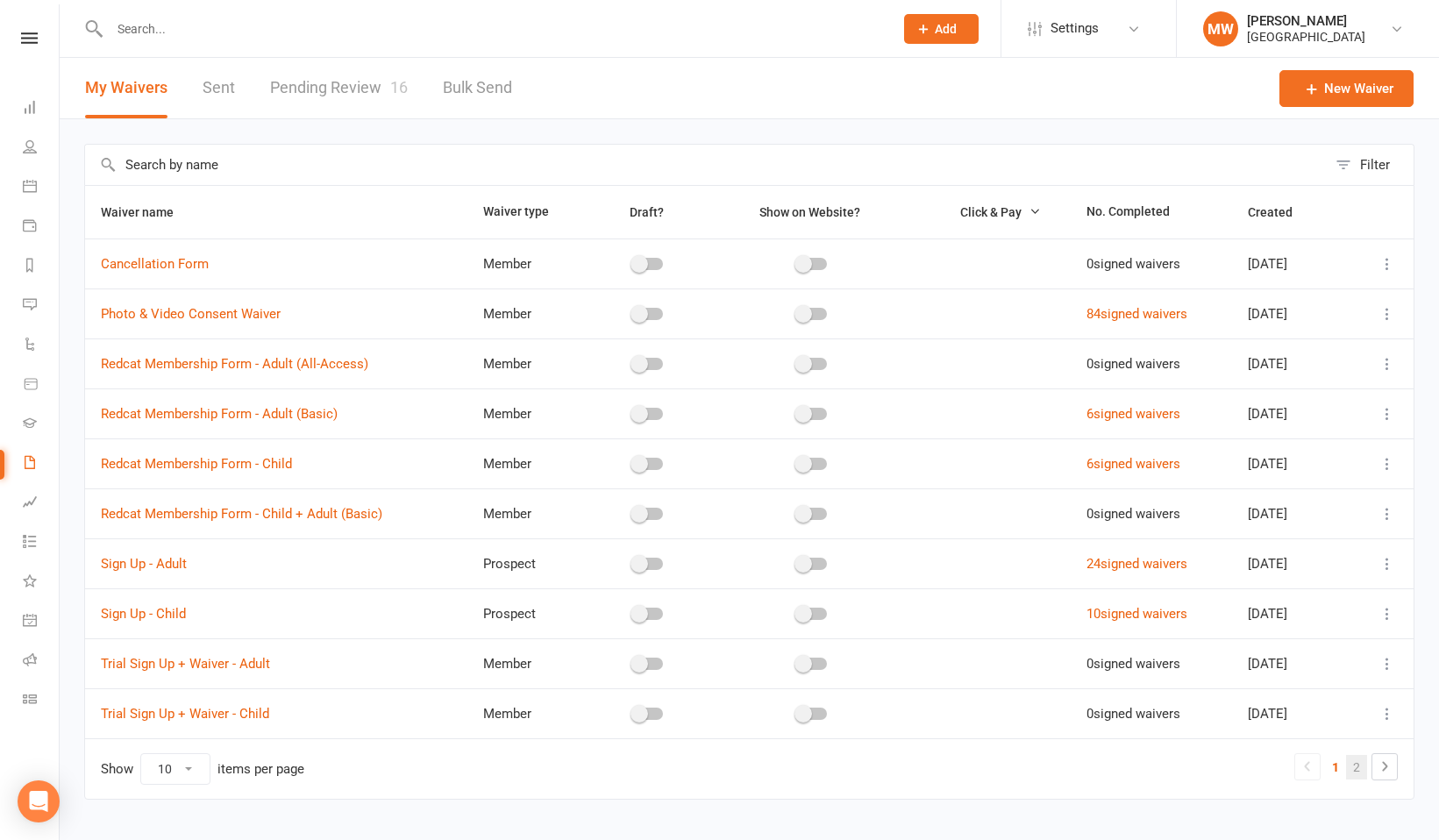
click at [1357, 765] on link "2" at bounding box center [1356, 767] width 21 height 25
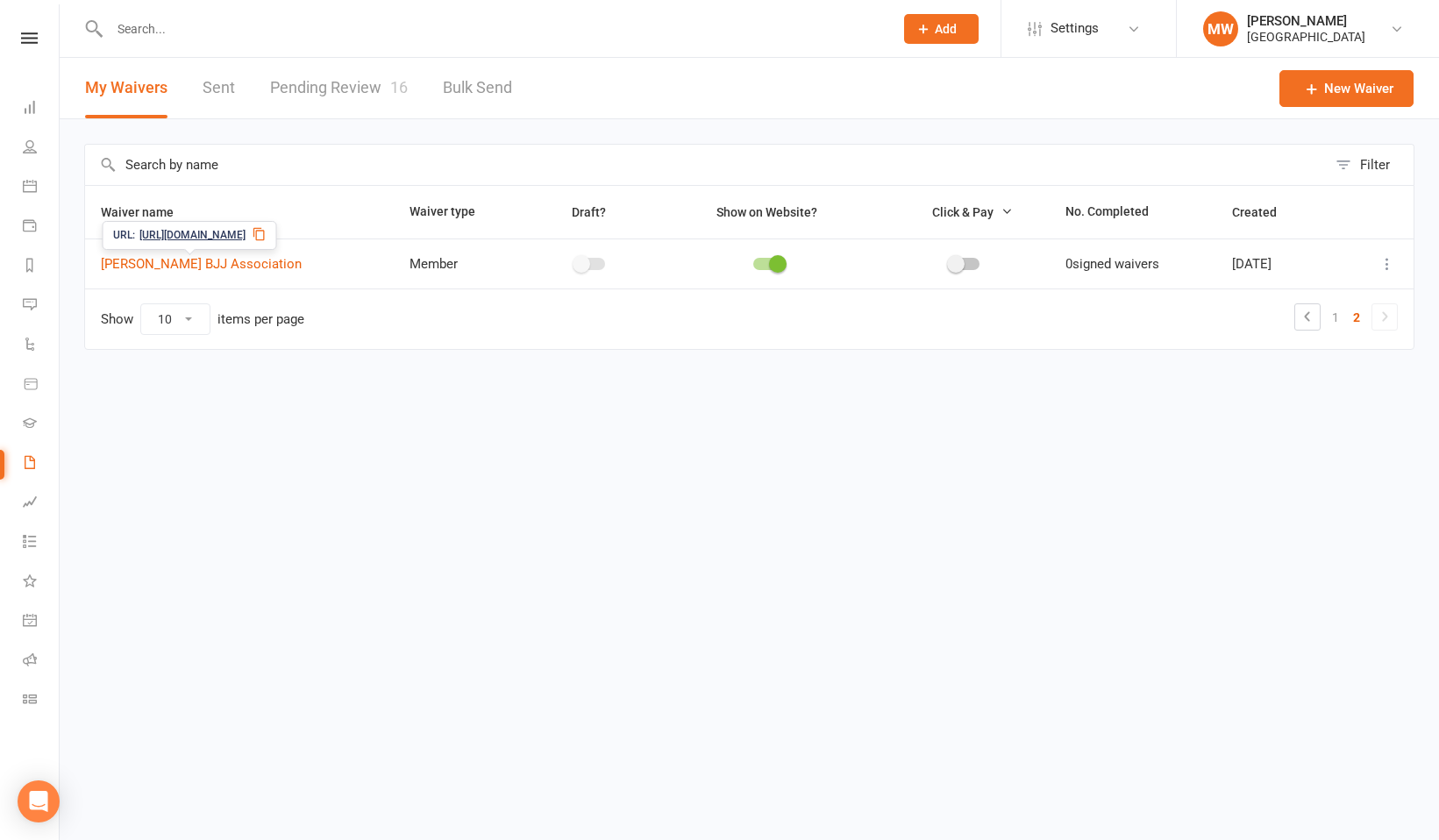
click at [230, 232] on span "https://app.clubworx.com/s/vYA4bpKR" at bounding box center [192, 235] width 106 height 17
click at [246, 230] on span "https://app.clubworx.com/s/vYA4bpKR" at bounding box center [192, 235] width 106 height 17
click at [266, 237] on icon at bounding box center [260, 234] width 14 height 14
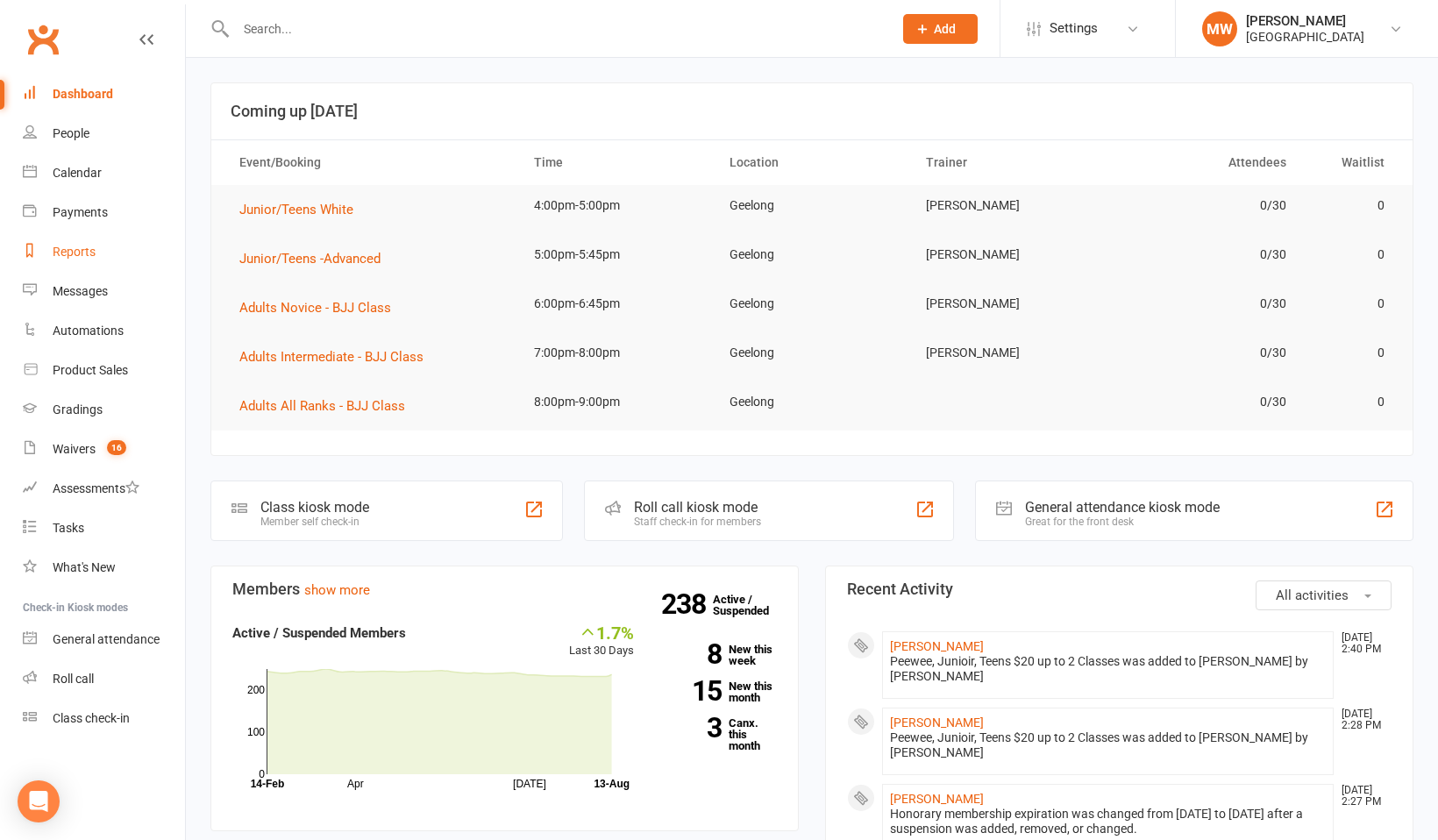
click at [86, 246] on div "Reports" at bounding box center [74, 252] width 43 height 14
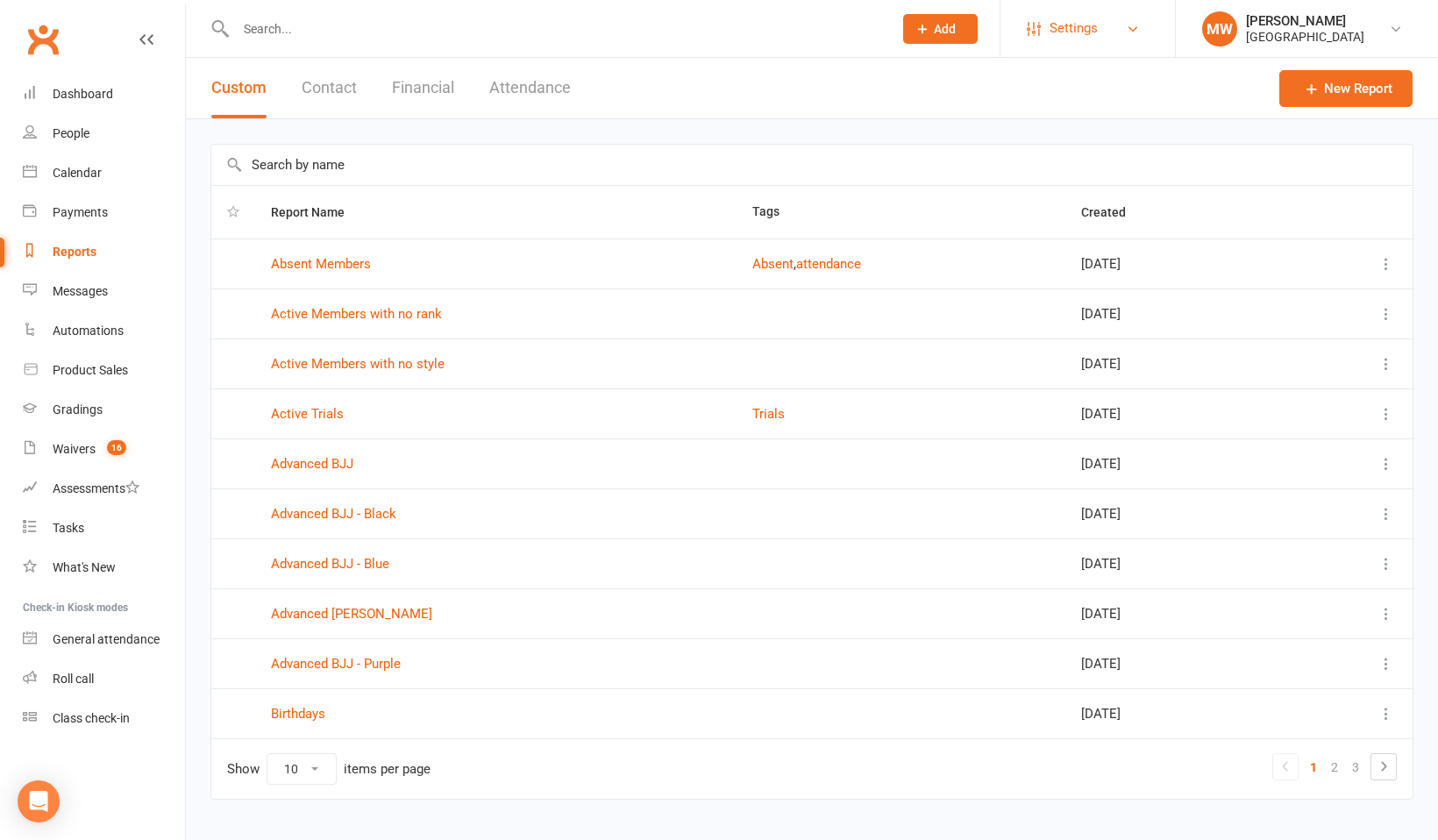
click at [1087, 30] on span "Settings" at bounding box center [1073, 28] width 48 height 39
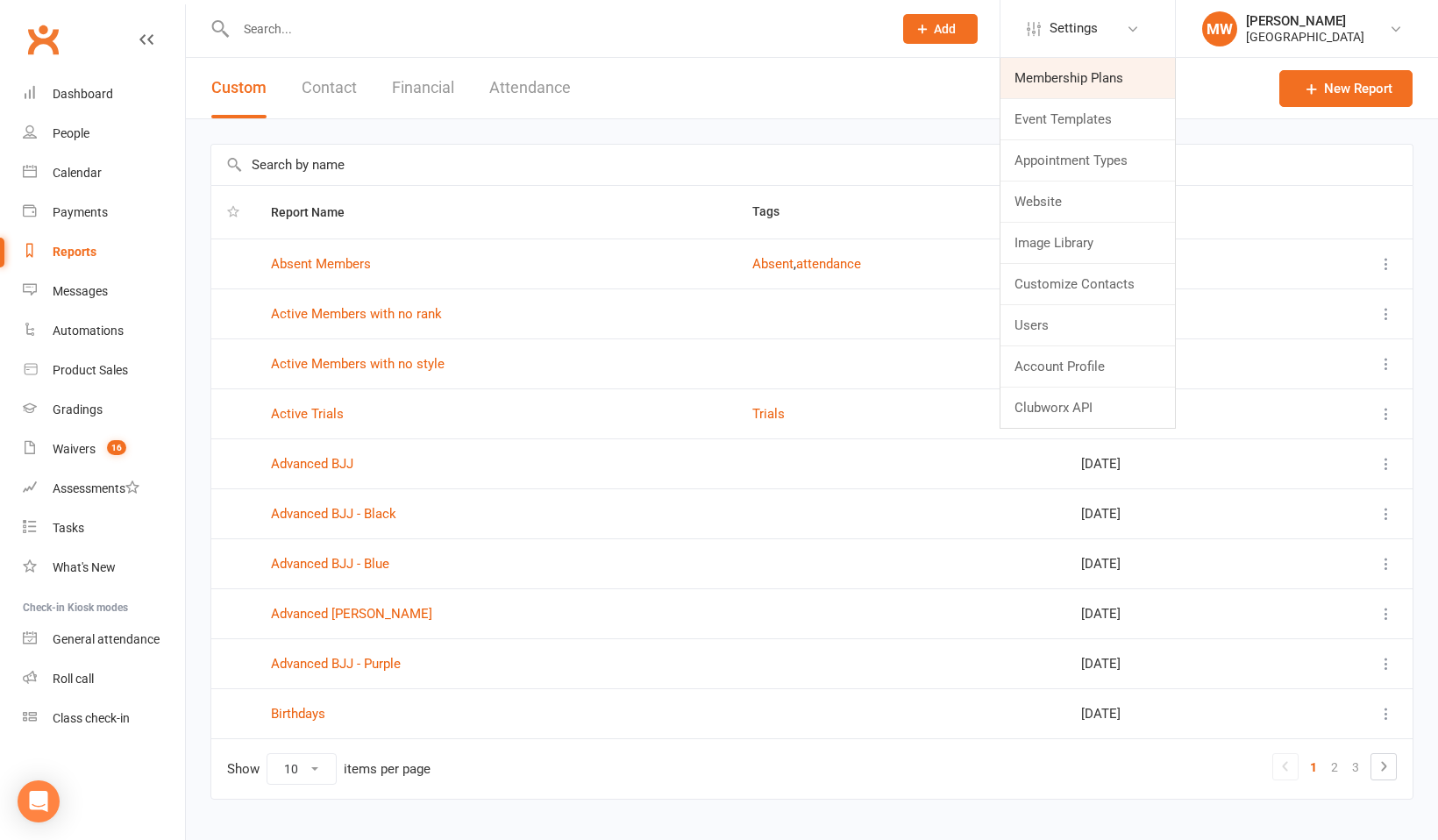
click at [1086, 82] on link "Membership Plans" at bounding box center [1087, 77] width 174 height 40
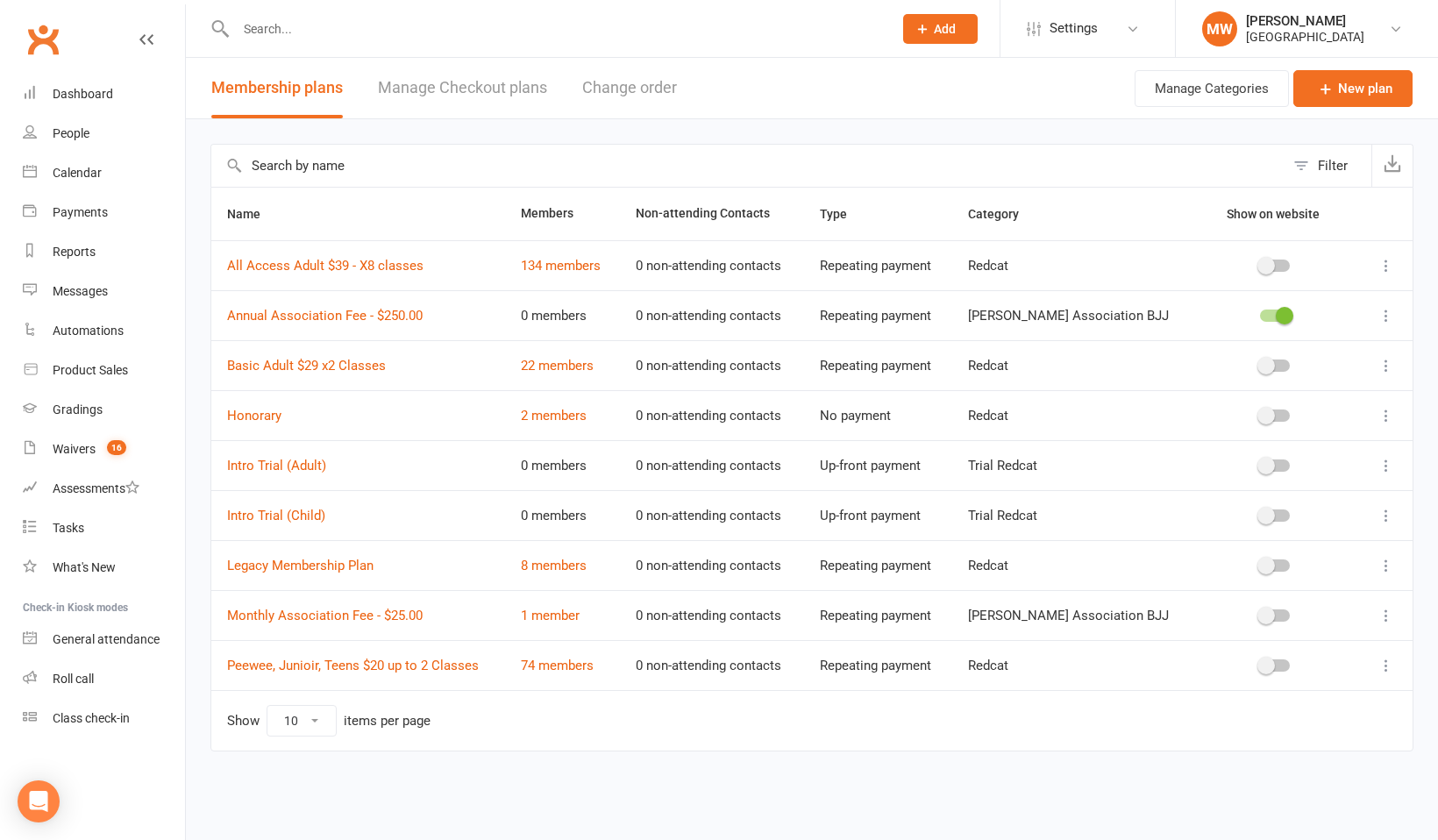
click at [320, 723] on select "10 25 50 100" at bounding box center [301, 720] width 69 height 29
click at [343, 318] on link "Annual Association Fee - $250.00" at bounding box center [325, 316] width 196 height 16
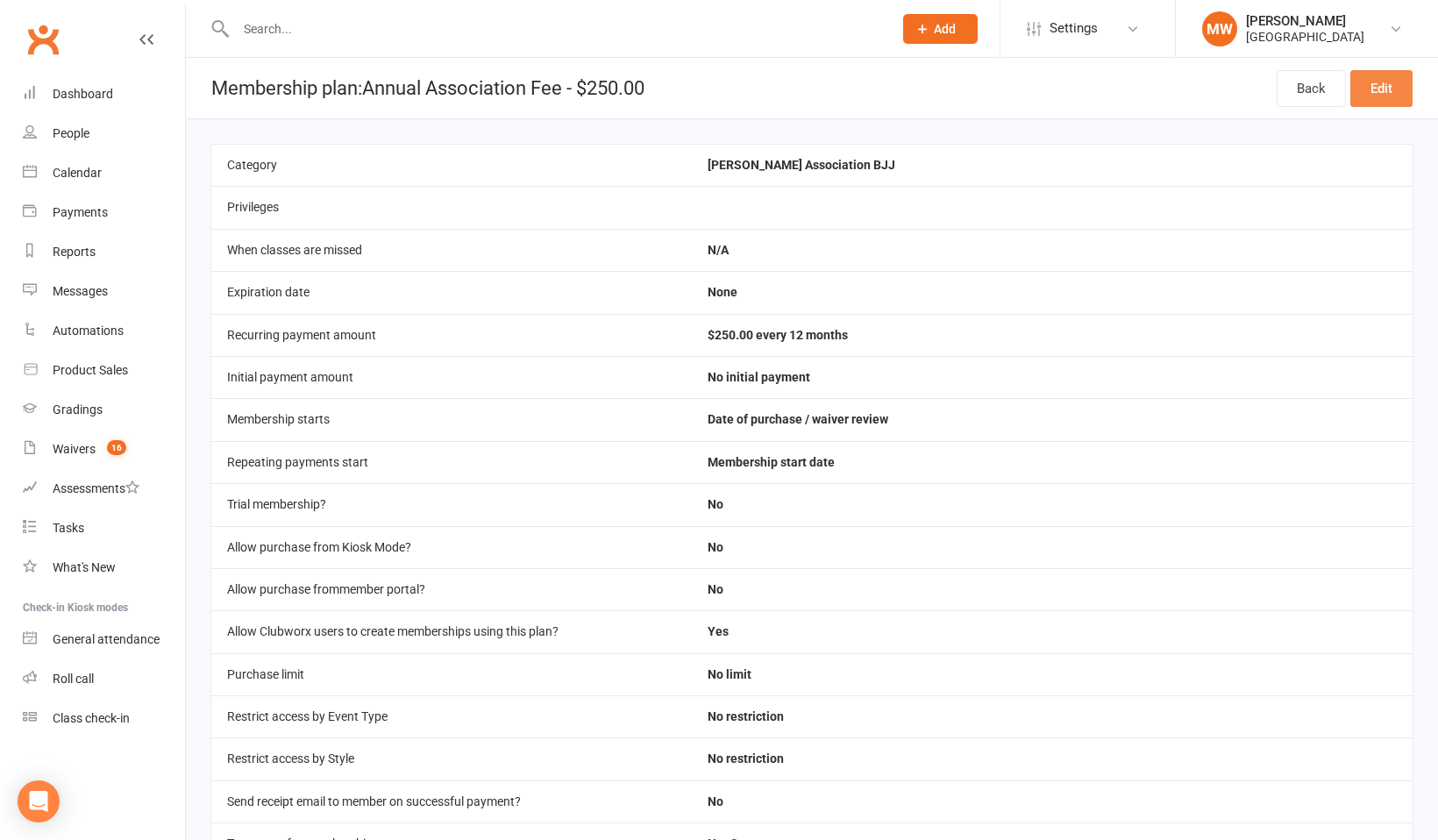
click at [1380, 83] on link "Edit" at bounding box center [1381, 88] width 62 height 36
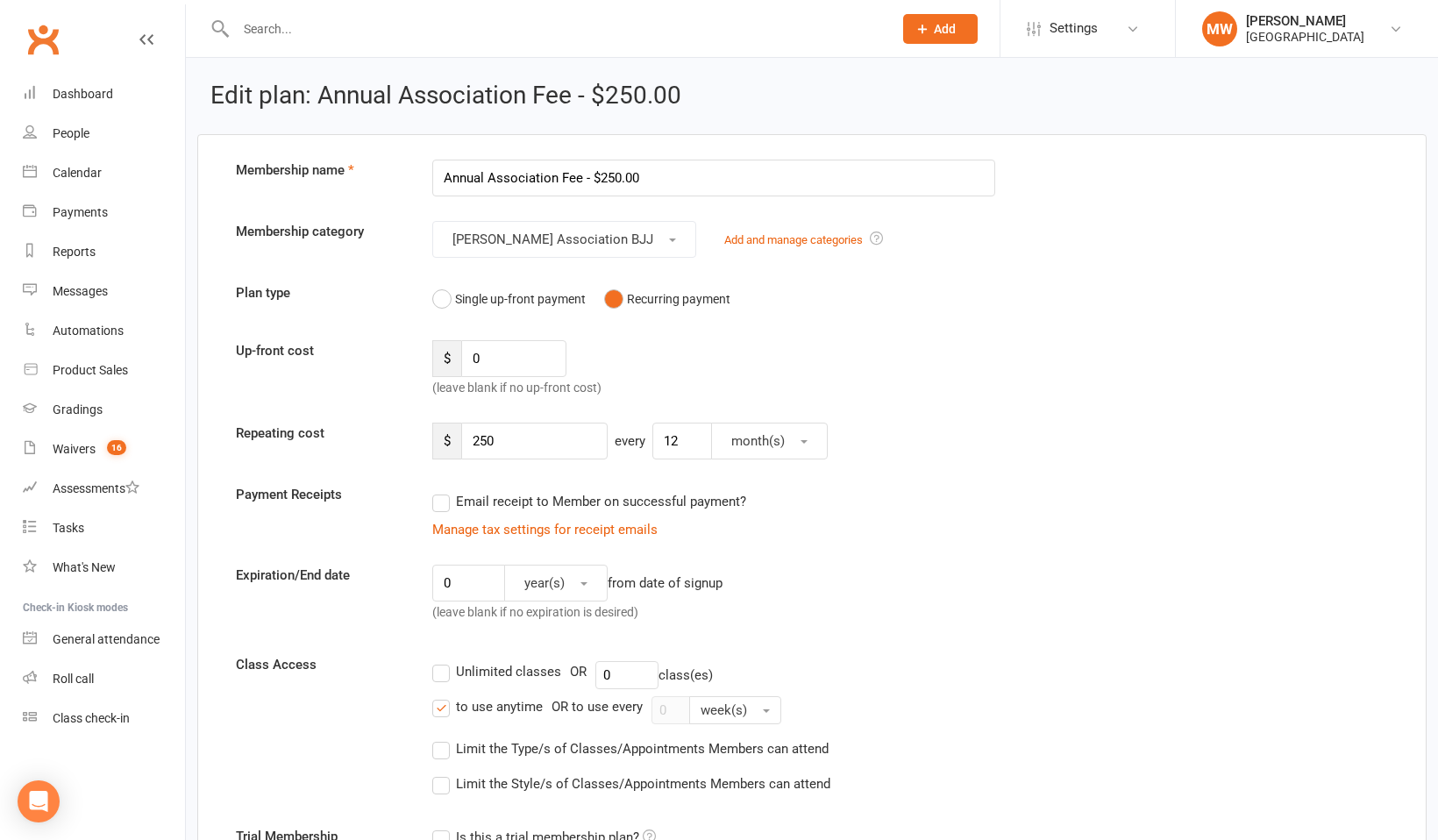
click at [140, 41] on icon at bounding box center [147, 39] width 14 height 14
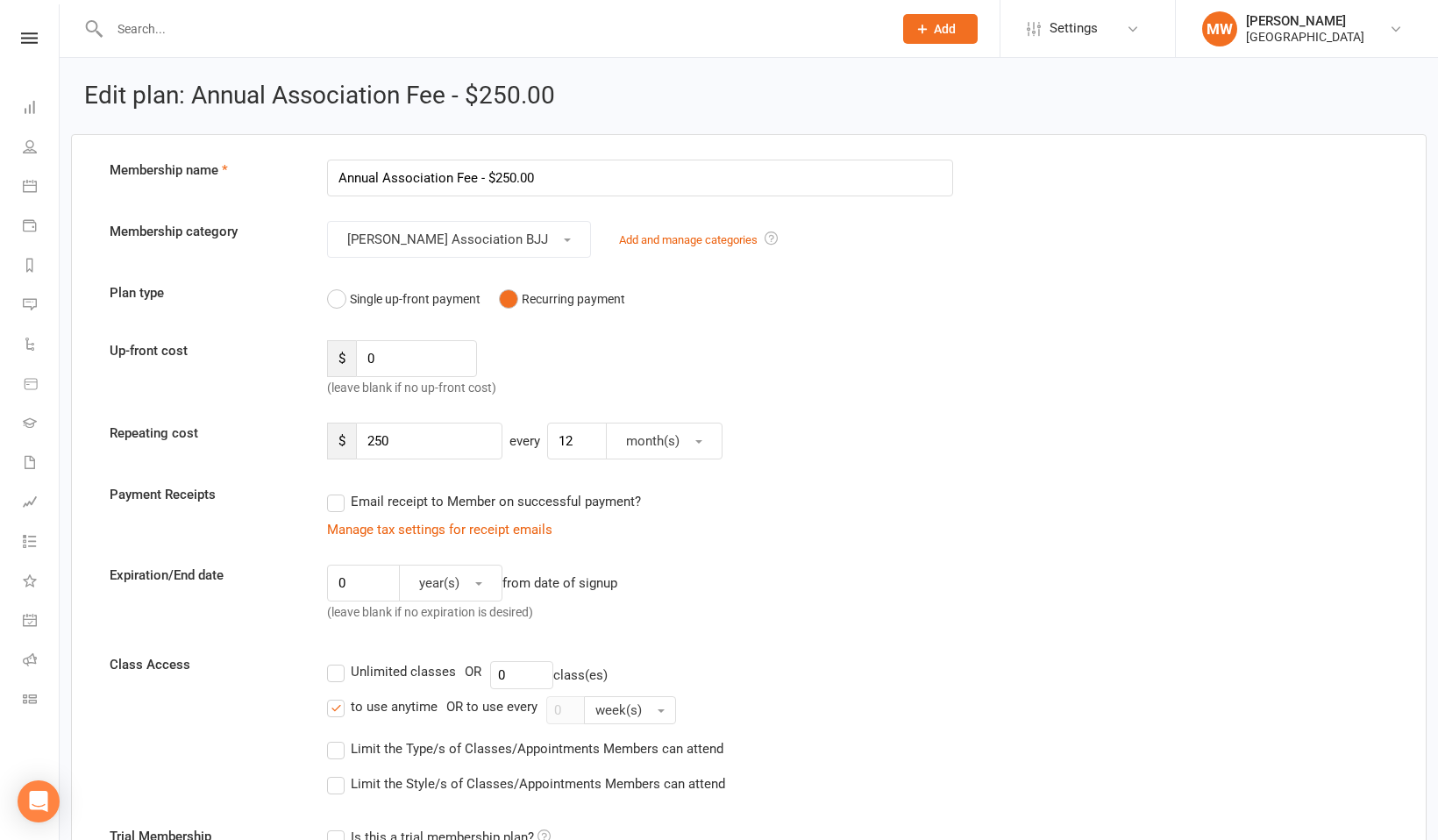
click at [28, 46] on div "Clubworx" at bounding box center [29, 61] width 59 height 57
click at [28, 44] on div "Clubworx" at bounding box center [29, 61] width 59 height 57
click at [28, 40] on icon at bounding box center [29, 37] width 17 height 12
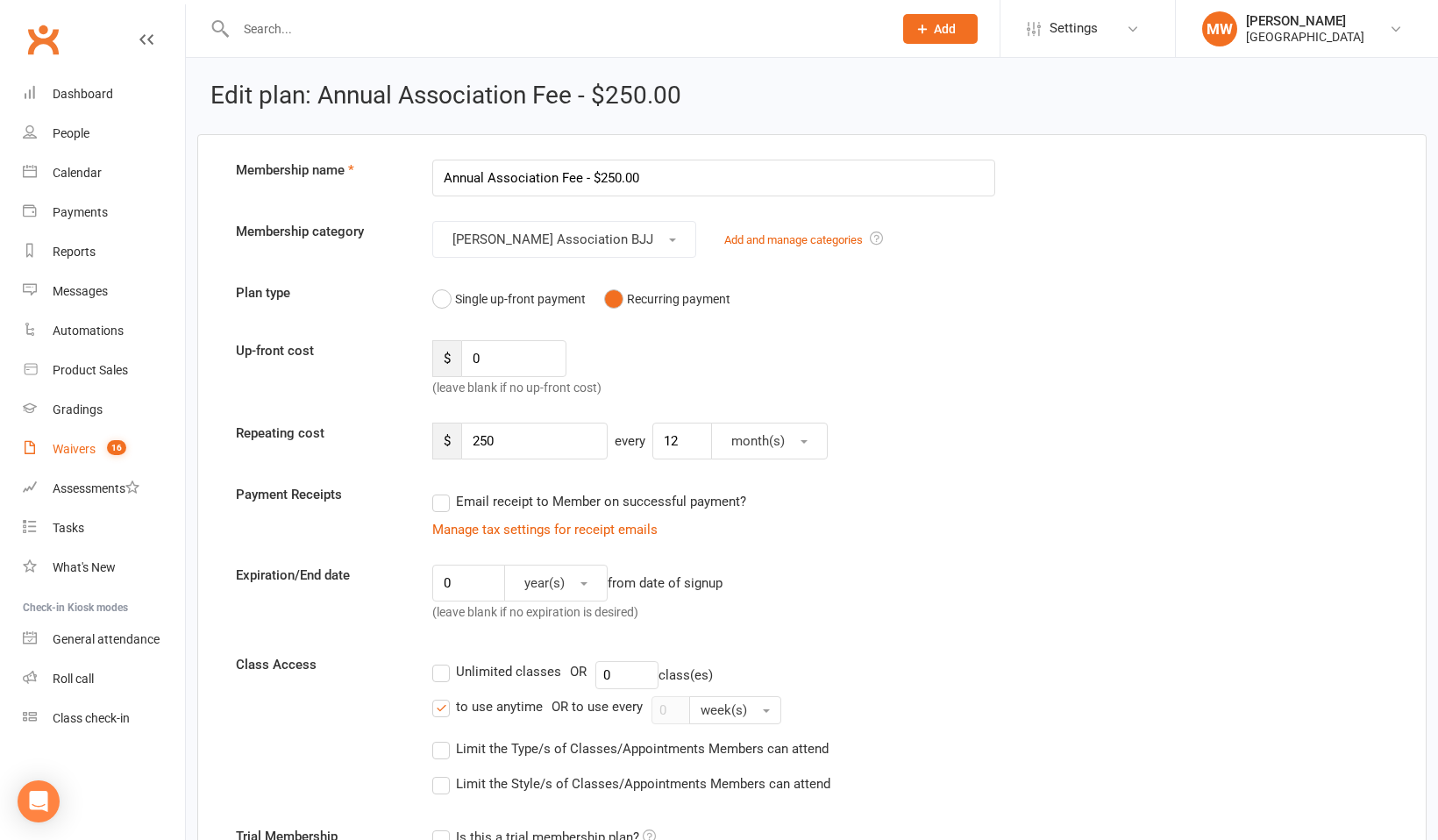
click at [79, 448] on div "Waivers" at bounding box center [74, 448] width 43 height 14
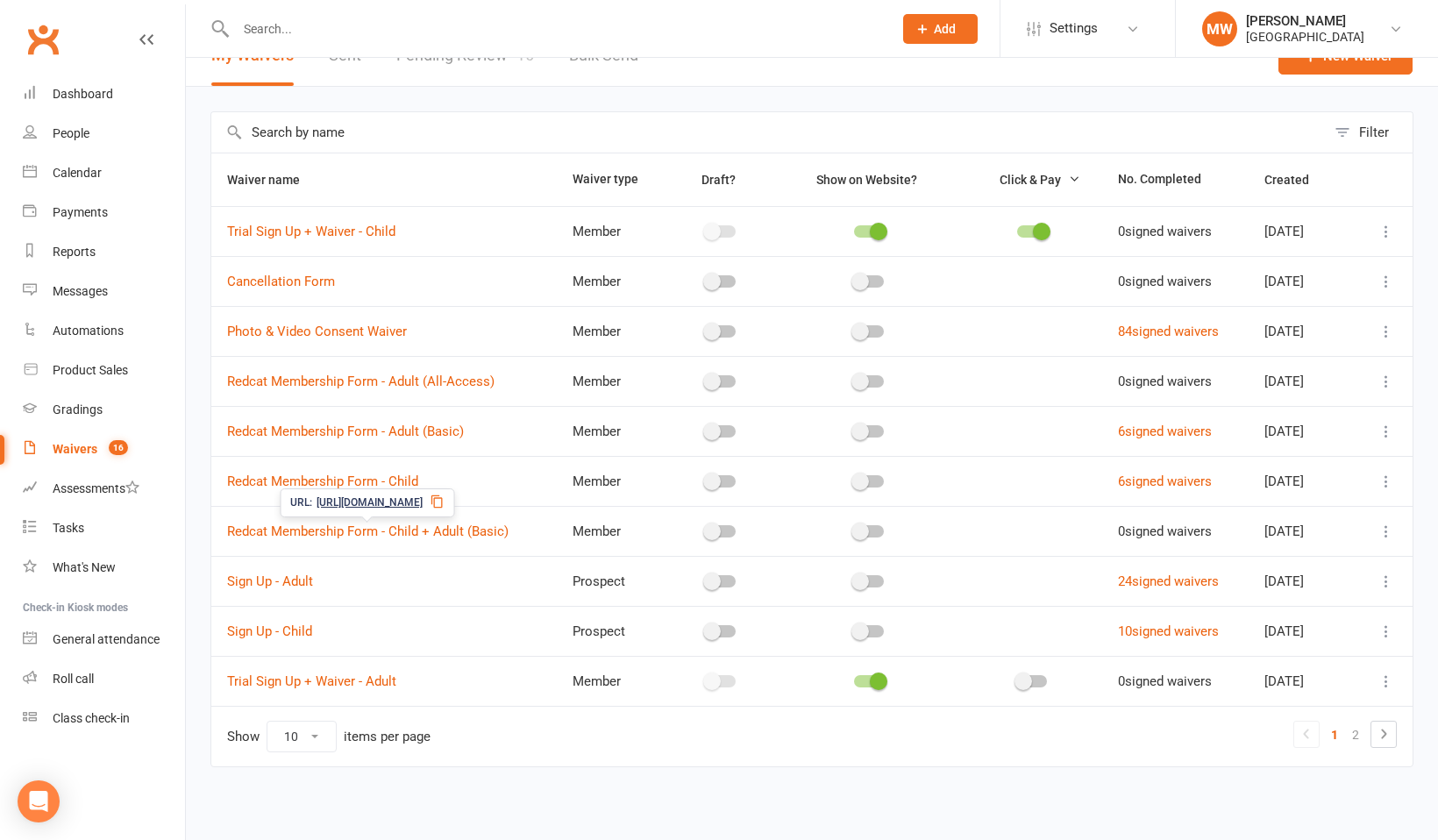
scroll to position [34, 0]
click at [1359, 731] on link "2" at bounding box center [1355, 733] width 21 height 25
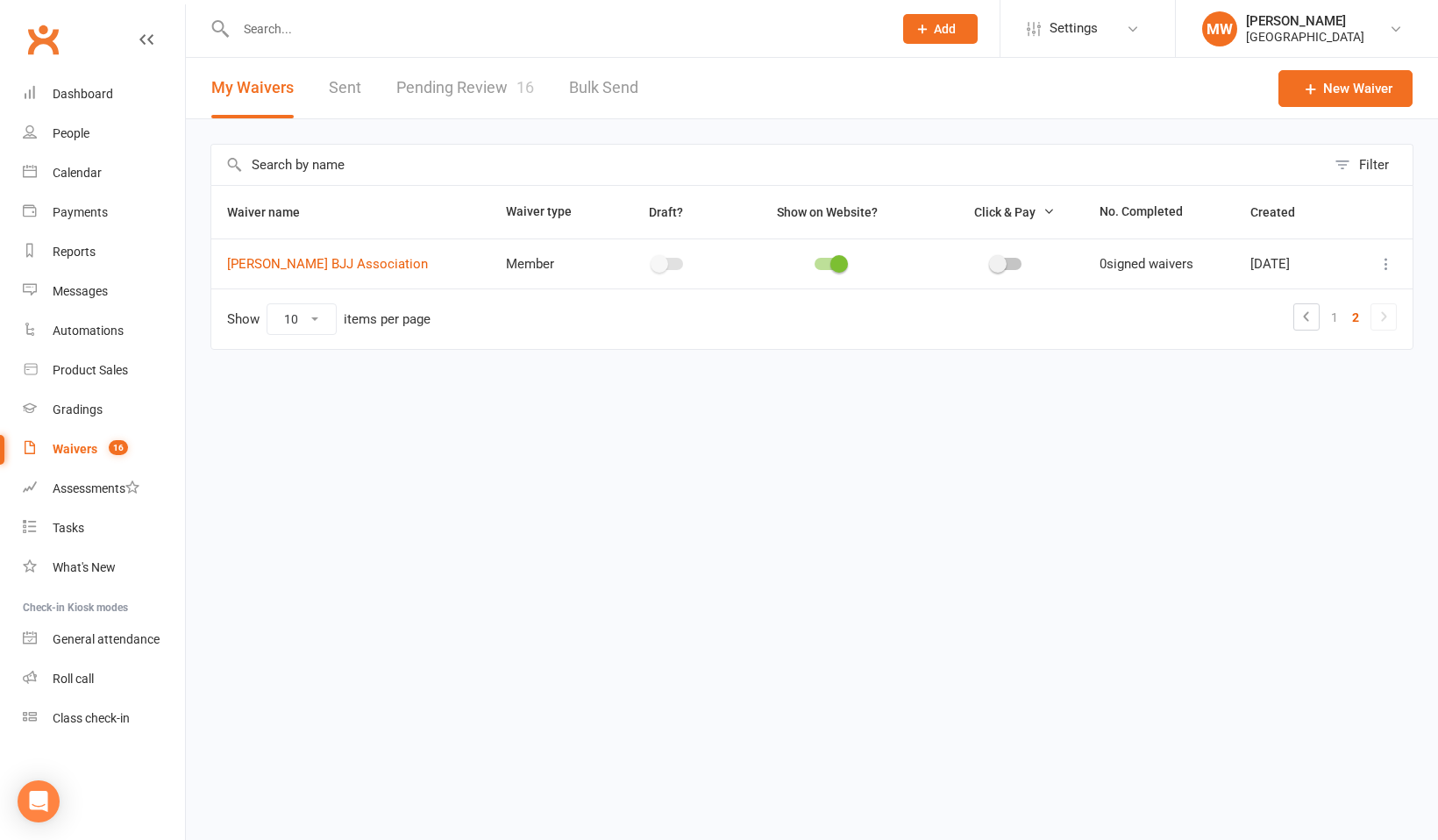
scroll to position [0, 0]
click at [376, 260] on link "Will Machado BJJ Association" at bounding box center [327, 264] width 201 height 16
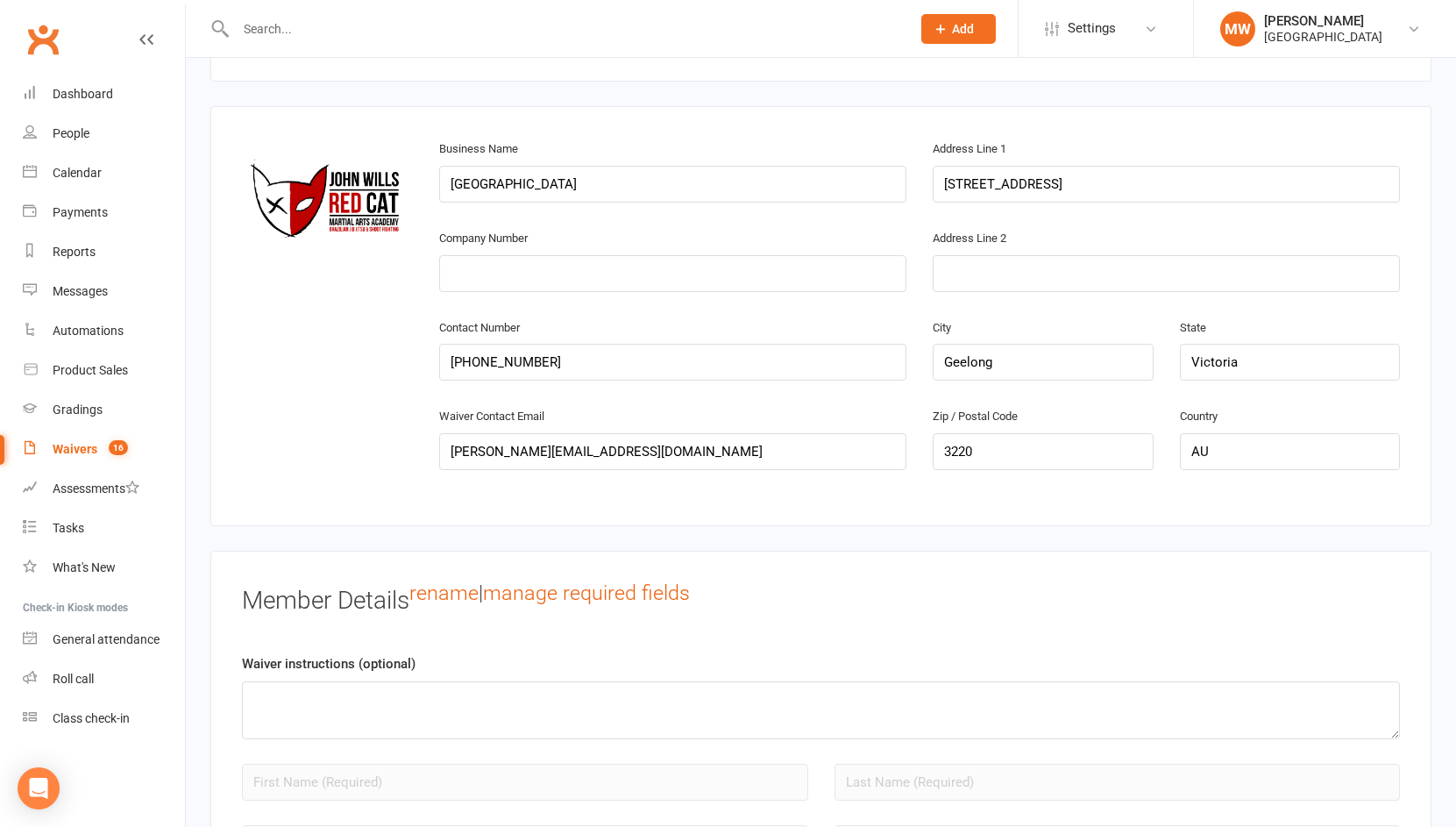
scroll to position [888, 0]
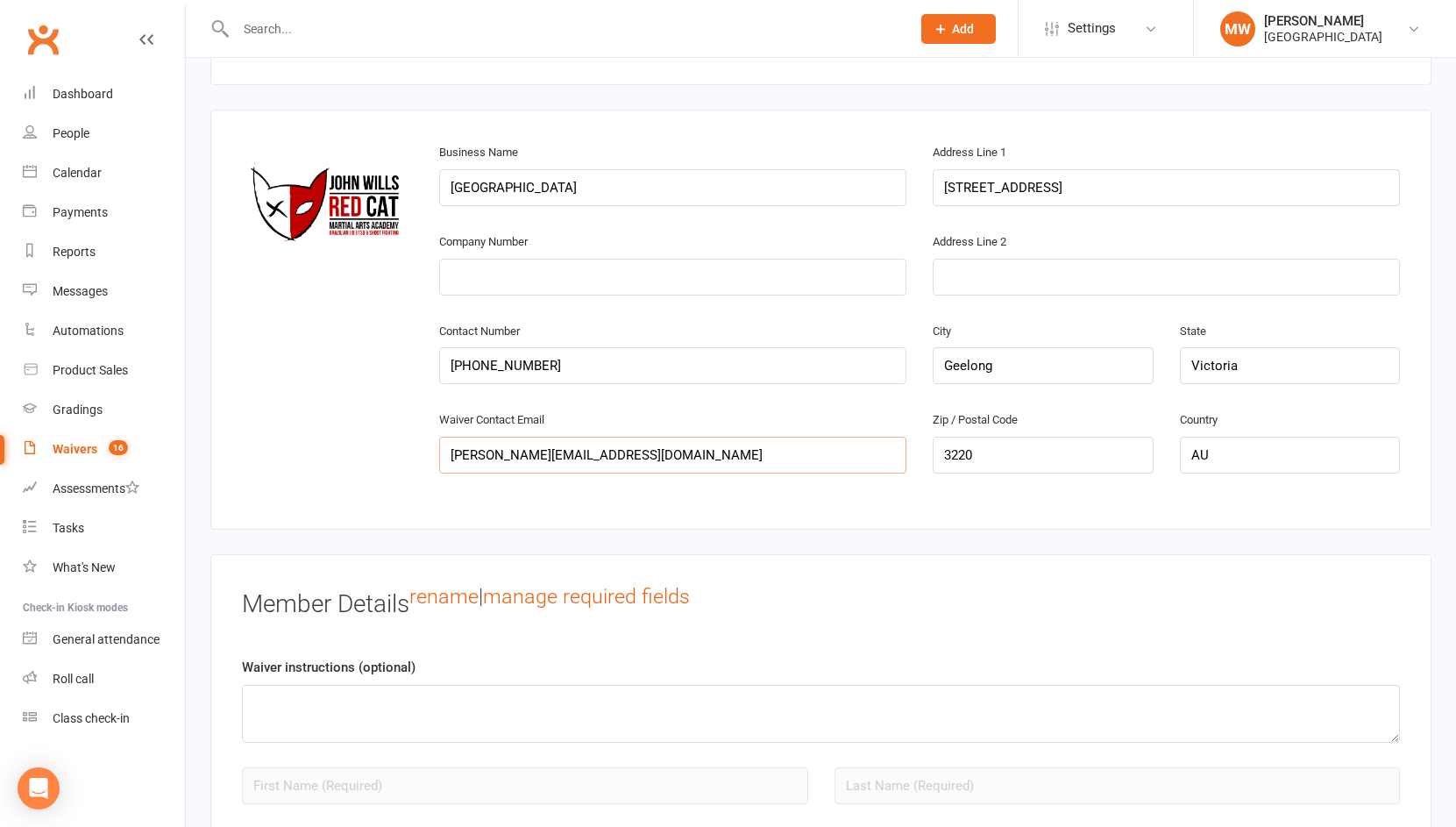
click at [597, 454] on input "melissa@redcatacademy.com.au" at bounding box center [673, 455] width 467 height 36
type input "melissa@bjj.com.au"
click at [675, 523] on div "change image Business Name Redcat Academy Address Line 1 159A Malop St Company …" at bounding box center [821, 320] width 1221 height 420
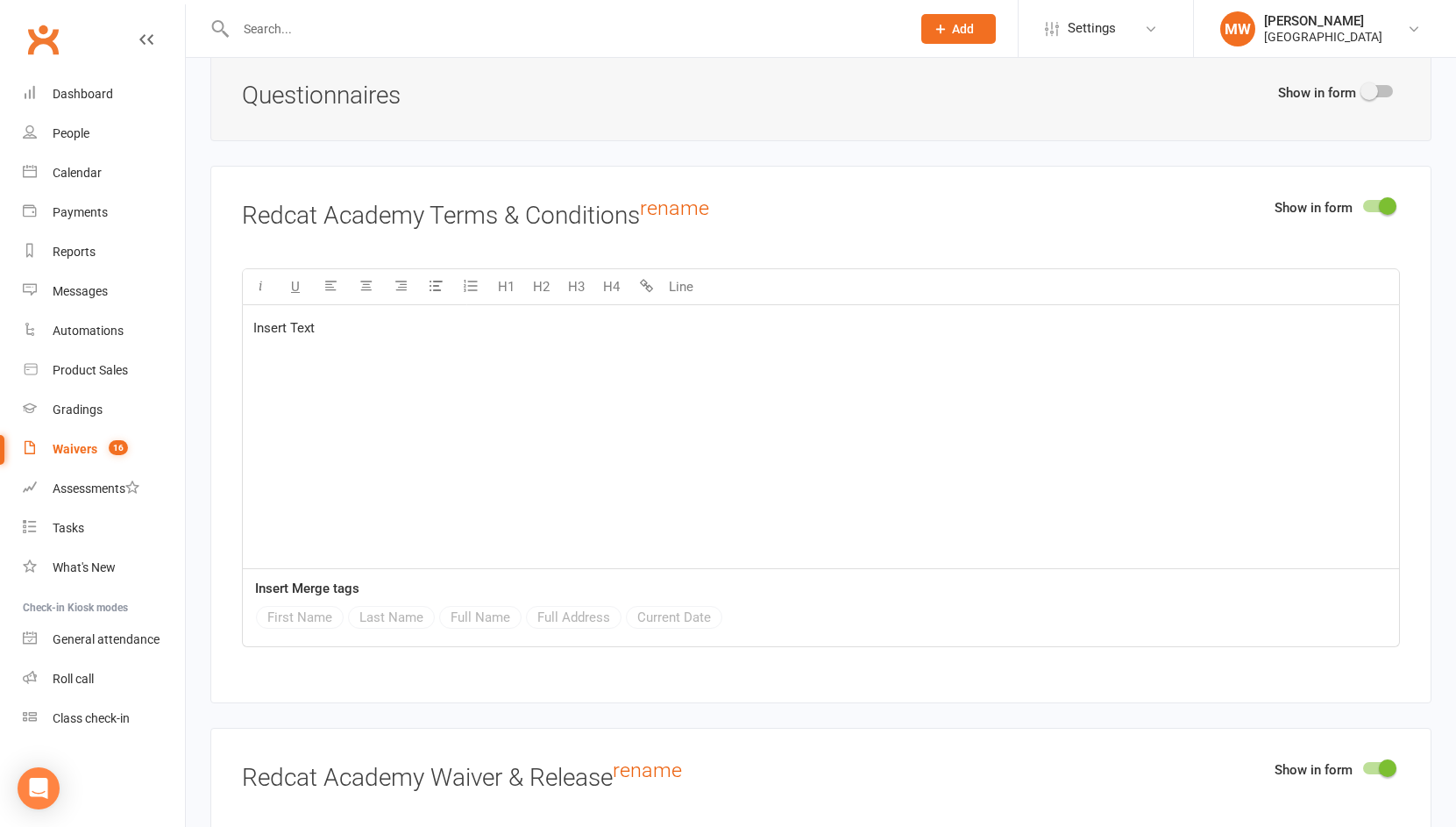
scroll to position [2109, 0]
click at [311, 328] on span "Insert Text" at bounding box center [284, 328] width 61 height 16
click at [438, 353] on div "Insert Text" at bounding box center [821, 436] width 1156 height 264
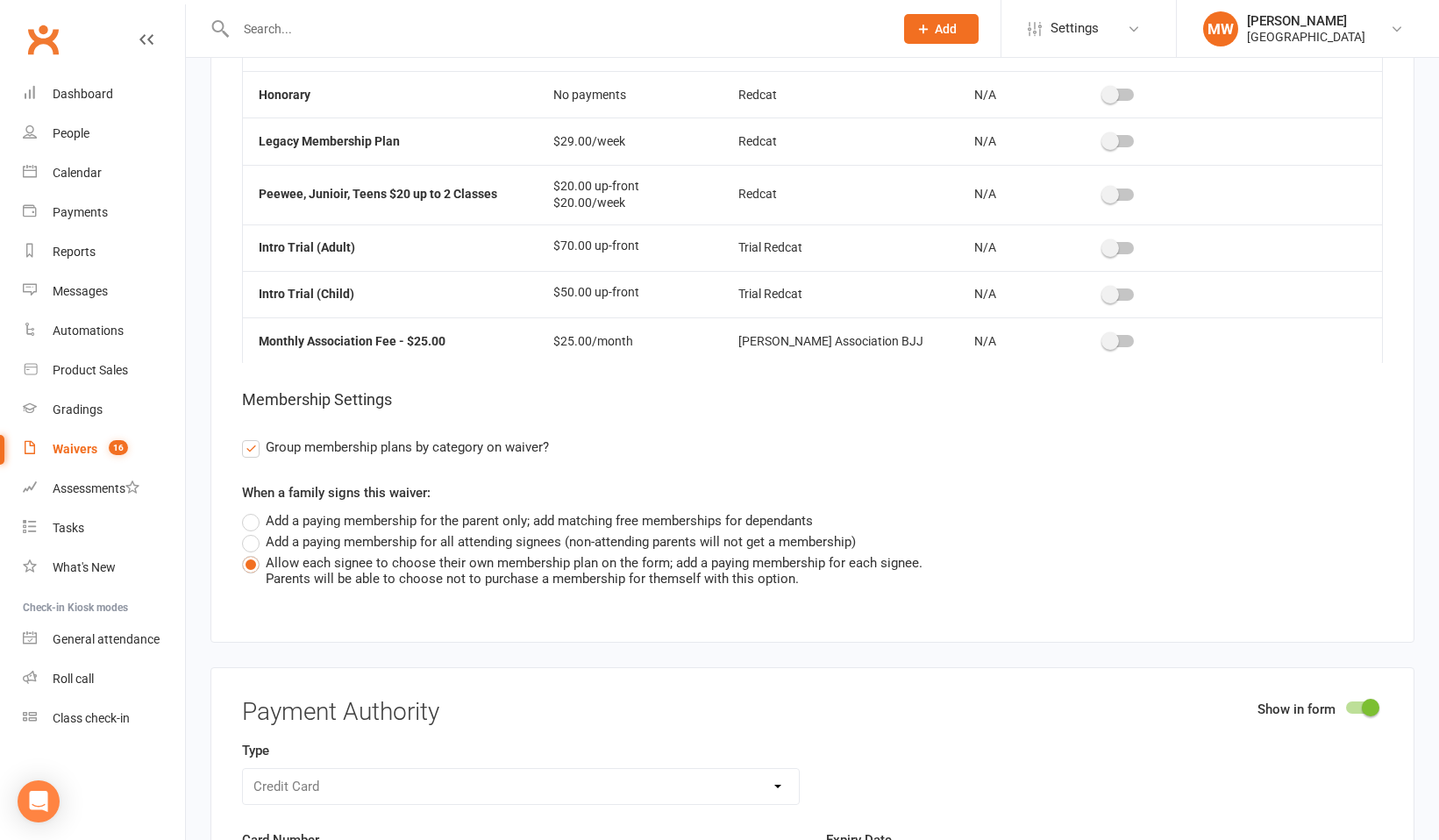
scroll to position [28, 0]
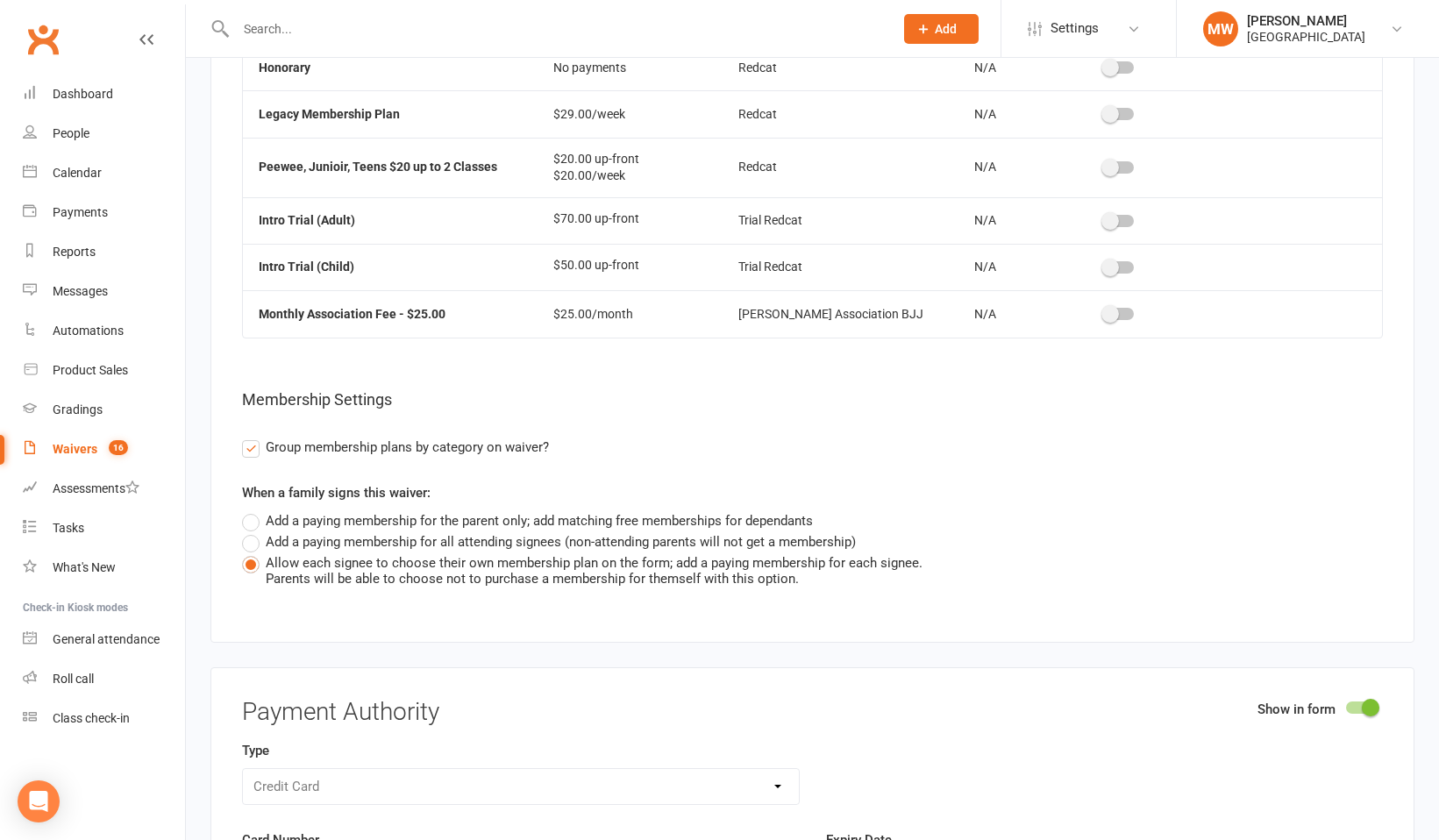
click at [254, 537] on label "Add a paying membership for all attending signees (non-attending parents will n…" at bounding box center [549, 542] width 614 height 21
click at [254, 531] on input "Add a paying membership for all attending signees (non-attending parents will n…" at bounding box center [247, 531] width 12 height 0
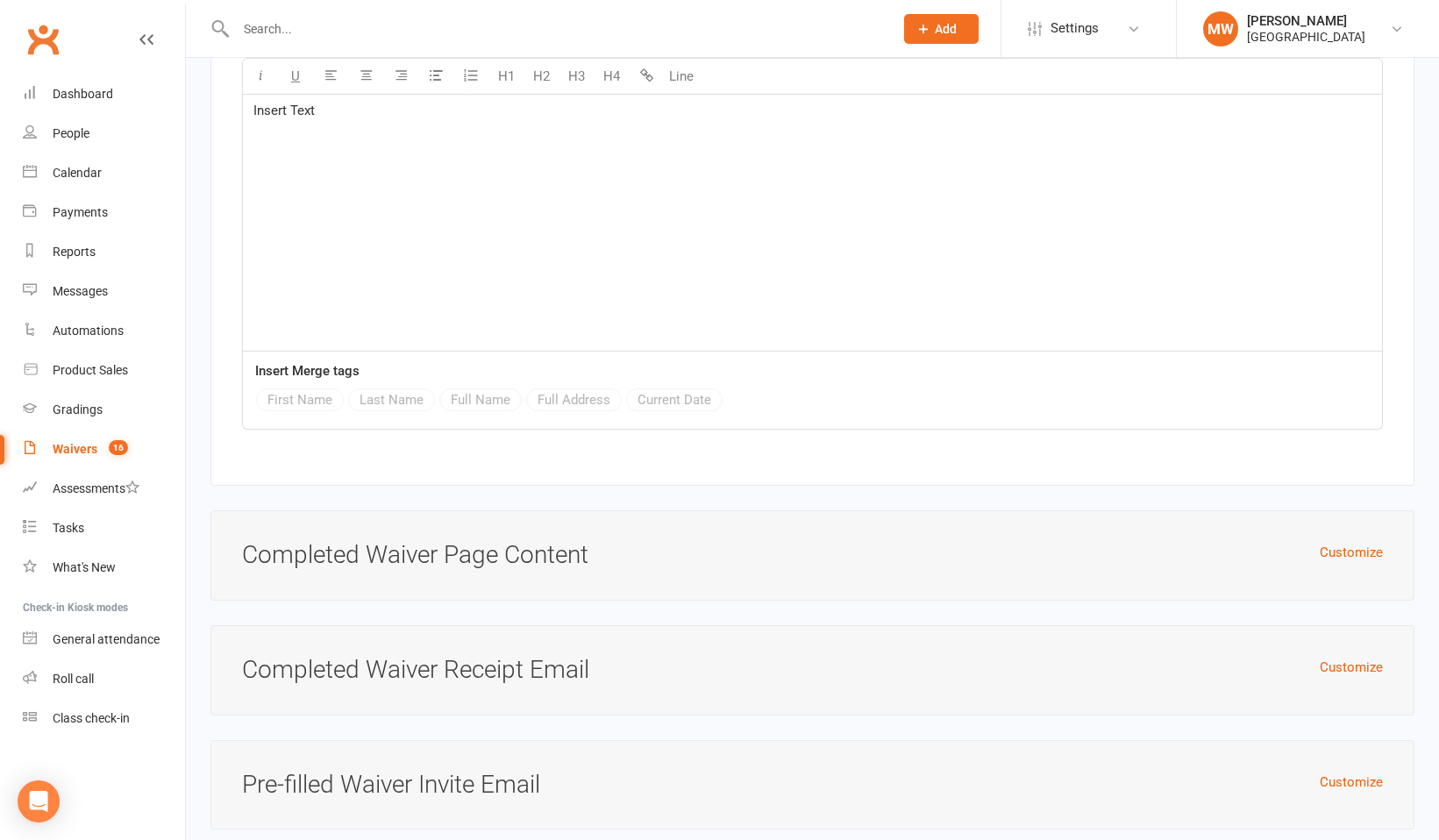
scroll to position [5584, 0]
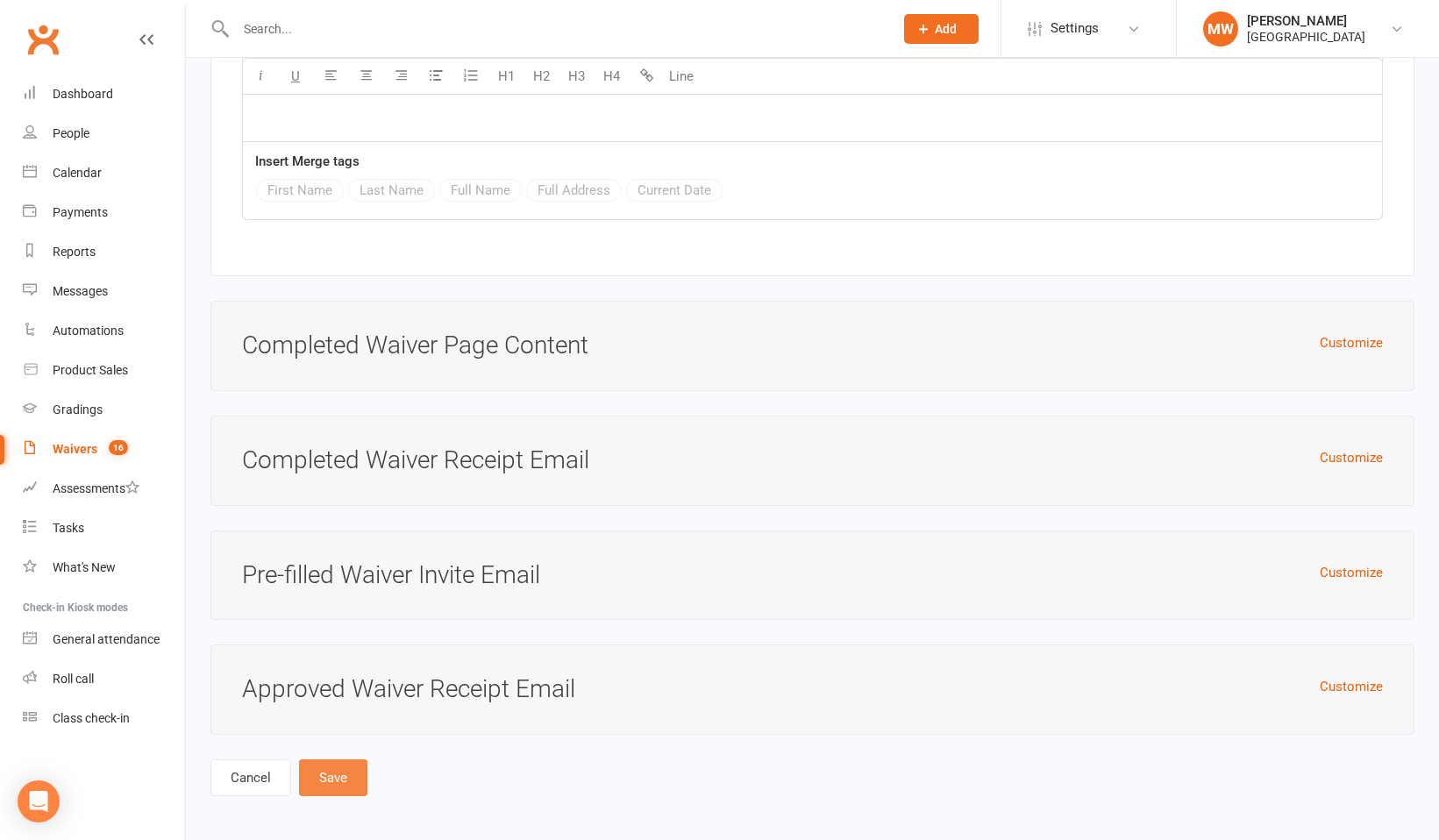
click at [333, 778] on button "Save" at bounding box center [333, 777] width 69 height 36
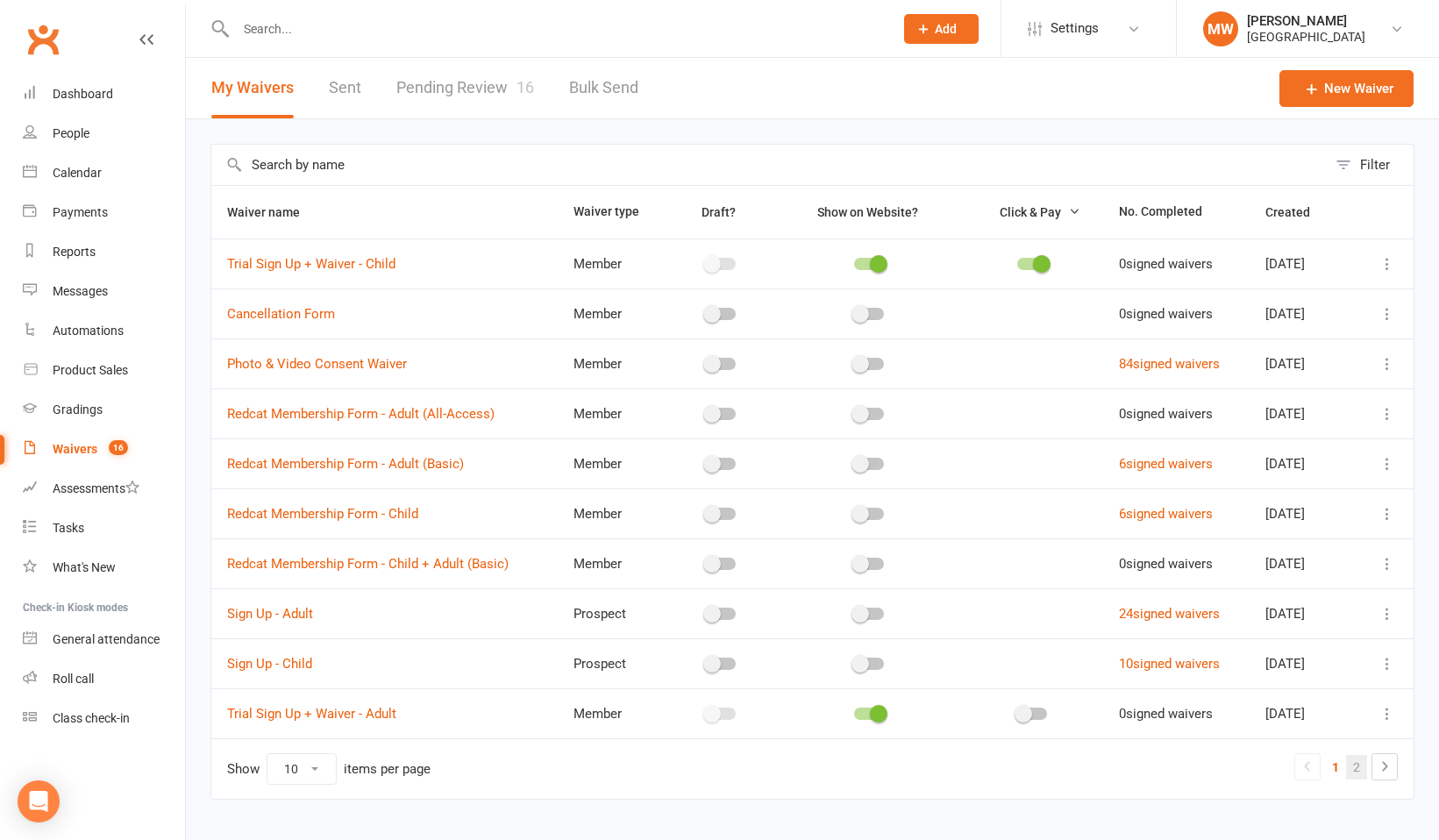
click at [1354, 765] on link "2" at bounding box center [1356, 767] width 21 height 25
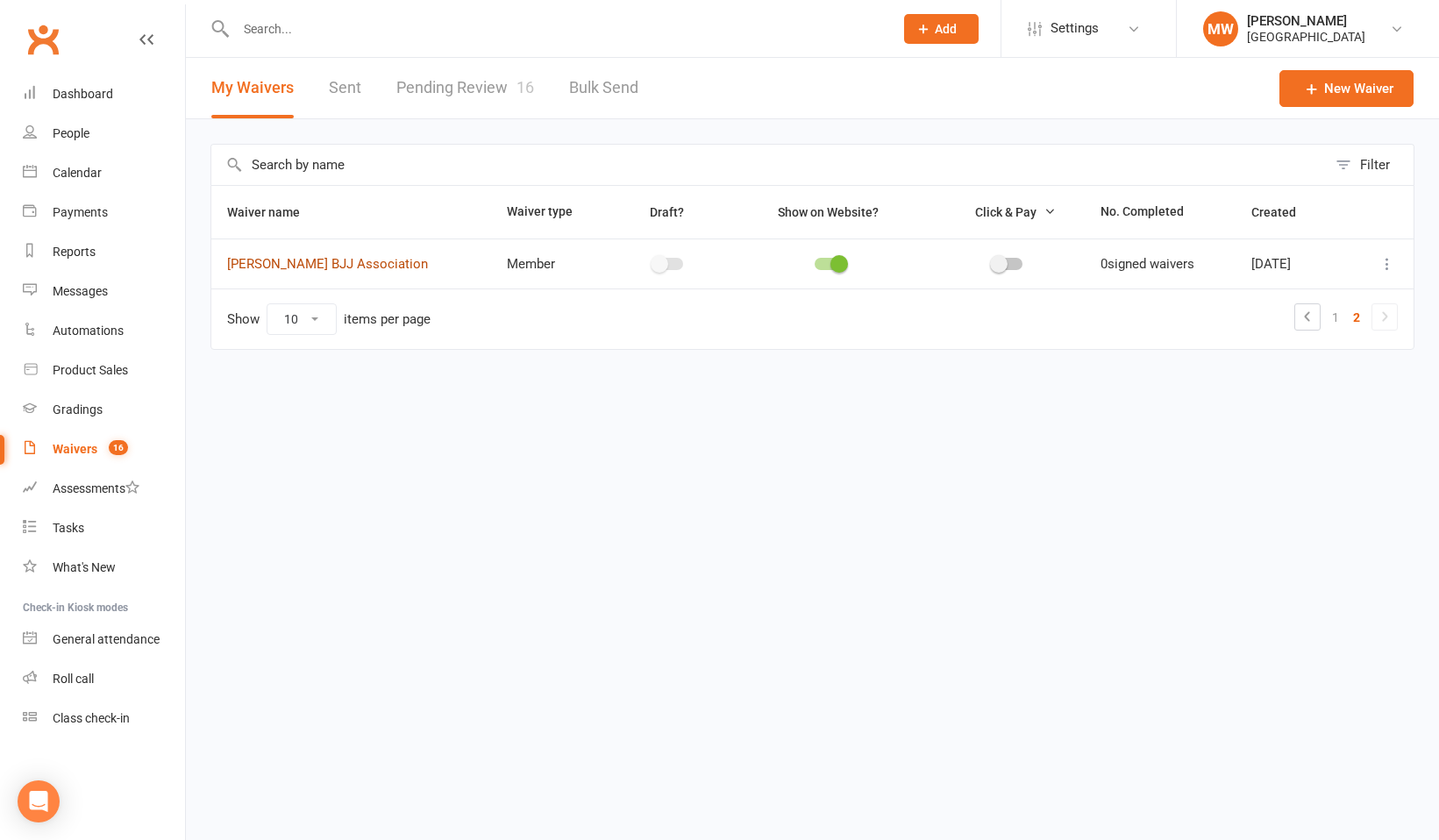
click at [388, 264] on link "Will Machado BJJ Association" at bounding box center [327, 264] width 201 height 16
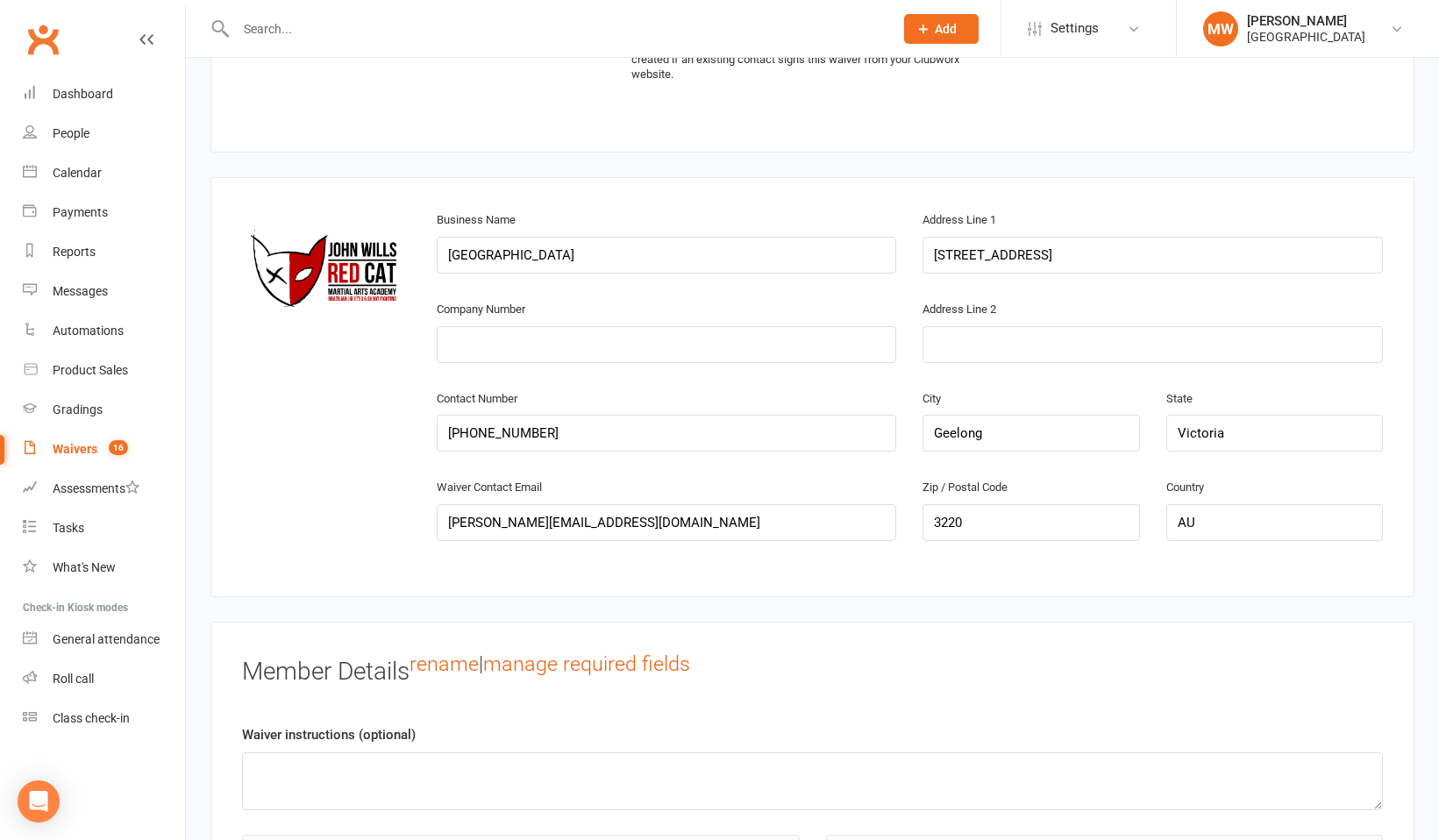
scroll to position [612, 0]
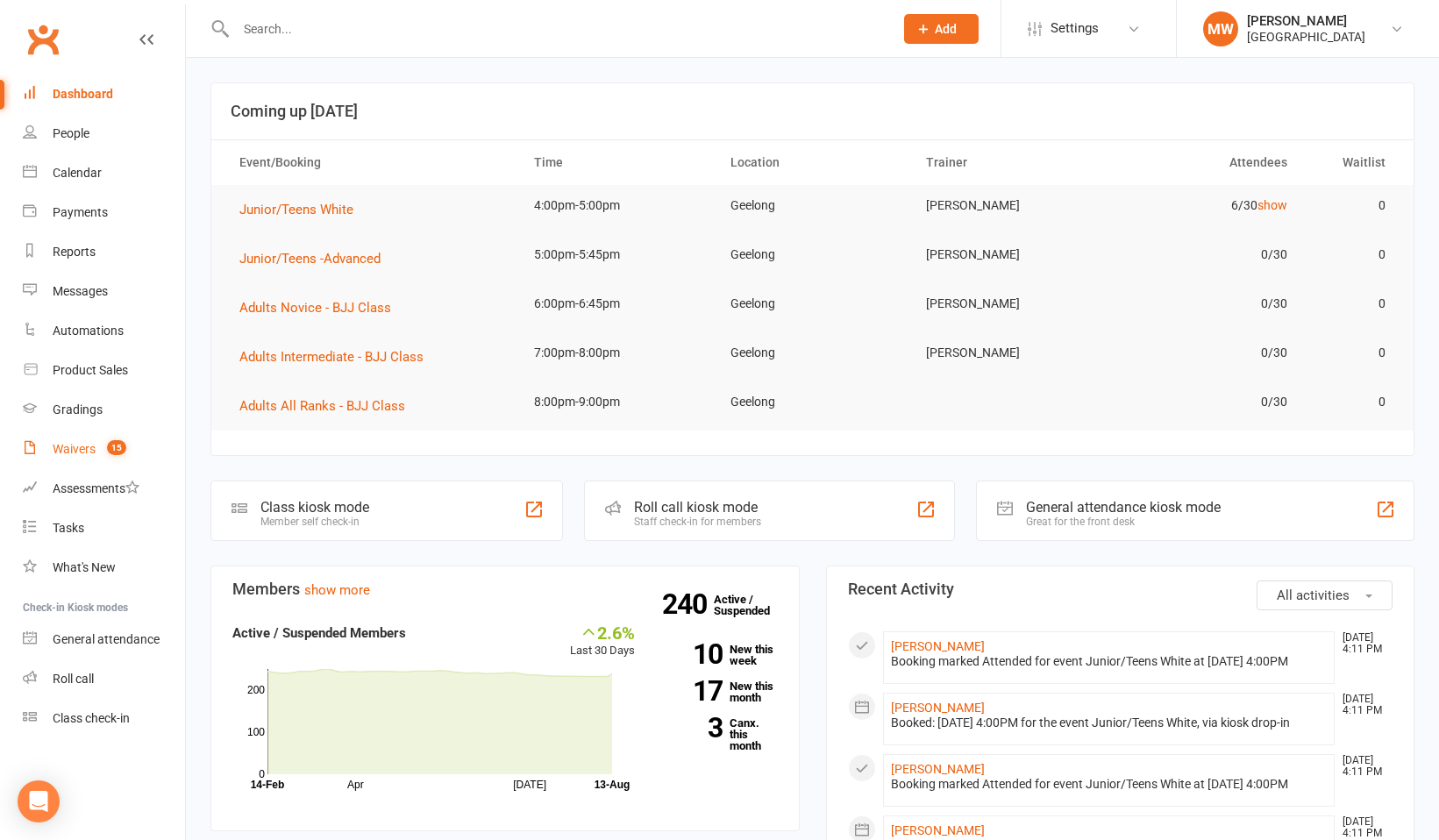
click at [69, 448] on div "Waivers" at bounding box center [74, 448] width 43 height 14
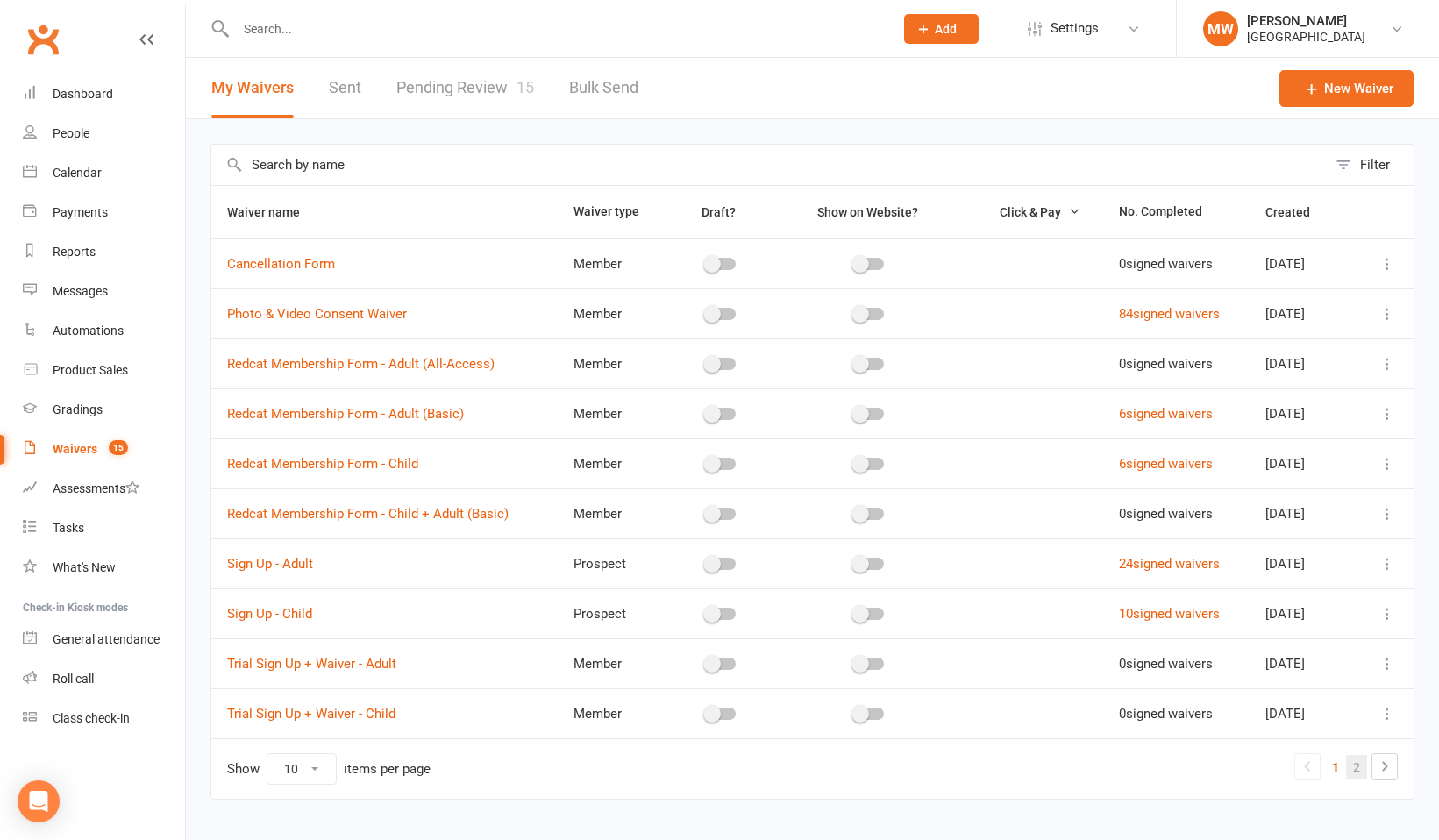
click at [1353, 767] on link "2" at bounding box center [1356, 767] width 21 height 25
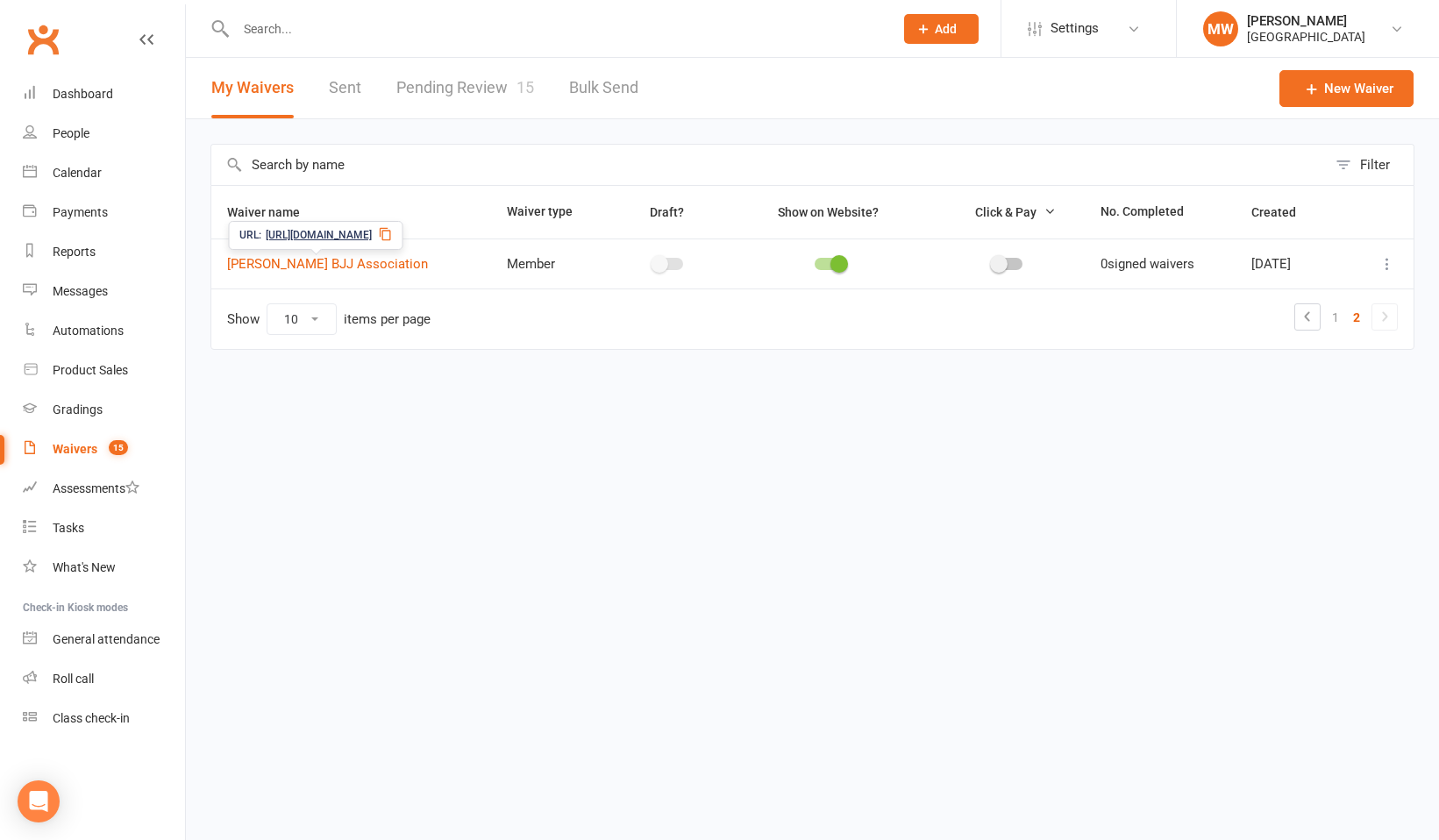
click at [372, 235] on span "[URL][DOMAIN_NAME]" at bounding box center [318, 235] width 106 height 17
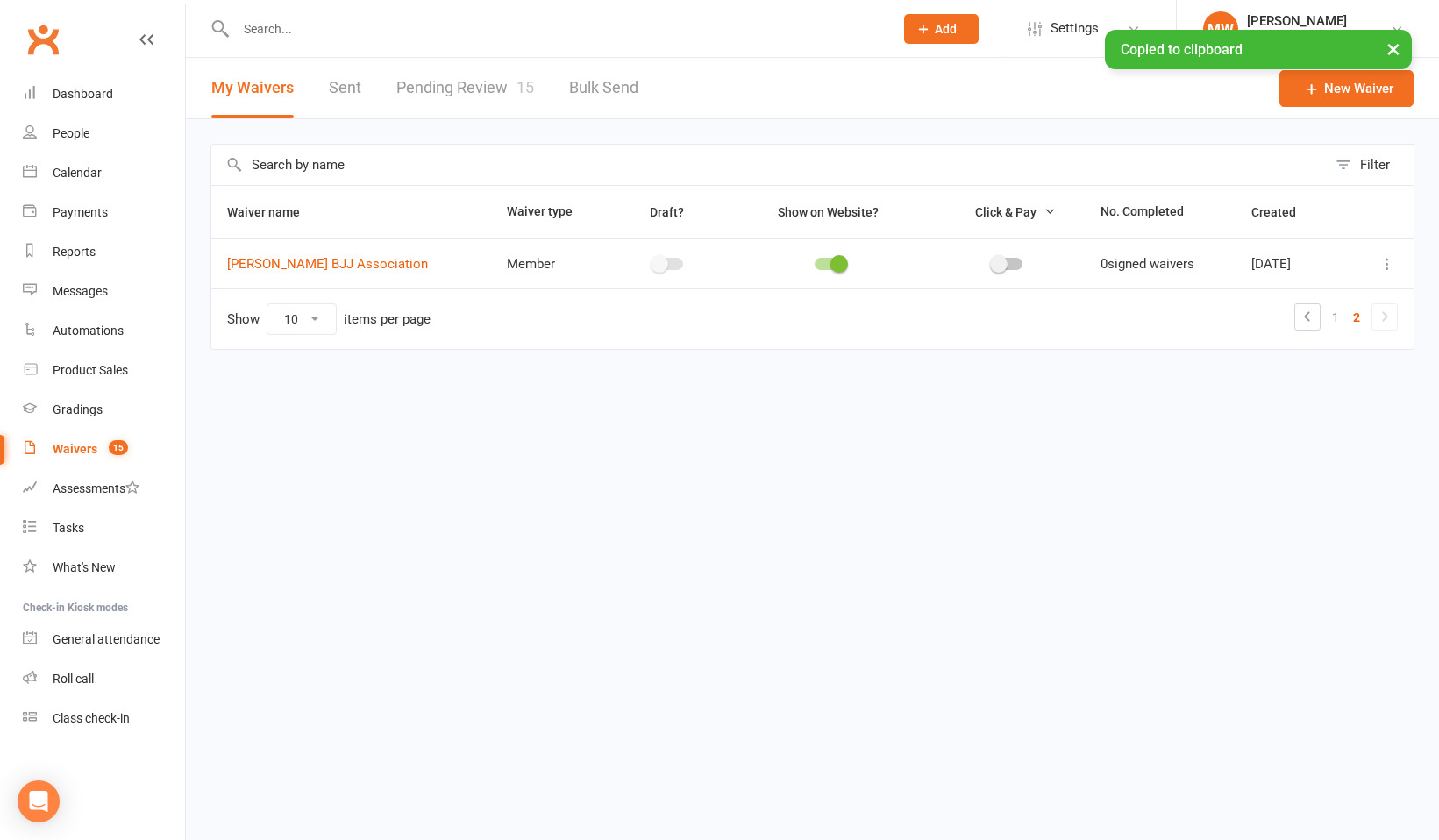
click at [1350, 54] on div "× Copied to clipboard" at bounding box center [1257, 49] width 307 height 39
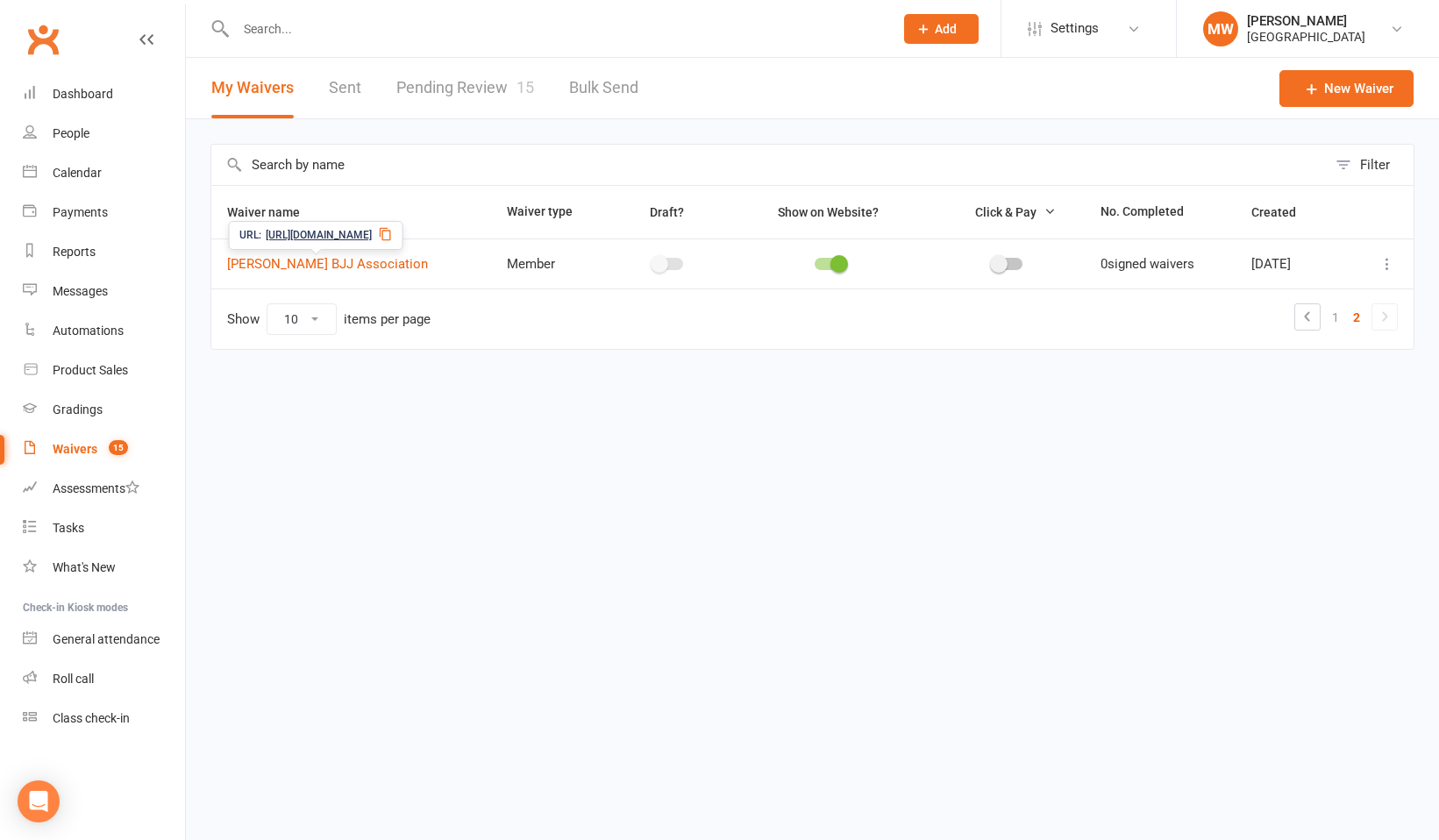
click at [391, 228] on icon at bounding box center [385, 234] width 12 height 13
